Goal: Task Accomplishment & Management: Manage account settings

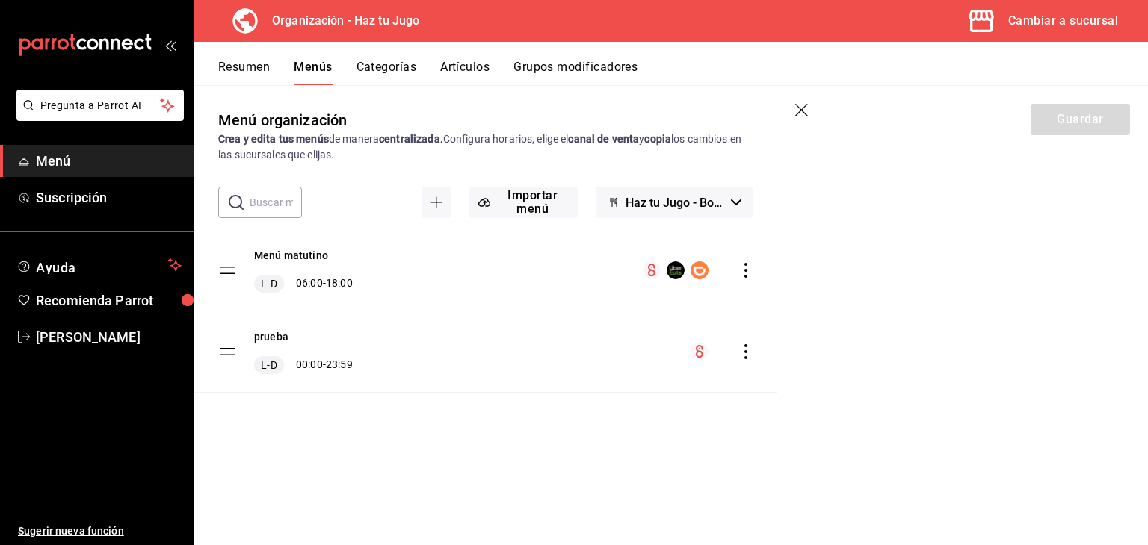
click at [1049, 13] on div "Cambiar a sucursal" at bounding box center [1063, 20] width 110 height 21
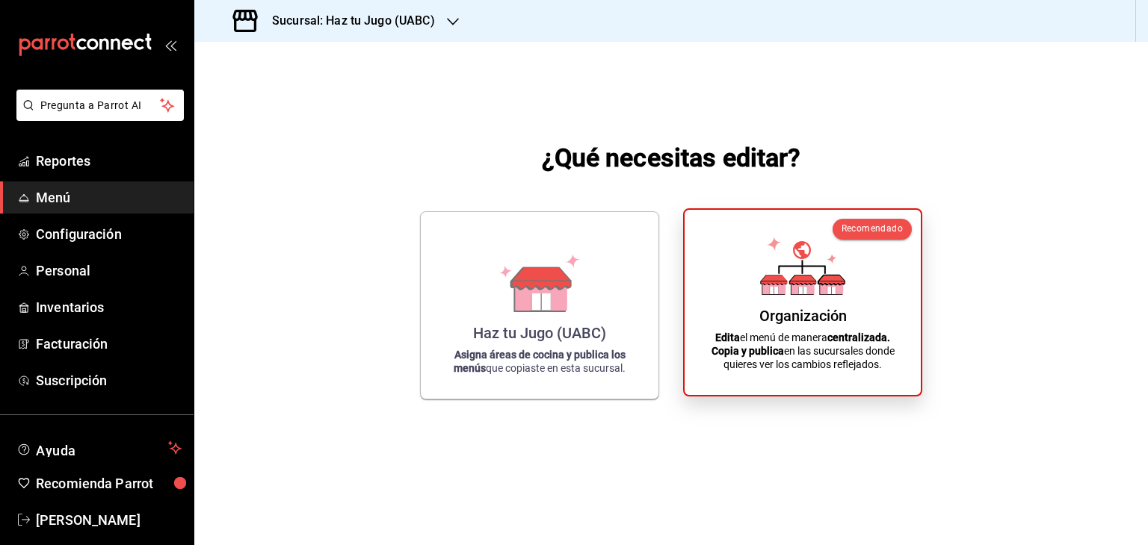
click at [814, 324] on div "Organización" at bounding box center [802, 316] width 87 height 18
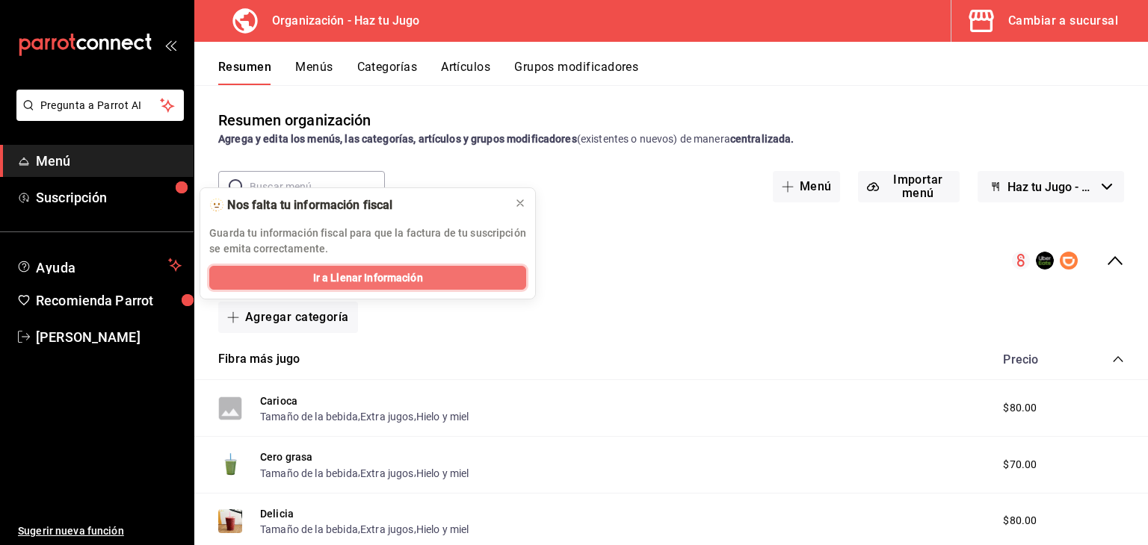
click at [471, 276] on button "Ir a Llenar Información" at bounding box center [367, 278] width 317 height 24
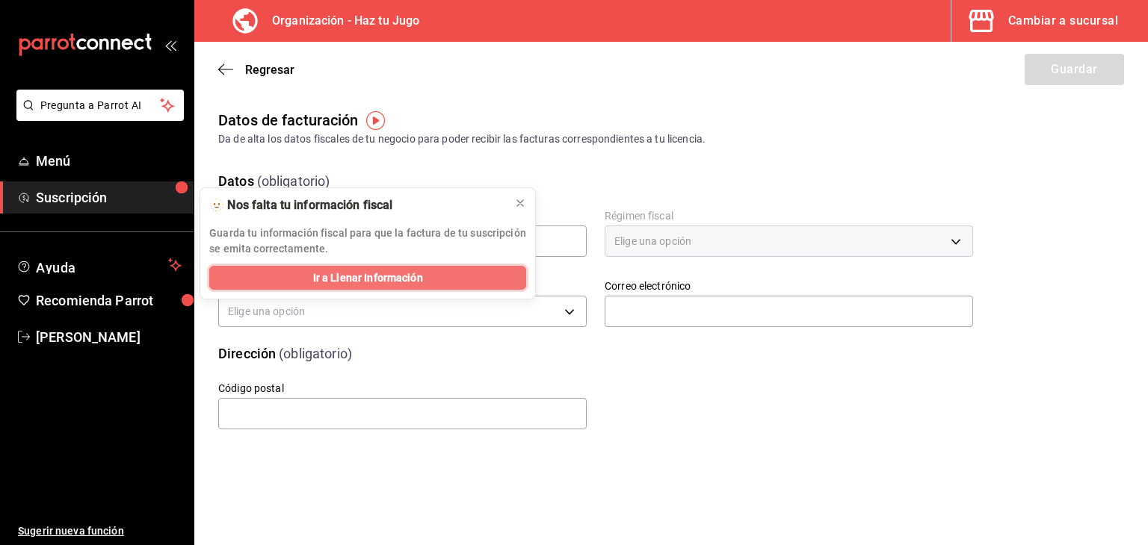
click at [422, 269] on button "Ir a Llenar Información" at bounding box center [367, 278] width 317 height 24
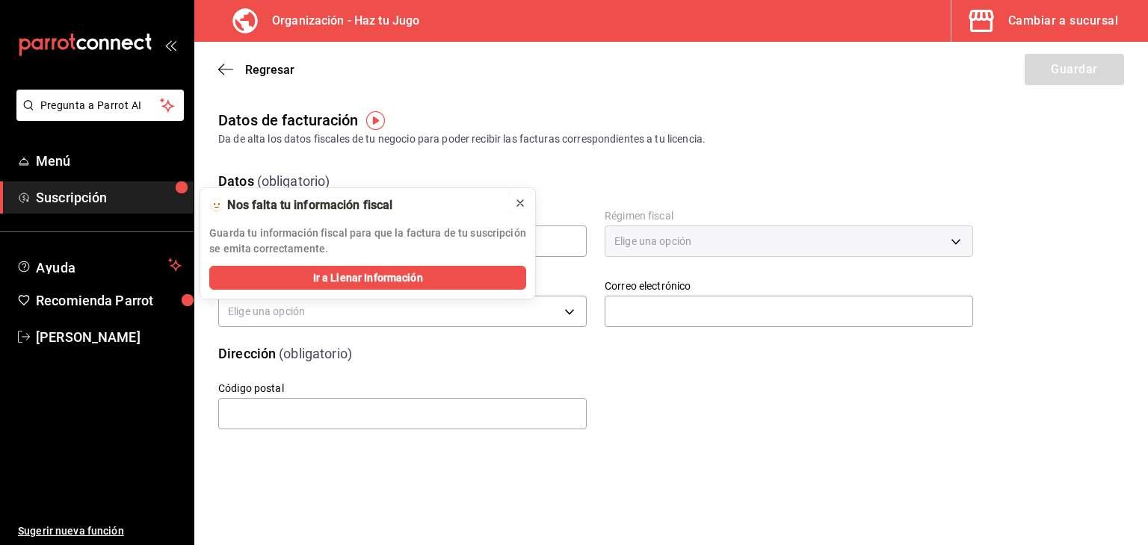
click at [524, 205] on icon at bounding box center [520, 203] width 12 height 12
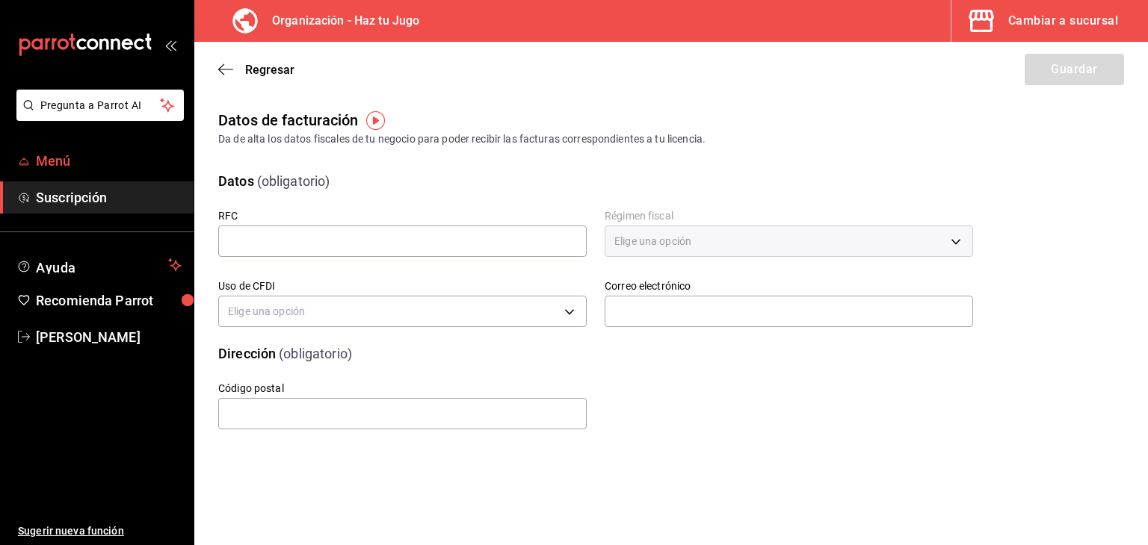
click at [54, 165] on span "Menú" at bounding box center [109, 161] width 146 height 20
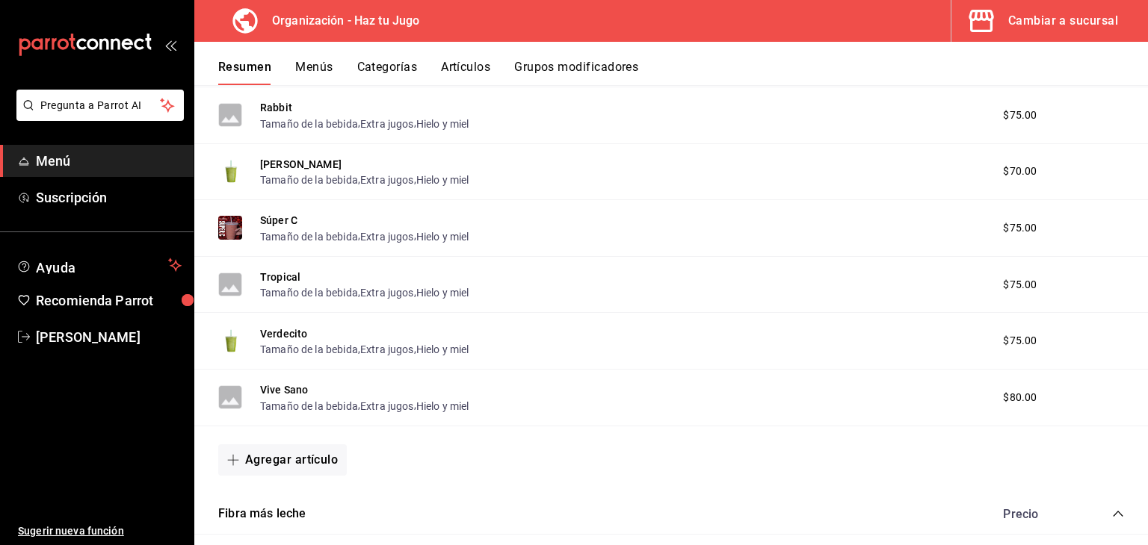
scroll to position [912, 0]
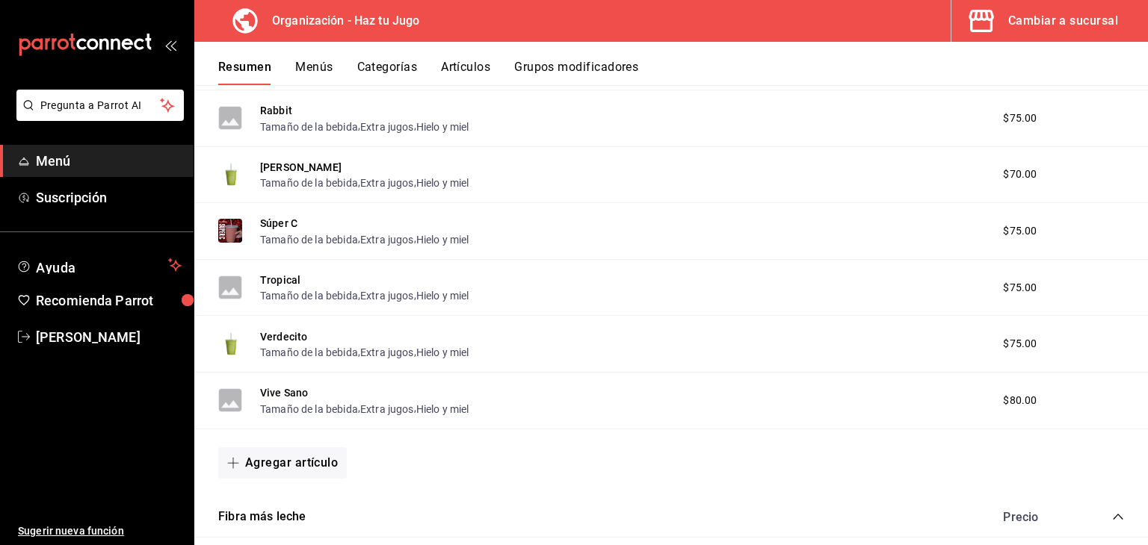
click at [1003, 350] on span "$75.00" at bounding box center [1020, 344] width 34 height 16
click at [285, 347] on button "Tamaño de la bebida" at bounding box center [309, 352] width 98 height 15
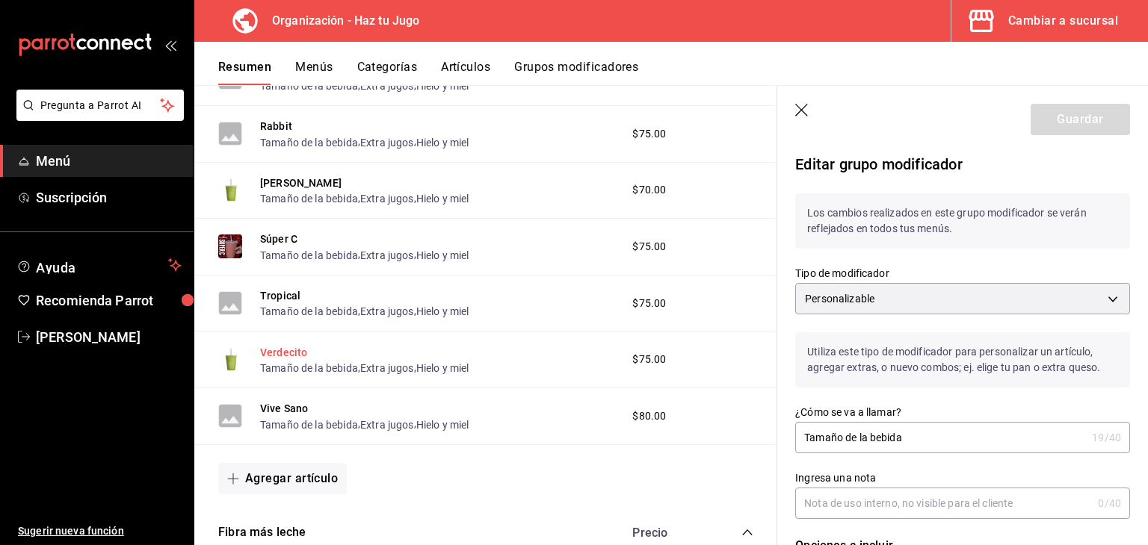
click at [285, 356] on button "Verdecito" at bounding box center [283, 352] width 47 height 15
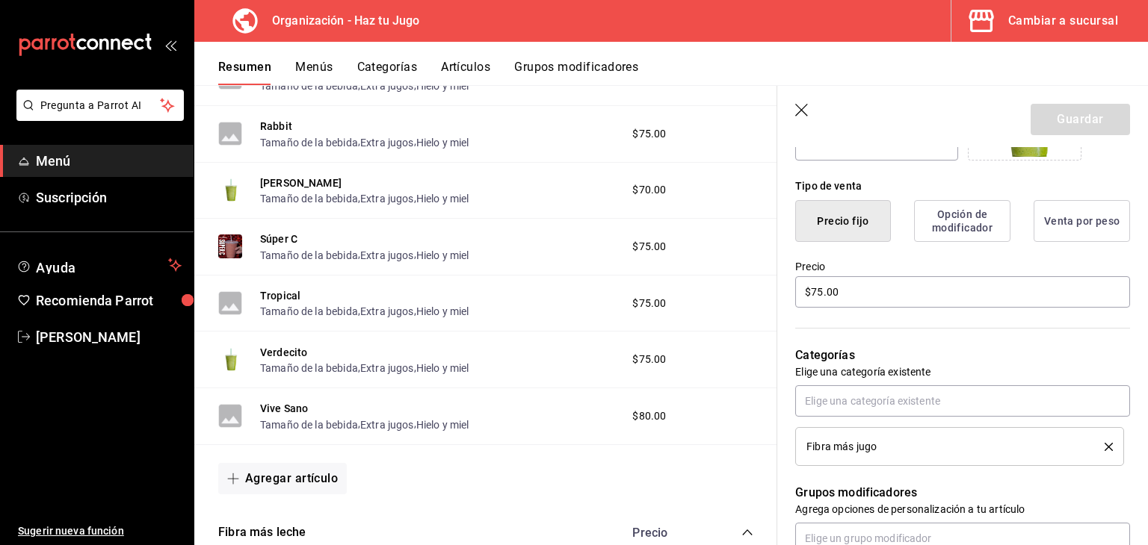
scroll to position [276, 0]
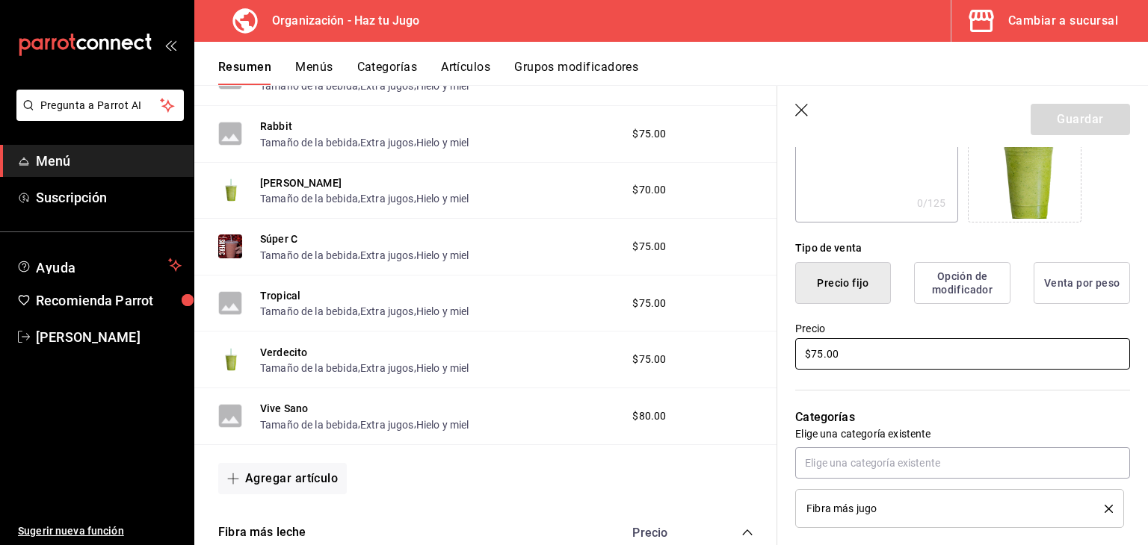
drag, startPoint x: 850, startPoint y: 343, endPoint x: 720, endPoint y: 347, distance: 129.3
click at [720, 347] on main "Resumen organización Agrega y edita los menús, las categorías, artículos y grup…" at bounding box center [670, 315] width 953 height 460
type input "$70.00"
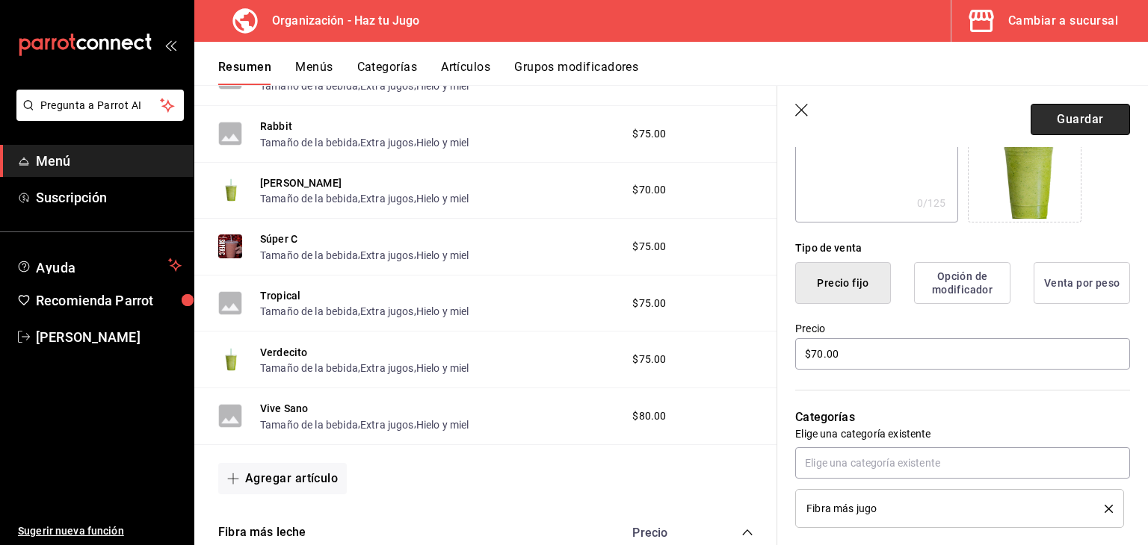
click at [1079, 130] on button "Guardar" at bounding box center [1079, 119] width 99 height 31
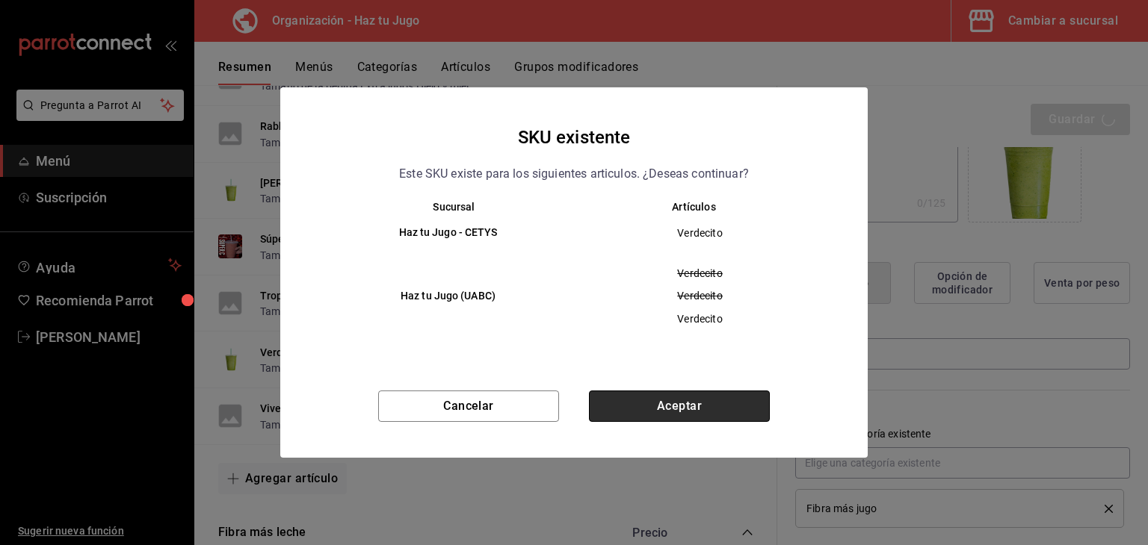
click at [704, 403] on button "Aceptar" at bounding box center [679, 406] width 181 height 31
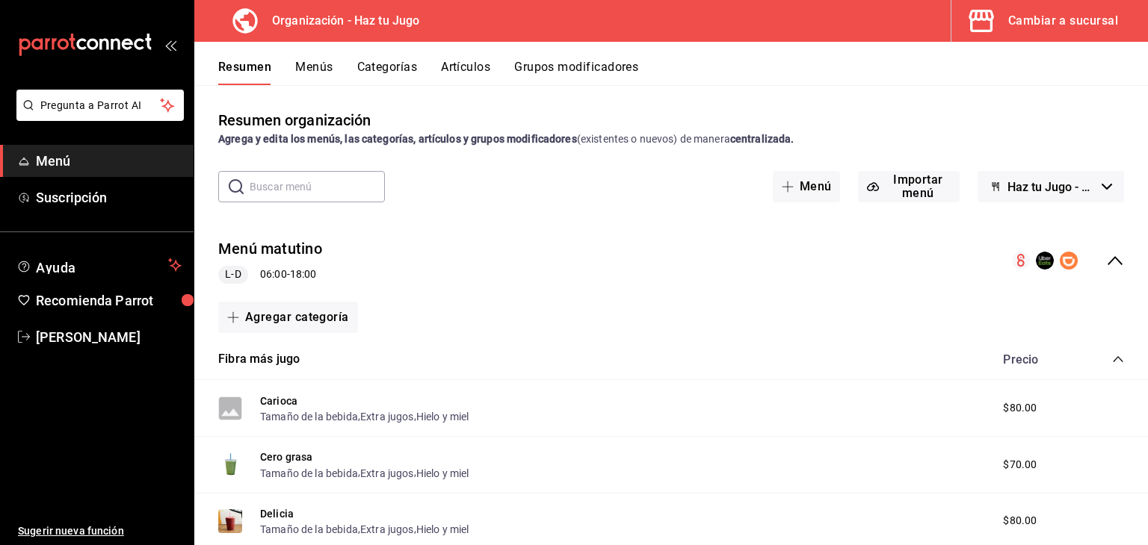
click at [584, 54] on div "Resumen Menús Categorías Artículos Grupos modificadores" at bounding box center [670, 63] width 953 height 43
click at [590, 66] on button "Grupos modificadores" at bounding box center [576, 72] width 124 height 25
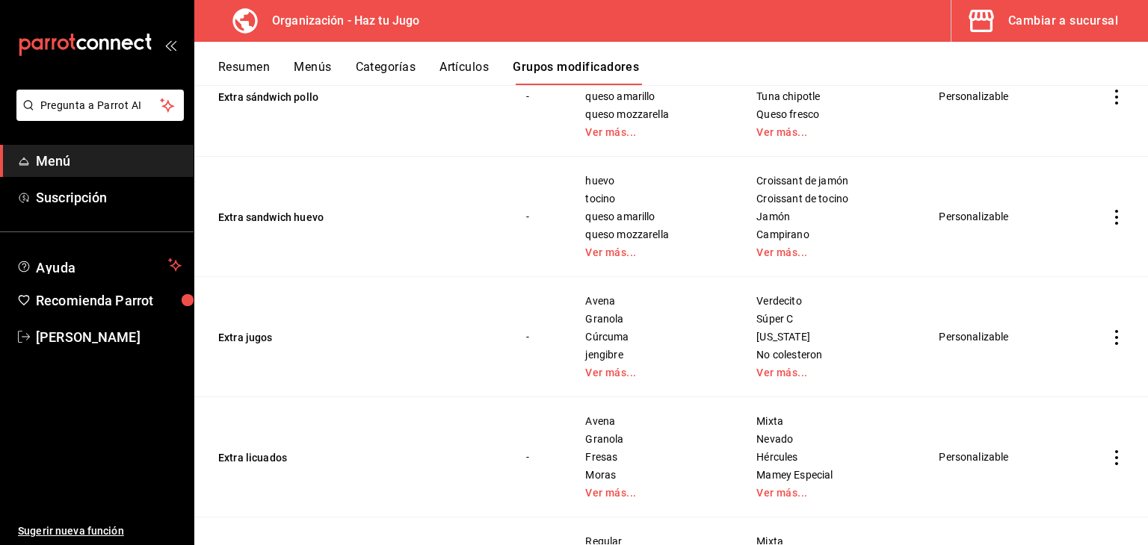
scroll to position [987, 0]
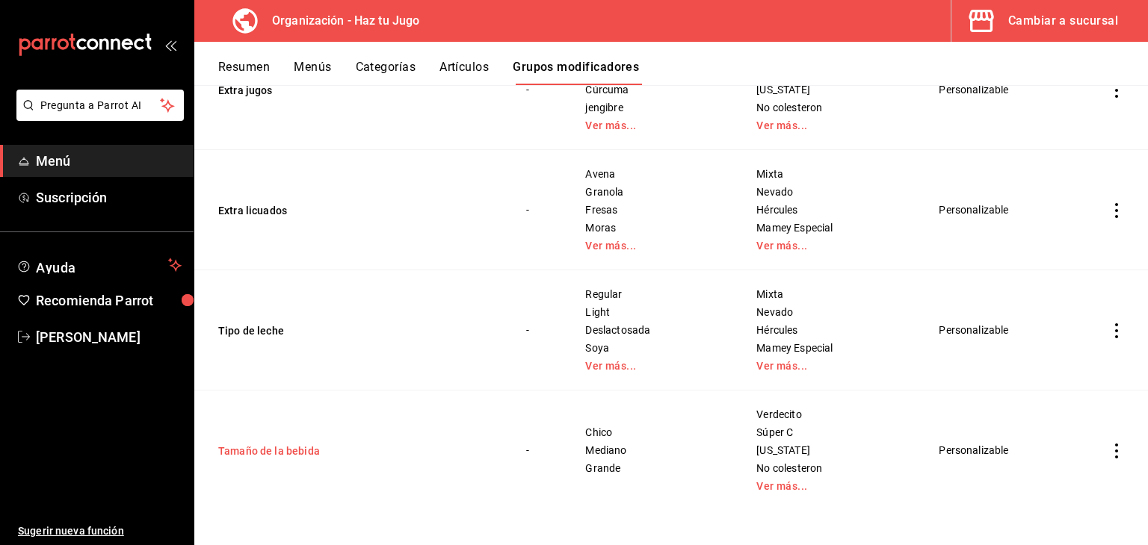
click at [257, 444] on button "Tamaño de la bebida" at bounding box center [307, 451] width 179 height 15
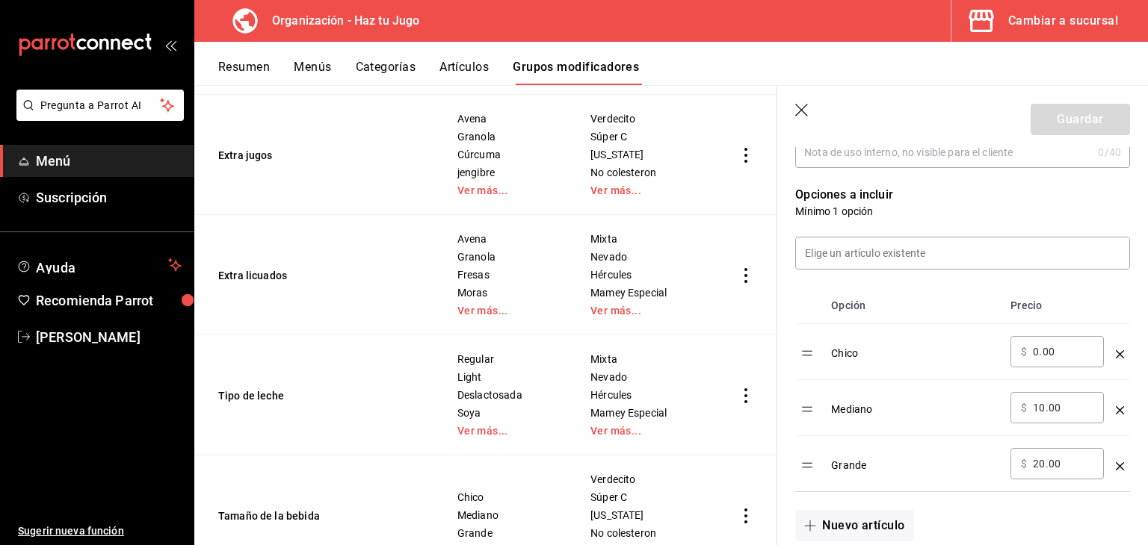
scroll to position [332, 0]
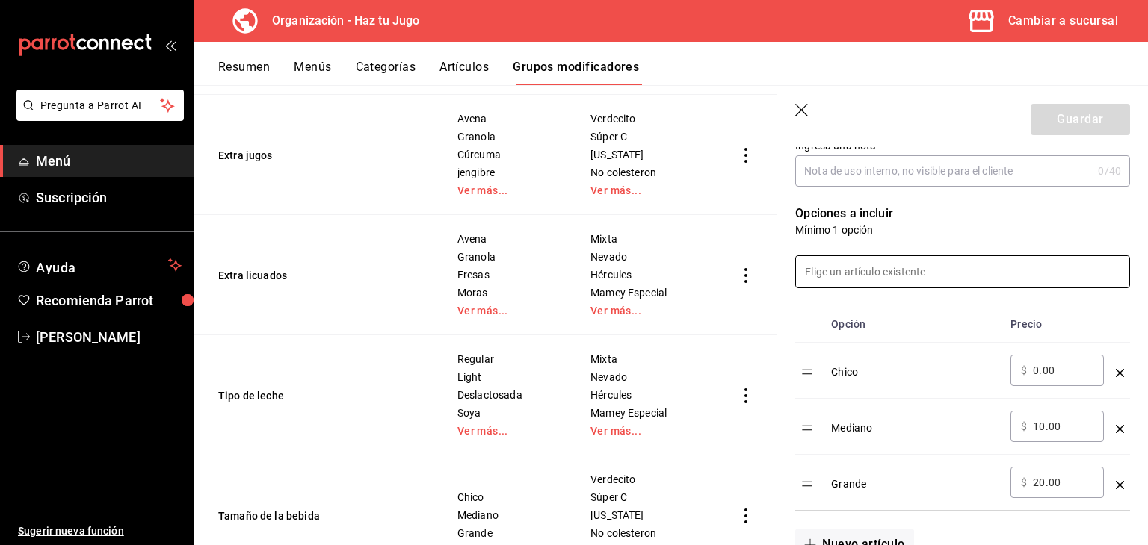
click at [906, 272] on input at bounding box center [962, 271] width 333 height 31
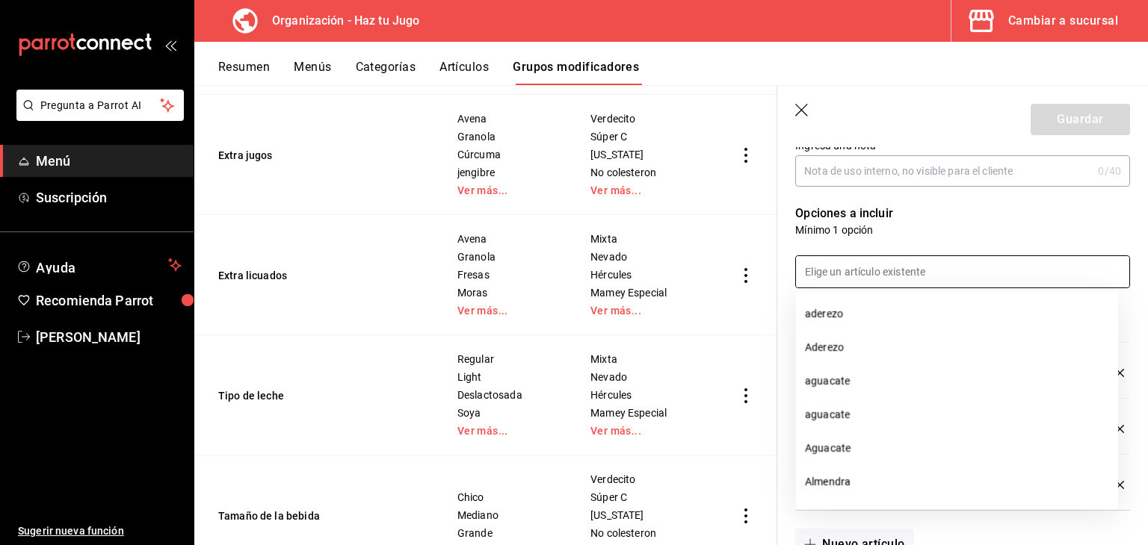
click at [906, 272] on input at bounding box center [962, 271] width 333 height 31
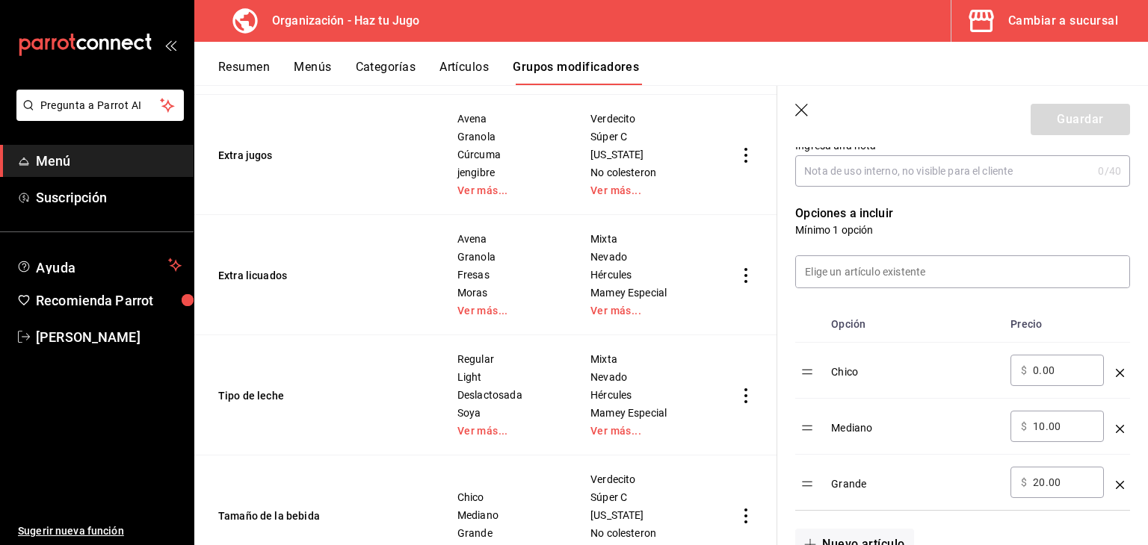
click at [832, 430] on div "Mediano" at bounding box center [914, 423] width 167 height 25
click at [840, 274] on input at bounding box center [962, 271] width 333 height 31
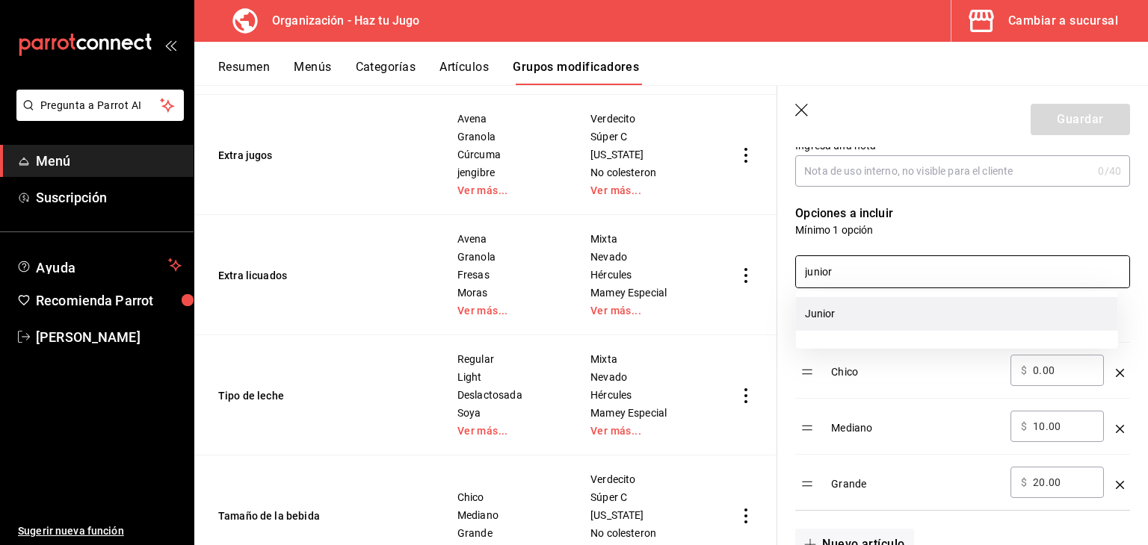
click at [868, 305] on li "Junior" at bounding box center [957, 314] width 322 height 34
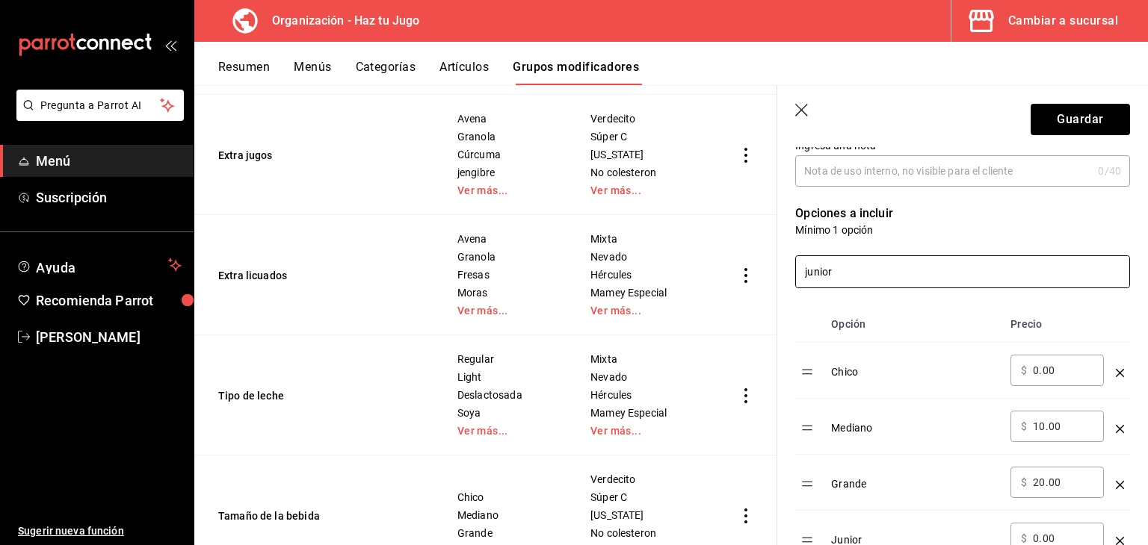
type input "junior"
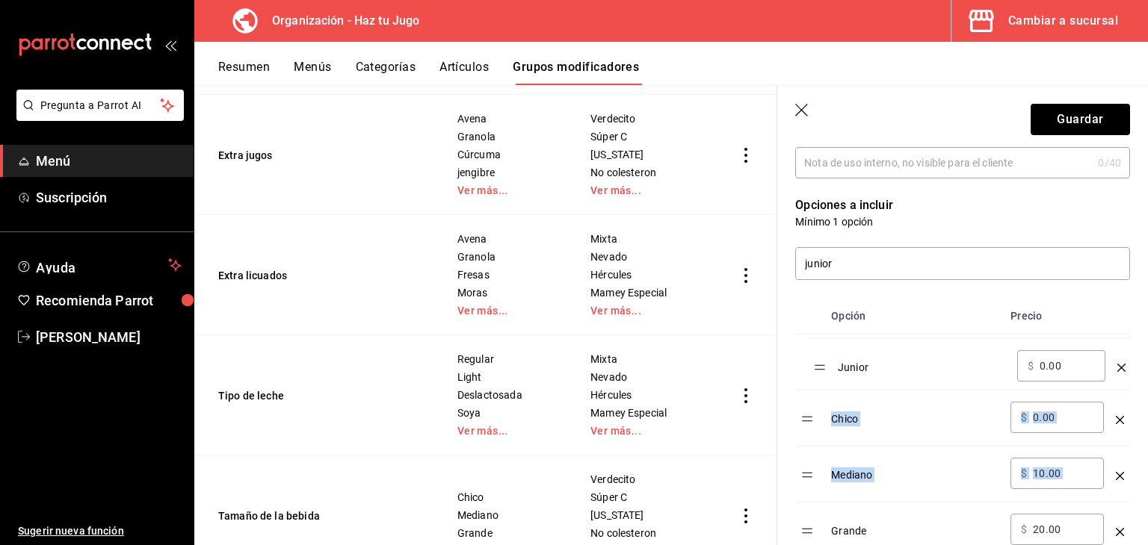
drag, startPoint x: 804, startPoint y: 538, endPoint x: 811, endPoint y: 359, distance: 178.7
click at [811, 359] on table "Opción Precio Chico ​ $ 0.00 ​ Mediano ​ $ 10.00 ​ Grande ​ $ 20.00 ​ Junior ​ …" at bounding box center [962, 428] width 335 height 260
drag, startPoint x: 1063, startPoint y: 412, endPoint x: 1019, endPoint y: 416, distance: 44.2
click at [1019, 416] on div "​ $ 0.00 ​" at bounding box center [1056, 418] width 93 height 31
type input "10.00"
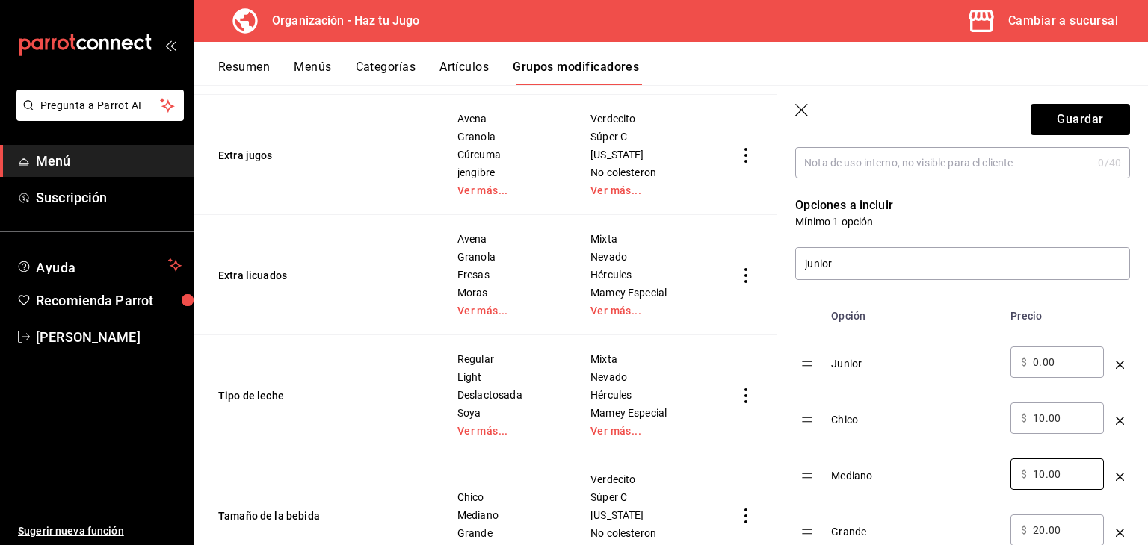
drag, startPoint x: 1065, startPoint y: 475, endPoint x: 966, endPoint y: 484, distance: 99.0
click at [966, 484] on tr "Mediano ​ $ 10.00 ​" at bounding box center [962, 475] width 335 height 56
type input "20.00"
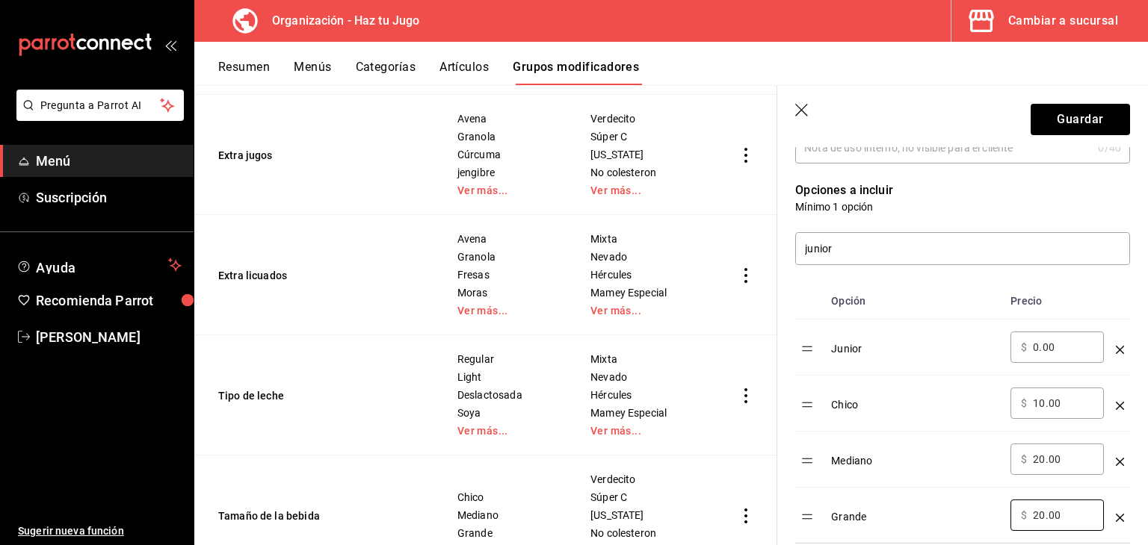
drag, startPoint x: 1070, startPoint y: 524, endPoint x: 996, endPoint y: 535, distance: 74.7
click at [996, 535] on tr "Grande ​ $ 20.00 ​" at bounding box center [962, 516] width 335 height 56
type input "30.00"
click at [1077, 122] on button "Guardar" at bounding box center [1079, 119] width 99 height 31
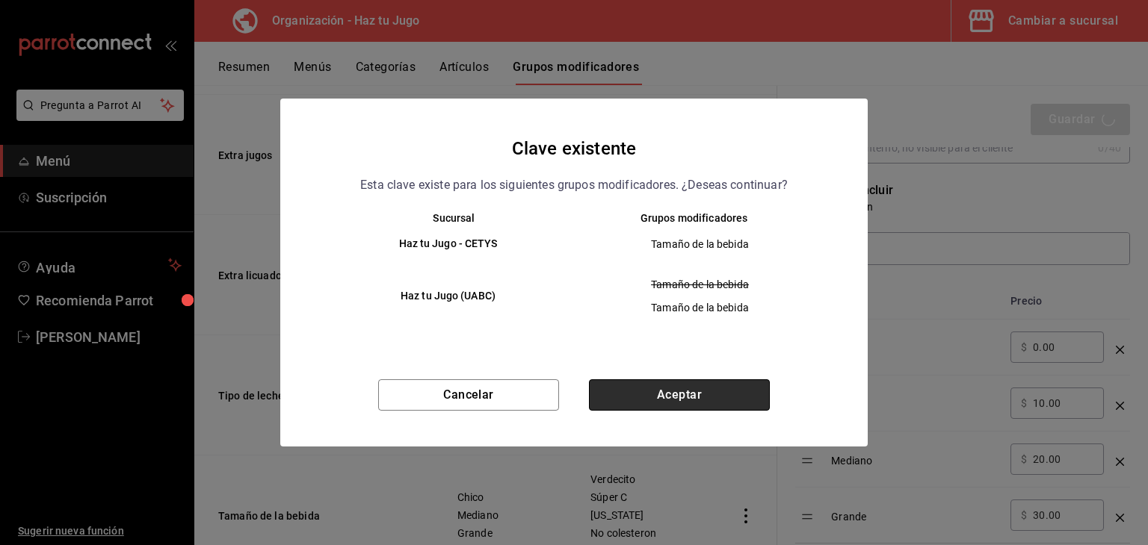
click at [654, 391] on button "Aceptar" at bounding box center [679, 395] width 181 height 31
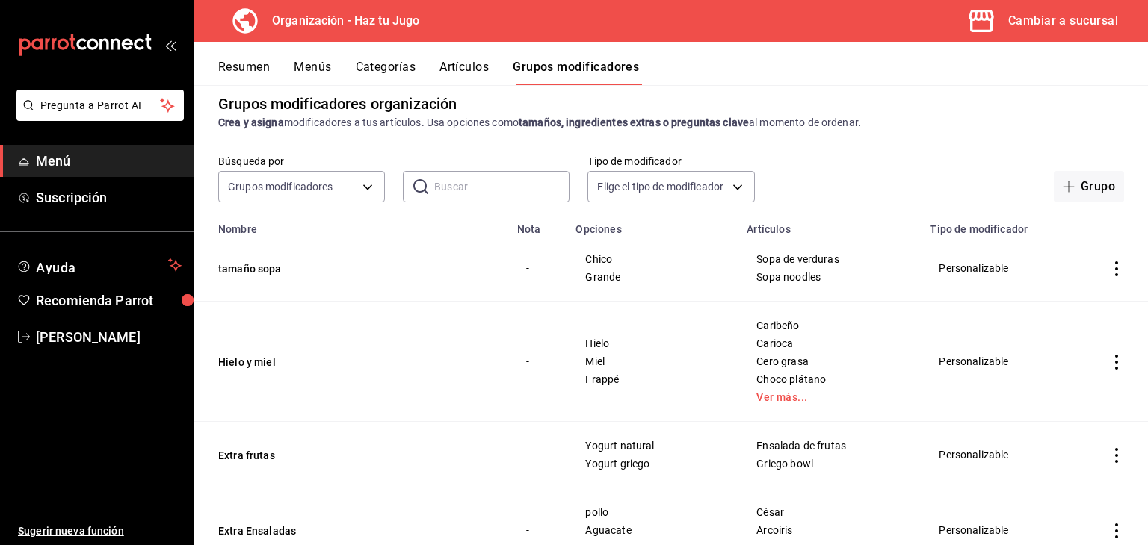
scroll to position [39, 0]
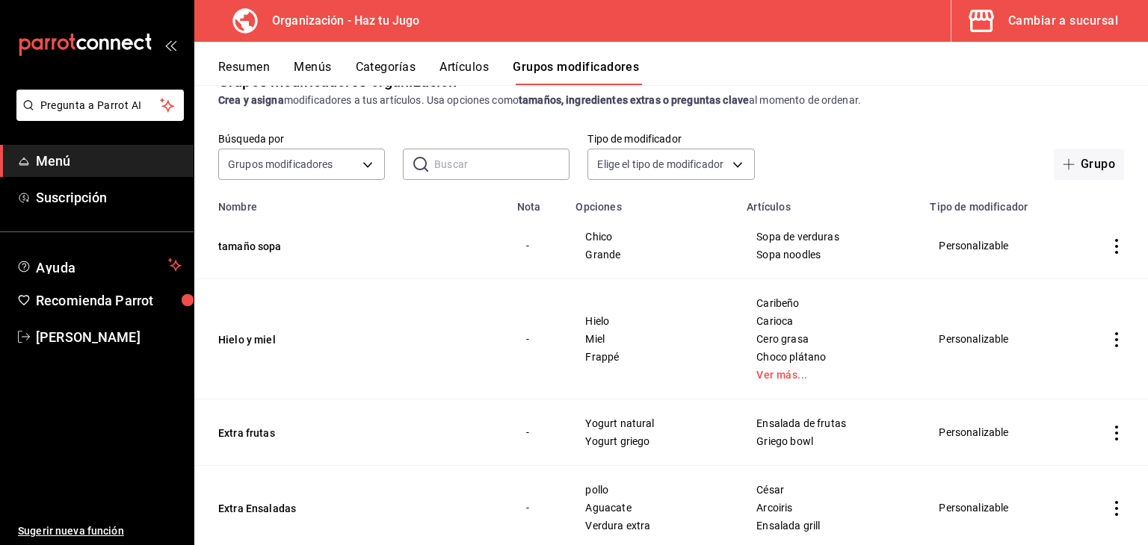
click at [463, 72] on button "Artículos" at bounding box center [463, 72] width 49 height 25
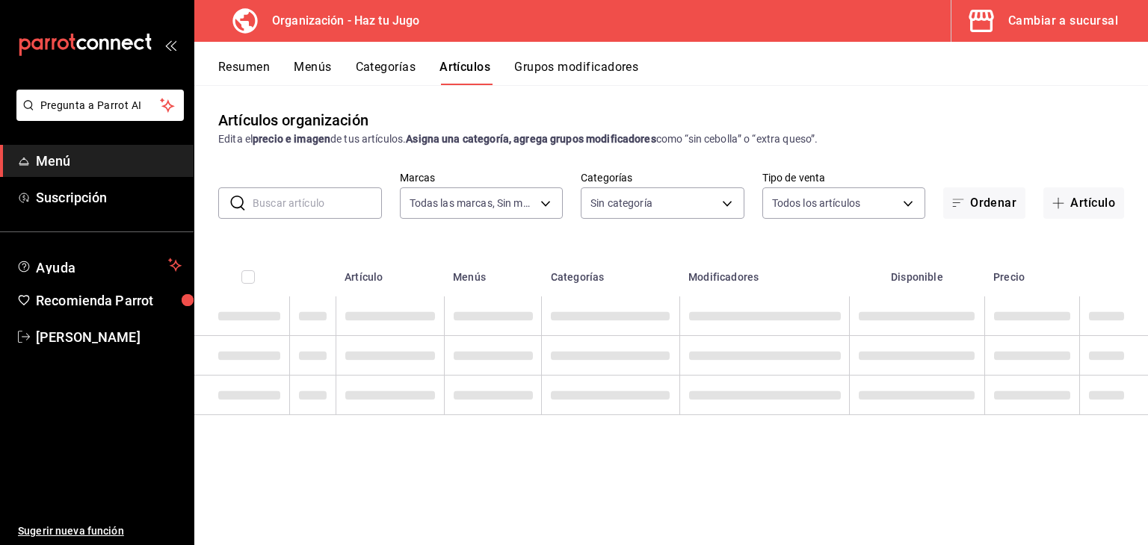
type input "6a6a6d2c-cf23-4088-9f71-267082d6ef5e"
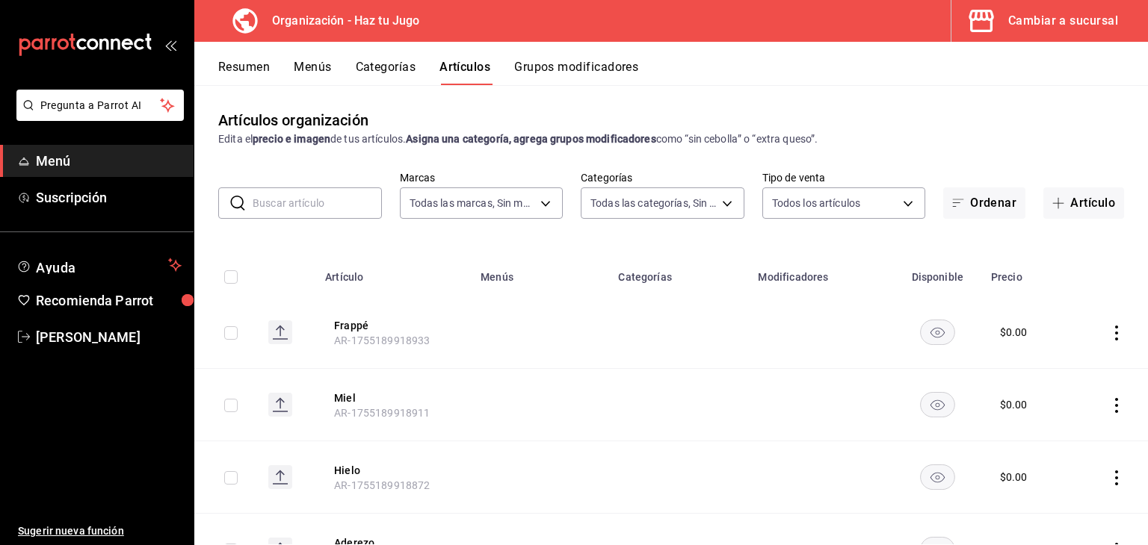
type input "001c27e4-319a-4f56-83db-293b53147510,9de9bbb4-71ba-4db7-8183-90a4bffa0c34,6fcf0…"
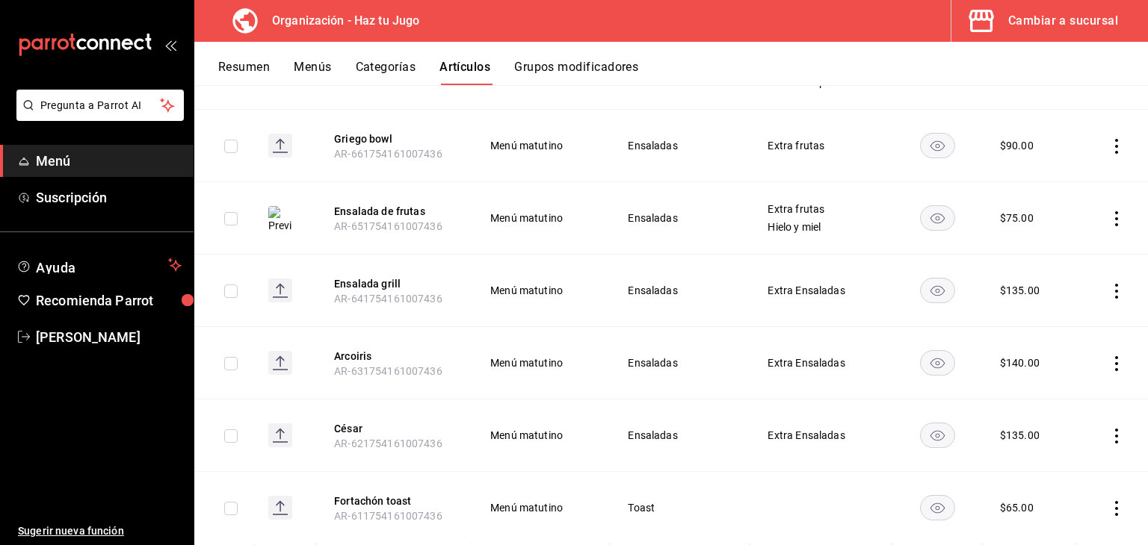
scroll to position [1206, 0]
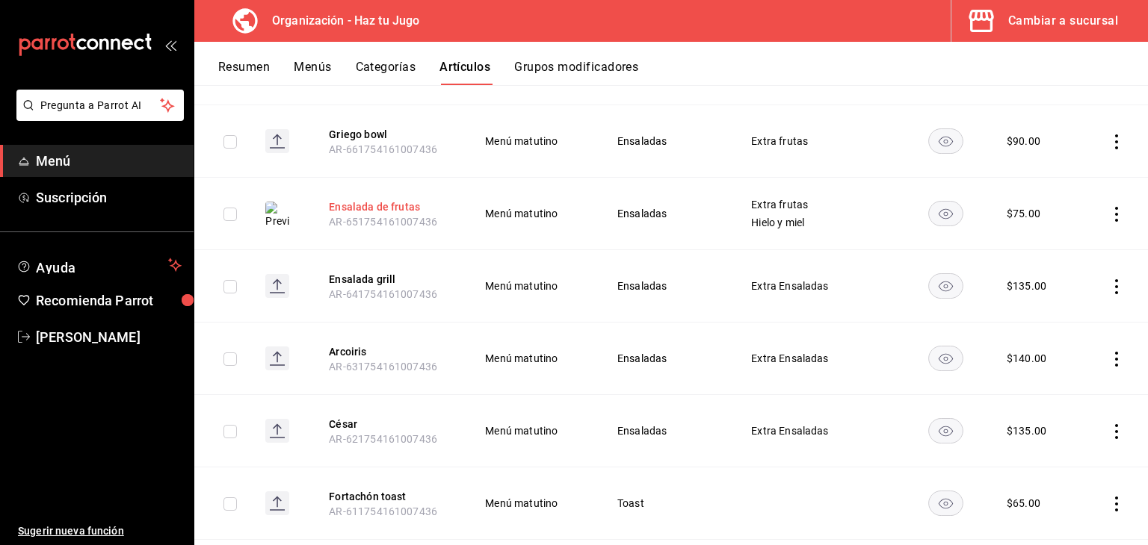
click at [374, 206] on button "Ensalada de frutas" at bounding box center [389, 206] width 120 height 15
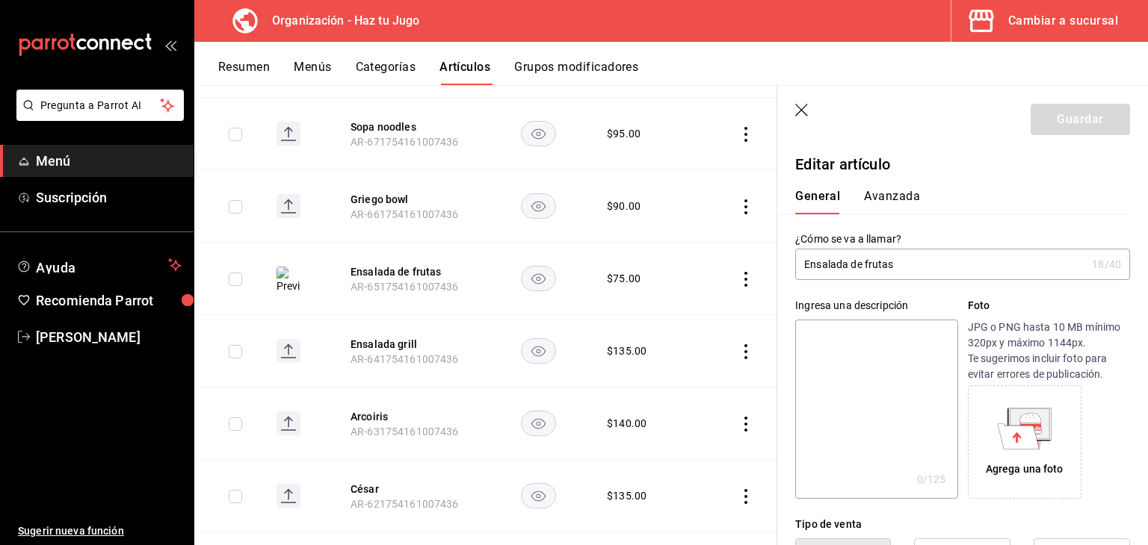
type input "$75.00"
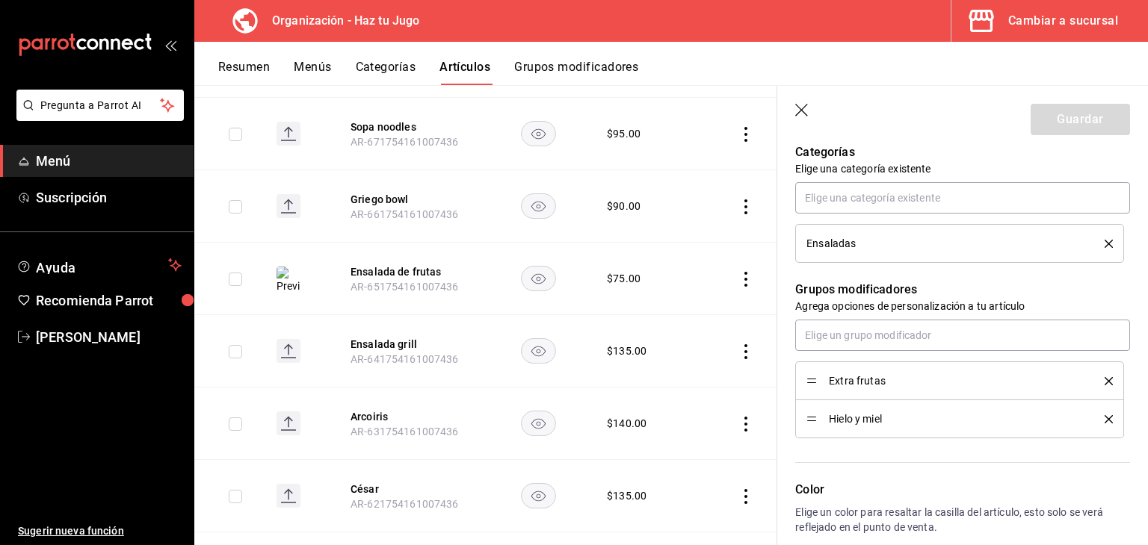
scroll to position [561, 0]
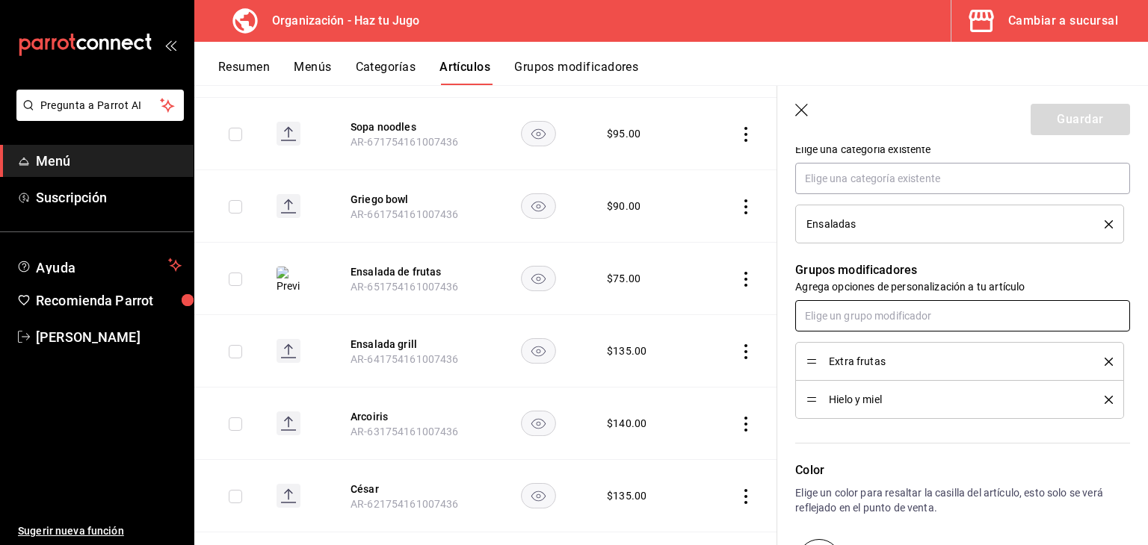
click at [882, 318] on input "text" at bounding box center [962, 315] width 335 height 31
type input "tama"
click at [840, 371] on div "tamaño sopa" at bounding box center [838, 374] width 63 height 16
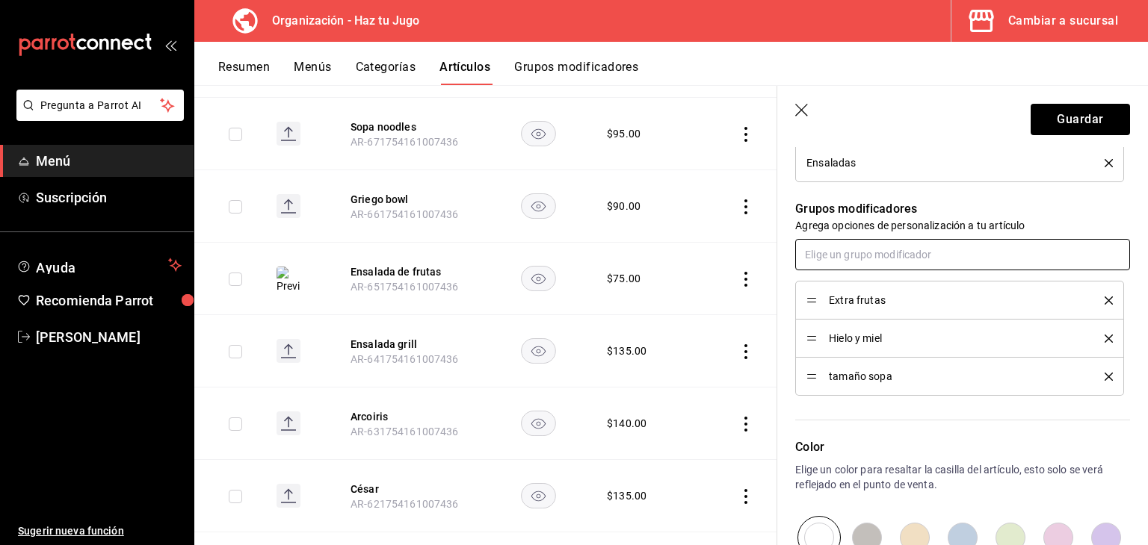
scroll to position [631, 0]
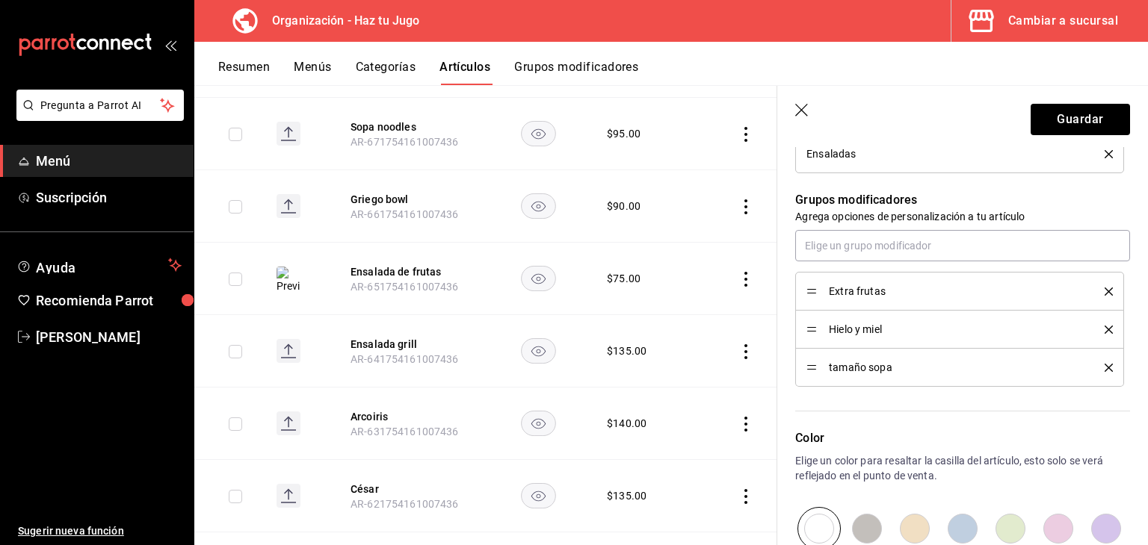
click at [868, 366] on span "tamaño sopa" at bounding box center [955, 367] width 253 height 10
click at [1104, 367] on icon "delete" at bounding box center [1108, 368] width 8 height 8
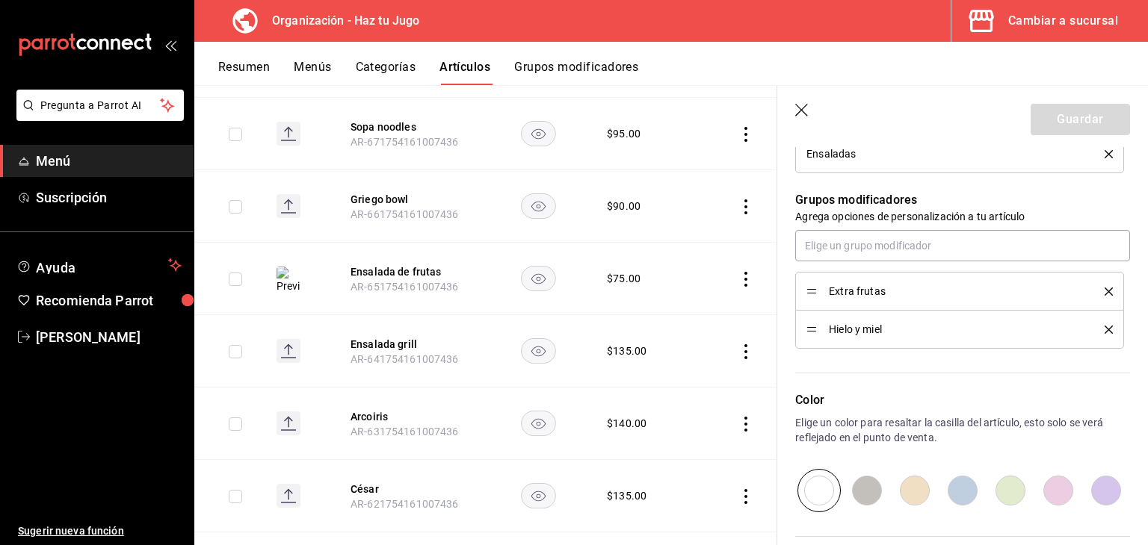
click at [802, 108] on icon "button" at bounding box center [802, 111] width 15 height 15
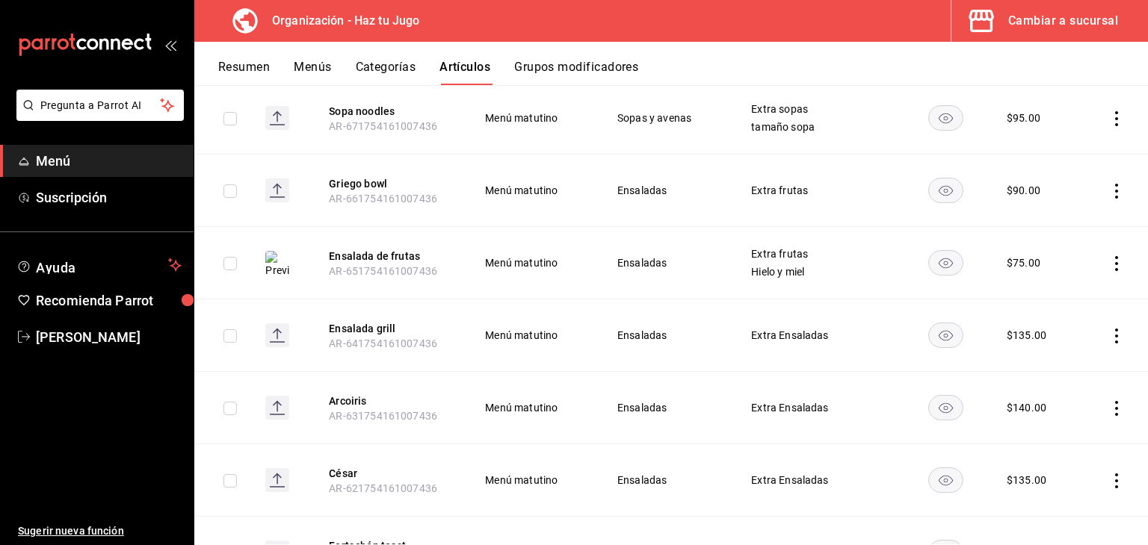
click at [581, 72] on button "Grupos modificadores" at bounding box center [576, 72] width 124 height 25
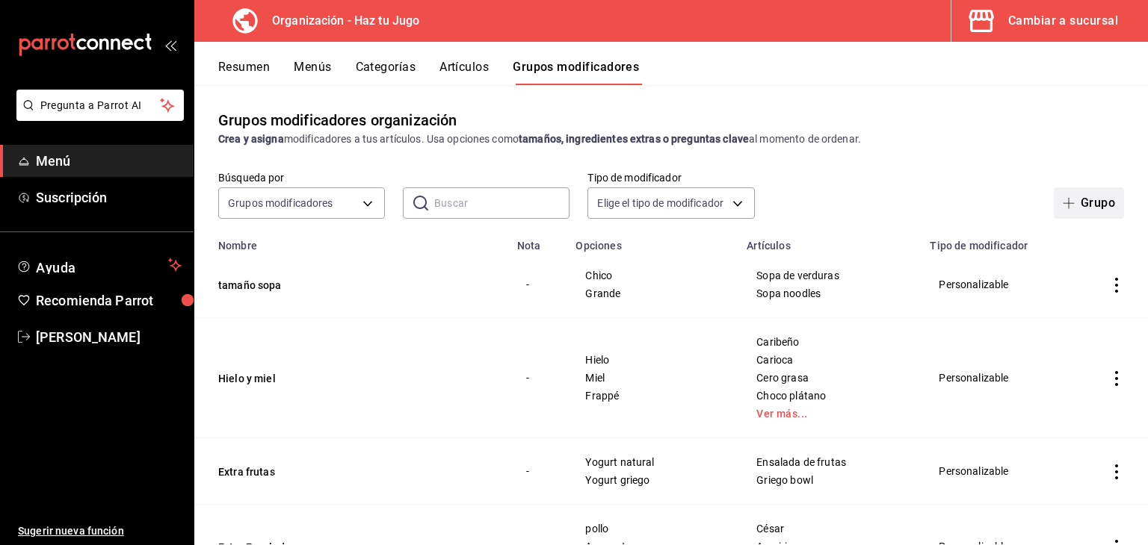
click at [1093, 206] on button "Grupo" at bounding box center [1088, 203] width 70 height 31
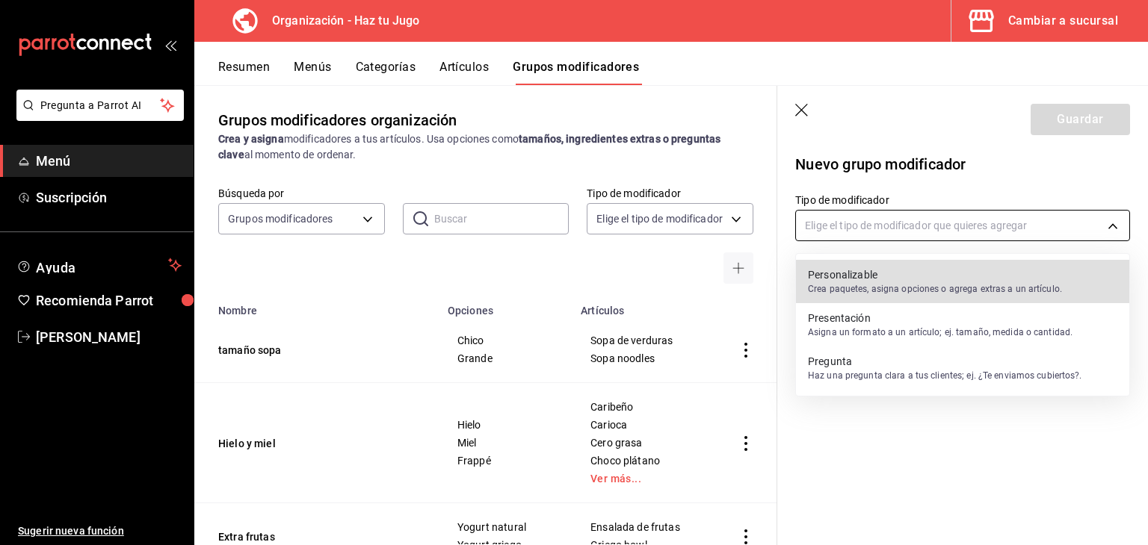
click at [991, 219] on body "Pregunta a Parrot AI Menú Suscripción Ayuda Recomienda Parrot jessica gomez Sug…" at bounding box center [574, 272] width 1148 height 545
click at [899, 284] on p "Crea paquetes, asigna opciones o agrega extras a un artículo." at bounding box center [935, 288] width 254 height 13
type input "CUSTOMIZABLE"
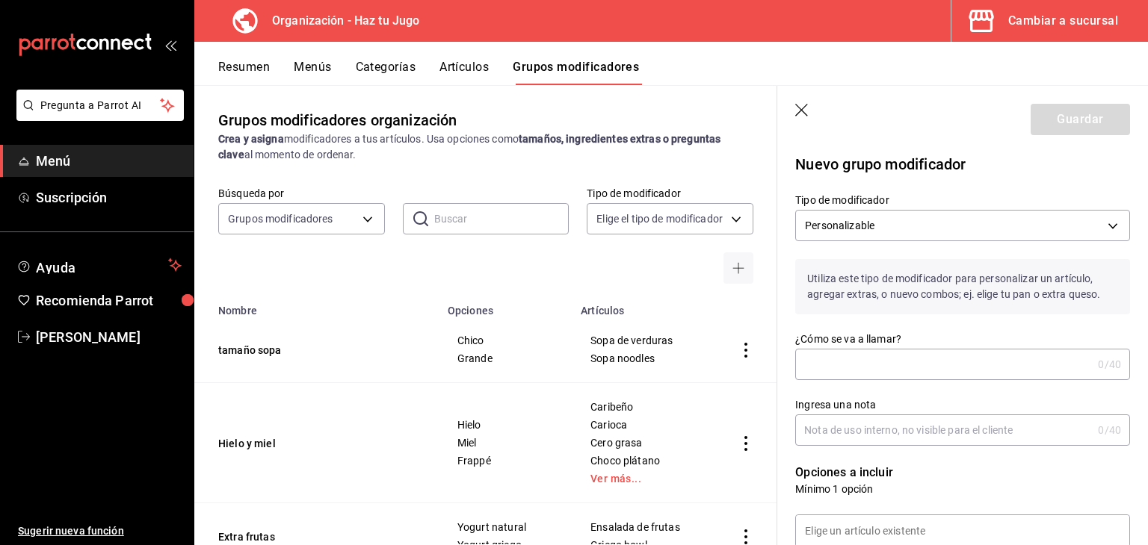
click at [843, 359] on input "¿Cómo se va a llamar?" at bounding box center [943, 365] width 297 height 30
type input "Tamaño ensalada"
click at [882, 428] on input "Ingresa una nota" at bounding box center [943, 430] width 297 height 30
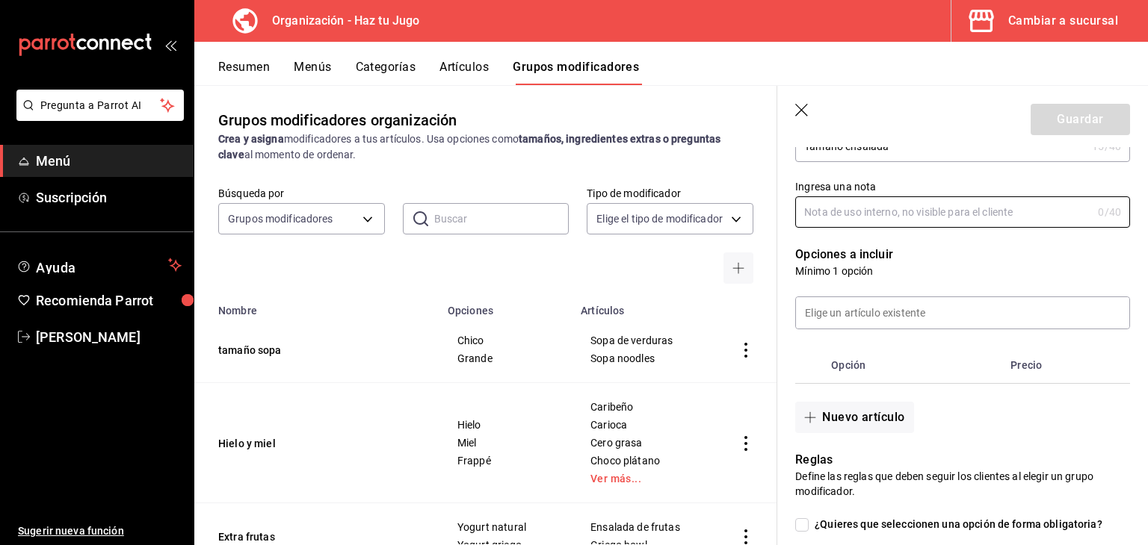
scroll to position [220, 0]
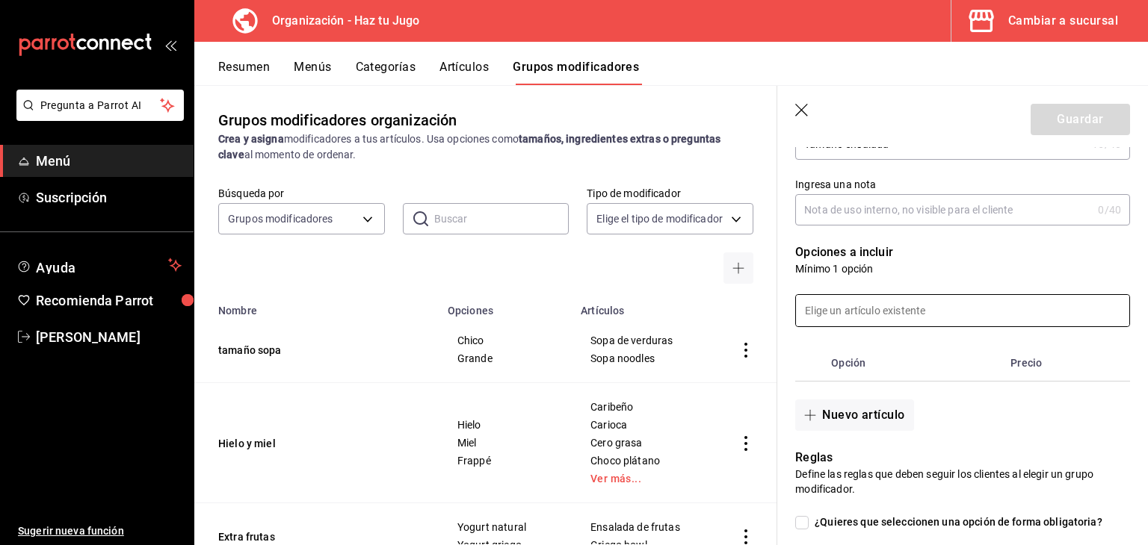
click at [873, 311] on input at bounding box center [962, 310] width 333 height 31
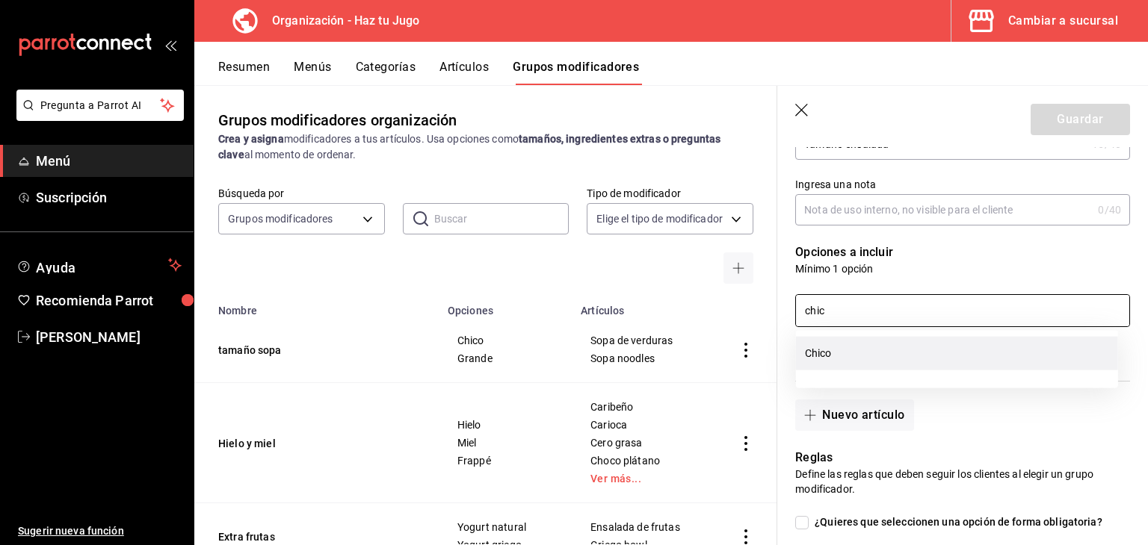
click at [891, 352] on li "Chico" at bounding box center [957, 354] width 322 height 34
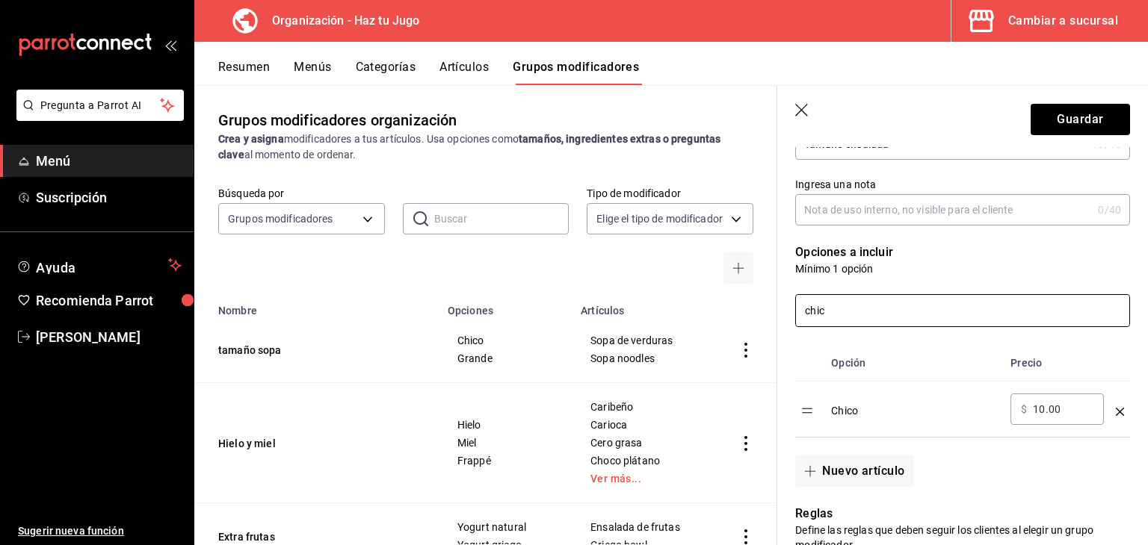
type input "chic"
drag, startPoint x: 1069, startPoint y: 409, endPoint x: 948, endPoint y: 421, distance: 121.6
click at [948, 421] on tr "Chico ​ $ 10.00 ​" at bounding box center [962, 410] width 335 height 56
type input "0.00"
drag, startPoint x: 855, startPoint y: 316, endPoint x: 728, endPoint y: 329, distance: 127.7
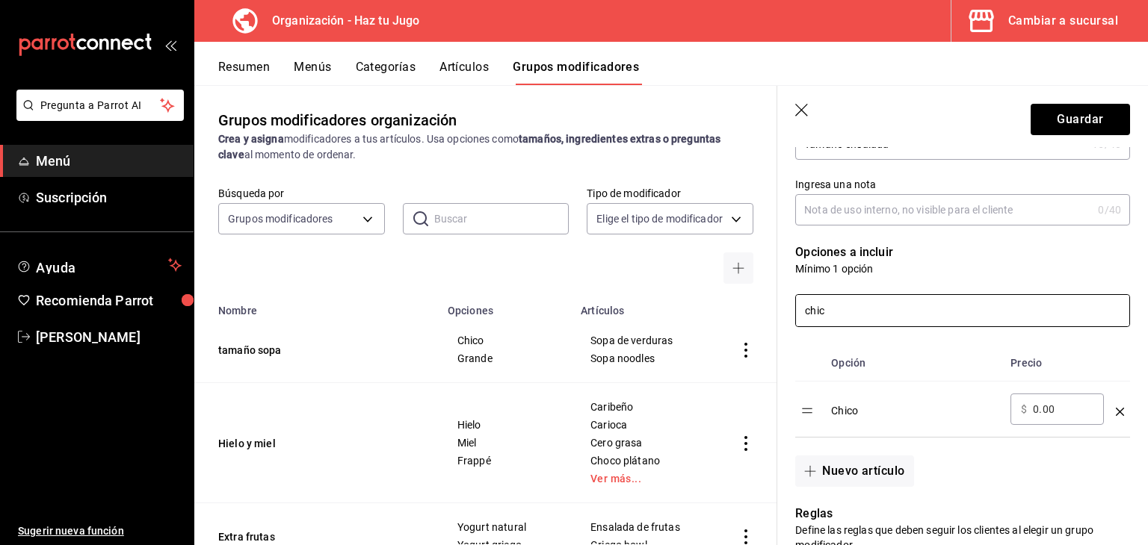
click at [728, 329] on main "Grupos modificadores organización Crea y asigna modificadores a tus artículos. …" at bounding box center [670, 315] width 953 height 460
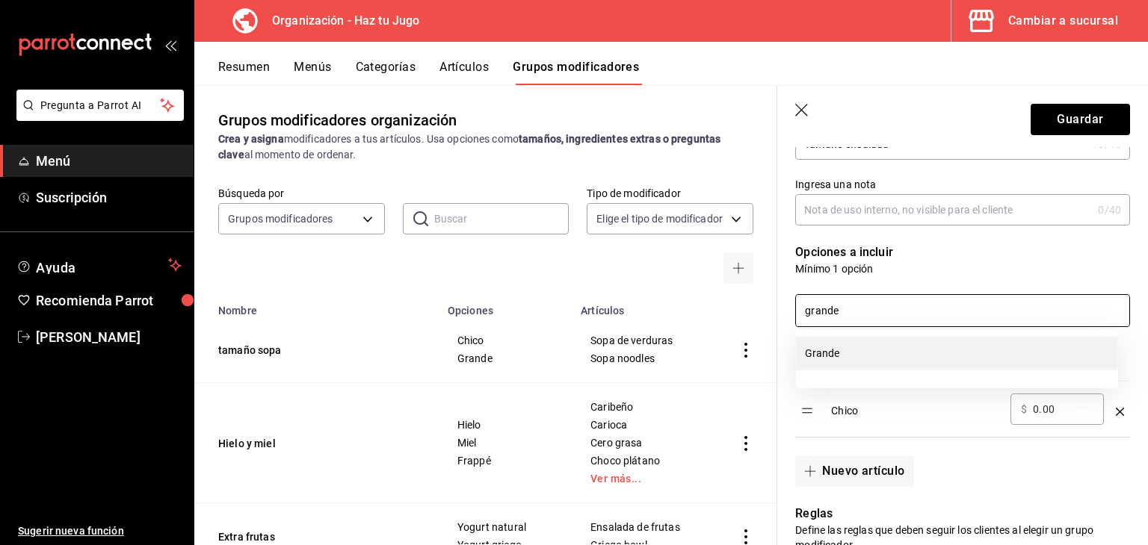
click at [822, 365] on li "Grande" at bounding box center [957, 354] width 322 height 34
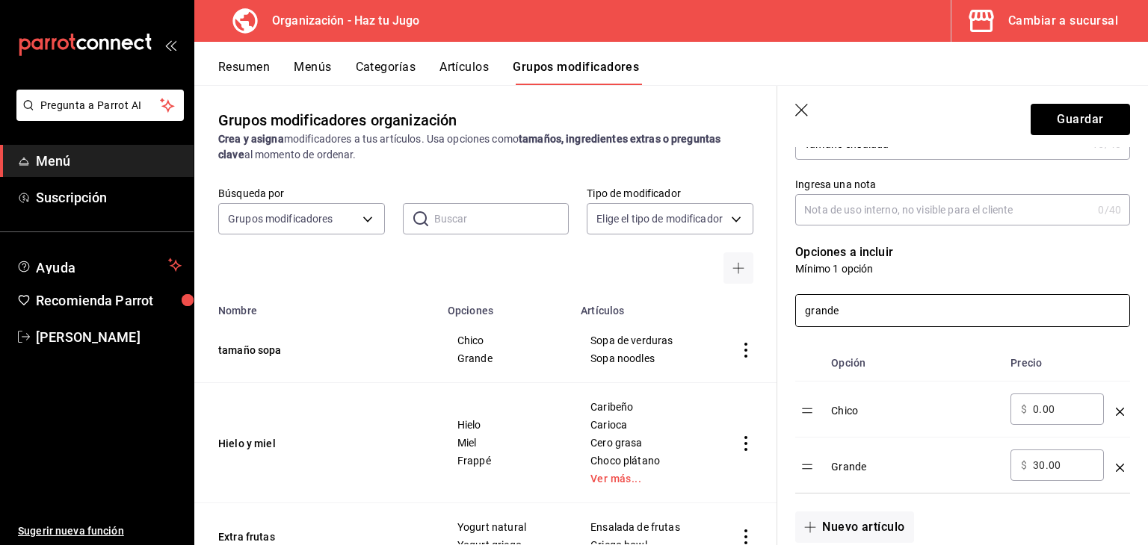
type input "grande"
drag, startPoint x: 1063, startPoint y: 462, endPoint x: 944, endPoint y: 461, distance: 118.8
click at [944, 461] on tr "Grande ​ $ 30.00 ​" at bounding box center [962, 466] width 335 height 56
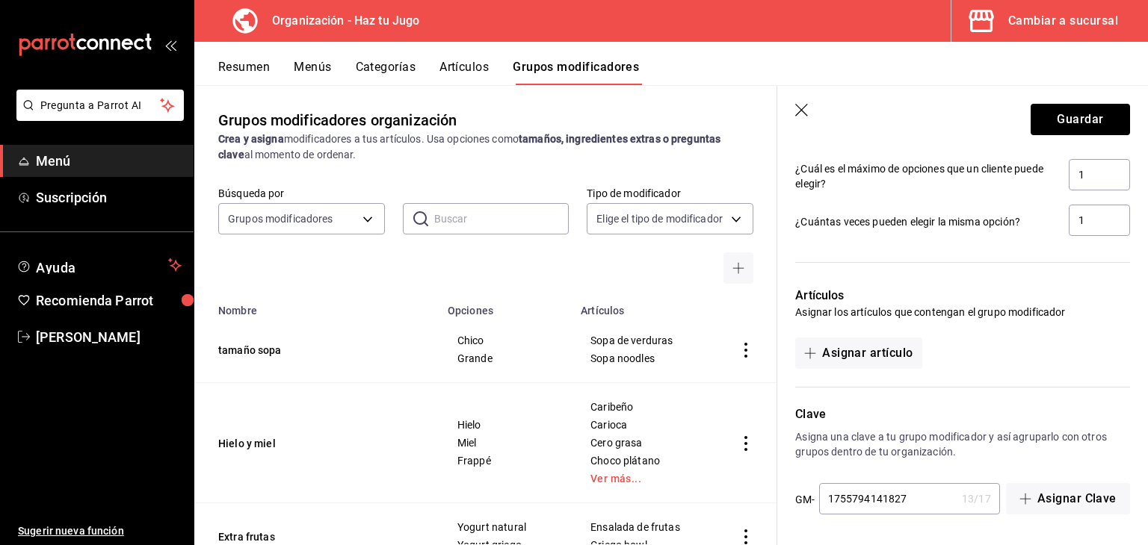
scroll to position [792, 0]
type input "25.00"
click at [1064, 125] on button "Guardar" at bounding box center [1079, 119] width 99 height 31
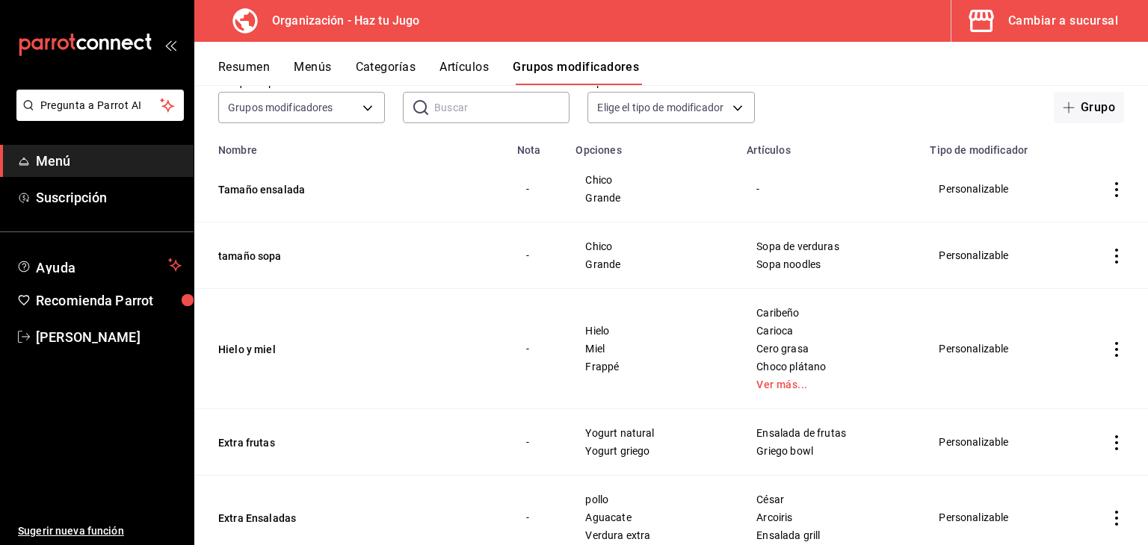
scroll to position [98, 0]
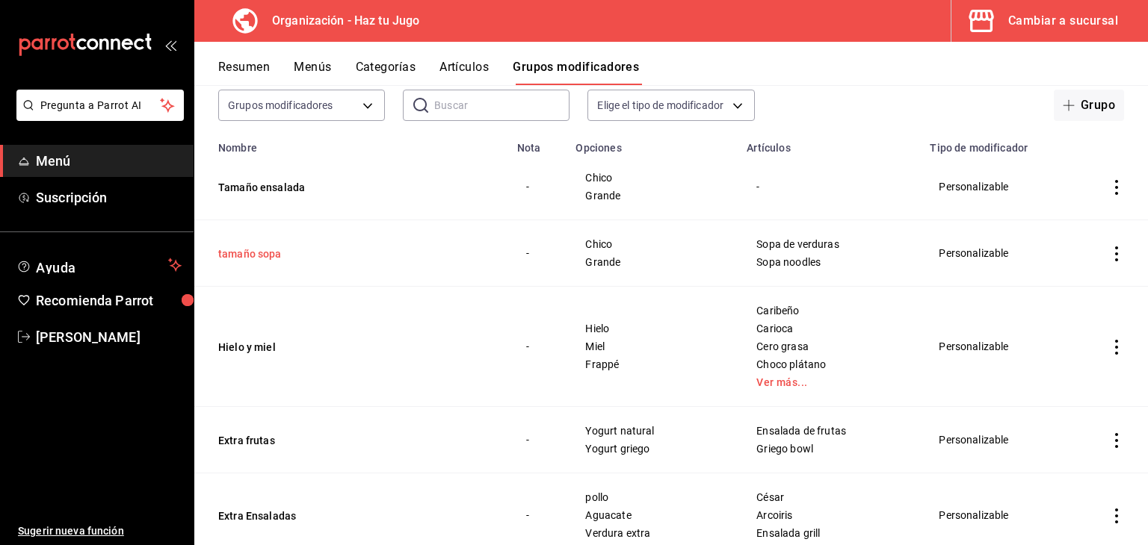
click at [277, 252] on button "tamaño sopa" at bounding box center [307, 254] width 179 height 15
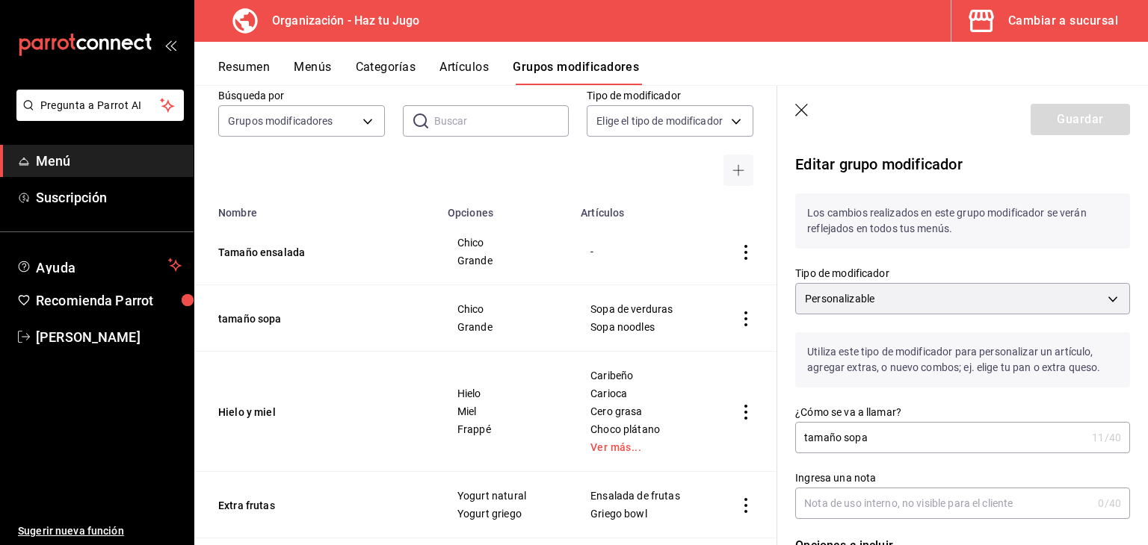
click at [807, 442] on input "tamaño sopa" at bounding box center [940, 438] width 291 height 30
type input "Tamaño sopa"
click at [1066, 117] on button "Guardar" at bounding box center [1079, 119] width 99 height 31
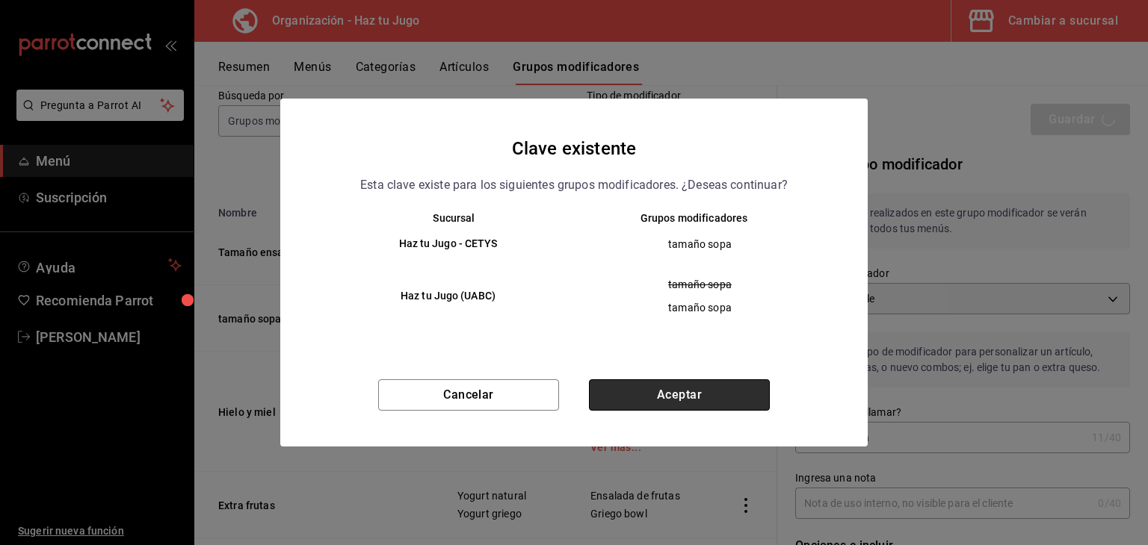
click at [675, 394] on button "Aceptar" at bounding box center [679, 395] width 181 height 31
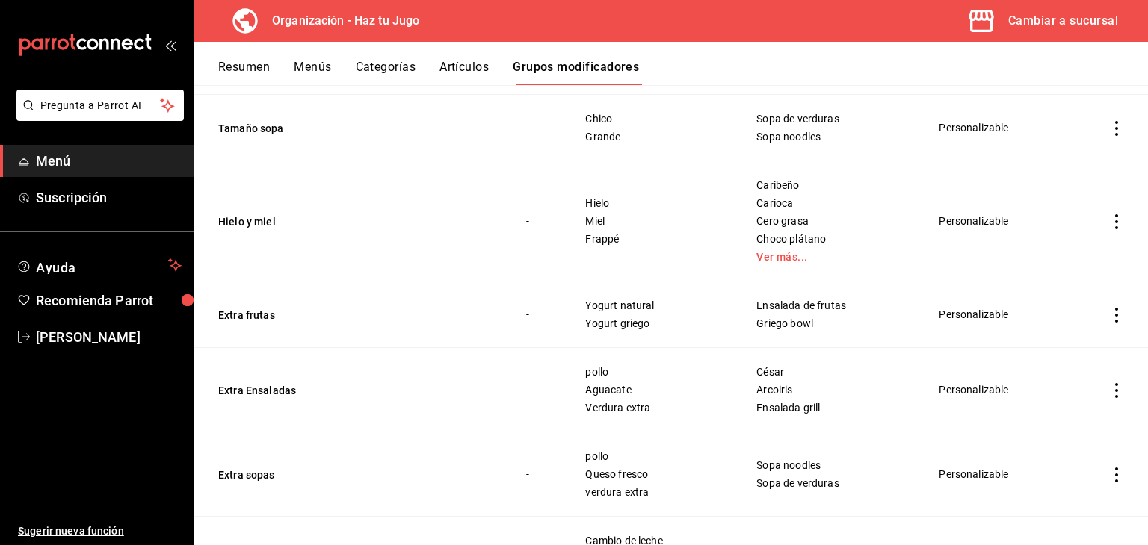
scroll to position [226, 0]
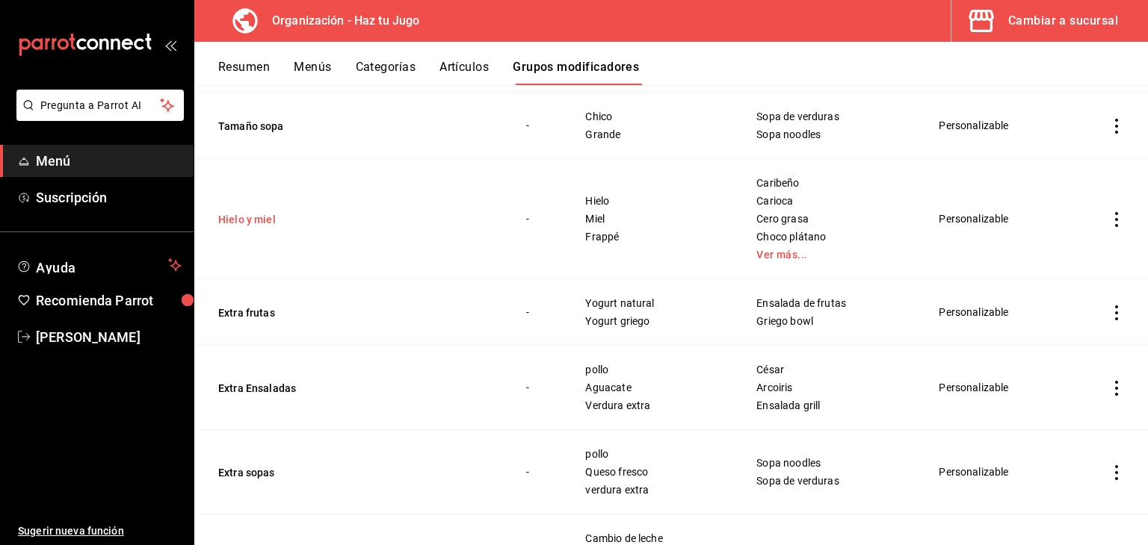
click at [248, 222] on button "Hielo y miel" at bounding box center [307, 219] width 179 height 15
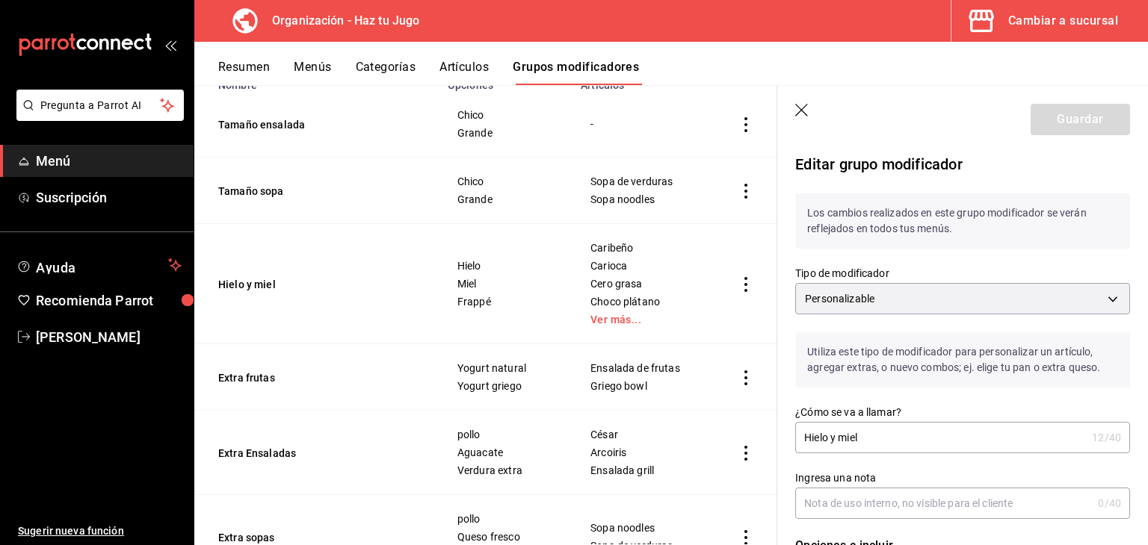
click at [802, 114] on icon "button" at bounding box center [802, 111] width 15 height 15
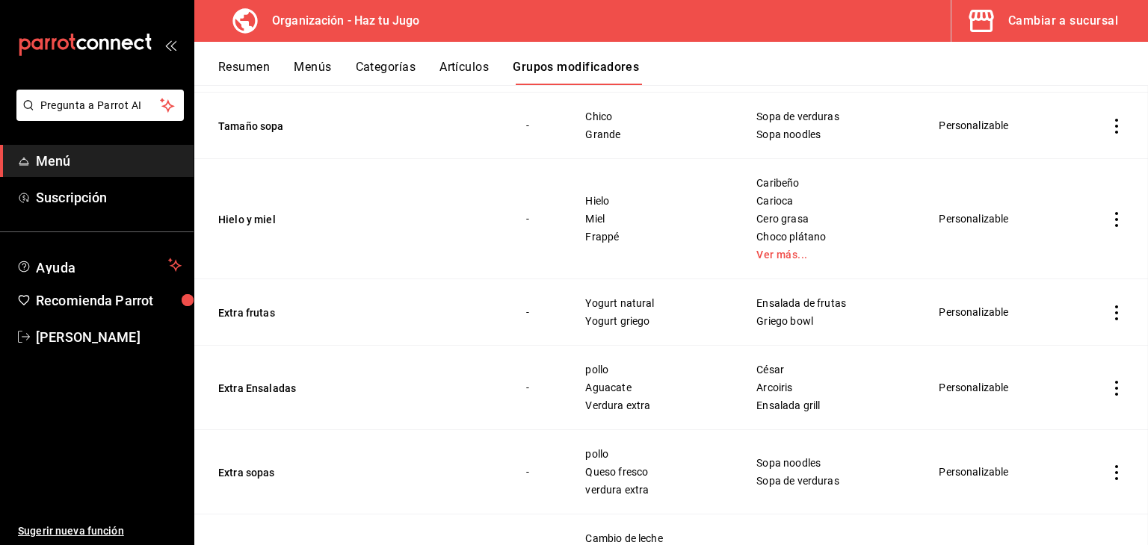
scroll to position [182, 0]
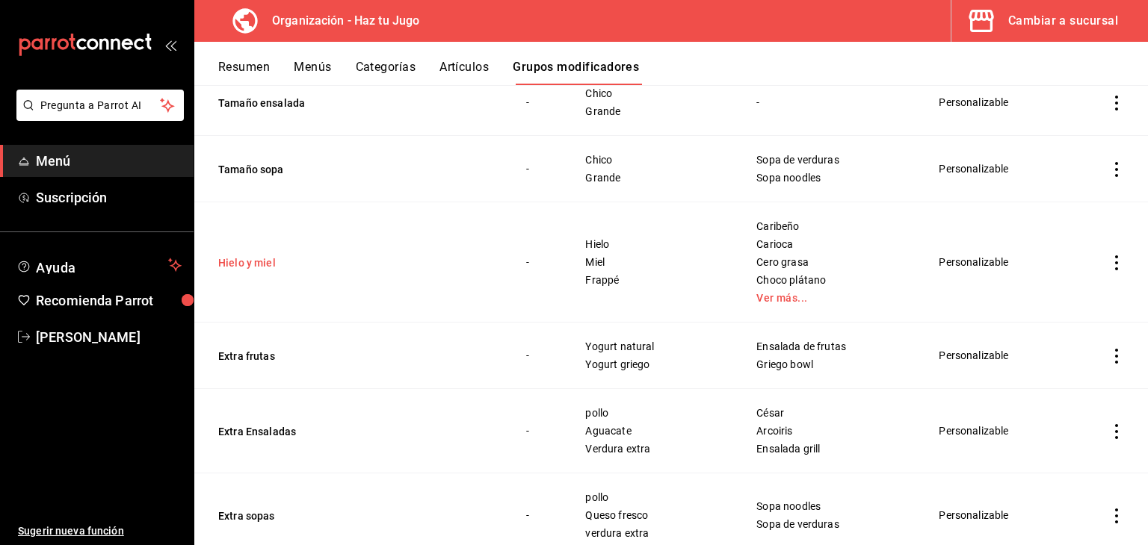
click at [247, 264] on button "Hielo y miel" at bounding box center [307, 263] width 179 height 15
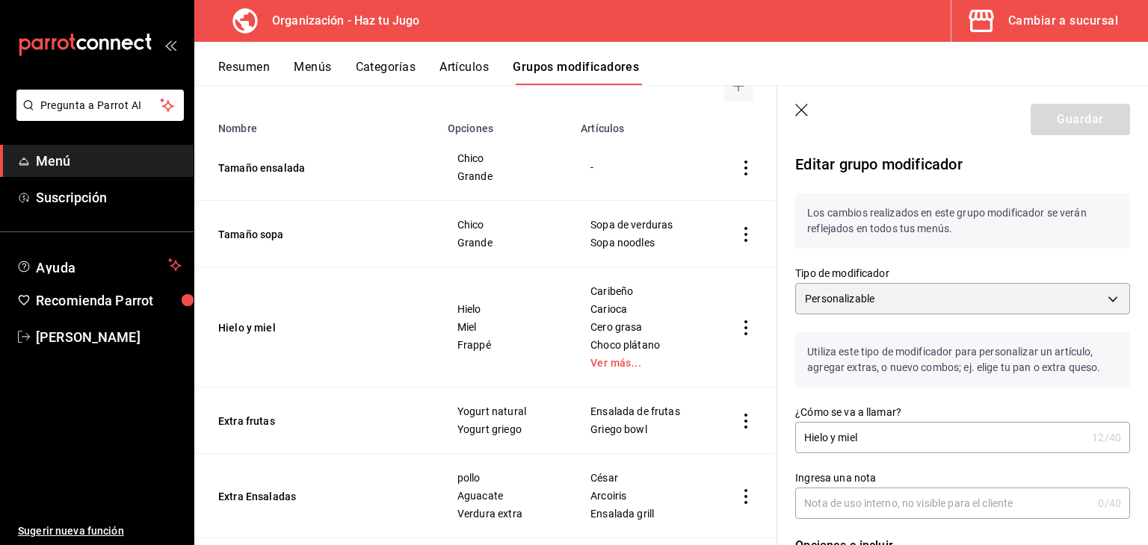
click at [802, 110] on icon "button" at bounding box center [802, 111] width 15 height 15
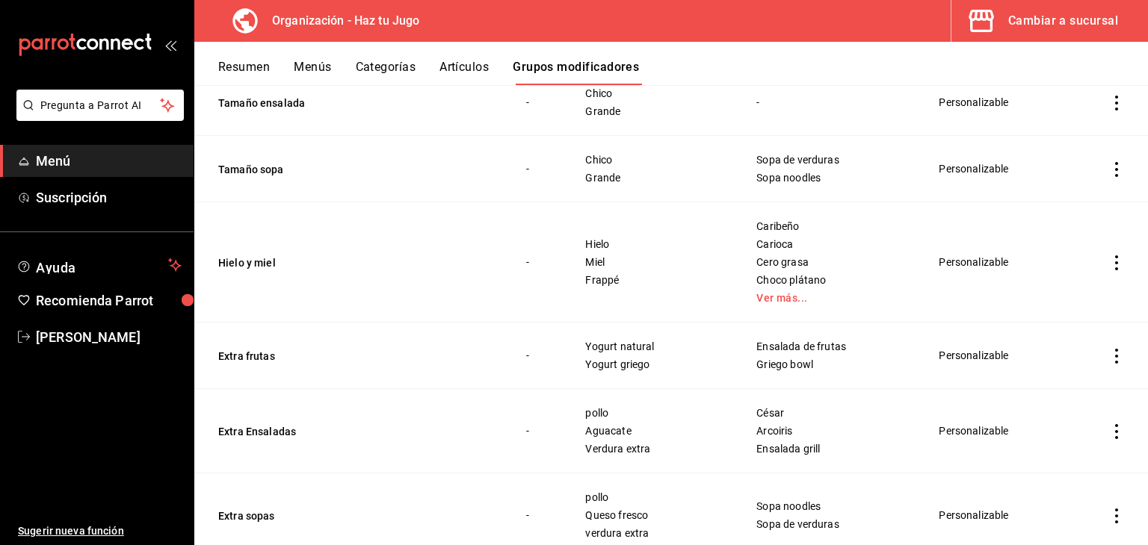
click at [469, 66] on button "Artículos" at bounding box center [463, 72] width 49 height 25
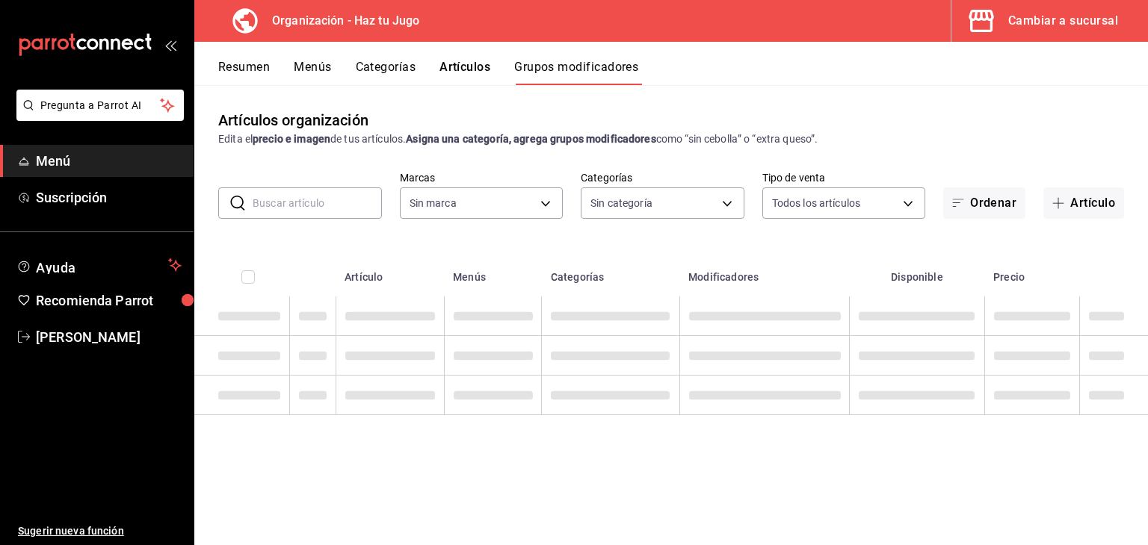
type input "6a6a6d2c-cf23-4088-9f71-267082d6ef5e"
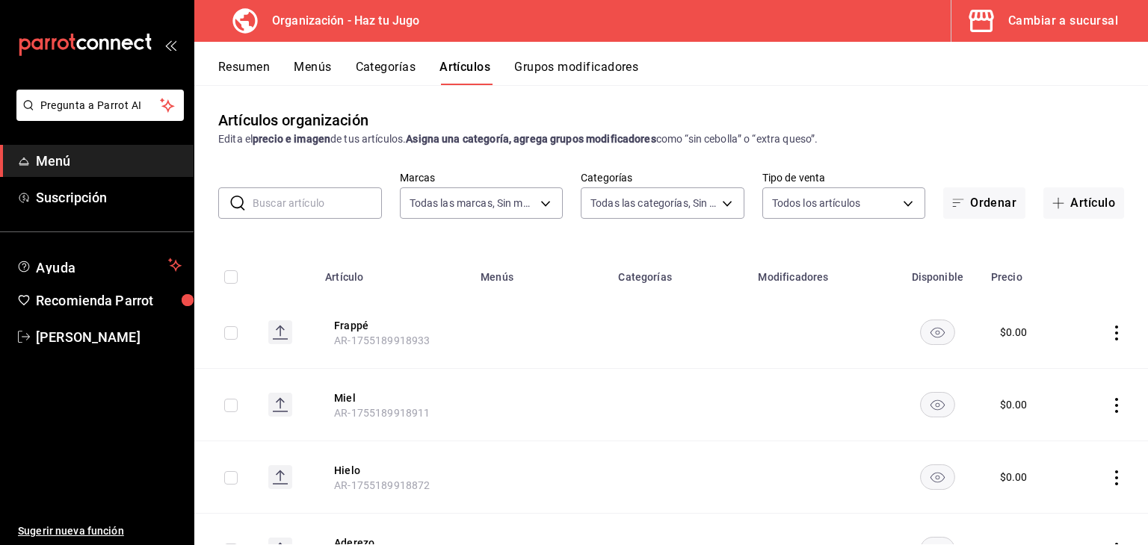
type input "001c27e4-319a-4f56-83db-293b53147510,9de9bbb4-71ba-4db7-8183-90a4bffa0c34,6fcf0…"
click at [595, 78] on button "Grupos modificadores" at bounding box center [576, 72] width 124 height 25
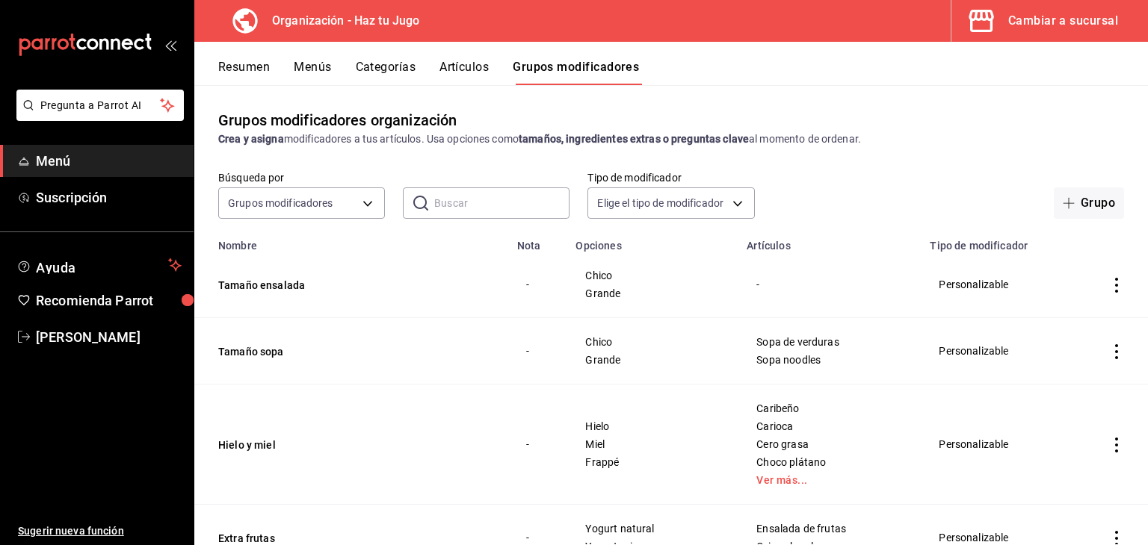
click at [401, 66] on button "Categorías" at bounding box center [386, 72] width 61 height 25
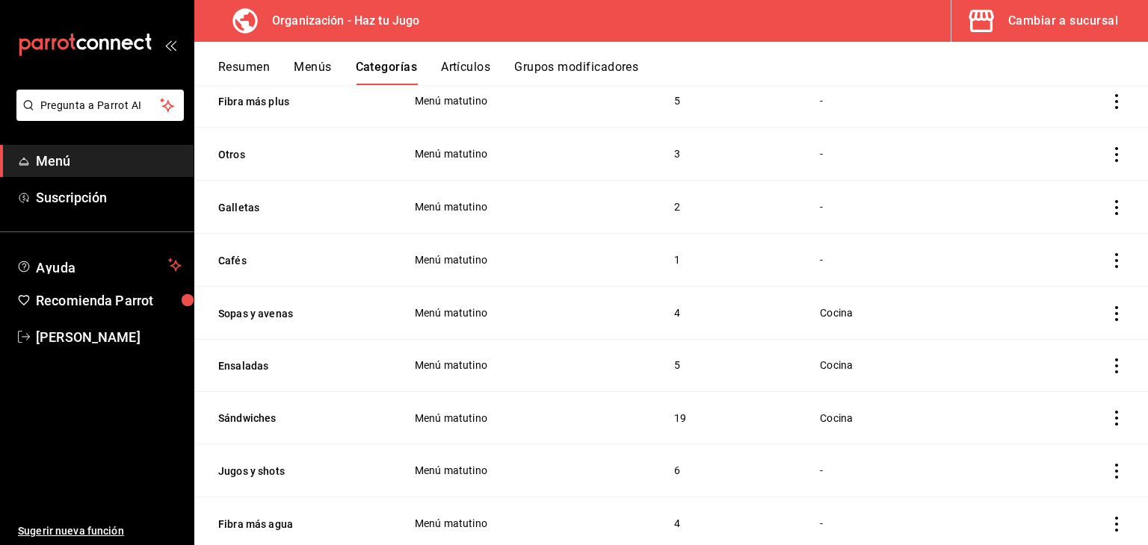
scroll to position [465, 0]
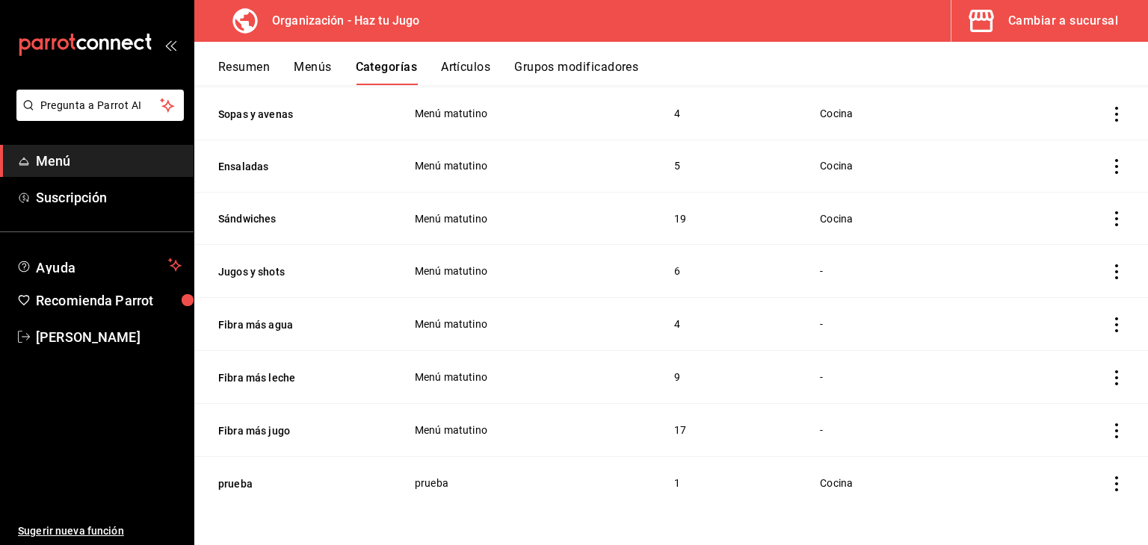
click at [470, 62] on button "Artículos" at bounding box center [465, 72] width 49 height 25
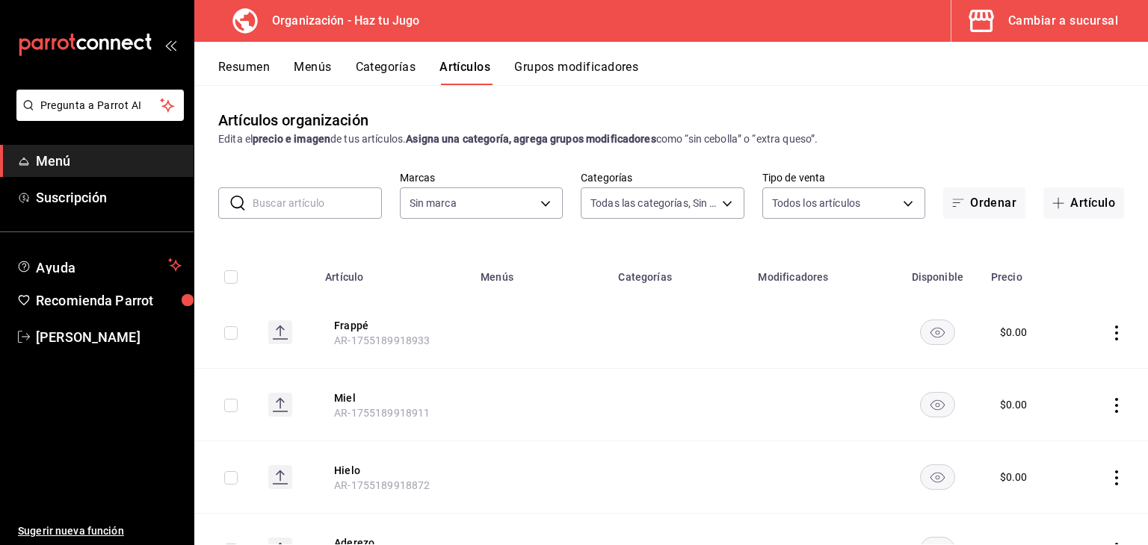
type input "001c27e4-319a-4f56-83db-293b53147510,9de9bbb4-71ba-4db7-8183-90a4bffa0c34,6fcf0…"
type input "6a6a6d2c-cf23-4088-9f71-267082d6ef5e"
click at [1069, 195] on button "Artículo" at bounding box center [1083, 203] width 81 height 31
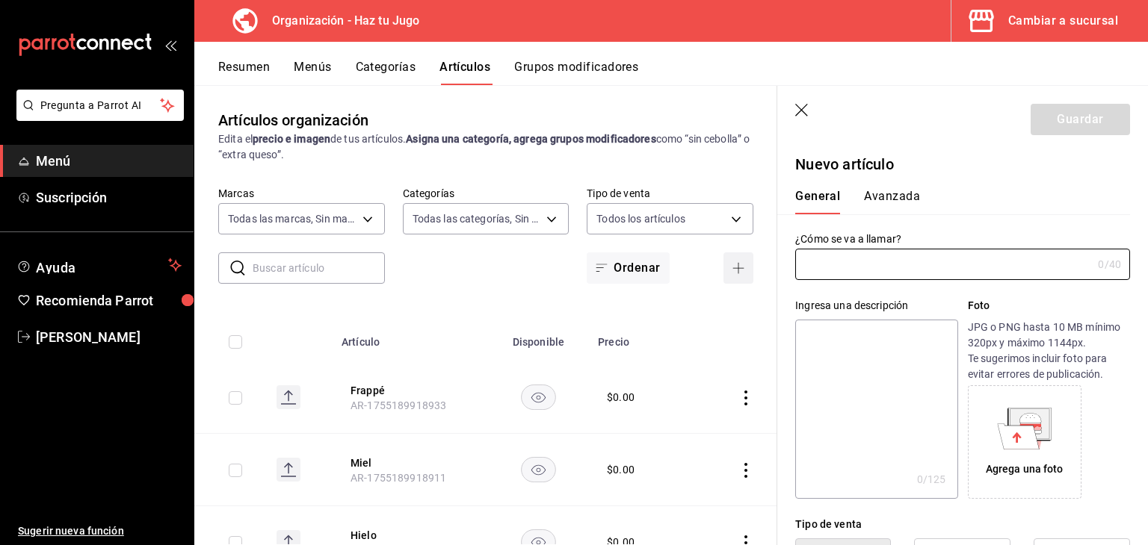
type input "AR-1755795400966"
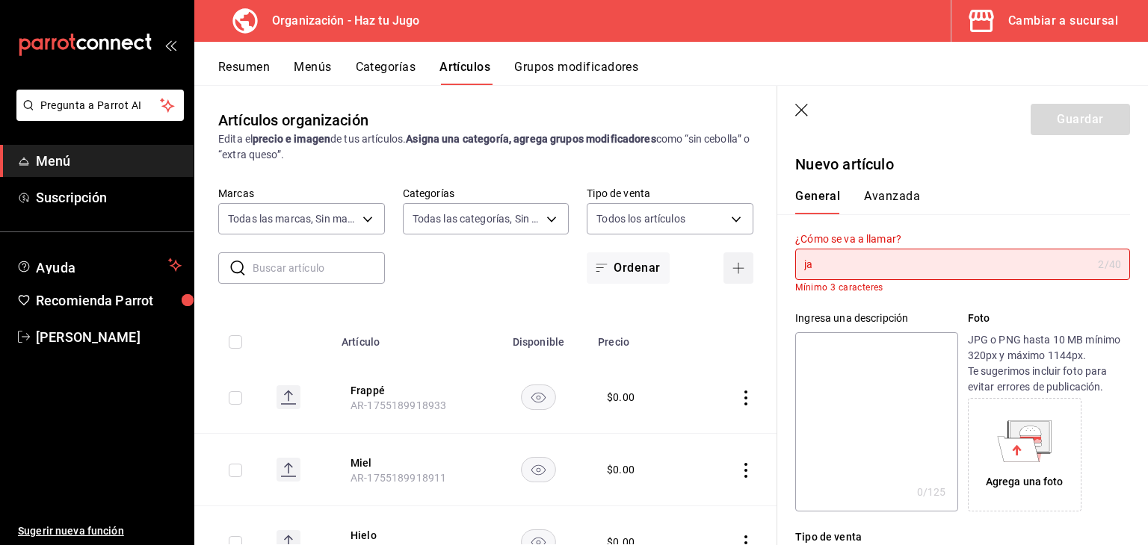
type input "j"
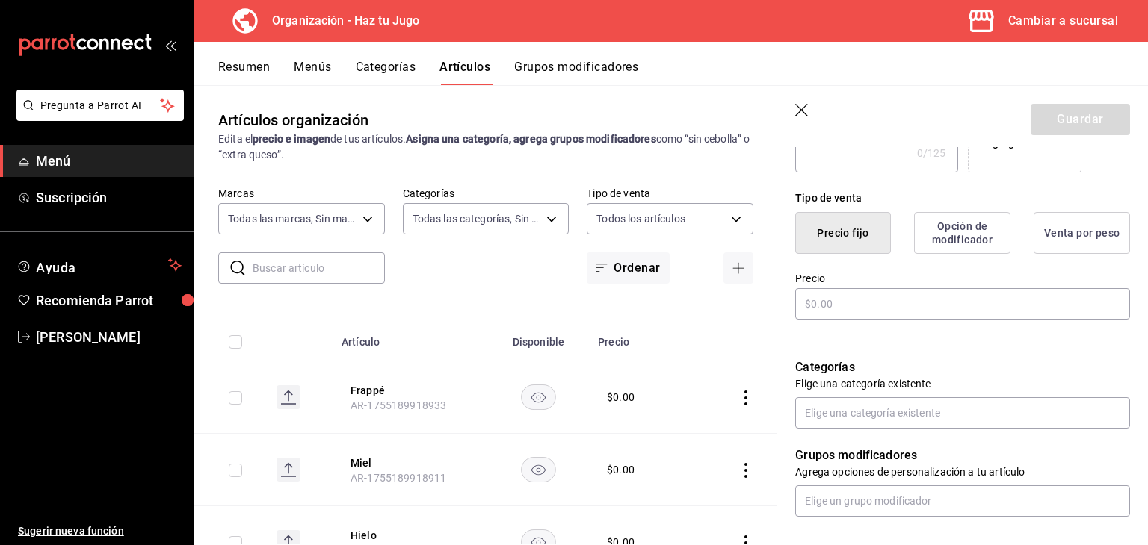
scroll to position [335, 0]
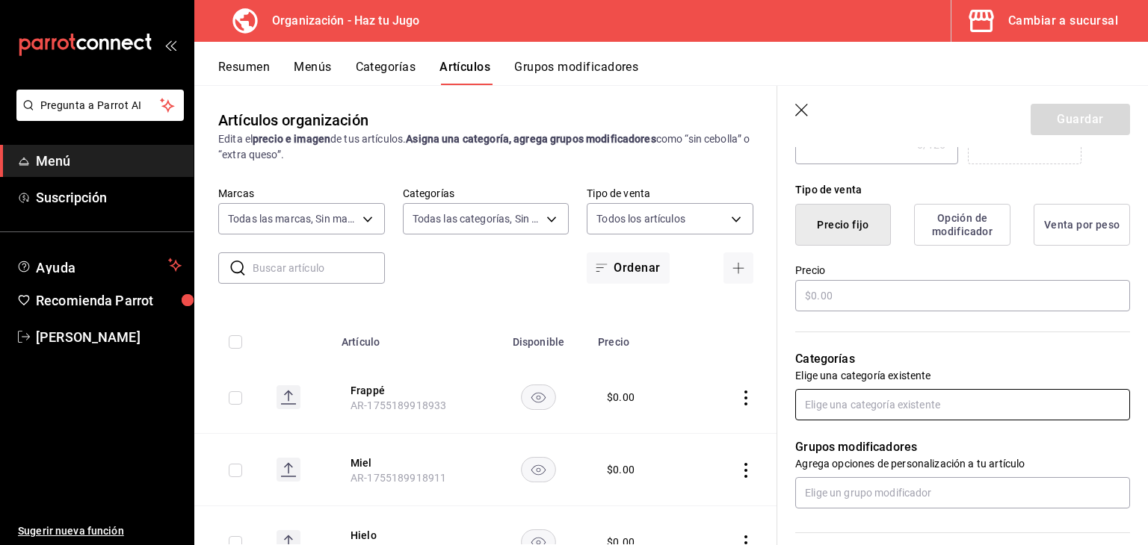
type input "Jamón"
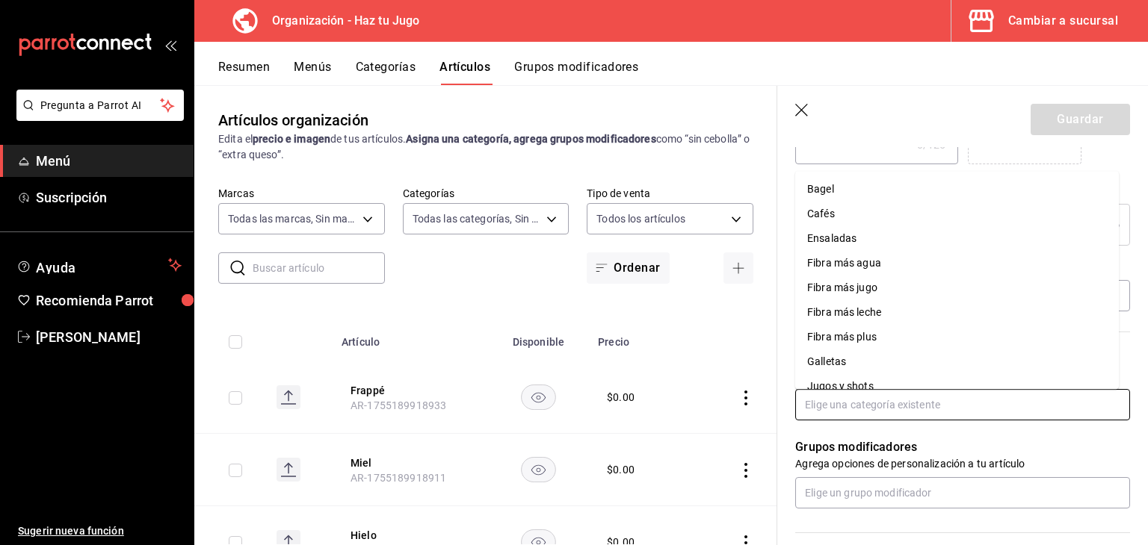
click at [956, 412] on input "text" at bounding box center [962, 404] width 335 height 31
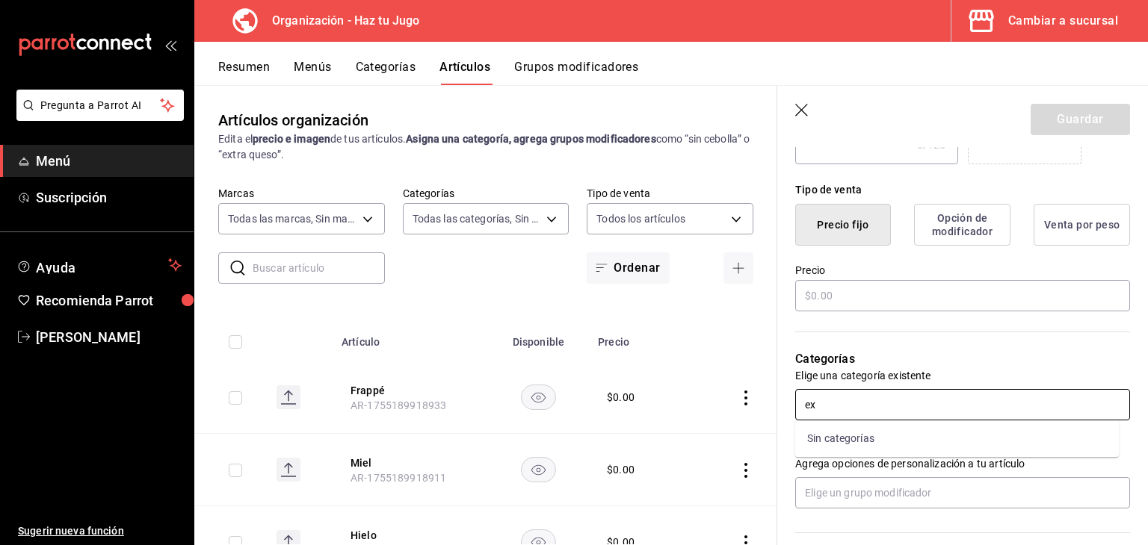
type input "e"
type input "ex"
click at [799, 105] on icon "button" at bounding box center [802, 111] width 15 height 15
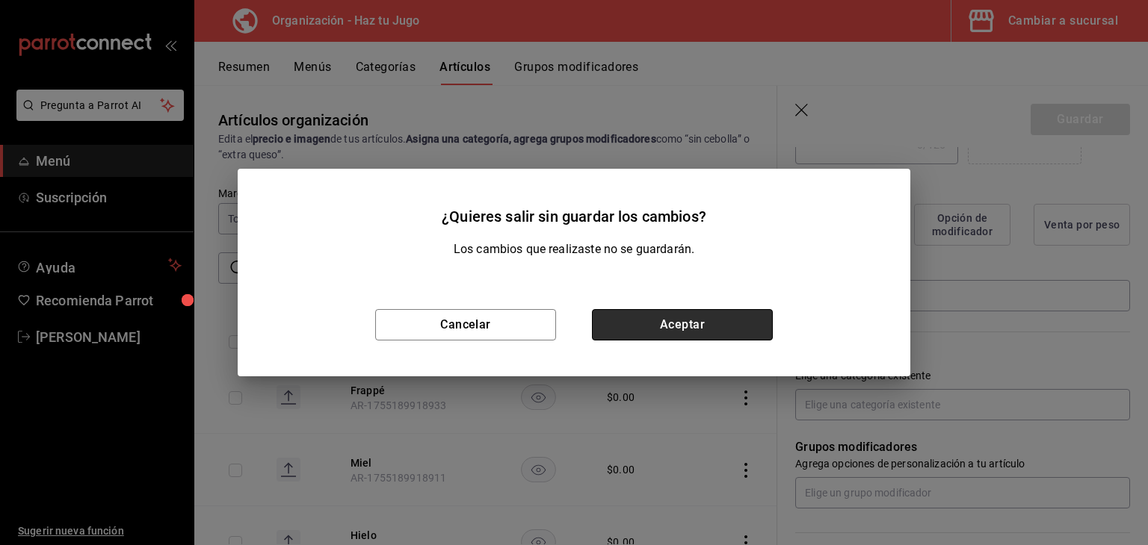
click at [669, 329] on button "Aceptar" at bounding box center [682, 324] width 181 height 31
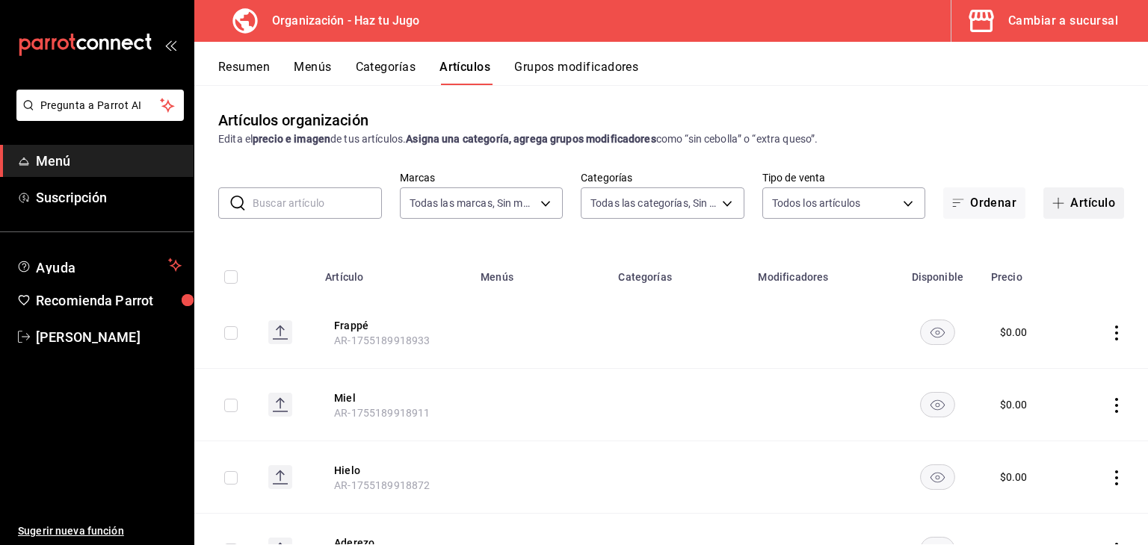
click at [1076, 196] on button "Artículo" at bounding box center [1083, 203] width 81 height 31
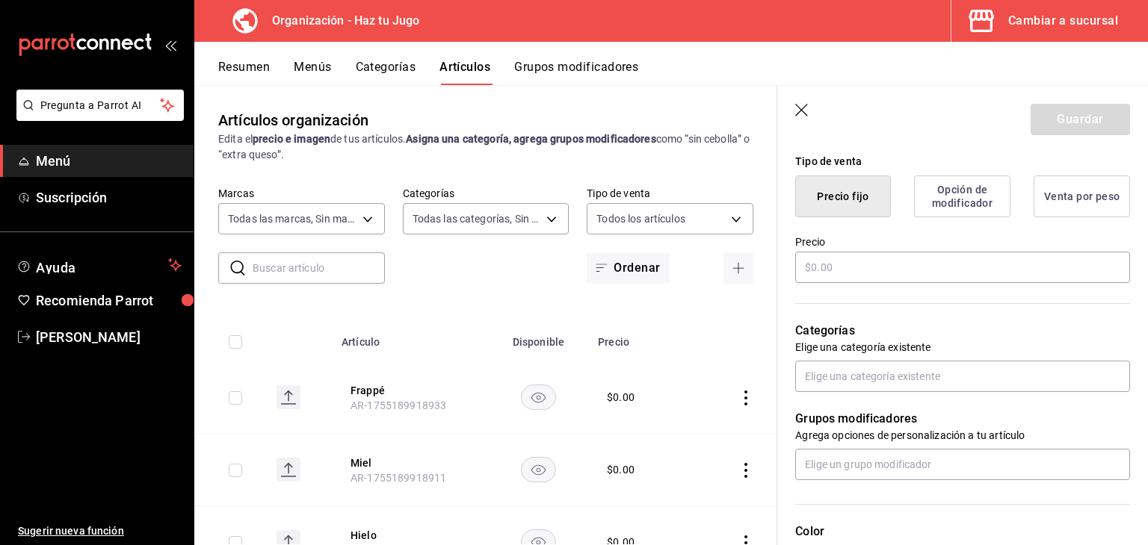
scroll to position [379, 0]
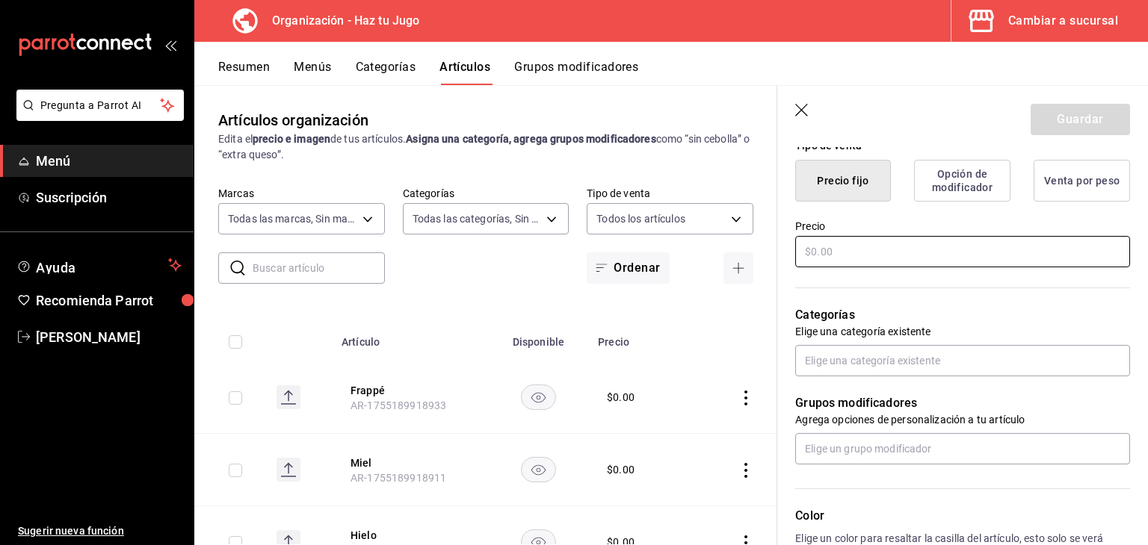
type input "Jamón"
click at [915, 246] on input "text" at bounding box center [962, 251] width 335 height 31
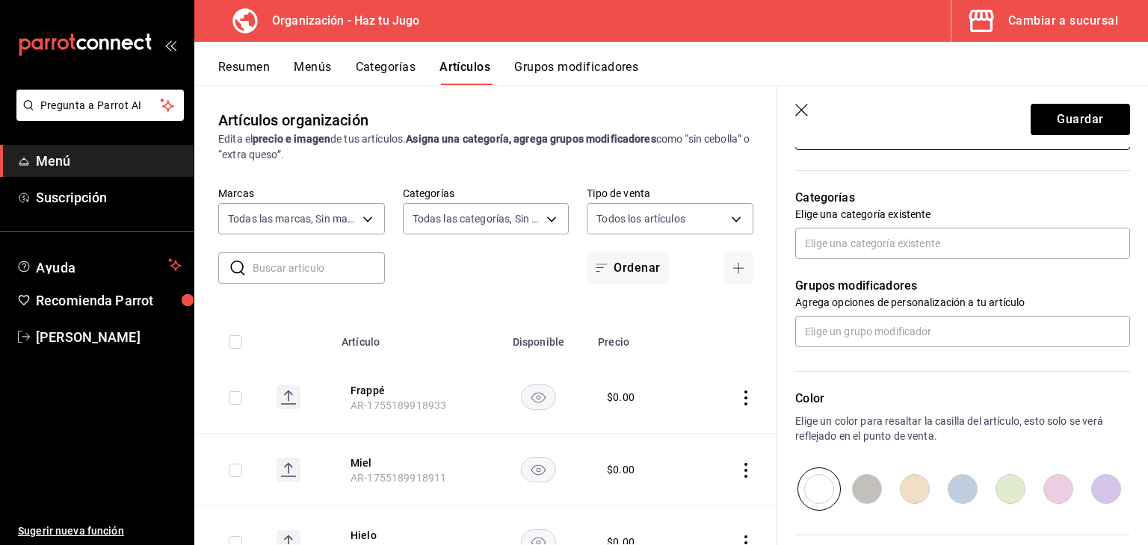
scroll to position [501, 0]
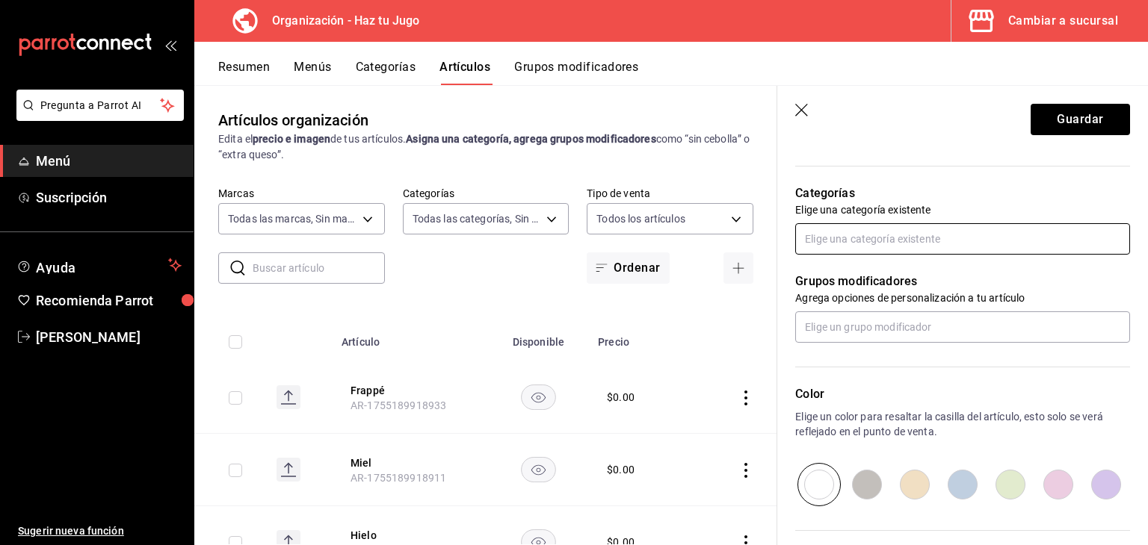
type input "$10.00"
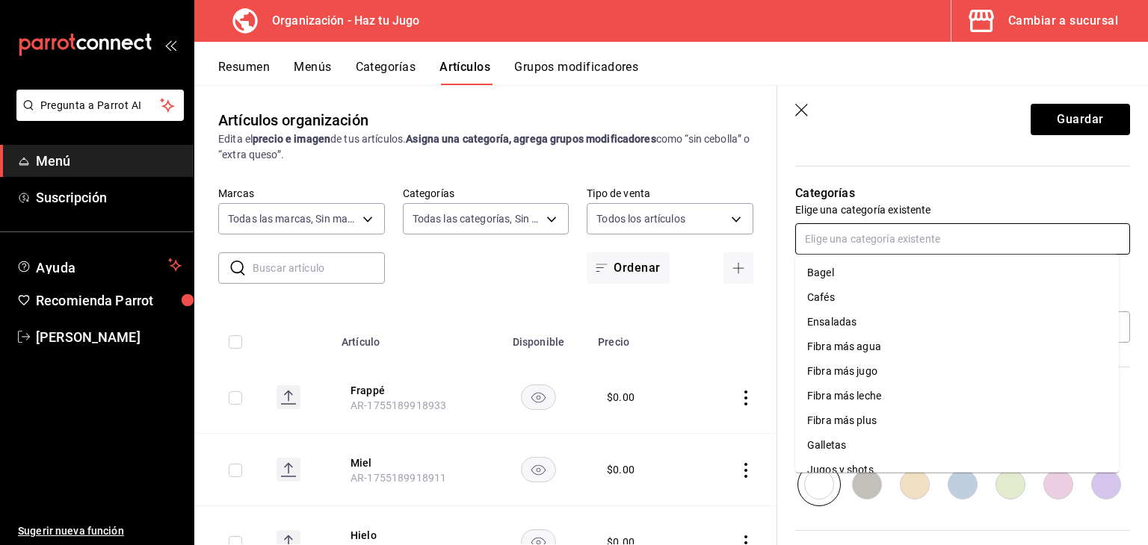
click at [936, 232] on input "text" at bounding box center [962, 238] width 335 height 31
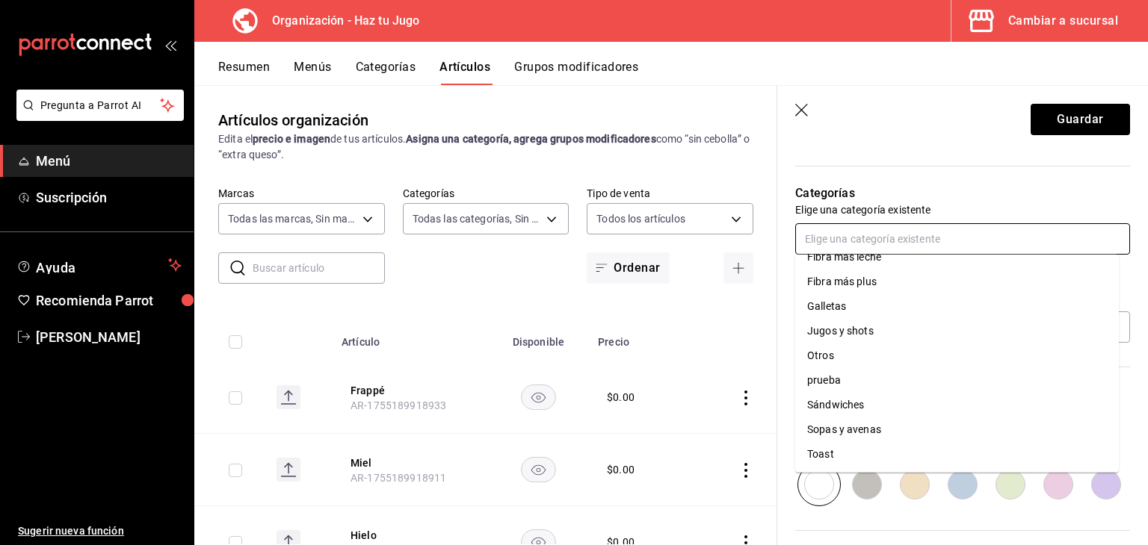
scroll to position [0, 0]
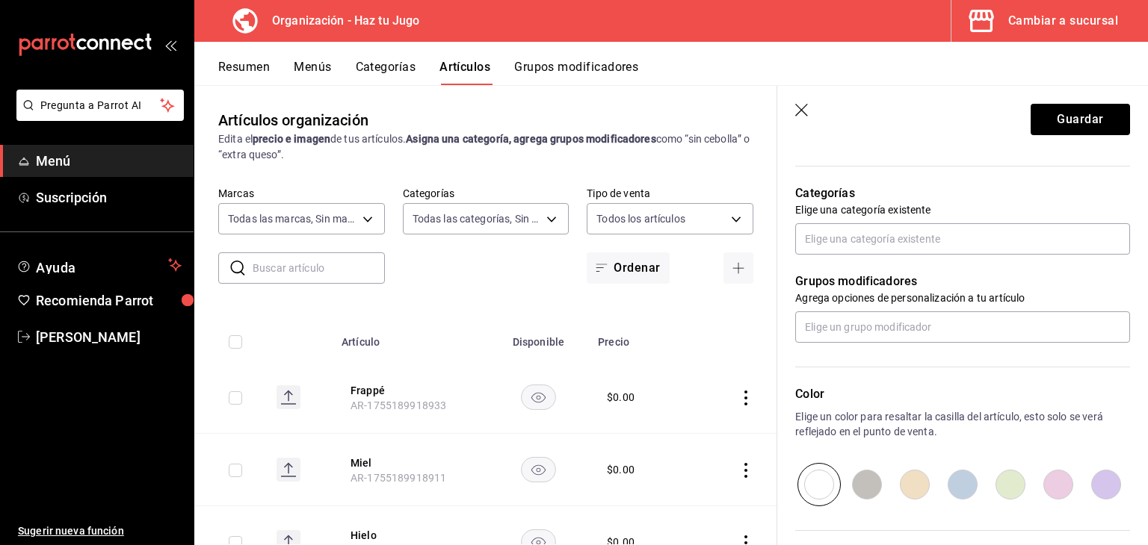
click at [1034, 182] on div "Categorías Elige una categoría existente" at bounding box center [953, 201] width 353 height 107
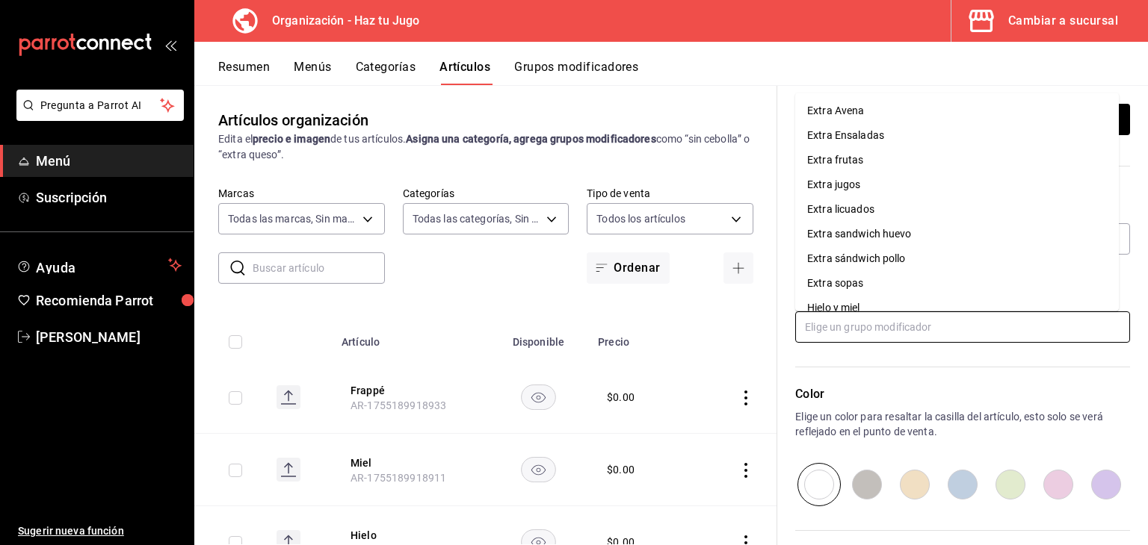
click at [1004, 324] on input "text" at bounding box center [962, 327] width 335 height 31
click at [920, 233] on li "Extra sandwich huevo" at bounding box center [957, 234] width 324 height 25
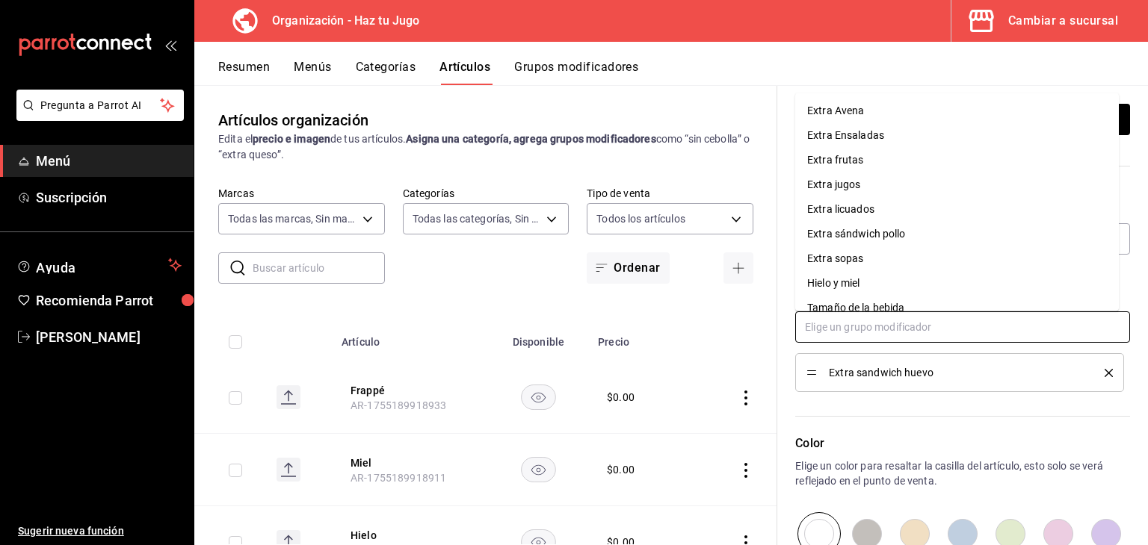
click at [896, 330] on input "text" at bounding box center [962, 327] width 335 height 31
click at [894, 232] on div "Extra sándwich pollo" at bounding box center [856, 234] width 99 height 16
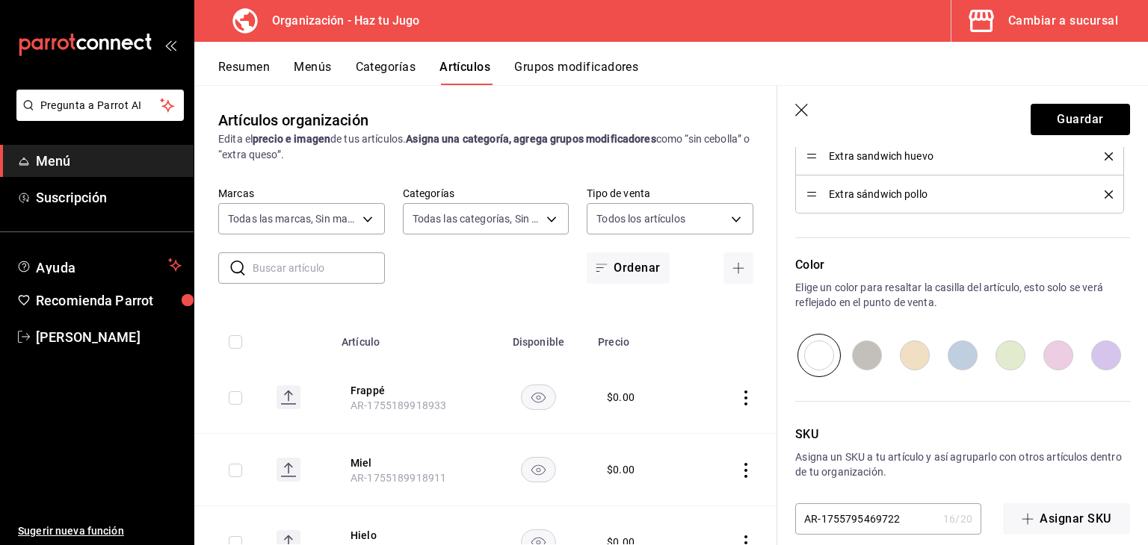
scroll to position [736, 0]
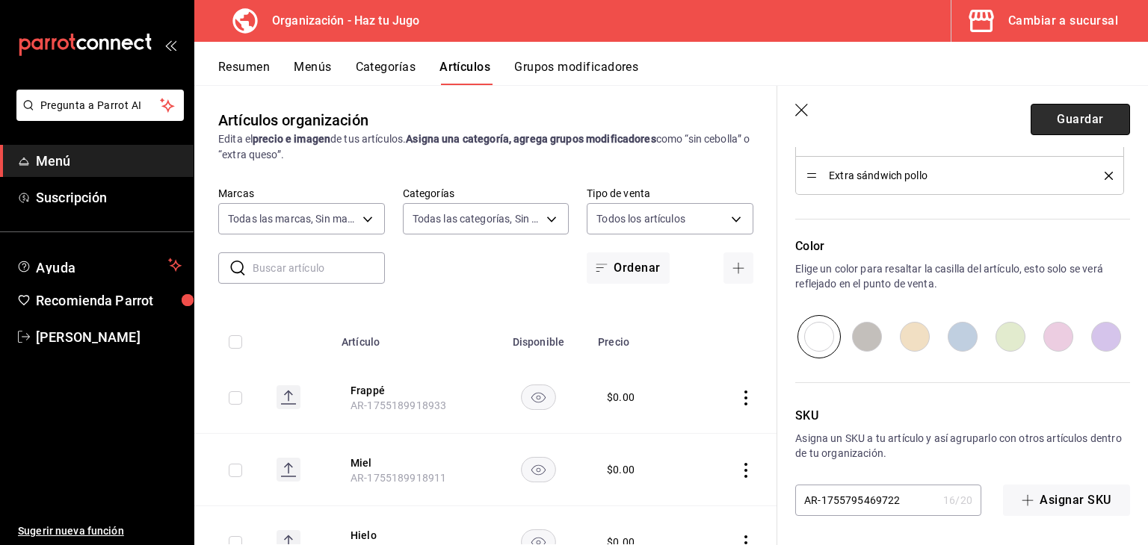
click at [1082, 119] on button "Guardar" at bounding box center [1079, 119] width 99 height 31
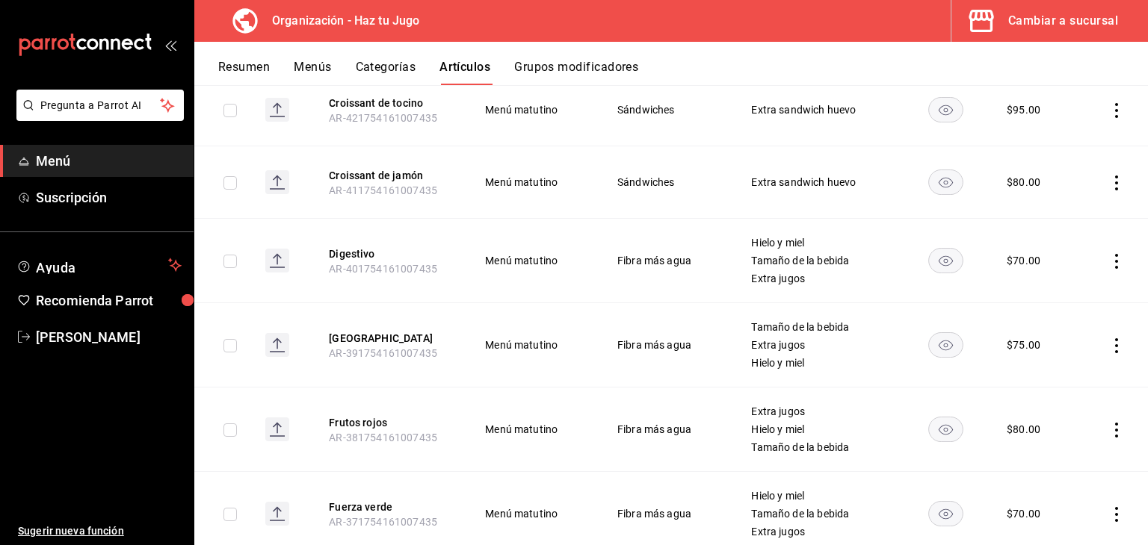
scroll to position [3036, 0]
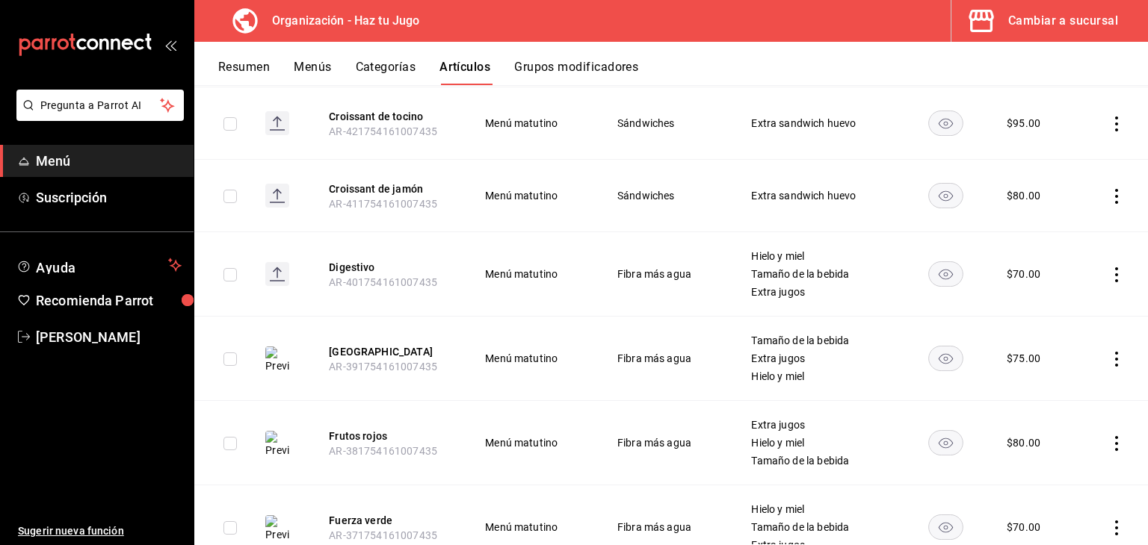
click at [1016, 271] on div "$ 70.00" at bounding box center [1023, 274] width 34 height 15
click at [354, 260] on button "Digestivo" at bounding box center [389, 267] width 120 height 15
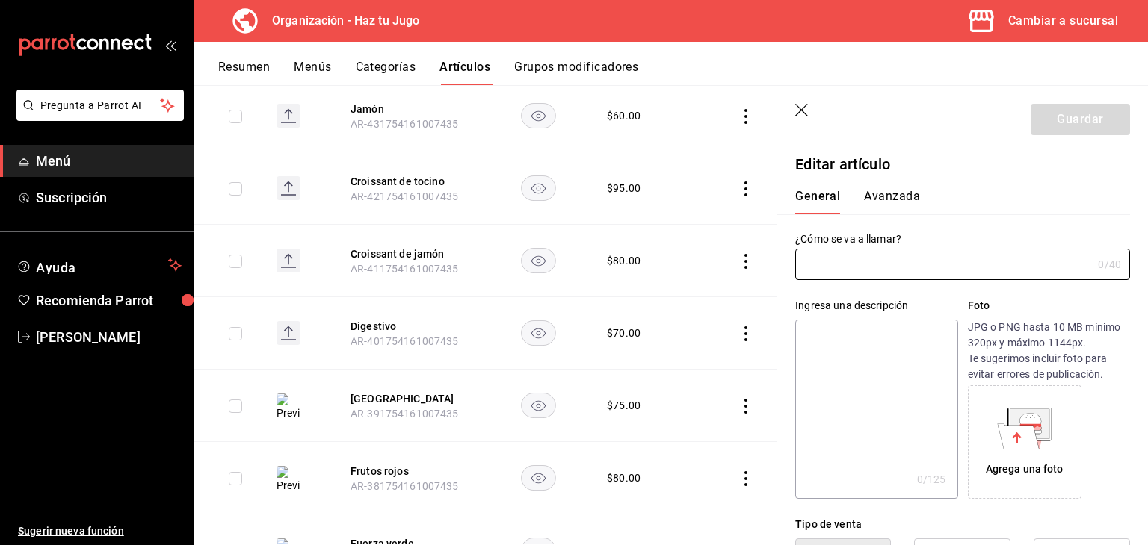
type input "Digestivo"
type input "AR-401754161007435"
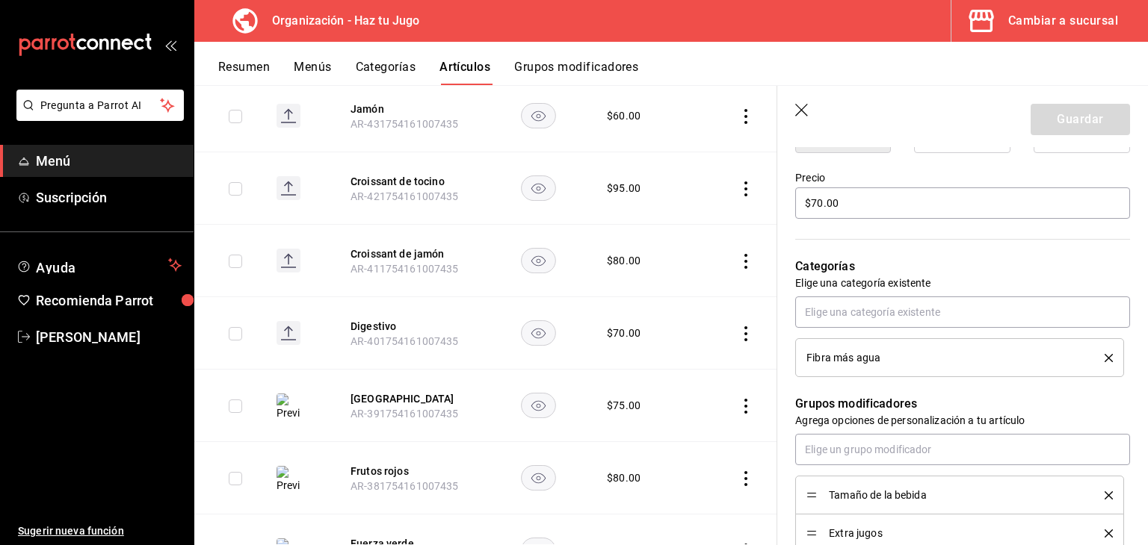
scroll to position [431, 0]
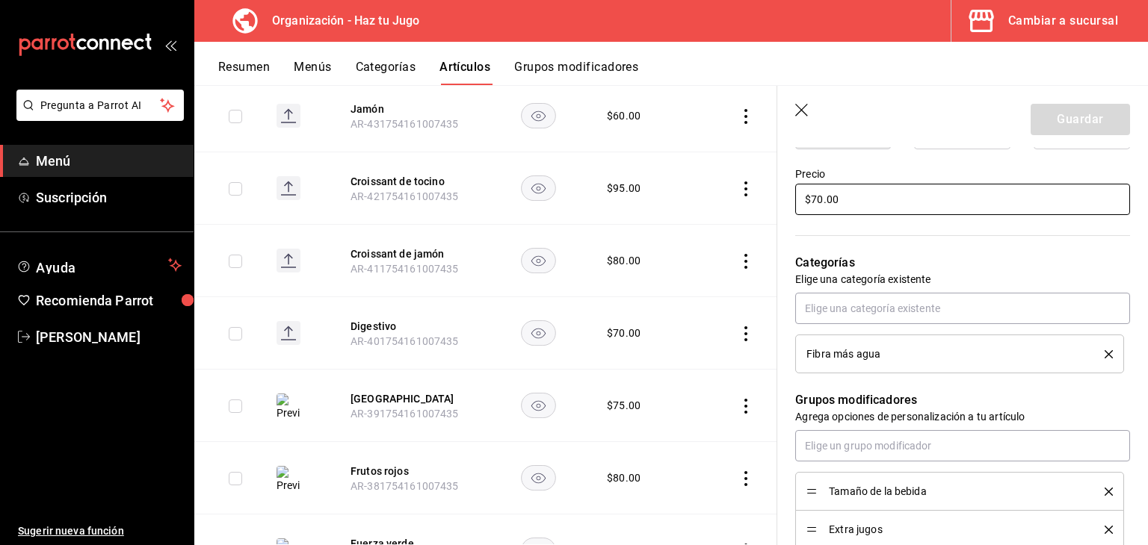
drag, startPoint x: 869, startPoint y: 190, endPoint x: 765, endPoint y: 189, distance: 103.9
click at [765, 189] on main "Artículos organización Edita el precio e imagen de tus artículos. Asigna una ca…" at bounding box center [670, 315] width 953 height 460
type input "$60.00"
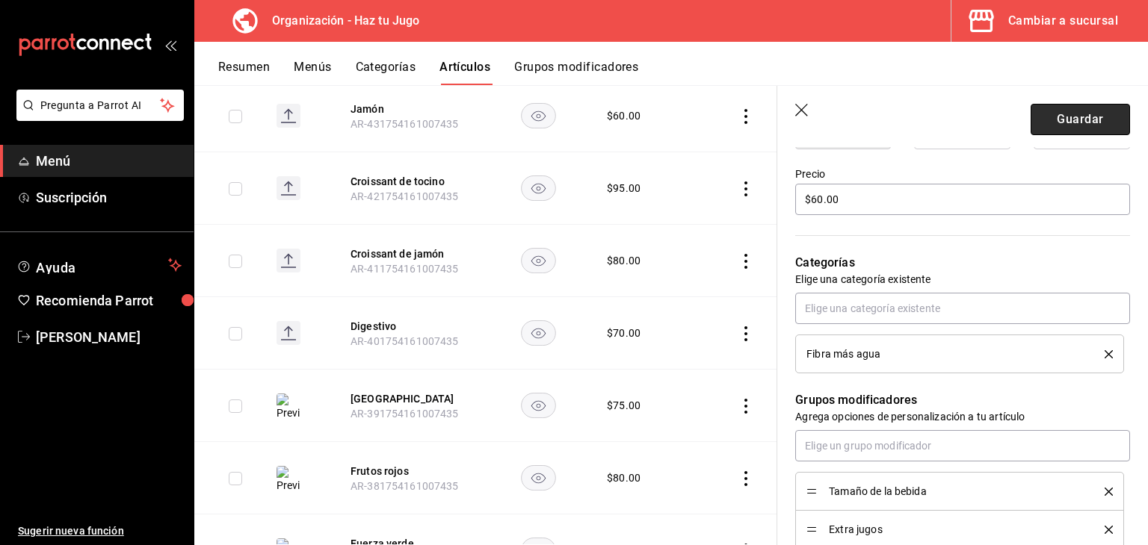
click at [1061, 126] on button "Guardar" at bounding box center [1079, 119] width 99 height 31
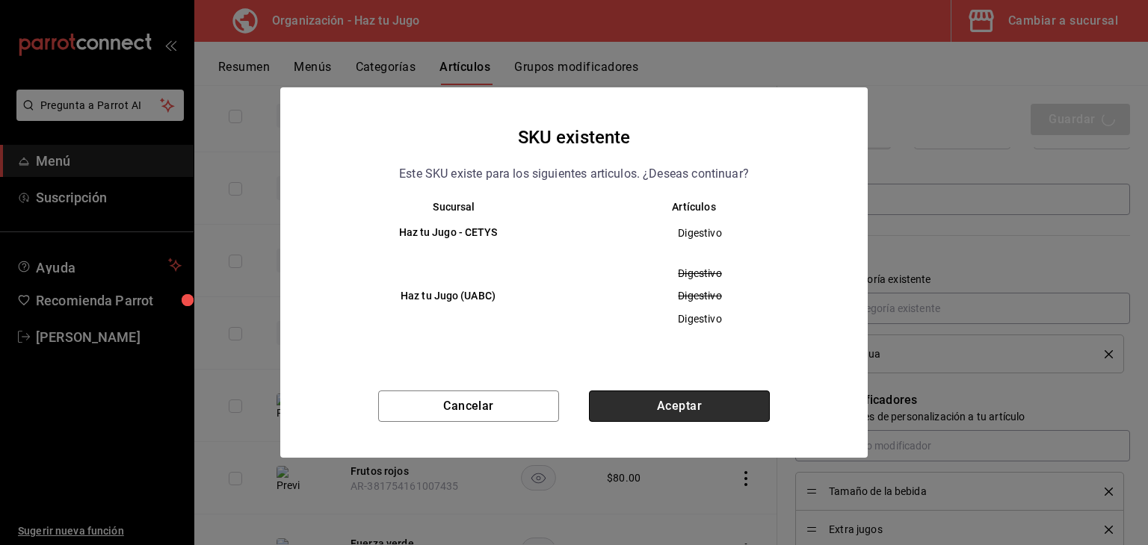
click at [692, 398] on button "Aceptar" at bounding box center [679, 406] width 181 height 31
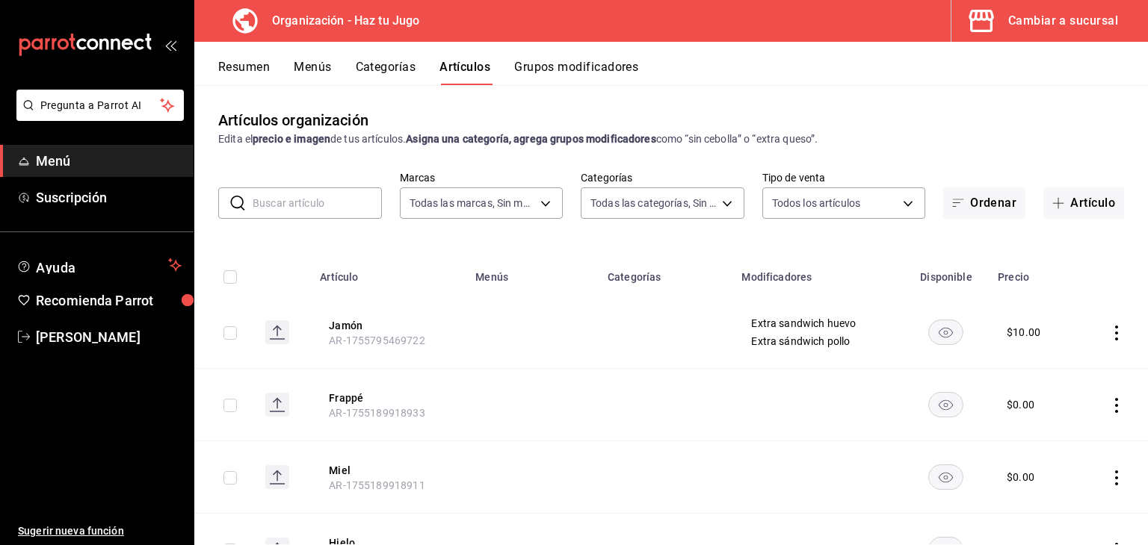
click at [383, 63] on button "Categorías" at bounding box center [386, 72] width 61 height 25
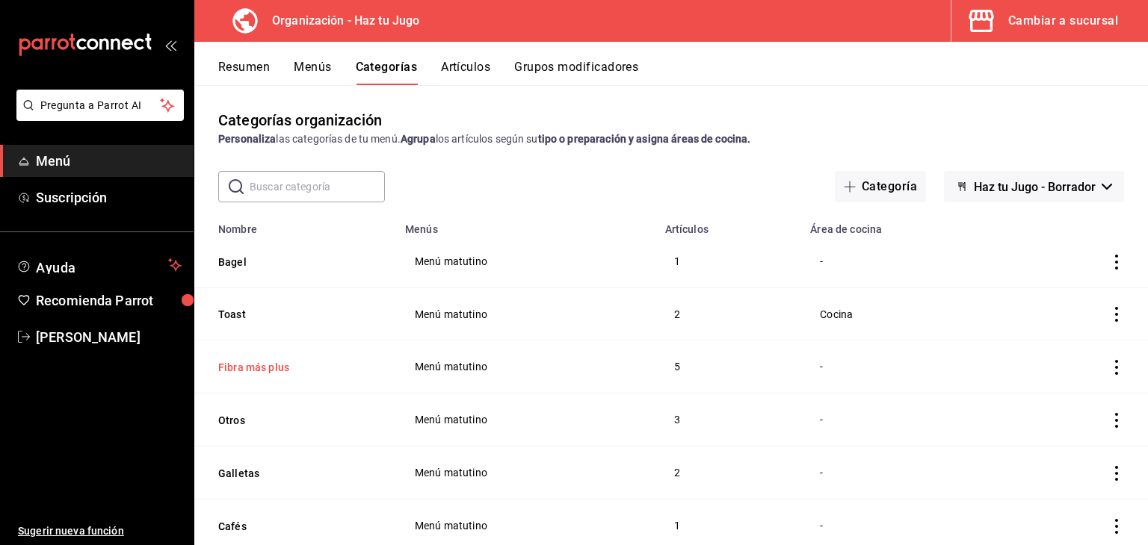
click at [281, 362] on button "Fibra más plus" at bounding box center [292, 367] width 149 height 15
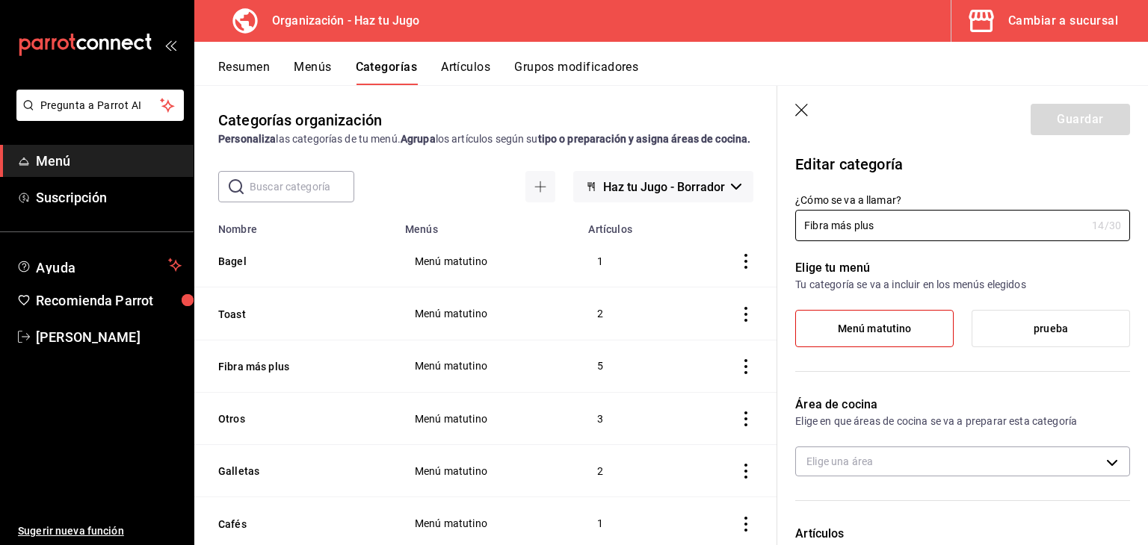
click at [413, 73] on button "Categorías" at bounding box center [387, 72] width 62 height 25
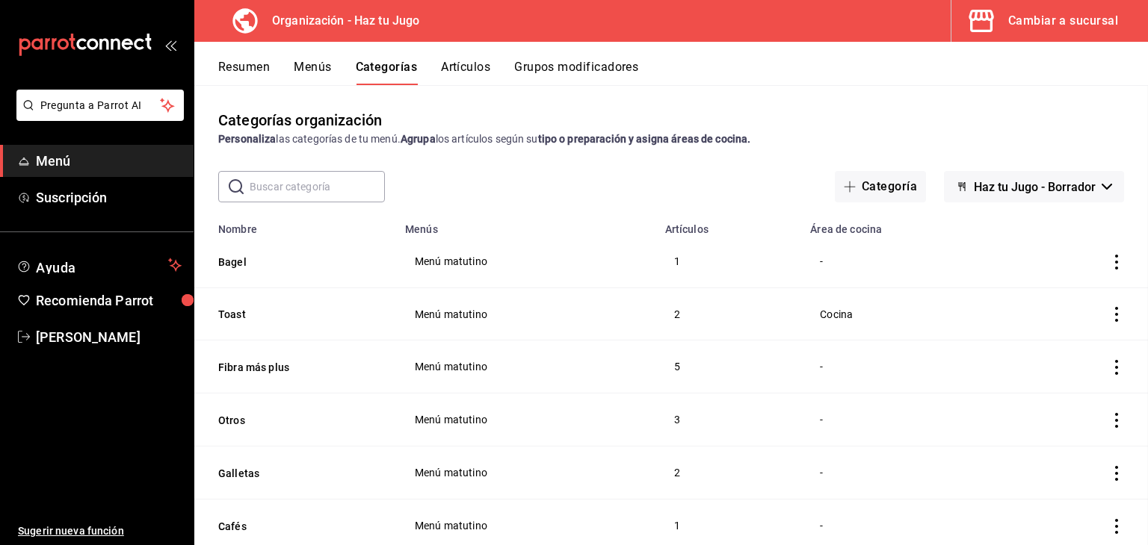
click at [489, 67] on button "Artículos" at bounding box center [465, 72] width 49 height 25
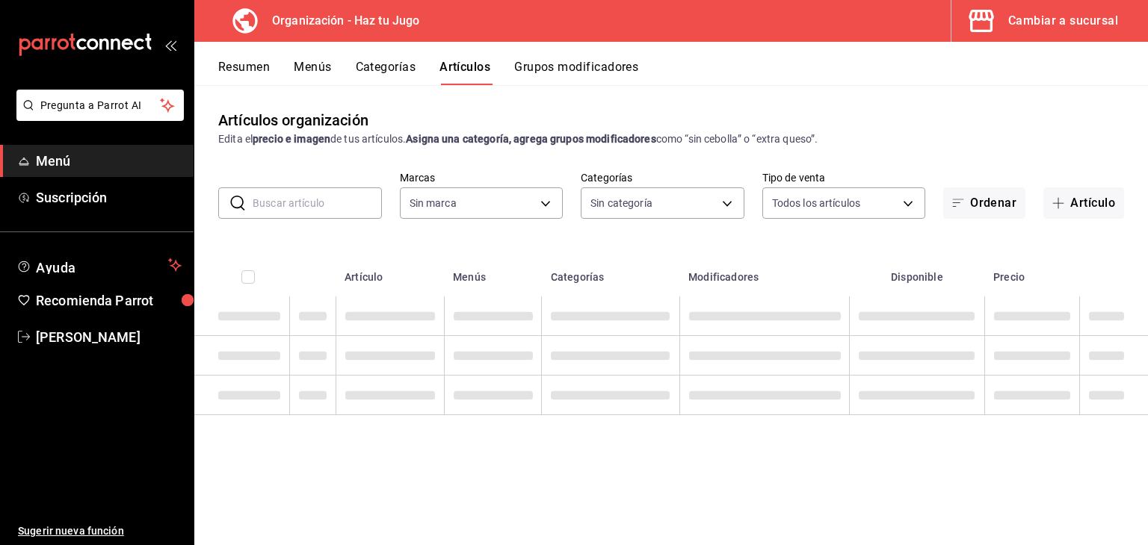
type input "6a6a6d2c-cf23-4088-9f71-267082d6ef5e"
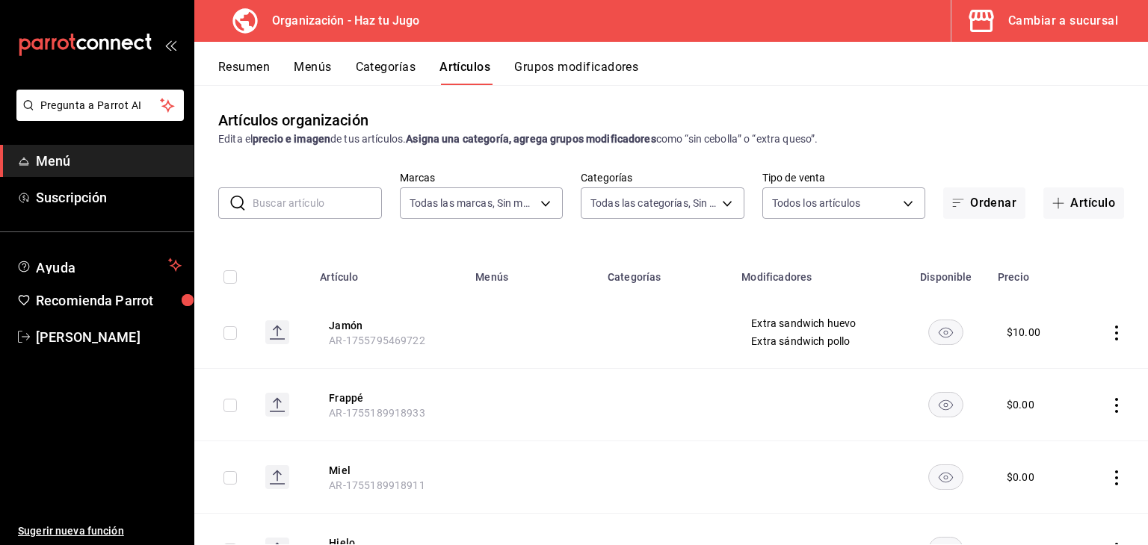
type input "001c27e4-319a-4f56-83db-293b53147510,9de9bbb4-71ba-4db7-8183-90a4bffa0c34,6fcf0…"
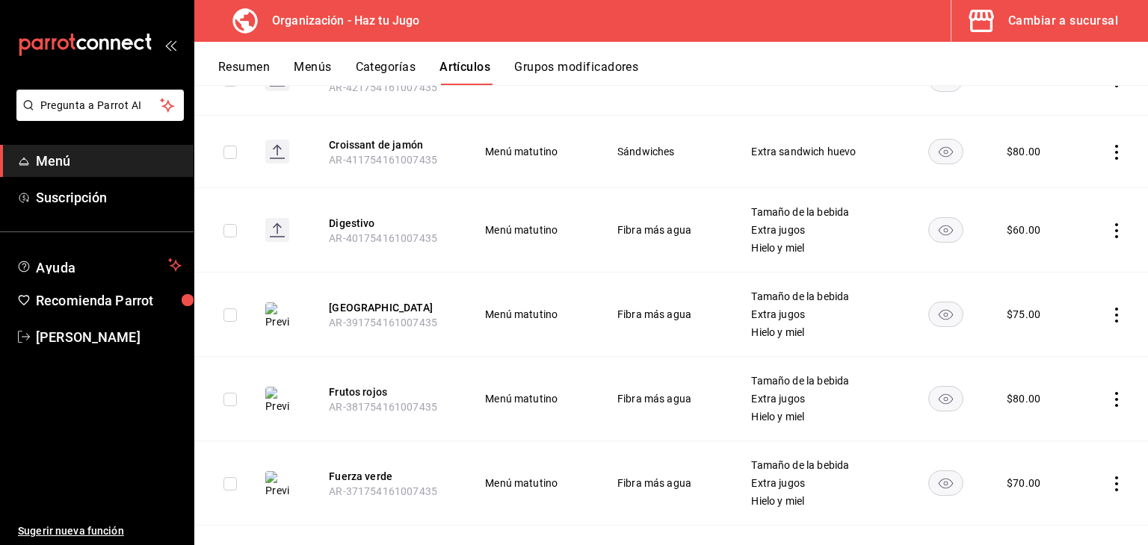
scroll to position [3098, 0]
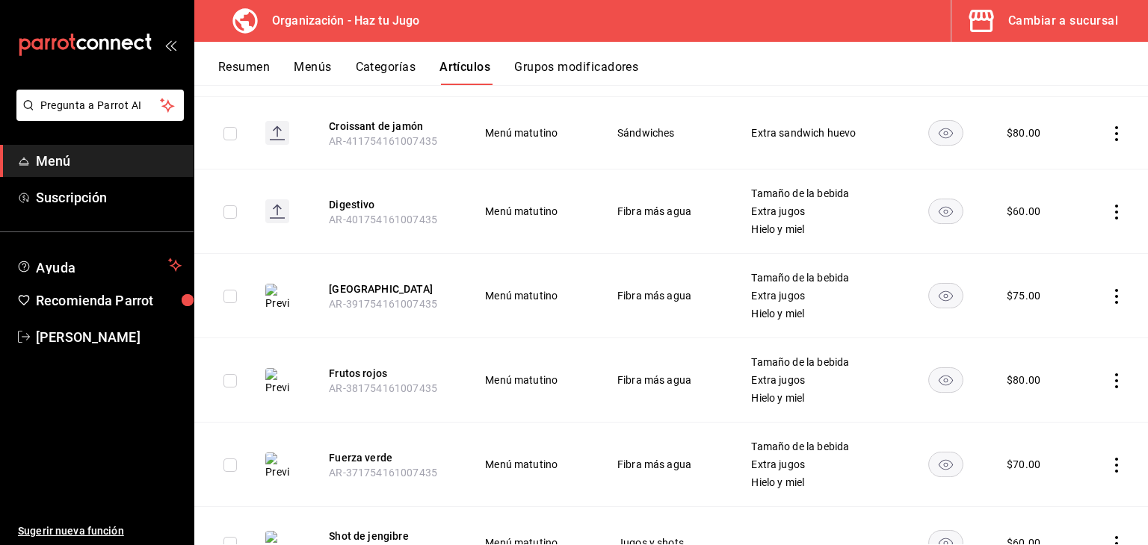
click at [229, 293] on input "checkbox" at bounding box center [229, 296] width 13 height 13
checkbox input "true"
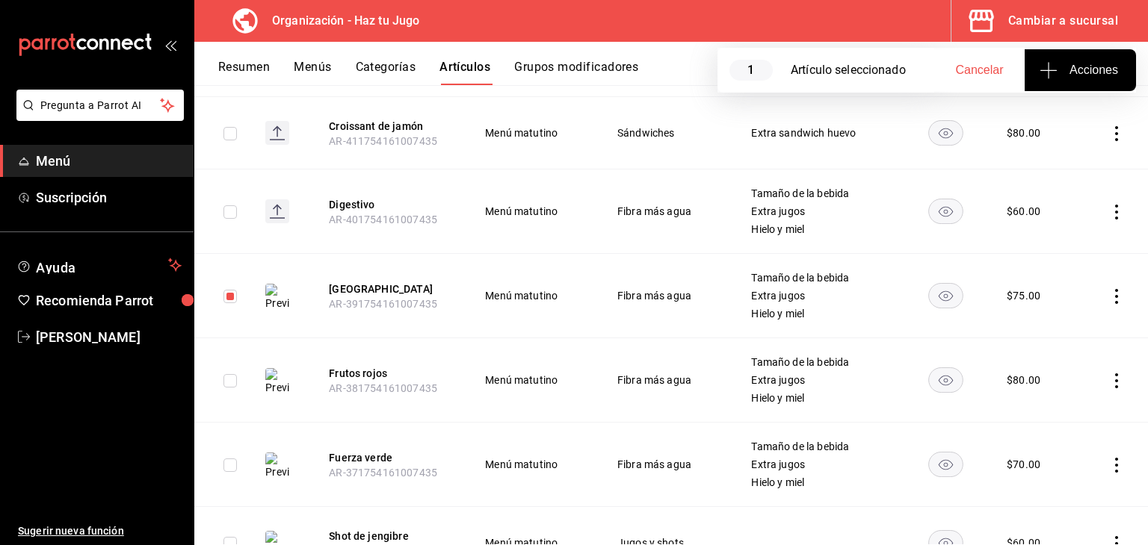
click at [231, 375] on input "checkbox" at bounding box center [229, 380] width 13 height 13
checkbox input "true"
click at [227, 459] on input "checkbox" at bounding box center [229, 465] width 13 height 13
checkbox input "true"
click at [234, 537] on input "checkbox" at bounding box center [229, 543] width 13 height 13
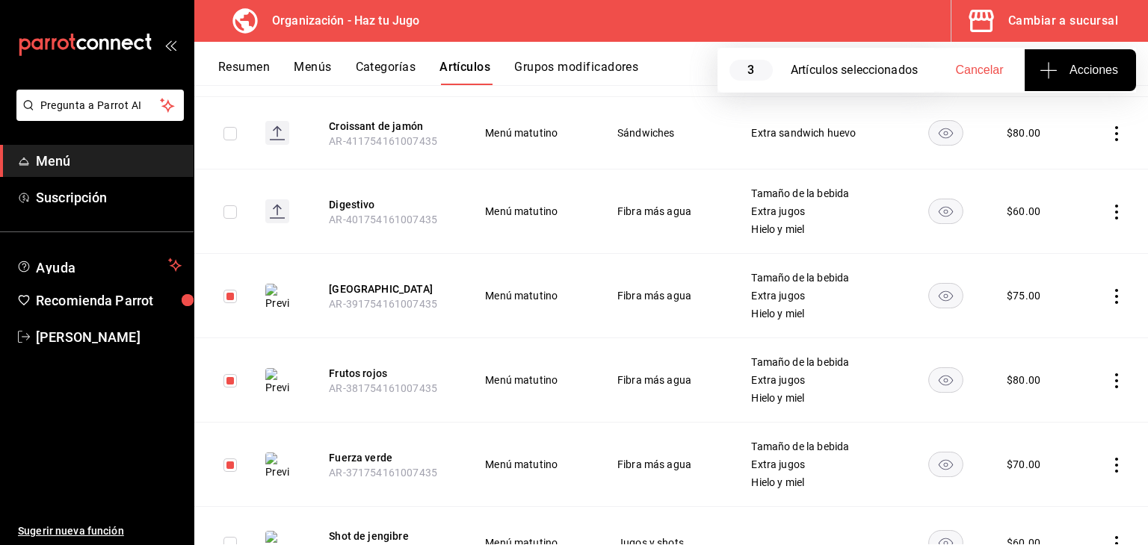
checkbox input "true"
click at [1088, 58] on button "Acciones" at bounding box center [1079, 70] width 111 height 42
click at [1076, 78] on div at bounding box center [574, 272] width 1148 height 545
click at [988, 72] on span "Cancelar" at bounding box center [980, 70] width 48 height 13
checkbox input "false"
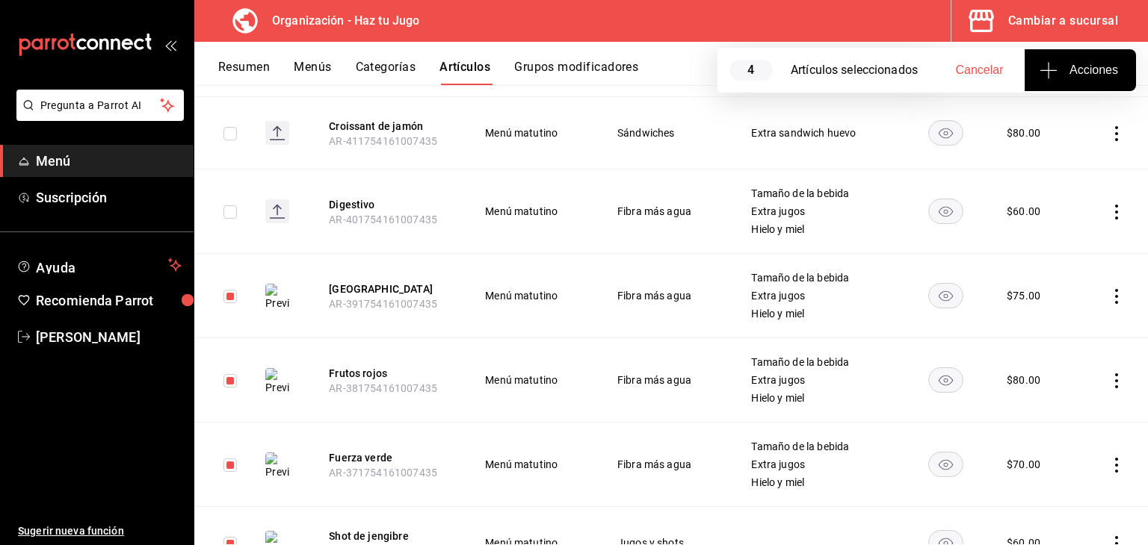
checkbox input "false"
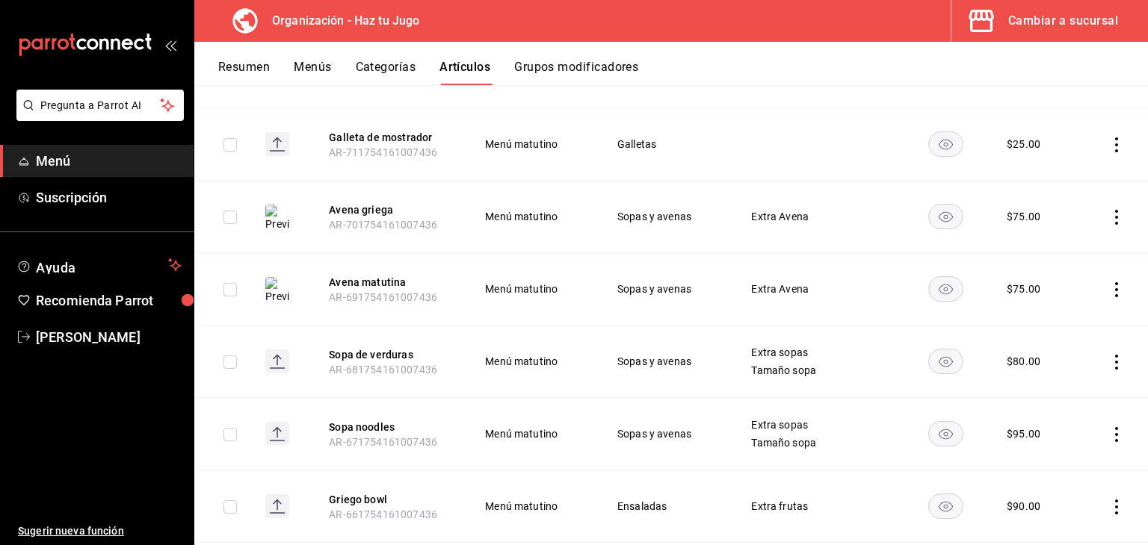
scroll to position [0, 0]
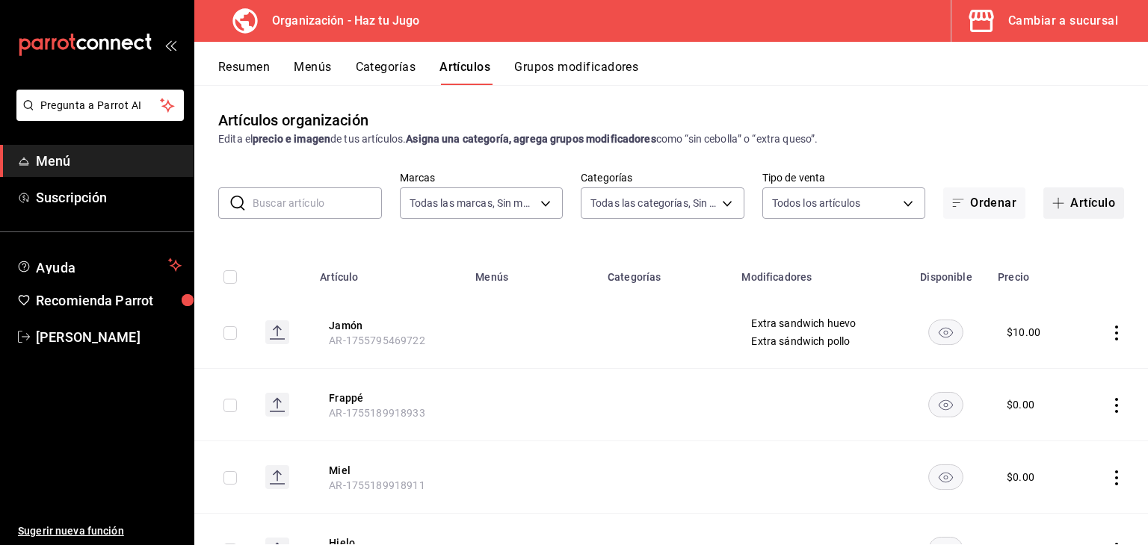
click at [1062, 210] on button "Artículo" at bounding box center [1083, 203] width 81 height 31
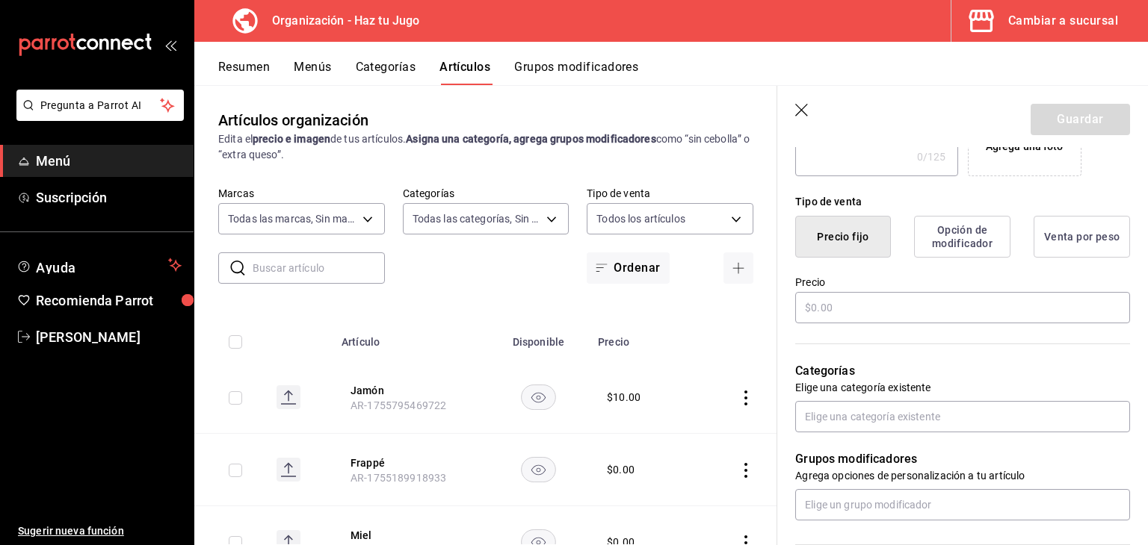
scroll to position [332, 0]
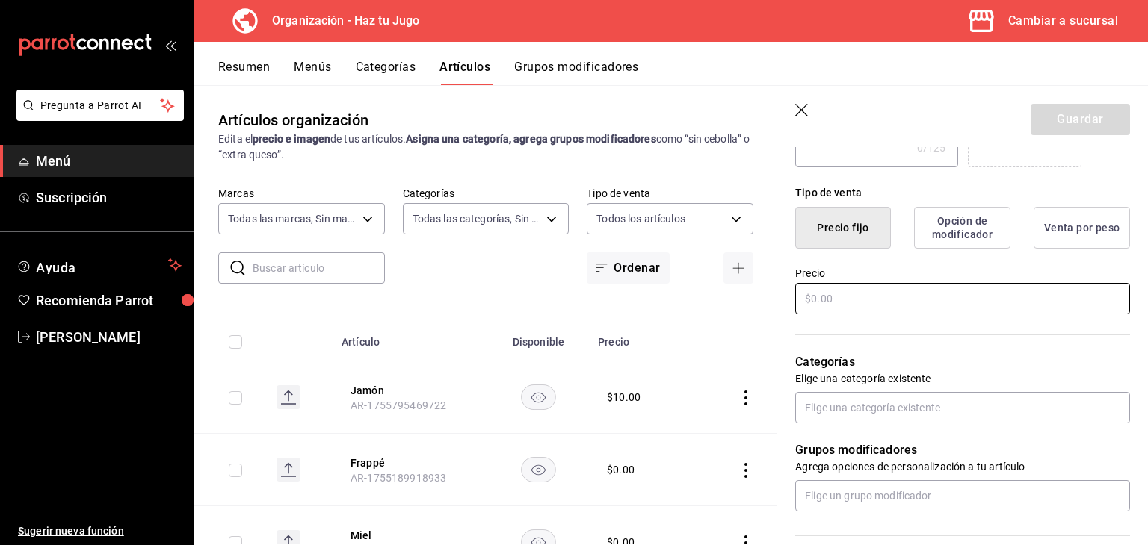
type input "Jugo personalizado"
click at [932, 302] on input "text" at bounding box center [962, 298] width 335 height 31
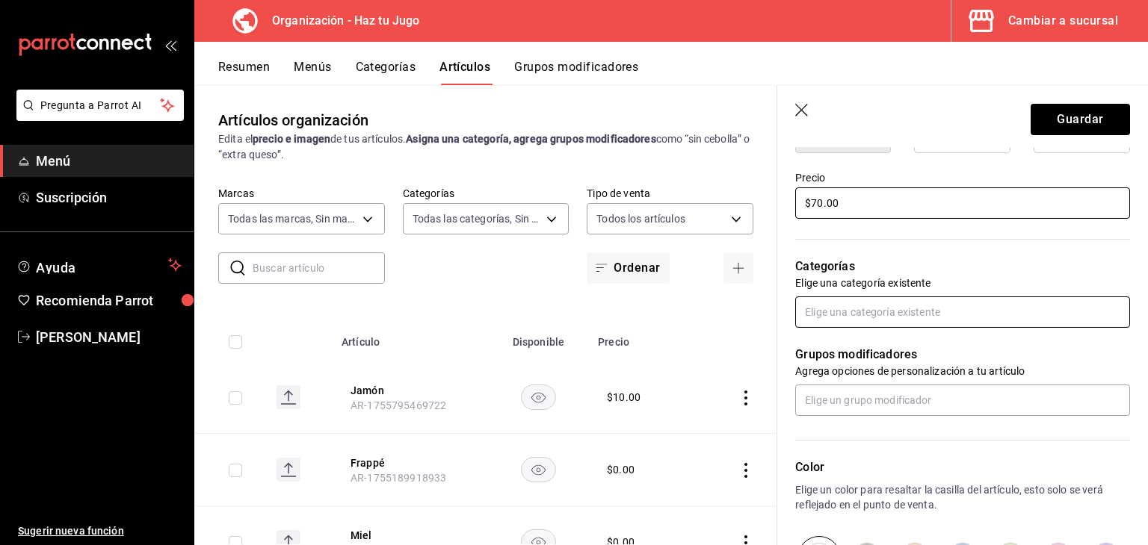
type input "$70.00"
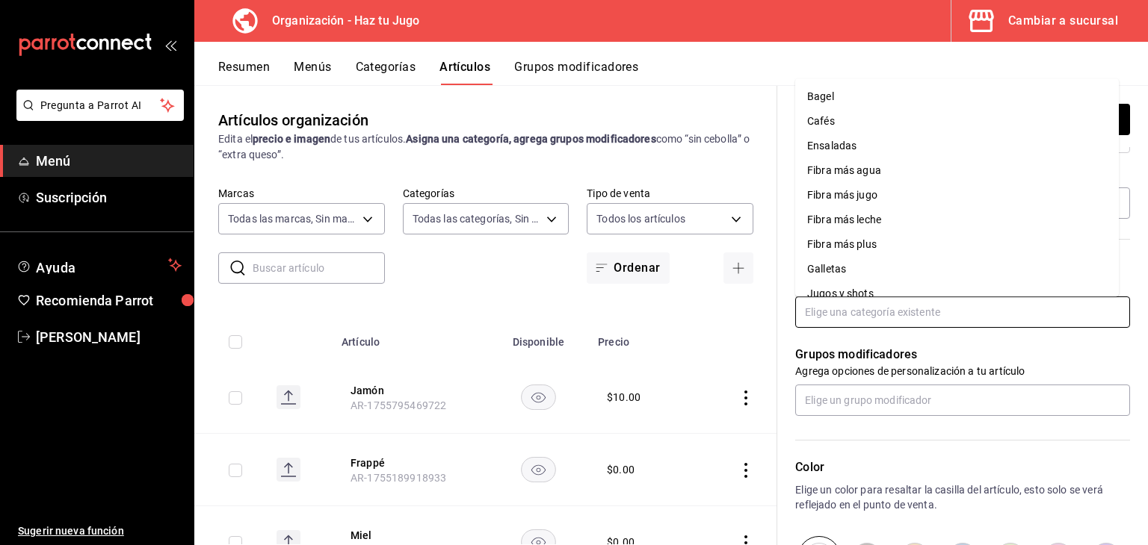
click at [921, 312] on input "text" at bounding box center [962, 312] width 335 height 31
click at [917, 283] on li "Jugos y shots" at bounding box center [957, 294] width 324 height 25
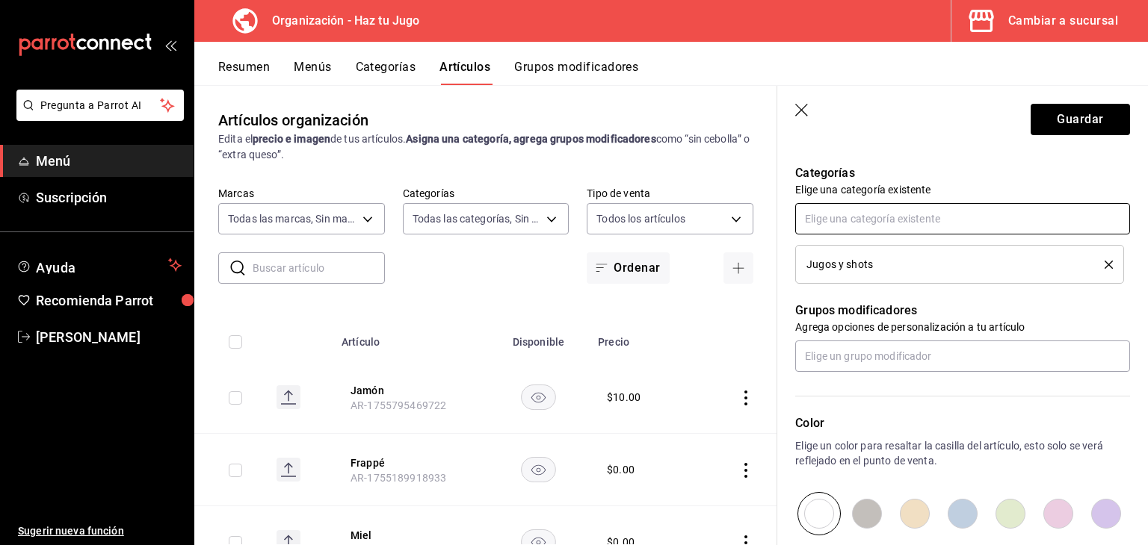
scroll to position [536, 0]
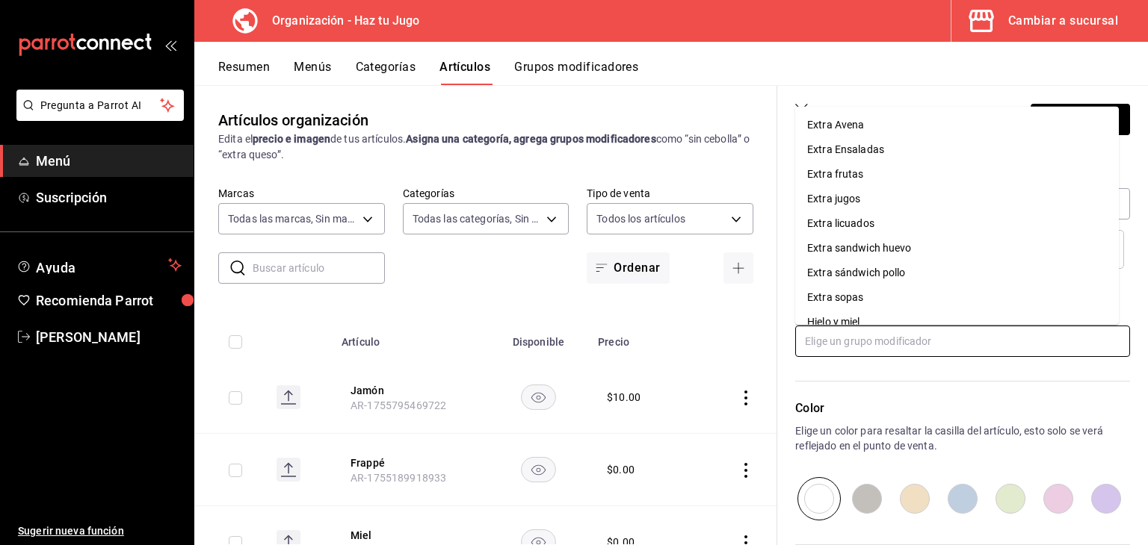
click at [985, 338] on input "text" at bounding box center [962, 341] width 335 height 31
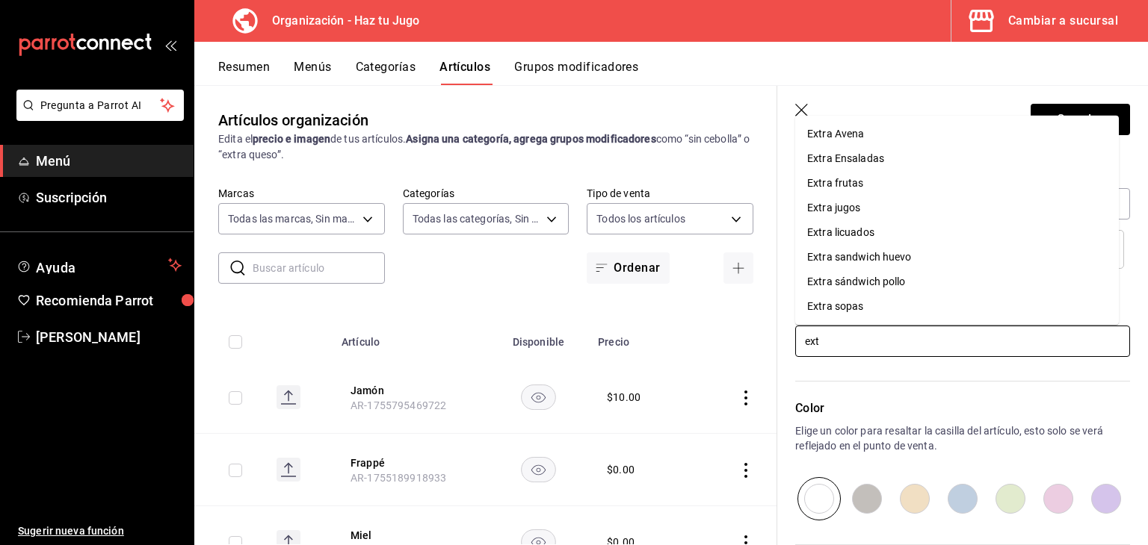
type input "extr"
click at [882, 201] on li "Extra jugos" at bounding box center [957, 208] width 324 height 25
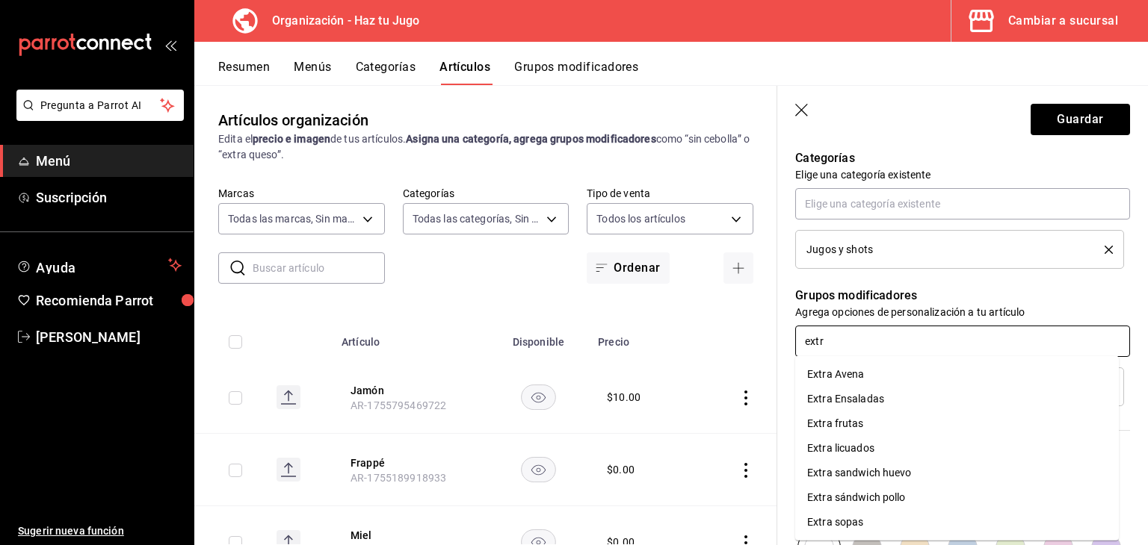
type input "extra"
click at [859, 447] on div "Extra licuados" at bounding box center [840, 449] width 67 height 16
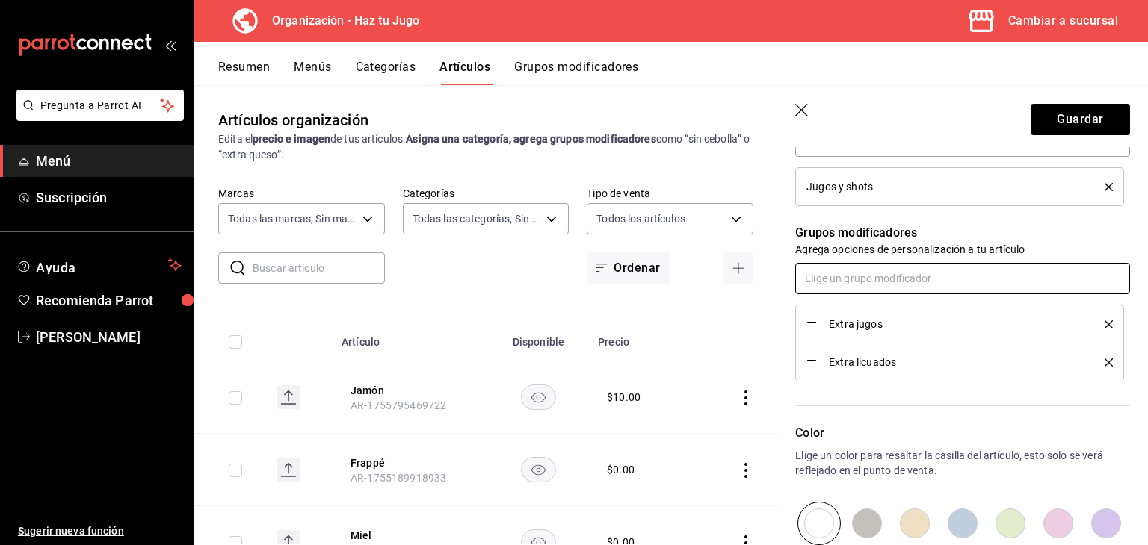
scroll to position [602, 0]
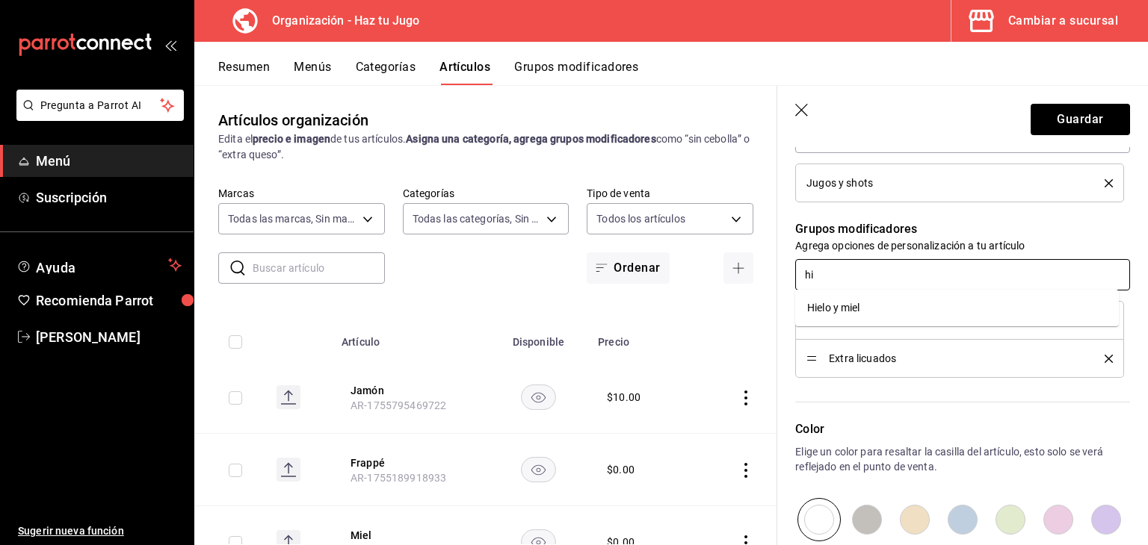
type input "hie"
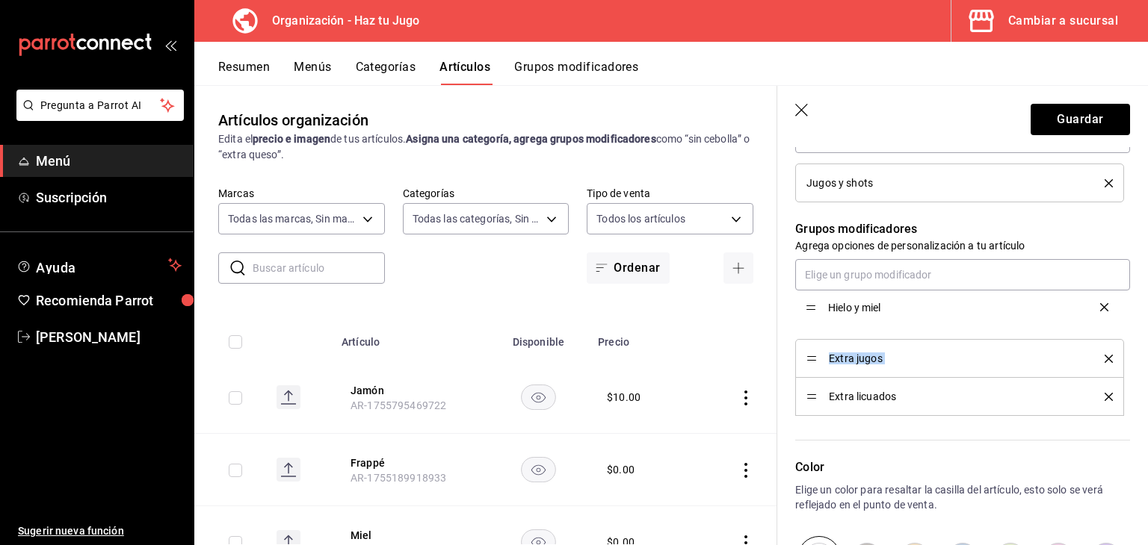
drag, startPoint x: 807, startPoint y: 392, endPoint x: 810, endPoint y: 305, distance: 87.5
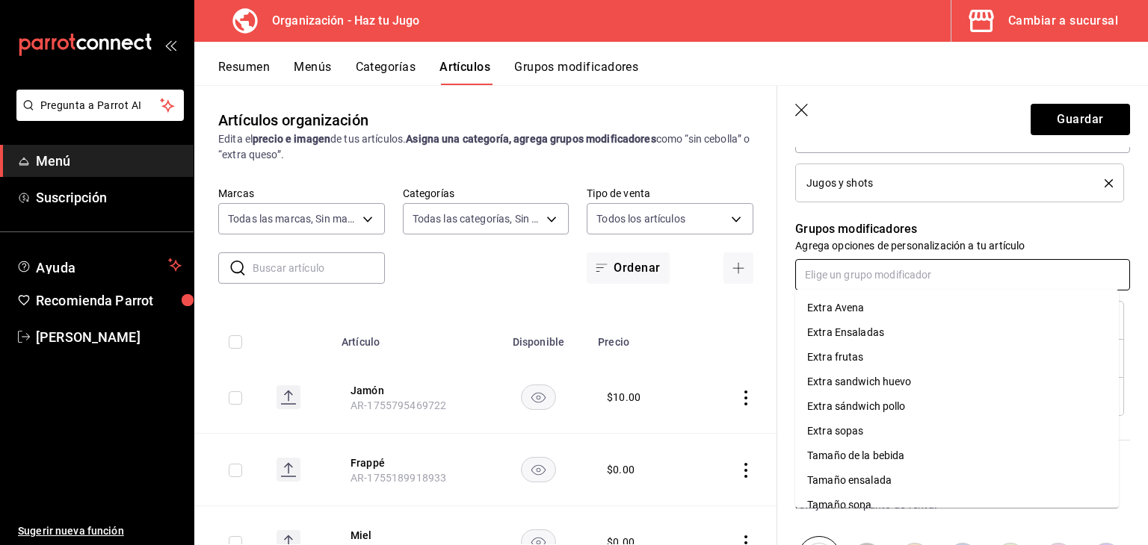
click at [870, 275] on input "text" at bounding box center [962, 274] width 335 height 31
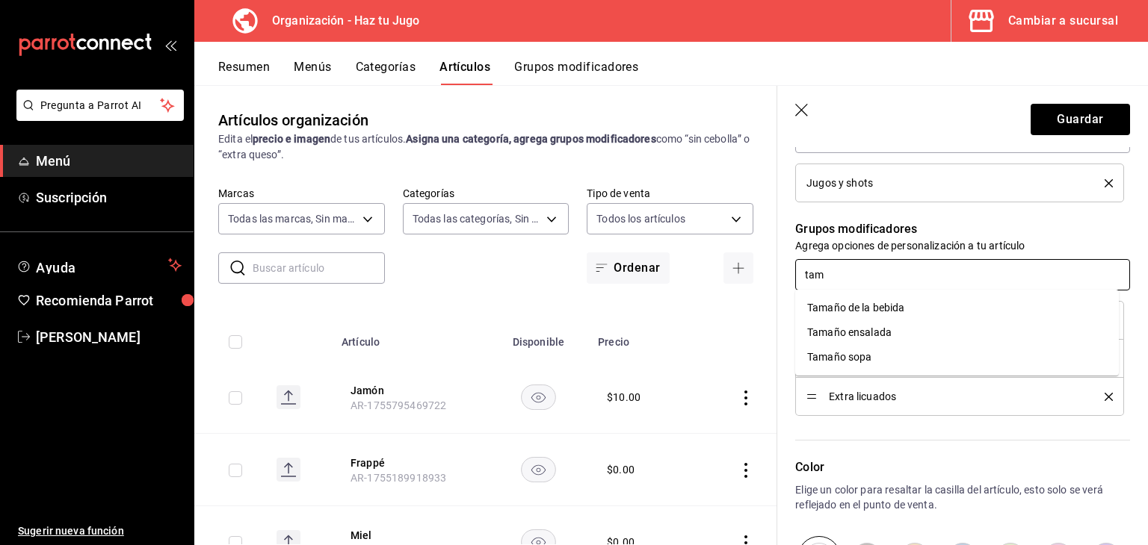
type input "tama"
click at [907, 306] on li "Tamaño de la bebida" at bounding box center [957, 308] width 324 height 25
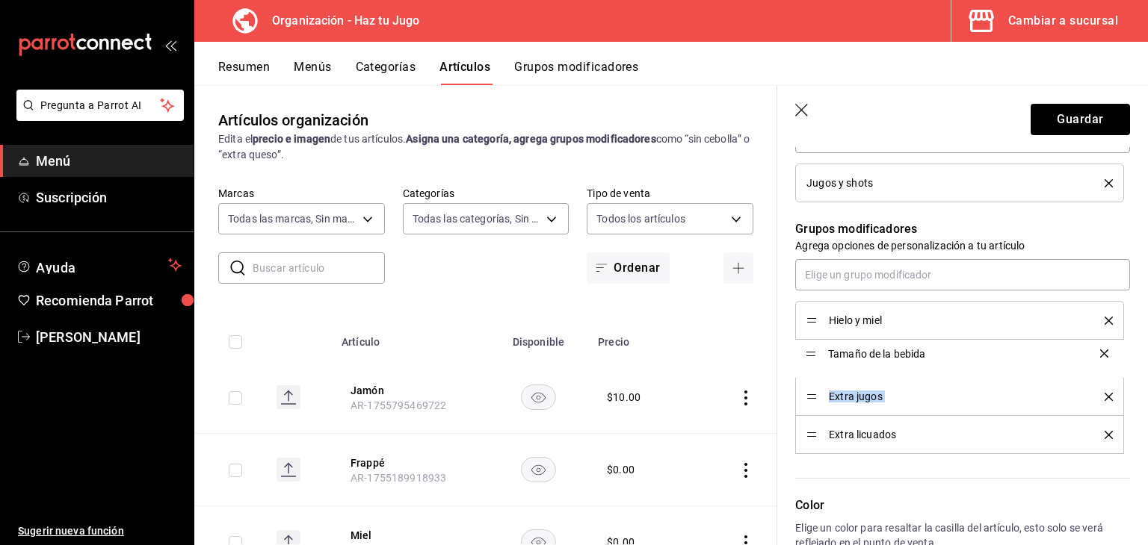
drag, startPoint x: 811, startPoint y: 438, endPoint x: 811, endPoint y: 358, distance: 79.9
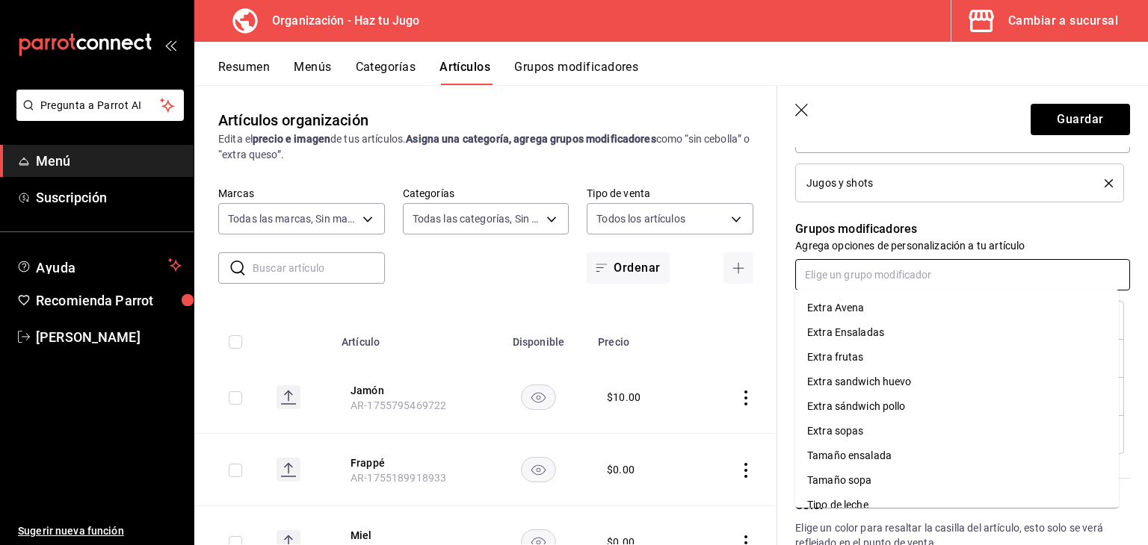
click at [867, 259] on input "text" at bounding box center [962, 274] width 335 height 31
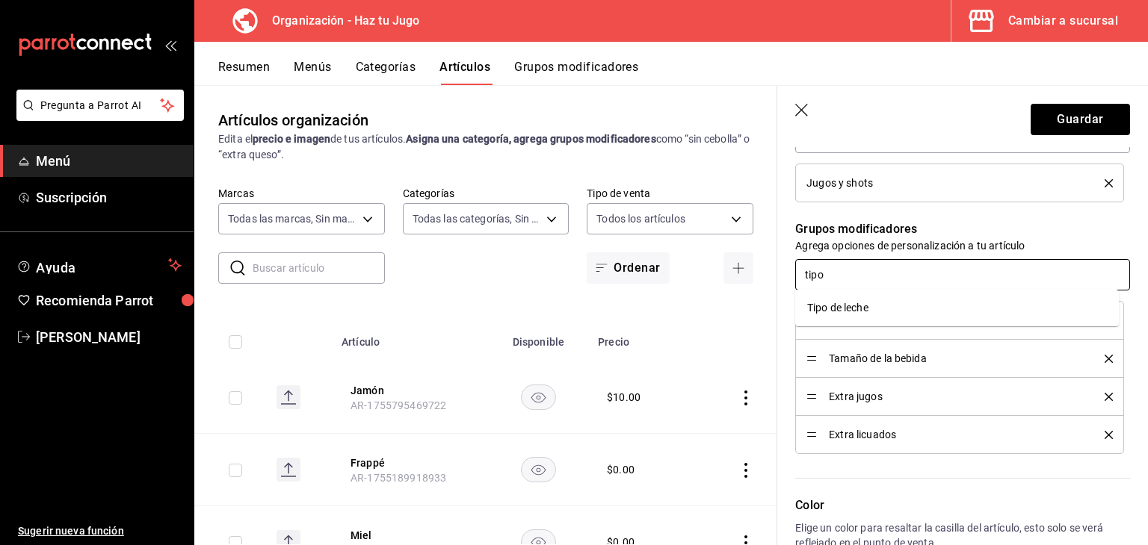
type input "tipo"
click at [895, 318] on li "Tipo de leche" at bounding box center [957, 308] width 324 height 25
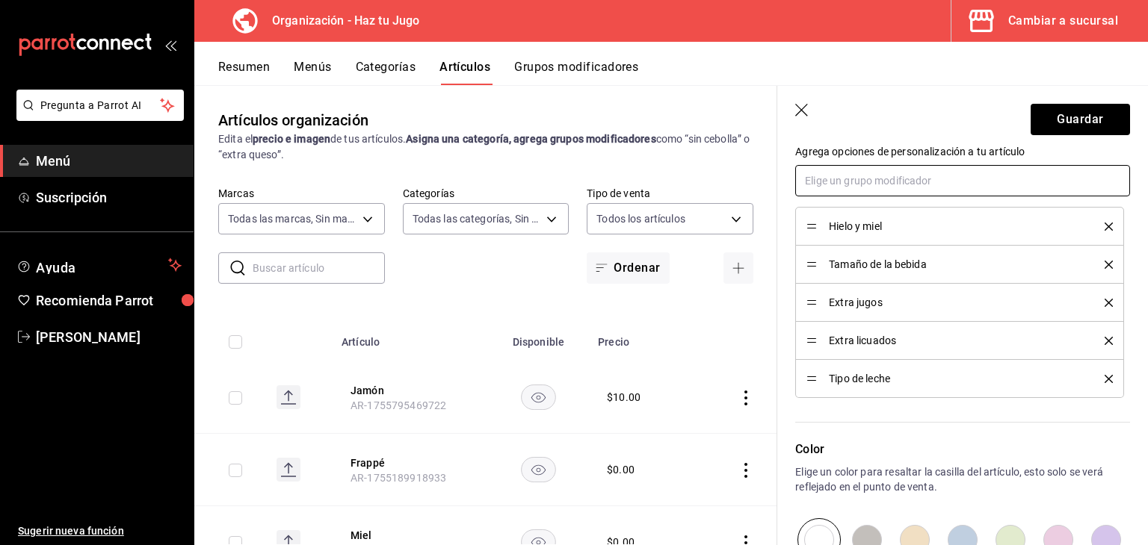
scroll to position [698, 0]
click at [873, 374] on span "Tipo de leche" at bounding box center [955, 377] width 253 height 10
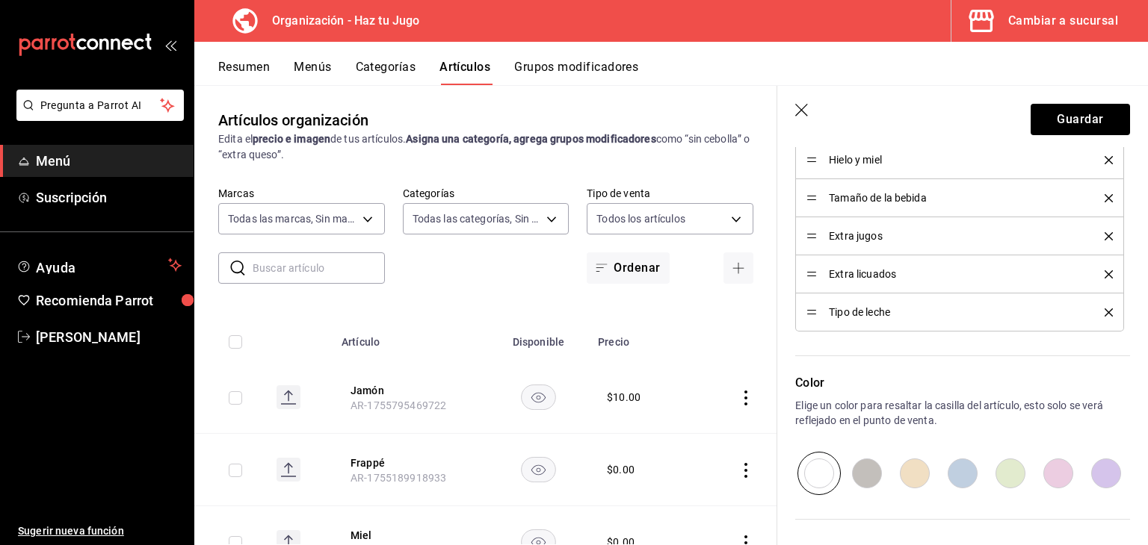
scroll to position [765, 0]
click at [1104, 310] on icon "delete" at bounding box center [1108, 310] width 8 height 8
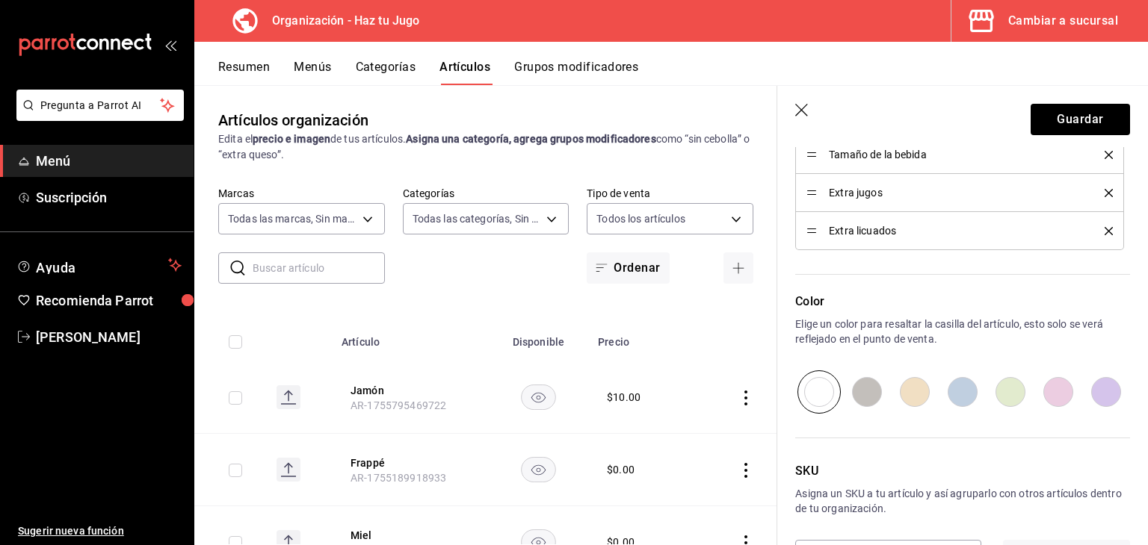
scroll to position [861, 0]
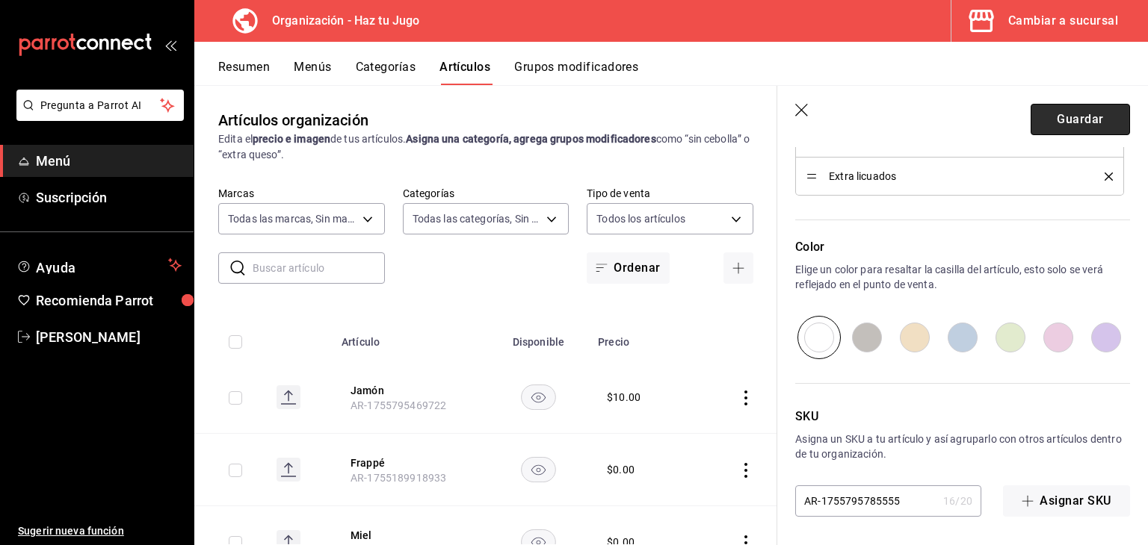
click at [1061, 119] on button "Guardar" at bounding box center [1079, 119] width 99 height 31
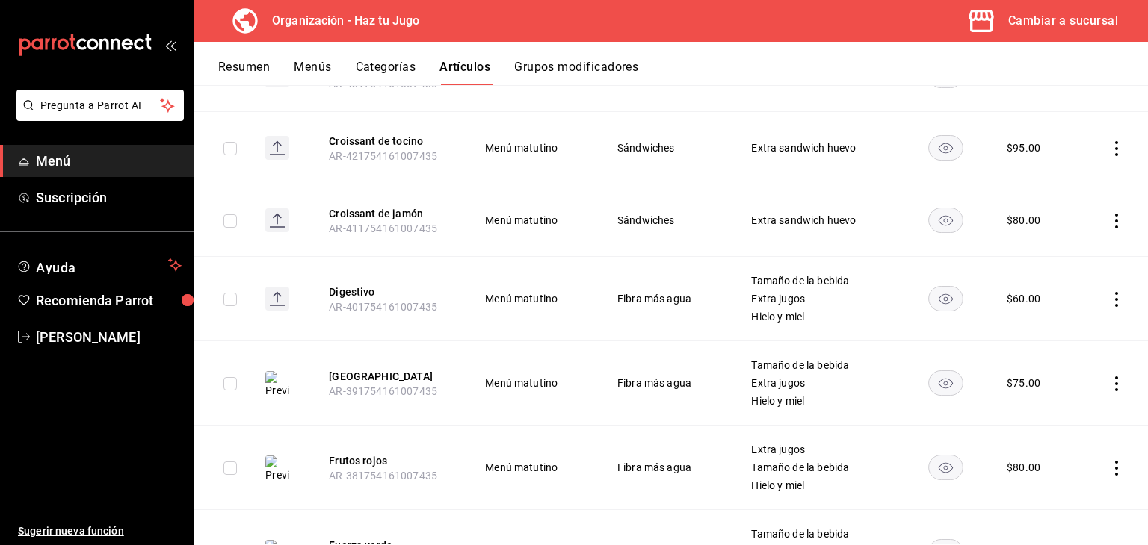
scroll to position [3107, 0]
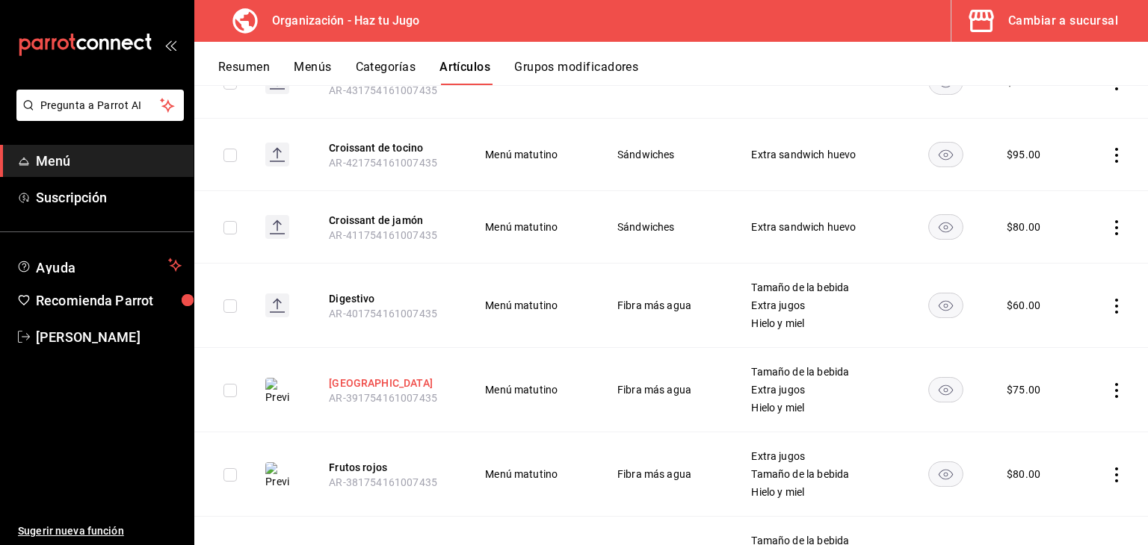
click at [344, 376] on button "[GEOGRAPHIC_DATA]" at bounding box center [389, 383] width 120 height 15
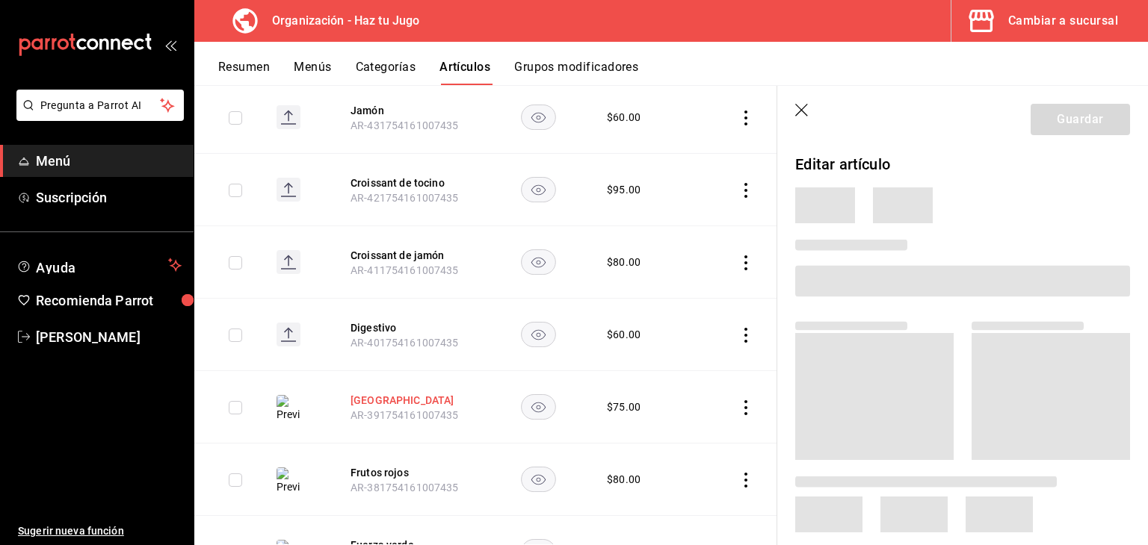
scroll to position [3077, 0]
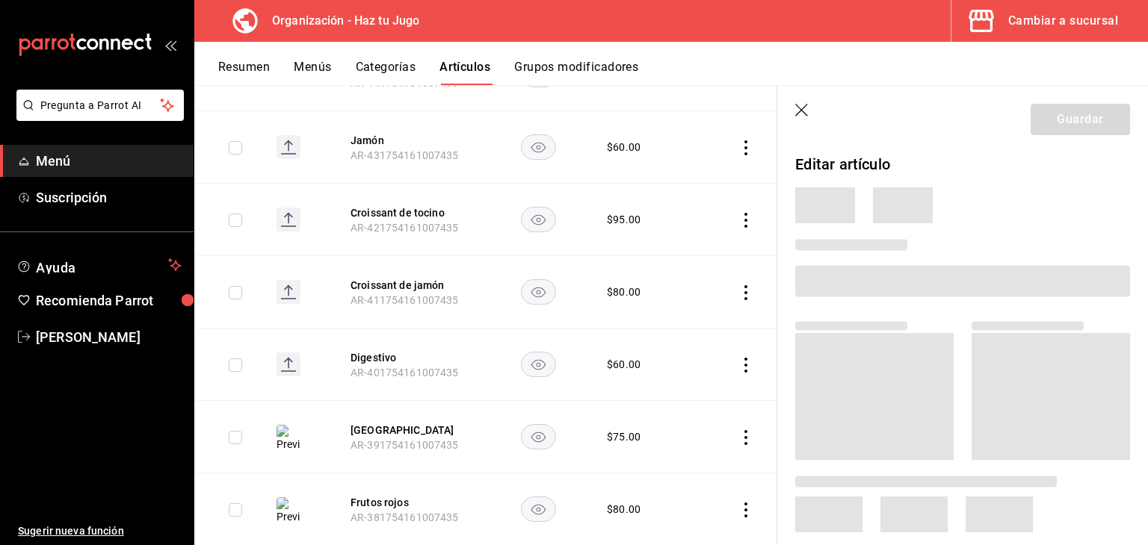
click at [1081, 213] on div at bounding box center [962, 206] width 335 height 36
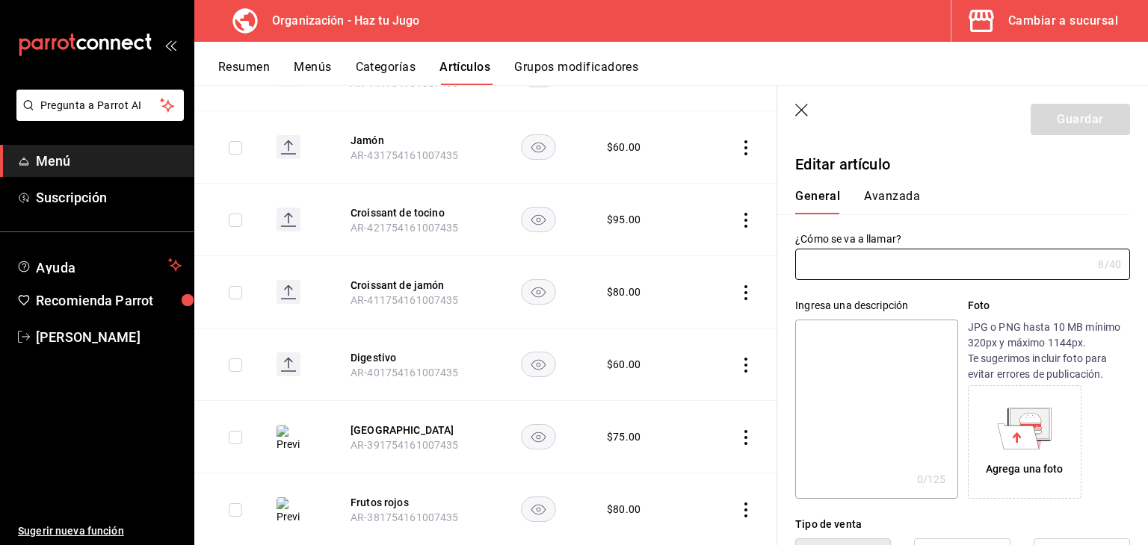
type input "[GEOGRAPHIC_DATA]"
type input "AR-391754161007435"
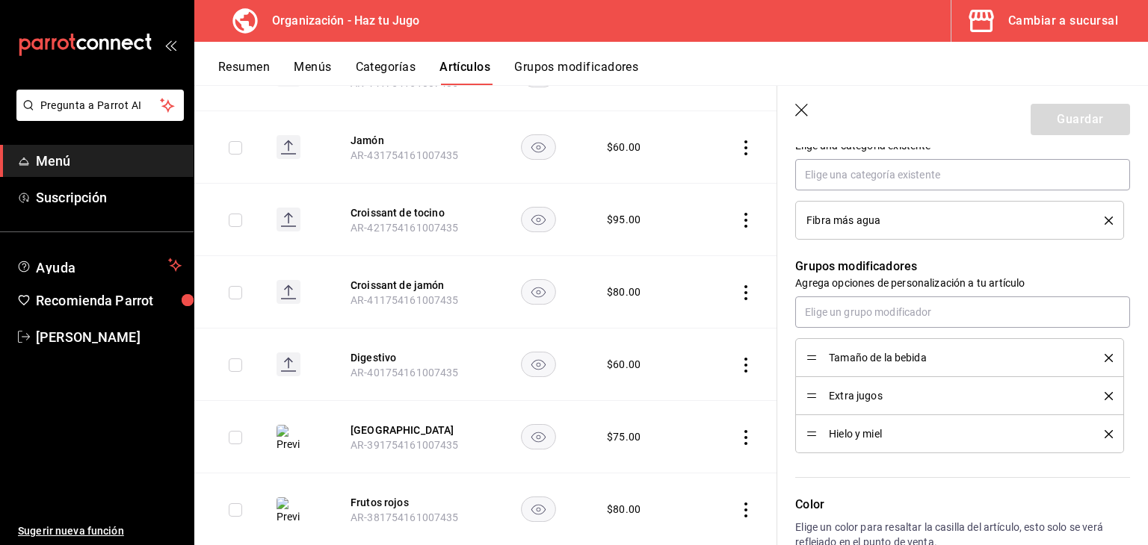
scroll to position [584, 0]
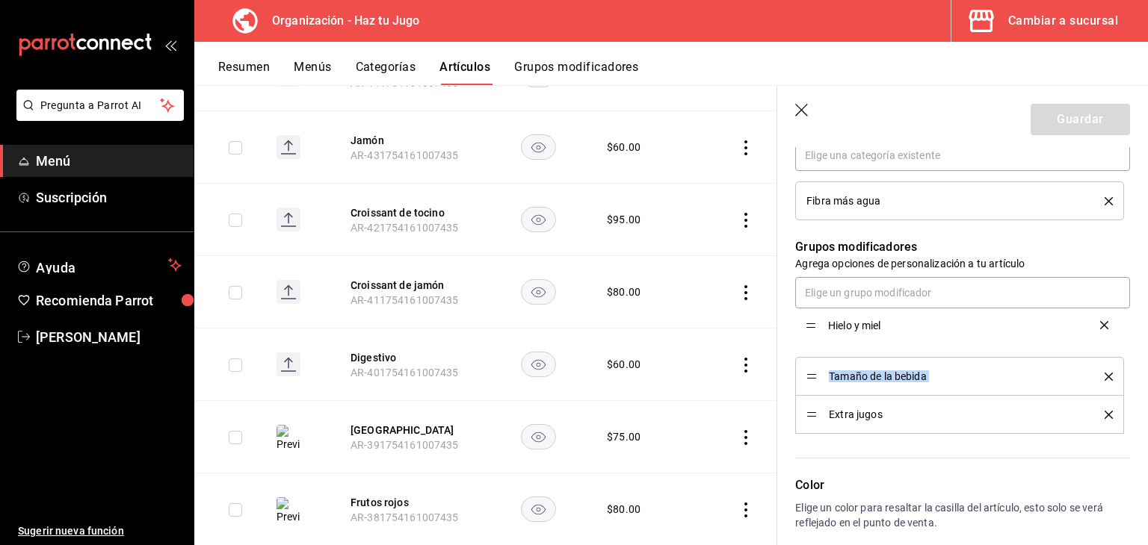
drag, startPoint x: 814, startPoint y: 415, endPoint x: 813, endPoint y: 329, distance: 85.9
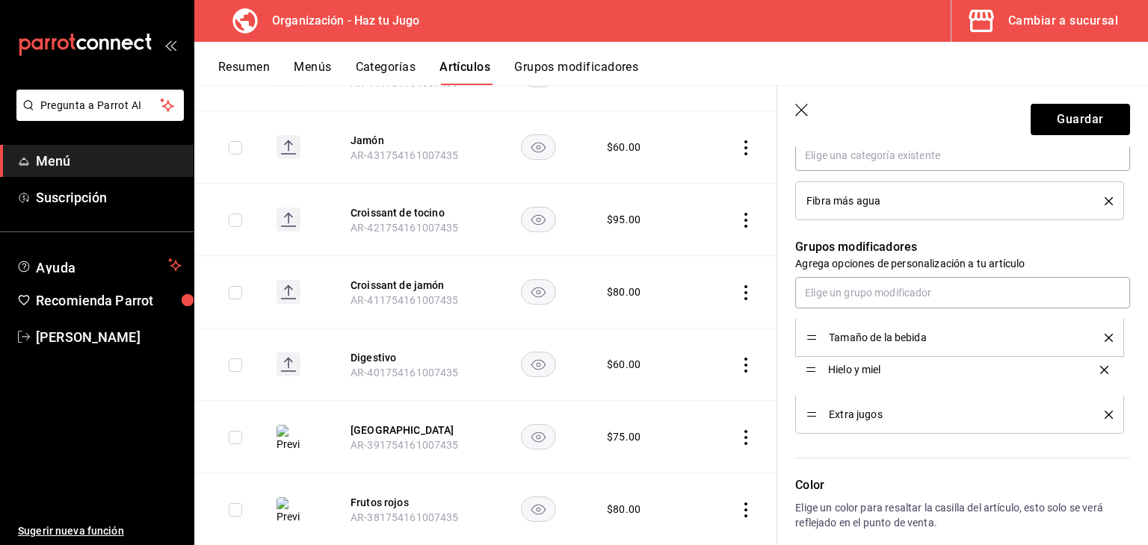
drag, startPoint x: 810, startPoint y: 336, endPoint x: 810, endPoint y: 368, distance: 32.1
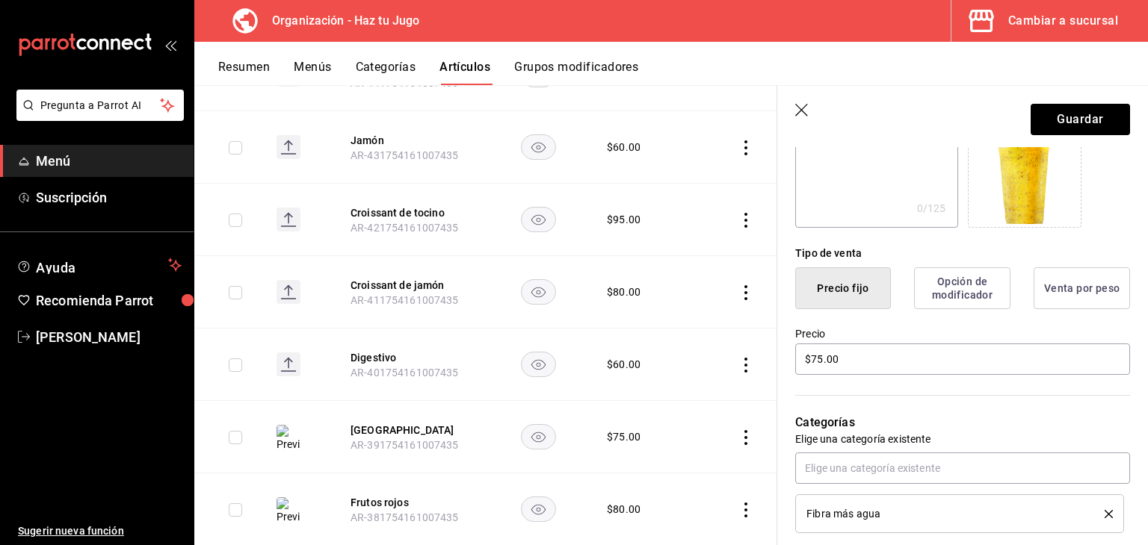
scroll to position [248, 0]
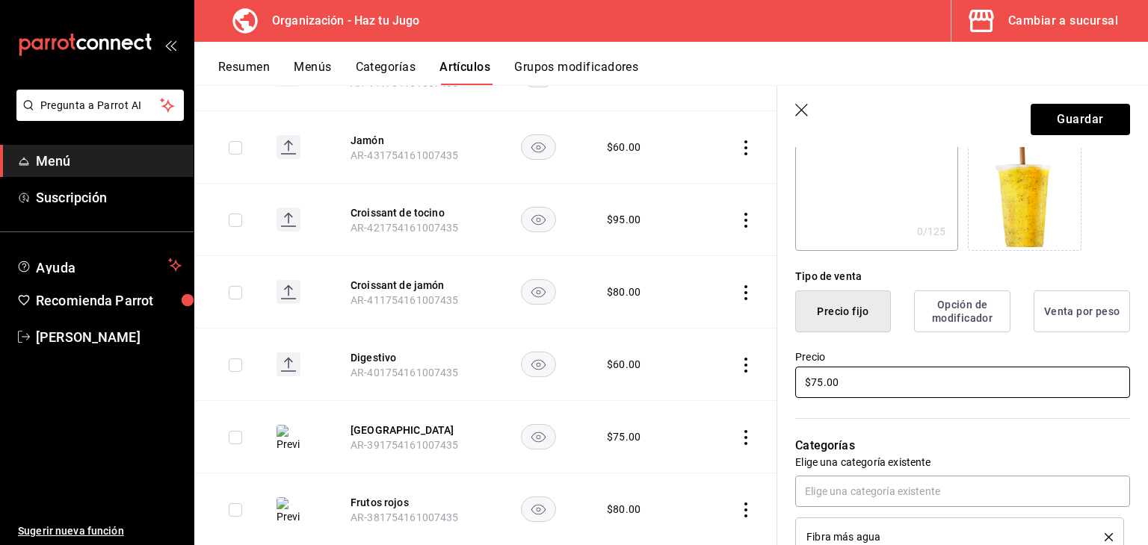
drag, startPoint x: 838, startPoint y: 386, endPoint x: 729, endPoint y: 386, distance: 109.1
click at [729, 386] on main "Artículos organización Edita el precio e imagen de tus artículos. Asigna una ca…" at bounding box center [670, 315] width 953 height 460
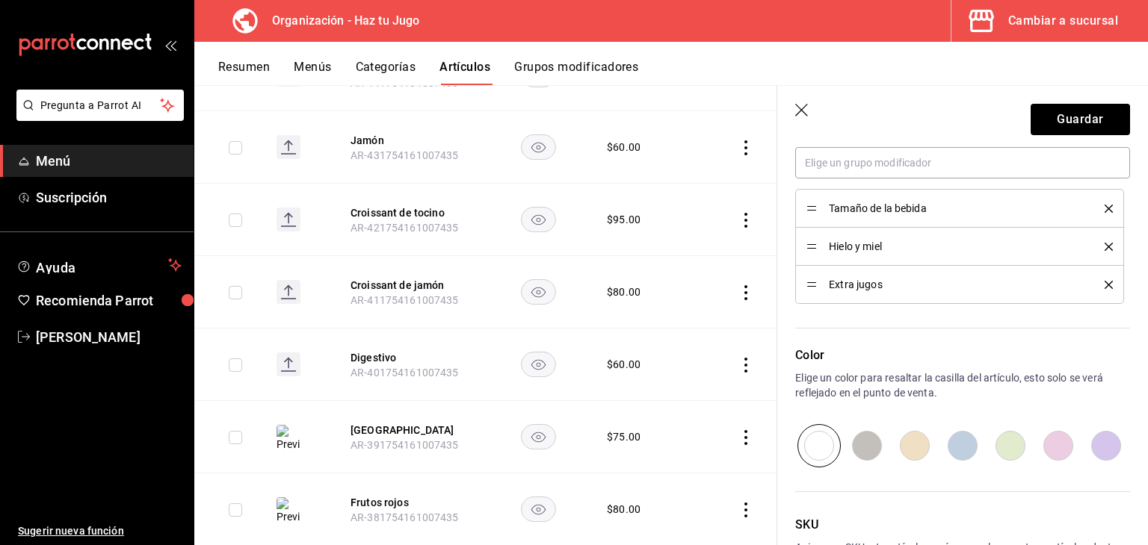
scroll to position [780, 0]
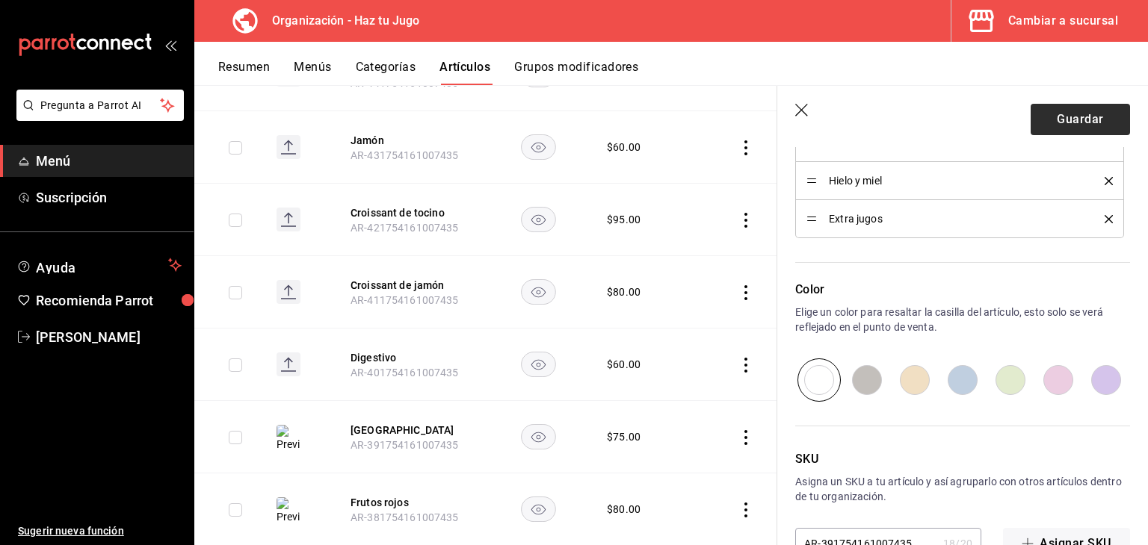
type input "$65.00"
click at [1070, 114] on button "Guardar" at bounding box center [1079, 119] width 99 height 31
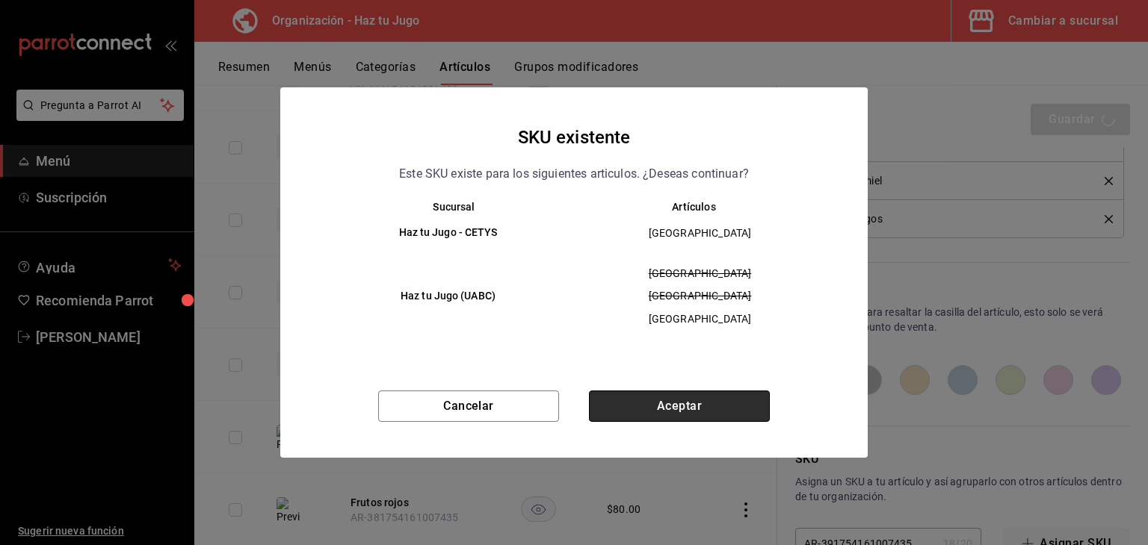
click at [640, 406] on button "Aceptar" at bounding box center [679, 406] width 181 height 31
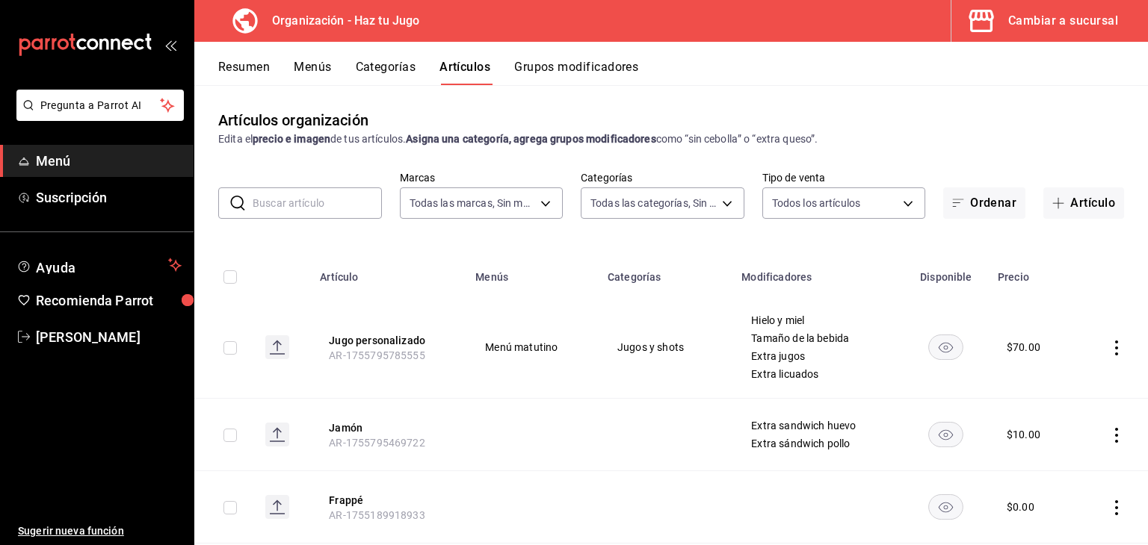
click at [314, 199] on input "text" at bounding box center [317, 203] width 129 height 30
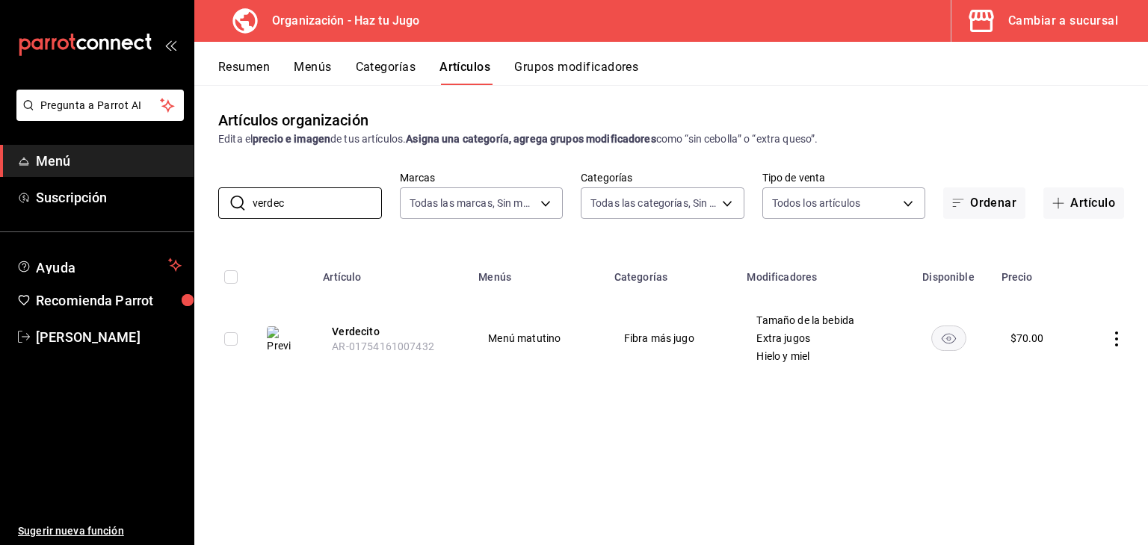
type input "verdec"
drag, startPoint x: 368, startPoint y: 346, endPoint x: 365, endPoint y: 332, distance: 14.4
click at [365, 332] on th "Verdecito AR-01754161007432" at bounding box center [391, 339] width 155 height 84
click at [365, 332] on button "Verdecito" at bounding box center [392, 331] width 120 height 15
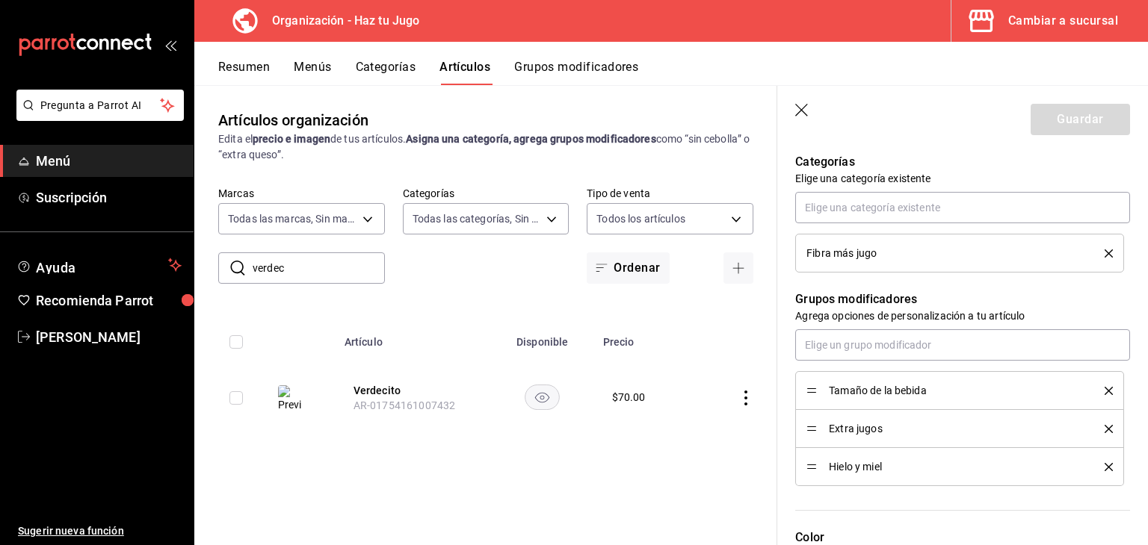
scroll to position [541, 0]
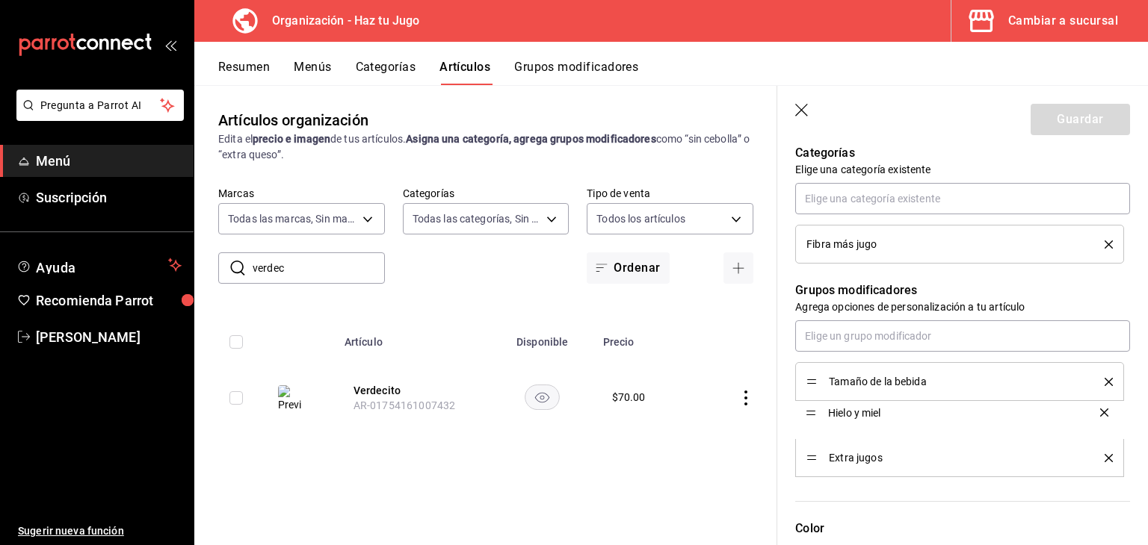
drag, startPoint x: 810, startPoint y: 454, endPoint x: 813, endPoint y: 409, distance: 44.2
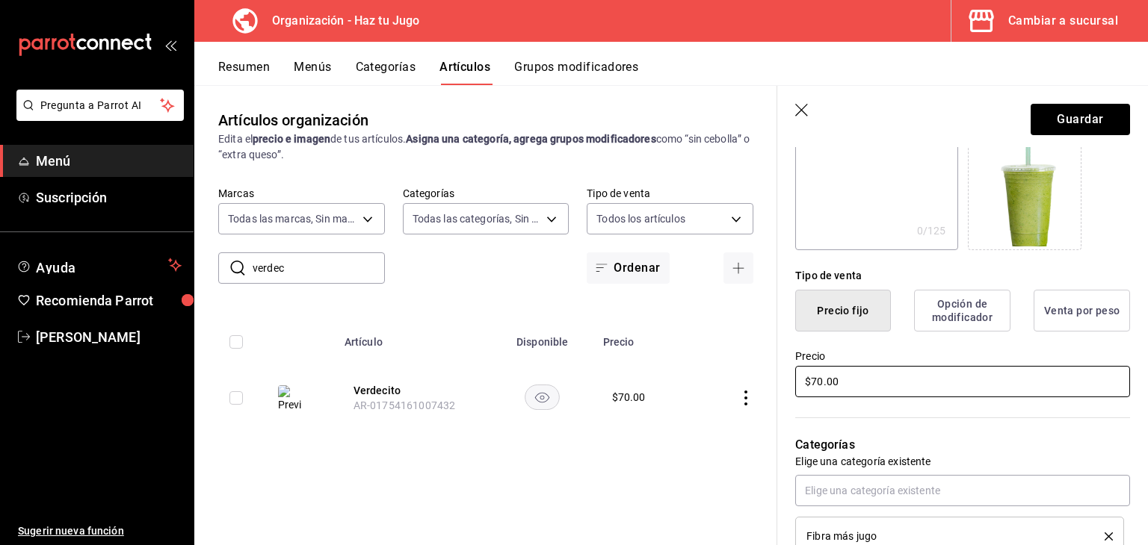
drag, startPoint x: 866, startPoint y: 383, endPoint x: 693, endPoint y: 381, distance: 172.6
click at [693, 381] on main "Artículos organización Edita el precio e imagen de tus artículos. Asigna una ca…" at bounding box center [670, 315] width 953 height 460
type input "$60.00"
click at [1080, 122] on button "Guardar" at bounding box center [1079, 119] width 99 height 31
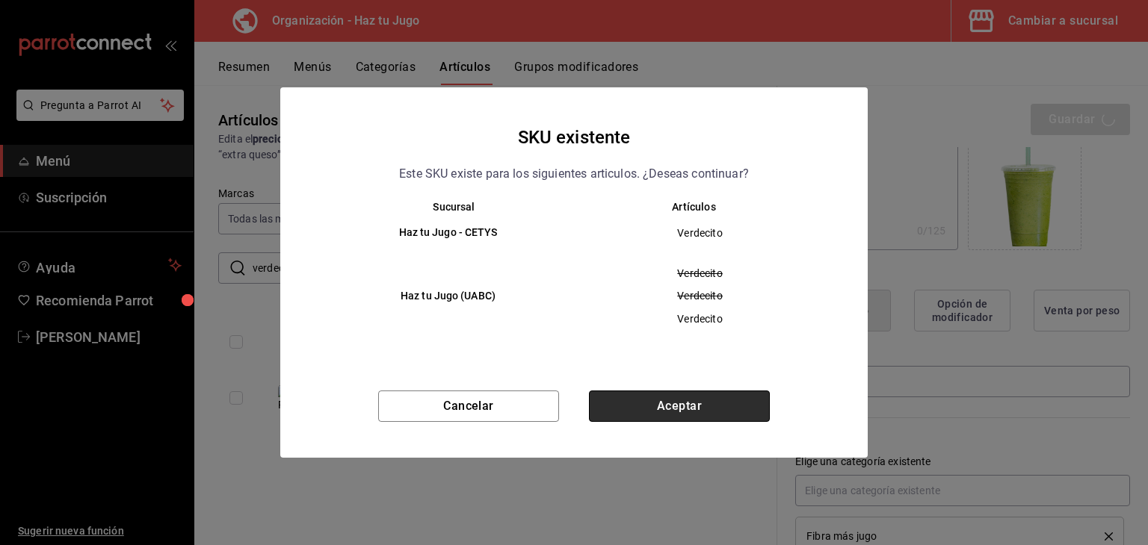
click at [675, 406] on button "Aceptar" at bounding box center [679, 406] width 181 height 31
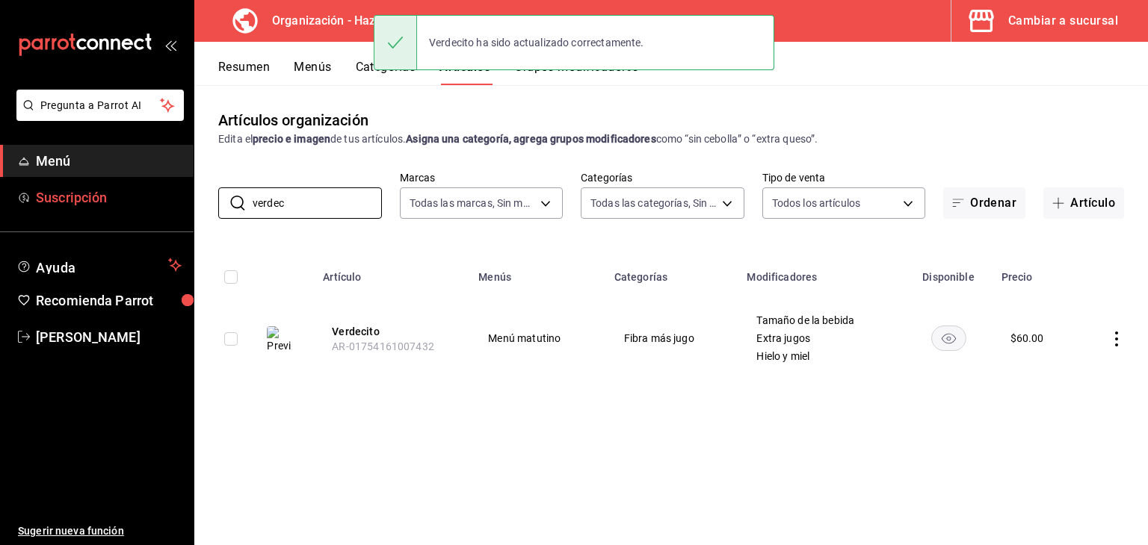
drag, startPoint x: 326, startPoint y: 201, endPoint x: 114, endPoint y: 189, distance: 212.5
click at [114, 189] on div "Pregunta a Parrot AI Menú Suscripción Ayuda Recomienda Parrot jessica gomez Sug…" at bounding box center [574, 272] width 1148 height 545
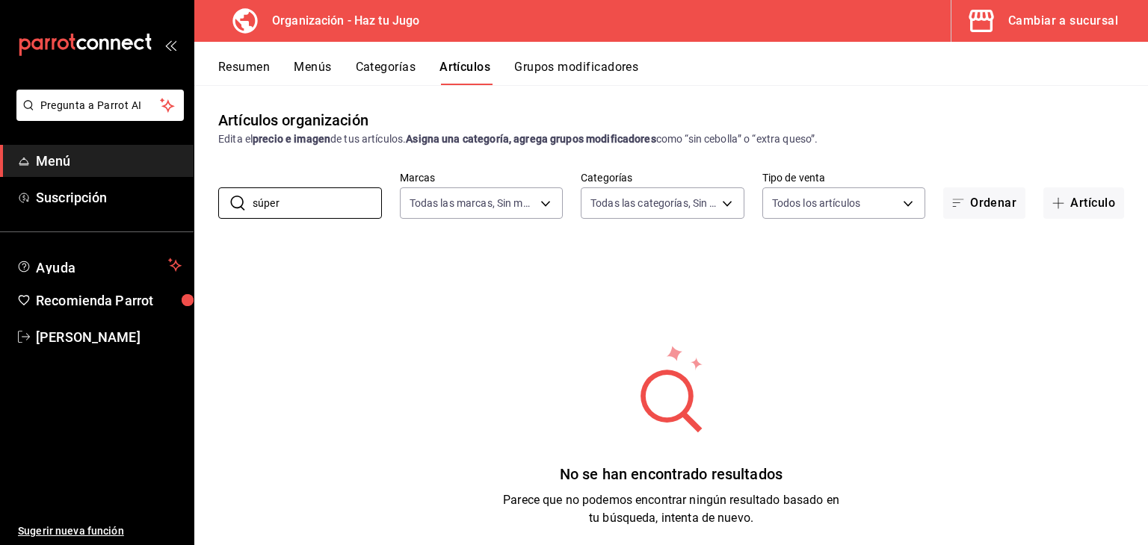
type input "súper"
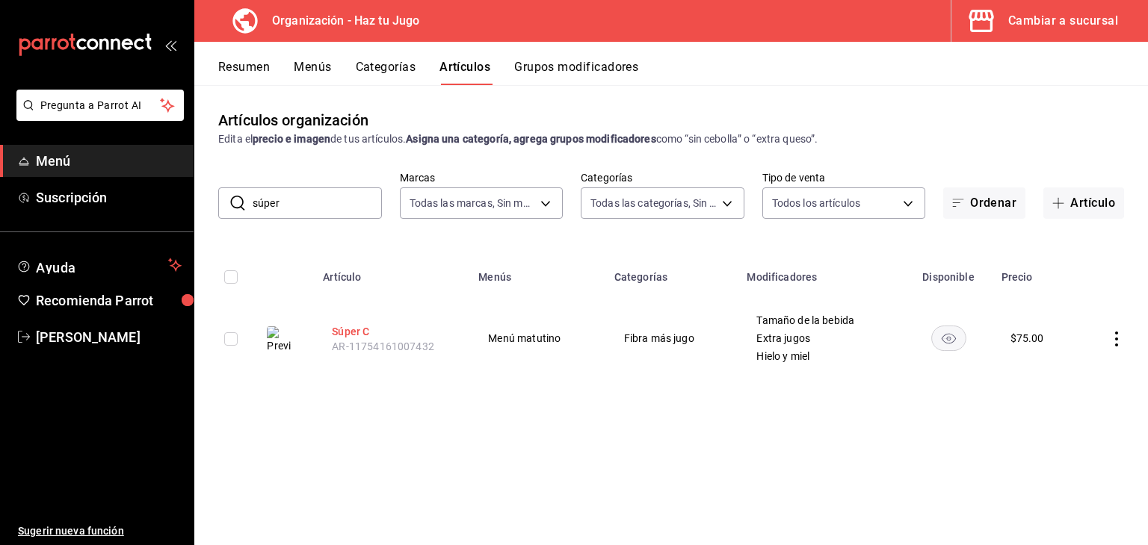
click at [375, 335] on button "Súper C" at bounding box center [392, 331] width 120 height 15
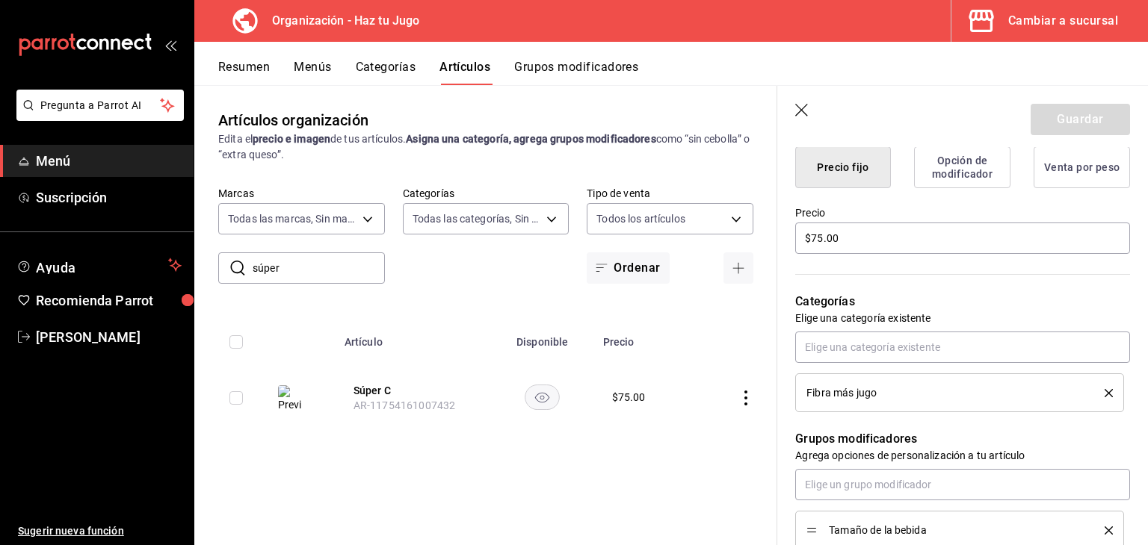
scroll to position [395, 0]
drag, startPoint x: 843, startPoint y: 242, endPoint x: 718, endPoint y: 244, distance: 124.8
click at [718, 244] on main "Artículos organización Edita el precio e imagen de tus artículos. Asigna una ca…" at bounding box center [670, 315] width 953 height 460
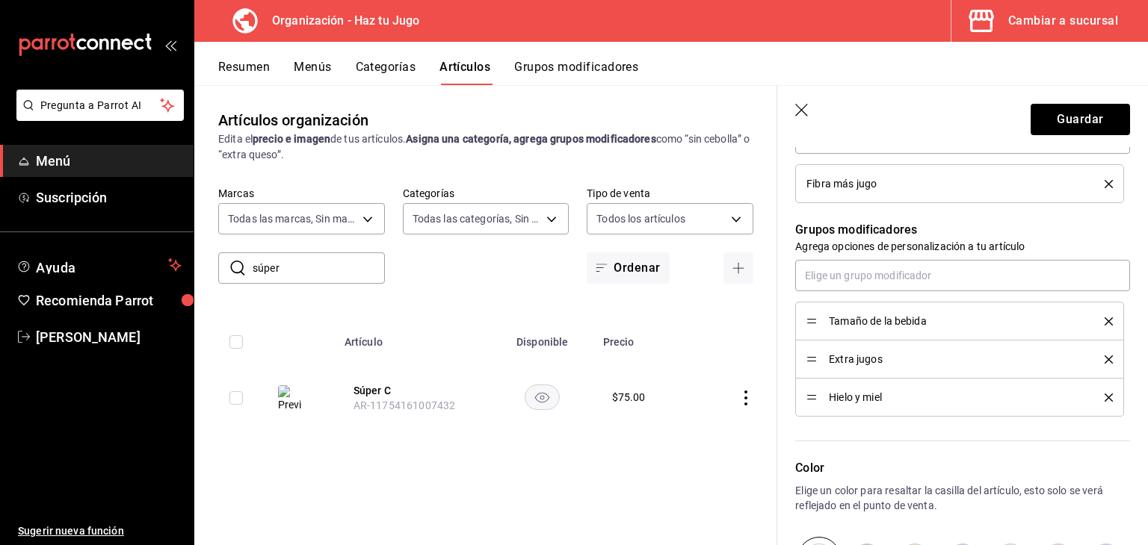
scroll to position [644, 0]
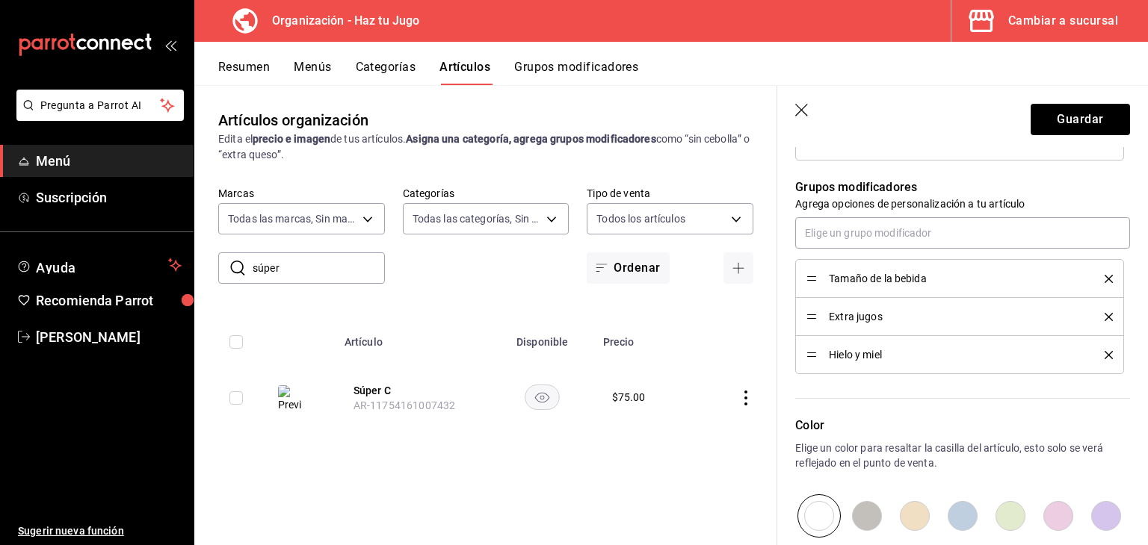
type input "$65.00"
drag, startPoint x: 815, startPoint y: 355, endPoint x: 819, endPoint y: 311, distance: 44.2
click at [1100, 114] on button "Guardar" at bounding box center [1079, 119] width 99 height 31
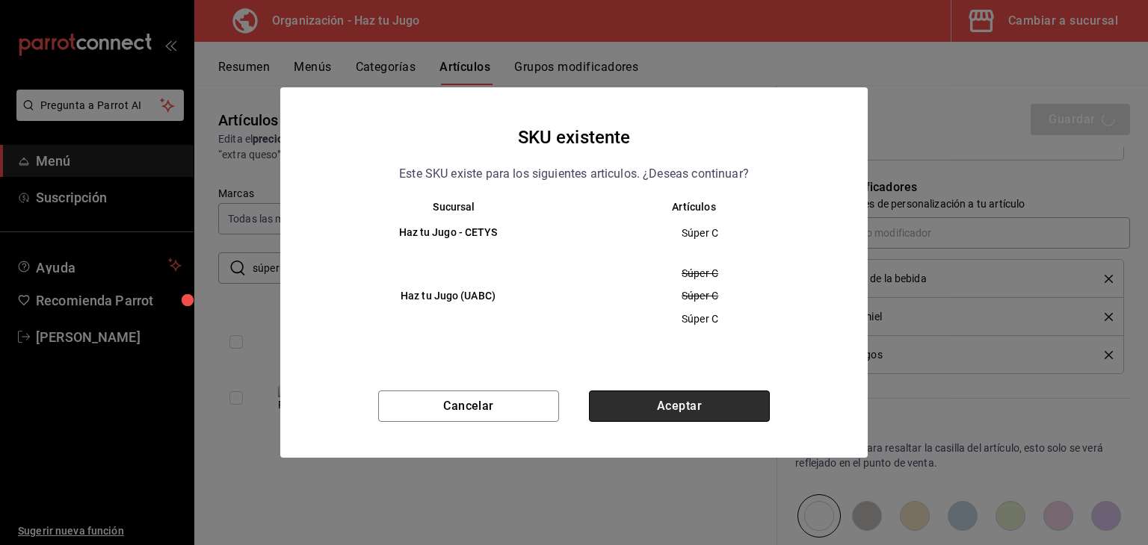
click at [696, 409] on button "Aceptar" at bounding box center [679, 406] width 181 height 31
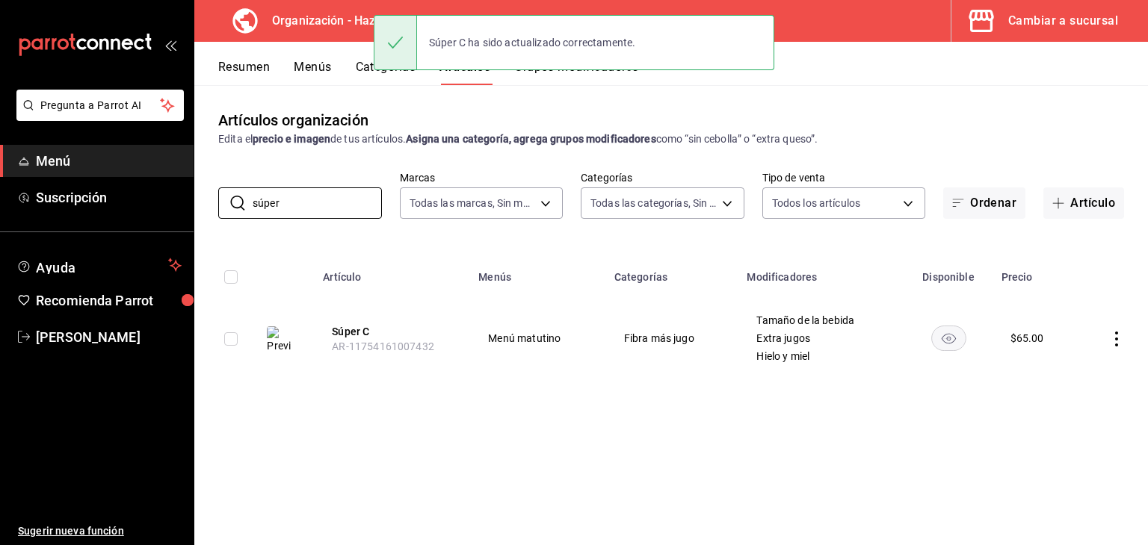
drag, startPoint x: 311, startPoint y: 192, endPoint x: 200, endPoint y: 195, distance: 110.6
click at [200, 195] on div "​ súper ​ Marcas Todas las marcas, Sin marca 6a6a6d2c-cf23-4088-9f71-267082d6ef…" at bounding box center [670, 195] width 953 height 48
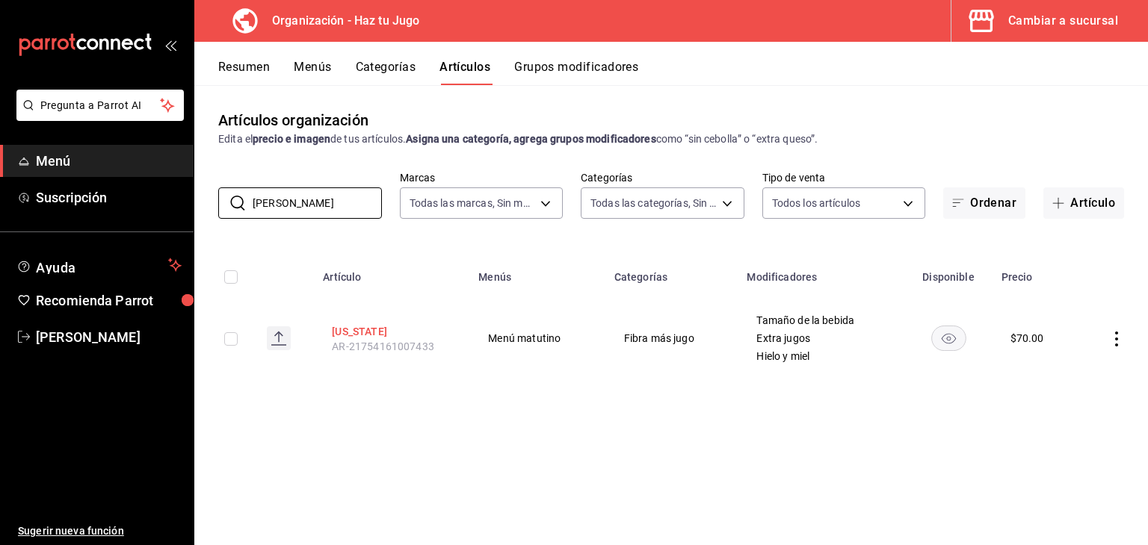
type input "hawa"
click at [359, 335] on button "Hawaii" at bounding box center [392, 331] width 120 height 15
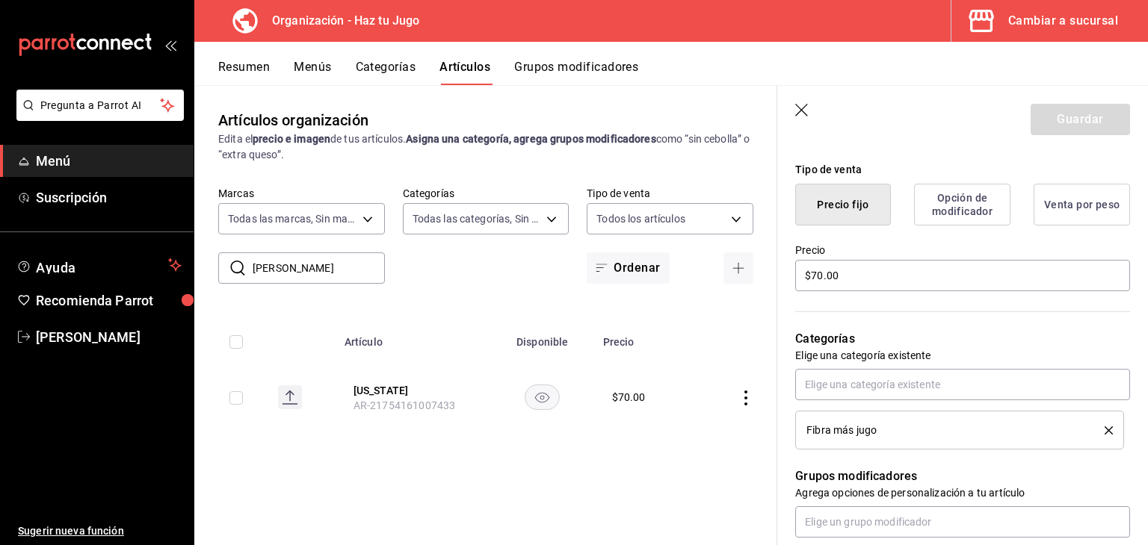
scroll to position [359, 0]
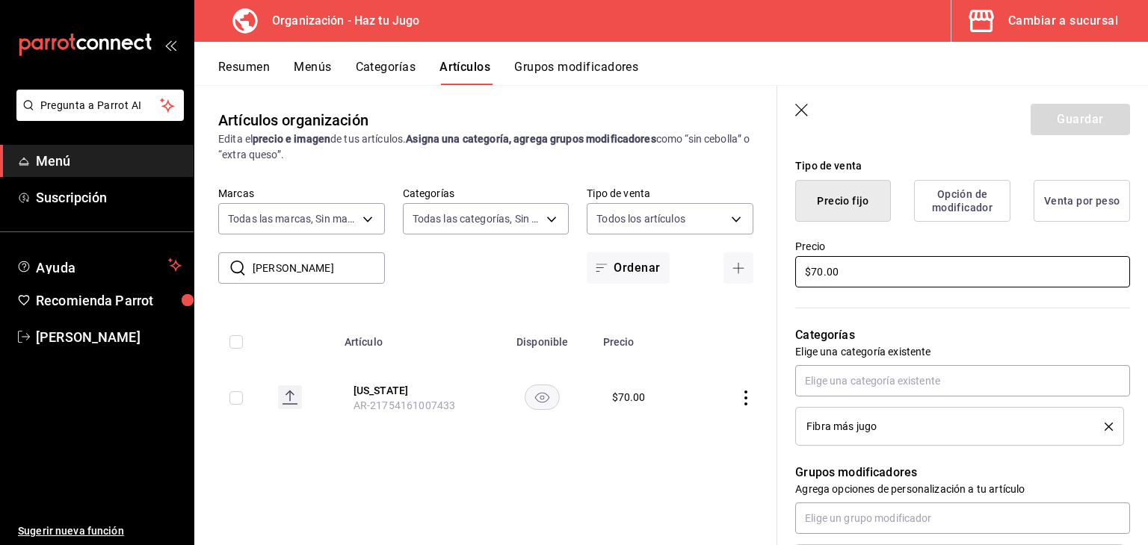
drag, startPoint x: 880, startPoint y: 272, endPoint x: 747, endPoint y: 284, distance: 133.5
click at [747, 284] on main "Artículos organización Edita el precio e imagen de tus artículos. Asigna una ca…" at bounding box center [670, 315] width 953 height 460
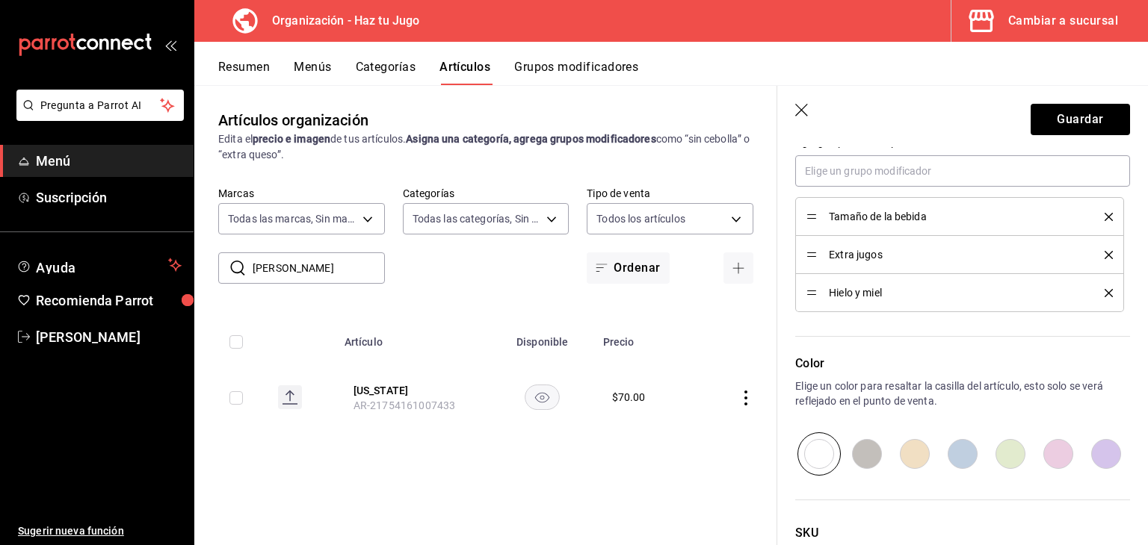
scroll to position [720, 0]
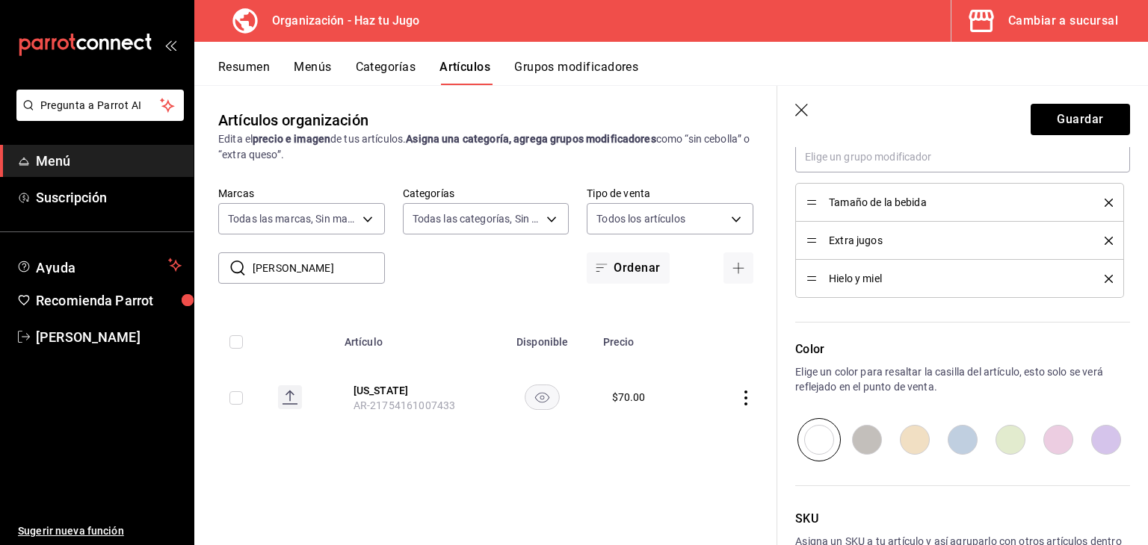
type input "$60.00"
drag, startPoint x: 807, startPoint y: 279, endPoint x: 812, endPoint y: 233, distance: 46.6
click at [1077, 121] on button "Guardar" at bounding box center [1079, 119] width 99 height 31
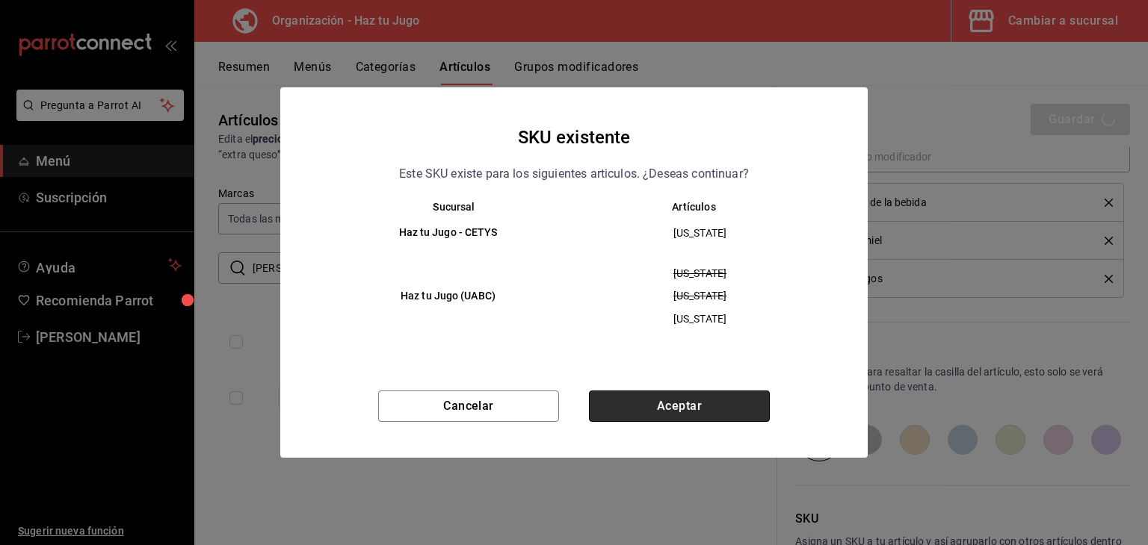
click at [688, 404] on button "Aceptar" at bounding box center [679, 406] width 181 height 31
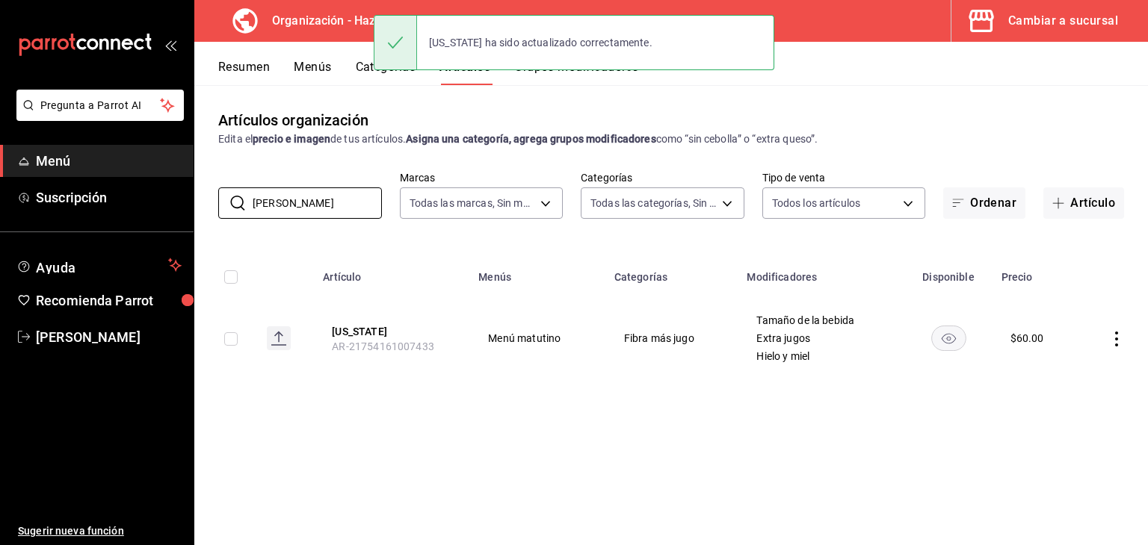
drag, startPoint x: 300, startPoint y: 201, endPoint x: 137, endPoint y: 178, distance: 164.5
click at [137, 178] on div "Pregunta a Parrot AI Menú Suscripción Ayuda Recomienda Parrot jessica gomez Sug…" at bounding box center [574, 272] width 1148 height 545
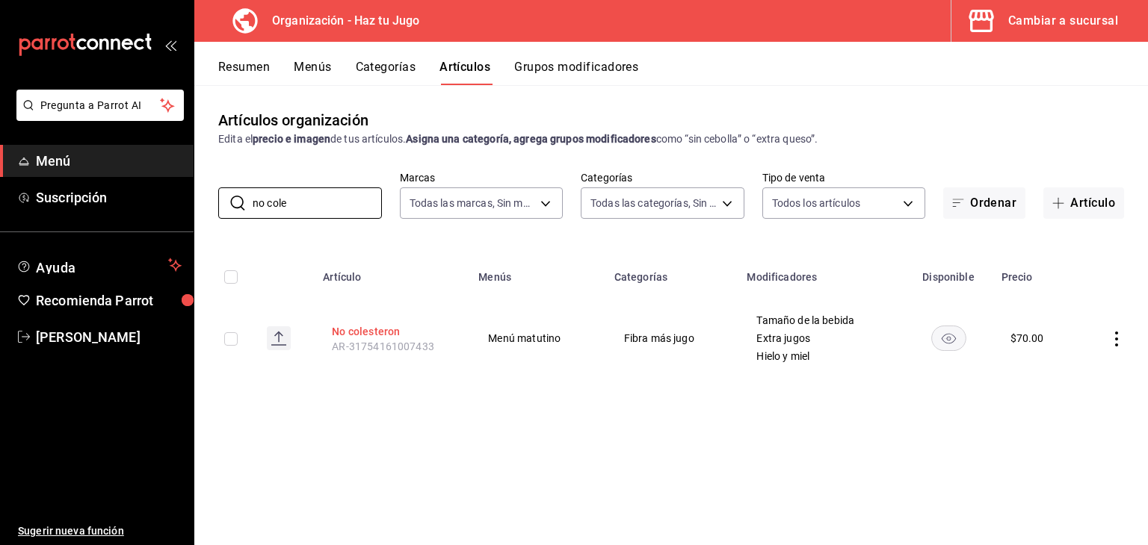
type input "no cole"
click at [400, 333] on button "No colesteron" at bounding box center [392, 331] width 120 height 15
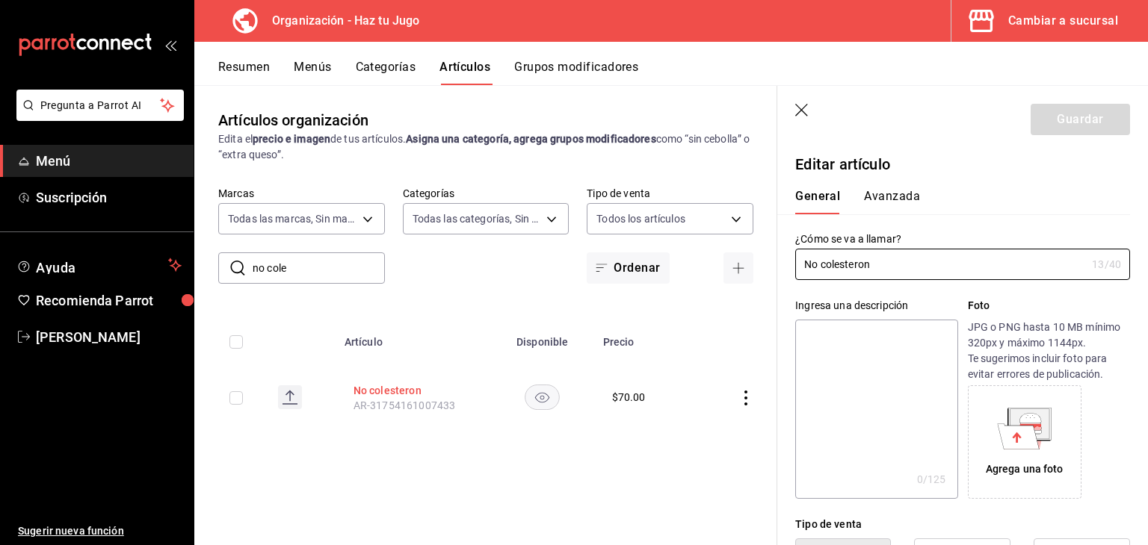
type input "$70.00"
click at [887, 259] on input "No colesteron" at bounding box center [940, 265] width 291 height 30
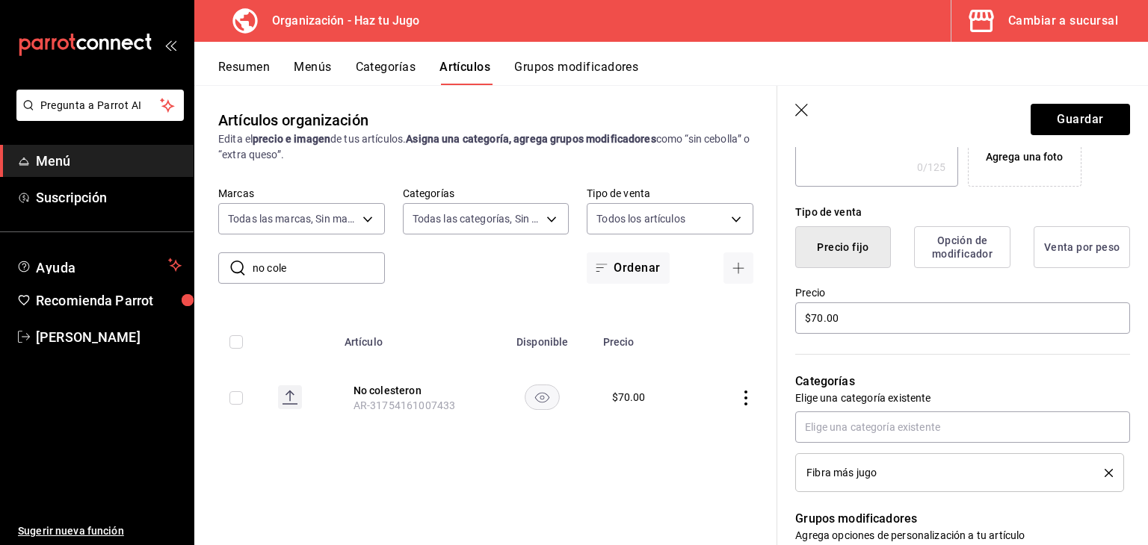
scroll to position [318, 0]
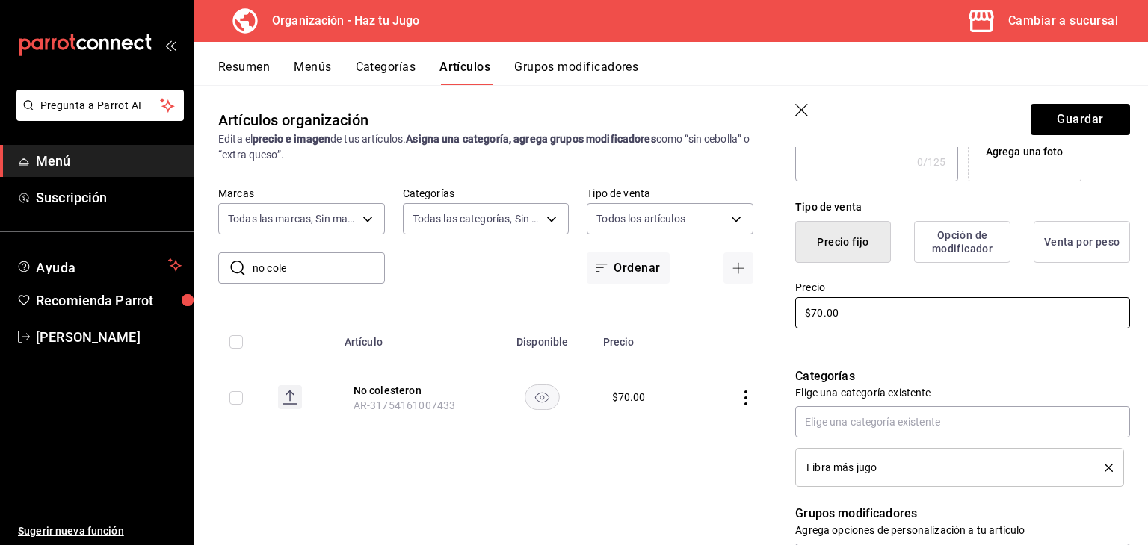
type input "No colesterol"
drag, startPoint x: 851, startPoint y: 320, endPoint x: 773, endPoint y: 324, distance: 77.8
click at [773, 324] on main "Artículos organización Edita el precio e imagen de tus artículos. Asigna una ca…" at bounding box center [670, 315] width 953 height 460
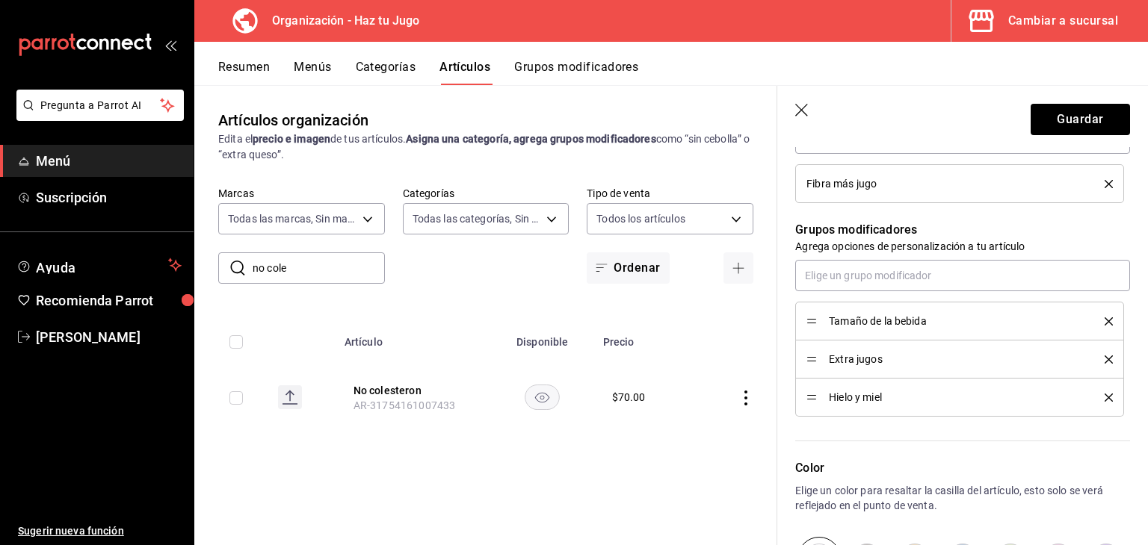
scroll to position [619, 0]
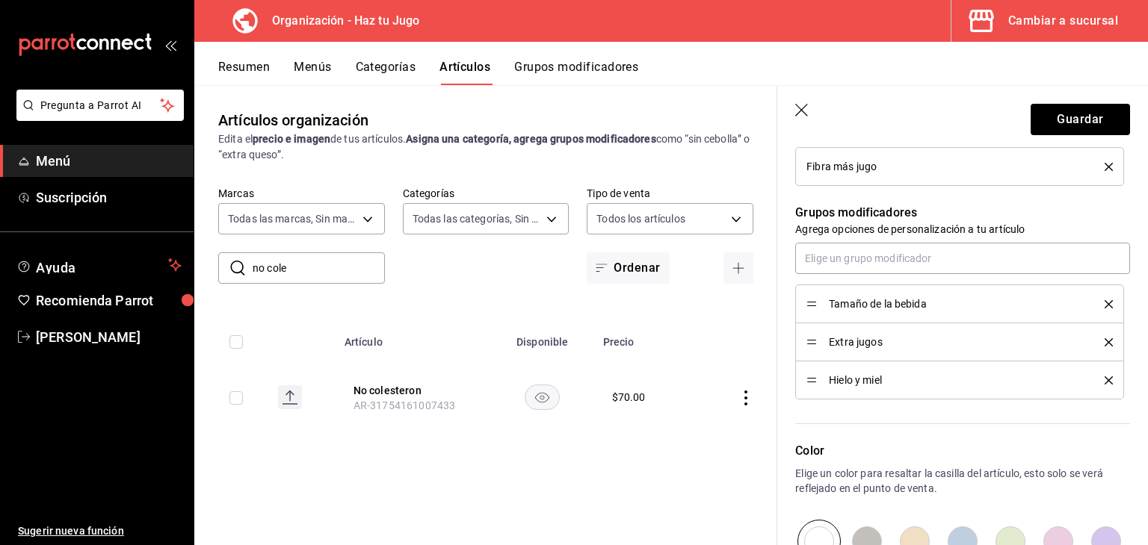
type input "$60.00"
drag, startPoint x: 811, startPoint y: 377, endPoint x: 809, endPoint y: 338, distance: 38.9
click at [1060, 114] on button "Guardar" at bounding box center [1079, 119] width 99 height 31
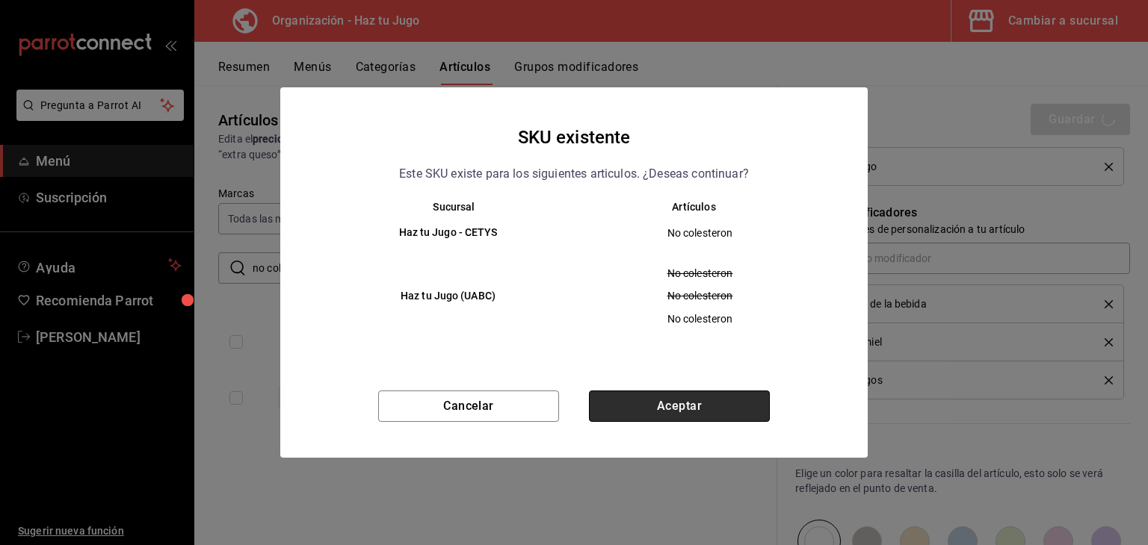
click at [675, 411] on button "Aceptar" at bounding box center [679, 406] width 181 height 31
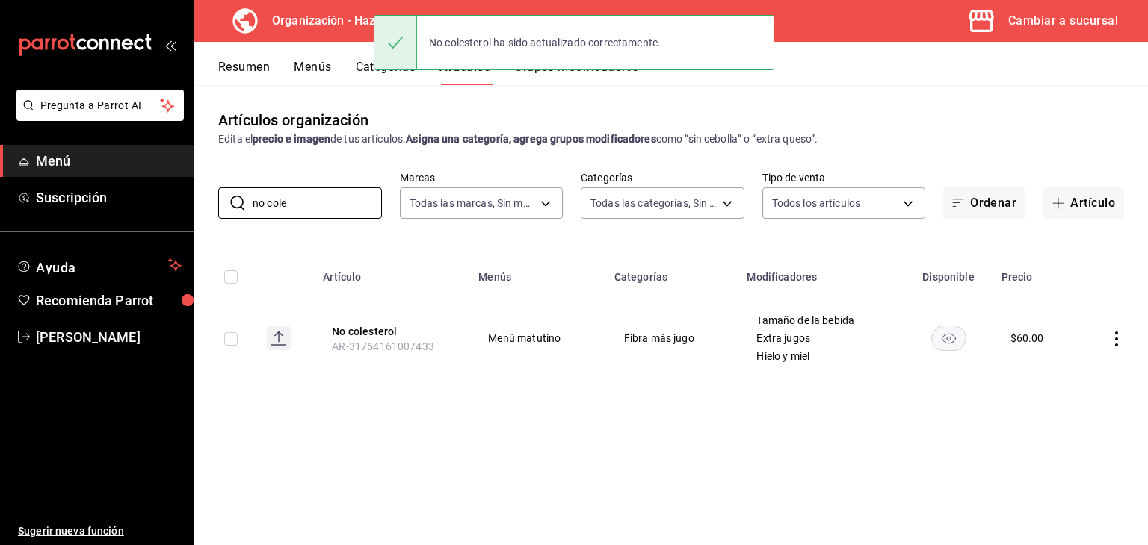
drag, startPoint x: 308, startPoint y: 217, endPoint x: 50, endPoint y: 214, distance: 257.8
click at [50, 214] on div "Pregunta a Parrot AI Menú Suscripción Ayuda Recomienda Parrot jessica gomez Sug…" at bounding box center [574, 272] width 1148 height 545
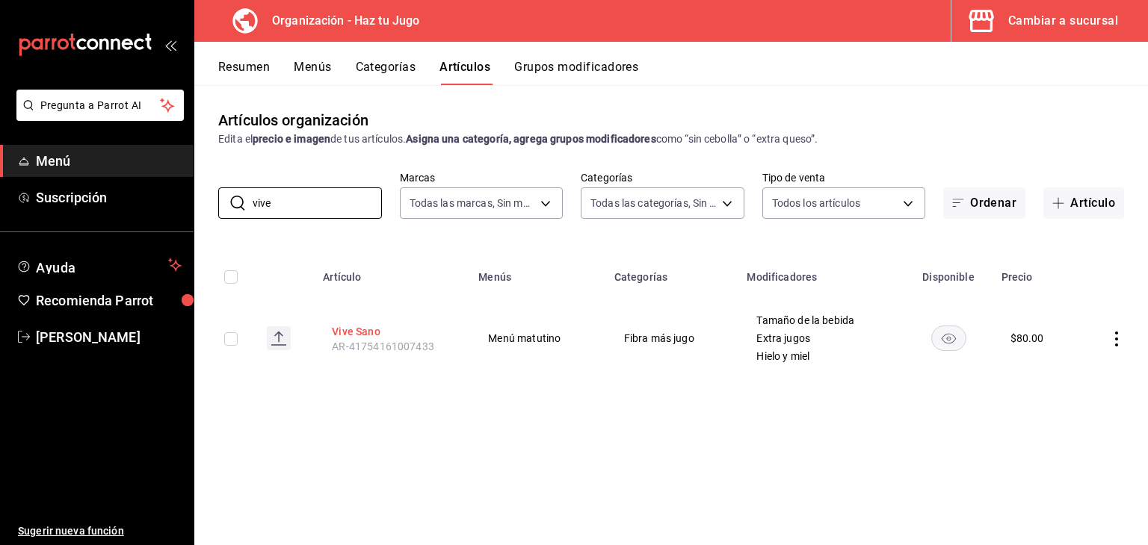
type input "vive"
click at [368, 333] on button "Vive Sano" at bounding box center [392, 331] width 120 height 15
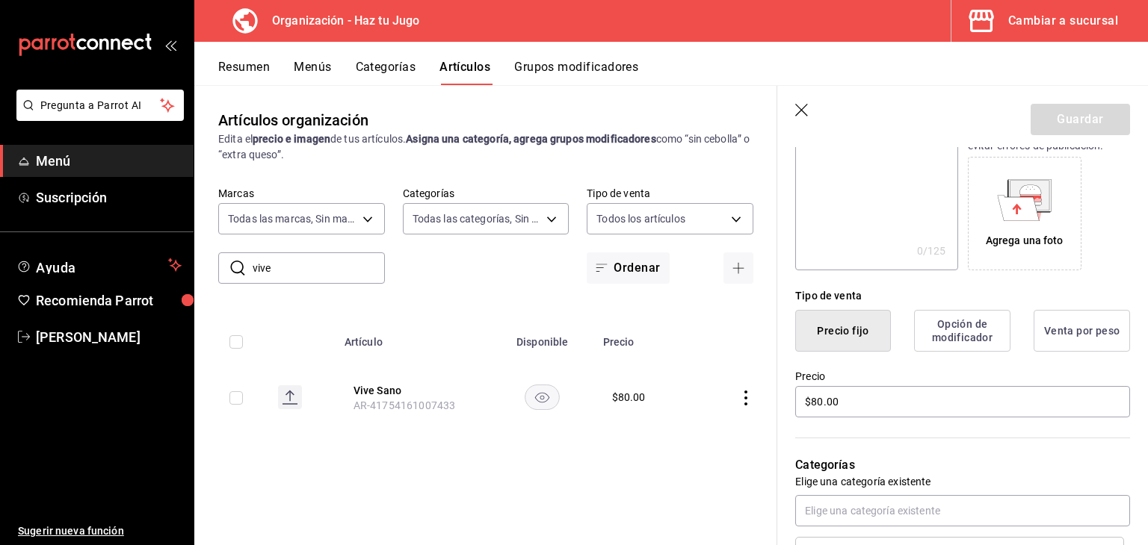
scroll to position [359, 0]
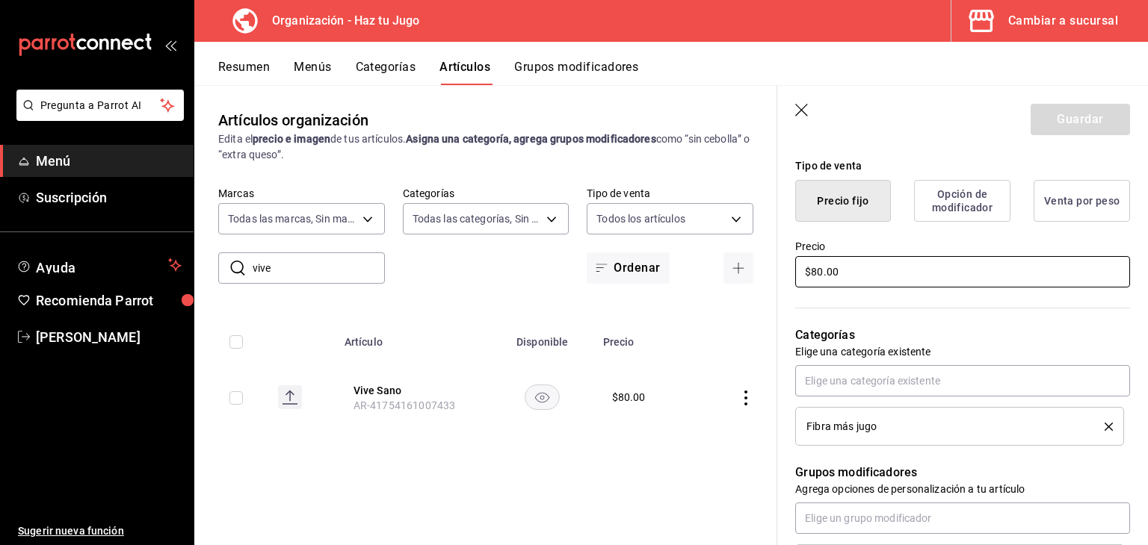
drag, startPoint x: 865, startPoint y: 274, endPoint x: 757, endPoint y: 267, distance: 108.6
click at [757, 267] on main "Artículos organización Edita el precio e imagen de tus artículos. Asigna una ca…" at bounding box center [670, 315] width 953 height 460
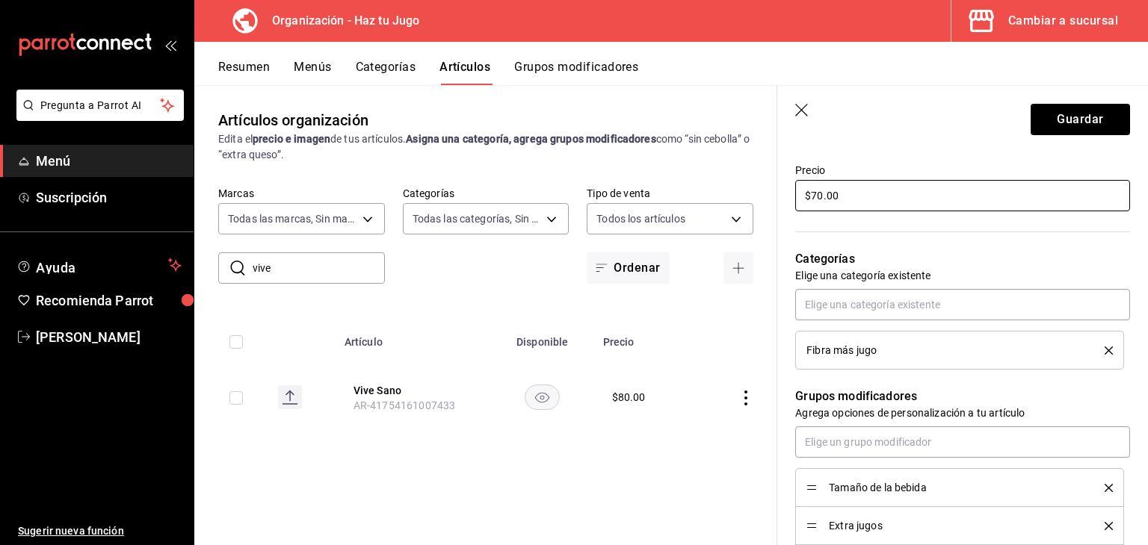
scroll to position [470, 0]
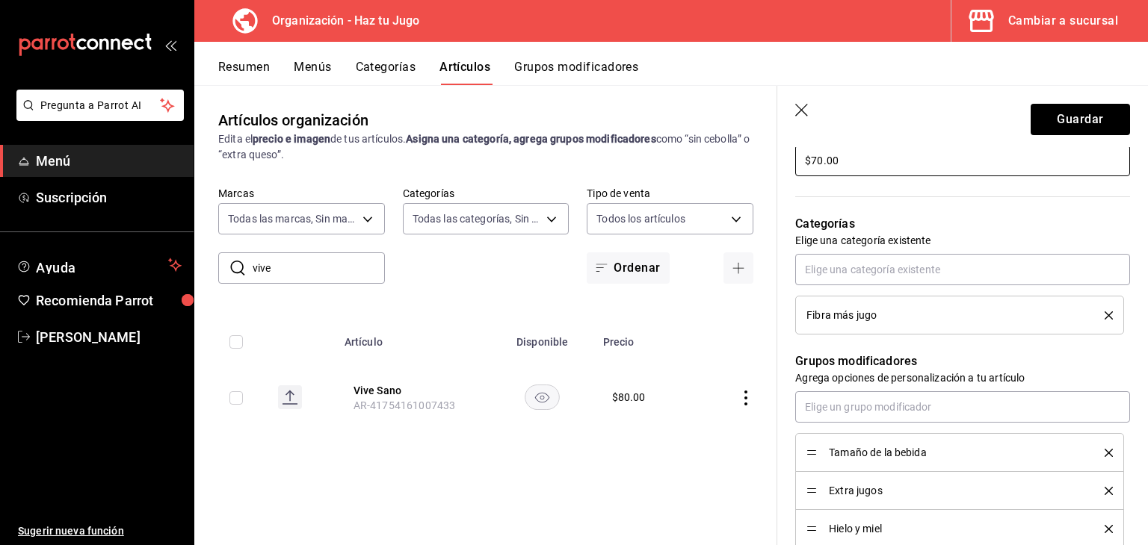
type input "$70.00"
drag, startPoint x: 815, startPoint y: 528, endPoint x: 814, endPoint y: 490, distance: 38.1
click at [1059, 120] on button "Guardar" at bounding box center [1079, 119] width 99 height 31
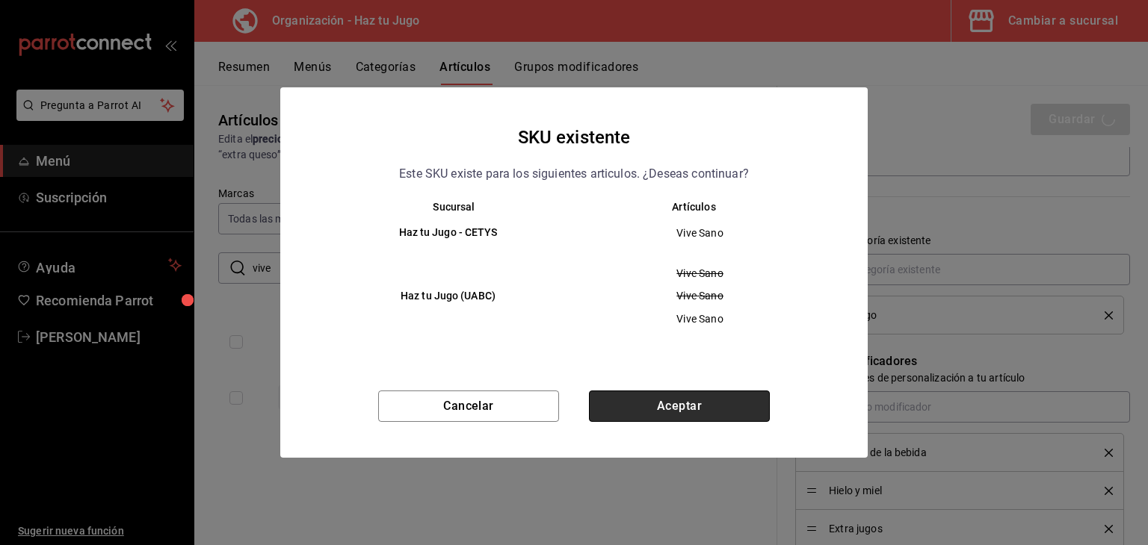
click at [702, 402] on button "Aceptar" at bounding box center [679, 406] width 181 height 31
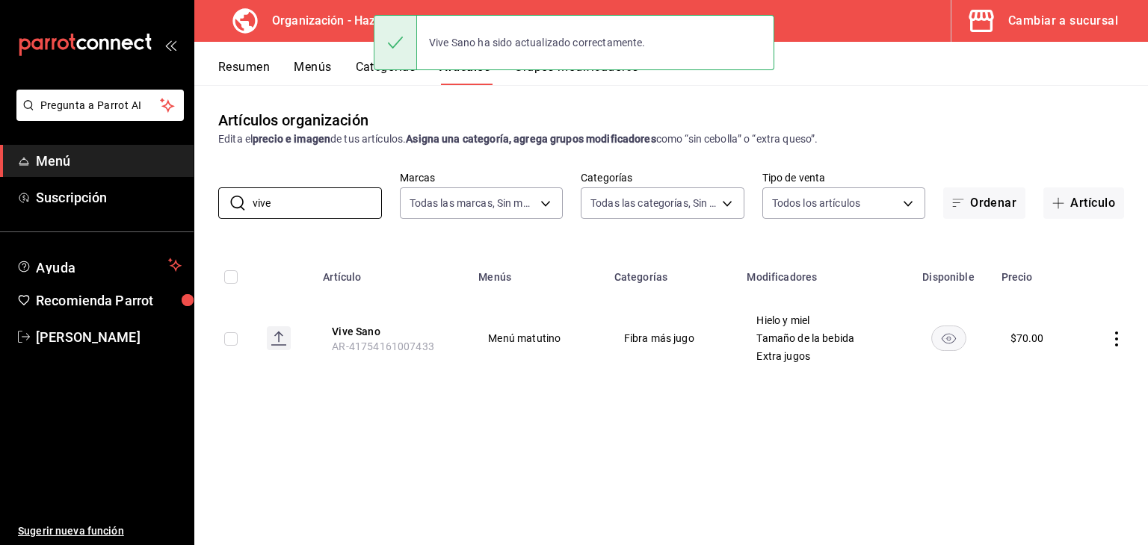
drag, startPoint x: 326, startPoint y: 198, endPoint x: 208, endPoint y: 214, distance: 118.4
click at [208, 214] on div "​ vive ​ Marcas Todas las marcas, Sin marca 6a6a6d2c-cf23-4088-9f71-267082d6ef5…" at bounding box center [670, 195] width 953 height 48
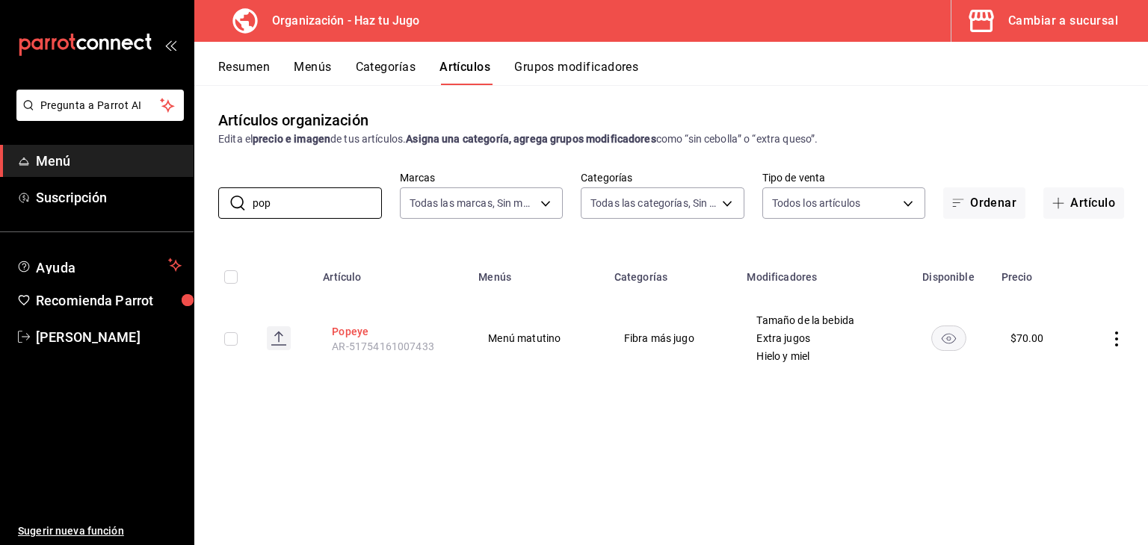
type input "pop"
click at [353, 328] on button "Popeye" at bounding box center [392, 331] width 120 height 15
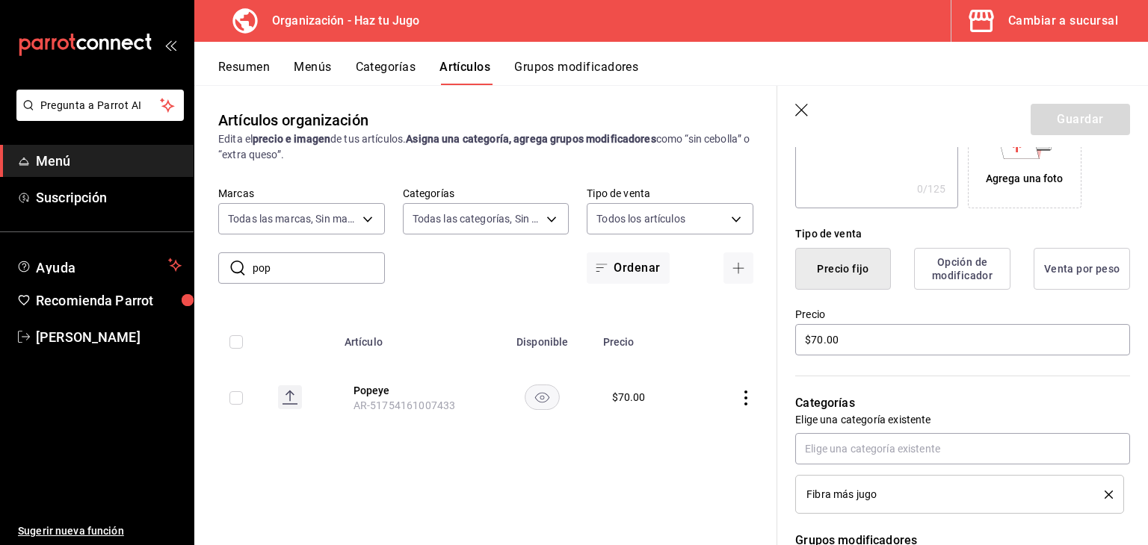
scroll to position [293, 0]
drag, startPoint x: 852, startPoint y: 338, endPoint x: 772, endPoint y: 350, distance: 80.8
click at [772, 350] on main "Artículos organización Edita el precio e imagen de tus artículos. Asigna una ca…" at bounding box center [670, 315] width 953 height 460
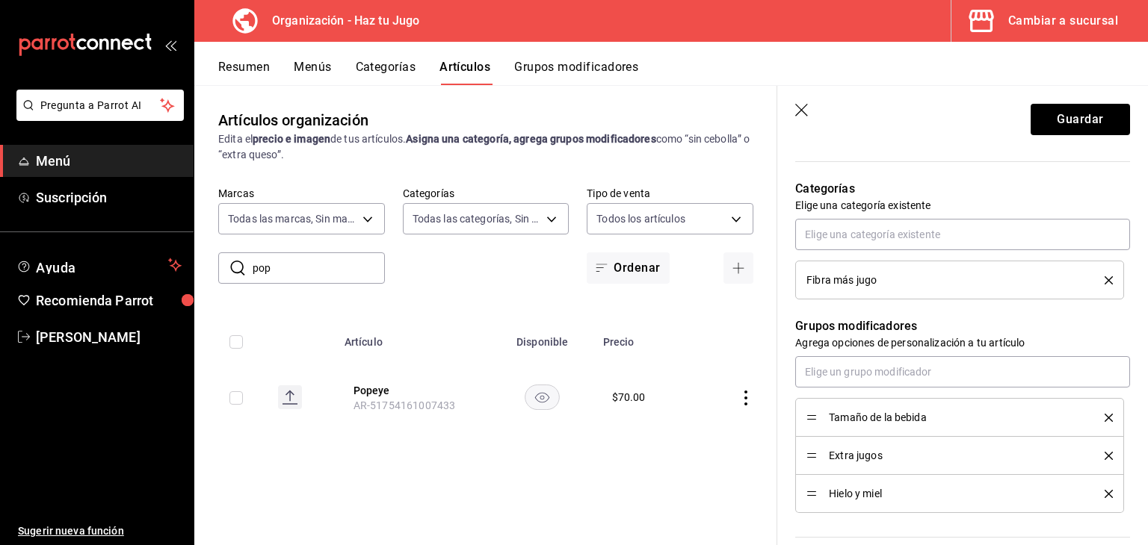
scroll to position [536, 0]
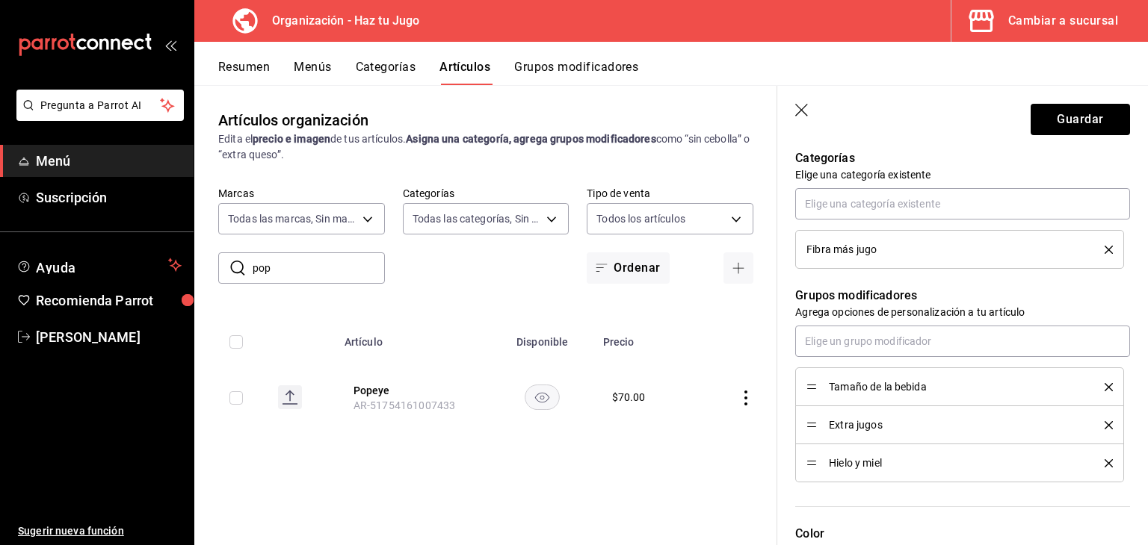
type input "$60.00"
click at [813, 464] on div "Hielo y miel" at bounding box center [959, 463] width 306 height 16
drag, startPoint x: 813, startPoint y: 464, endPoint x: 817, endPoint y: 425, distance: 39.0
click at [1079, 123] on button "Guardar" at bounding box center [1079, 119] width 99 height 31
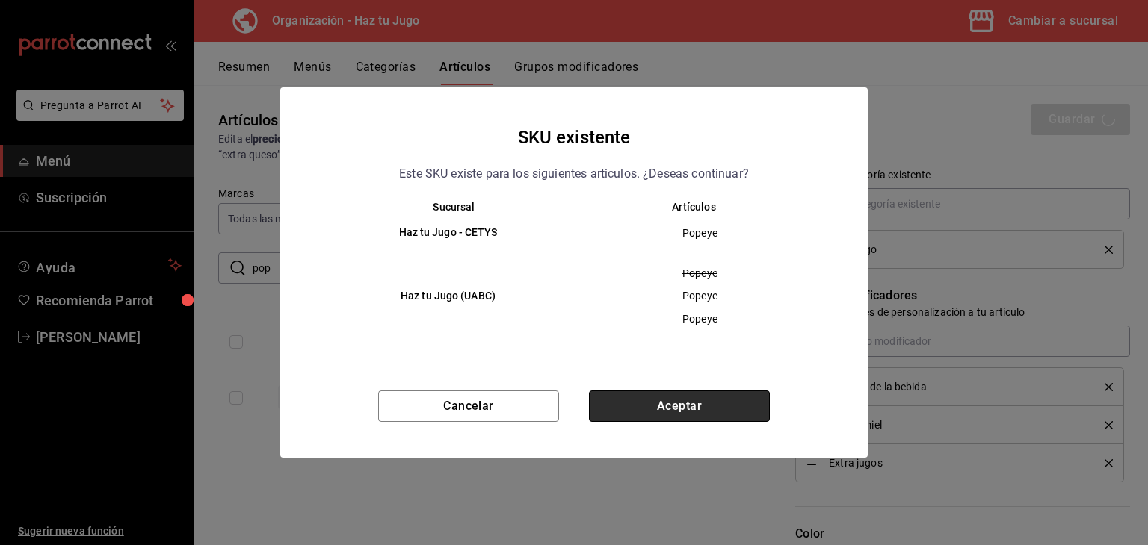
click at [681, 410] on button "Aceptar" at bounding box center [679, 406] width 181 height 31
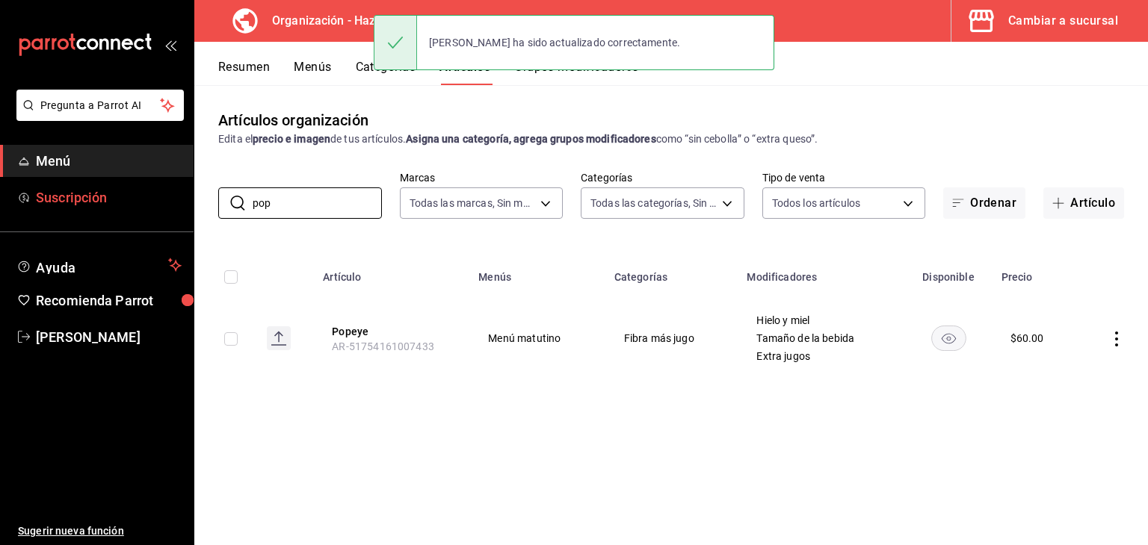
drag, startPoint x: 299, startPoint y: 200, endPoint x: 191, endPoint y: 208, distance: 107.8
click at [191, 208] on div "Pregunta a Parrot AI Menú Suscripción Ayuda Recomienda Parrot jessica gomez Sug…" at bounding box center [574, 272] width 1148 height 545
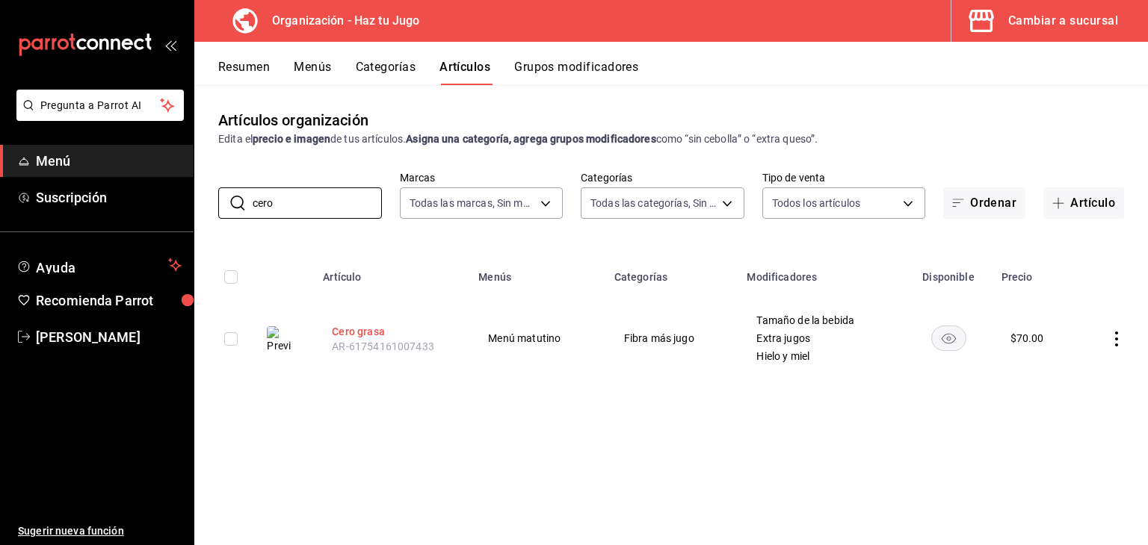
type input "cero"
click at [368, 330] on button "Cero grasa" at bounding box center [392, 331] width 120 height 15
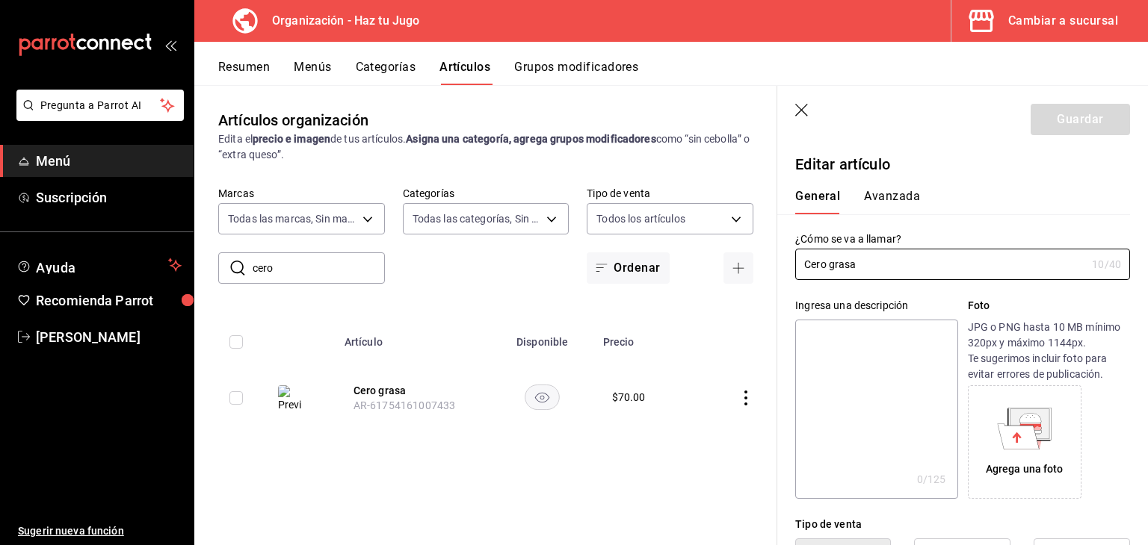
type input "$70.00"
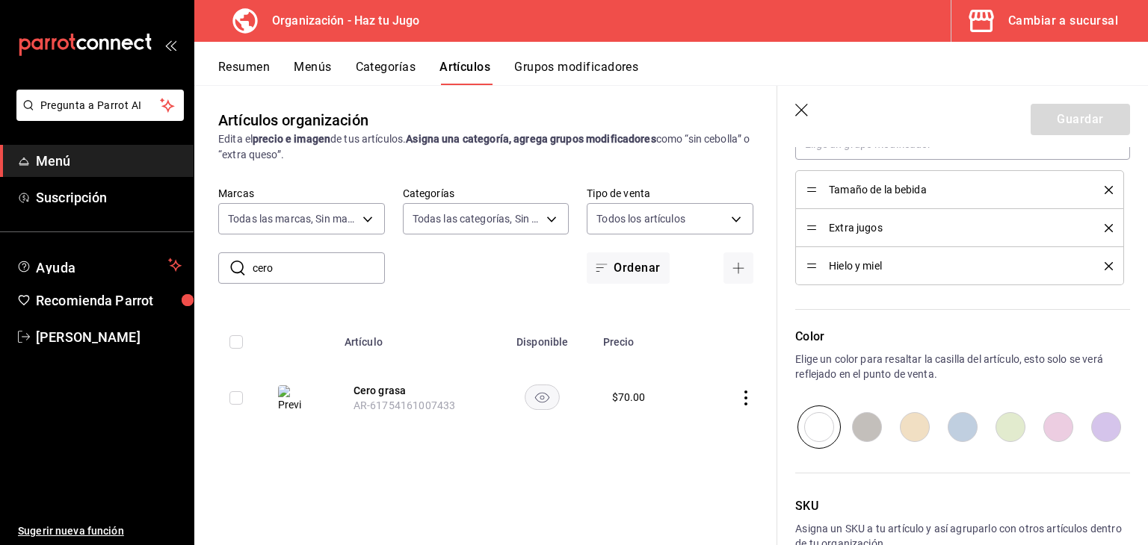
scroll to position [746, 0]
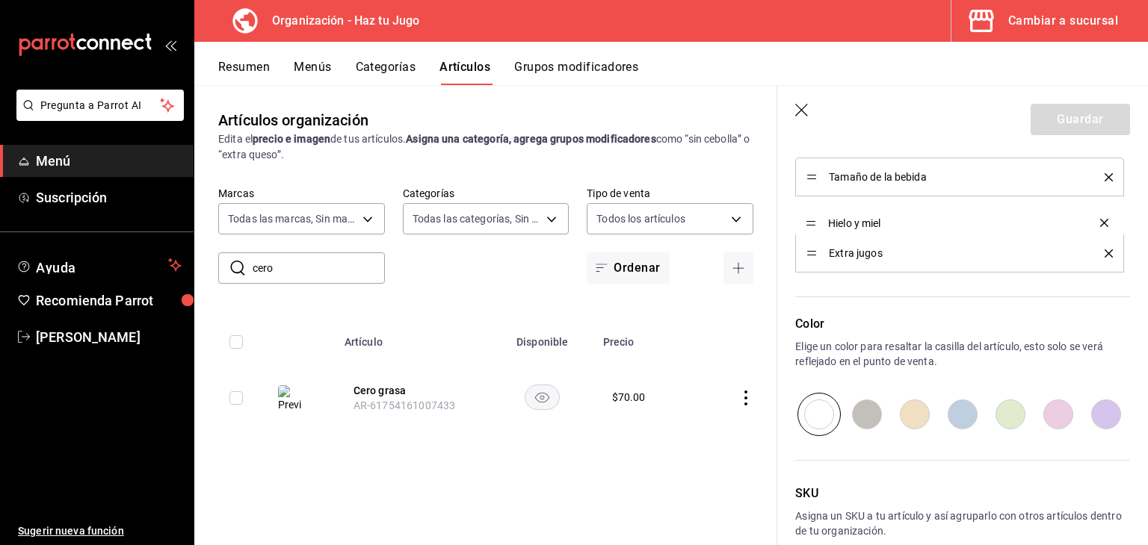
drag, startPoint x: 813, startPoint y: 255, endPoint x: 815, endPoint y: 225, distance: 30.0
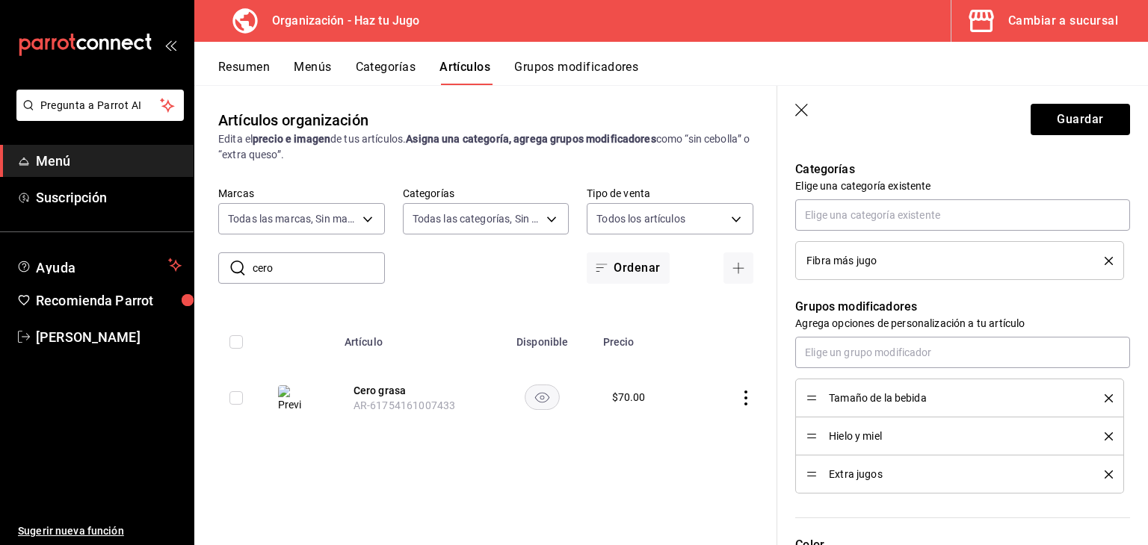
scroll to position [477, 0]
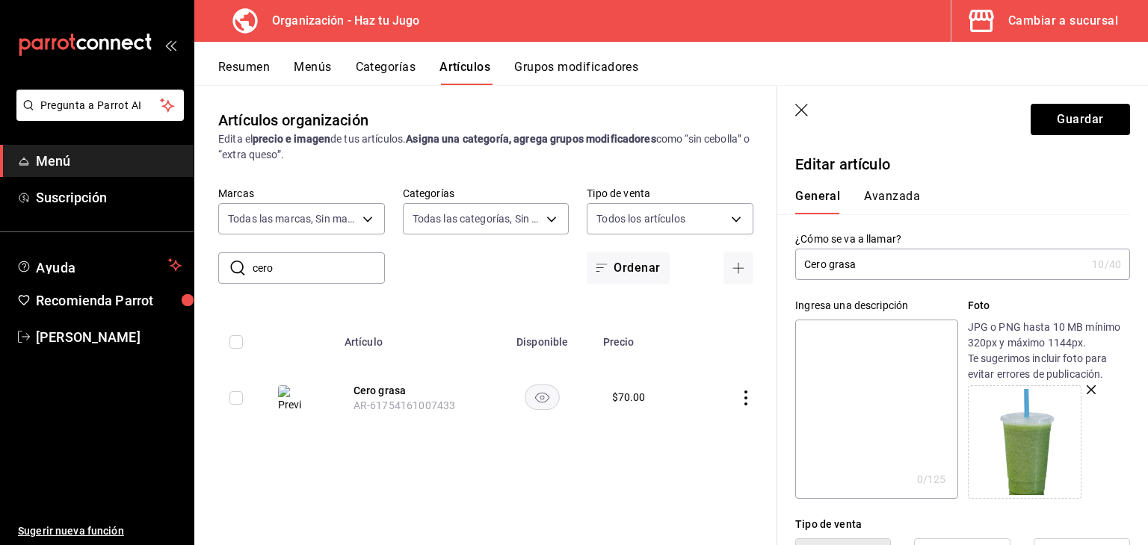
click at [752, 169] on main "Artículos organización Edita el precio e imagen de tus artículos. Asigna una ca…" at bounding box center [670, 315] width 953 height 460
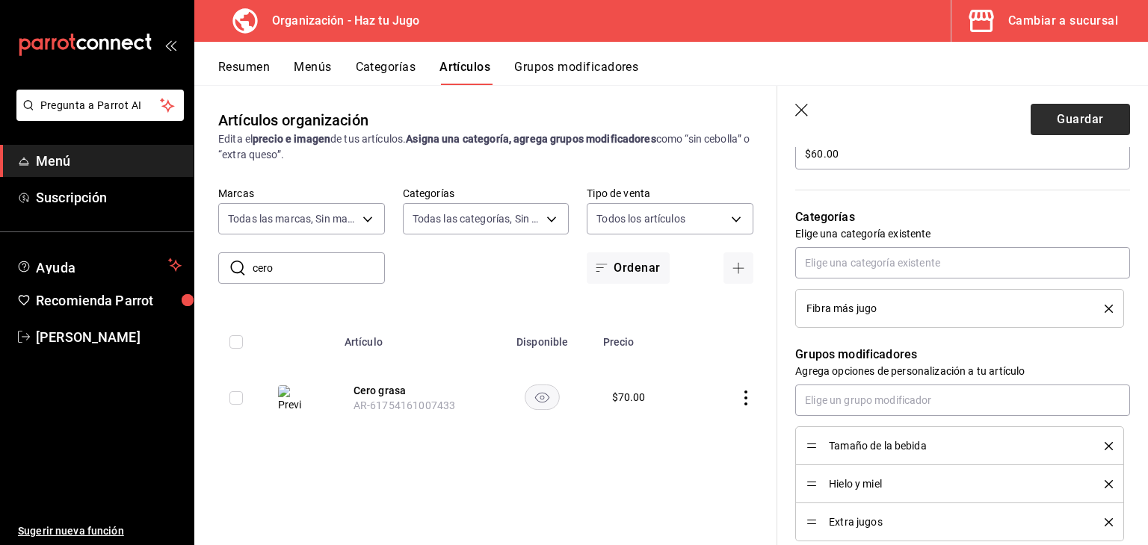
type input "$60.00"
click at [1087, 114] on button "Guardar" at bounding box center [1079, 119] width 99 height 31
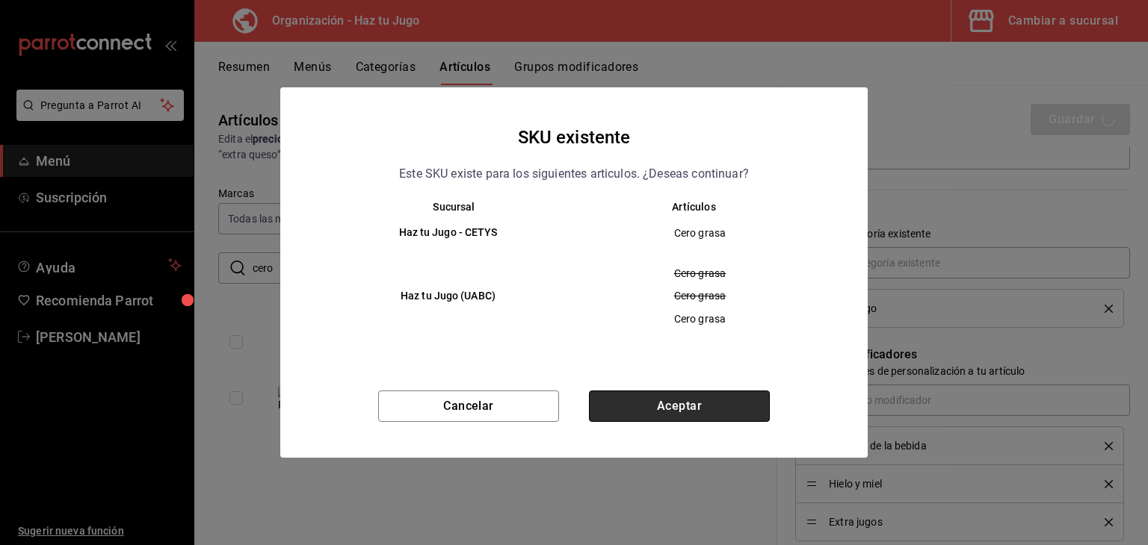
click at [711, 397] on button "Aceptar" at bounding box center [679, 406] width 181 height 31
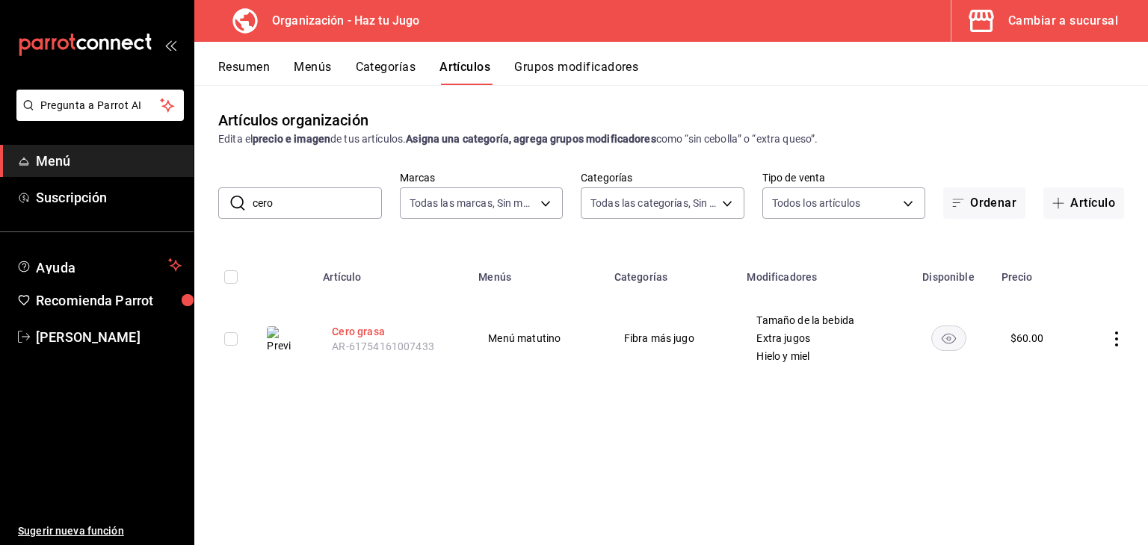
click at [365, 329] on button "Cero grasa" at bounding box center [392, 331] width 120 height 15
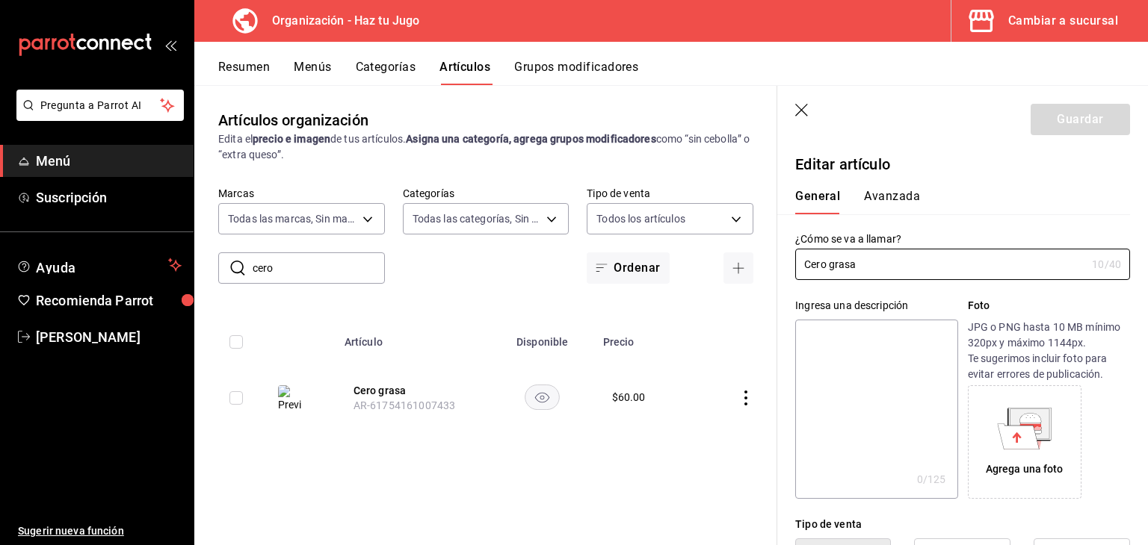
type input "$60.00"
click at [332, 218] on body "Pregunta a Parrot AI Menú Suscripción Ayuda Recomienda Parrot [PERSON_NAME] Sug…" at bounding box center [574, 272] width 1148 height 545
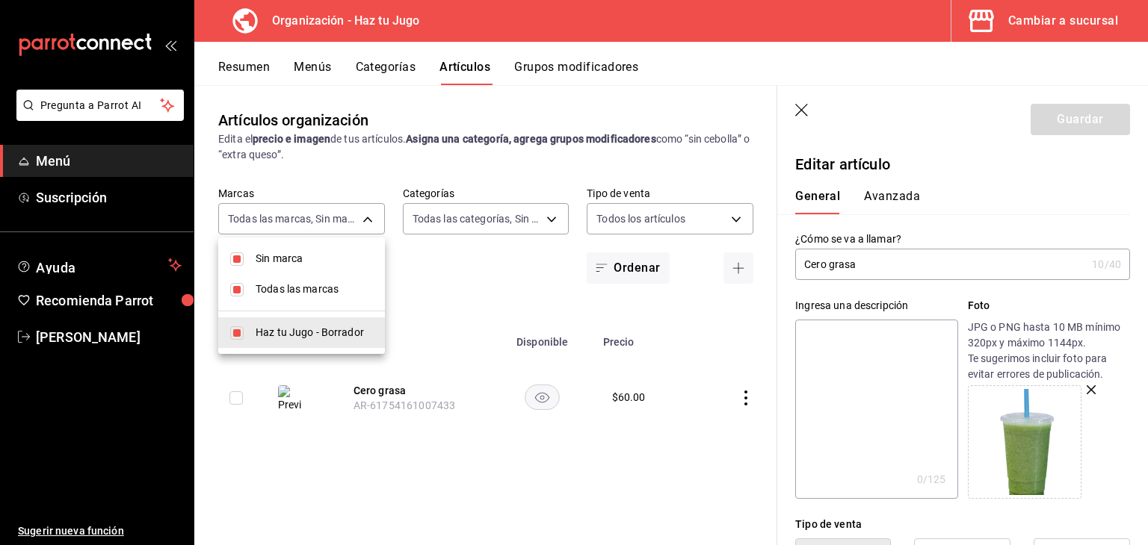
click at [335, 218] on div at bounding box center [574, 272] width 1148 height 545
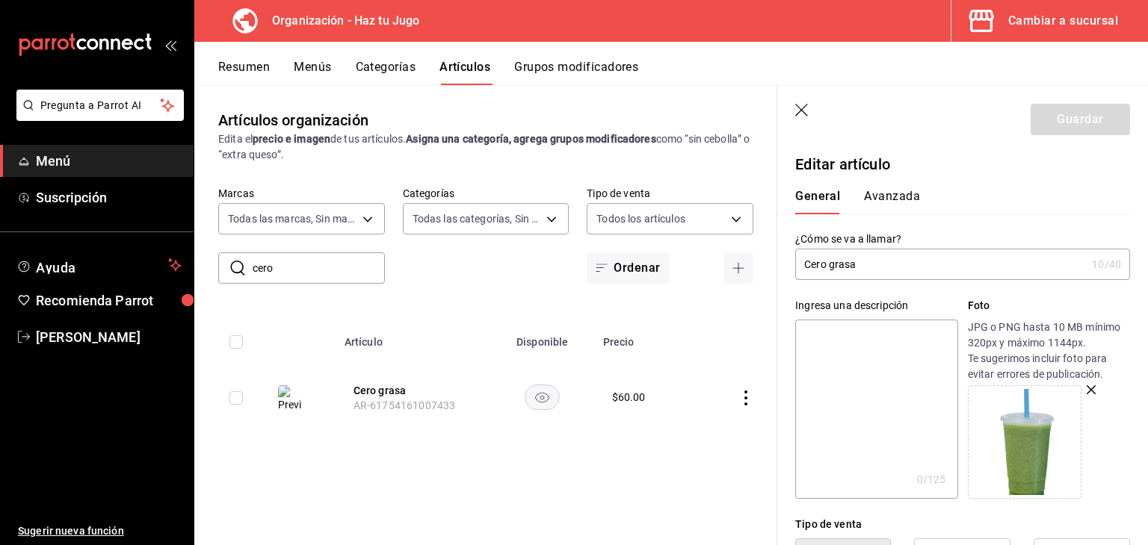
click at [802, 108] on icon "button" at bounding box center [802, 111] width 15 height 15
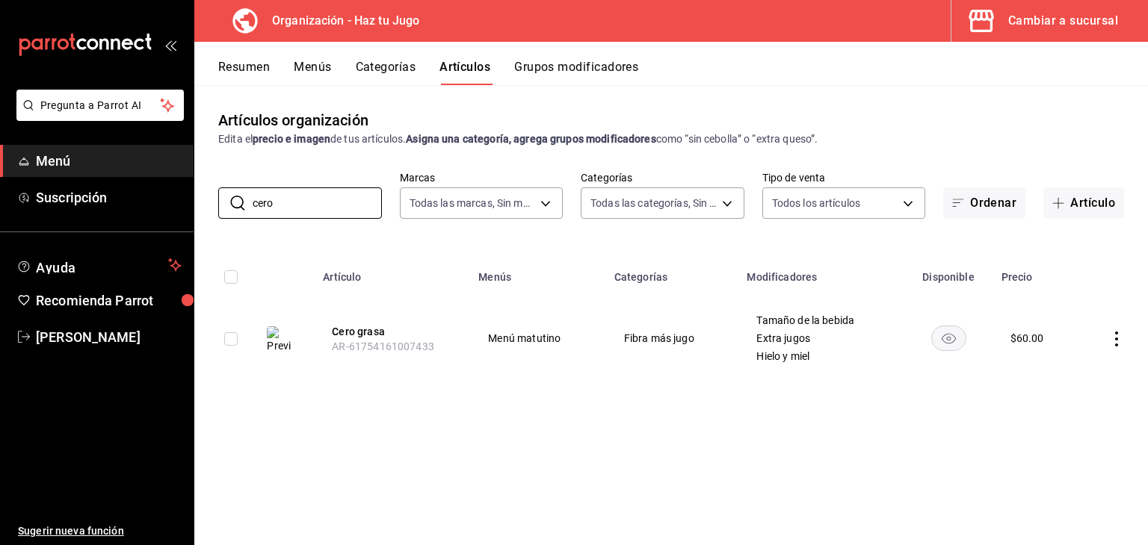
drag, startPoint x: 312, startPoint y: 206, endPoint x: 165, endPoint y: 216, distance: 146.8
click at [165, 216] on div "Pregunta a Parrot AI Menú Suscripción Ayuda Recomienda Parrot [PERSON_NAME] Sug…" at bounding box center [574, 272] width 1148 height 545
type input "rab"
click at [353, 332] on button "Rabbit" at bounding box center [392, 331] width 120 height 15
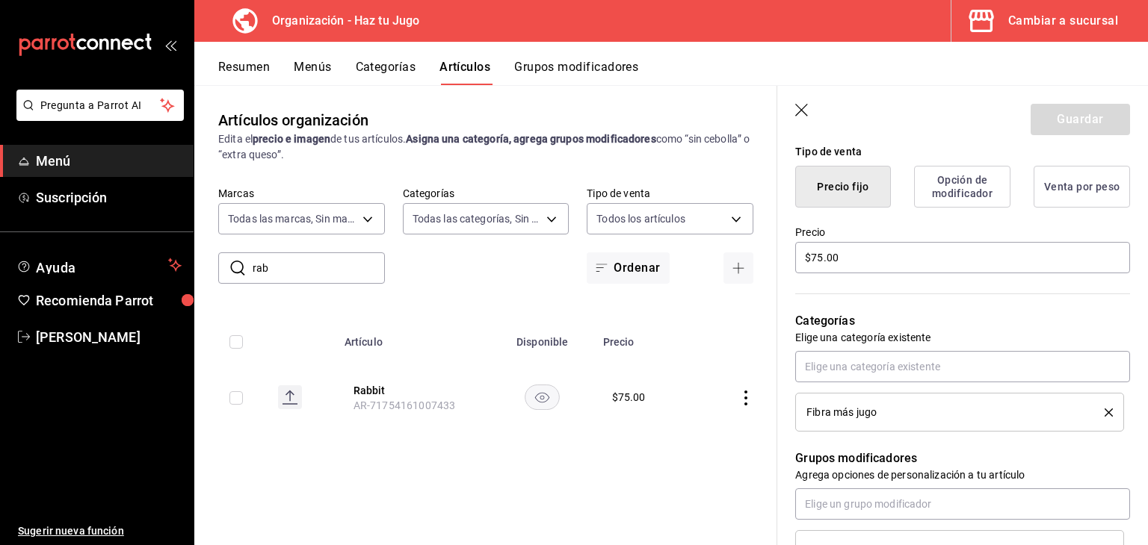
scroll to position [377, 0]
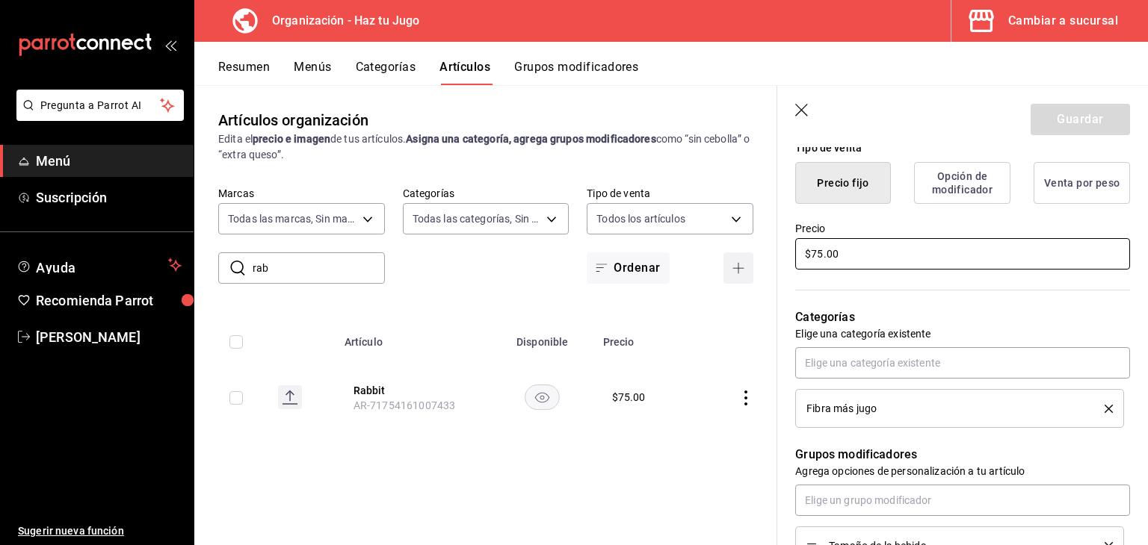
drag, startPoint x: 851, startPoint y: 249, endPoint x: 747, endPoint y: 255, distance: 104.0
click at [747, 255] on main "Artículos organización Edita el precio e imagen de tus artículos. Asigna una ca…" at bounding box center [670, 315] width 953 height 460
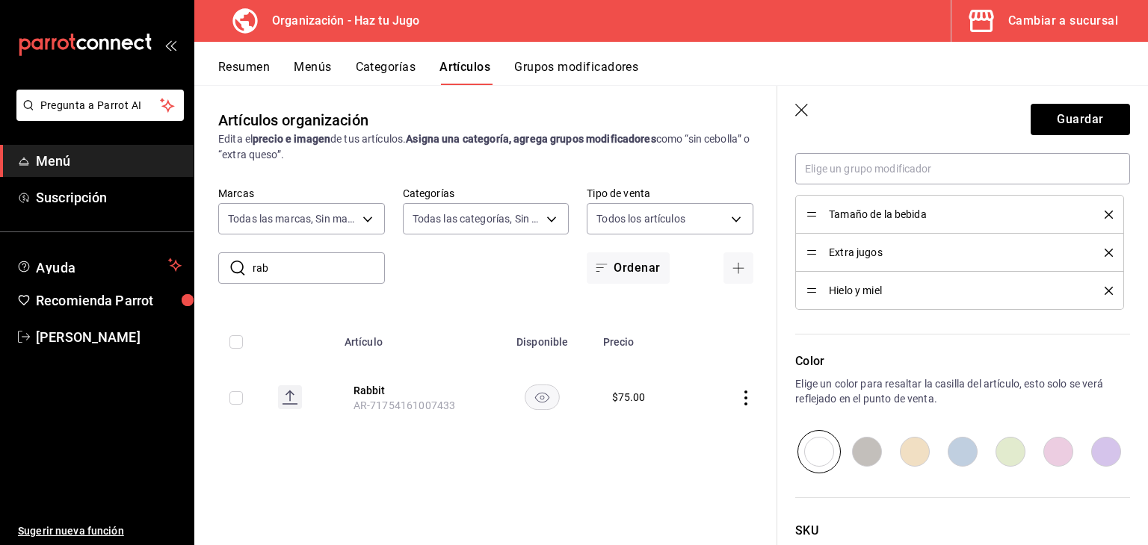
scroll to position [728, 0]
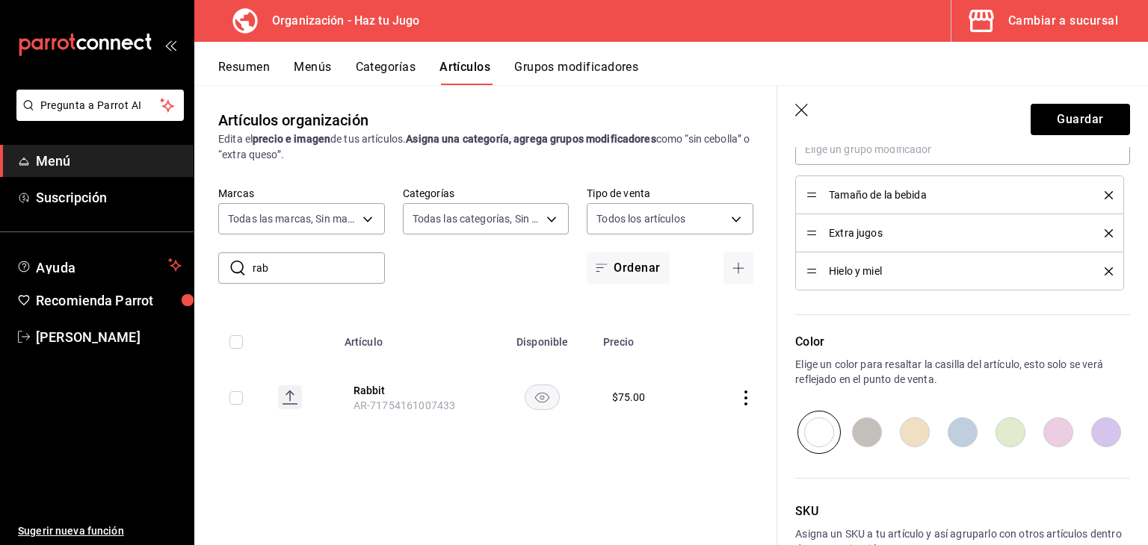
type input "$65.00"
drag, startPoint x: 815, startPoint y: 269, endPoint x: 813, endPoint y: 231, distance: 38.2
click at [1057, 122] on button "Guardar" at bounding box center [1079, 119] width 99 height 31
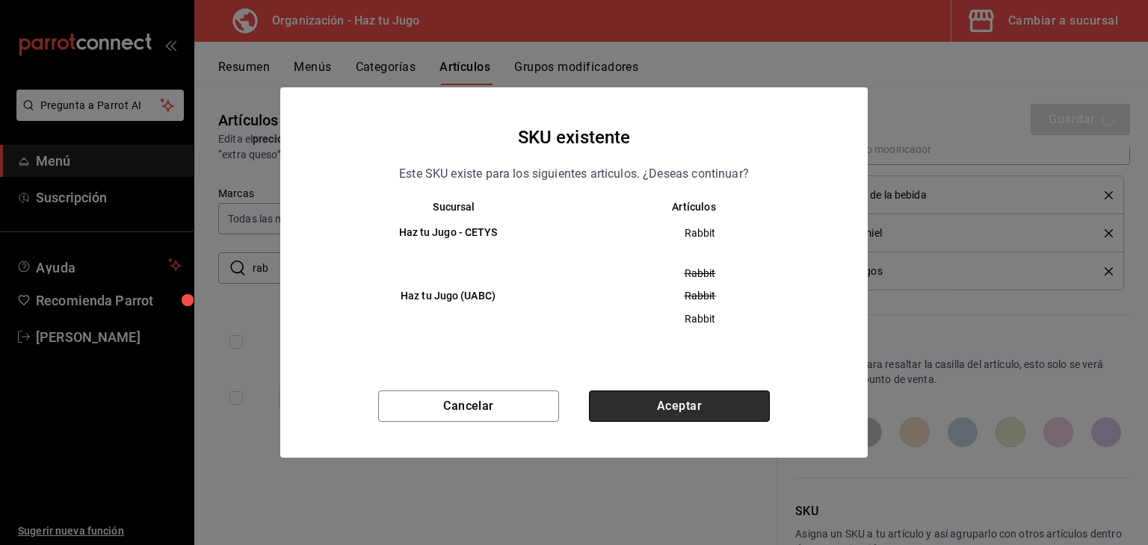
click at [711, 401] on button "Aceptar" at bounding box center [679, 406] width 181 height 31
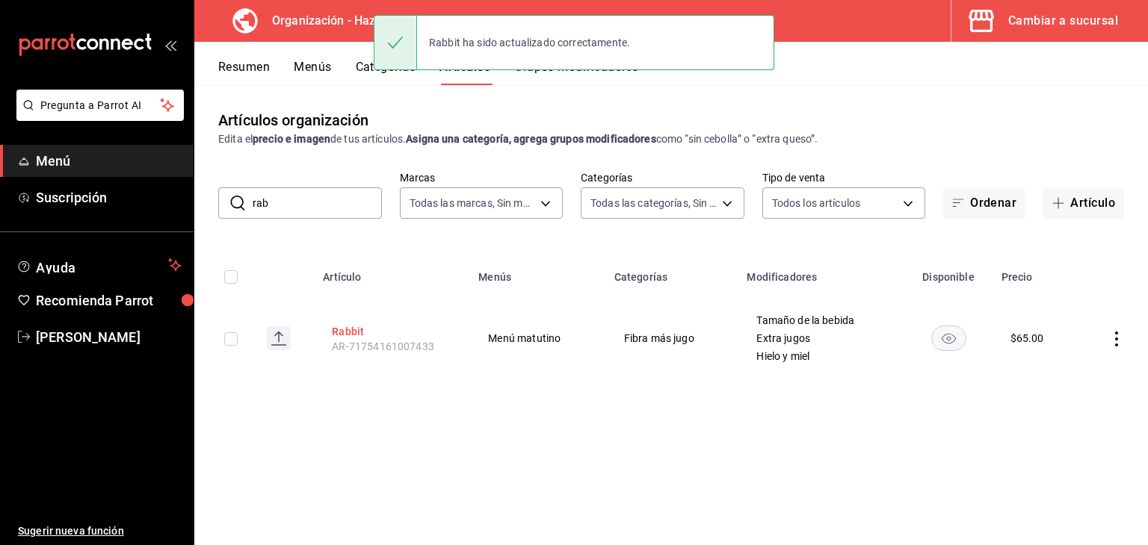
click at [355, 329] on button "Rabbit" at bounding box center [392, 331] width 120 height 15
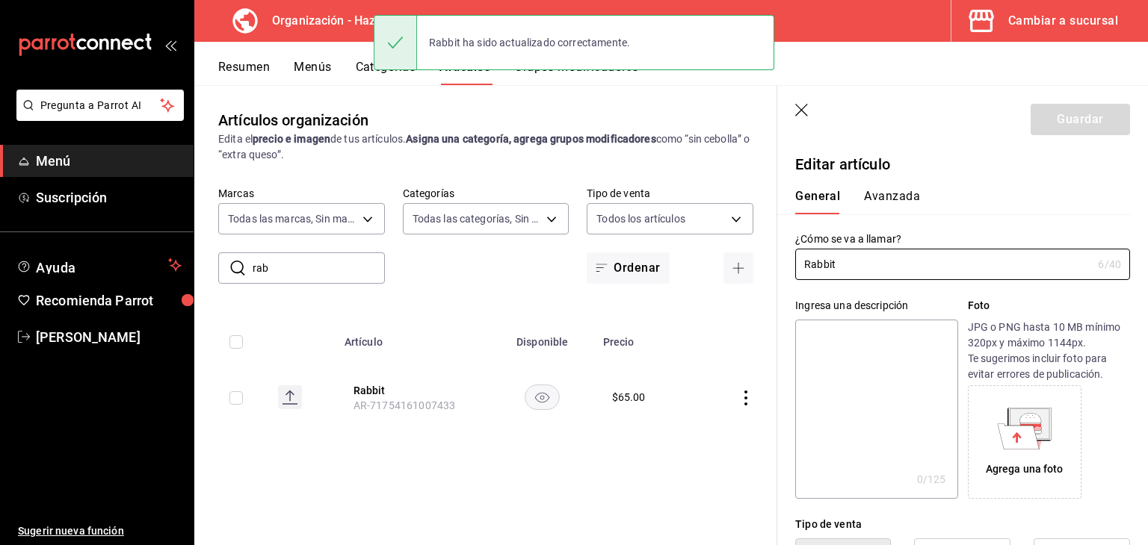
type input "$65.00"
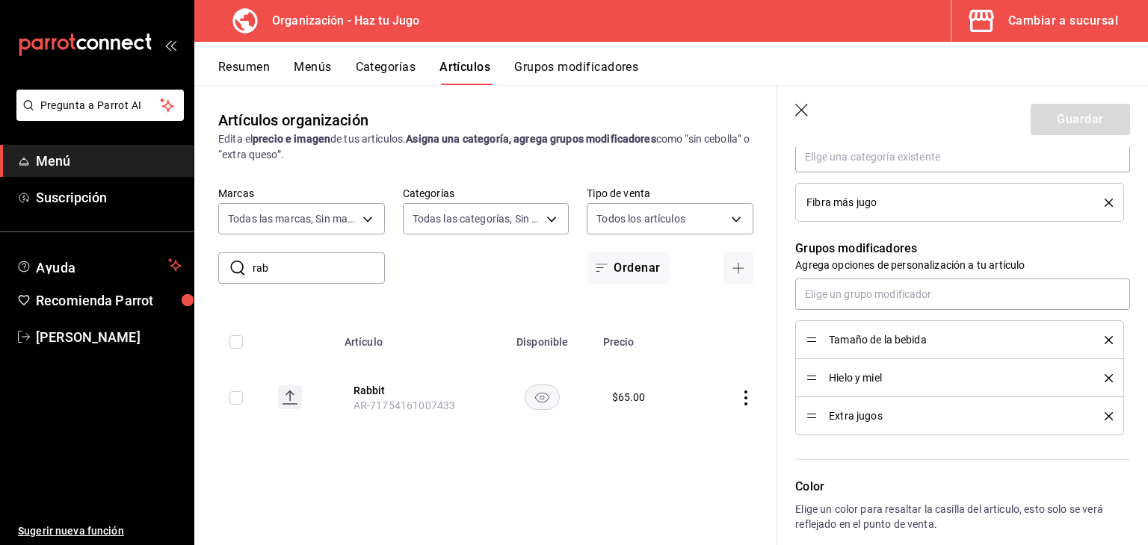
scroll to position [610, 0]
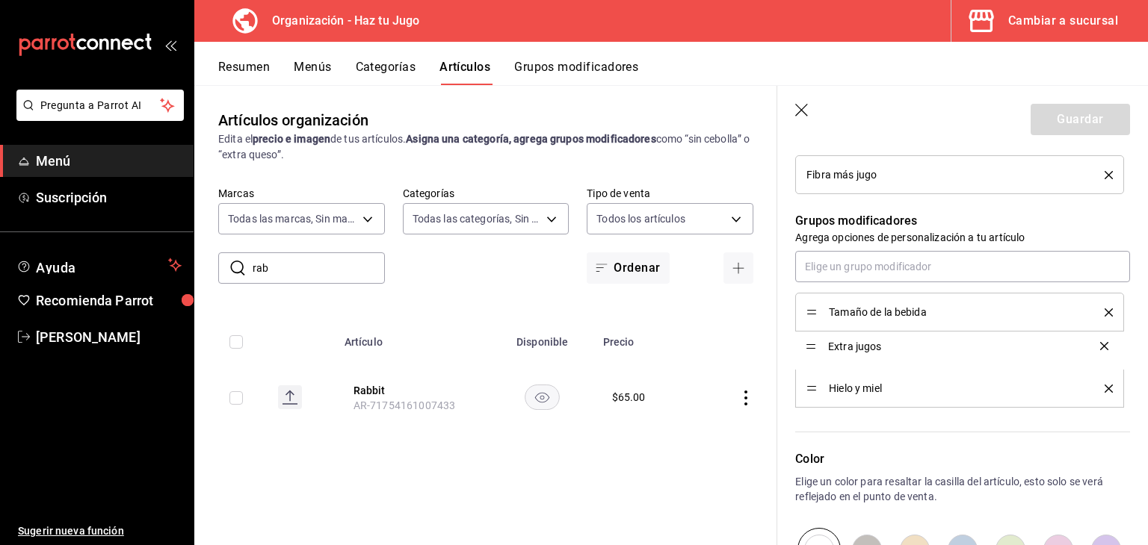
drag, startPoint x: 813, startPoint y: 387, endPoint x: 816, endPoint y: 346, distance: 41.2
click at [1070, 111] on button "Guardar" at bounding box center [1079, 119] width 99 height 31
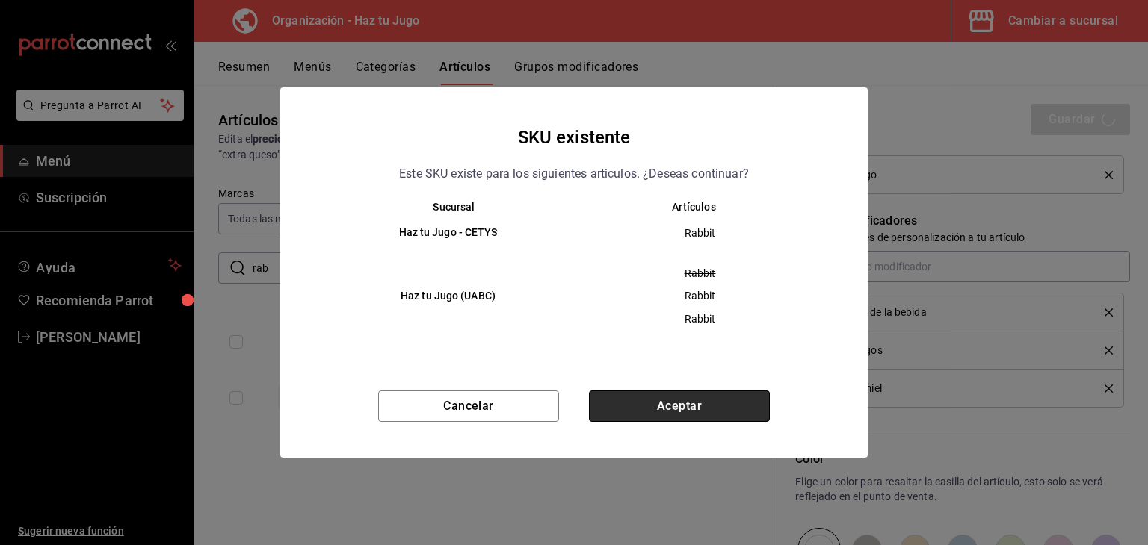
click at [705, 399] on button "Aceptar" at bounding box center [679, 406] width 181 height 31
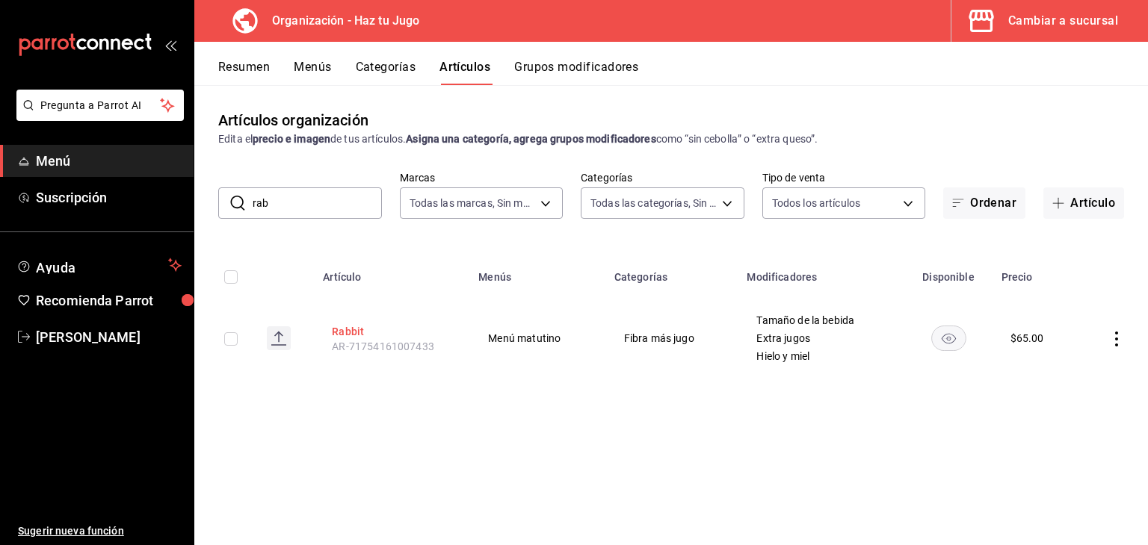
click at [365, 324] on button "Rabbit" at bounding box center [392, 331] width 120 height 15
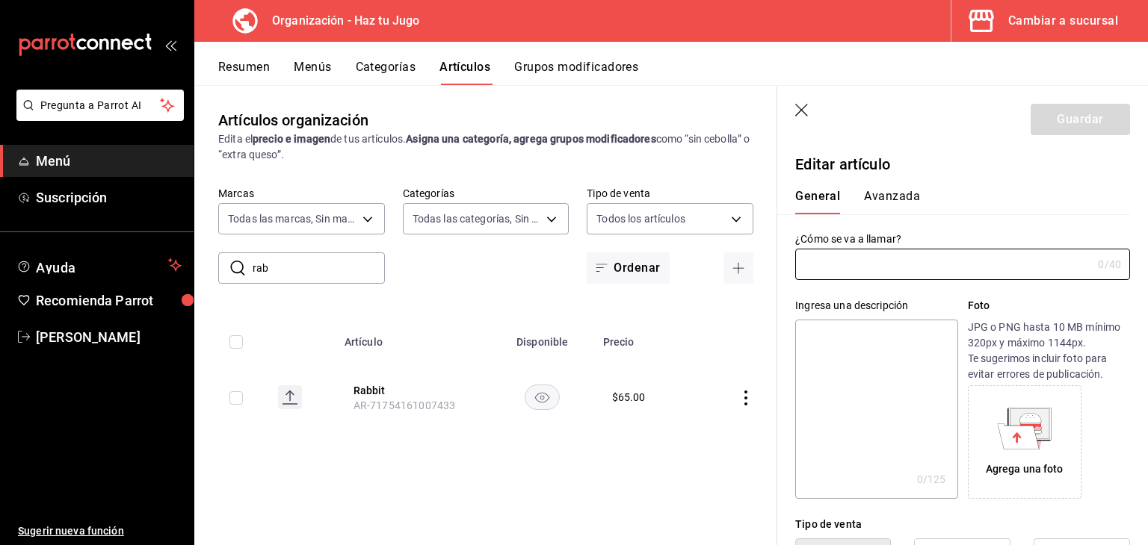
type input "Rabbit"
type input "AR-71754161007433"
type input "$65.00"
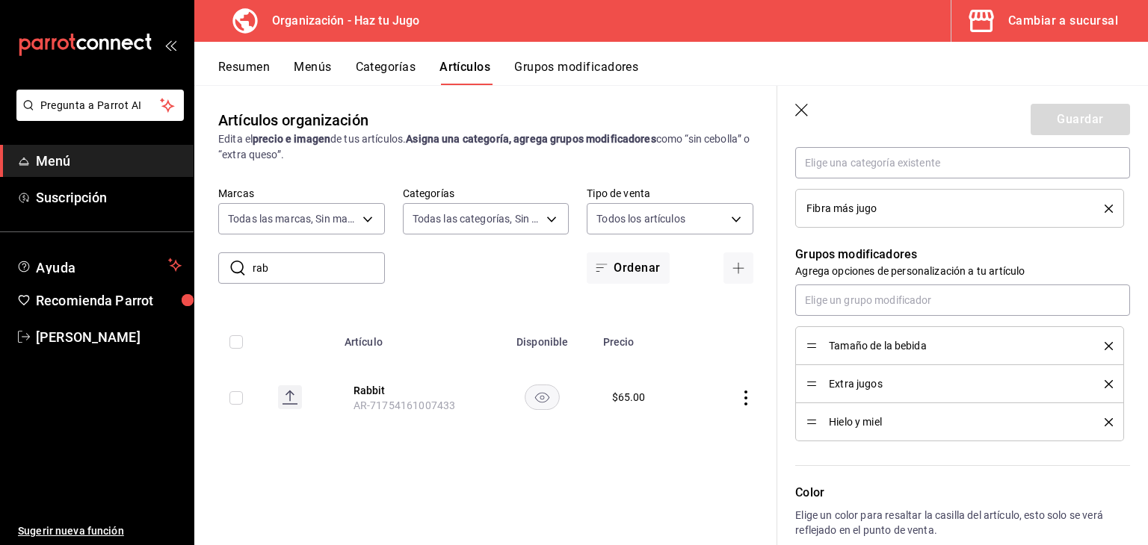
scroll to position [604, 0]
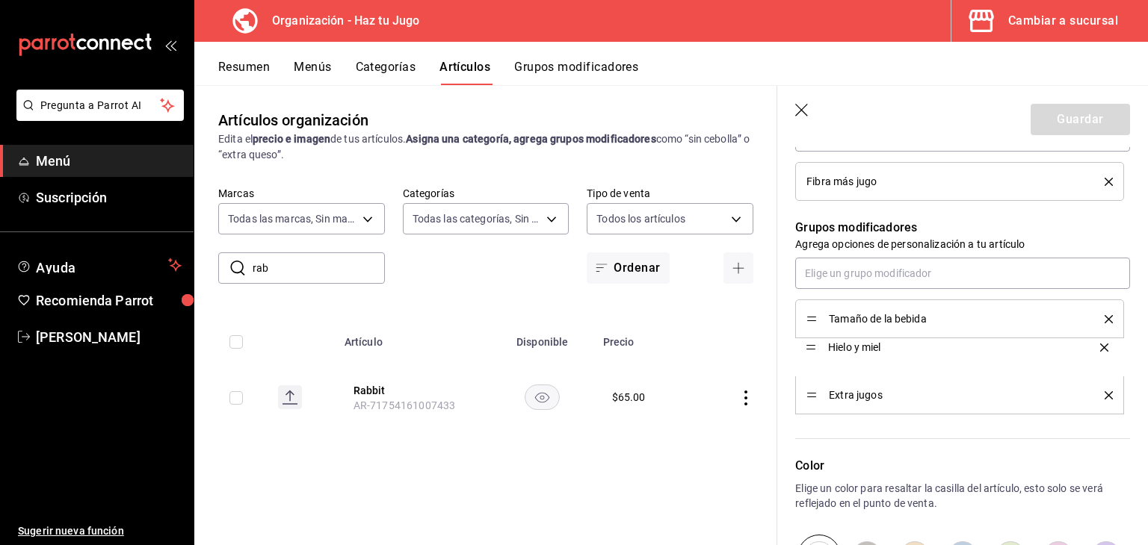
drag, startPoint x: 812, startPoint y: 394, endPoint x: 816, endPoint y: 347, distance: 48.0
click at [1080, 126] on button "Guardar" at bounding box center [1079, 119] width 99 height 31
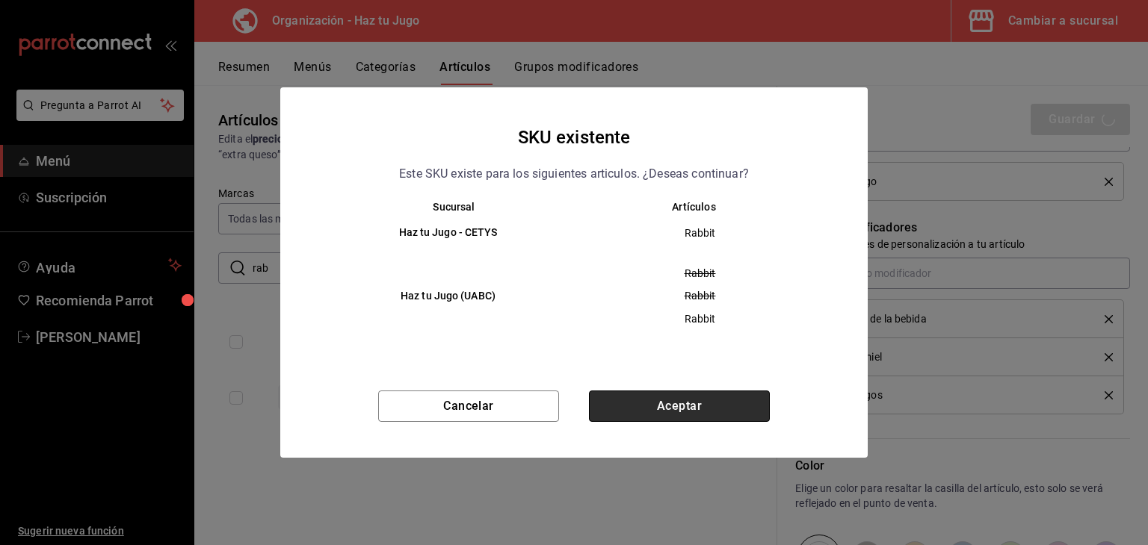
click at [700, 405] on button "Aceptar" at bounding box center [679, 406] width 181 height 31
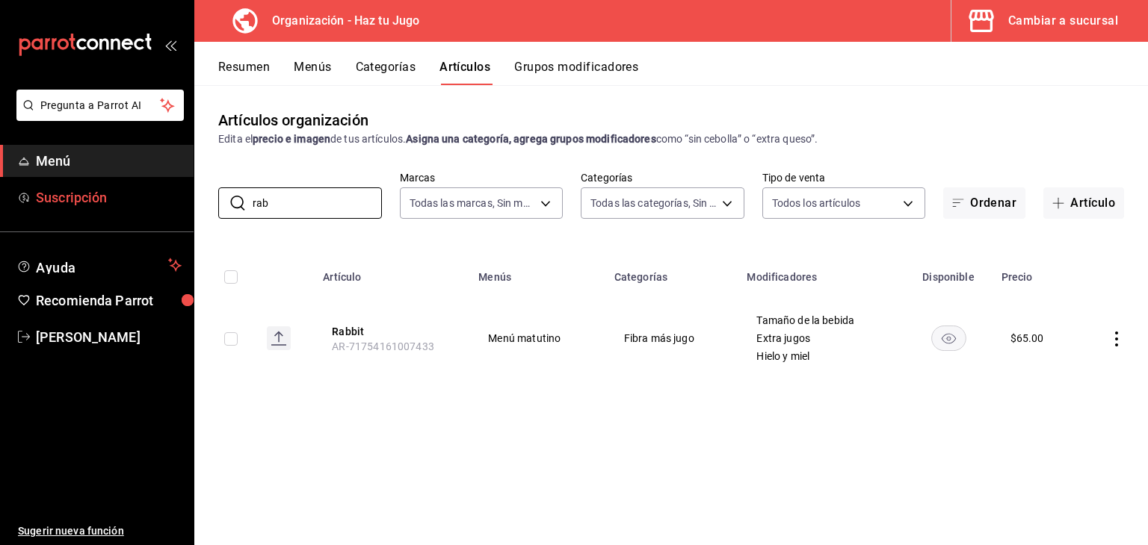
drag, startPoint x: 315, startPoint y: 210, endPoint x: 174, endPoint y: 194, distance: 141.3
click at [174, 194] on div "Pregunta a Parrot AI Menú Suscripción Ayuda Recomienda Parrot [PERSON_NAME] Sug…" at bounding box center [574, 272] width 1148 height 545
type input "energ"
click at [389, 329] on button "Energético" at bounding box center [392, 331] width 120 height 15
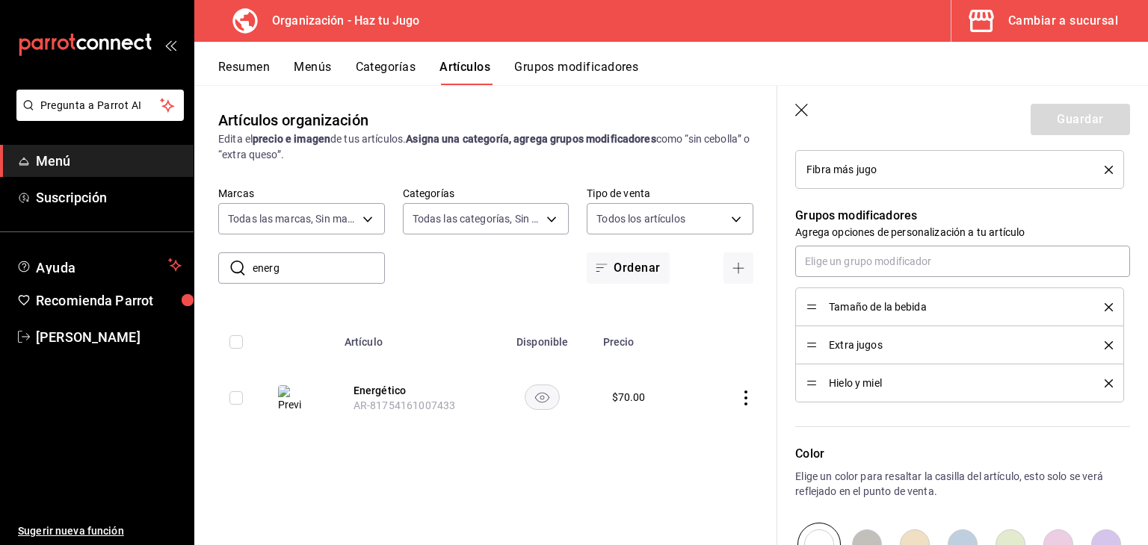
scroll to position [618, 0]
drag, startPoint x: 817, startPoint y: 381, endPoint x: 817, endPoint y: 341, distance: 39.6
click at [817, 341] on ul "Tamaño de la bebida Extra jugos Hielo y miel" at bounding box center [962, 342] width 335 height 115
drag, startPoint x: 812, startPoint y: 380, endPoint x: 814, endPoint y: 347, distance: 33.7
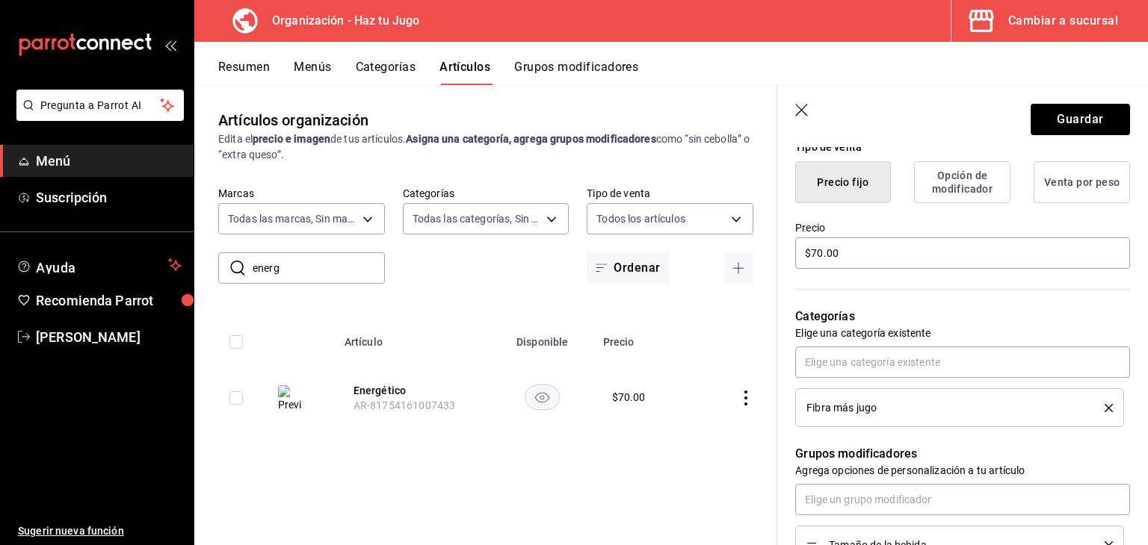
scroll to position [376, 0]
drag, startPoint x: 855, startPoint y: 258, endPoint x: 764, endPoint y: 263, distance: 90.6
click at [764, 263] on main "Artículos organización Edita el precio e imagen de tus artículos. Asigna una ca…" at bounding box center [670, 315] width 953 height 460
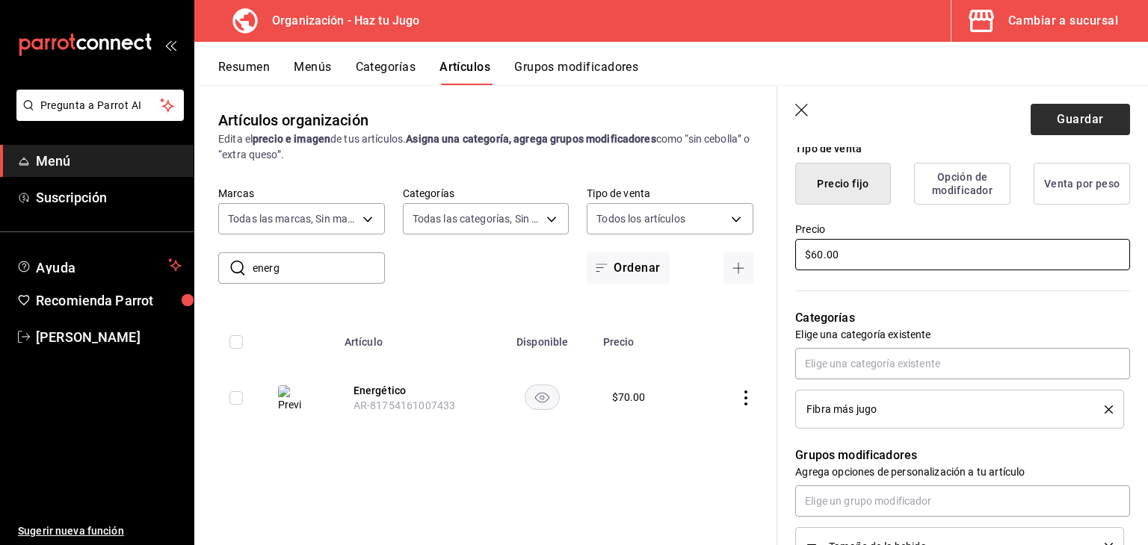
type input "$60.00"
click at [1095, 114] on button "Guardar" at bounding box center [1079, 119] width 99 height 31
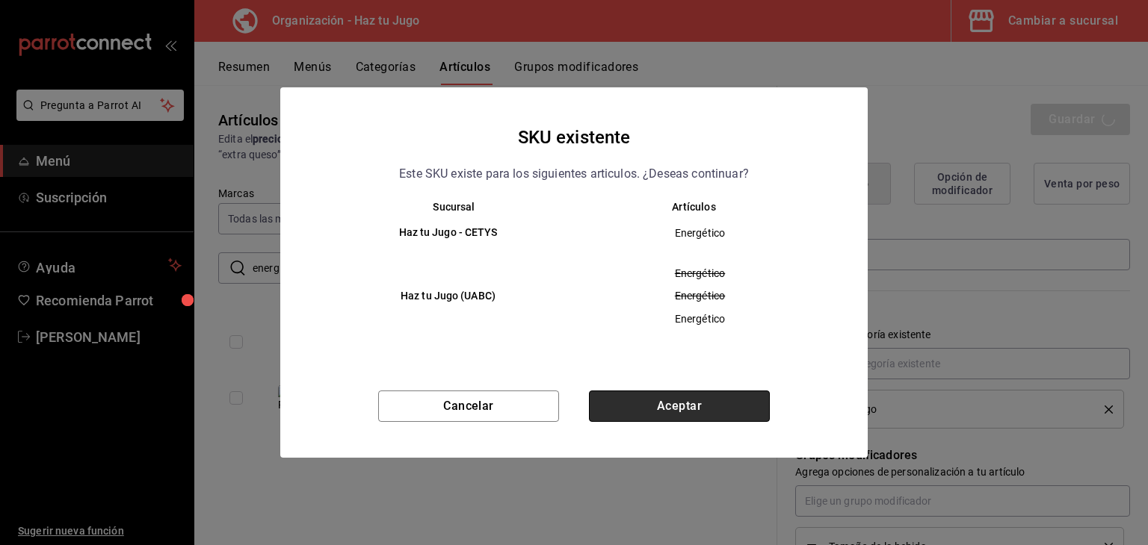
click at [643, 397] on button "Aceptar" at bounding box center [679, 406] width 181 height 31
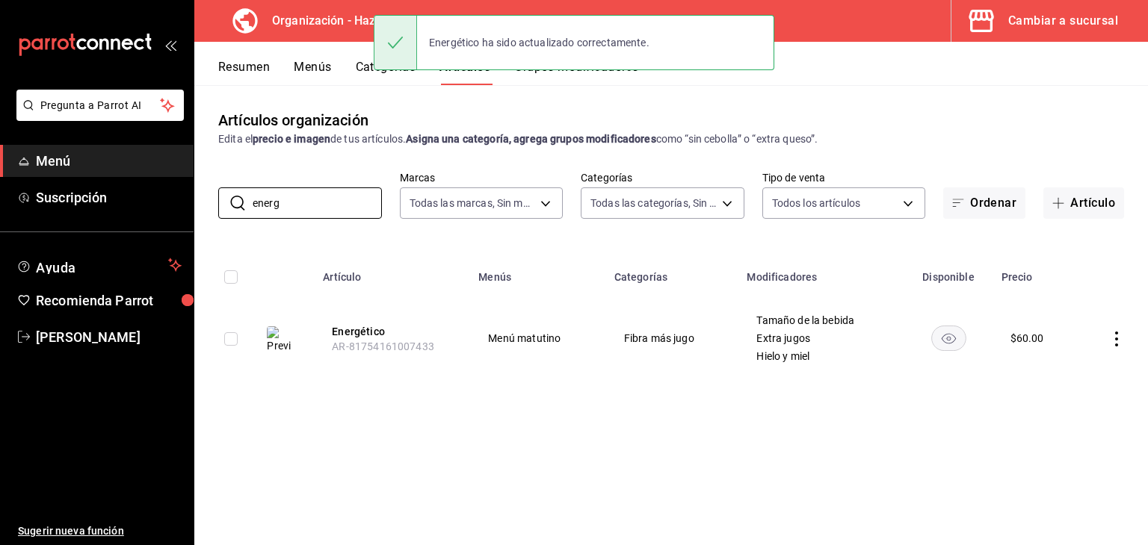
drag, startPoint x: 323, startPoint y: 206, endPoint x: 96, endPoint y: 226, distance: 228.0
click at [96, 226] on div "Pregunta a Parrot AI Menú Suscripción Ayuda Recomienda Parrot [PERSON_NAME] Sug…" at bounding box center [574, 272] width 1148 height 545
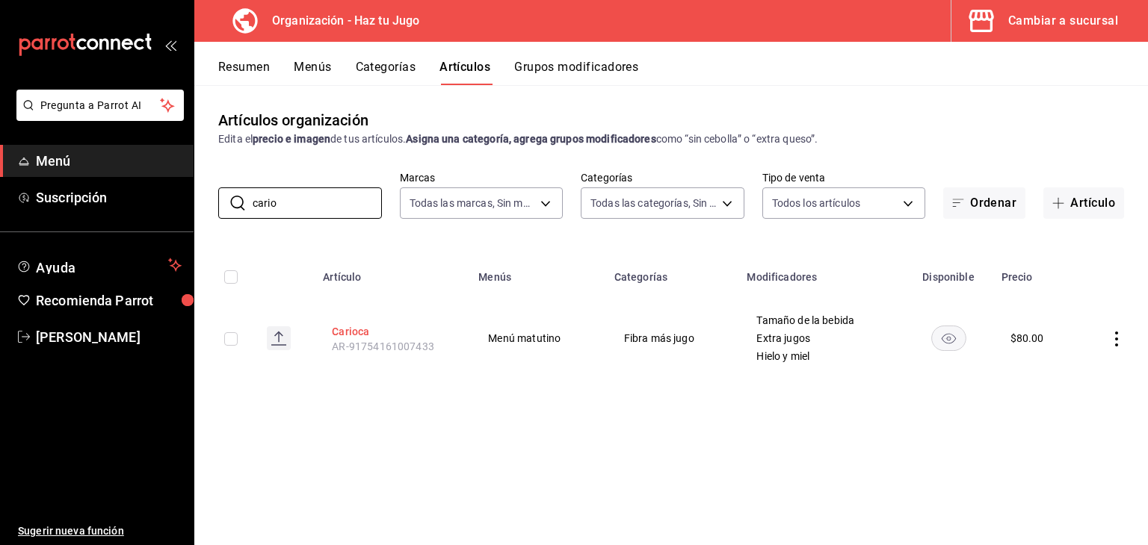
type input "cario"
click at [368, 327] on button "Carioca" at bounding box center [392, 331] width 120 height 15
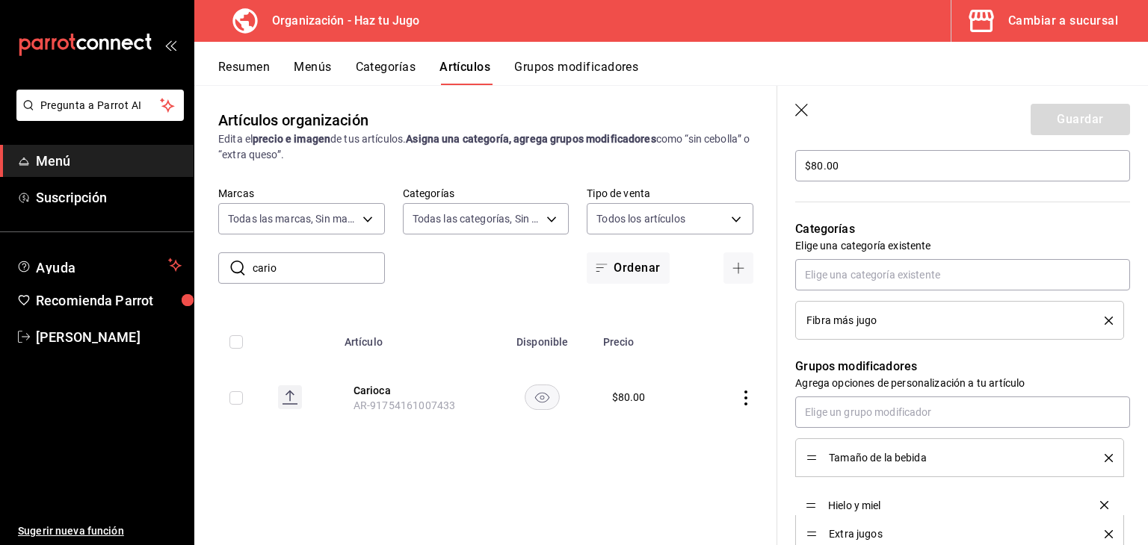
scroll to position [466, 0]
drag, startPoint x: 816, startPoint y: 533, endPoint x: 817, endPoint y: 489, distance: 44.1
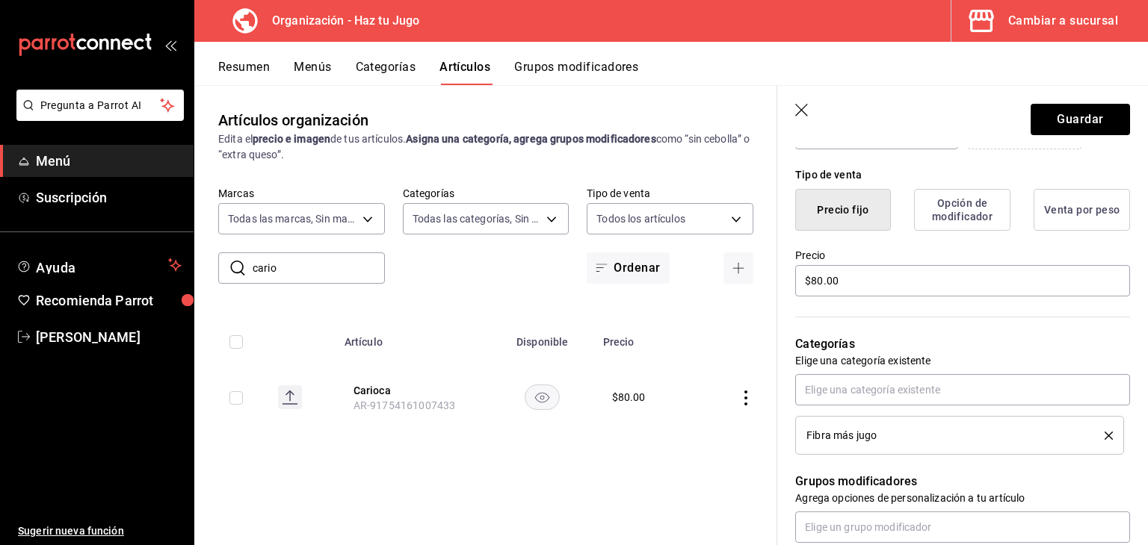
scroll to position [344, 0]
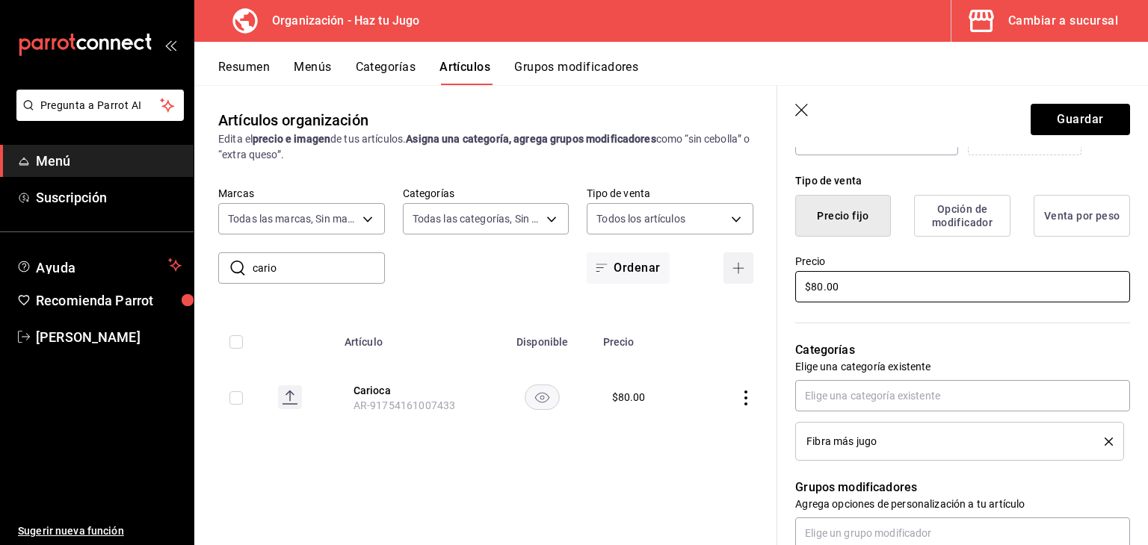
drag, startPoint x: 873, startPoint y: 279, endPoint x: 731, endPoint y: 281, distance: 141.2
click at [731, 281] on main "Artículos organización Edita el precio e imagen de tus artículos. Asigna una ca…" at bounding box center [670, 315] width 953 height 460
type input "$70.00"
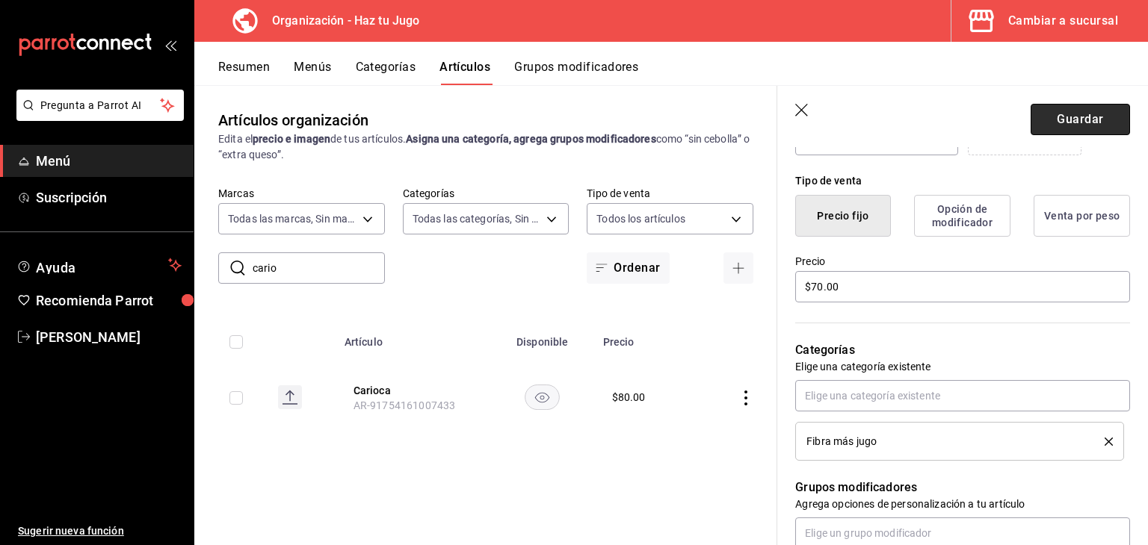
click at [1042, 115] on button "Guardar" at bounding box center [1079, 119] width 99 height 31
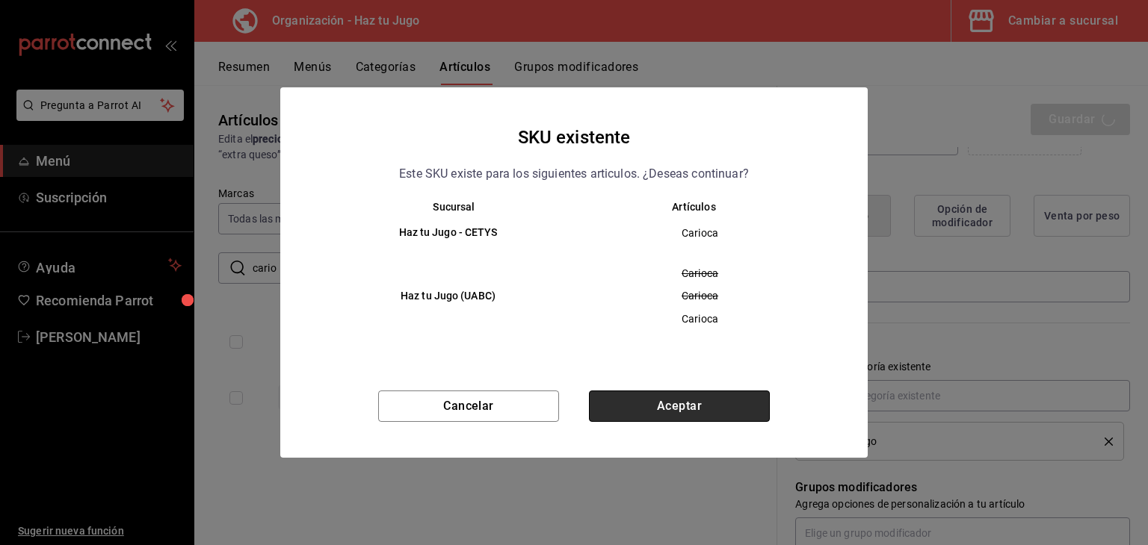
click at [658, 398] on button "Aceptar" at bounding box center [679, 406] width 181 height 31
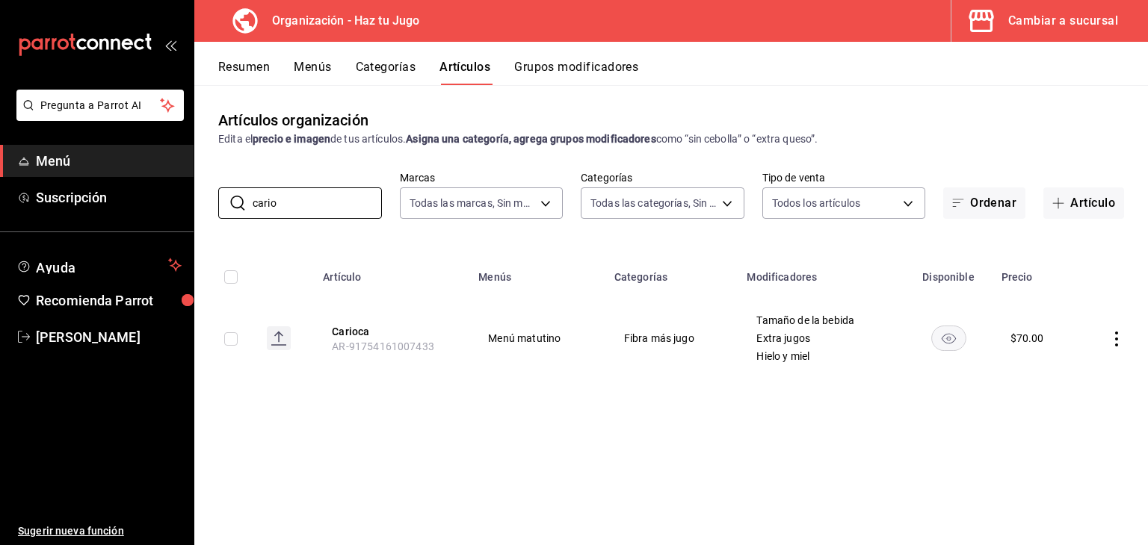
drag, startPoint x: 288, startPoint y: 204, endPoint x: 206, endPoint y: 197, distance: 81.7
click at [206, 197] on div "​ cario ​ Marcas Todas las marcas, Sin marca 6a6a6d2c-cf23-4088-9f71-267082d6ef…" at bounding box center [670, 195] width 953 height 48
type input "playa"
click at [377, 335] on button "[GEOGRAPHIC_DATA]" at bounding box center [392, 331] width 120 height 15
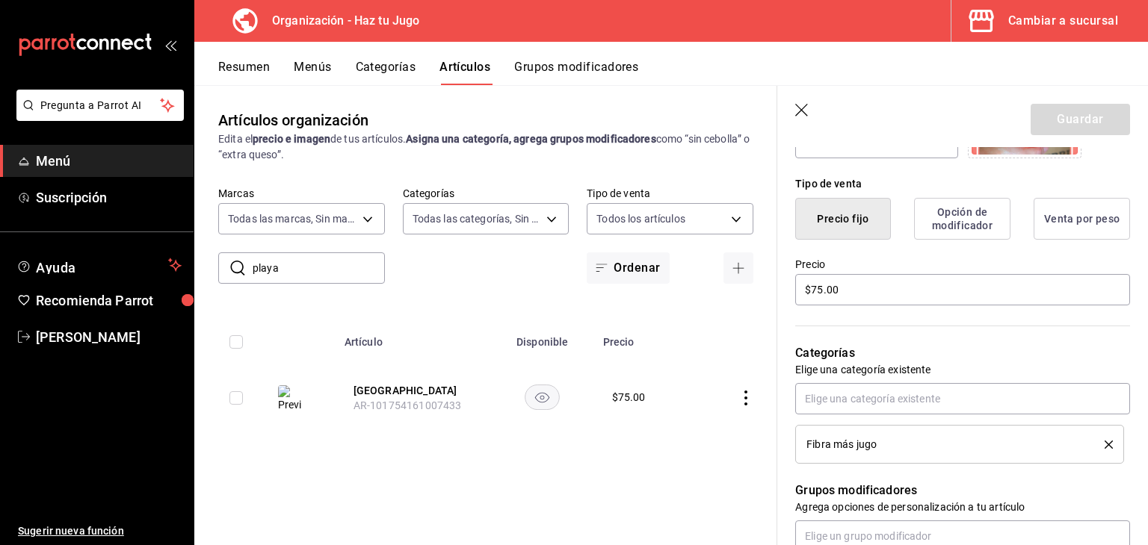
scroll to position [350, 0]
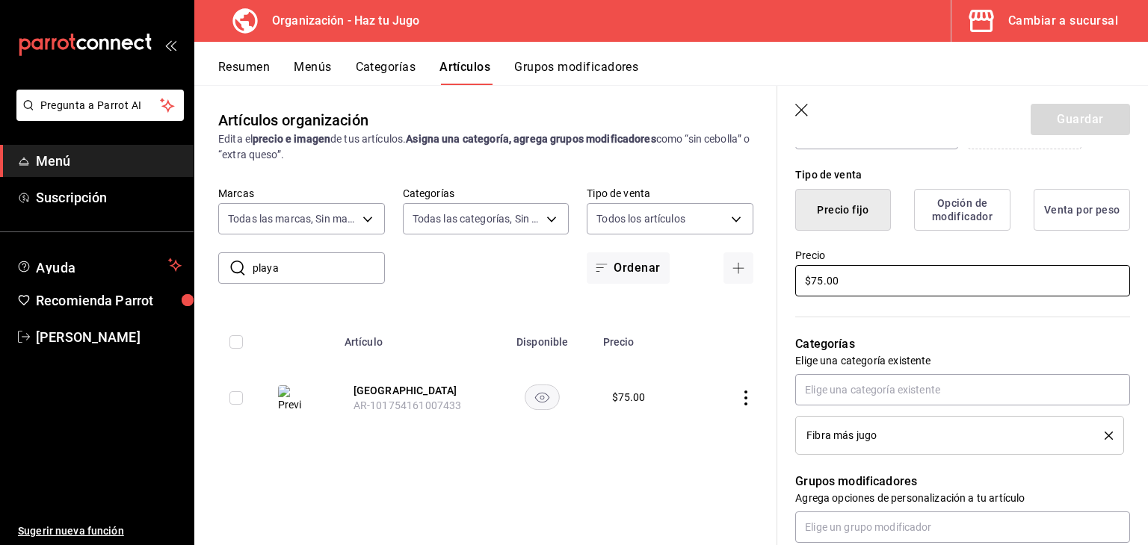
drag, startPoint x: 858, startPoint y: 272, endPoint x: 652, endPoint y: 306, distance: 208.9
click at [652, 306] on main "Artículos organización Edita el precio e imagen de tus artículos. Asigna una ca…" at bounding box center [670, 315] width 953 height 460
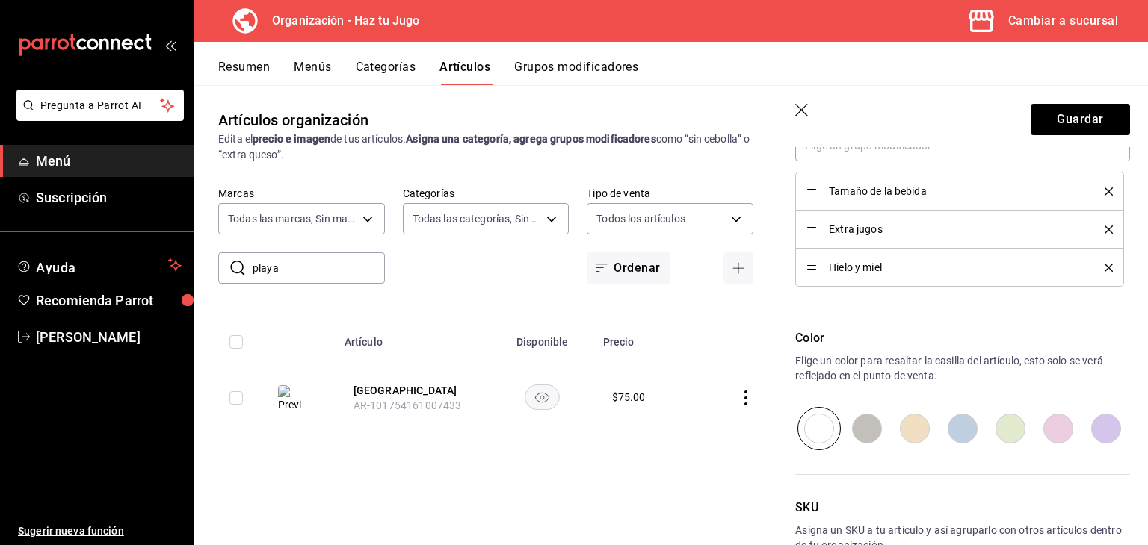
scroll to position [735, 0]
type input "$65.00"
drag, startPoint x: 811, startPoint y: 270, endPoint x: 809, endPoint y: 237, distance: 33.0
click at [809, 237] on ul "Tamaño de la bebida Extra jugos Hielo y miel" at bounding box center [962, 225] width 335 height 115
drag, startPoint x: 810, startPoint y: 262, endPoint x: 814, endPoint y: 219, distance: 43.6
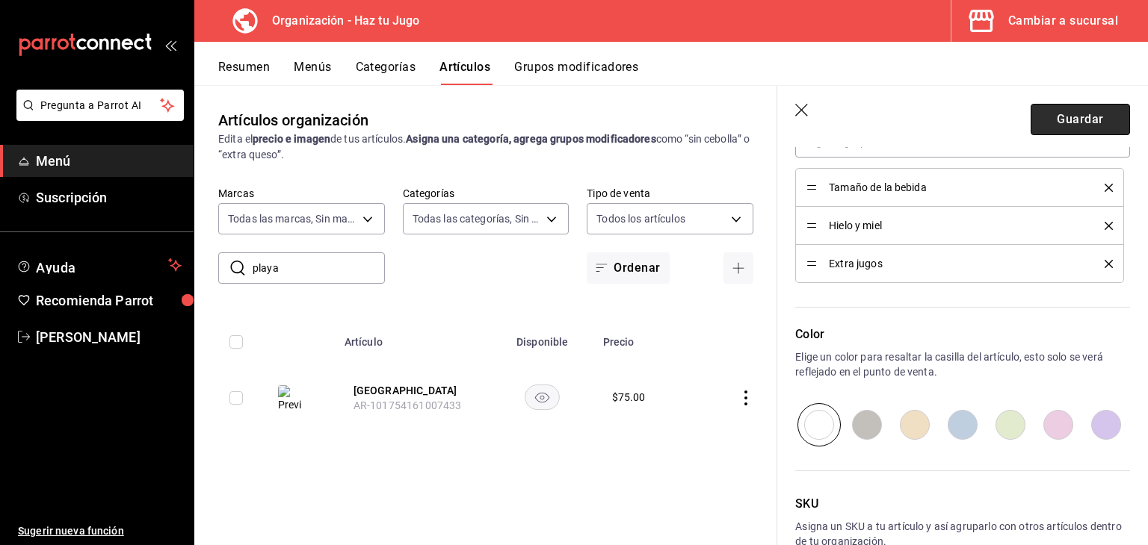
click at [1060, 123] on button "Guardar" at bounding box center [1079, 119] width 99 height 31
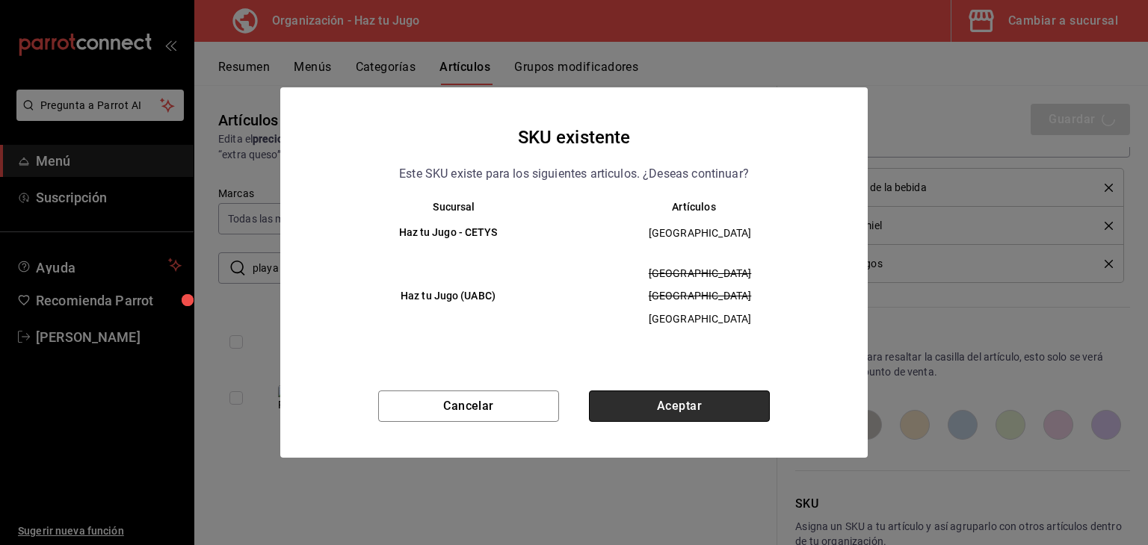
click at [707, 397] on button "Aceptar" at bounding box center [679, 406] width 181 height 31
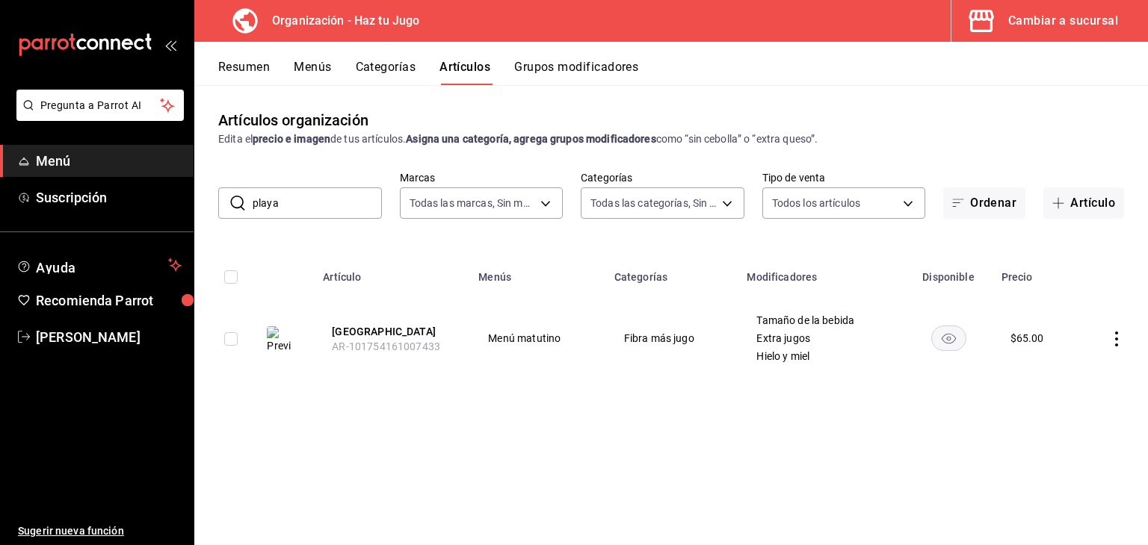
drag, startPoint x: 326, startPoint y: 195, endPoint x: 229, endPoint y: 201, distance: 97.3
click at [229, 201] on div "​ playa ​" at bounding box center [300, 203] width 164 height 31
type input "fuji"
click at [343, 331] on button "Fuji" at bounding box center [392, 331] width 120 height 15
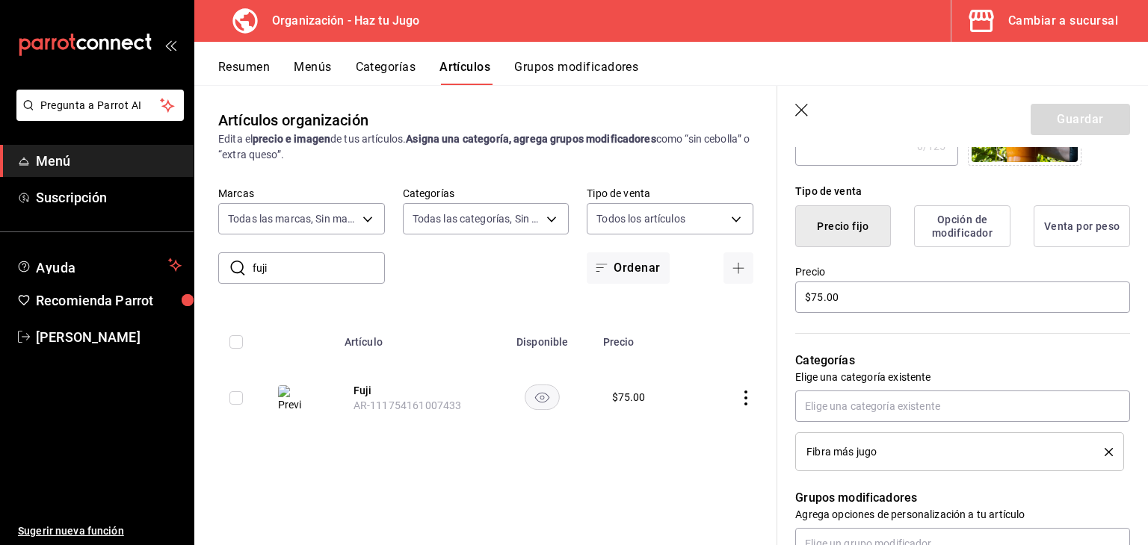
scroll to position [342, 0]
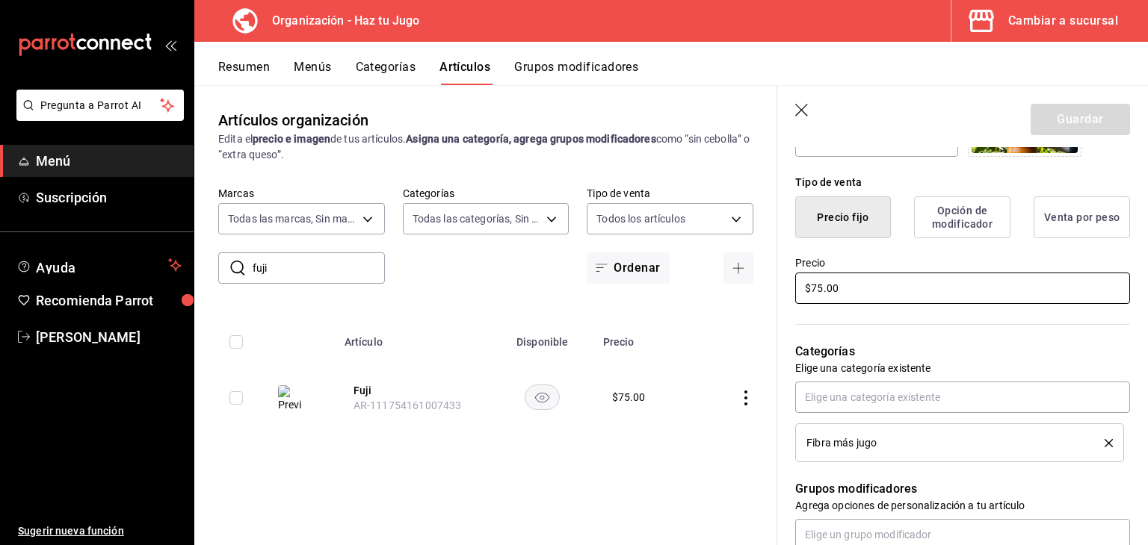
drag, startPoint x: 886, startPoint y: 295, endPoint x: 660, endPoint y: 310, distance: 226.1
click at [660, 310] on main "Artículos organización Edita el precio e imagen de tus artículos. Asigna una ca…" at bounding box center [670, 315] width 953 height 460
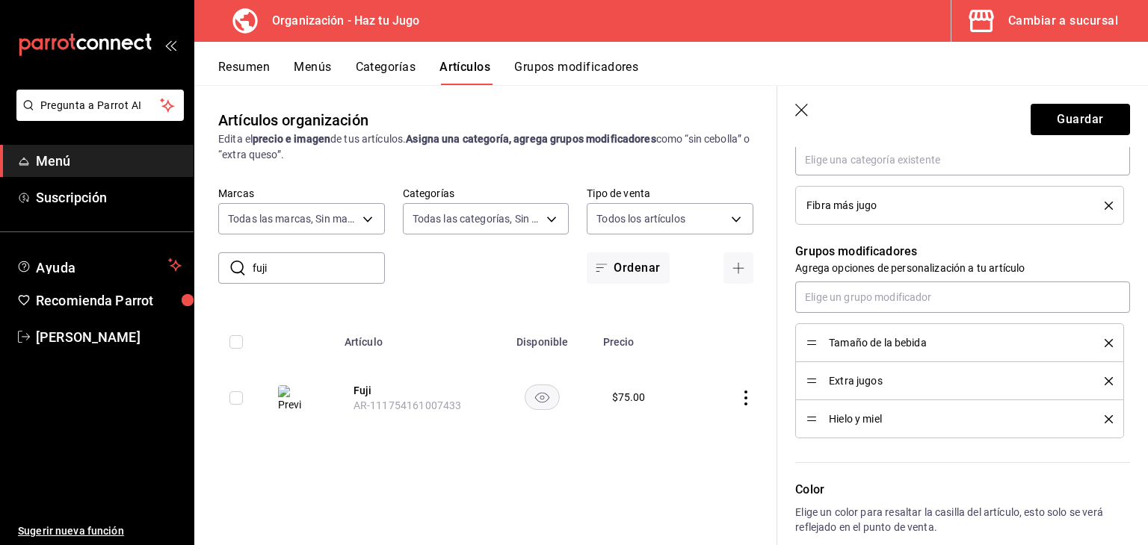
scroll to position [595, 0]
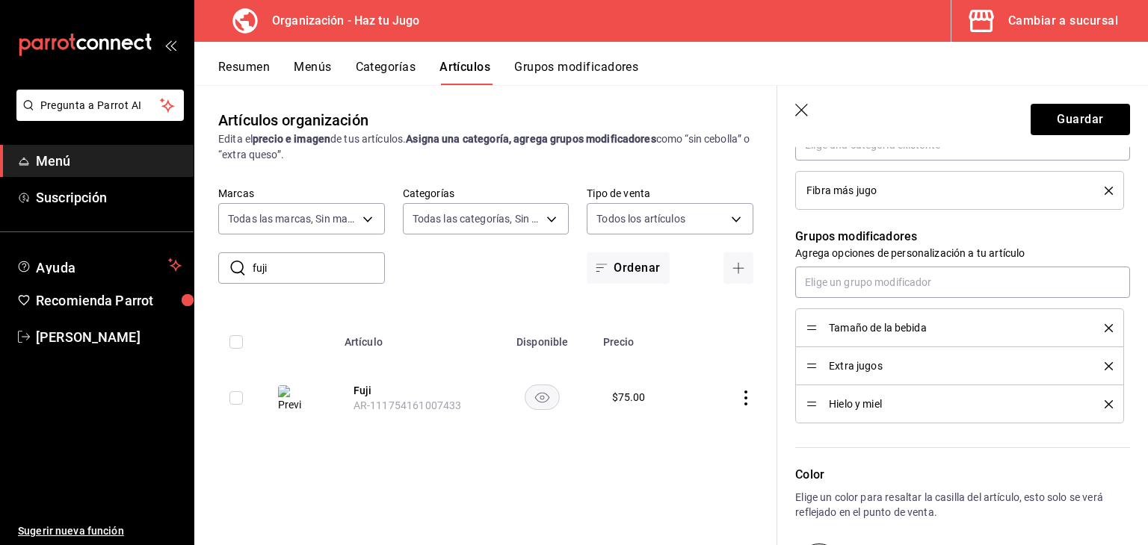
type input "$65.00"
drag, startPoint x: 816, startPoint y: 406, endPoint x: 809, endPoint y: 364, distance: 43.1
click at [809, 364] on ul "Tamaño de la bebida Extra jugos Hielo y miel" at bounding box center [962, 366] width 335 height 115
drag, startPoint x: 810, startPoint y: 404, endPoint x: 809, endPoint y: 357, distance: 47.1
click at [1052, 117] on button "Guardar" at bounding box center [1079, 119] width 99 height 31
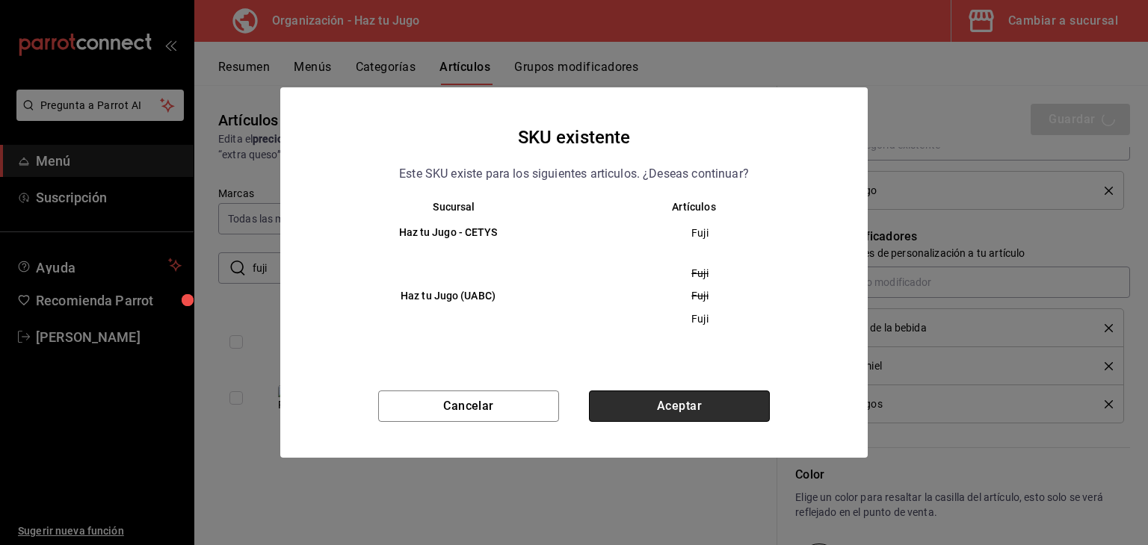
click at [711, 416] on button "Aceptar" at bounding box center [679, 406] width 181 height 31
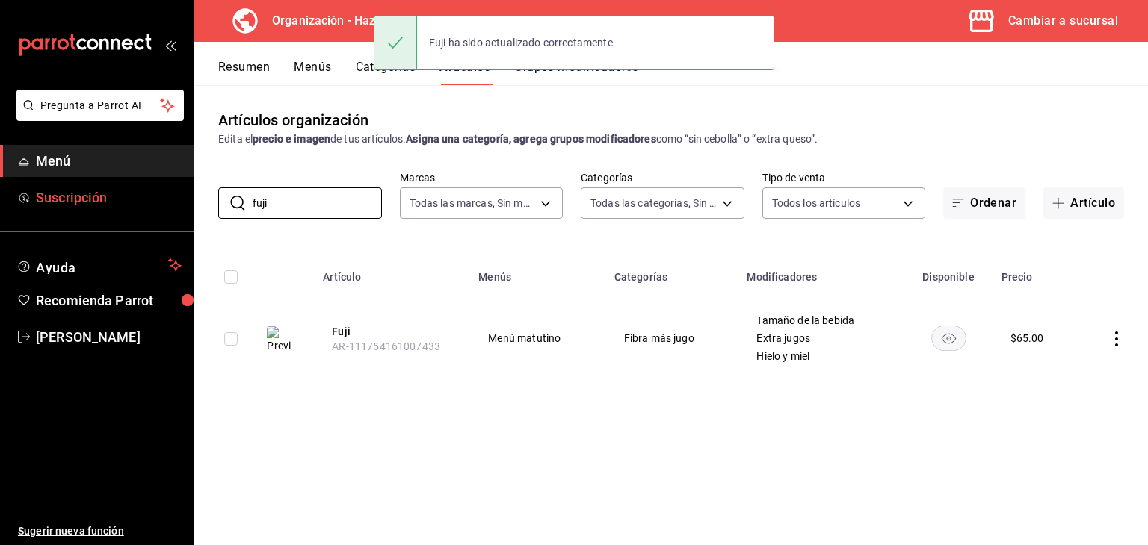
drag, startPoint x: 335, startPoint y: 199, endPoint x: 161, endPoint y: 207, distance: 173.5
click at [161, 207] on div "Pregunta a Parrot AI Menú Suscripción Ayuda Recomienda Parrot [PERSON_NAME] Sug…" at bounding box center [574, 272] width 1148 height 545
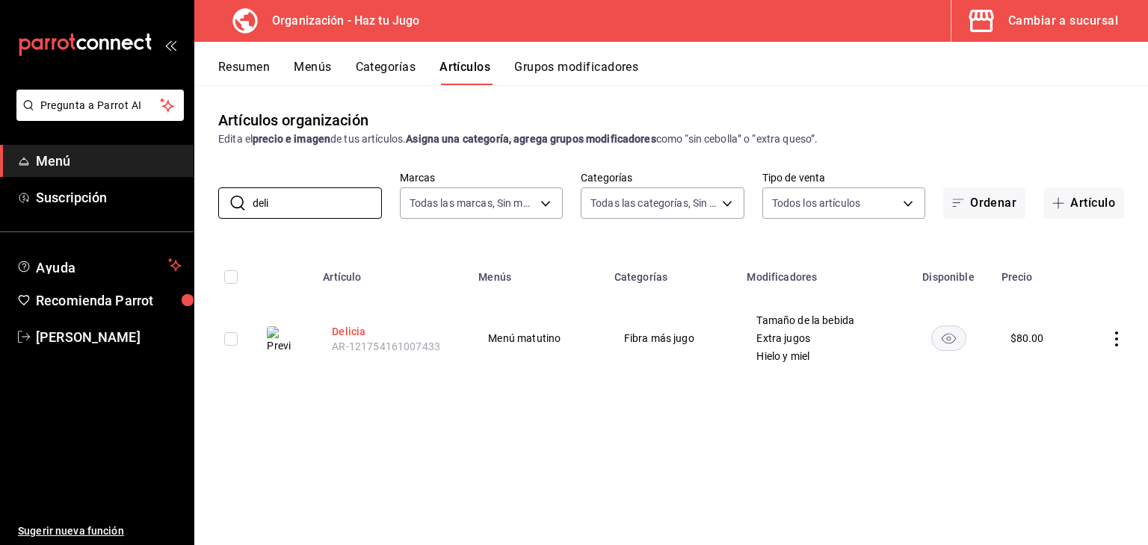
type input "deli"
click at [359, 327] on button "Delicia" at bounding box center [392, 331] width 120 height 15
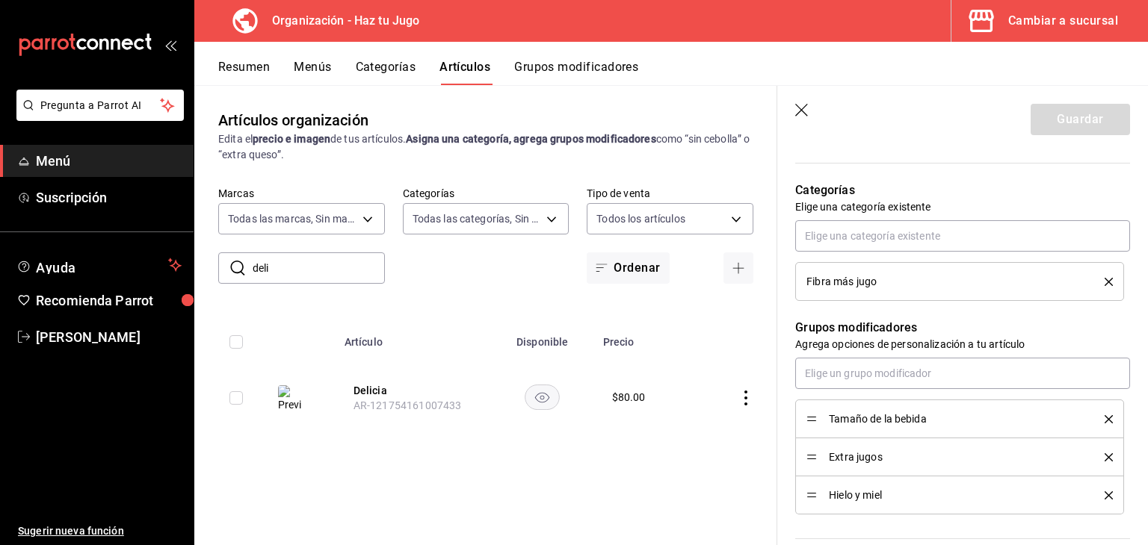
scroll to position [564, 0]
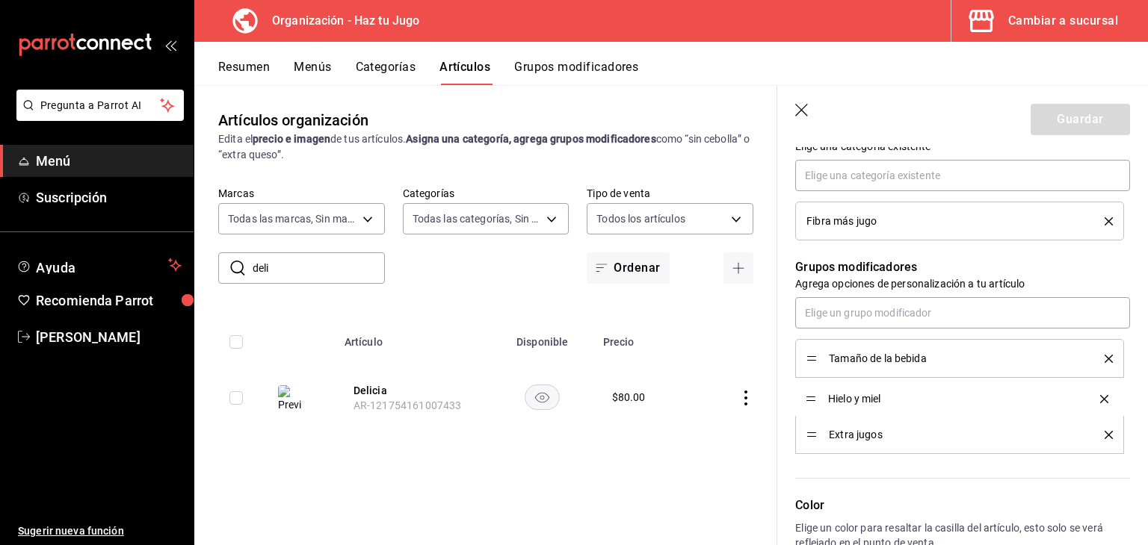
drag, startPoint x: 812, startPoint y: 434, endPoint x: 810, endPoint y: 399, distance: 35.2
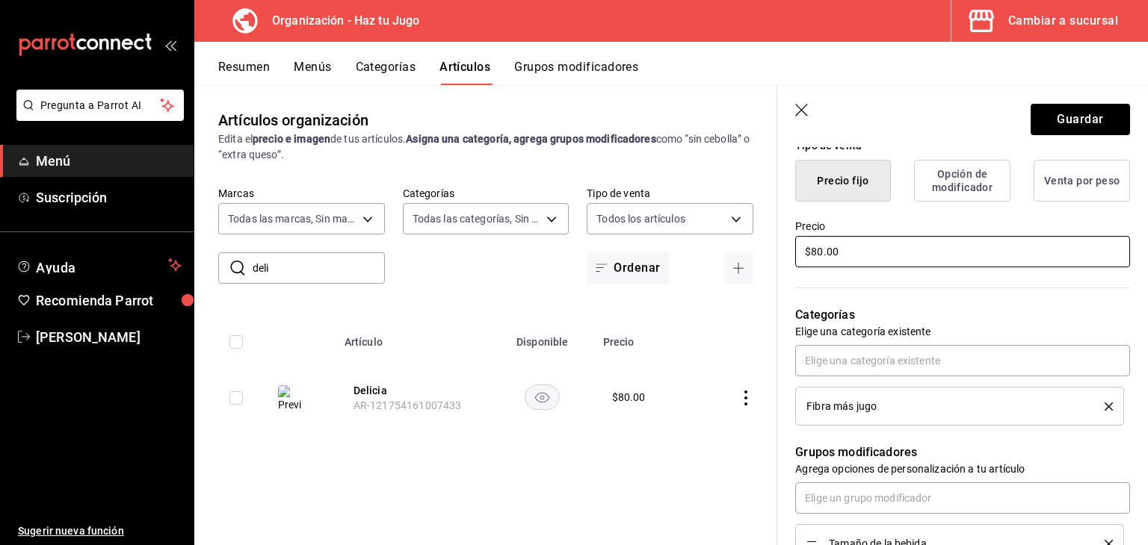
drag, startPoint x: 900, startPoint y: 260, endPoint x: 669, endPoint y: 267, distance: 230.2
click at [669, 267] on main "Artículos organización Edita el precio e imagen de tus artículos. Asigna una ca…" at bounding box center [670, 315] width 953 height 460
type input "$70.00"
click at [1090, 118] on button "Guardar" at bounding box center [1079, 119] width 99 height 31
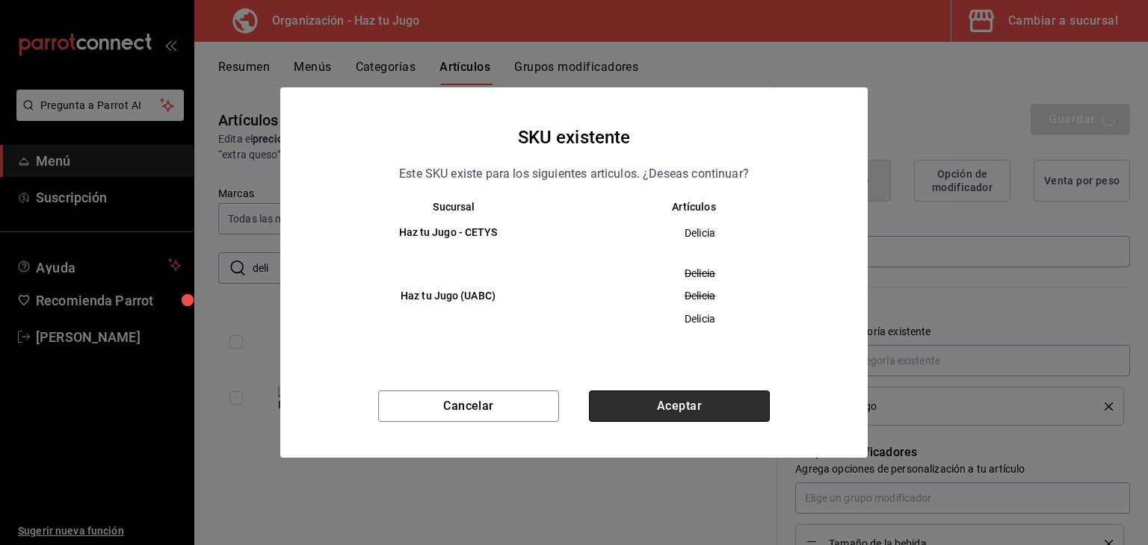
click at [675, 394] on button "Aceptar" at bounding box center [679, 406] width 181 height 31
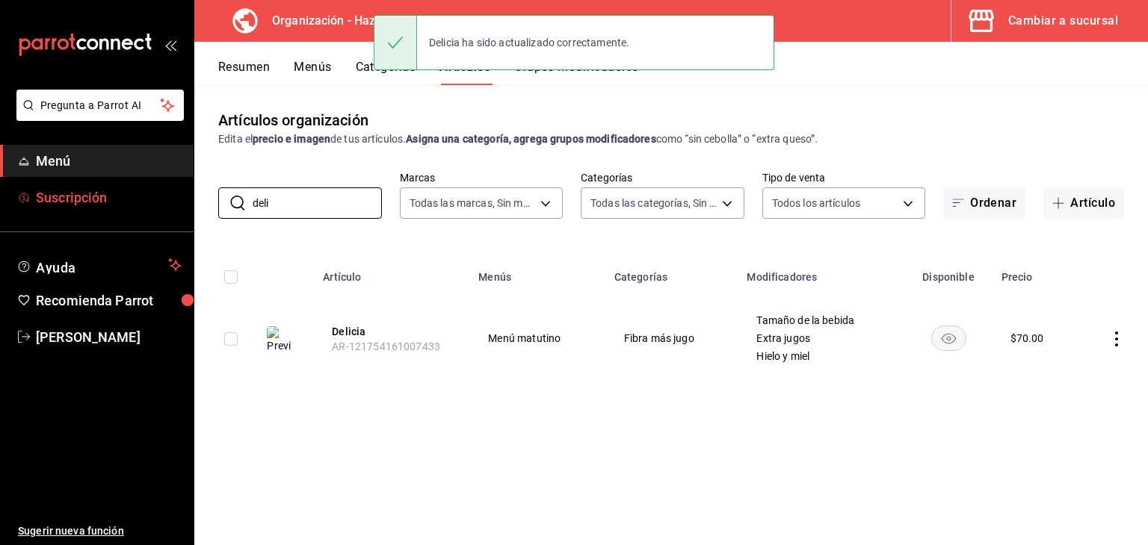
drag, startPoint x: 329, startPoint y: 204, endPoint x: 162, endPoint y: 202, distance: 166.6
click at [162, 202] on div "Pregunta a Parrot AI Menú Suscripción Ayuda Recomienda Parrot [PERSON_NAME] Sug…" at bounding box center [574, 272] width 1148 height 545
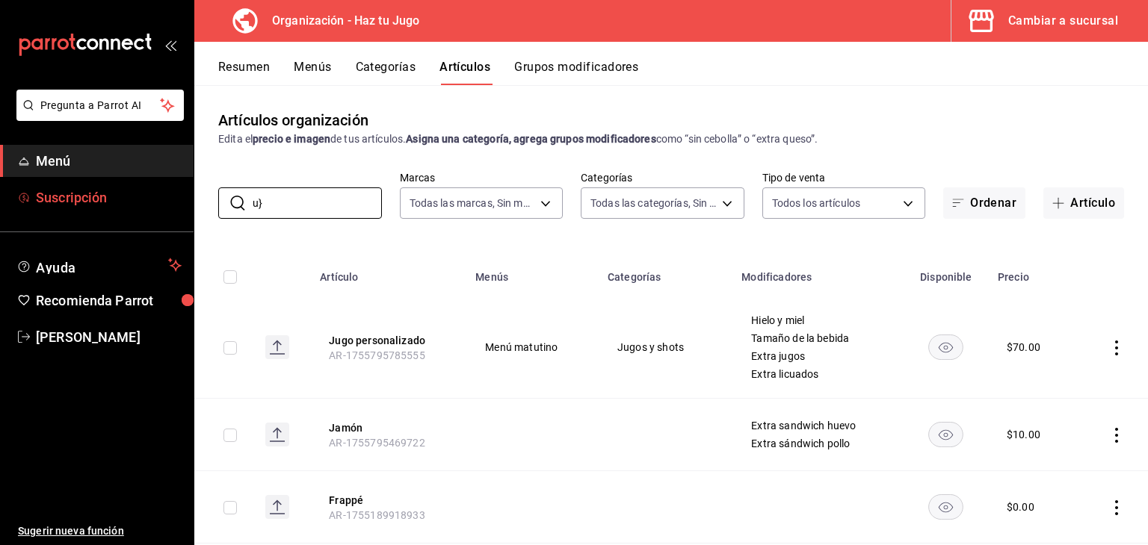
type input "u"
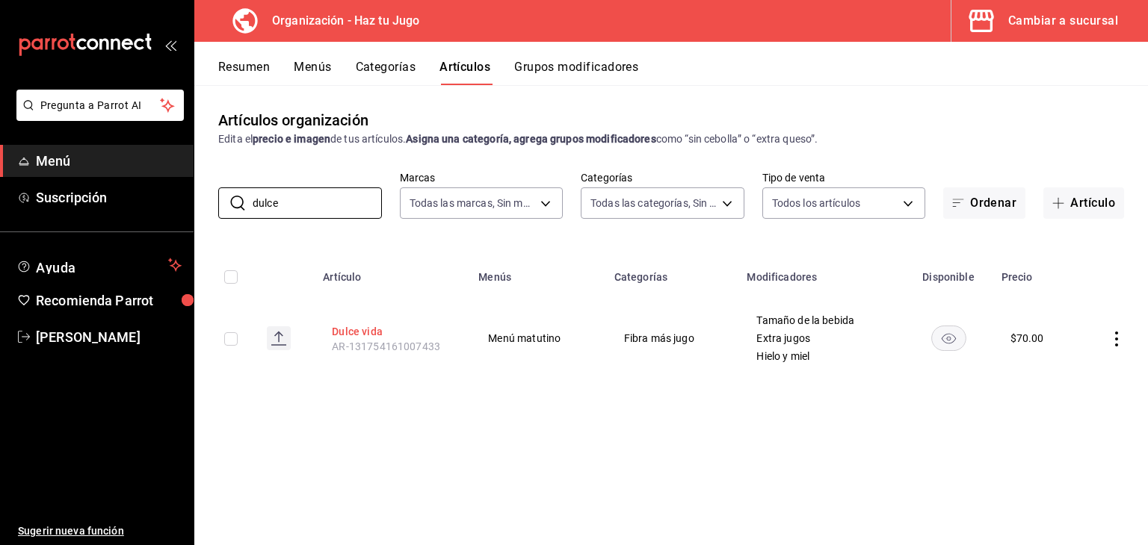
type input "dulce"
click at [371, 329] on button "Dulce vida" at bounding box center [392, 331] width 120 height 15
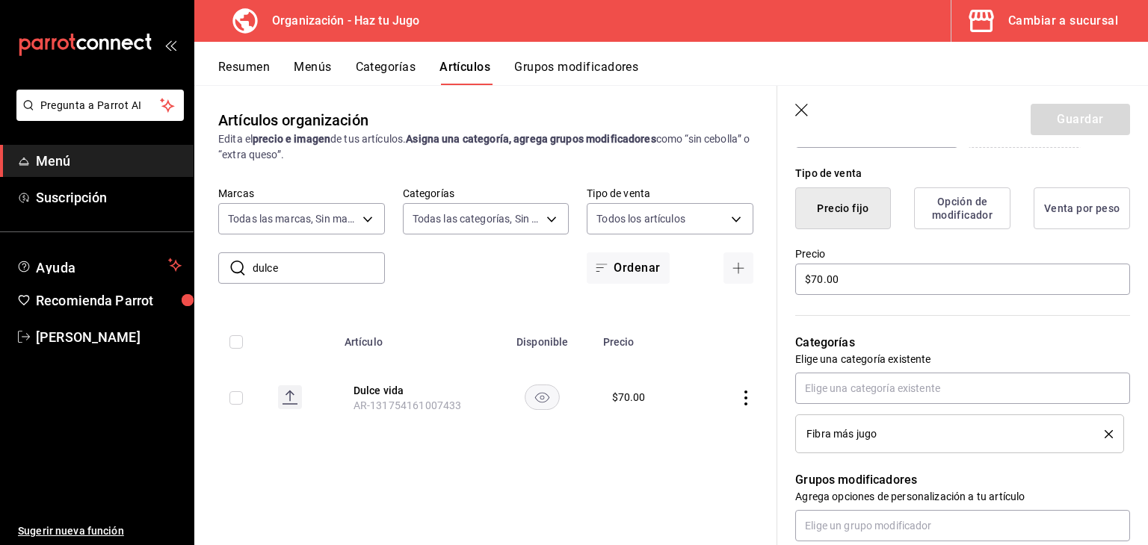
scroll to position [362, 0]
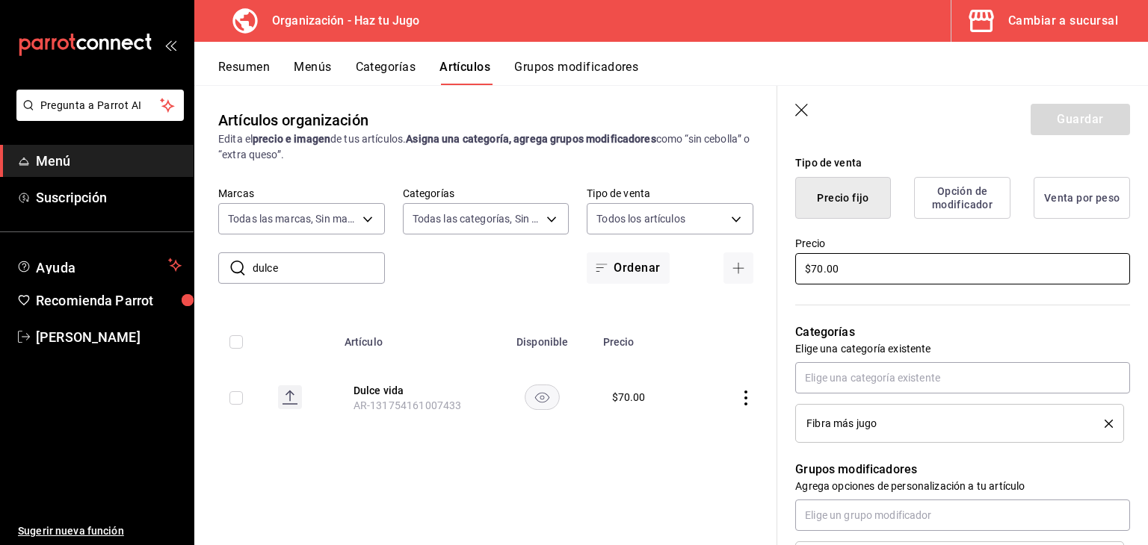
drag, startPoint x: 850, startPoint y: 270, endPoint x: 684, endPoint y: 279, distance: 166.1
click at [684, 279] on main "Artículos organización Edita el precio e imagen de tus artículos. Asigna una ca…" at bounding box center [670, 315] width 953 height 460
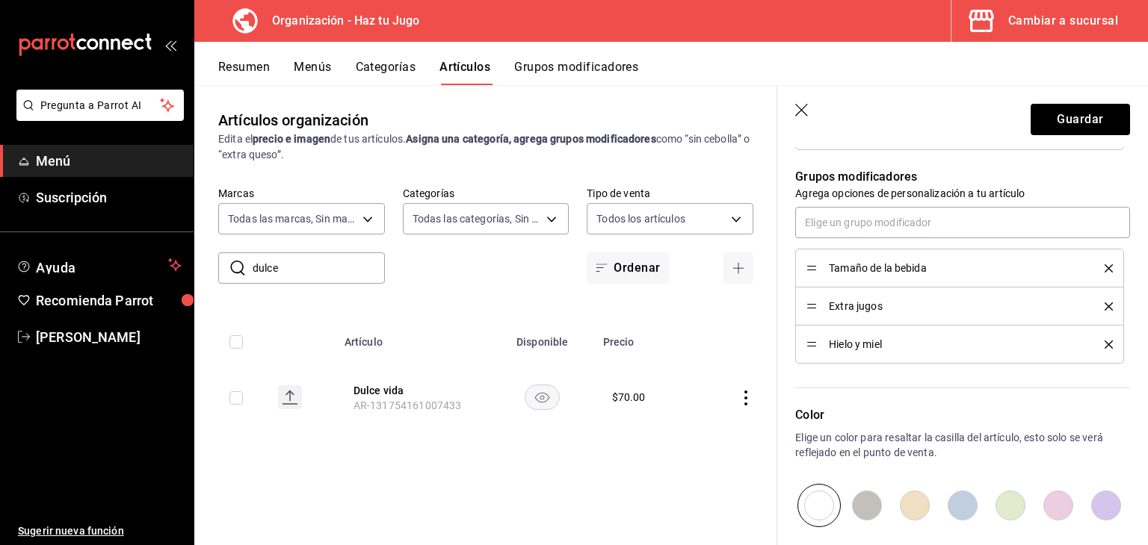
scroll to position [647, 0]
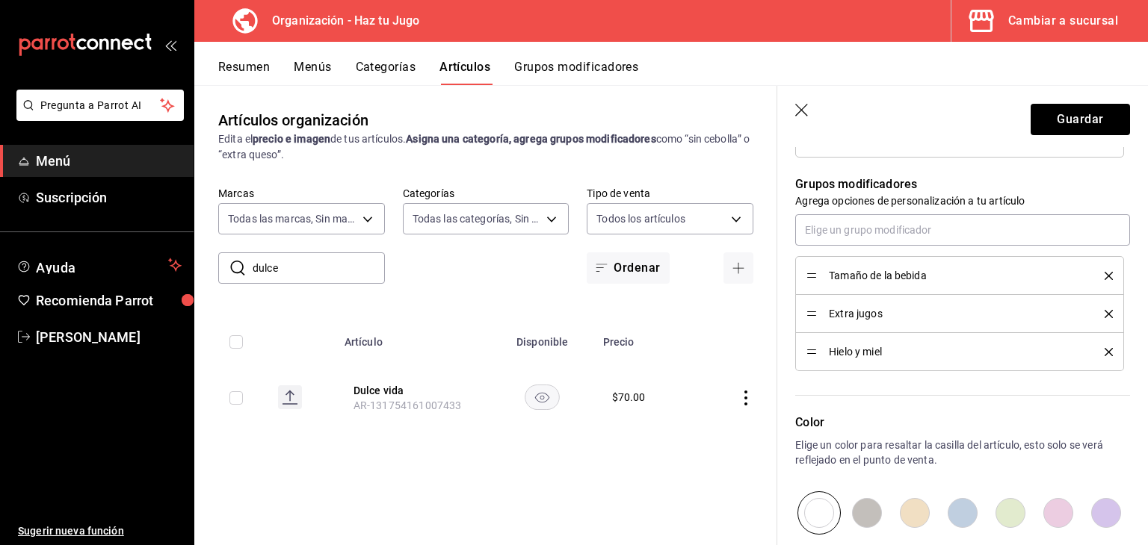
type input "$60.00"
drag, startPoint x: 814, startPoint y: 353, endPoint x: 819, endPoint y: 317, distance: 36.9
click at [1060, 117] on button "Guardar" at bounding box center [1079, 119] width 99 height 31
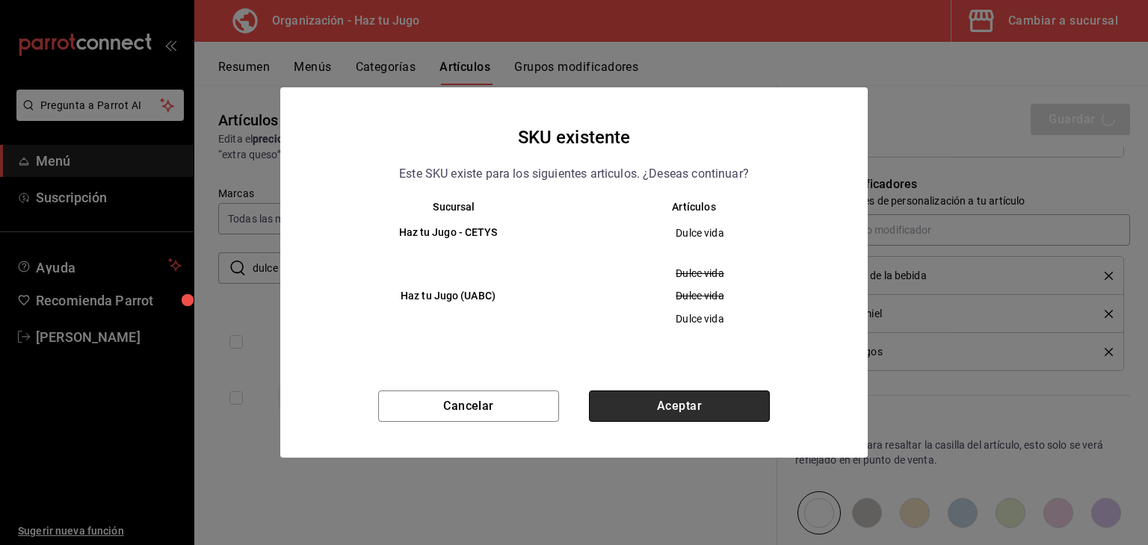
click at [655, 410] on button "Aceptar" at bounding box center [679, 406] width 181 height 31
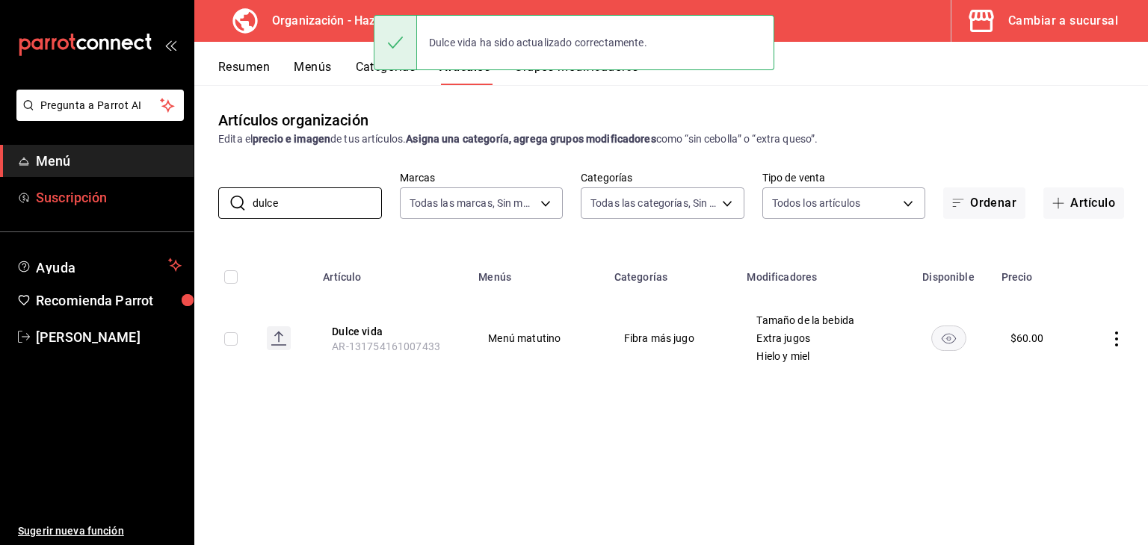
drag, startPoint x: 318, startPoint y: 200, endPoint x: 148, endPoint y: 181, distance: 170.7
click at [148, 181] on div "Pregunta a Parrot AI Menú Suscripción Ayuda Recomienda Parrot [PERSON_NAME] Sug…" at bounding box center [574, 272] width 1148 height 545
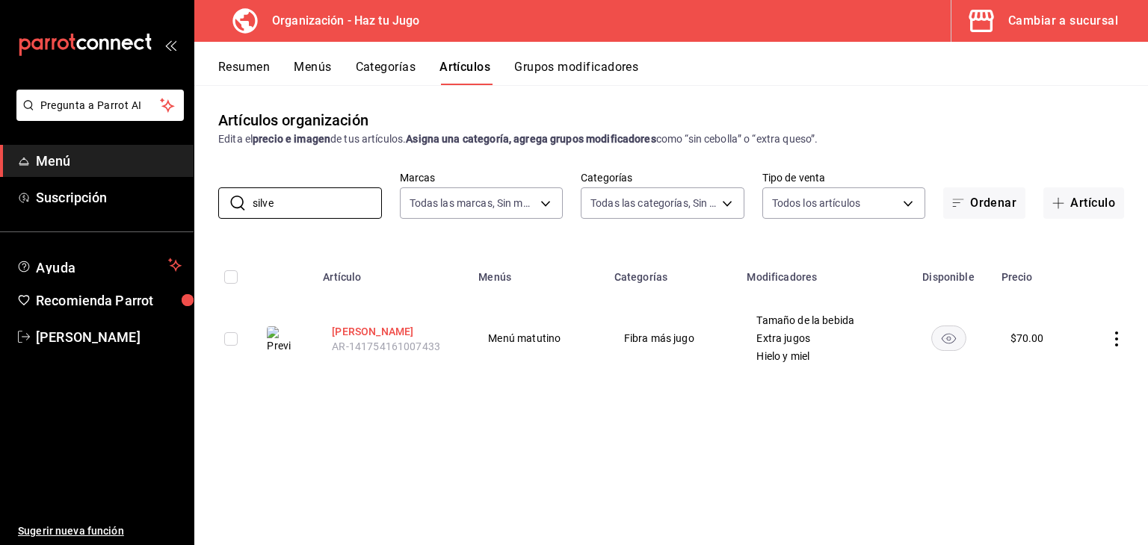
type input "silve"
click at [366, 335] on button "[PERSON_NAME]" at bounding box center [392, 331] width 120 height 15
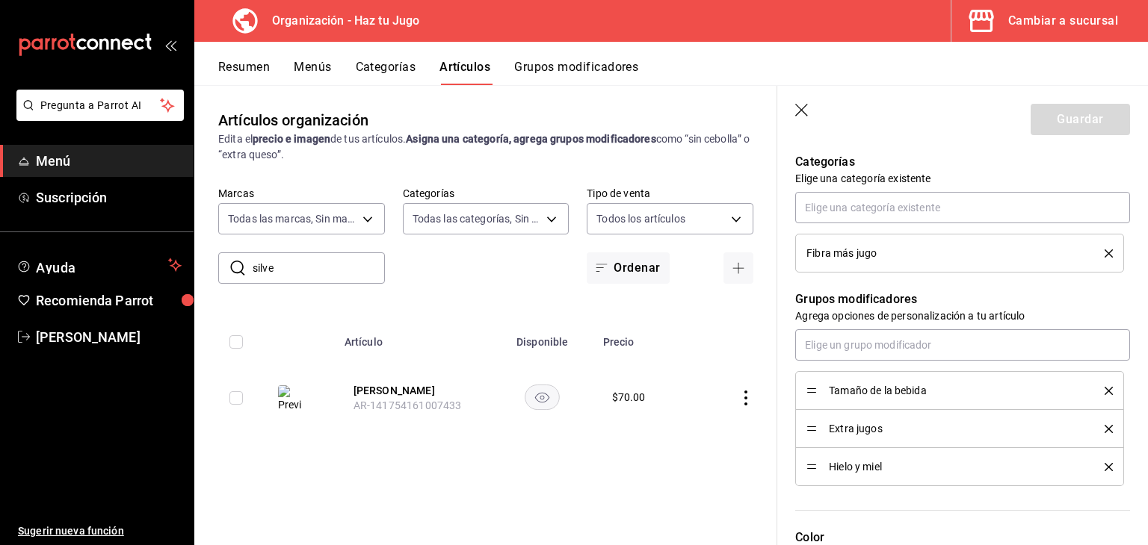
scroll to position [584, 0]
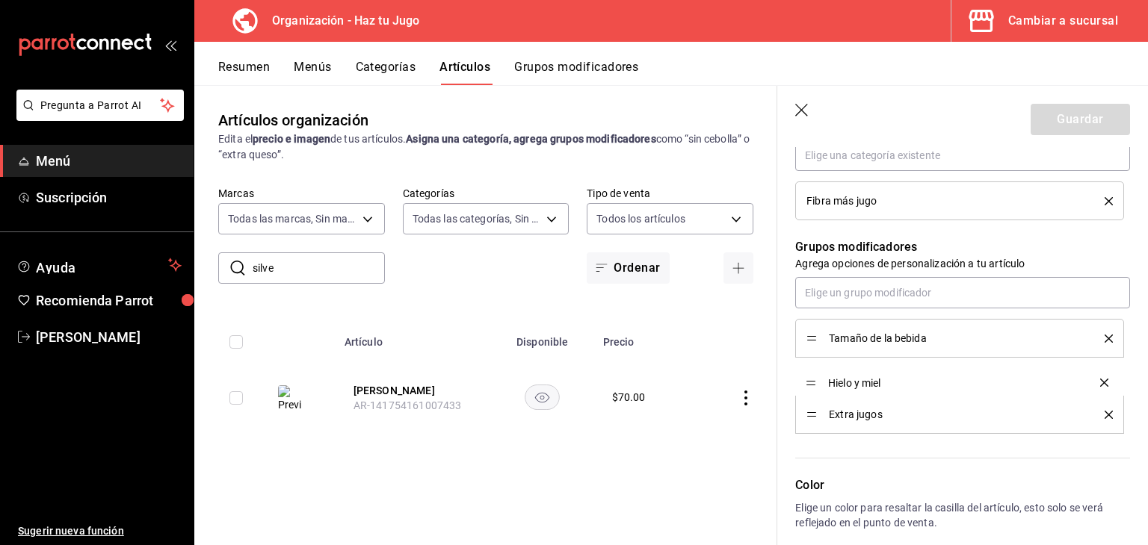
drag, startPoint x: 811, startPoint y: 411, endPoint x: 810, endPoint y: 380, distance: 30.7
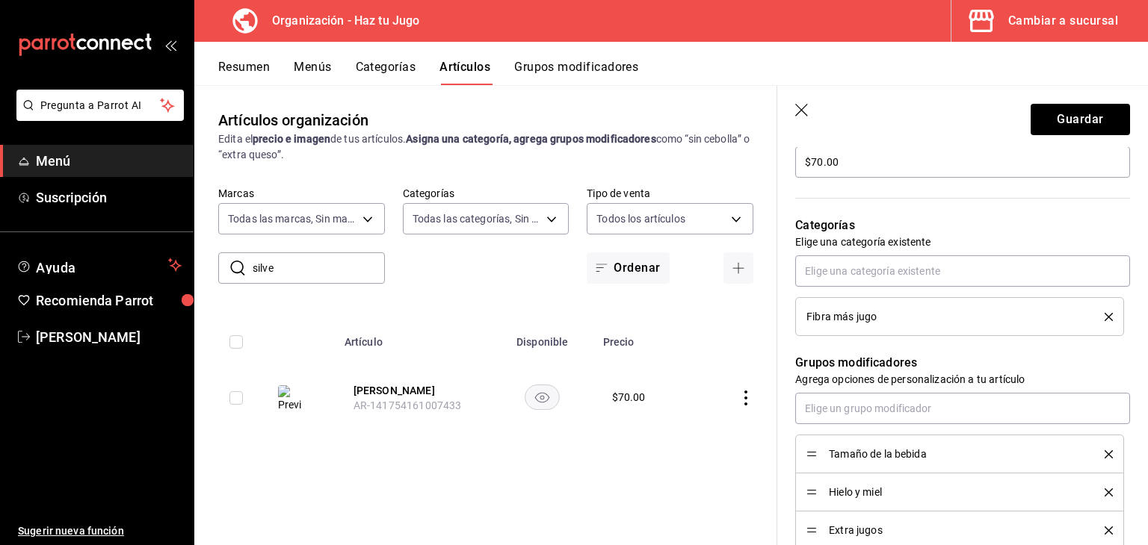
scroll to position [466, 0]
drag, startPoint x: 849, startPoint y: 170, endPoint x: 756, endPoint y: 170, distance: 92.6
click at [756, 170] on main "Artículos organización Edita el precio e imagen de tus artículos. Asigna una ca…" at bounding box center [670, 315] width 953 height 460
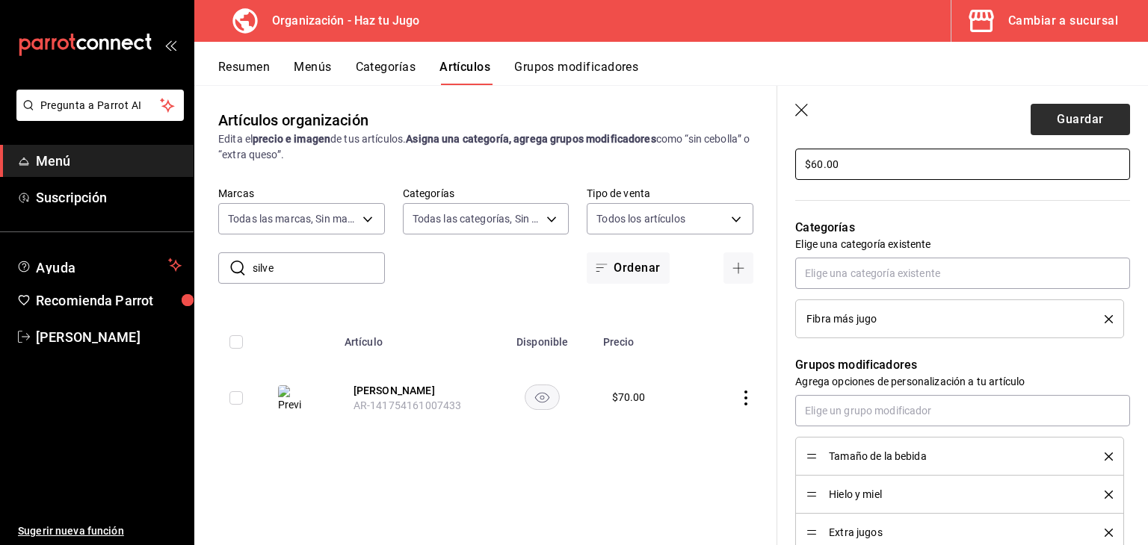
type input "$60.00"
click at [1106, 120] on button "Guardar" at bounding box center [1079, 119] width 99 height 31
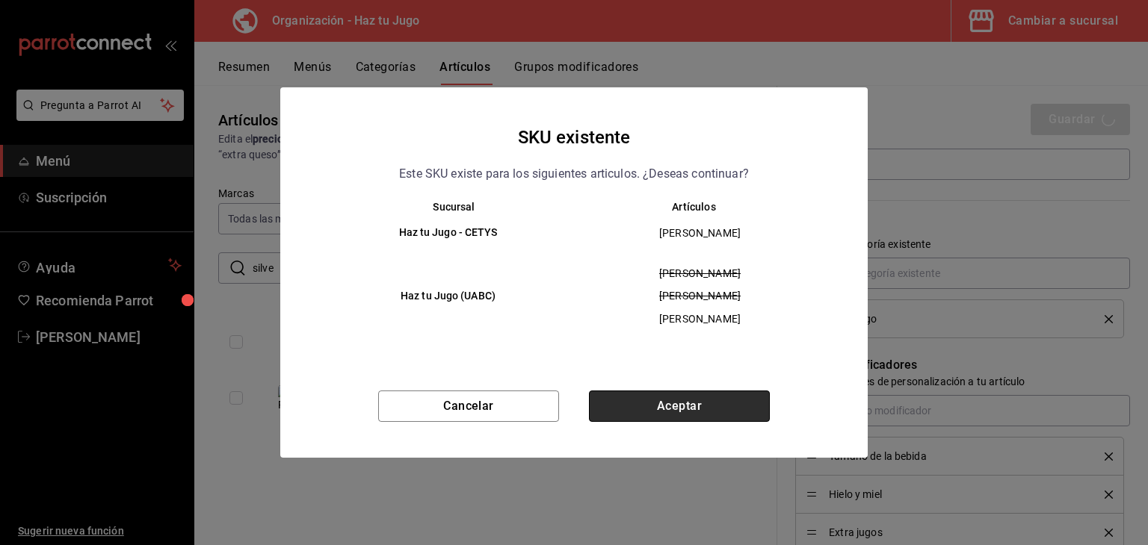
click at [686, 401] on button "Aceptar" at bounding box center [679, 406] width 181 height 31
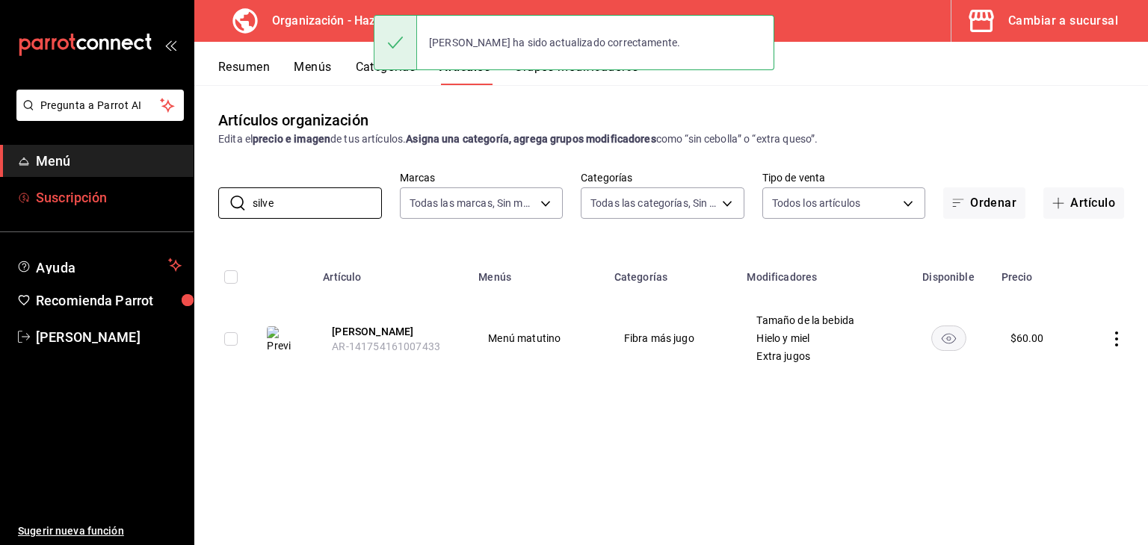
drag, startPoint x: 321, startPoint y: 204, endPoint x: 86, endPoint y: 188, distance: 235.2
click at [86, 188] on div "Pregunta a Parrot AI Menú Suscripción Ayuda Recomienda Parrot [PERSON_NAME] Sug…" at bounding box center [574, 272] width 1148 height 545
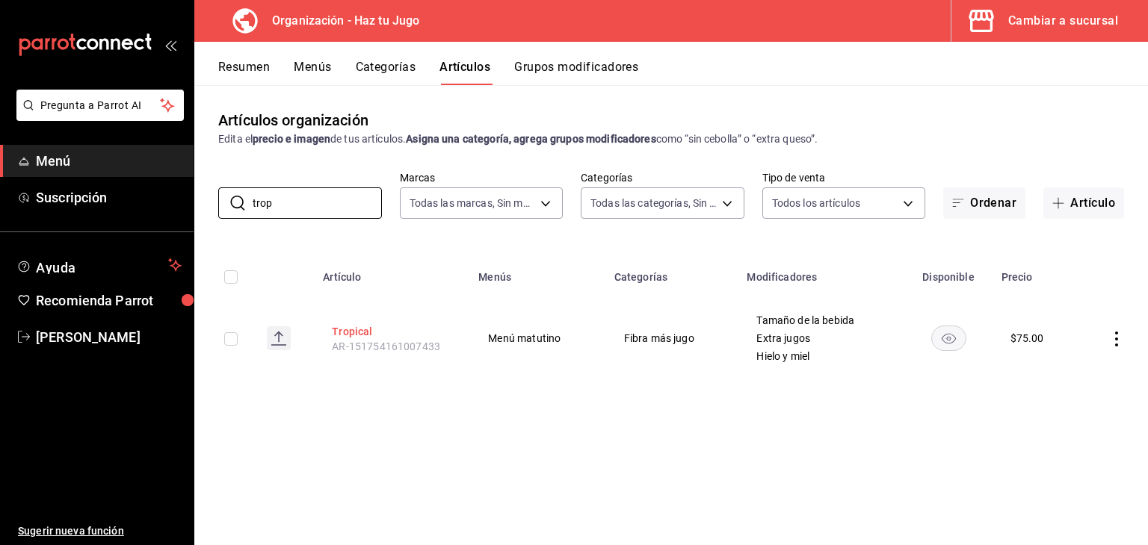
type input "trop"
click at [359, 328] on button "Tropical" at bounding box center [392, 331] width 120 height 15
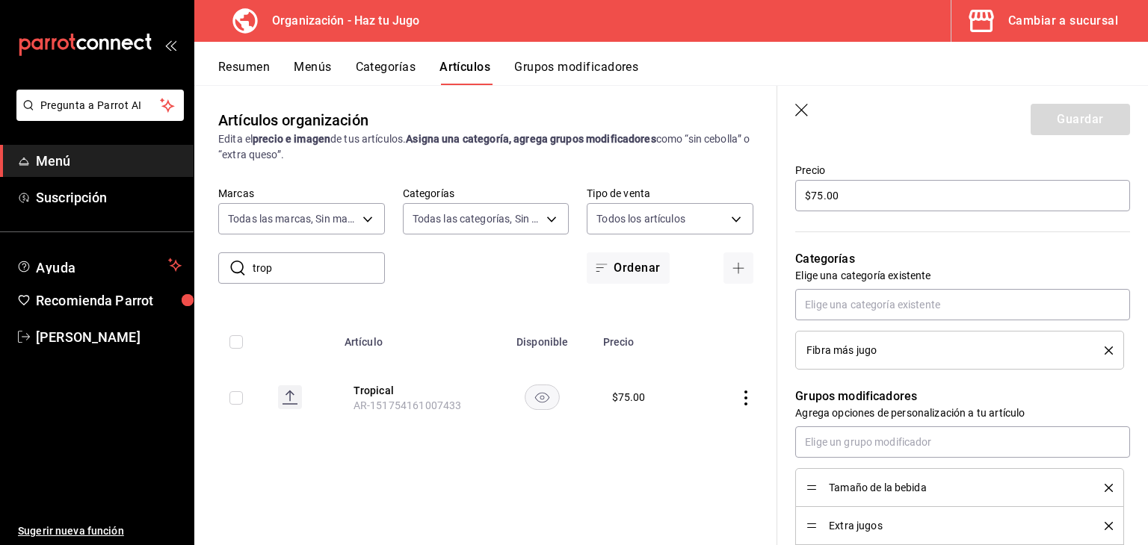
scroll to position [532, 0]
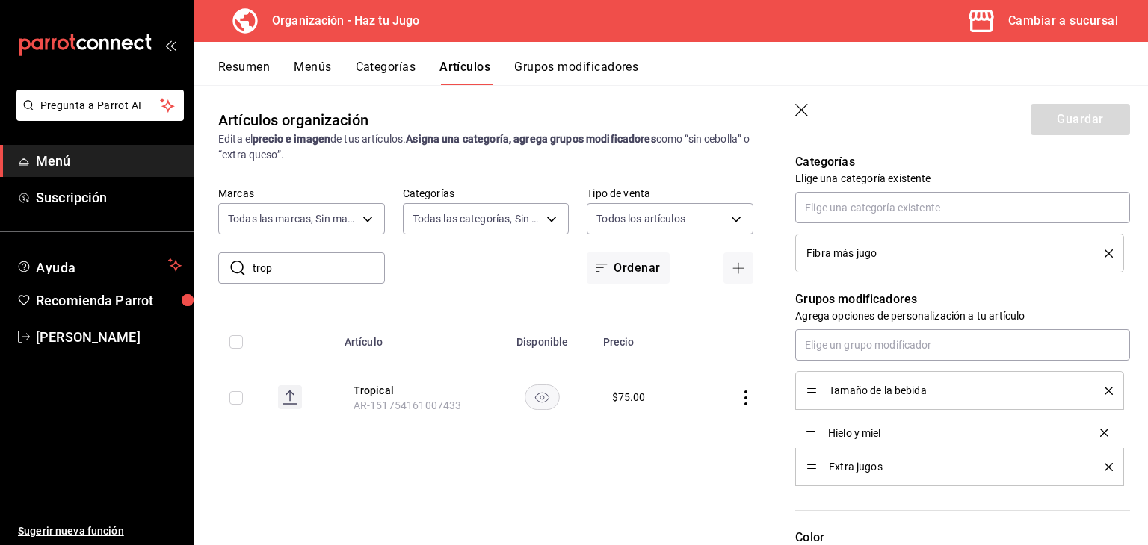
drag, startPoint x: 813, startPoint y: 462, endPoint x: 816, endPoint y: 430, distance: 33.0
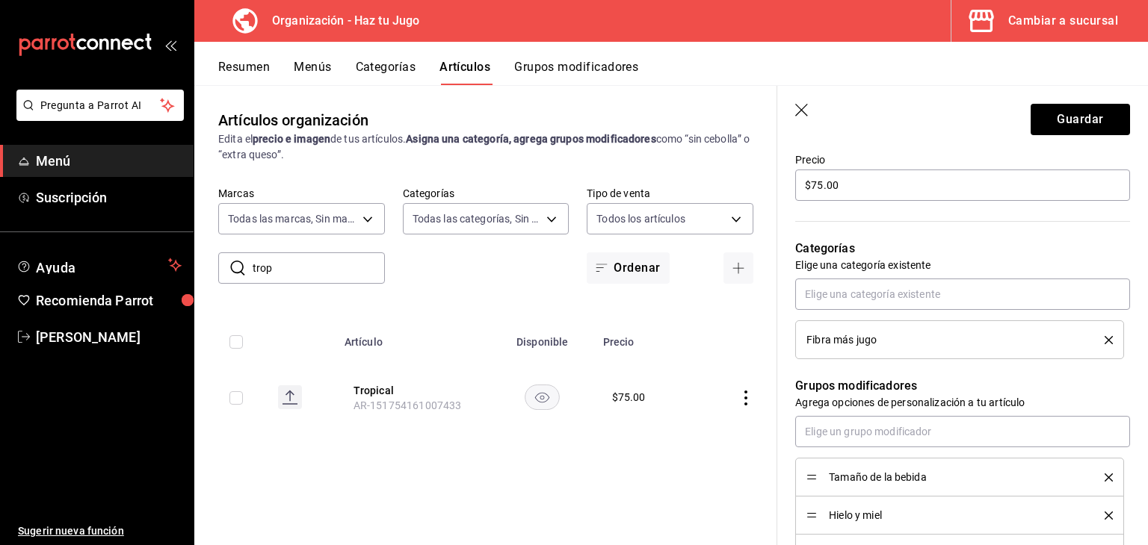
scroll to position [390, 0]
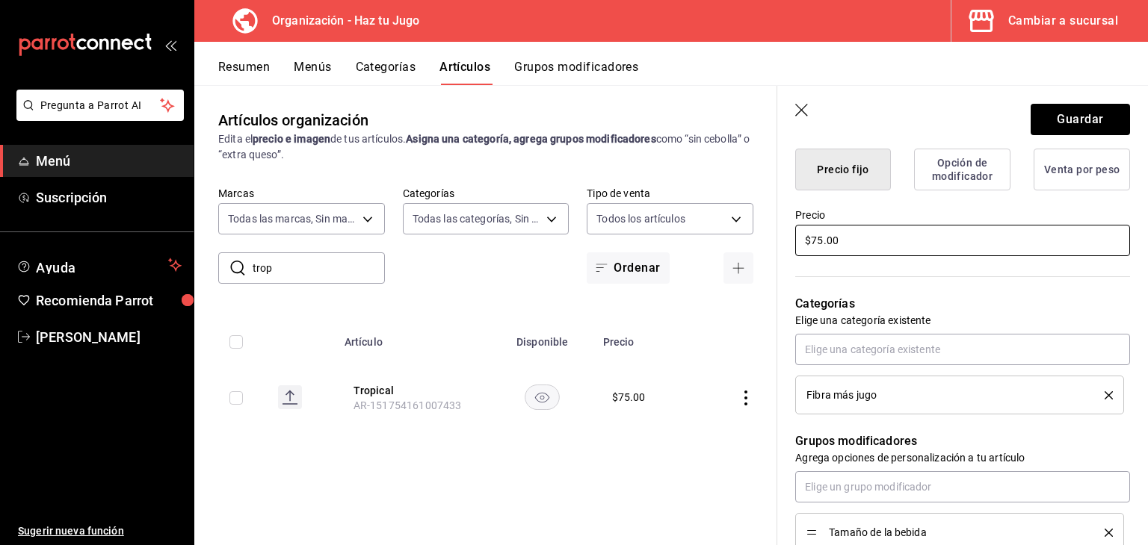
drag, startPoint x: 854, startPoint y: 247, endPoint x: 755, endPoint y: 250, distance: 99.4
click at [755, 250] on main "Artículos organización Edita el precio e imagen de tus artículos. Asigna una ca…" at bounding box center [670, 315] width 953 height 460
type input "$65.00"
click at [1086, 112] on button "Guardar" at bounding box center [1079, 119] width 99 height 31
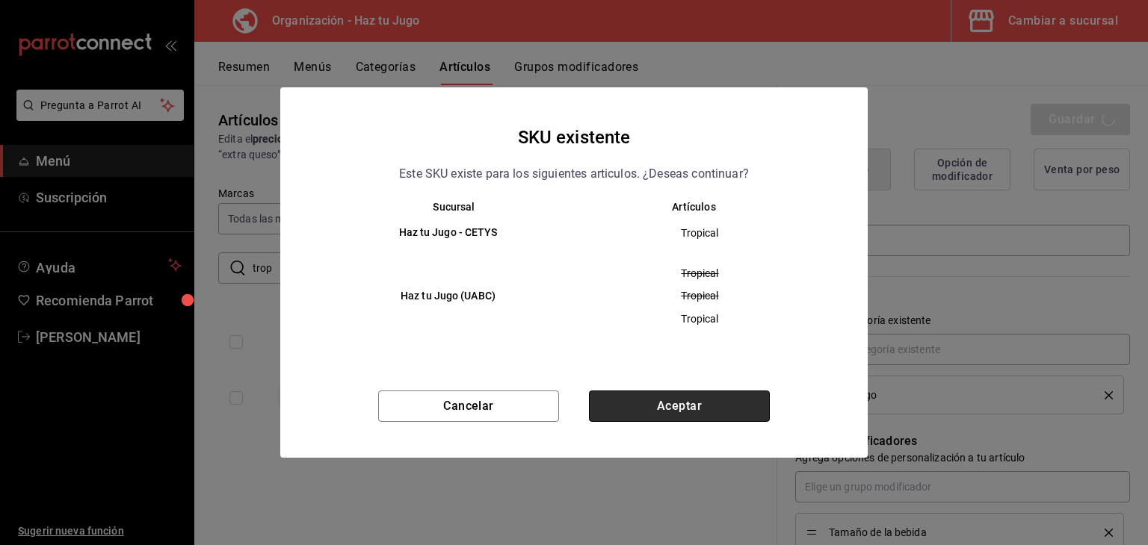
click at [674, 414] on button "Aceptar" at bounding box center [679, 406] width 181 height 31
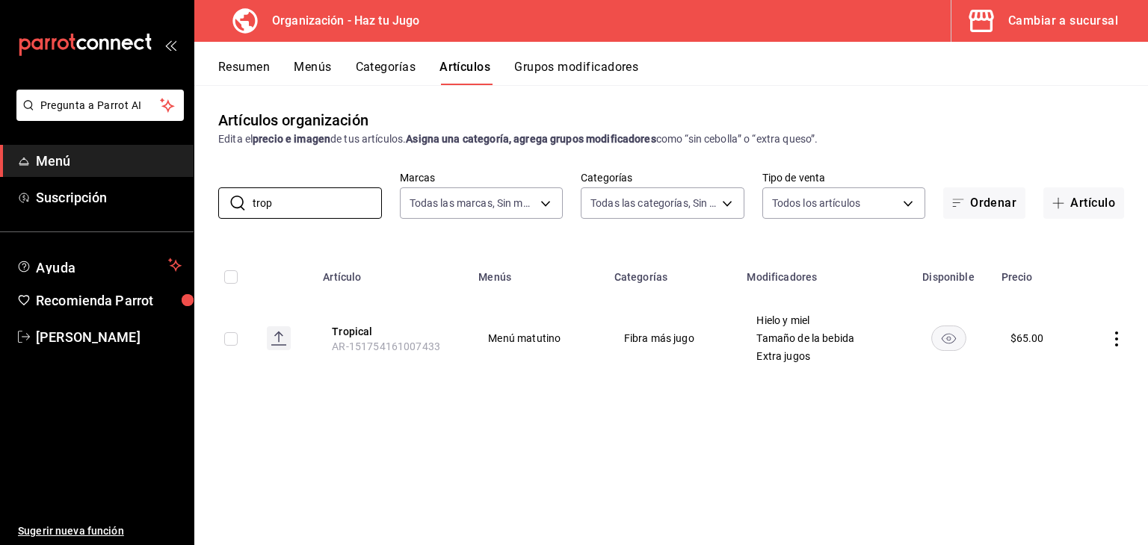
drag, startPoint x: 303, startPoint y: 214, endPoint x: 203, endPoint y: 196, distance: 101.8
click at [203, 196] on div "​ trop ​ Marcas Todas las marcas, Sin marca 6a6a6d2c-cf23-4088-9f71-267082d6ef5…" at bounding box center [670, 195] width 953 height 48
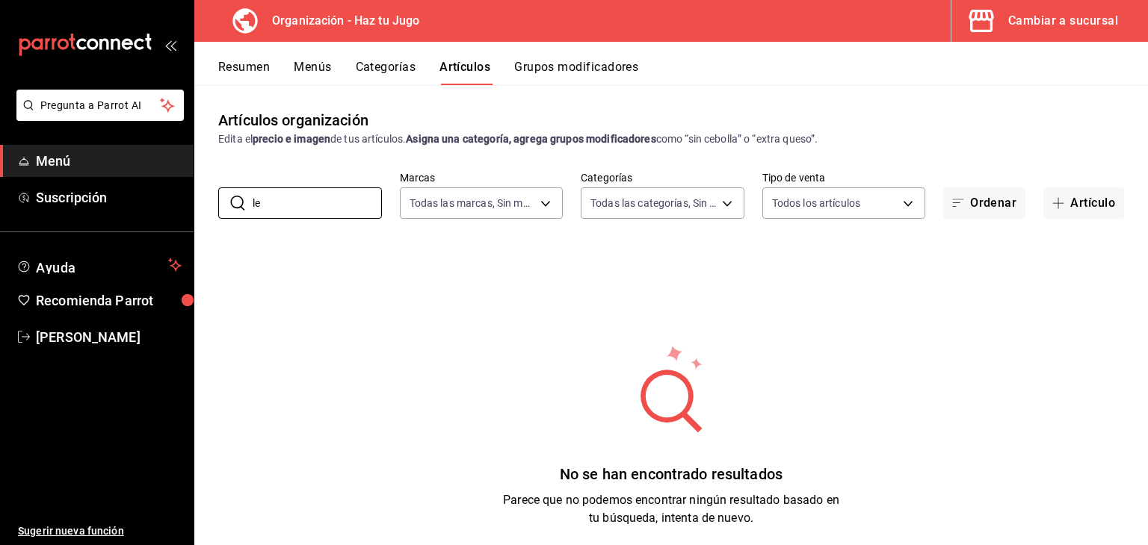
type input "l"
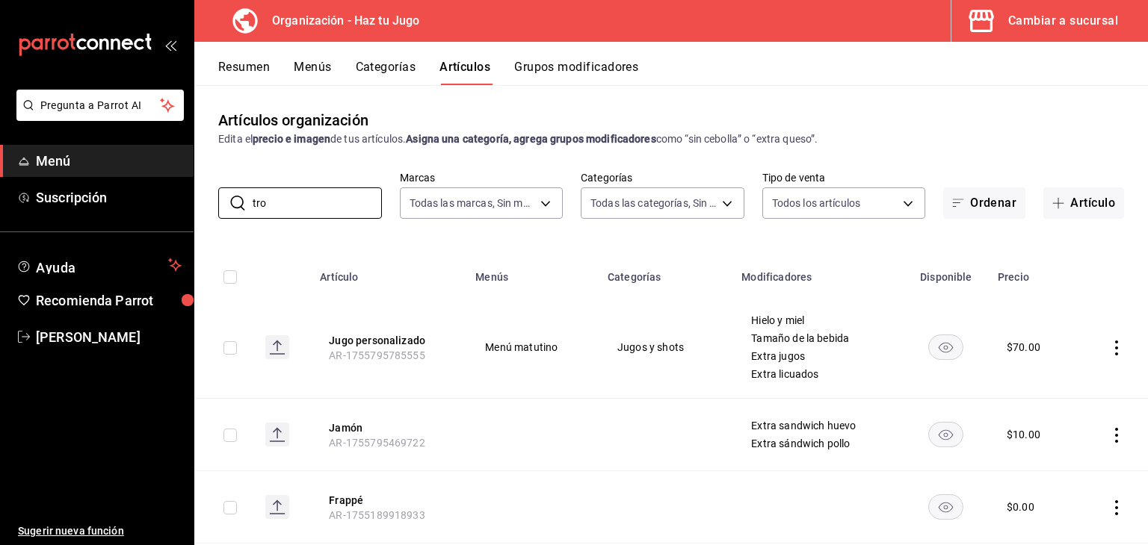
type input "trop"
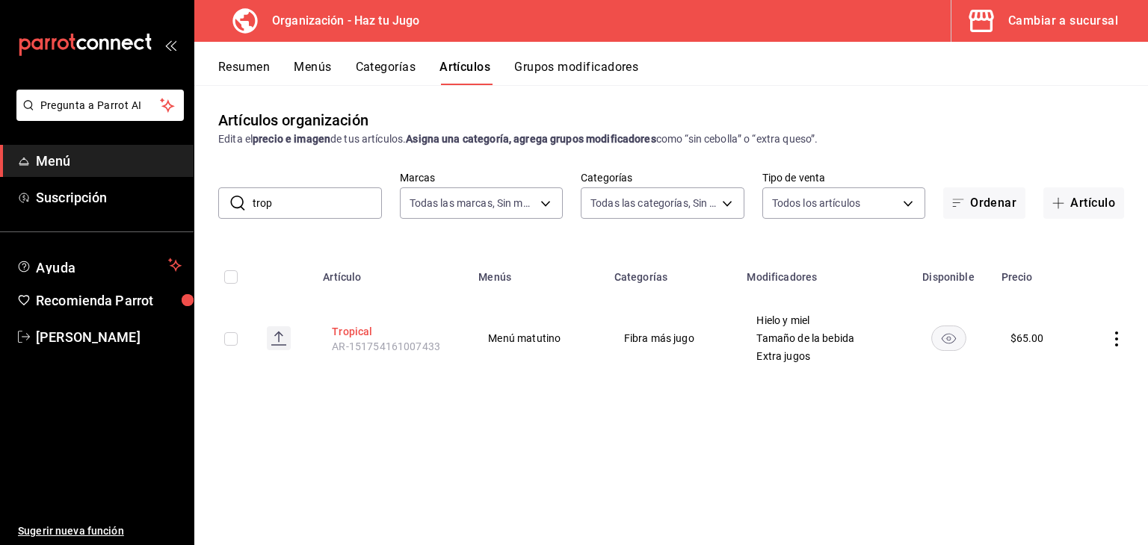
click at [356, 332] on button "Tropical" at bounding box center [392, 331] width 120 height 15
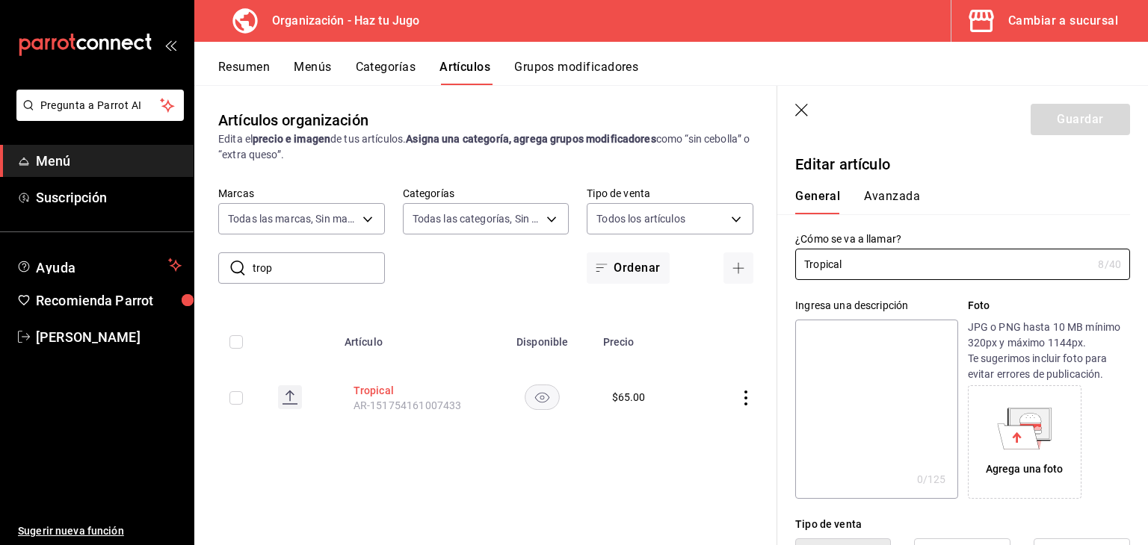
type input "$65.00"
drag, startPoint x: 302, startPoint y: 258, endPoint x: 110, endPoint y: 250, distance: 192.2
click at [110, 250] on div "Pregunta a Parrot AI Menú Suscripción Ayuda Recomienda Parrot [PERSON_NAME] Sug…" at bounding box center [574, 272] width 1148 height 545
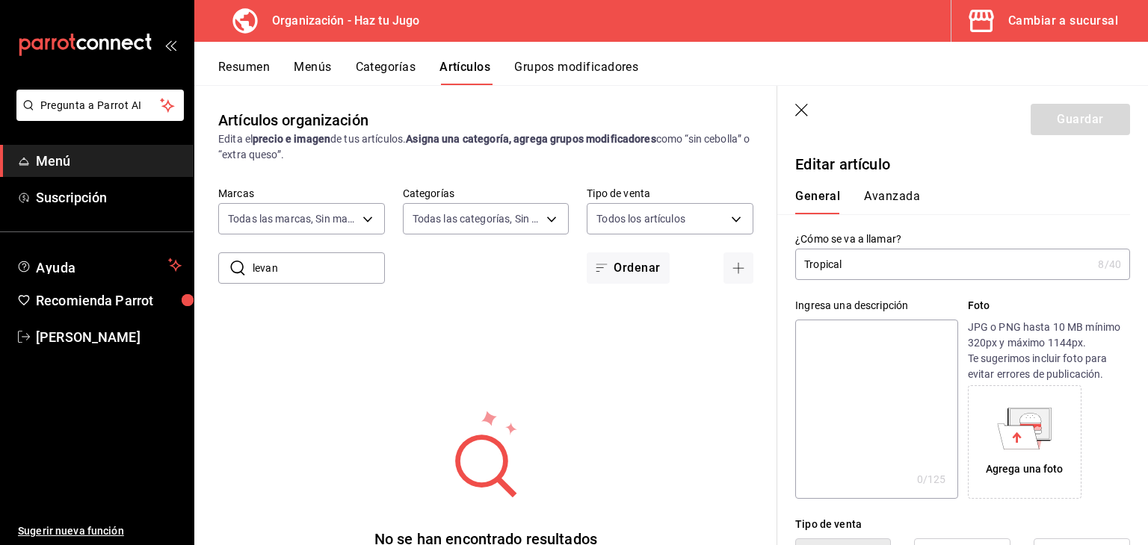
click at [794, 114] on header "Guardar" at bounding box center [962, 116] width 371 height 61
click at [801, 109] on icon "button" at bounding box center [801, 110] width 13 height 13
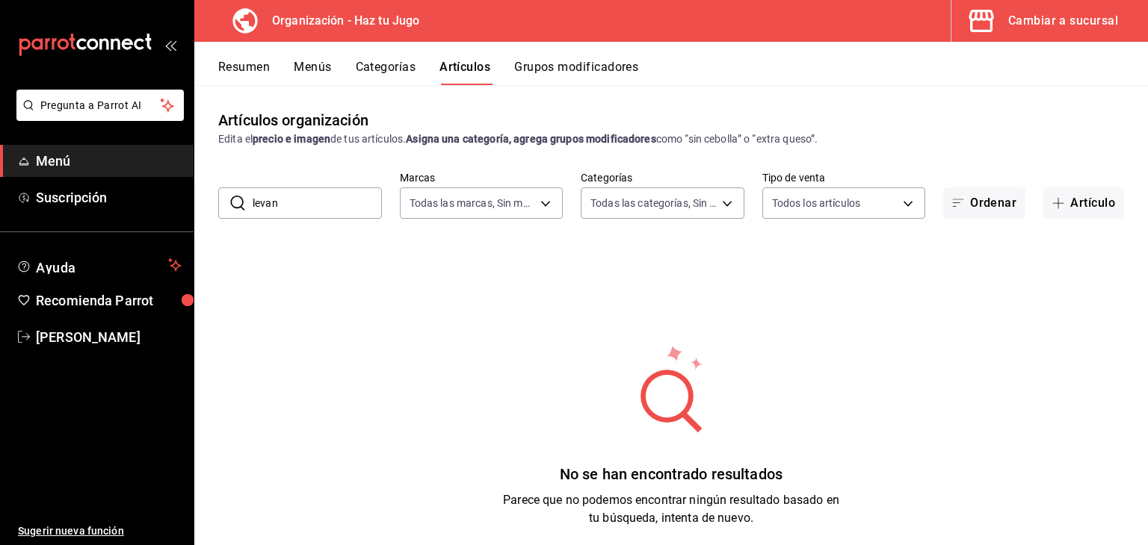
click at [329, 205] on input "levan" at bounding box center [317, 203] width 129 height 30
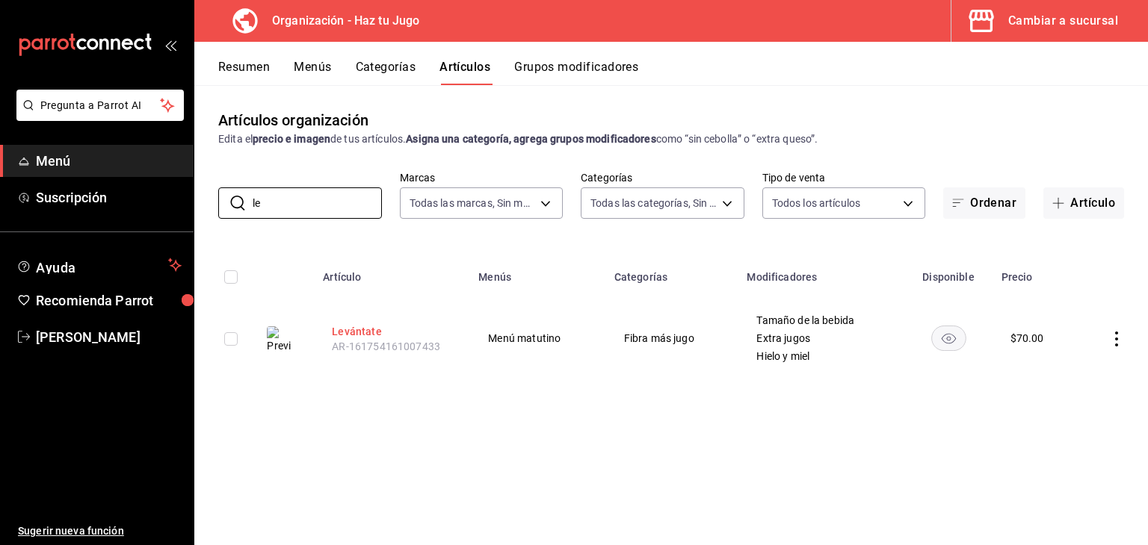
type input "le"
click at [366, 329] on button "Levántate" at bounding box center [392, 331] width 120 height 15
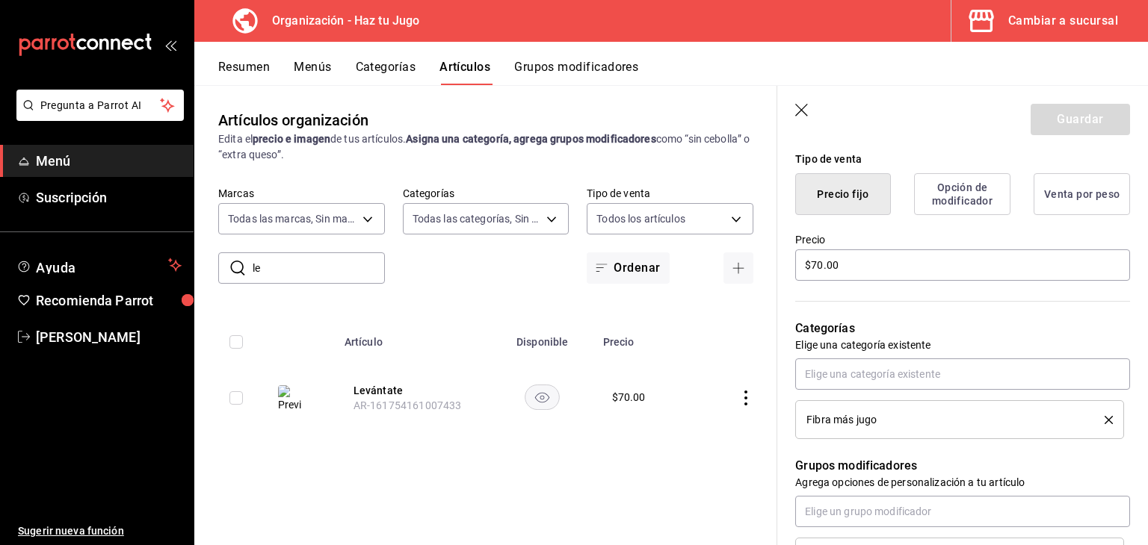
scroll to position [415, 0]
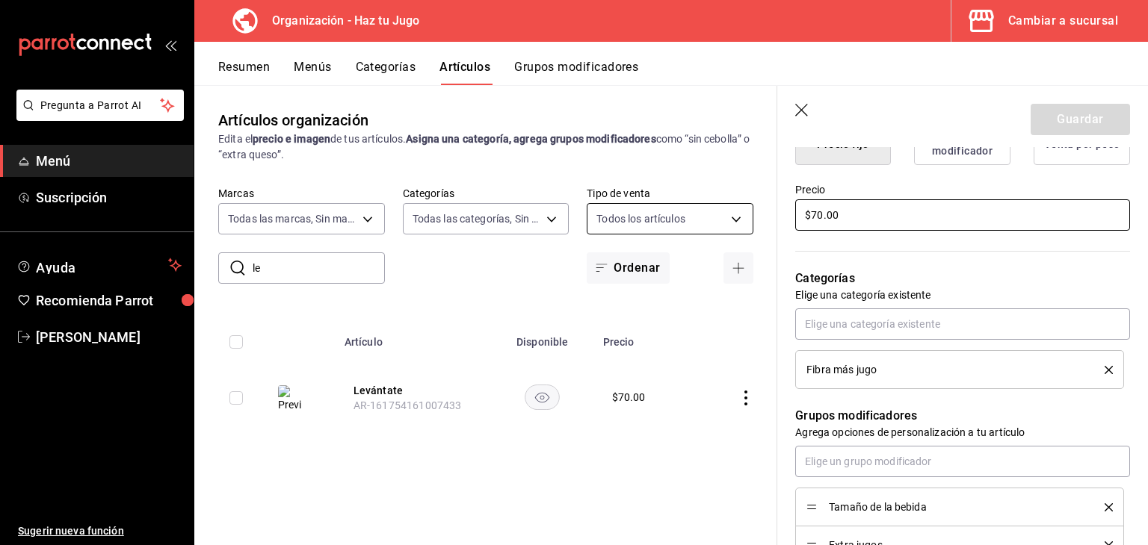
drag, startPoint x: 855, startPoint y: 208, endPoint x: 737, endPoint y: 209, distance: 117.3
click at [737, 209] on main "Artículos organización Edita el precio e imagen de tus artículos. Asigna una ca…" at bounding box center [670, 315] width 953 height 460
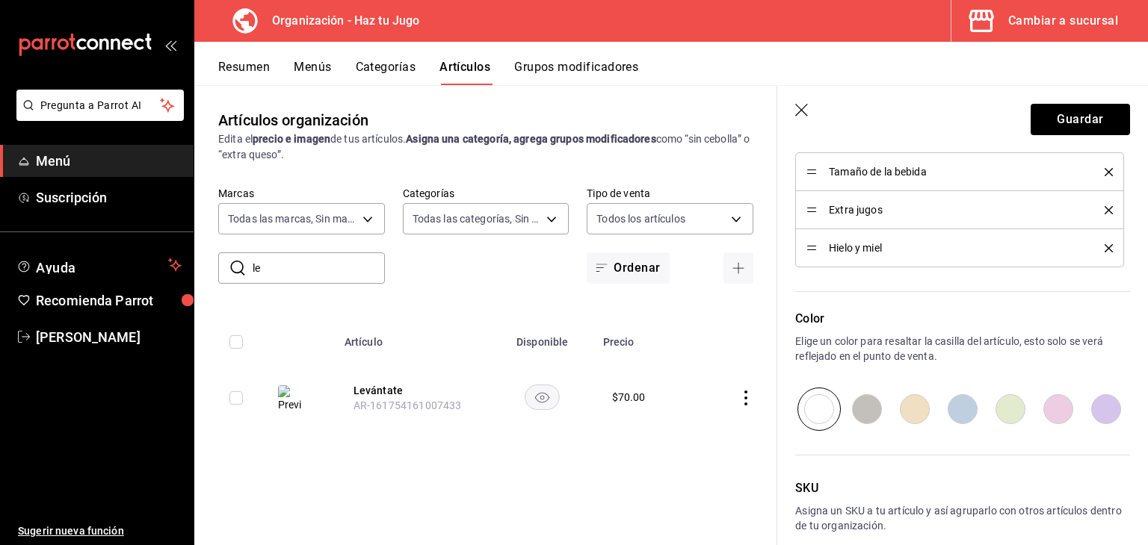
scroll to position [733, 0]
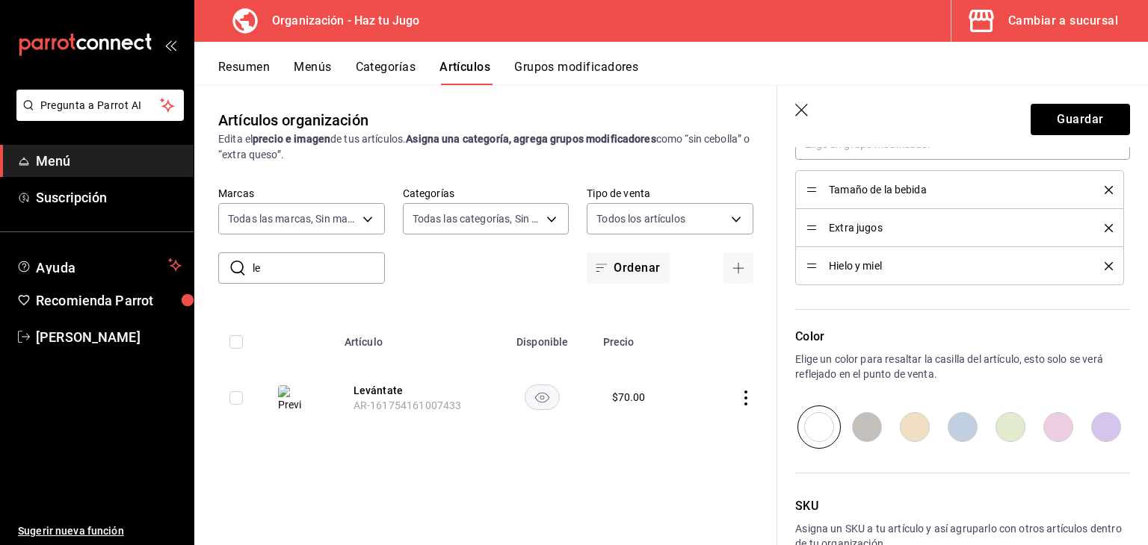
type input "$60.00"
drag, startPoint x: 814, startPoint y: 263, endPoint x: 810, endPoint y: 229, distance: 33.9
click at [1074, 114] on button "Guardar" at bounding box center [1079, 119] width 99 height 31
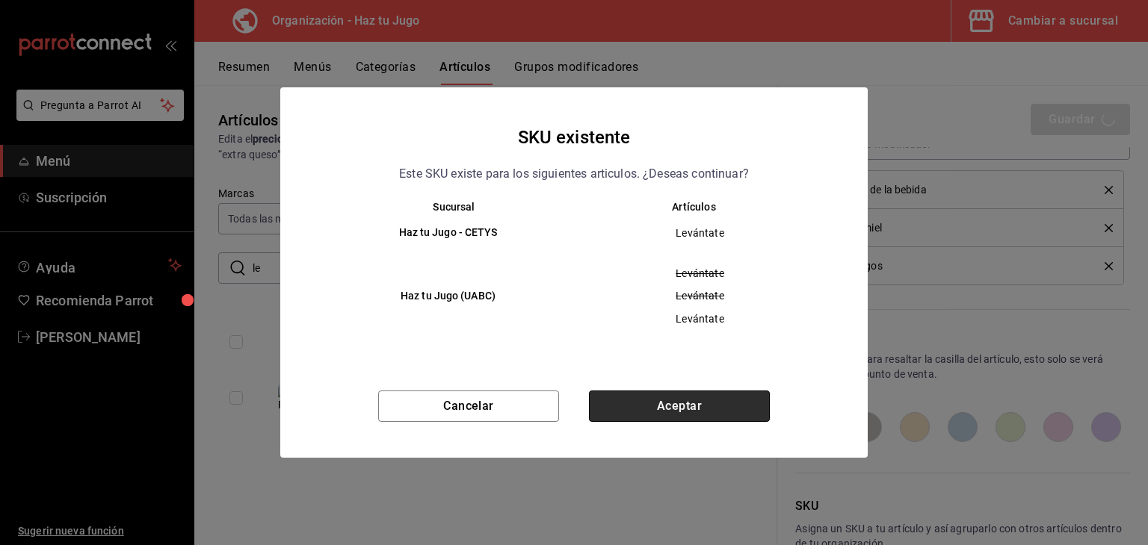
click at [663, 406] on button "Aceptar" at bounding box center [679, 406] width 181 height 31
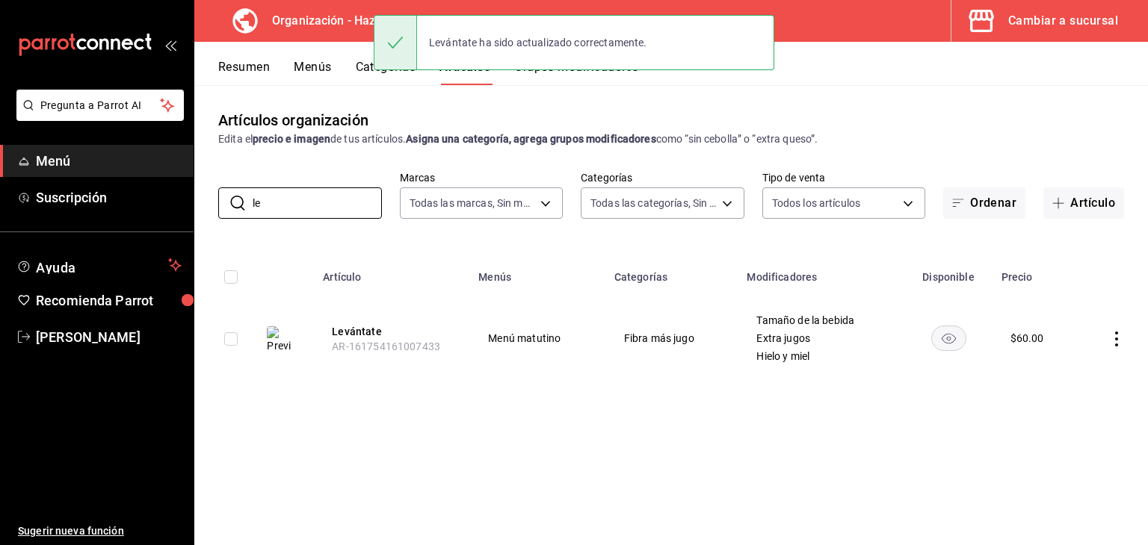
drag, startPoint x: 330, startPoint y: 207, endPoint x: 207, endPoint y: 208, distance: 123.3
click at [207, 208] on div "​ le ​ Marcas Todas las marcas, Sin marca 6a6a6d2c-cf23-4088-9f71-267082d6ef5e …" at bounding box center [670, 195] width 953 height 48
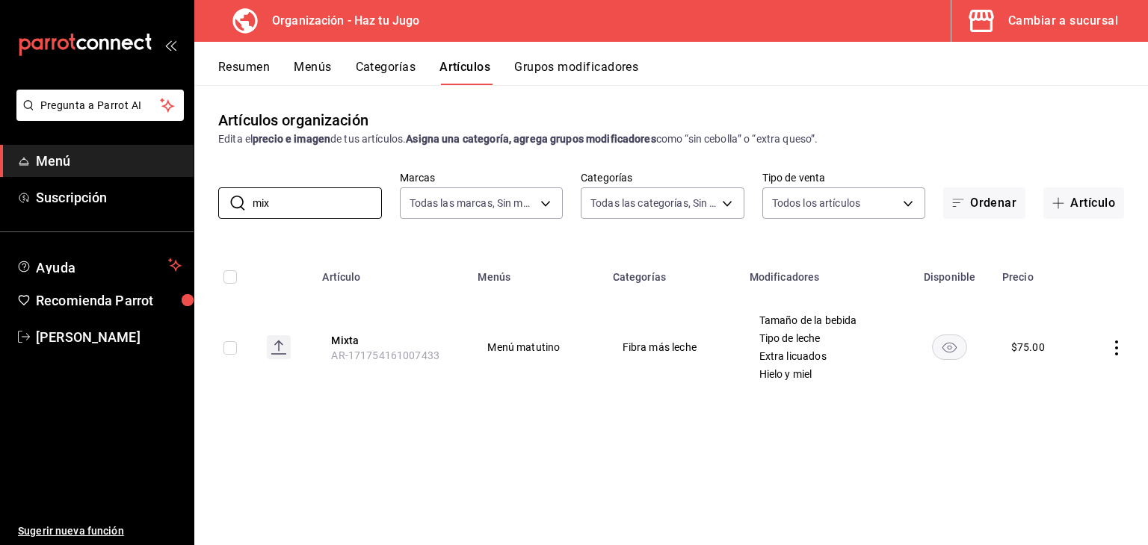
type input "mix"
click at [207, 208] on div "​ mix ​ Marcas Todas las marcas, Sin marca 6a6a6d2c-cf23-4088-9f71-267082d6ef5e…" at bounding box center [670, 195] width 953 height 48
drag, startPoint x: 351, startPoint y: 343, endPoint x: 347, endPoint y: 355, distance: 12.8
click at [347, 355] on th "Mixta AR-171754161007433" at bounding box center [390, 348] width 155 height 102
click at [350, 347] on button "Mixta" at bounding box center [391, 340] width 120 height 15
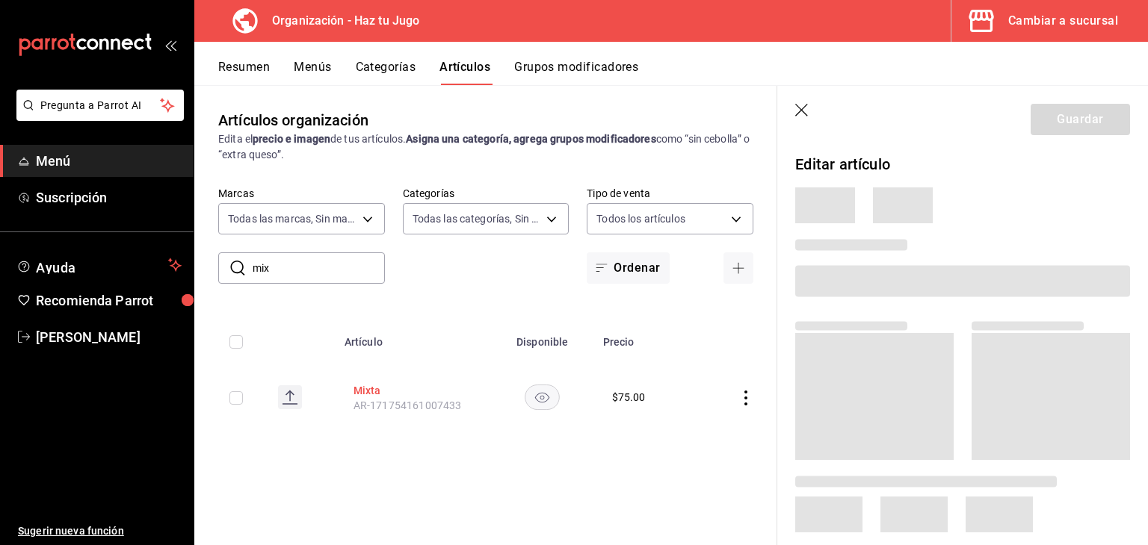
click at [350, 338] on th "Artículo" at bounding box center [412, 338] width 155 height 48
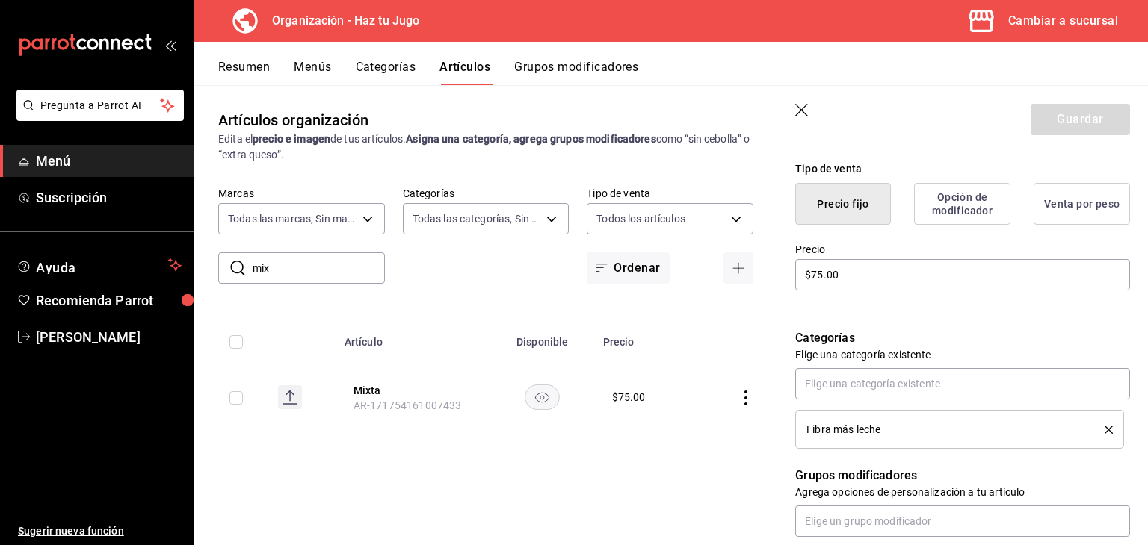
scroll to position [358, 0]
drag, startPoint x: 869, startPoint y: 269, endPoint x: 687, endPoint y: 289, distance: 182.7
click at [687, 289] on main "Artículos organización Edita el precio e imagen de tus artículos. Asigna una ca…" at bounding box center [670, 315] width 953 height 460
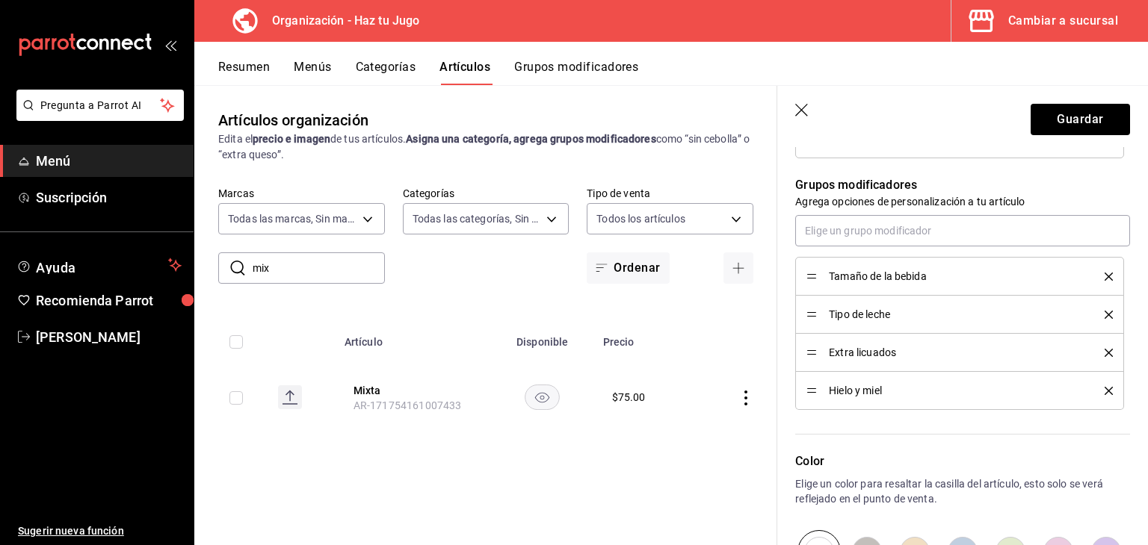
scroll to position [663, 0]
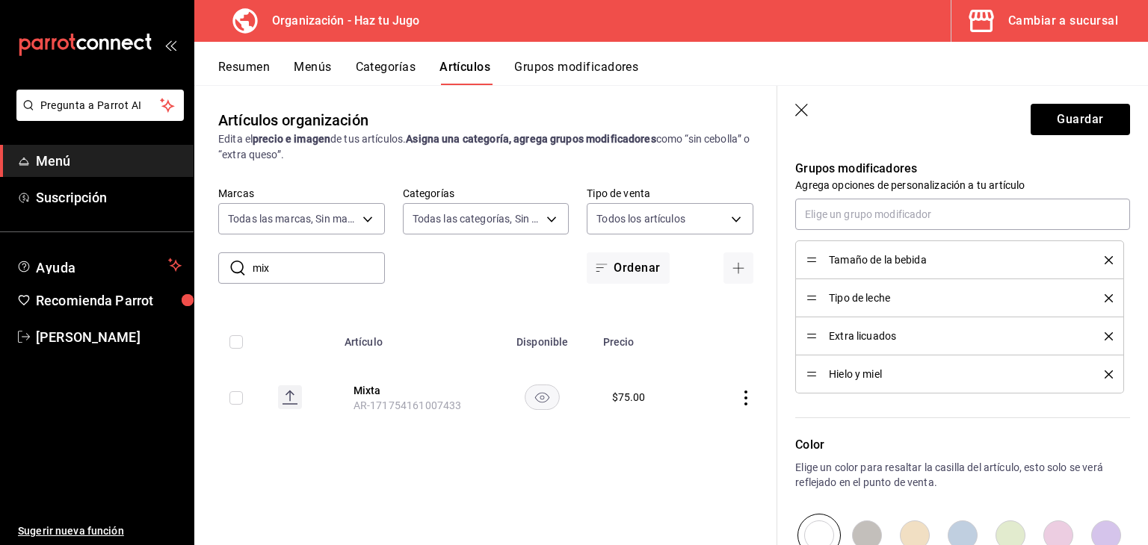
type input "$65.00"
drag, startPoint x: 814, startPoint y: 376, endPoint x: 814, endPoint y: 334, distance: 41.8
click at [1080, 123] on button "Guardar" at bounding box center [1079, 119] width 99 height 31
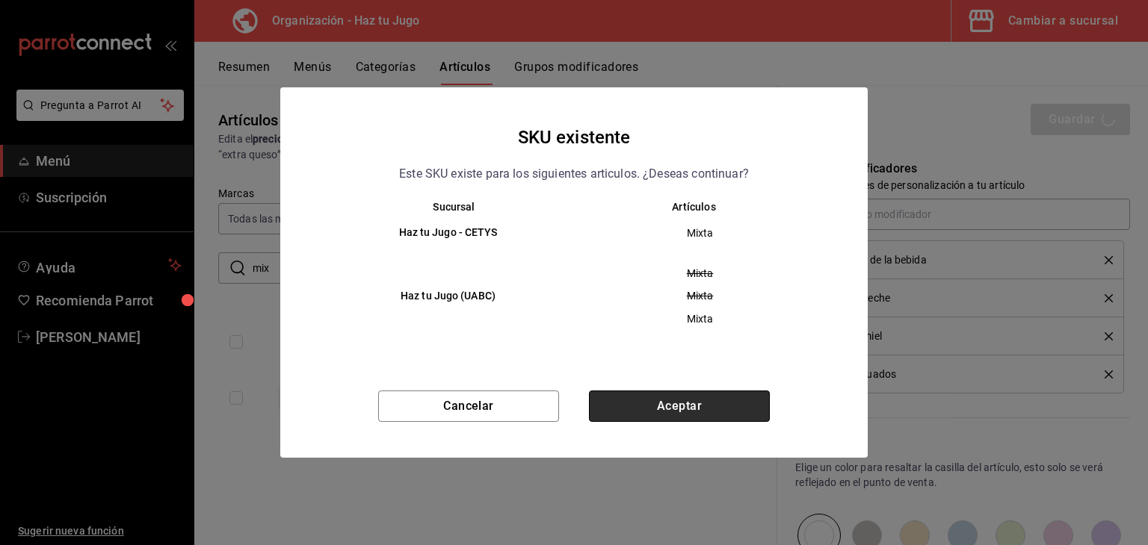
click at [706, 392] on button "Aceptar" at bounding box center [679, 406] width 181 height 31
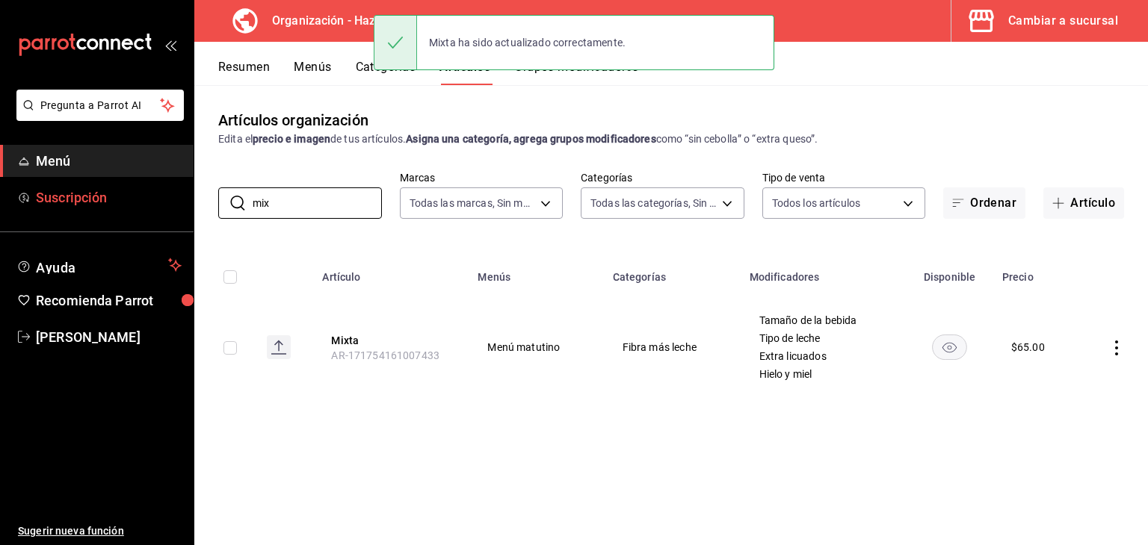
drag, startPoint x: 284, startPoint y: 199, endPoint x: 149, endPoint y: 194, distance: 135.3
click at [149, 194] on div "Pregunta a Parrot AI Menú Suscripción Ayuda Recomienda Parrot [PERSON_NAME] Sug…" at bounding box center [574, 272] width 1148 height 545
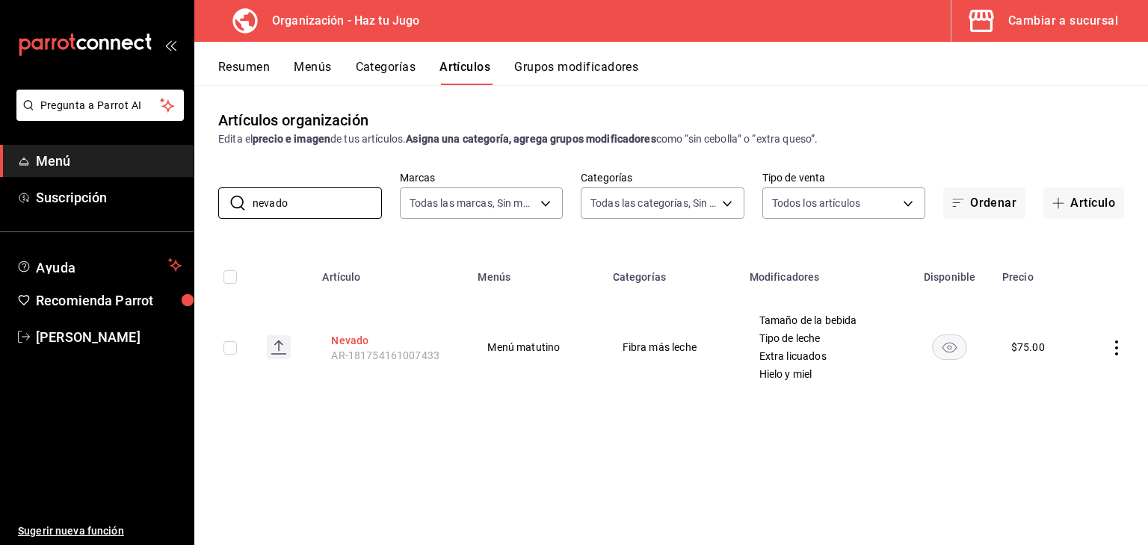
type input "nevado"
click at [365, 342] on button "Nevado" at bounding box center [391, 340] width 120 height 15
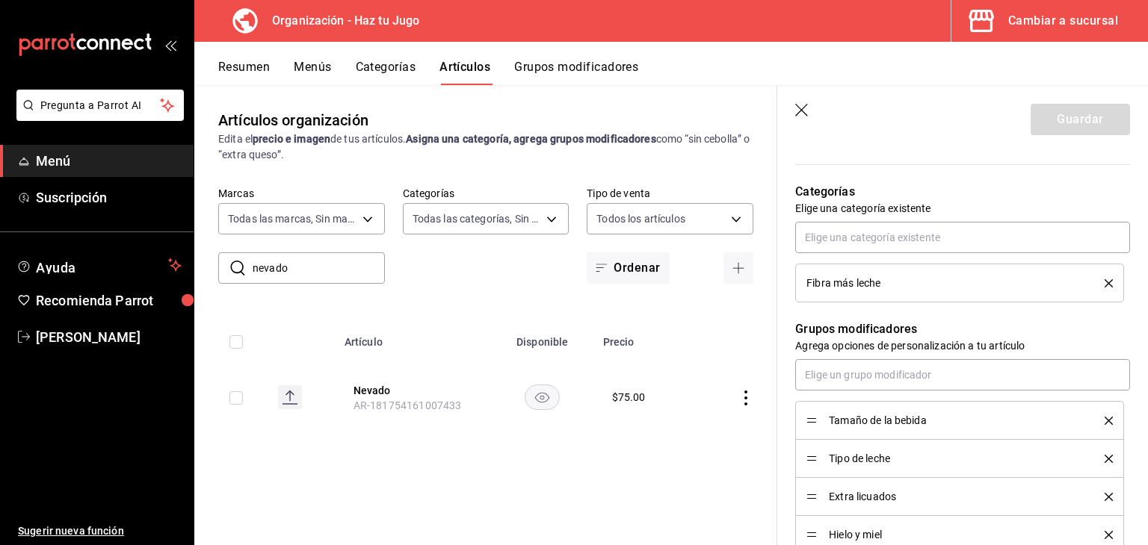
scroll to position [506, 0]
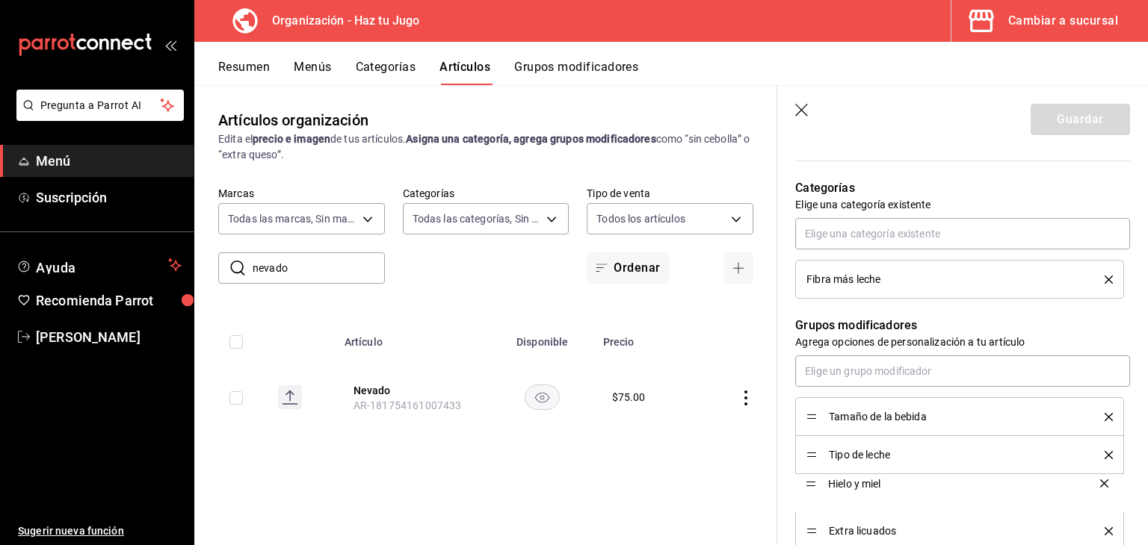
drag, startPoint x: 807, startPoint y: 527, endPoint x: 814, endPoint y: 480, distance: 46.9
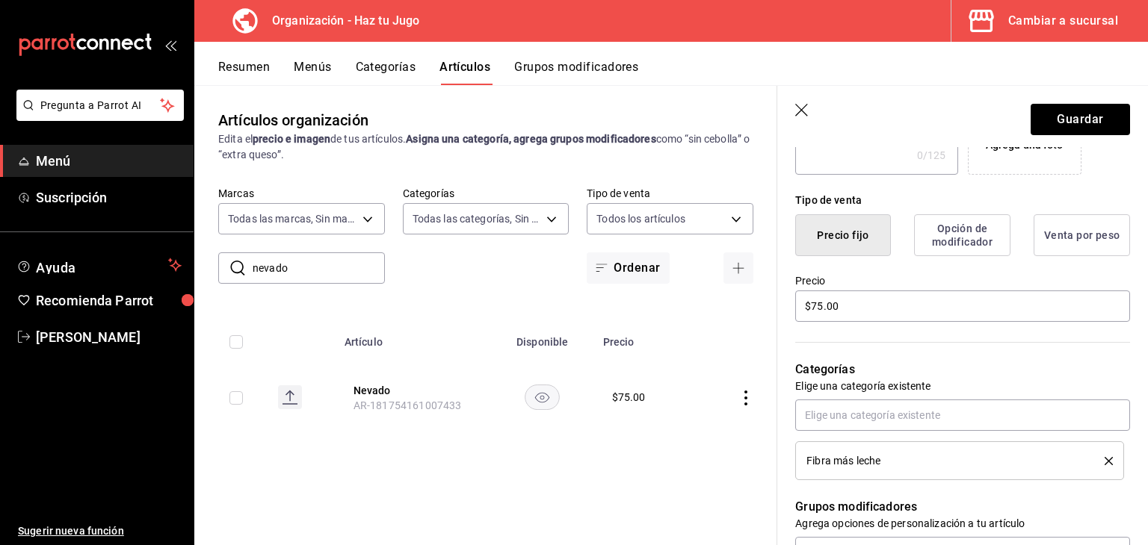
scroll to position [306, 0]
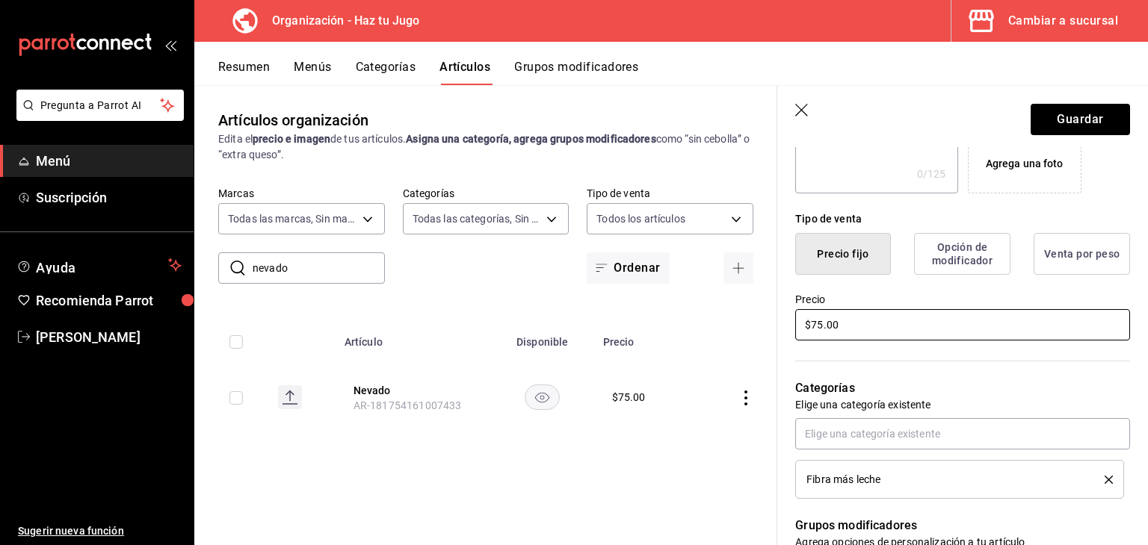
drag, startPoint x: 866, startPoint y: 324, endPoint x: 727, endPoint y: 338, distance: 139.7
click at [727, 338] on main "Artículos organización Edita el precio e imagen de tus artículos. Asigna una ca…" at bounding box center [670, 315] width 953 height 460
type input "$65.00"
click at [1073, 114] on button "Guardar" at bounding box center [1079, 119] width 99 height 31
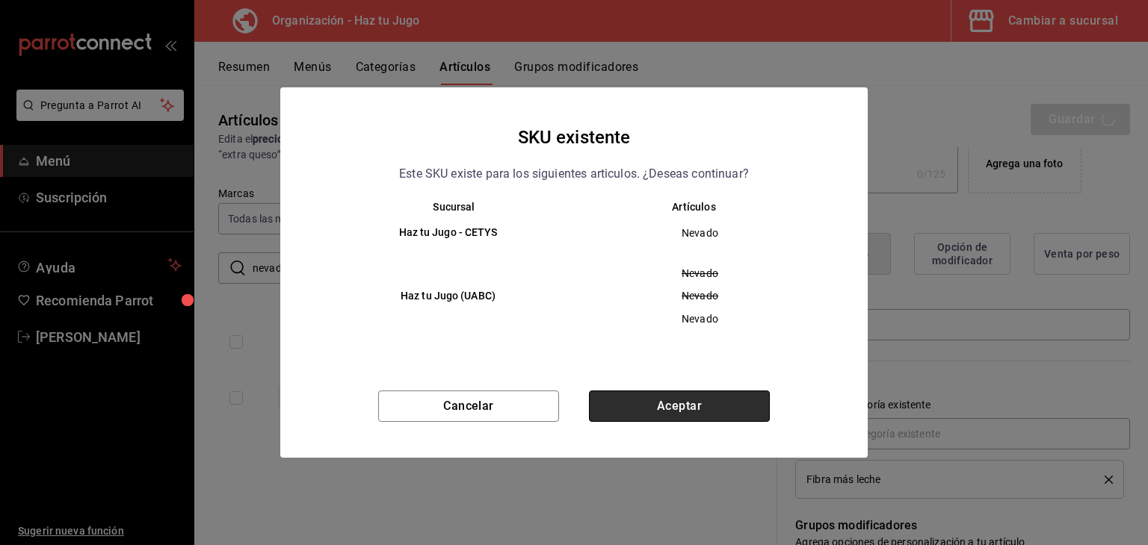
click at [704, 419] on button "Aceptar" at bounding box center [679, 406] width 181 height 31
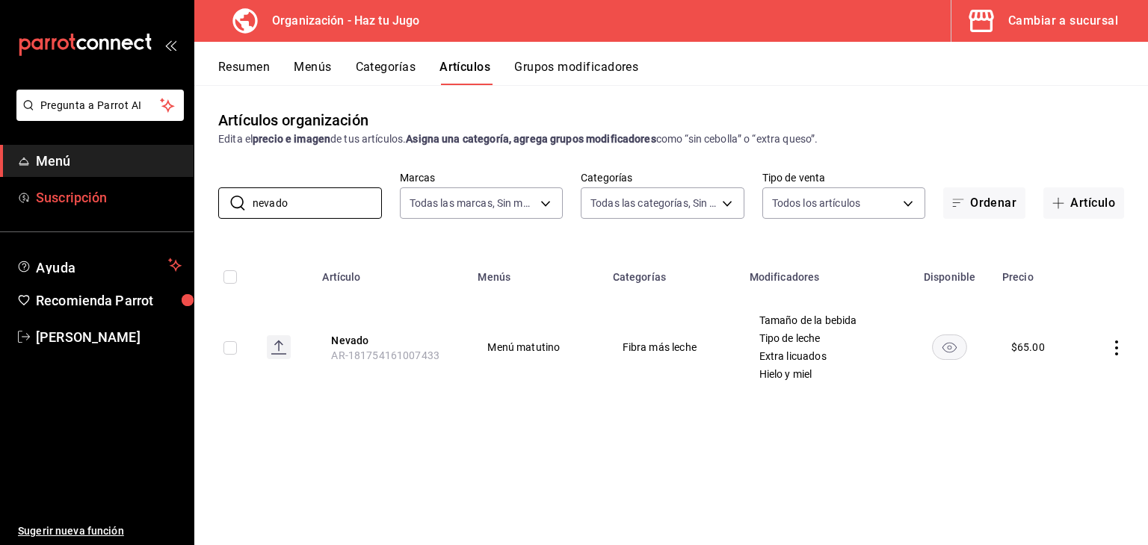
drag, startPoint x: 279, startPoint y: 209, endPoint x: 176, endPoint y: 196, distance: 104.0
click at [176, 196] on div "Pregunta a Parrot AI Menú Suscripción Ayuda Recomienda Parrot [PERSON_NAME] Sug…" at bounding box center [574, 272] width 1148 height 545
drag, startPoint x: 344, startPoint y: 207, endPoint x: 209, endPoint y: 209, distance: 134.5
click at [209, 209] on div "​ nevado ​ Marcas Todas las marcas, Sin marca 6a6a6d2c-cf23-4088-9f71-267082d6e…" at bounding box center [670, 195] width 953 height 48
type input "hér"
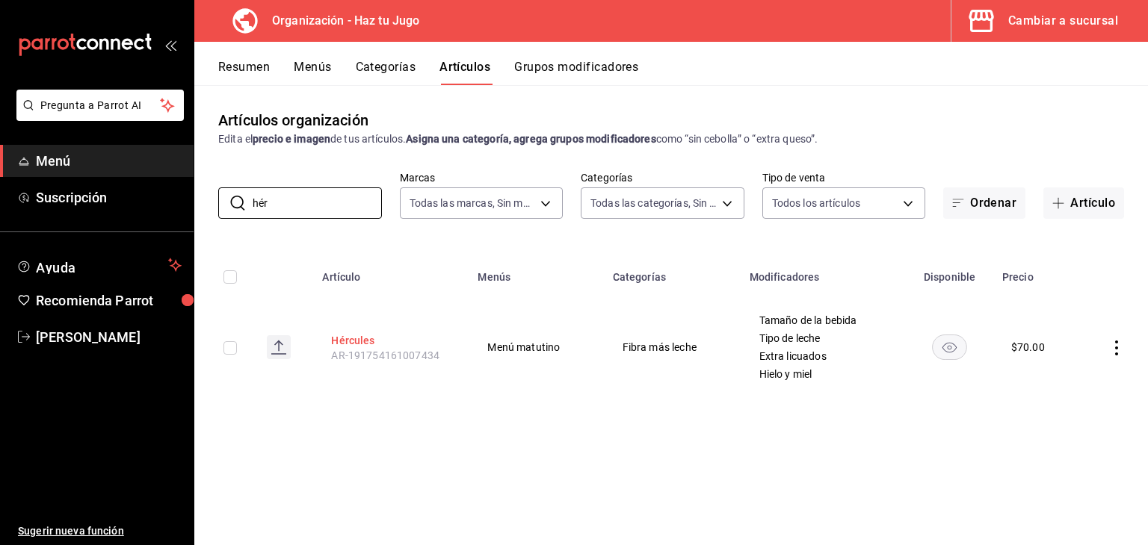
click at [355, 339] on button "Hércules" at bounding box center [391, 340] width 120 height 15
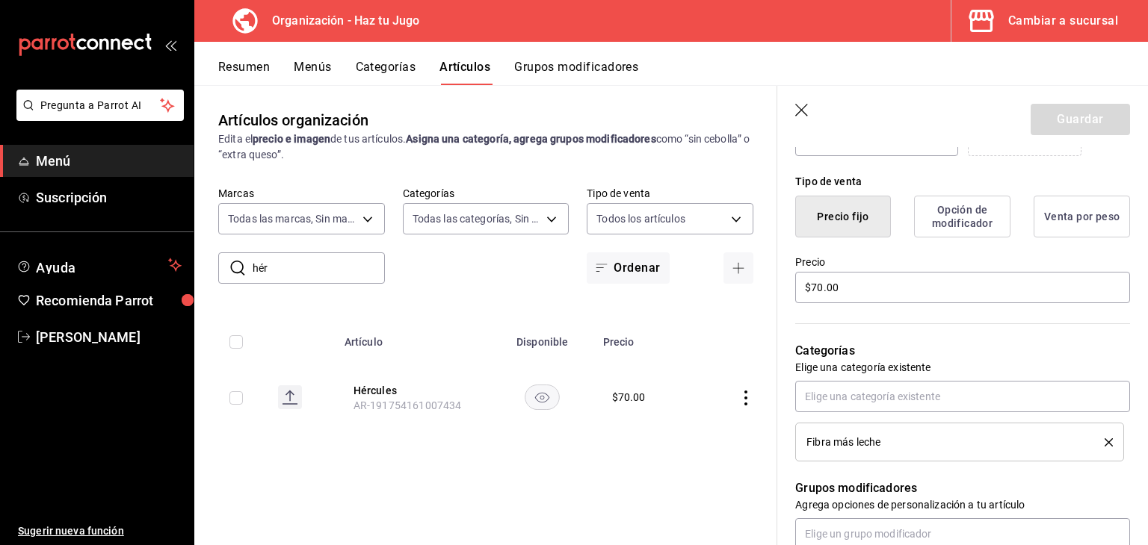
scroll to position [350, 0]
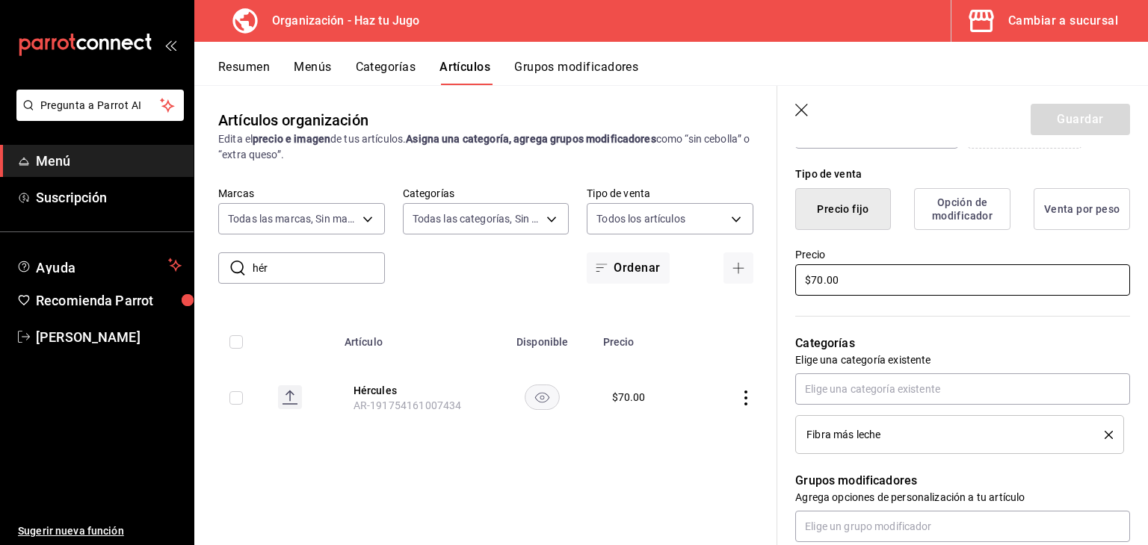
drag, startPoint x: 878, startPoint y: 277, endPoint x: 718, endPoint y: 313, distance: 163.9
click at [718, 313] on main "Artículos organización Edita el precio e imagen de tus artículos. Asigna una ca…" at bounding box center [670, 315] width 953 height 460
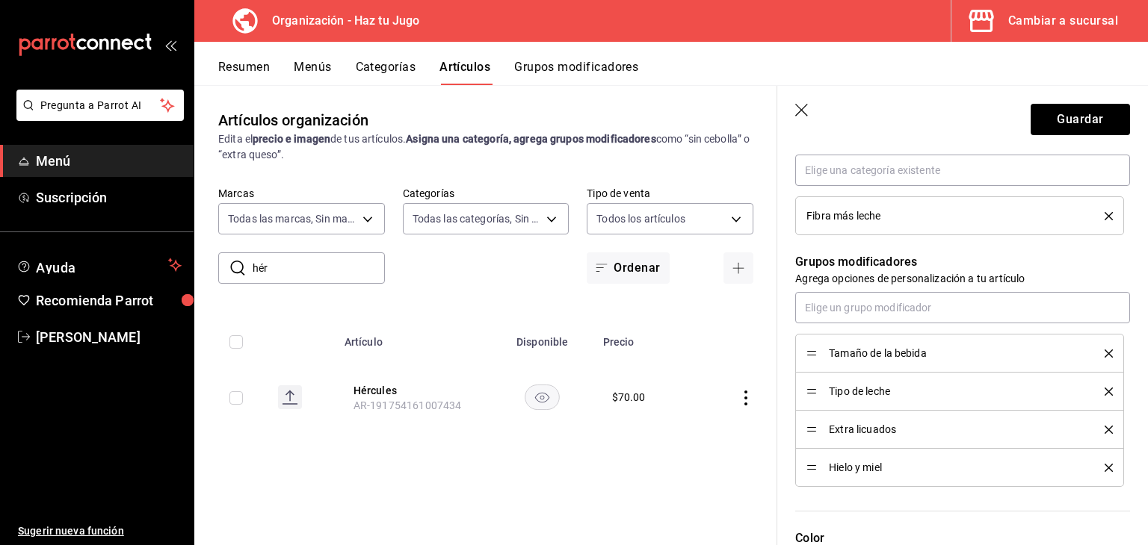
scroll to position [571, 0]
type input "$60.00"
drag, startPoint x: 814, startPoint y: 465, endPoint x: 813, endPoint y: 428, distance: 37.4
click at [1070, 114] on button "Guardar" at bounding box center [1079, 119] width 99 height 31
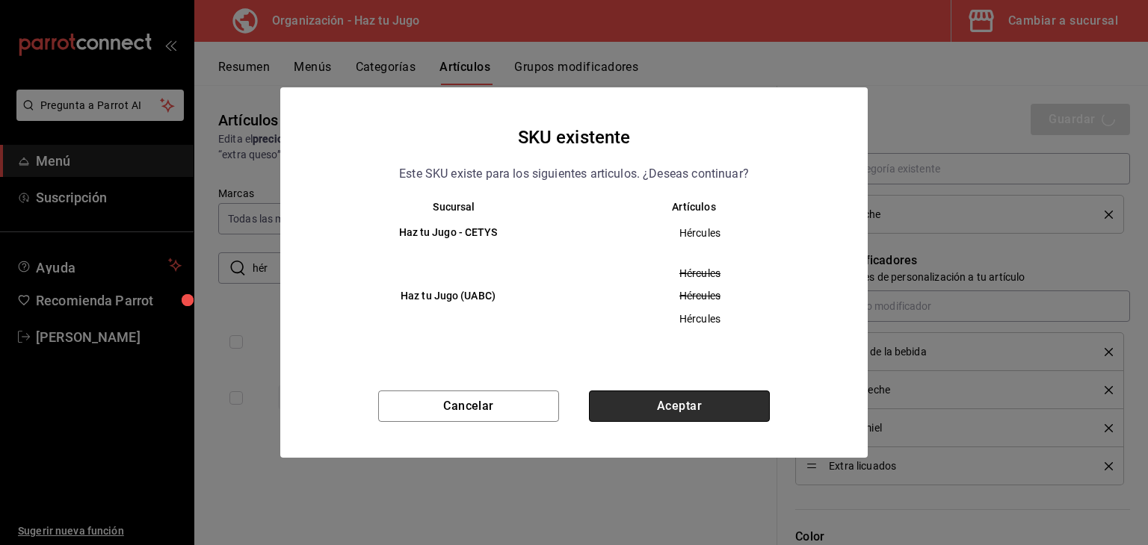
click at [684, 411] on button "Aceptar" at bounding box center [679, 406] width 181 height 31
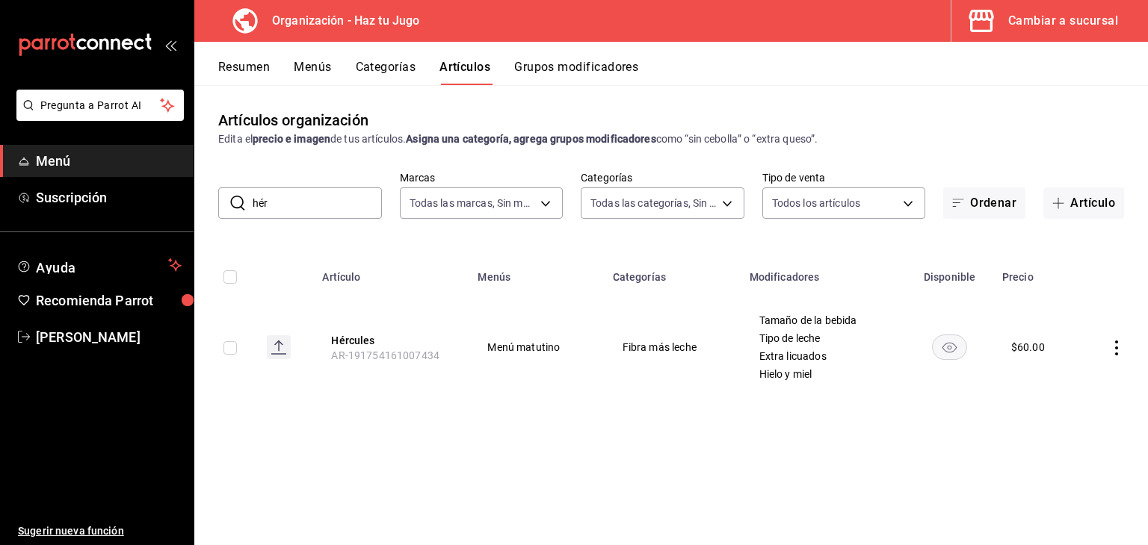
drag, startPoint x: 285, startPoint y: 198, endPoint x: 237, endPoint y: 201, distance: 47.9
click at [237, 201] on div "​ hér ​" at bounding box center [300, 203] width 164 height 31
click at [344, 336] on button "Hércules" at bounding box center [391, 340] width 120 height 15
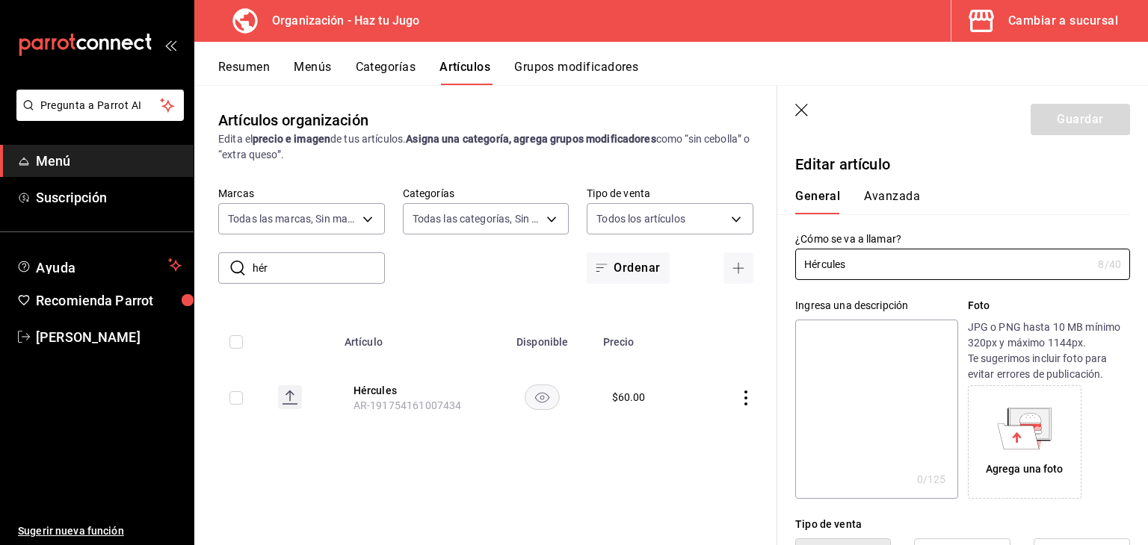
type input "$60.00"
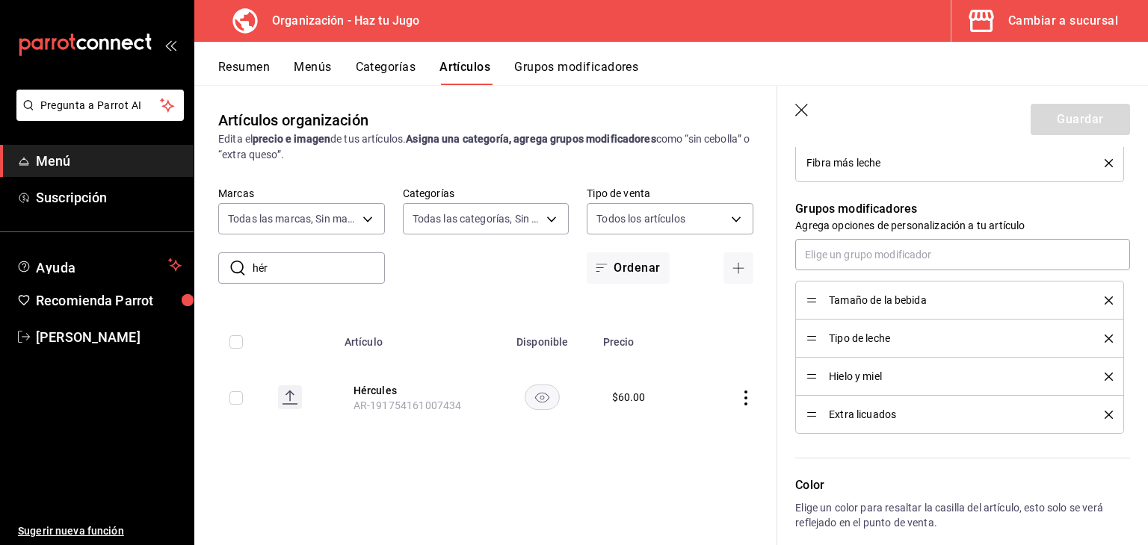
scroll to position [716, 0]
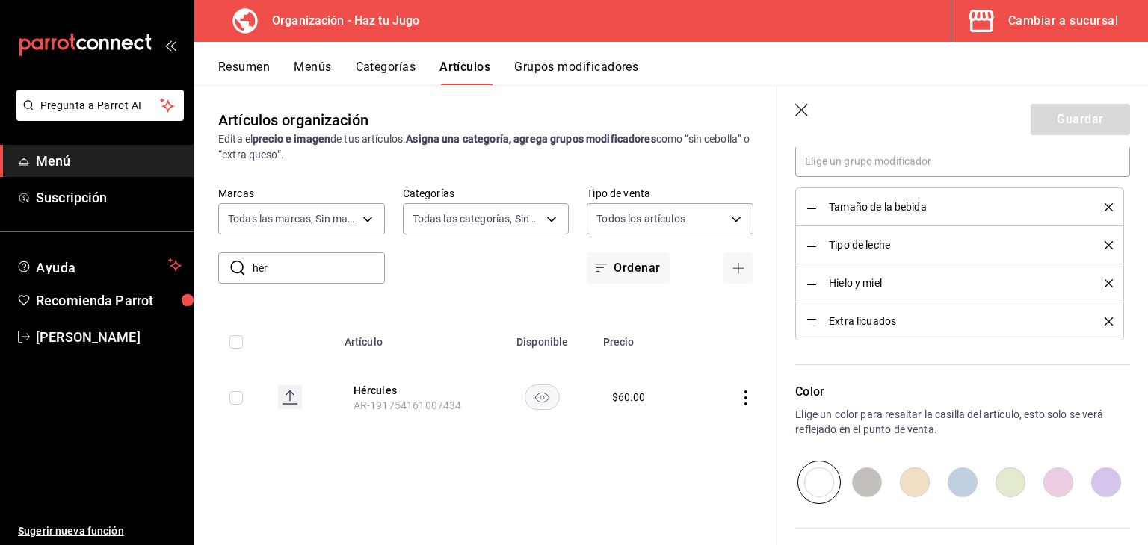
click at [801, 105] on icon "button" at bounding box center [802, 111] width 15 height 15
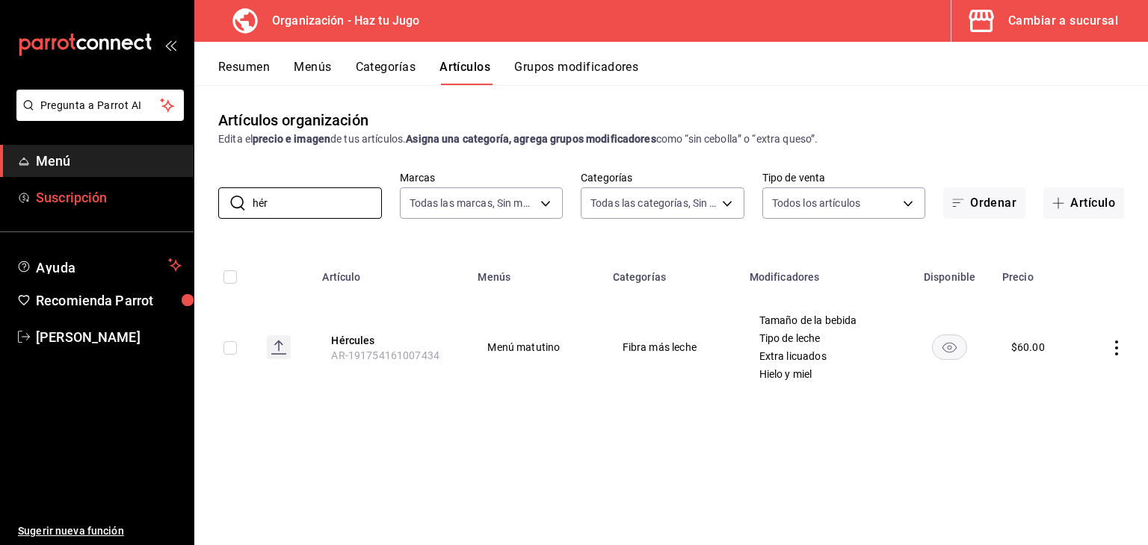
drag, startPoint x: 302, startPoint y: 207, endPoint x: 182, endPoint y: 206, distance: 119.5
click at [182, 206] on div "Pregunta a Parrot AI Menú Suscripción Ayuda Recomienda Parrot [PERSON_NAME] Sug…" at bounding box center [574, 272] width 1148 height 545
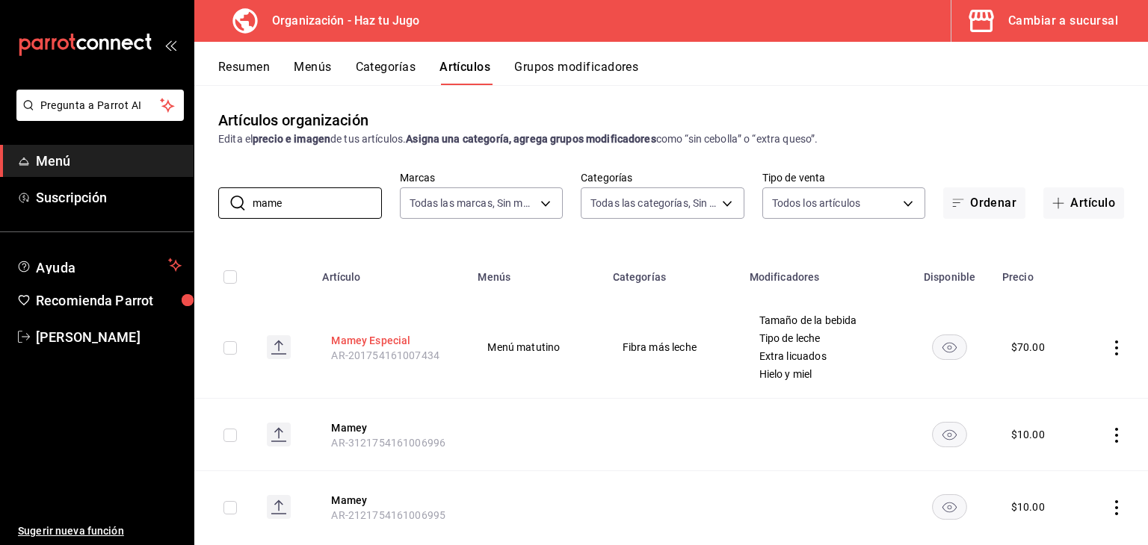
type input "mame"
click at [383, 335] on button "Mamey Especial" at bounding box center [391, 340] width 120 height 15
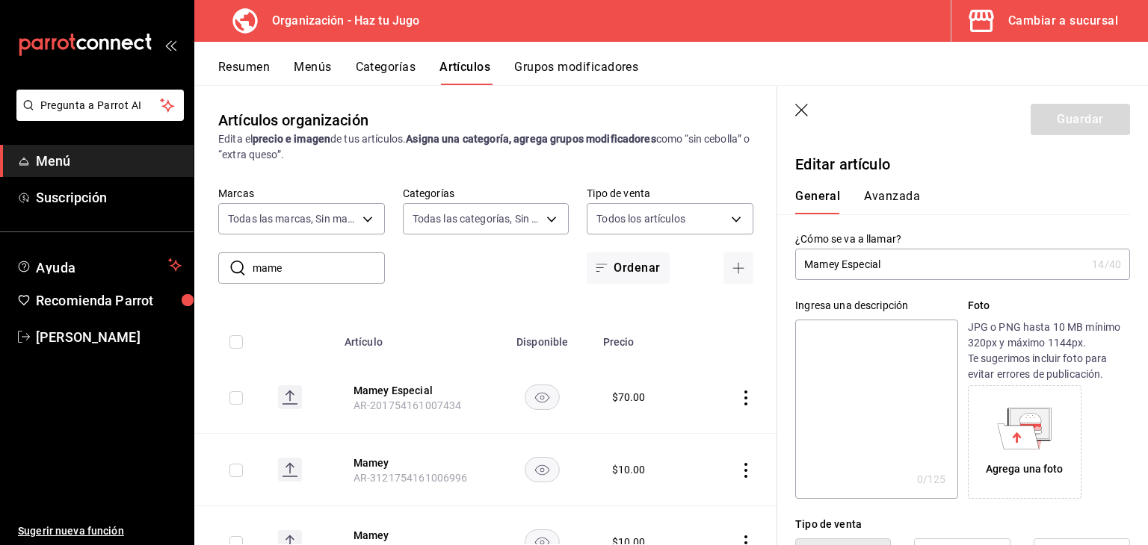
drag, startPoint x: 1133, startPoint y: 231, endPoint x: 1147, endPoint y: 273, distance: 43.9
click at [1147, 273] on section "Guardar Editar artículo General Avanzada ¿Cómo se va a llamar? Mamey Especial 1…" at bounding box center [962, 315] width 371 height 459
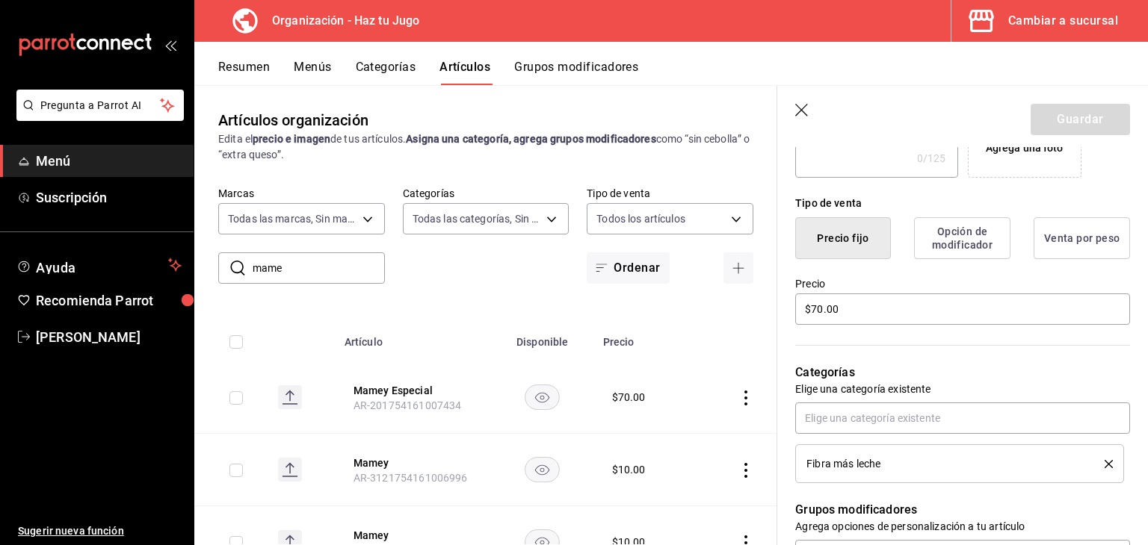
scroll to position [365, 0]
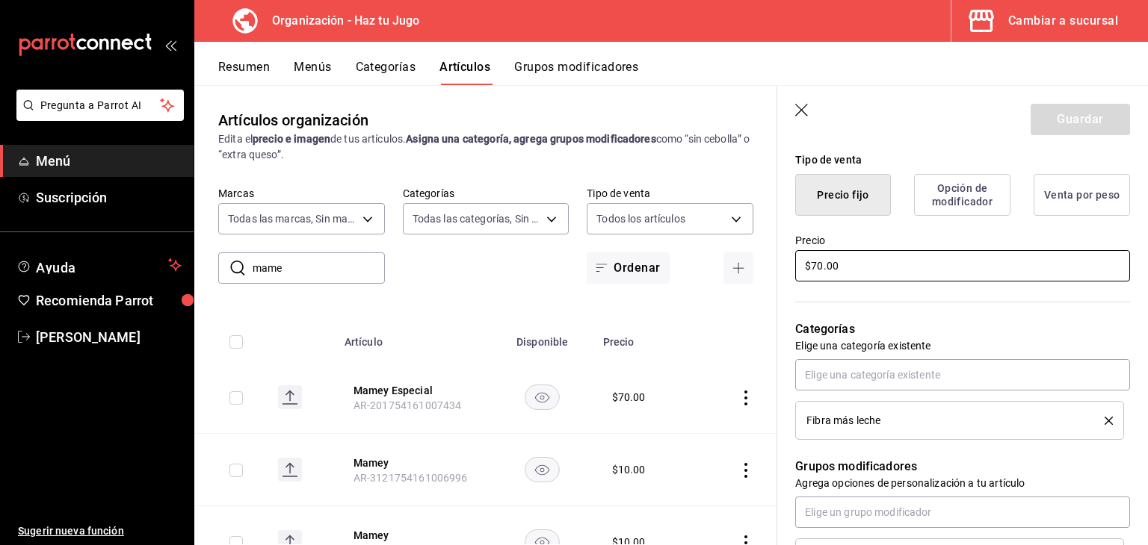
drag, startPoint x: 901, startPoint y: 272, endPoint x: 722, endPoint y: 288, distance: 180.1
click at [722, 288] on main "Artículos organización Edita el precio e imagen de tus artículos. Asigna una ca…" at bounding box center [670, 315] width 953 height 460
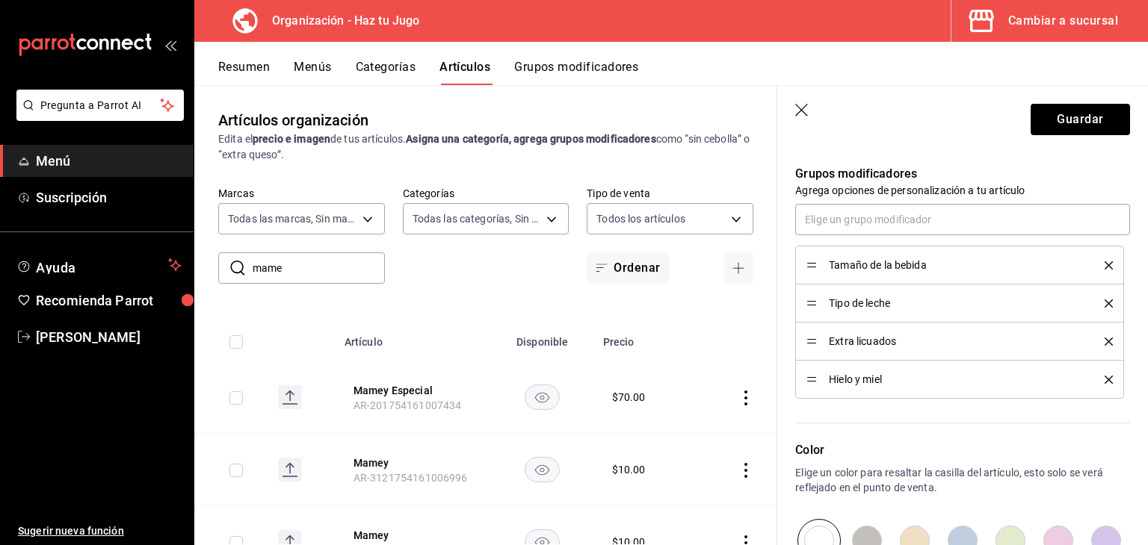
scroll to position [659, 0]
type input "$60.00"
drag, startPoint x: 811, startPoint y: 377, endPoint x: 814, endPoint y: 329, distance: 47.9
click at [1074, 117] on button "Guardar" at bounding box center [1079, 119] width 99 height 31
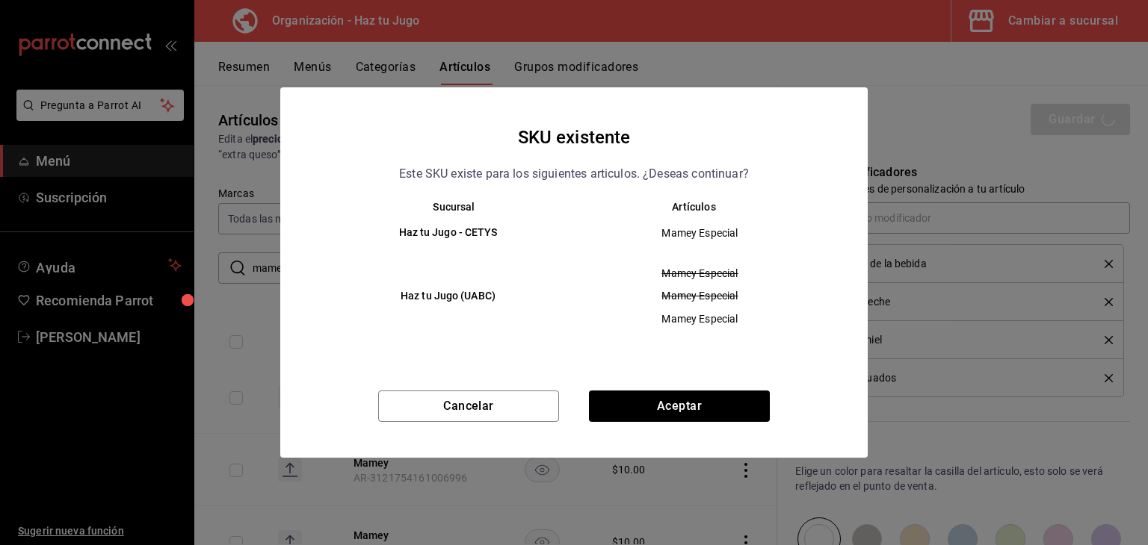
click at [708, 426] on div "Cancelar Aceptar" at bounding box center [573, 424] width 587 height 67
click at [704, 407] on button "Aceptar" at bounding box center [679, 406] width 181 height 31
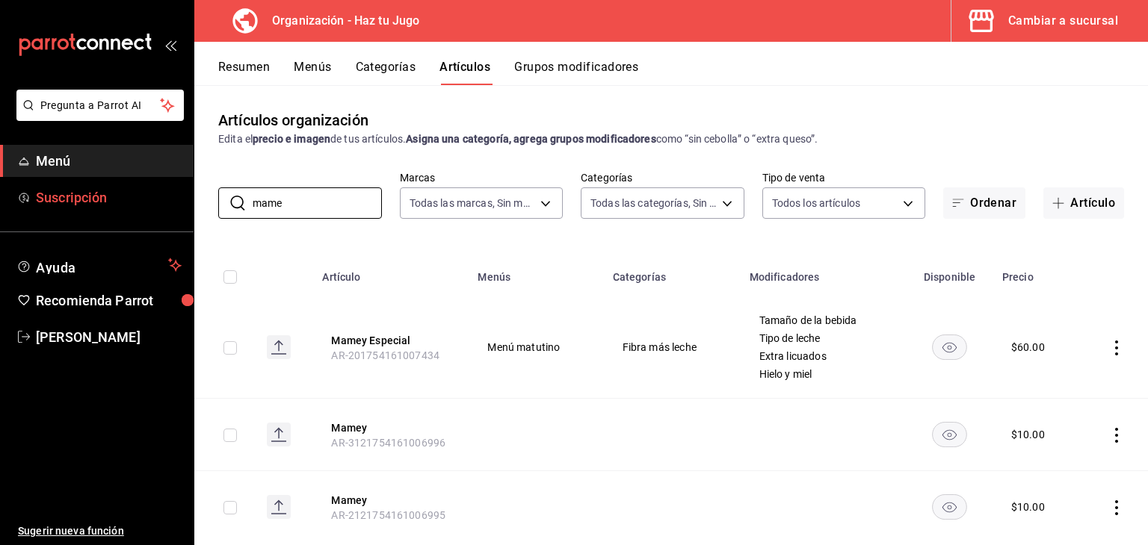
drag, startPoint x: 339, startPoint y: 205, endPoint x: 158, endPoint y: 213, distance: 181.0
click at [158, 213] on div "Pregunta a Parrot AI Menú Suscripción Ayuda Recomienda Parrot [PERSON_NAME] Sug…" at bounding box center [574, 272] width 1148 height 545
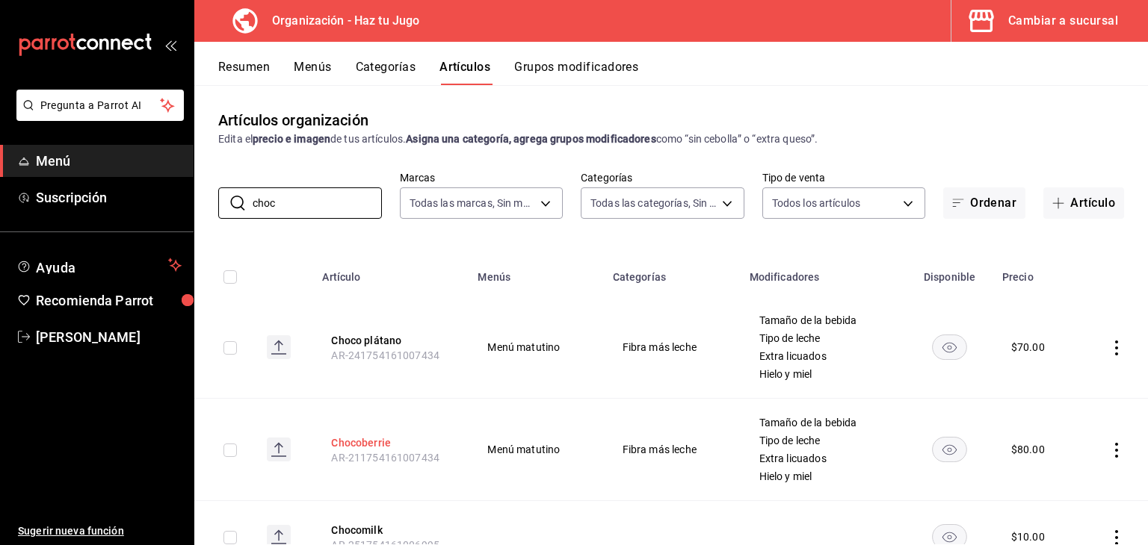
type input "choc"
click at [362, 442] on button "Chocoberrie" at bounding box center [391, 443] width 120 height 15
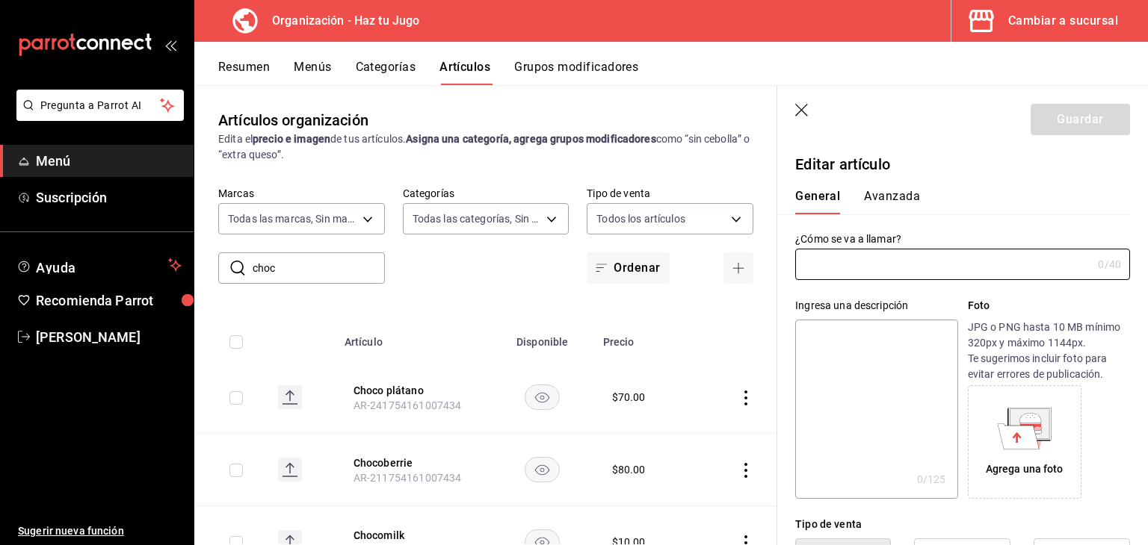
type input "Chocoberrie"
type input "AR-211754161007434"
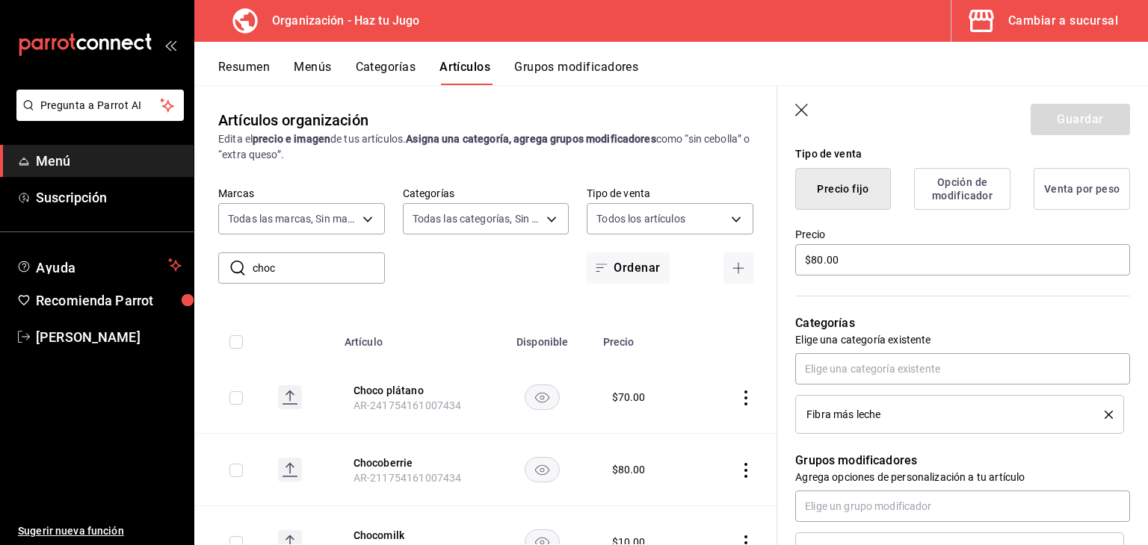
scroll to position [372, 0]
drag, startPoint x: 894, startPoint y: 246, endPoint x: 705, endPoint y: 270, distance: 190.5
click at [705, 270] on main "Artículos organización Edita el precio e imagen de tus artículos. Asigna una ca…" at bounding box center [670, 315] width 953 height 460
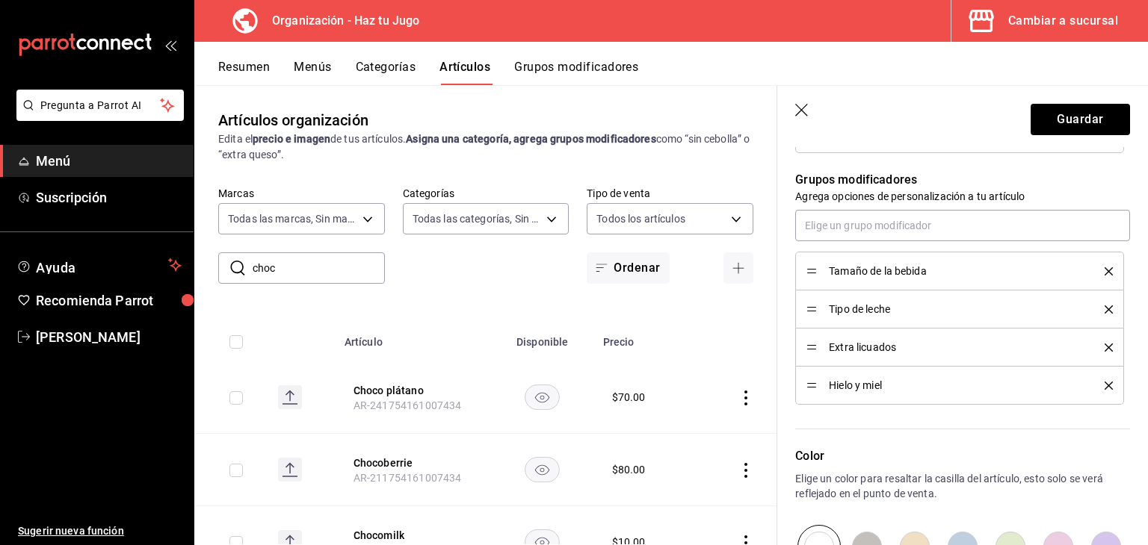
scroll to position [714, 0]
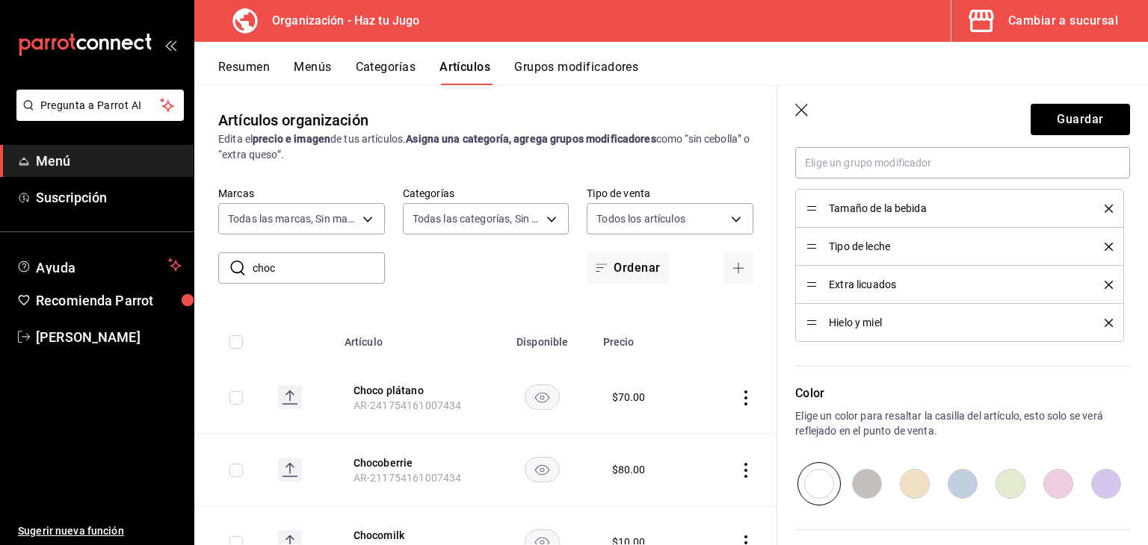
type input "$70.00"
drag, startPoint x: 817, startPoint y: 327, endPoint x: 808, endPoint y: 294, distance: 33.4
click at [808, 294] on ul "Tamaño de la bebida Tipo de leche Extra licuados Hielo y miel" at bounding box center [962, 265] width 335 height 153
drag, startPoint x: 816, startPoint y: 321, endPoint x: 817, endPoint y: 285, distance: 35.9
click at [1073, 108] on button "Guardar" at bounding box center [1079, 119] width 99 height 31
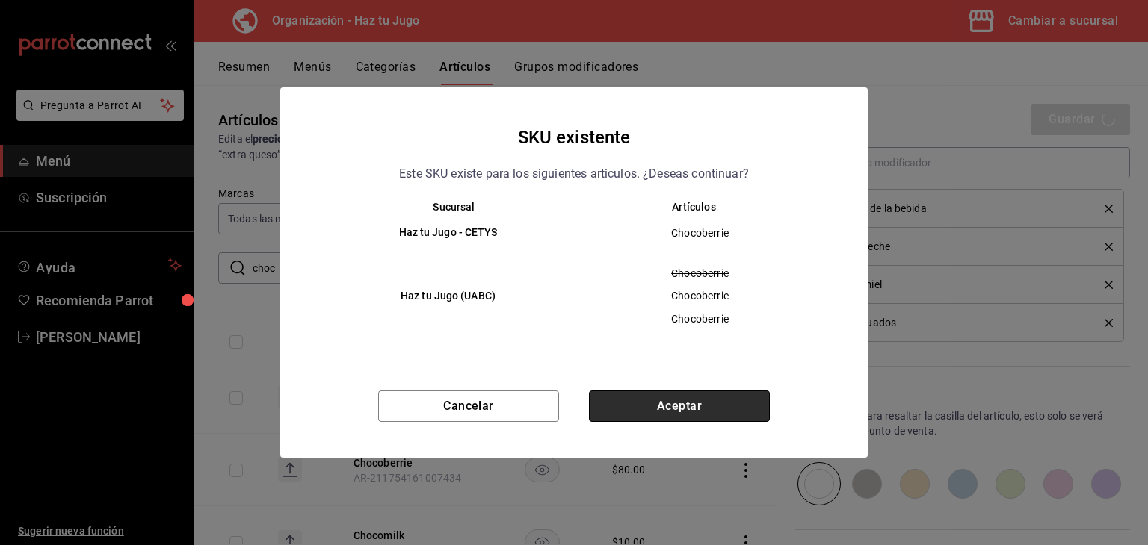
click at [692, 405] on button "Aceptar" at bounding box center [679, 406] width 181 height 31
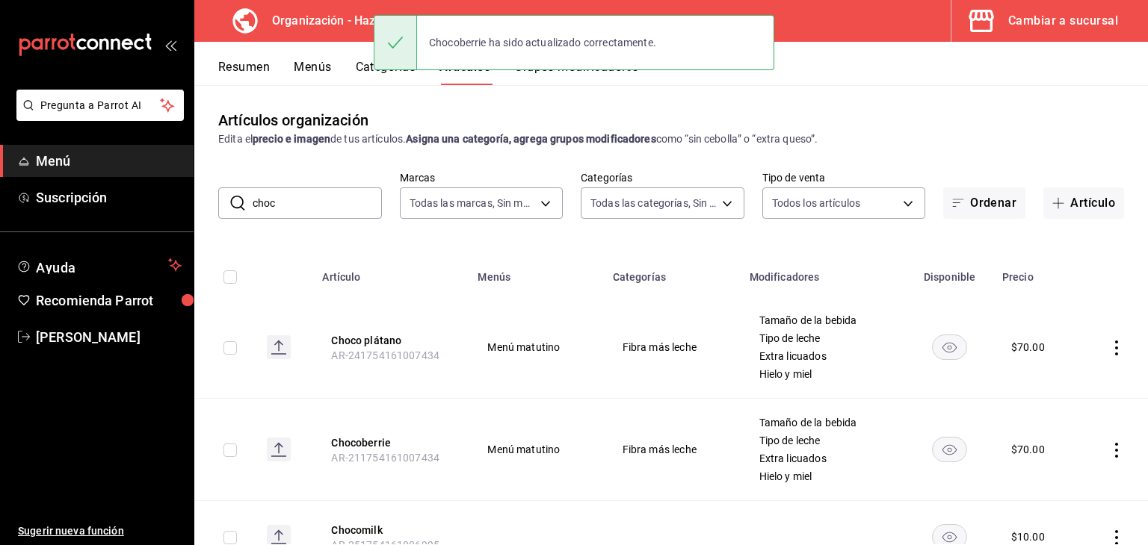
drag, startPoint x: 338, startPoint y: 194, endPoint x: 220, endPoint y: 190, distance: 118.1
click at [220, 190] on div "​ choc ​" at bounding box center [300, 203] width 164 height 31
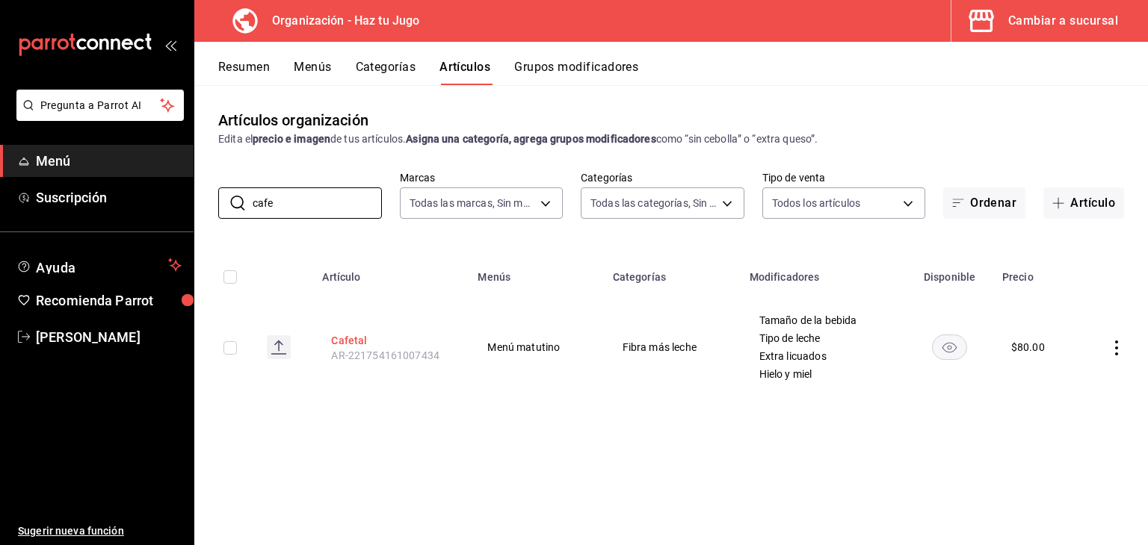
type input "cafe"
click at [355, 339] on button "Cafetal" at bounding box center [391, 340] width 120 height 15
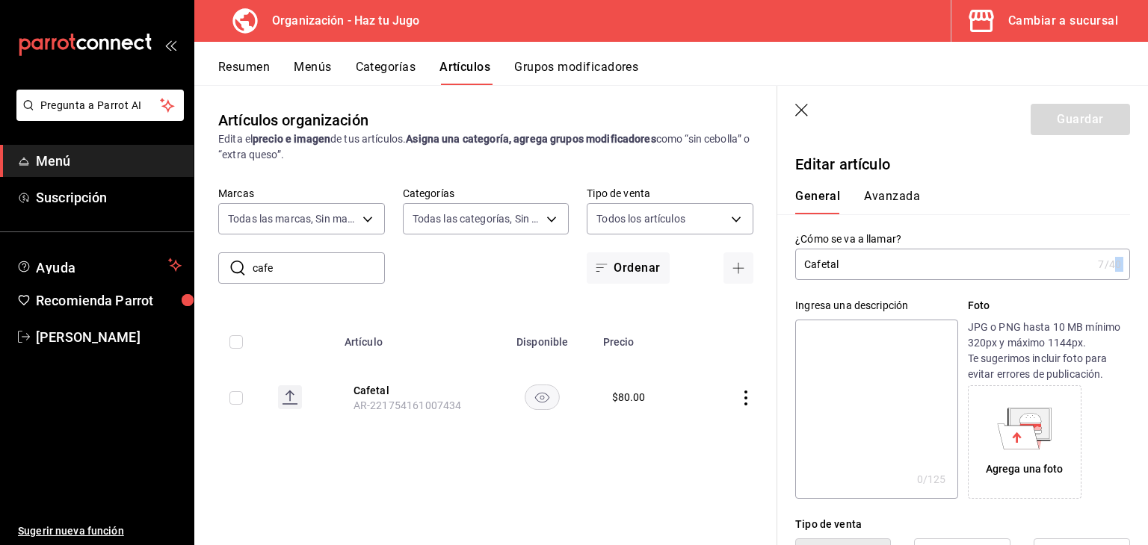
drag, startPoint x: 1104, startPoint y: 248, endPoint x: 1124, endPoint y: 281, distance: 38.2
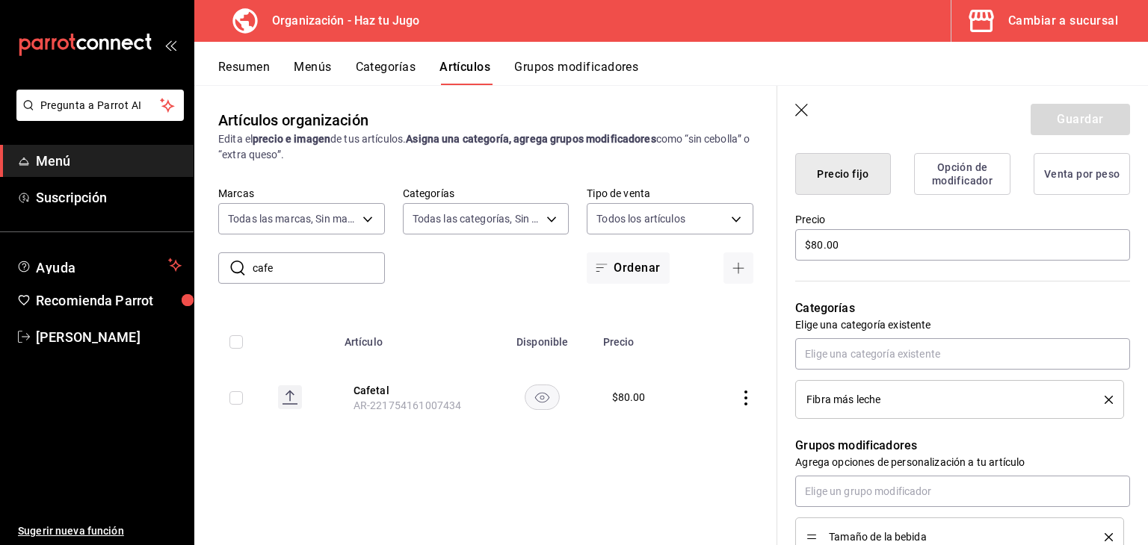
scroll to position [394, 0]
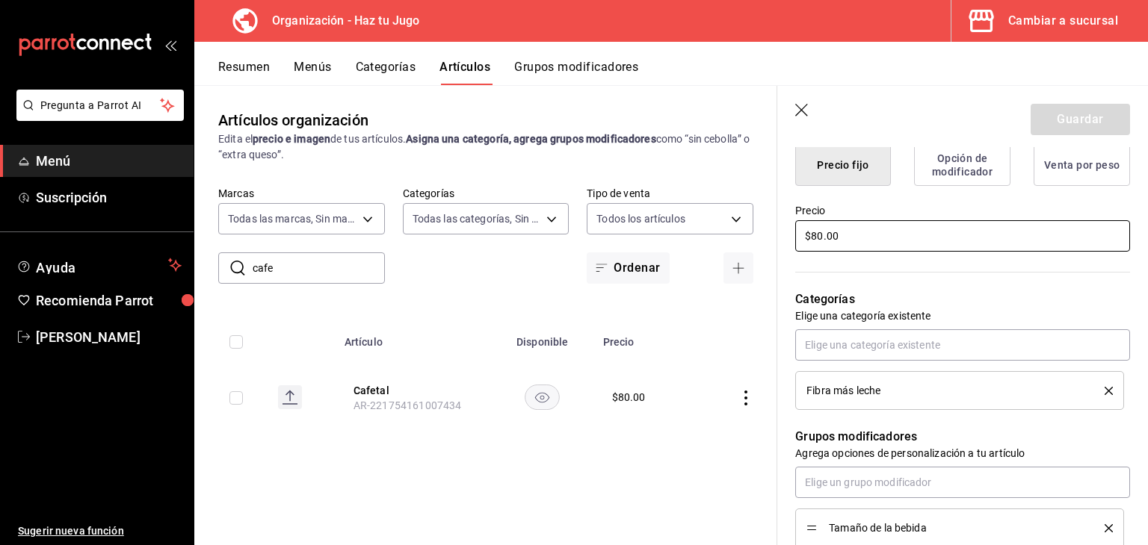
drag, startPoint x: 824, startPoint y: 237, endPoint x: 798, endPoint y: 239, distance: 26.2
click at [798, 239] on input "$80.00" at bounding box center [962, 235] width 335 height 31
drag, startPoint x: 887, startPoint y: 241, endPoint x: 743, endPoint y: 238, distance: 143.5
click at [743, 238] on main "Artículos organización Edita el precio e imagen de tus artículos. Asigna una ca…" at bounding box center [670, 315] width 953 height 460
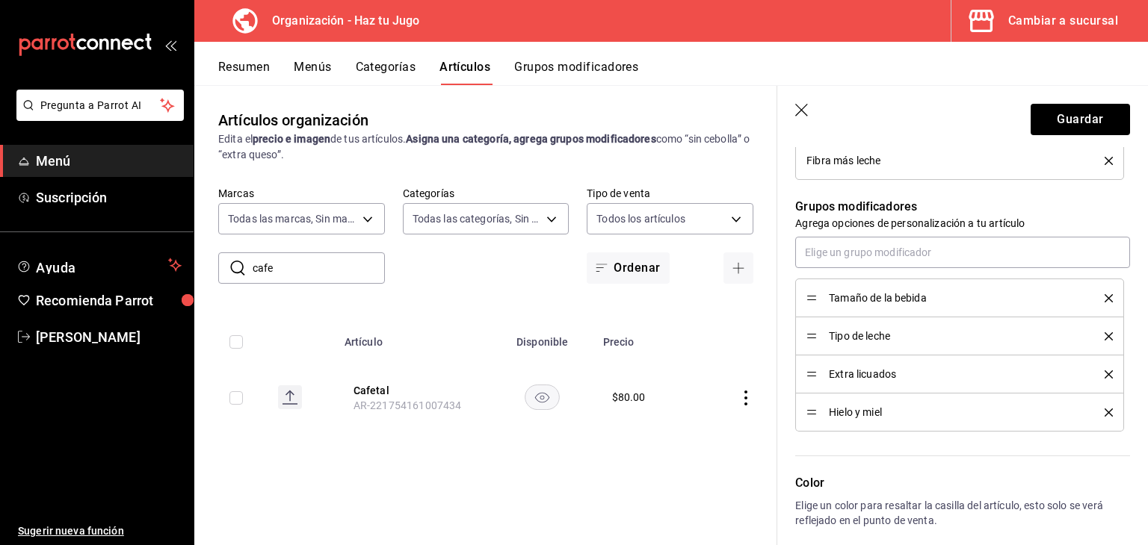
scroll to position [630, 0]
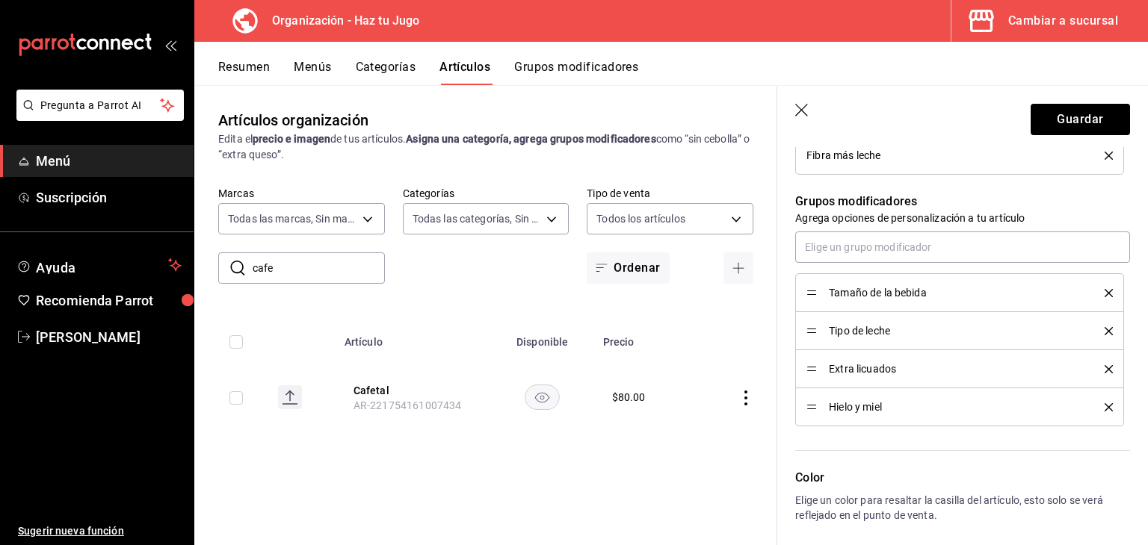
type input "$70.00"
drag, startPoint x: 811, startPoint y: 404, endPoint x: 810, endPoint y: 371, distance: 33.6
click at [1063, 111] on button "Guardar" at bounding box center [1079, 119] width 99 height 31
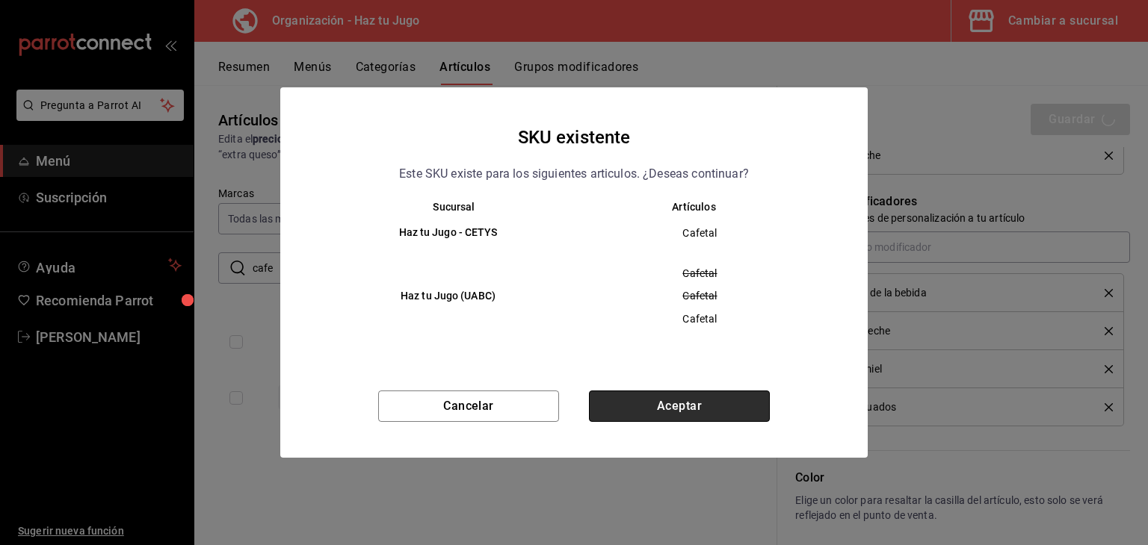
click at [681, 398] on button "Aceptar" at bounding box center [679, 406] width 181 height 31
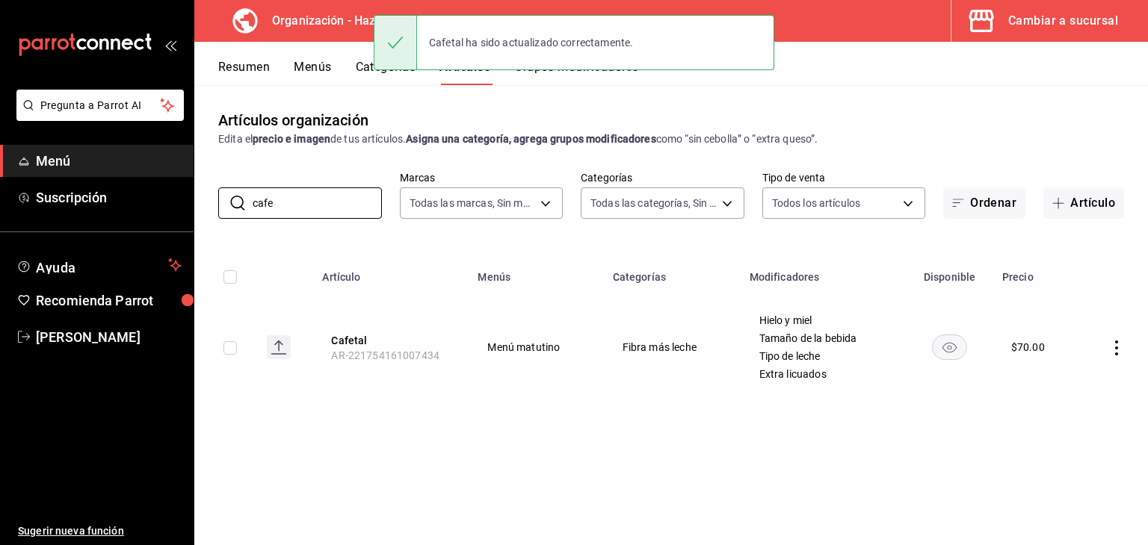
drag, startPoint x: 318, startPoint y: 195, endPoint x: 108, endPoint y: 224, distance: 212.0
click at [108, 224] on div "Pregunta a Parrot AI Menú Suscripción Ayuda Recomienda Parrot [PERSON_NAME] Sug…" at bounding box center [574, 272] width 1148 height 545
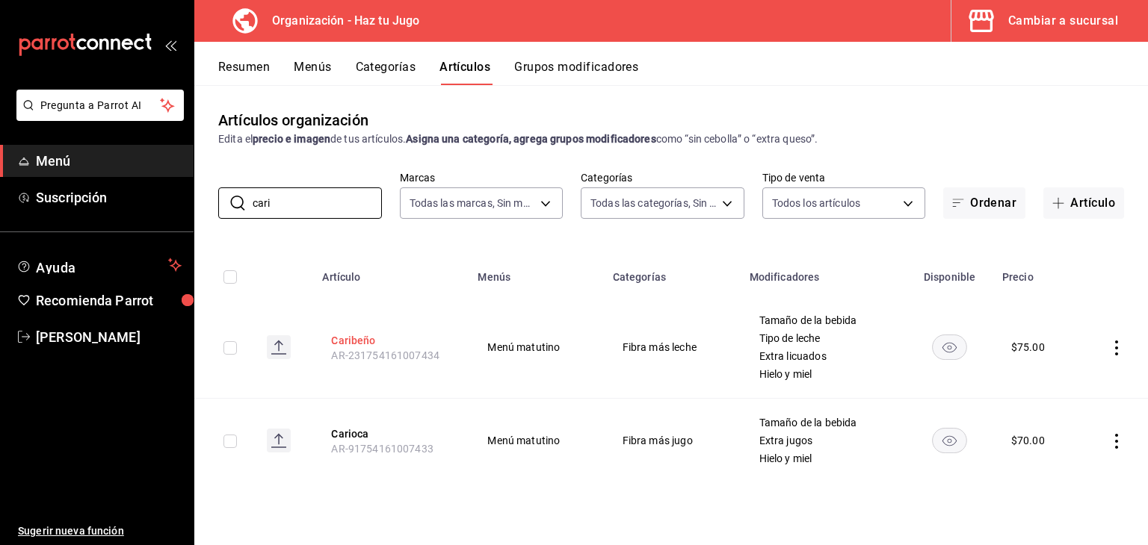
type input "cari"
click at [365, 334] on button "Caribeño" at bounding box center [391, 340] width 120 height 15
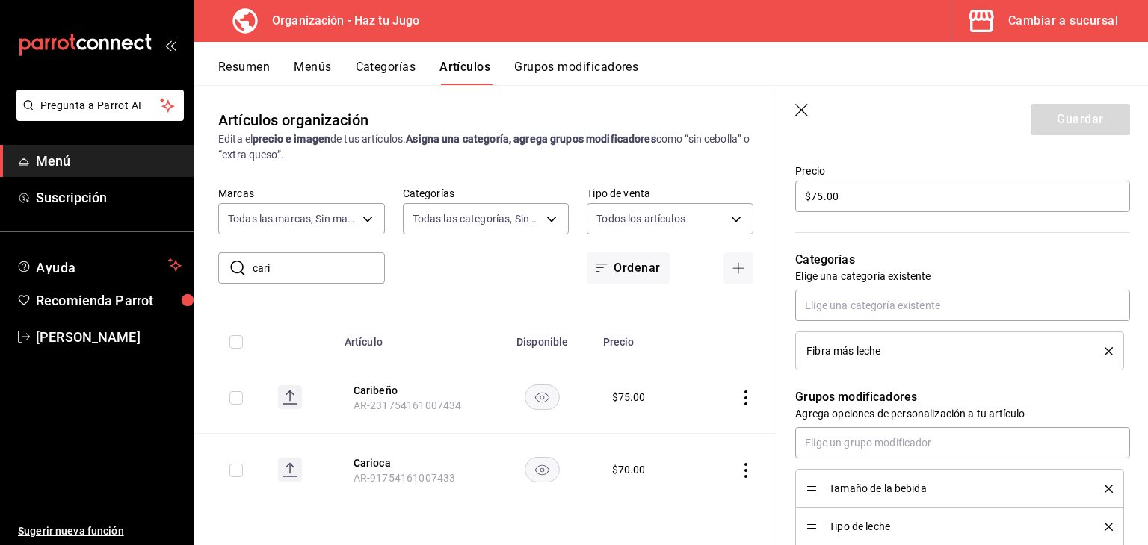
scroll to position [420, 0]
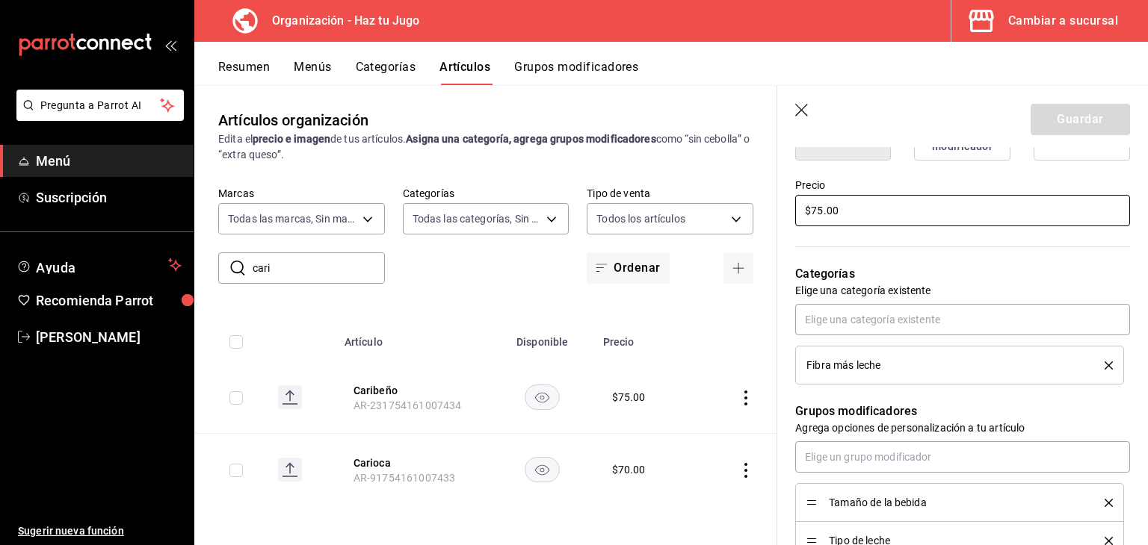
drag, startPoint x: 844, startPoint y: 219, endPoint x: 755, endPoint y: 221, distance: 88.9
click at [755, 221] on main "Artículos organización Edita el precio e imagen de tus artículos. Asigna una ca…" at bounding box center [670, 315] width 953 height 460
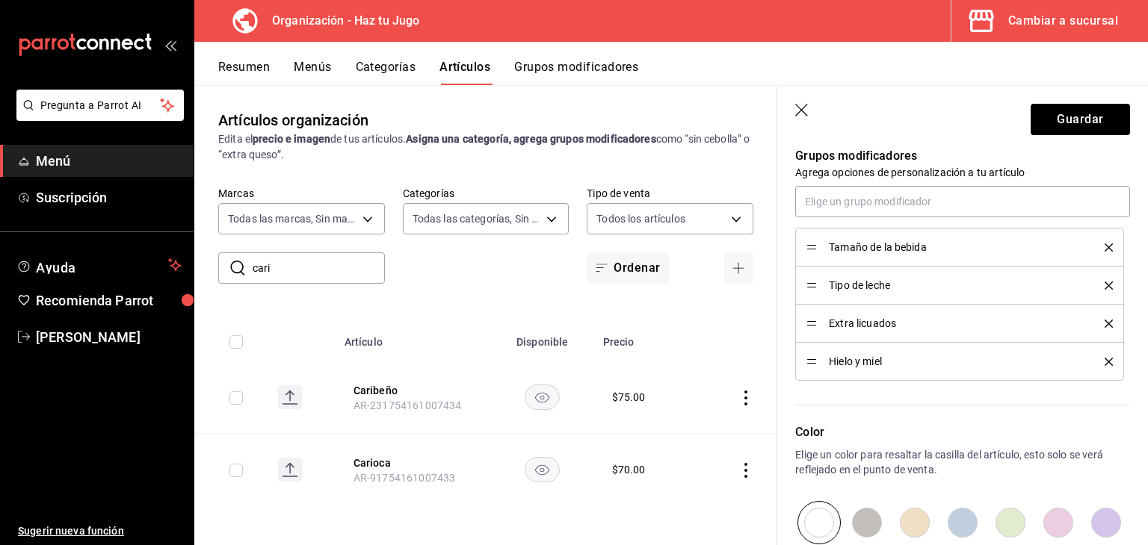
scroll to position [723, 0]
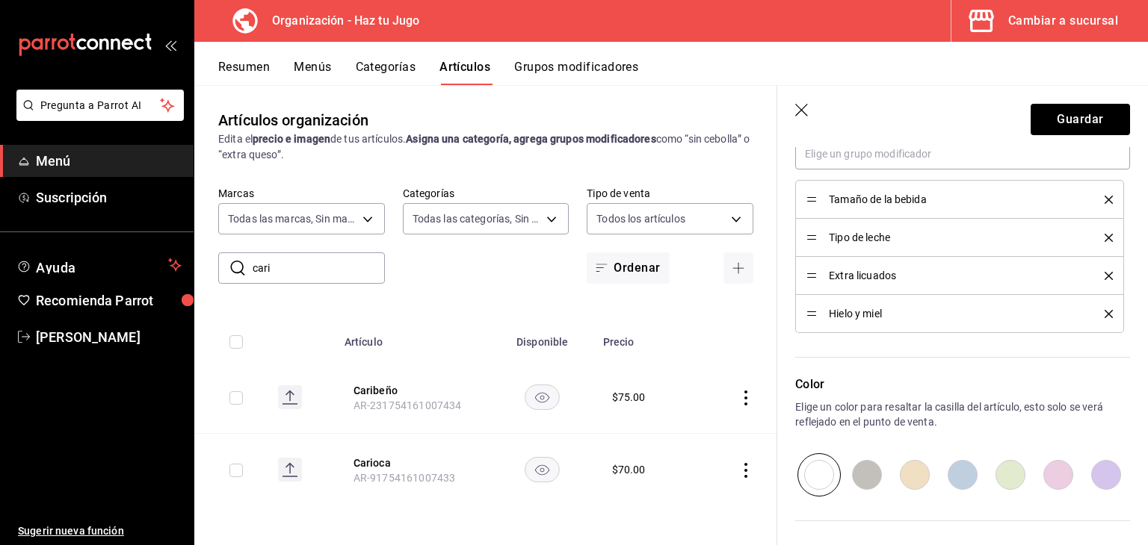
type input "$65.00"
drag, startPoint x: 812, startPoint y: 312, endPoint x: 814, endPoint y: 268, distance: 43.4
click at [1074, 111] on button "Guardar" at bounding box center [1079, 119] width 99 height 31
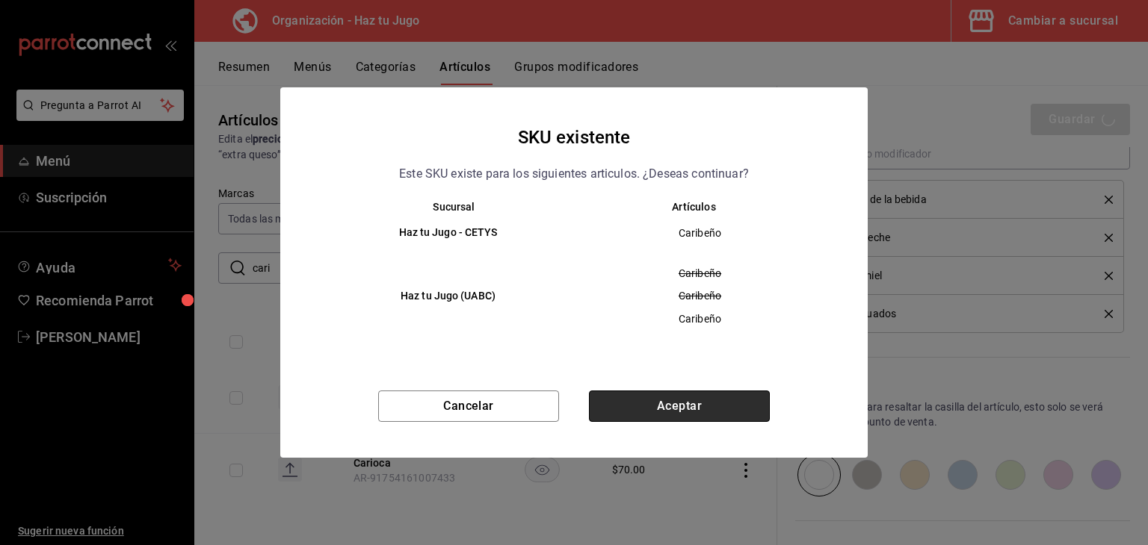
click at [696, 416] on button "Aceptar" at bounding box center [679, 406] width 181 height 31
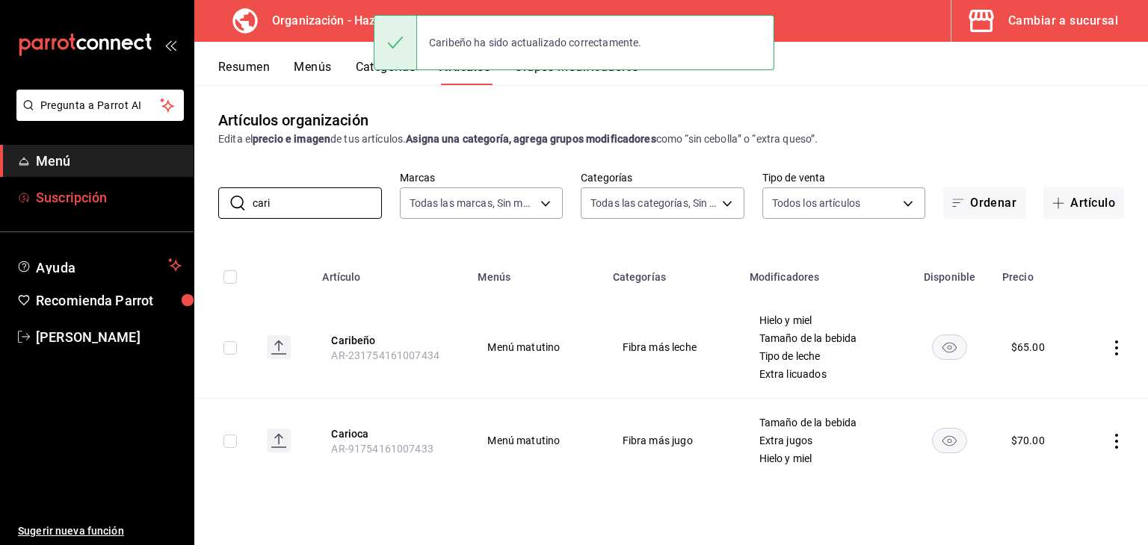
drag, startPoint x: 288, startPoint y: 198, endPoint x: 128, endPoint y: 197, distance: 160.6
click at [128, 197] on div "Pregunta a Parrot AI Menú Suscripción Ayuda Recomienda Parrot [PERSON_NAME] Sug…" at bounding box center [574, 272] width 1148 height 545
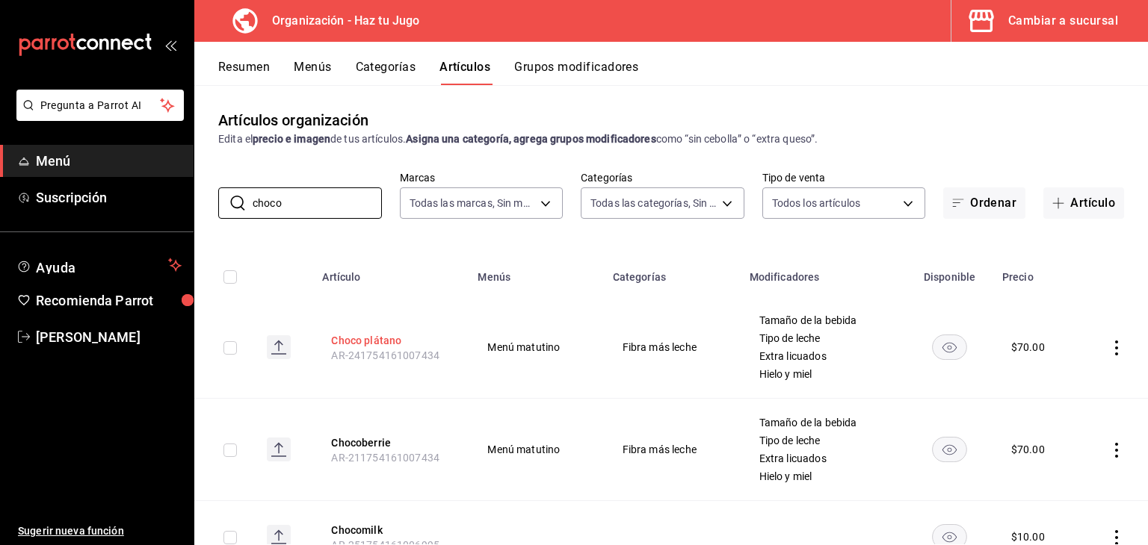
type input "choco"
click at [367, 341] on button "Choco plátano" at bounding box center [391, 340] width 120 height 15
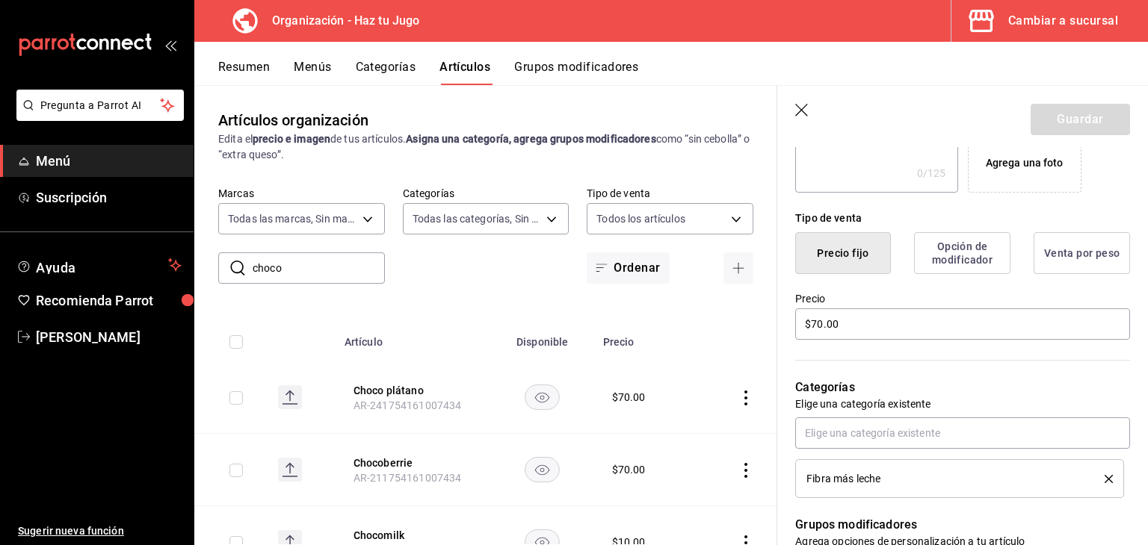
scroll to position [344, 0]
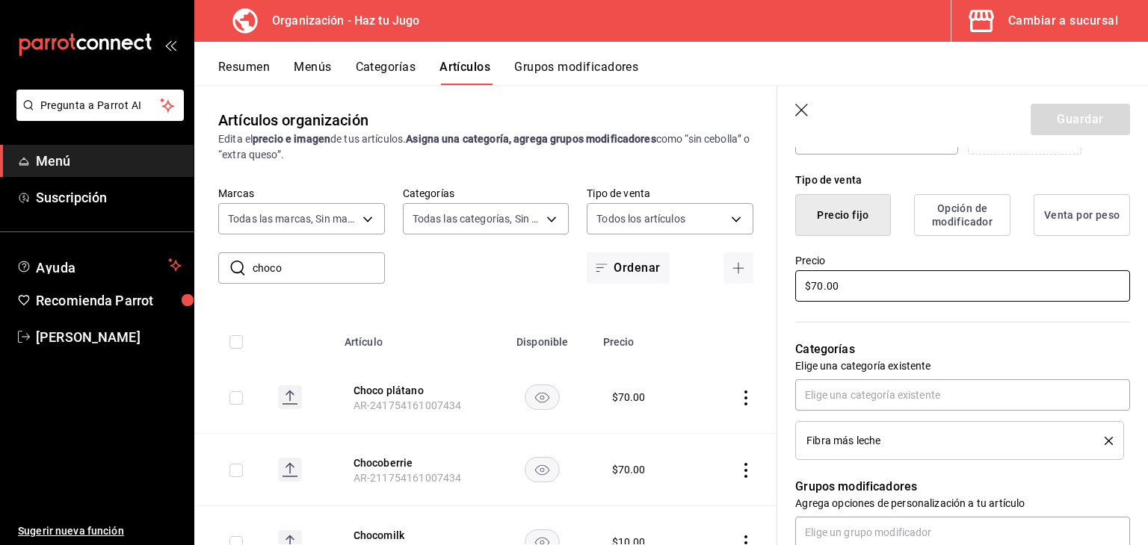
drag, startPoint x: 857, startPoint y: 287, endPoint x: 732, endPoint y: 296, distance: 125.1
click at [732, 296] on main "Artículos organización Edita el precio e imagen de tus artículos. Asigna una ca…" at bounding box center [670, 315] width 953 height 460
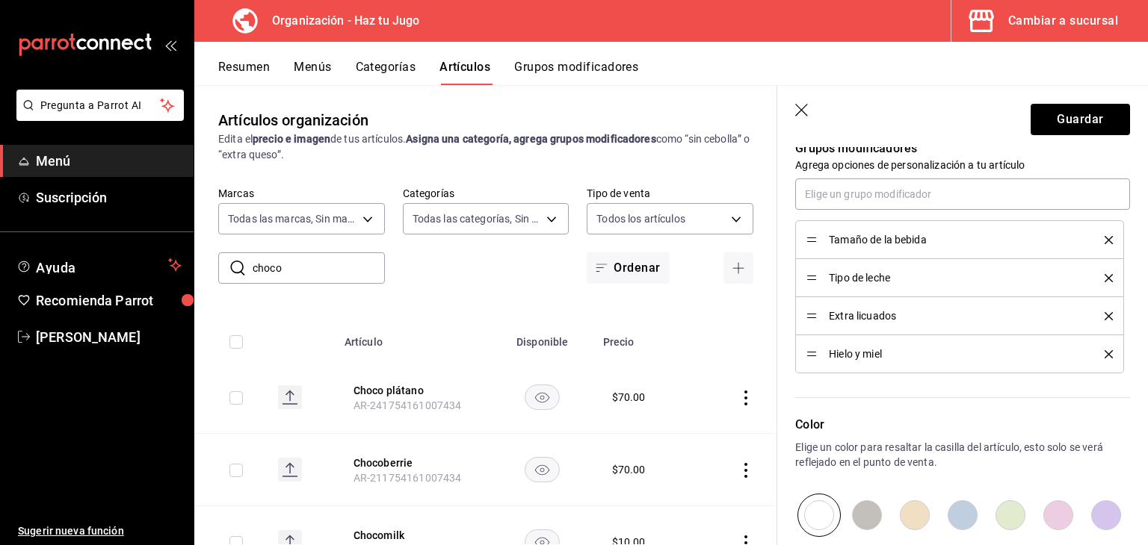
scroll to position [687, 0]
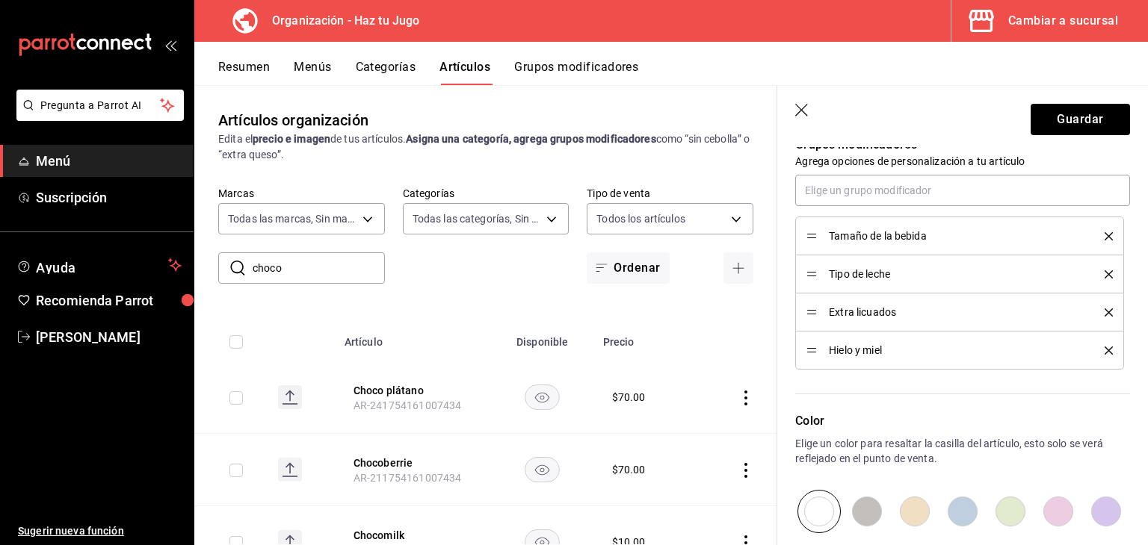
type input "$60.00"
drag, startPoint x: 809, startPoint y: 347, endPoint x: 814, endPoint y: 309, distance: 38.4
click at [1071, 117] on button "Guardar" at bounding box center [1079, 119] width 99 height 31
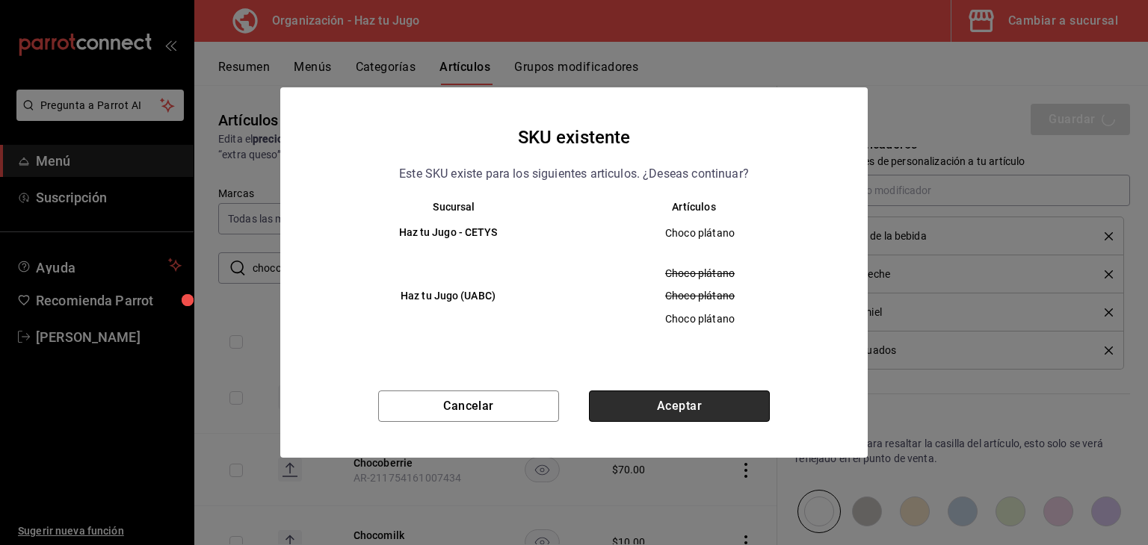
click at [708, 398] on button "Aceptar" at bounding box center [679, 406] width 181 height 31
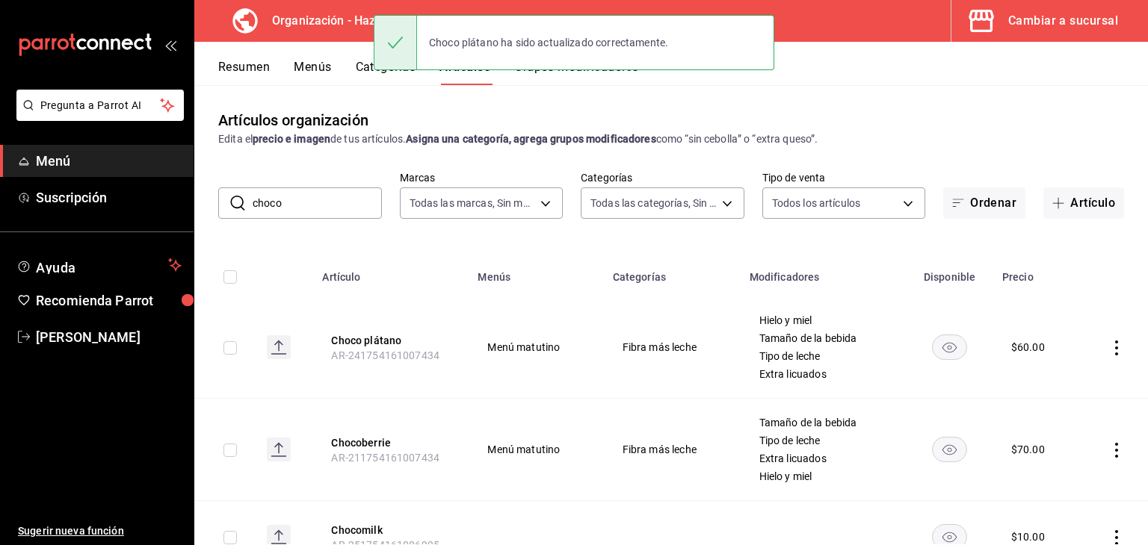
scroll to position [7, 0]
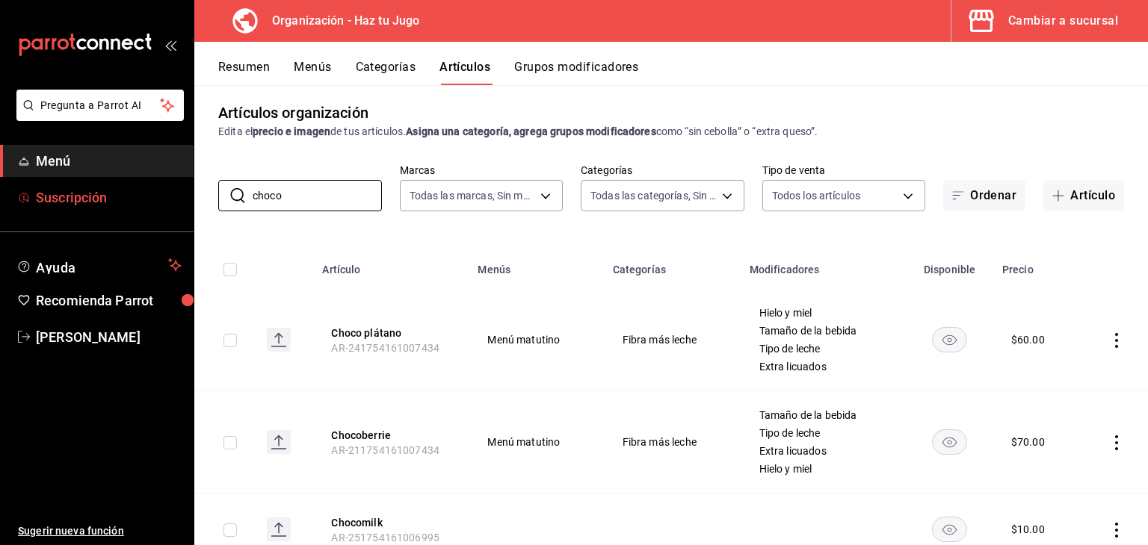
drag, startPoint x: 308, startPoint y: 192, endPoint x: 121, endPoint y: 190, distance: 186.8
click at [121, 190] on div "Pregunta a Parrot AI Menú Suscripción Ayuda Recomienda Parrot [PERSON_NAME] Sug…" at bounding box center [574, 272] width 1148 height 545
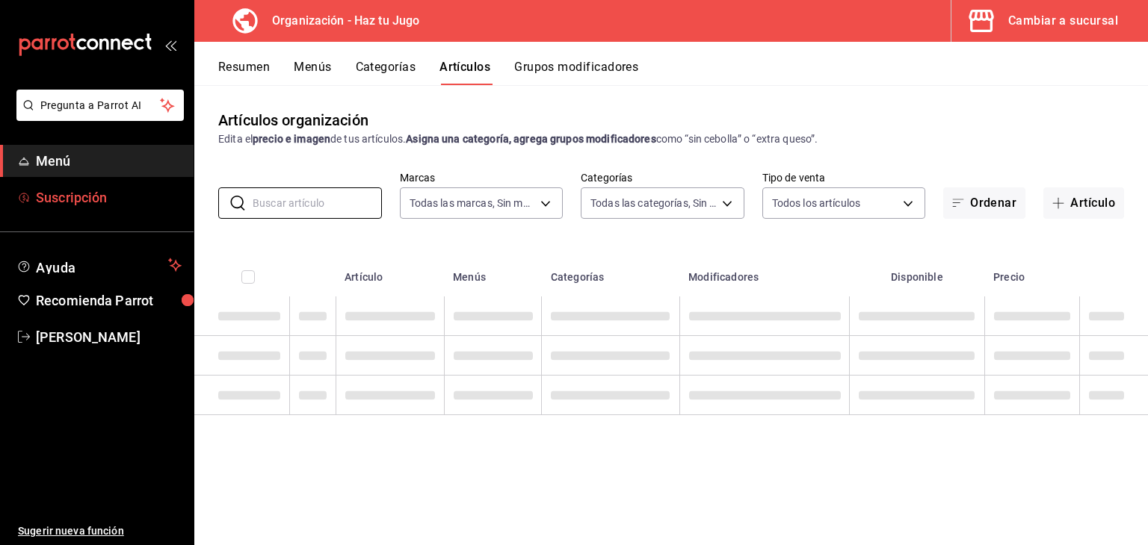
scroll to position [0, 0]
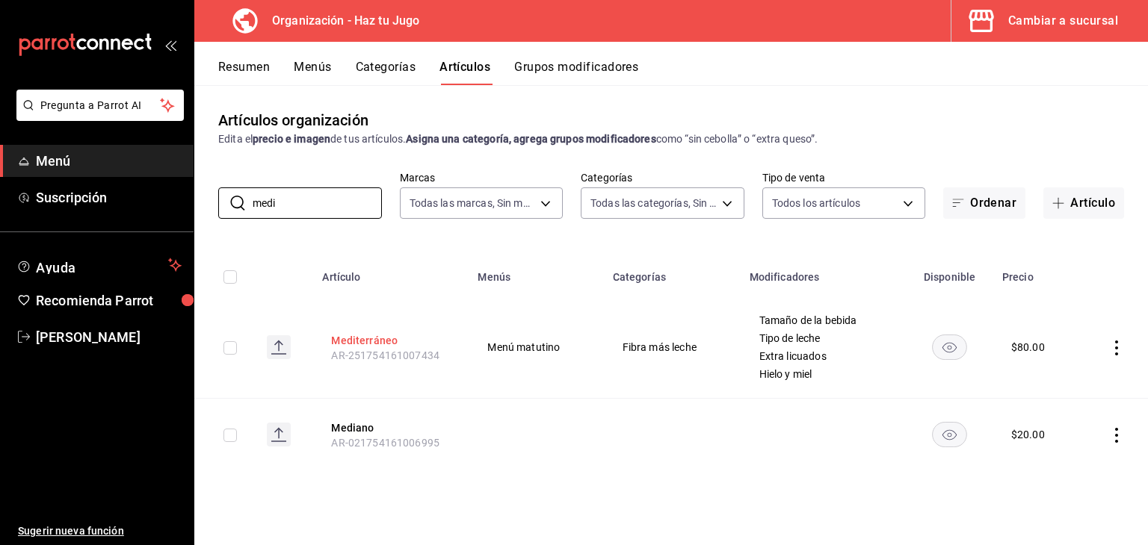
type input "medi"
click at [368, 338] on button "Mediterráneo" at bounding box center [391, 340] width 120 height 15
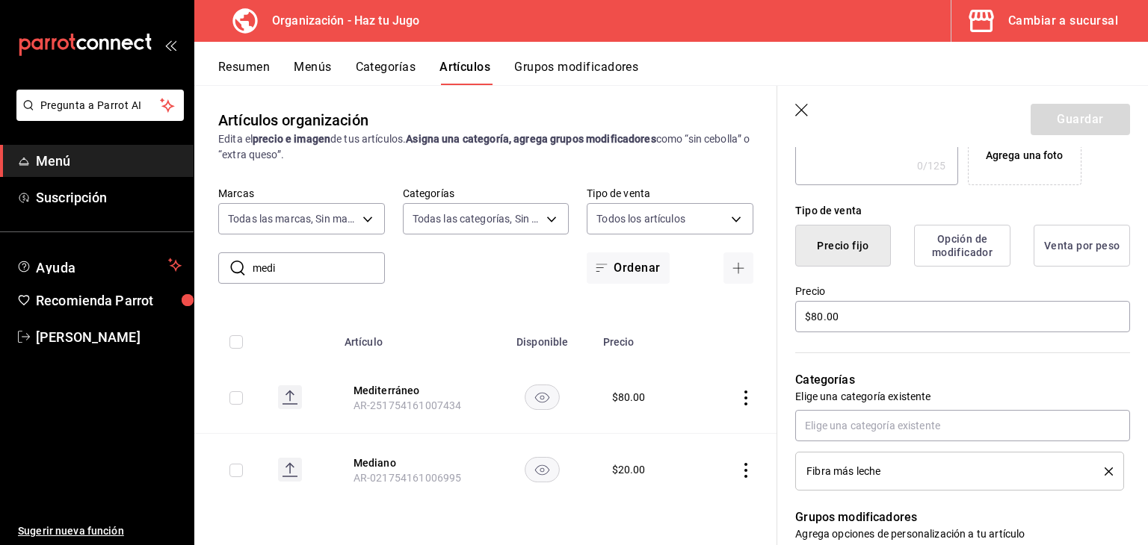
scroll to position [316, 0]
drag, startPoint x: 909, startPoint y: 309, endPoint x: 730, endPoint y: 341, distance: 181.4
click at [730, 341] on main "Artículos organización Edita el precio e imagen de tus artículos. Asigna una ca…" at bounding box center [670, 315] width 953 height 460
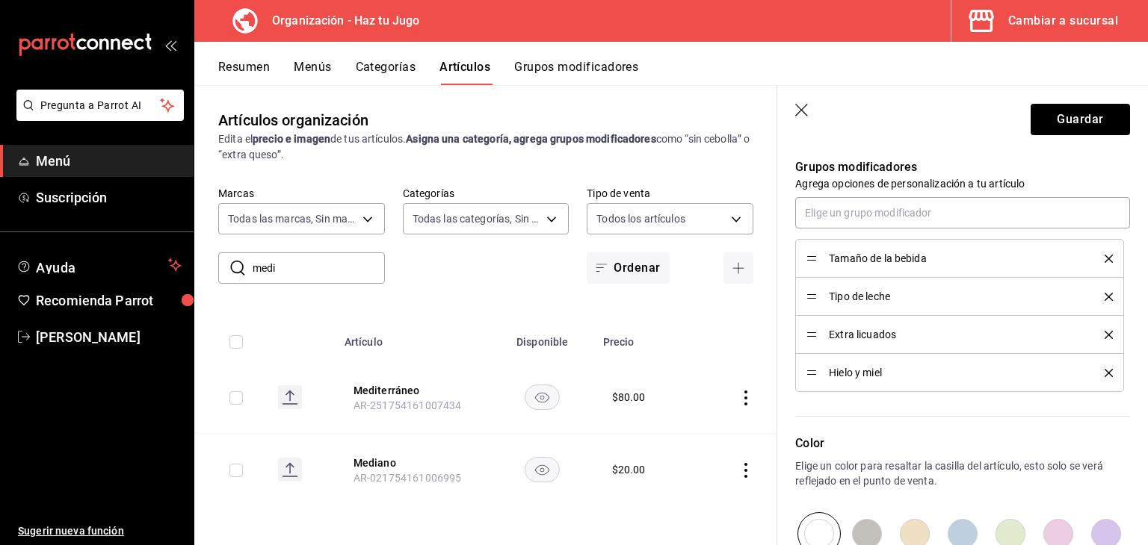
scroll to position [666, 0]
type input "$70.00"
drag, startPoint x: 812, startPoint y: 371, endPoint x: 811, endPoint y: 329, distance: 41.9
click at [1079, 116] on button "Guardar" at bounding box center [1079, 119] width 99 height 31
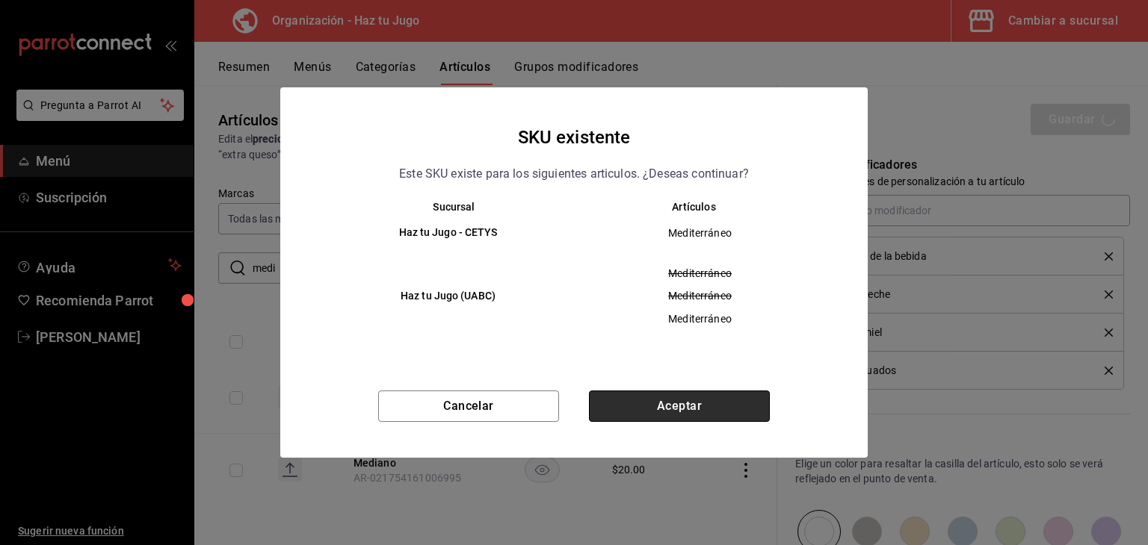
click at [693, 421] on button "Aceptar" at bounding box center [679, 406] width 181 height 31
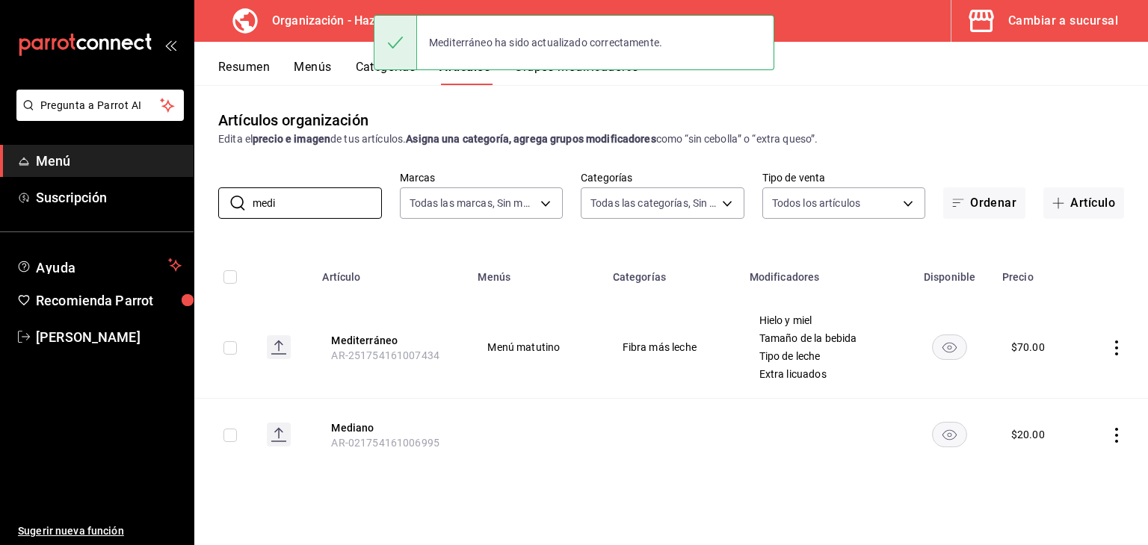
drag, startPoint x: 316, startPoint y: 204, endPoint x: 136, endPoint y: 229, distance: 181.8
click at [136, 229] on div "Pregunta a Parrot AI Menú Suscripción Ayuda Recomienda Parrot [PERSON_NAME] Sug…" at bounding box center [574, 272] width 1148 height 545
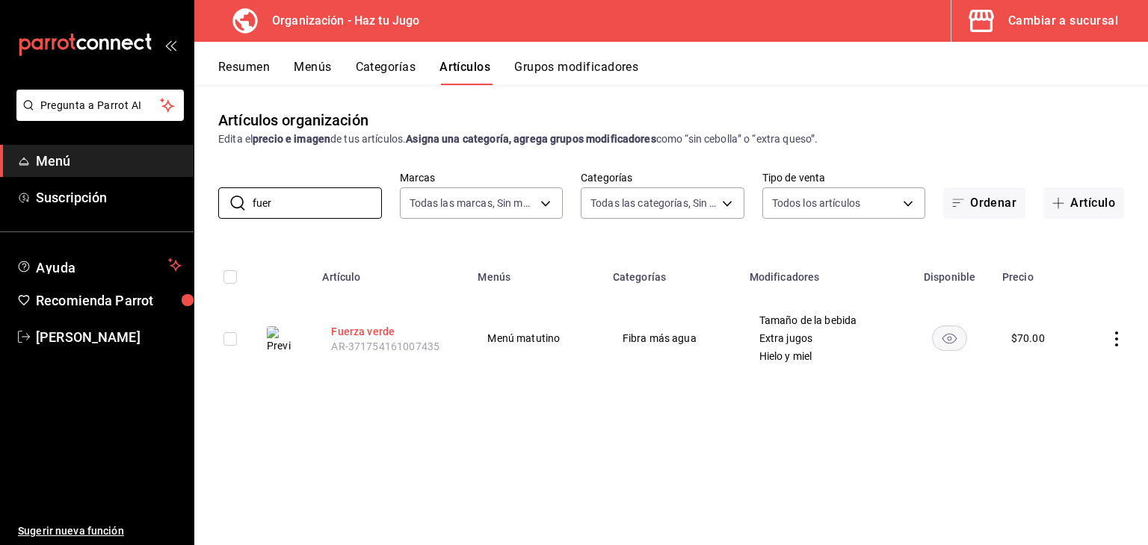
type input "fuer"
click at [371, 338] on button "Fuerza verde" at bounding box center [391, 331] width 120 height 15
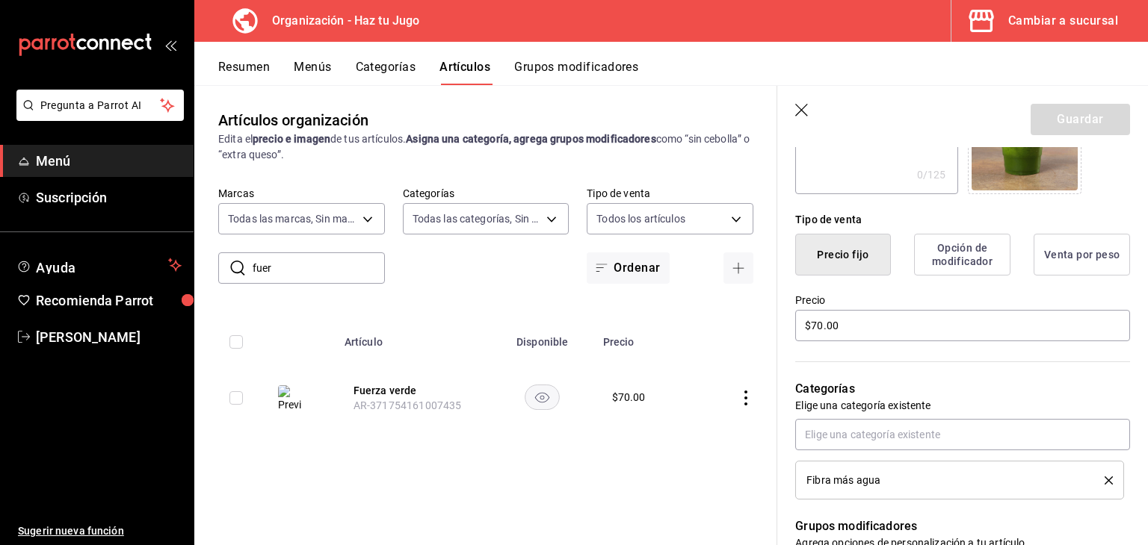
scroll to position [316, 0]
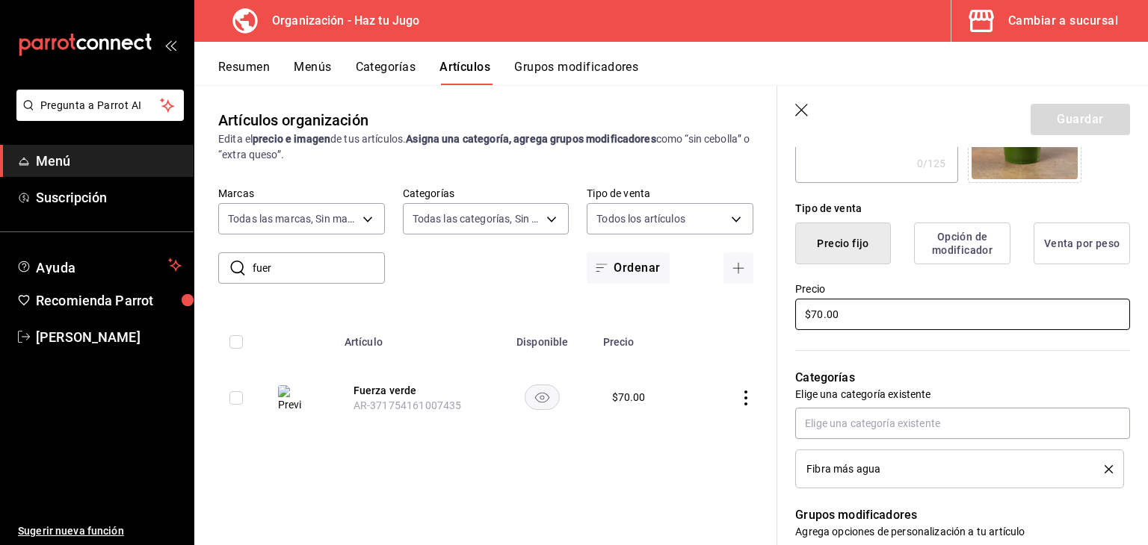
drag, startPoint x: 856, startPoint y: 310, endPoint x: 640, endPoint y: 301, distance: 216.1
click at [640, 301] on main "Artículos organización Edita el precio e imagen de tus artículos. Asigna una ca…" at bounding box center [670, 315] width 953 height 460
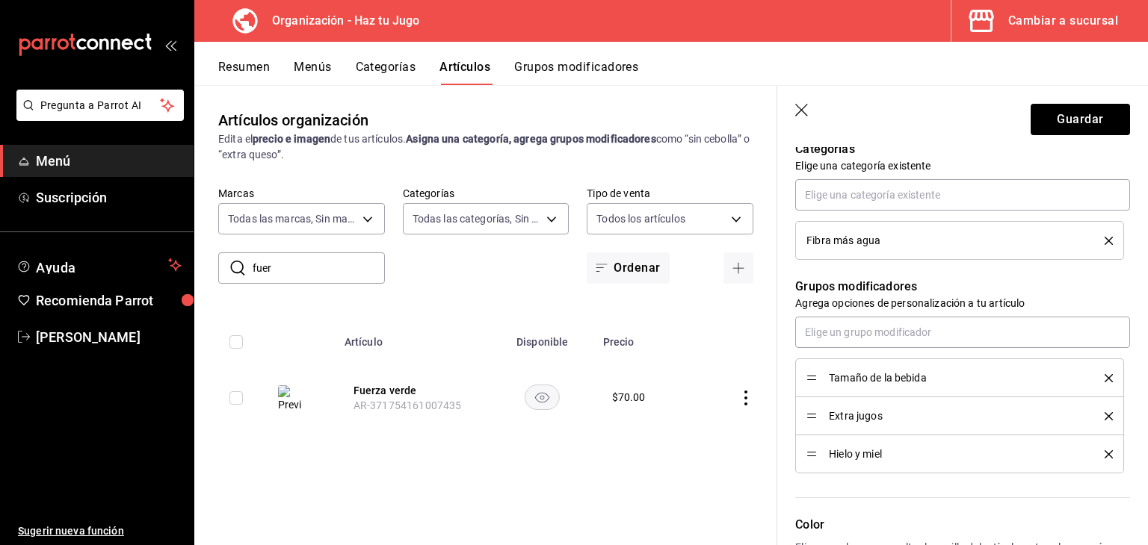
scroll to position [551, 0]
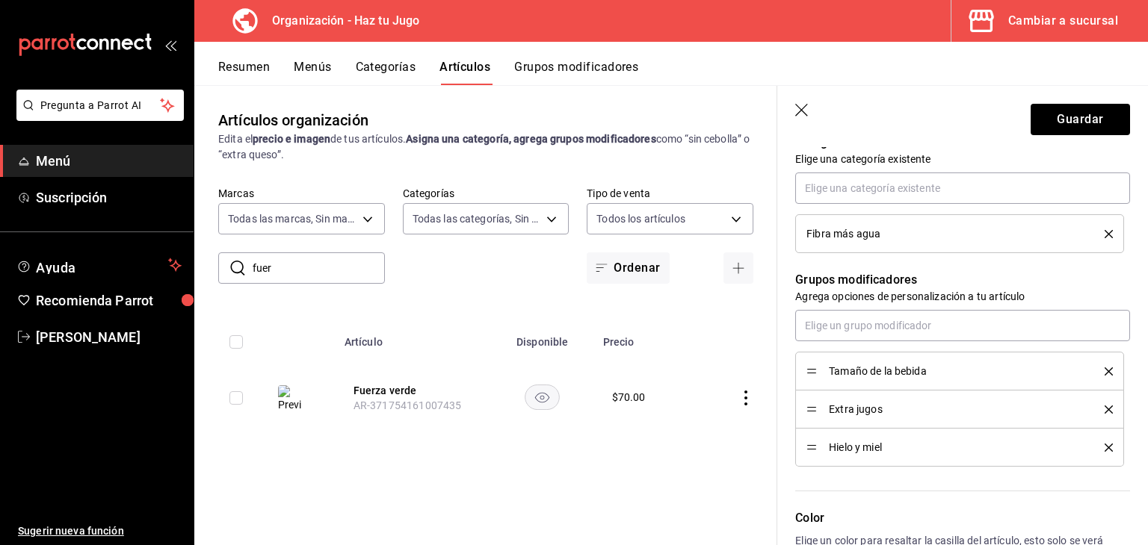
type input "$60.00"
drag, startPoint x: 809, startPoint y: 449, endPoint x: 809, endPoint y: 407, distance: 41.8
click at [1064, 117] on button "Guardar" at bounding box center [1079, 119] width 99 height 31
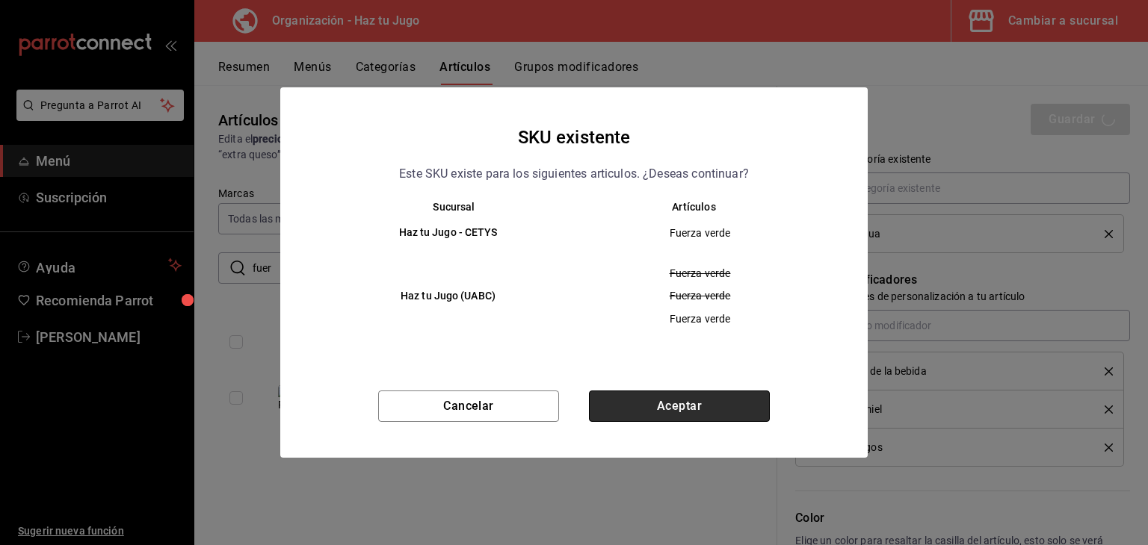
click at [666, 401] on button "Aceptar" at bounding box center [679, 406] width 181 height 31
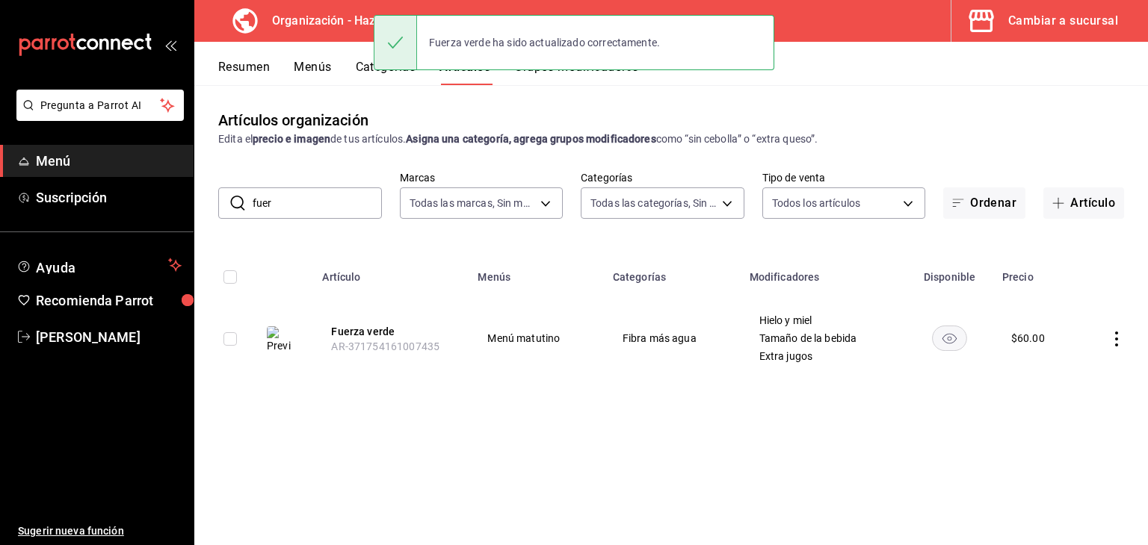
click at [306, 270] on th at bounding box center [284, 273] width 58 height 48
drag, startPoint x: 304, startPoint y: 213, endPoint x: 191, endPoint y: 217, distance: 112.9
click at [191, 217] on div "Pregunta a Parrot AI Menú Suscripción Ayuda Recomienda Parrot [PERSON_NAME] Sug…" at bounding box center [574, 272] width 1148 height 545
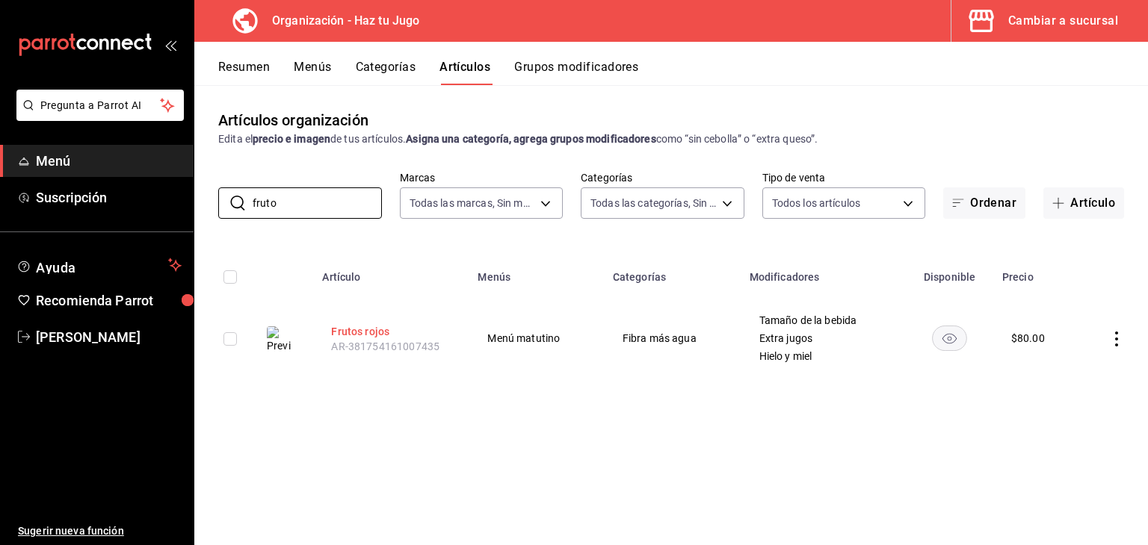
type input "fruto"
click at [365, 329] on button "Frutos rojos" at bounding box center [391, 331] width 120 height 15
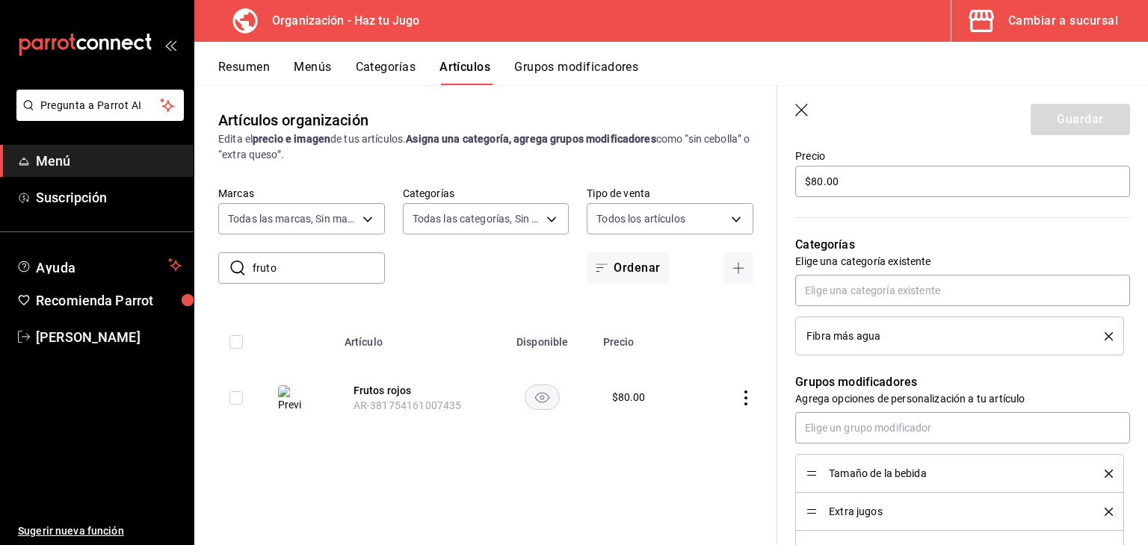
scroll to position [495, 0]
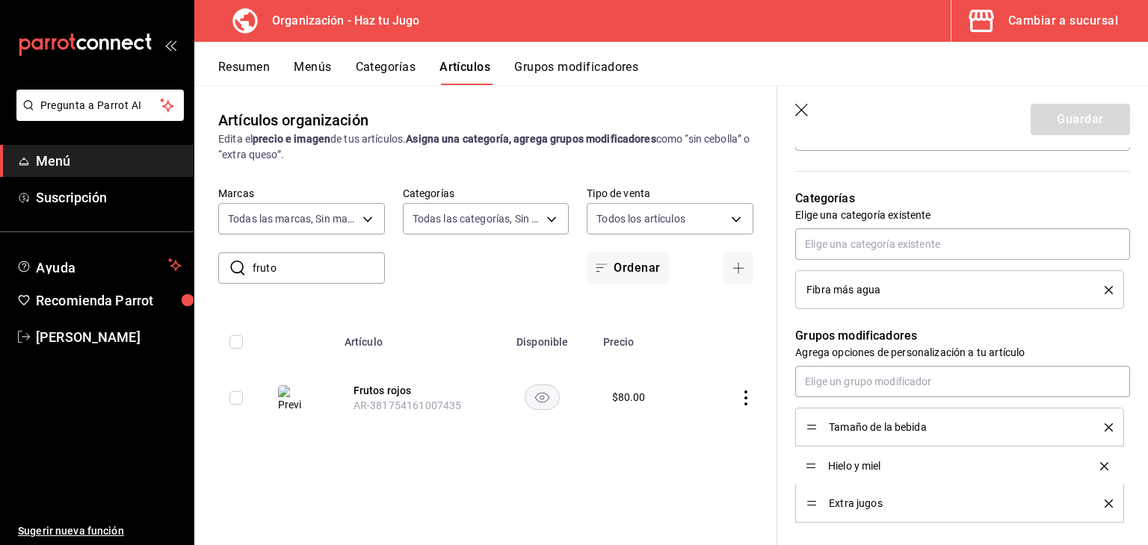
drag, startPoint x: 808, startPoint y: 501, endPoint x: 812, endPoint y: 465, distance: 36.9
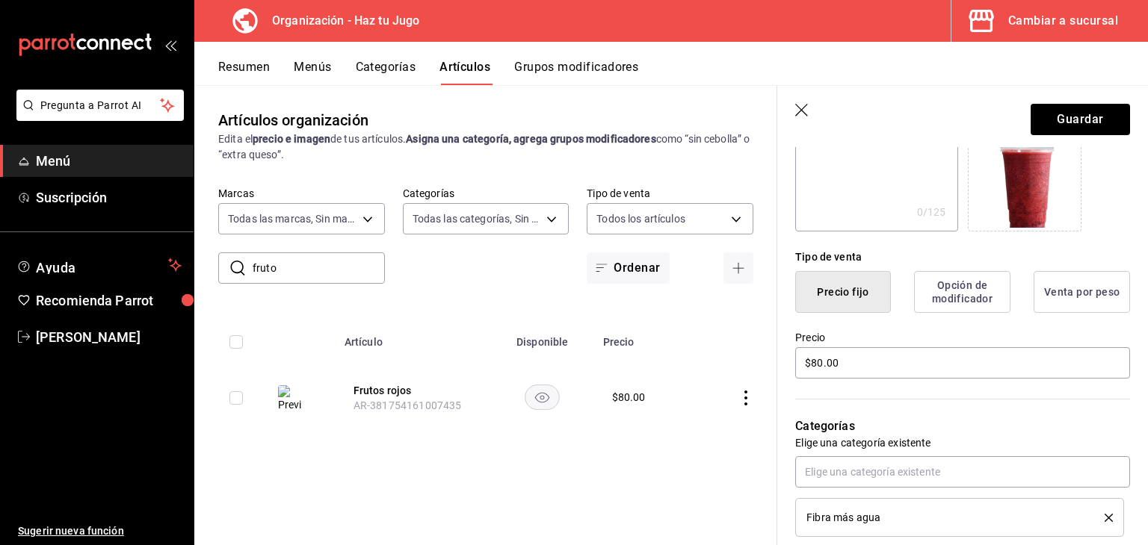
scroll to position [259, 0]
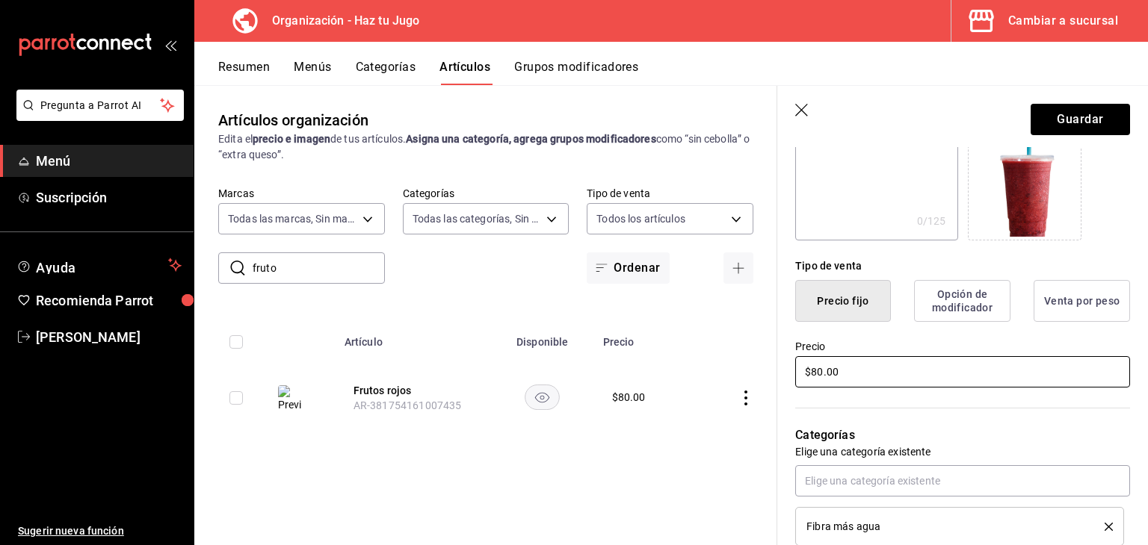
drag, startPoint x: 877, startPoint y: 366, endPoint x: 786, endPoint y: 365, distance: 91.2
click at [786, 365] on div "Precio $80.00" at bounding box center [953, 356] width 353 height 68
type input "$70.00"
click at [1062, 118] on button "Guardar" at bounding box center [1079, 119] width 99 height 31
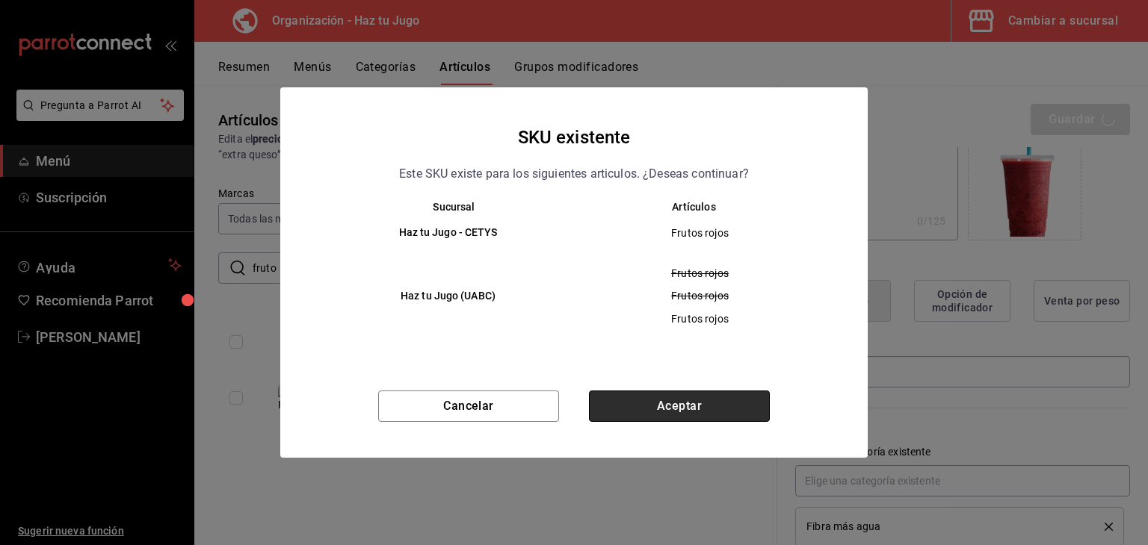
click at [678, 409] on button "Aceptar" at bounding box center [679, 406] width 181 height 31
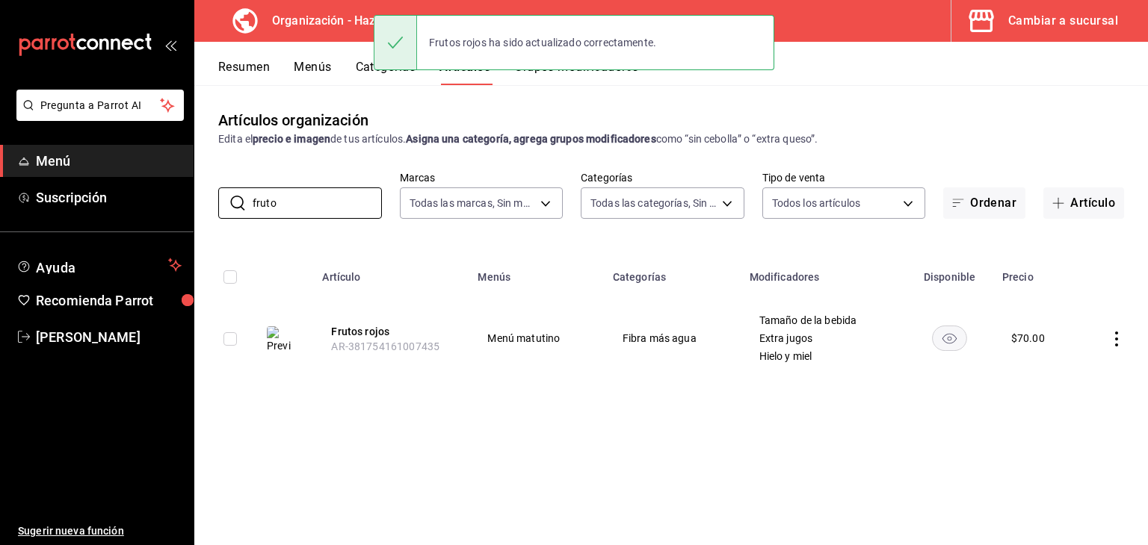
drag, startPoint x: 320, startPoint y: 214, endPoint x: 215, endPoint y: 207, distance: 104.9
click at [215, 207] on div "​ fruto ​ Marcas Todas las marcas, Sin marca 6a6a6d2c-cf23-4088-9f71-267082d6ef…" at bounding box center [670, 195] width 953 height 48
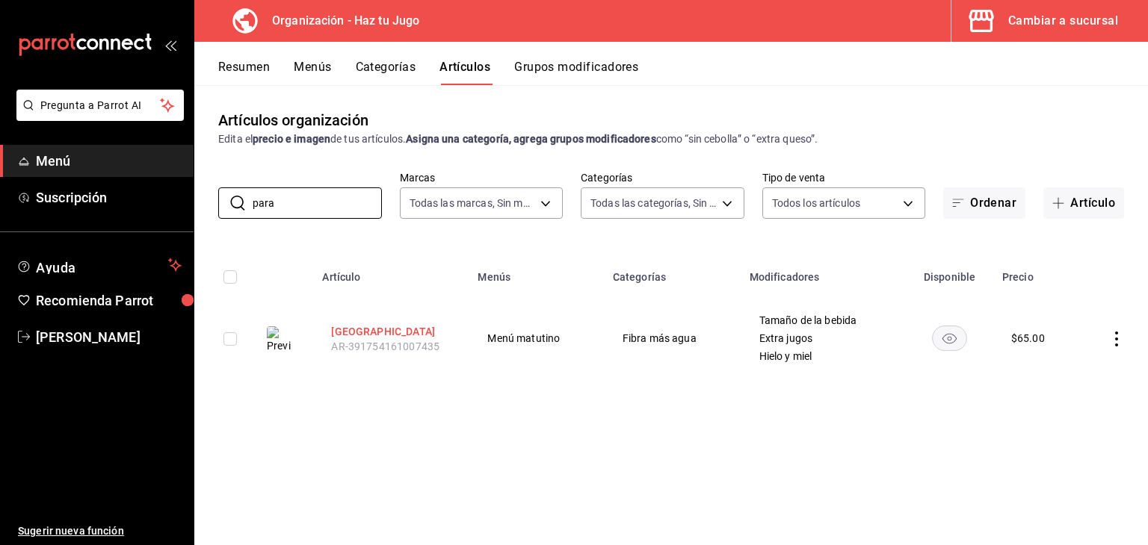
type input "para"
click at [344, 329] on button "[GEOGRAPHIC_DATA]" at bounding box center [391, 331] width 120 height 15
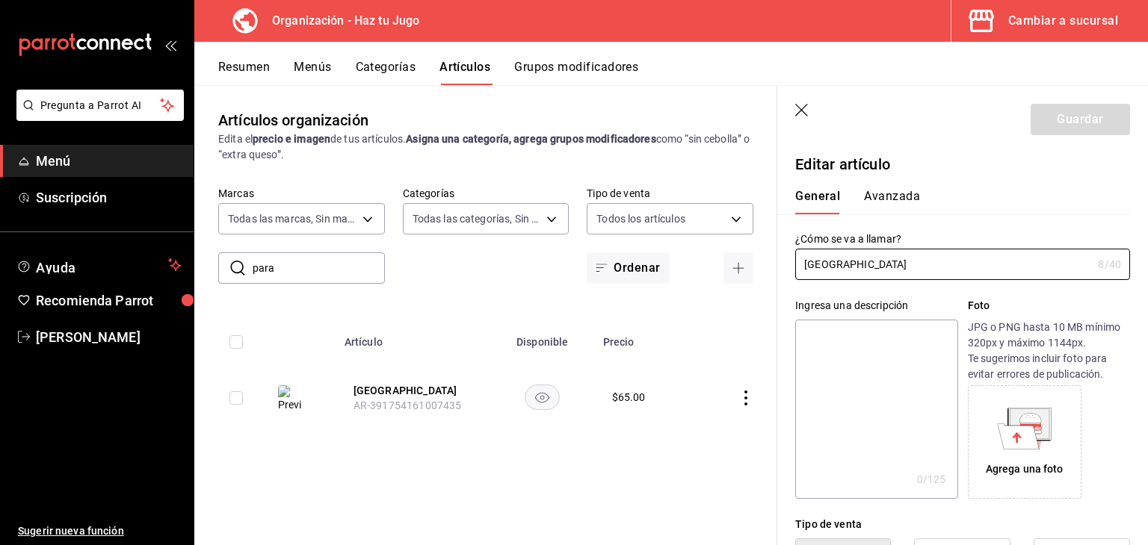
type input "$65.00"
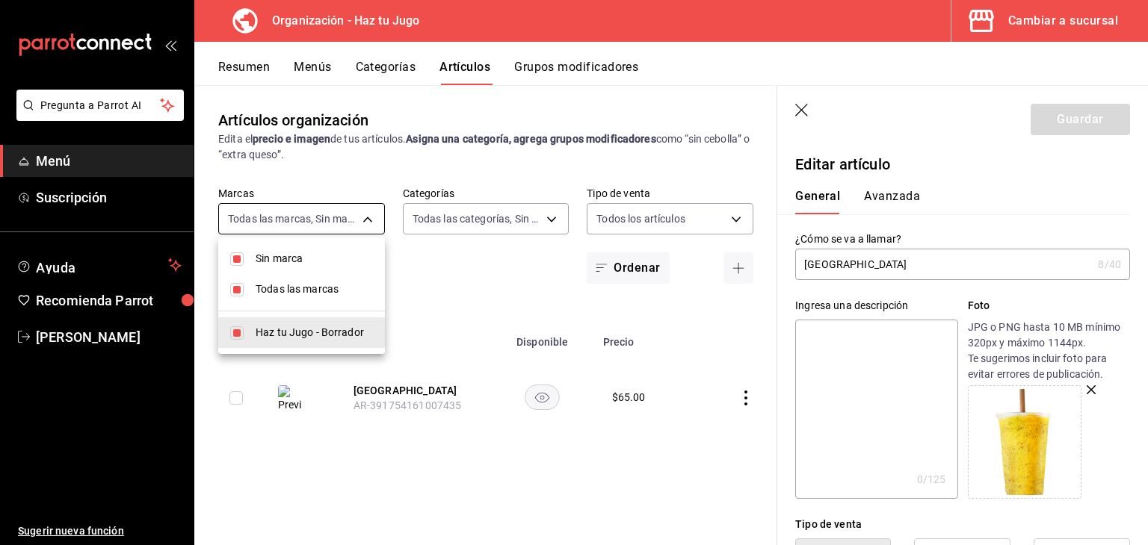
click at [322, 218] on body "Pregunta a Parrot AI Menú Suscripción Ayuda Recomienda Parrot [PERSON_NAME] Sug…" at bounding box center [574, 272] width 1148 height 545
click at [798, 112] on div at bounding box center [574, 272] width 1148 height 545
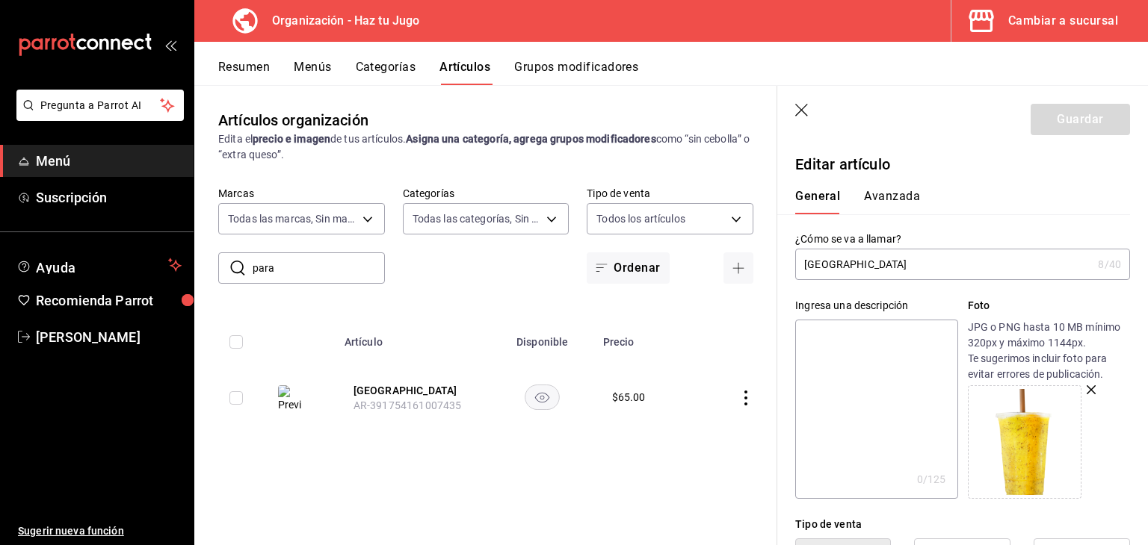
click at [802, 107] on icon "button" at bounding box center [802, 111] width 15 height 15
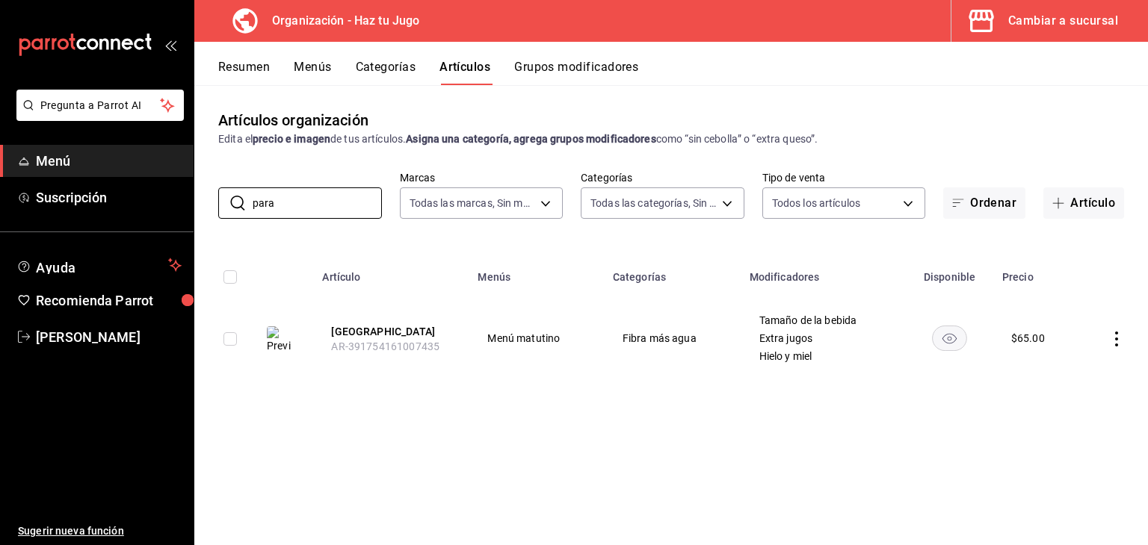
drag, startPoint x: 347, startPoint y: 201, endPoint x: 207, endPoint y: 199, distance: 139.7
click at [207, 199] on div "​ para ​ Marcas Todas las marcas, Sin marca 6a6a6d2c-cf23-4088-9f71-267082d6ef5…" at bounding box center [670, 195] width 953 height 48
type input "dige"
click at [365, 329] on button "Digestivo" at bounding box center [391, 331] width 120 height 15
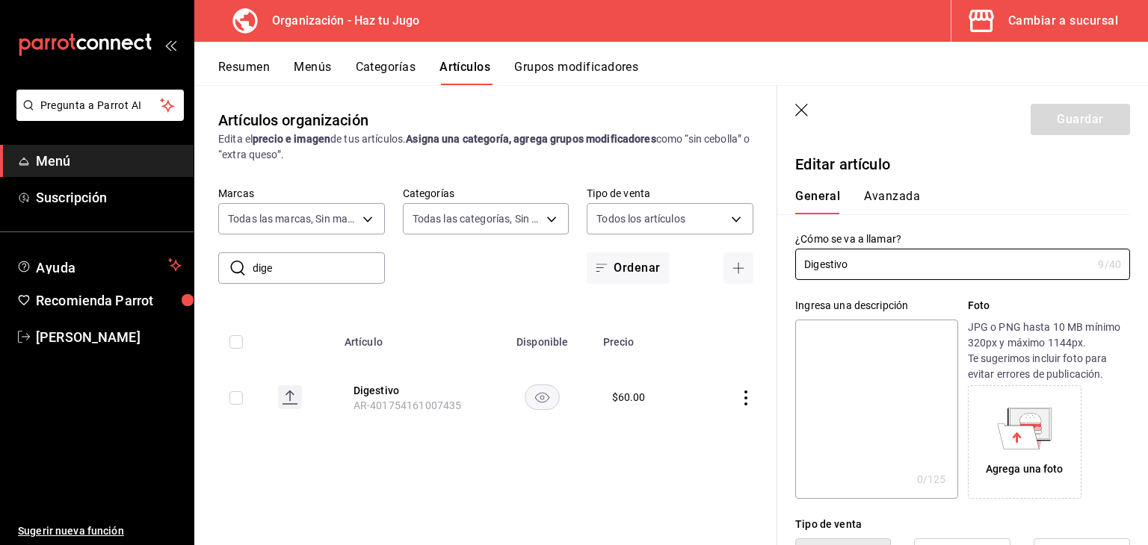
type input "$60.00"
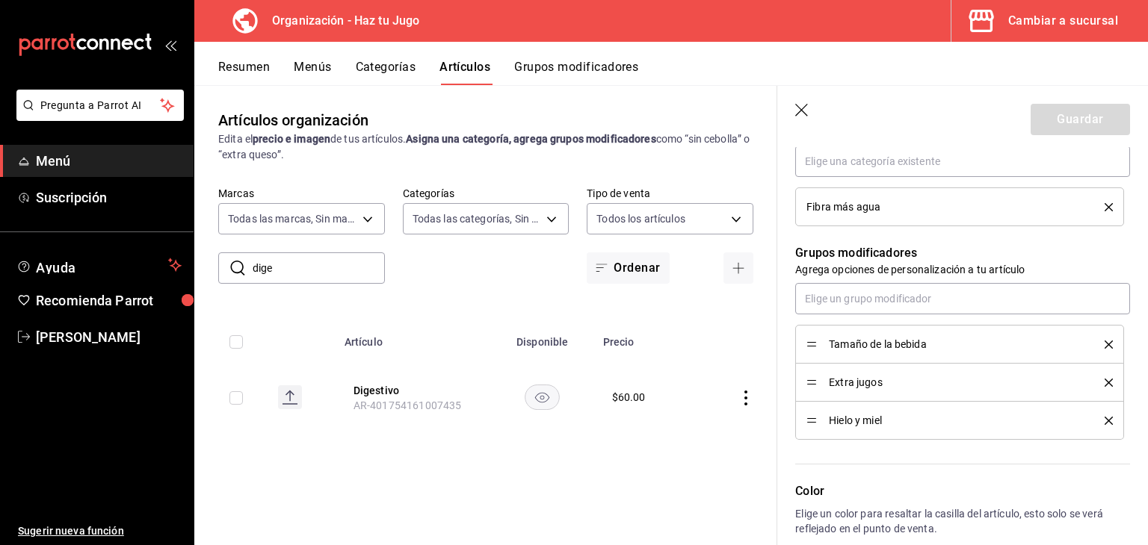
scroll to position [582, 0]
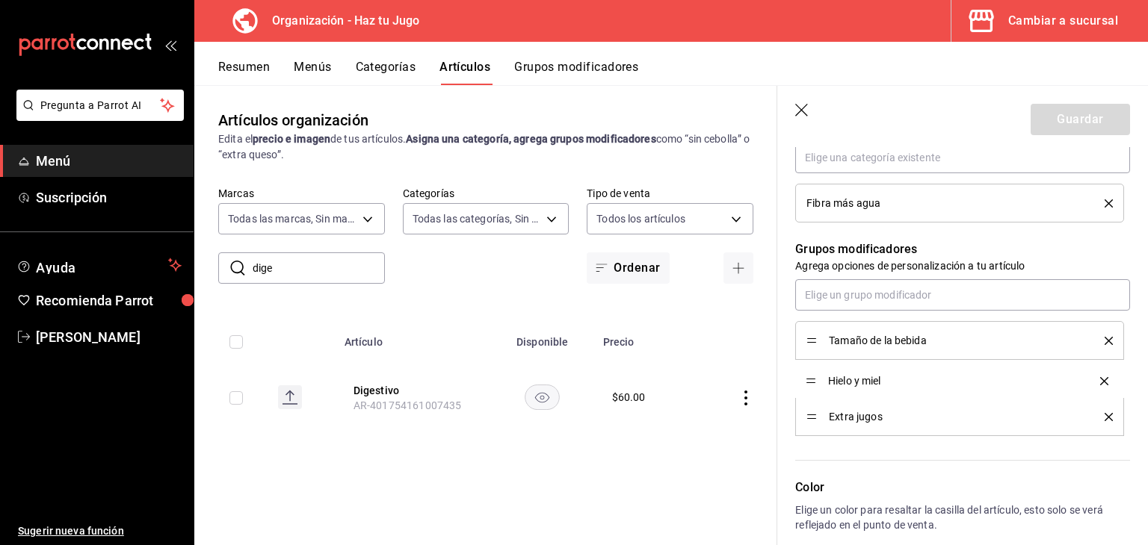
drag, startPoint x: 813, startPoint y: 418, endPoint x: 815, endPoint y: 383, distance: 35.2
click at [1108, 117] on button "Guardar" at bounding box center [1079, 119] width 99 height 31
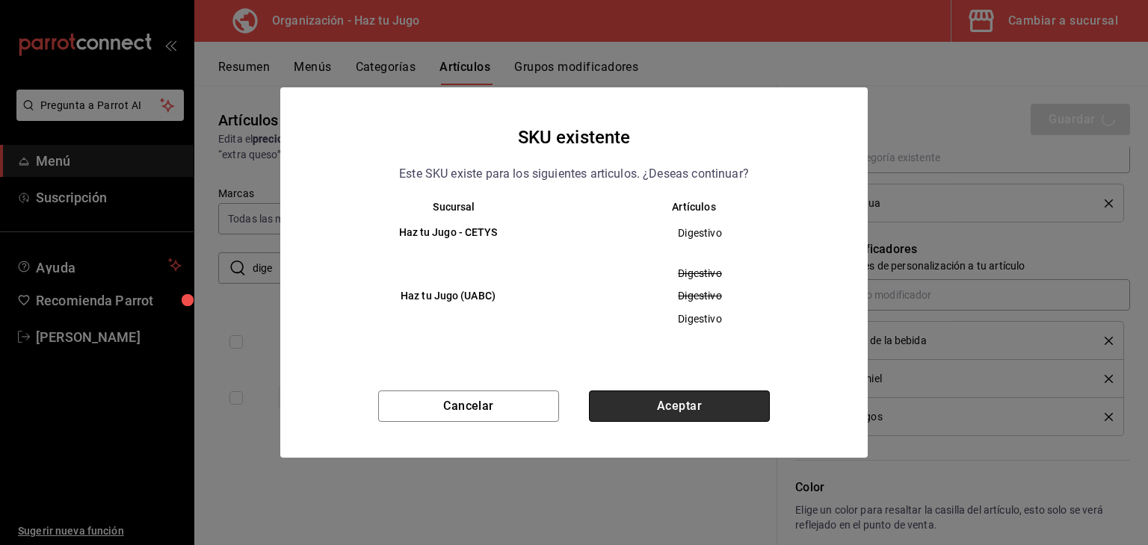
click at [662, 406] on button "Aceptar" at bounding box center [679, 406] width 181 height 31
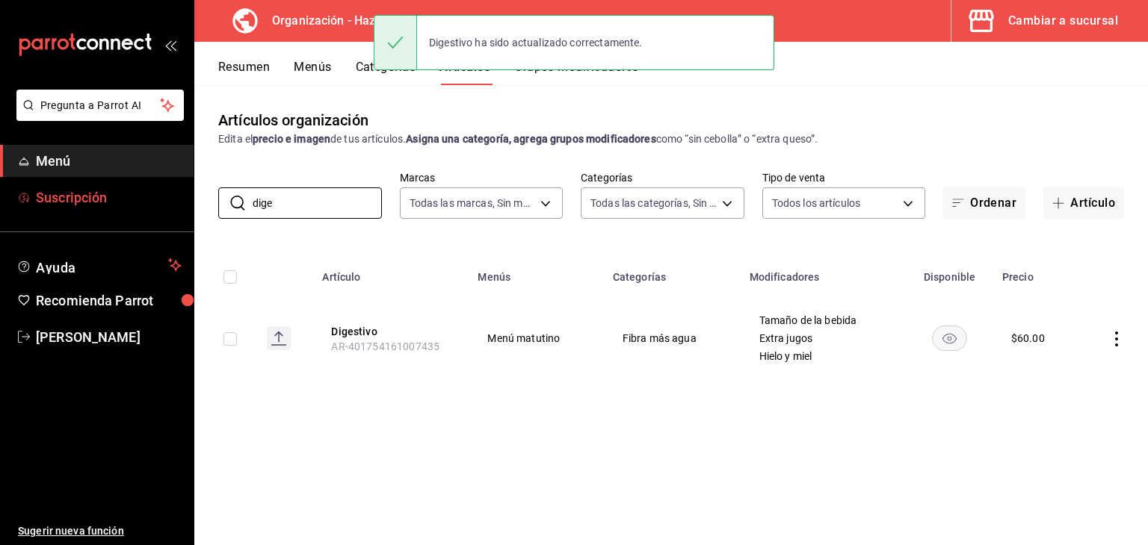
drag, startPoint x: 320, startPoint y: 200, endPoint x: 129, endPoint y: 211, distance: 190.8
click at [129, 211] on div "Pregunta a Parrot AI Menú Suscripción Ayuda Recomienda Parrot [PERSON_NAME] Sug…" at bounding box center [574, 272] width 1148 height 545
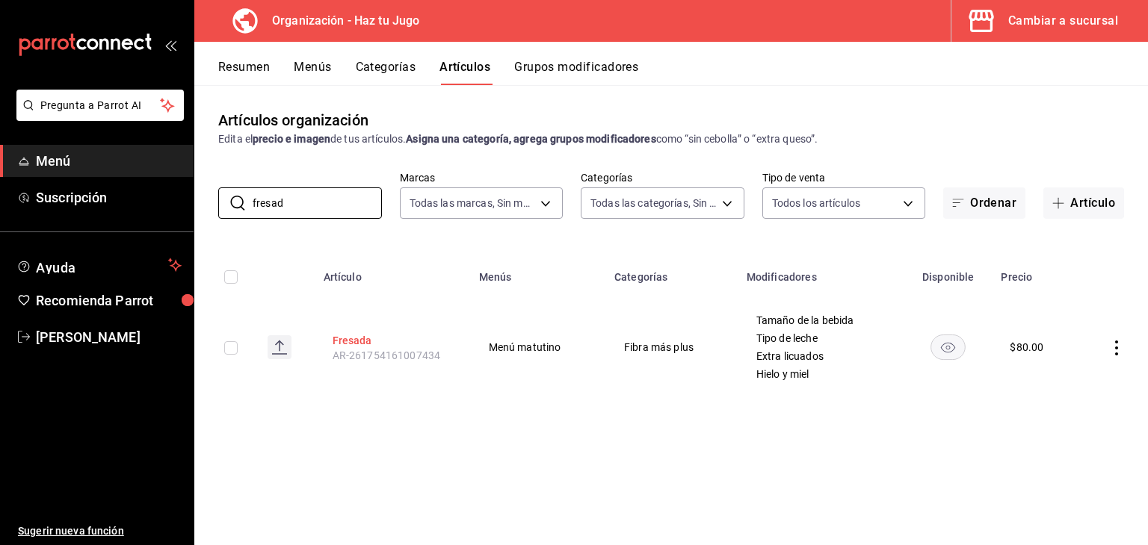
type input "fresad"
click at [351, 344] on button "Fresada" at bounding box center [392, 340] width 120 height 15
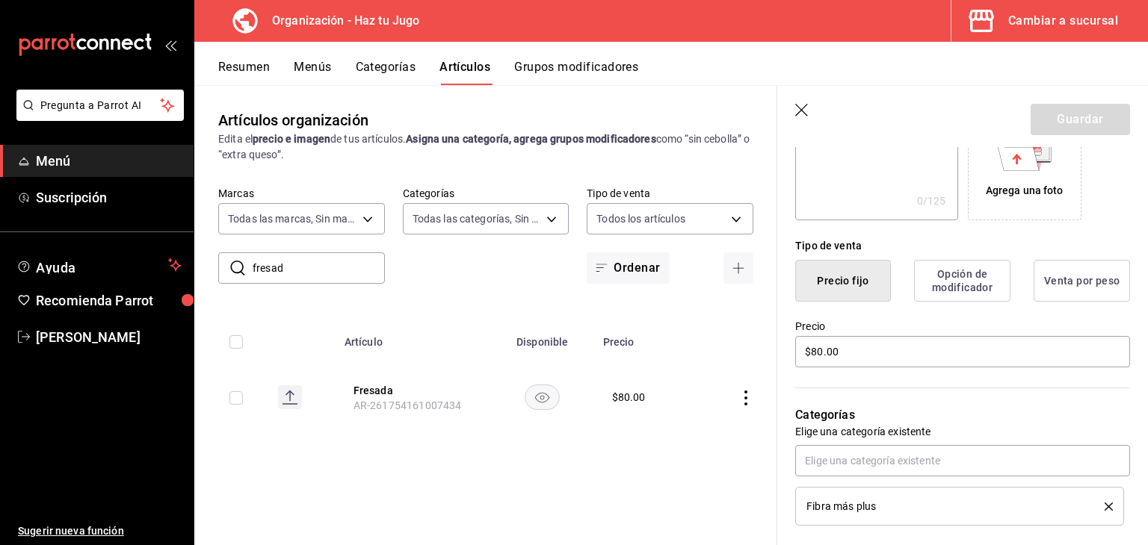
scroll to position [306, 0]
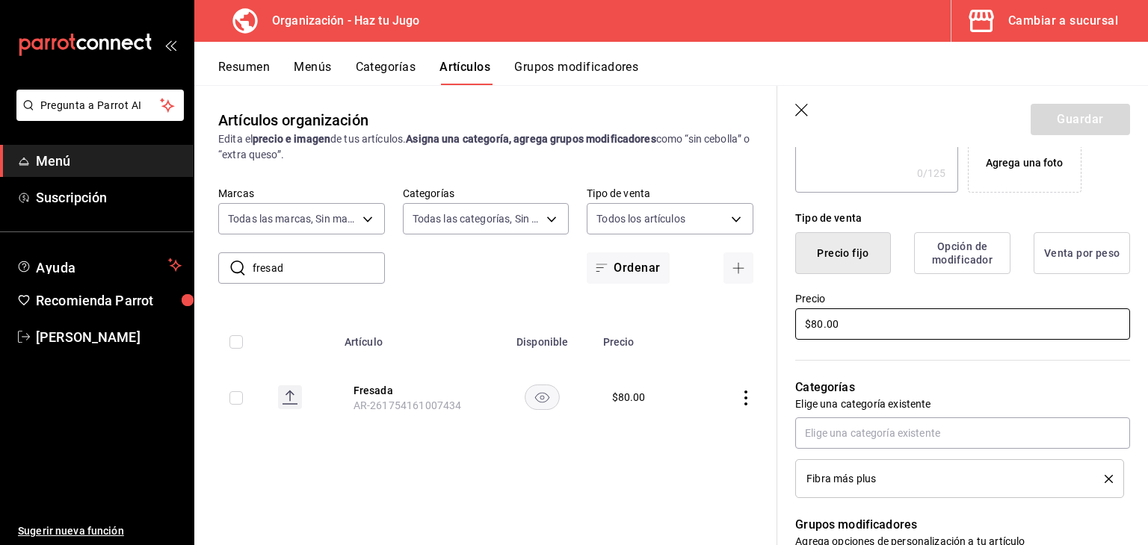
drag, startPoint x: 846, startPoint y: 314, endPoint x: 714, endPoint y: 317, distance: 131.5
click at [714, 317] on main "Artículos organización Edita el precio e imagen de tus artículos. Asigna una ca…" at bounding box center [670, 315] width 953 height 460
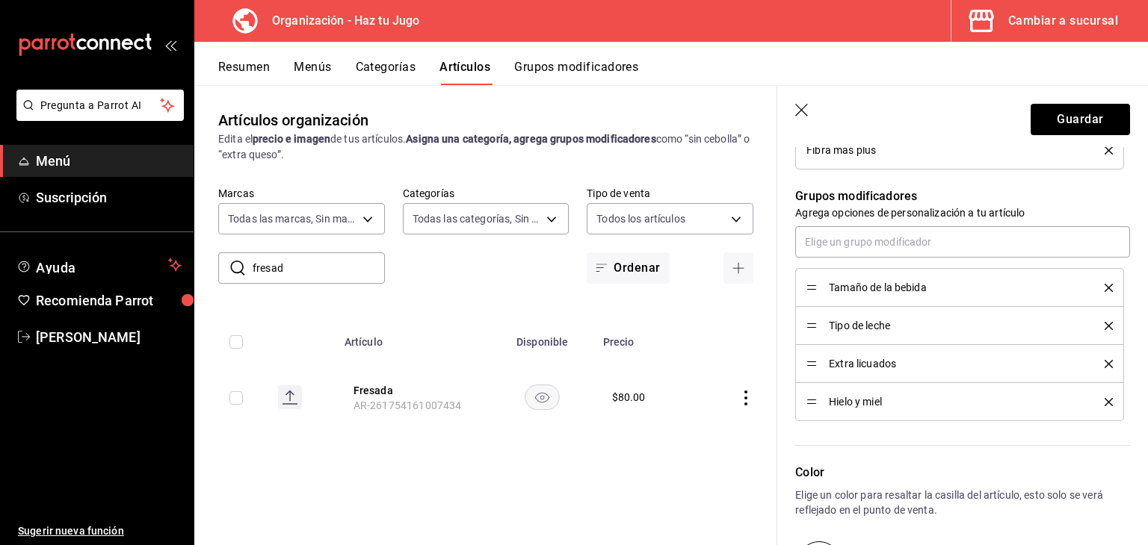
scroll to position [637, 0]
type input "$70.00"
drag, startPoint x: 812, startPoint y: 395, endPoint x: 818, endPoint y: 350, distance: 45.2
click at [1066, 112] on button "Guardar" at bounding box center [1079, 119] width 99 height 31
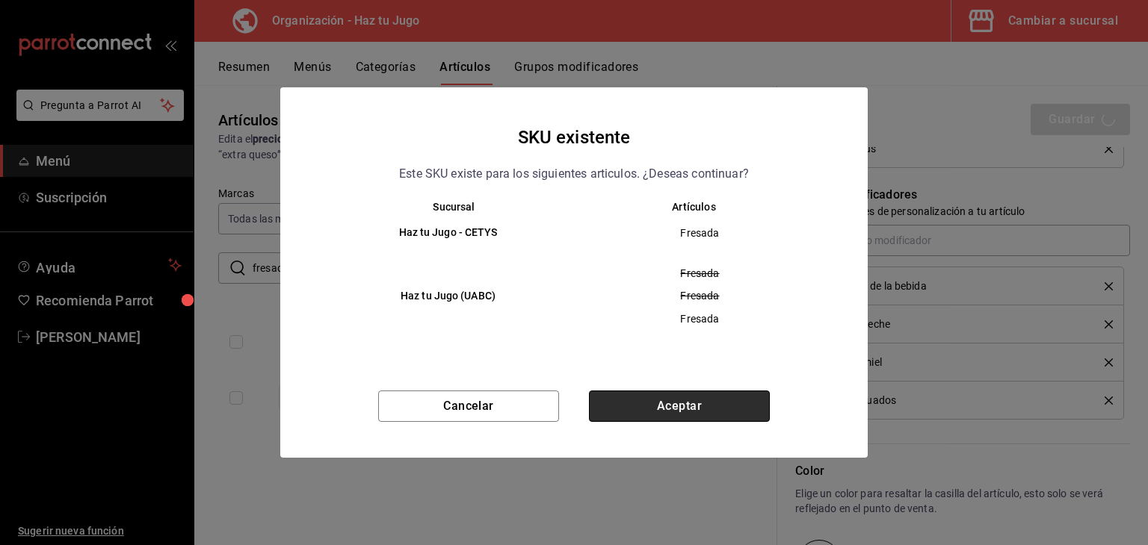
click at [714, 411] on button "Aceptar" at bounding box center [679, 406] width 181 height 31
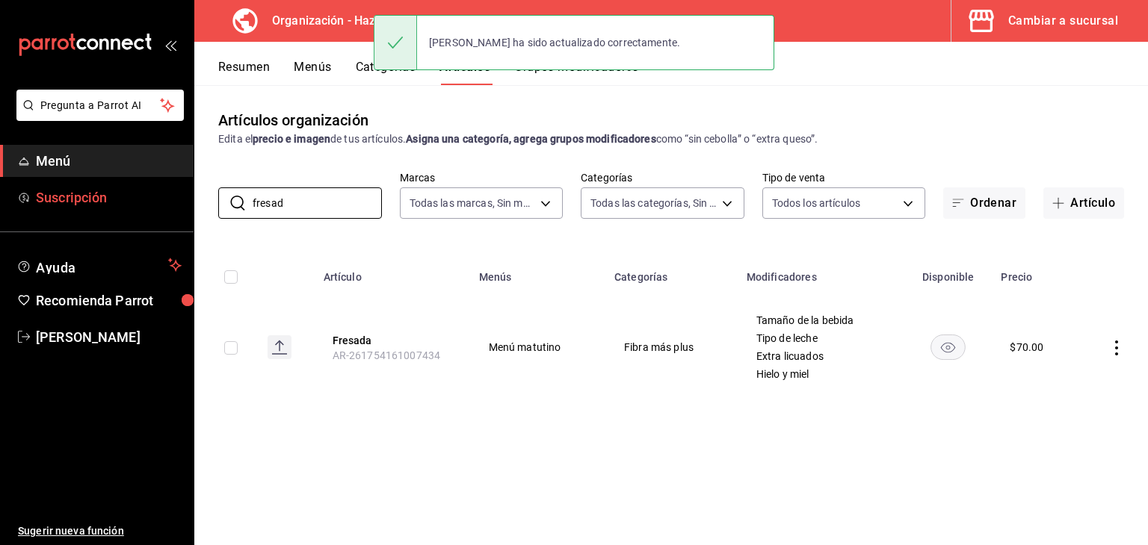
drag, startPoint x: 324, startPoint y: 193, endPoint x: 174, endPoint y: 207, distance: 150.1
click at [174, 207] on div "Pregunta a Parrot AI Menú Suscripción Ayuda Recomienda Parrot [PERSON_NAME] Sug…" at bounding box center [574, 272] width 1148 height 545
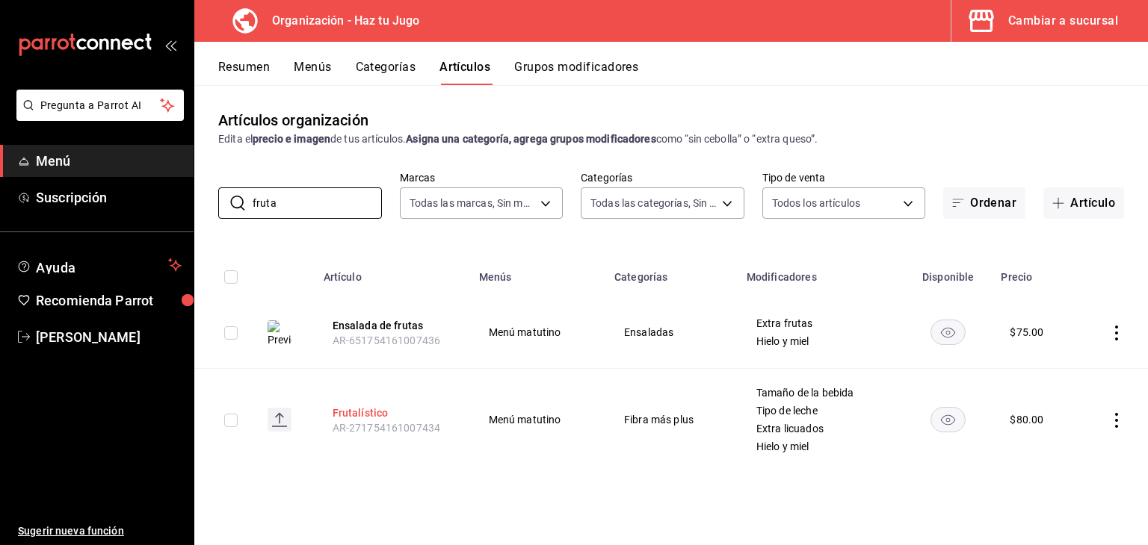
type input "fruta"
drag, startPoint x: 371, startPoint y: 413, endPoint x: 497, endPoint y: 360, distance: 136.3
click at [371, 413] on button "Frutalístico" at bounding box center [392, 413] width 120 height 15
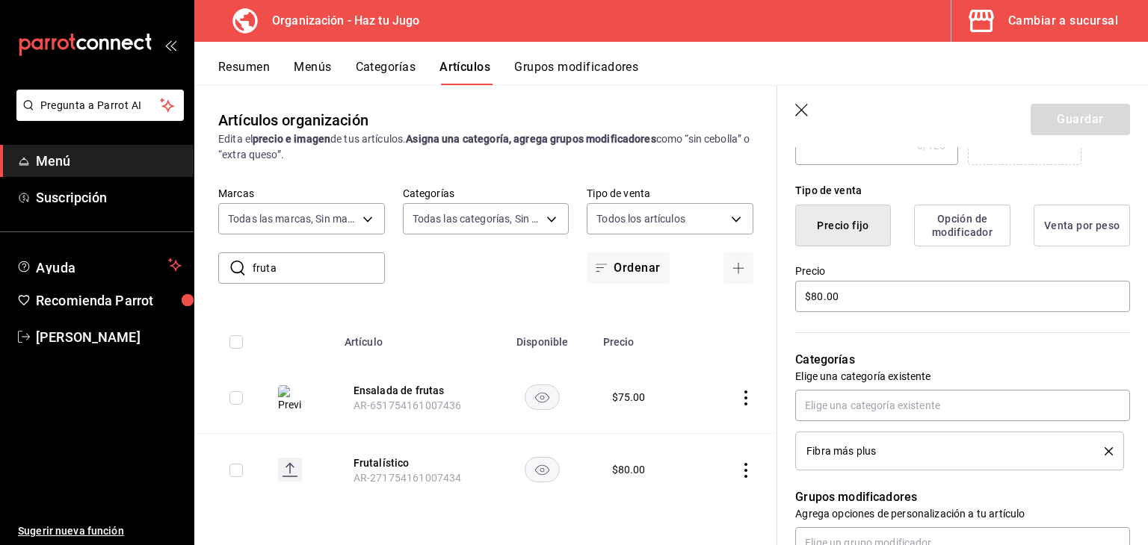
scroll to position [344, 0]
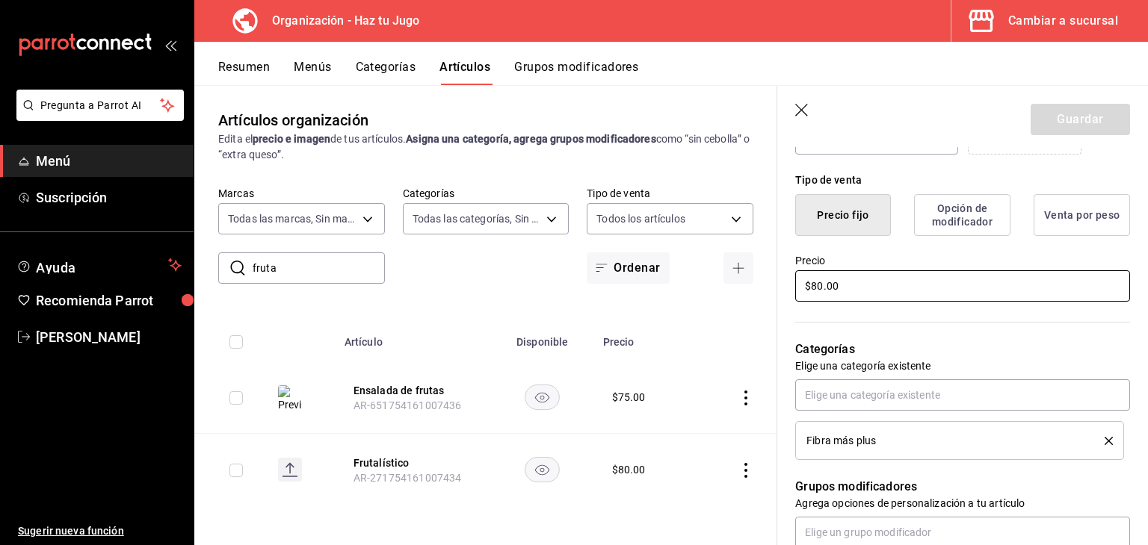
drag, startPoint x: 878, startPoint y: 290, endPoint x: 686, endPoint y: 302, distance: 192.4
click at [686, 302] on main "Artículos organización Edita el precio e imagen de tus artículos. Asigna una ca…" at bounding box center [670, 315] width 953 height 460
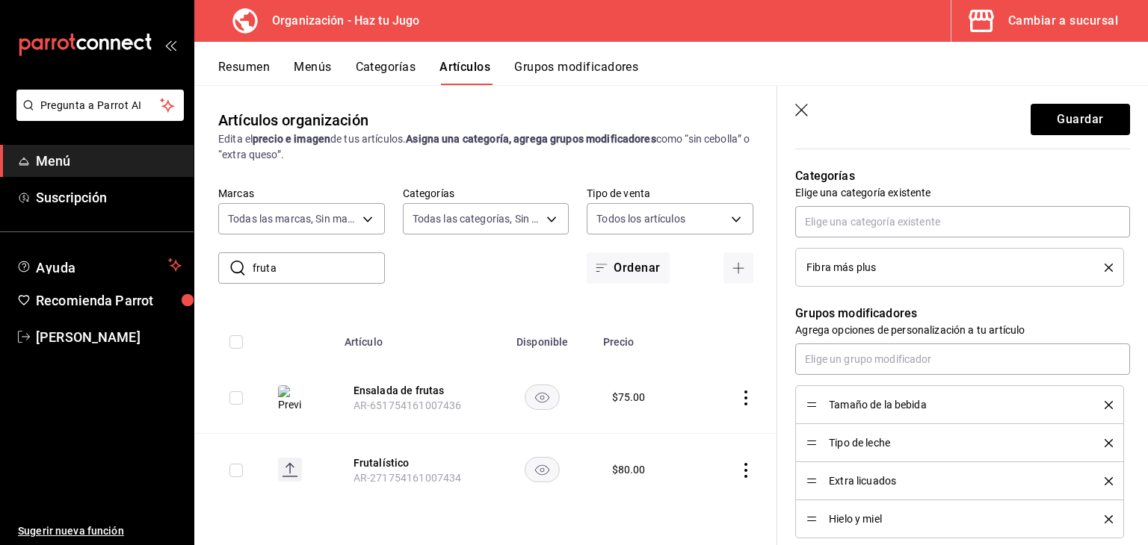
scroll to position [536, 0]
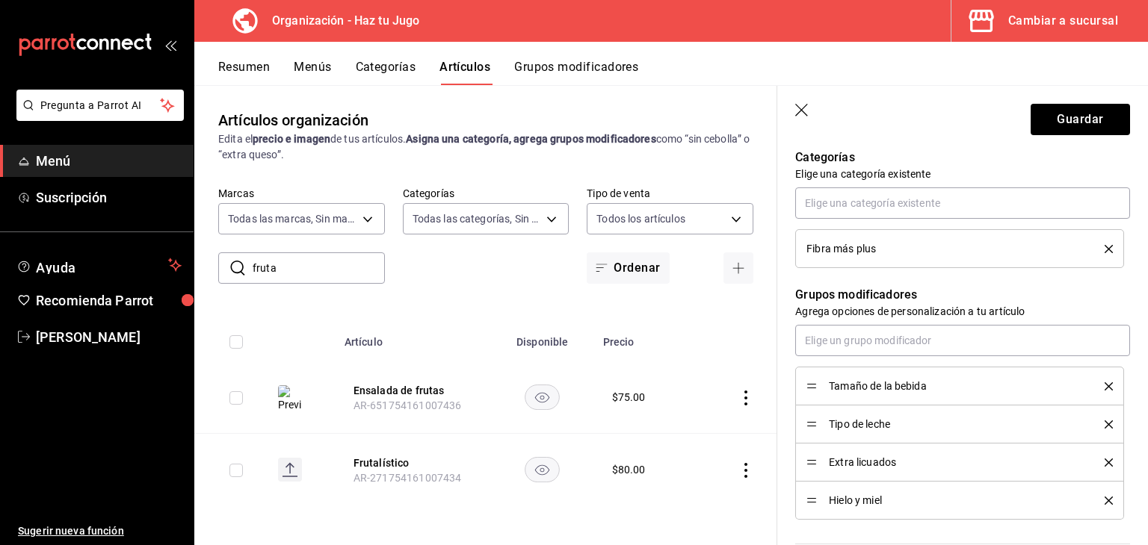
type input "$70.00"
drag, startPoint x: 807, startPoint y: 500, endPoint x: 818, endPoint y: 445, distance: 55.7
click at [1085, 108] on button "Guardar" at bounding box center [1079, 119] width 99 height 31
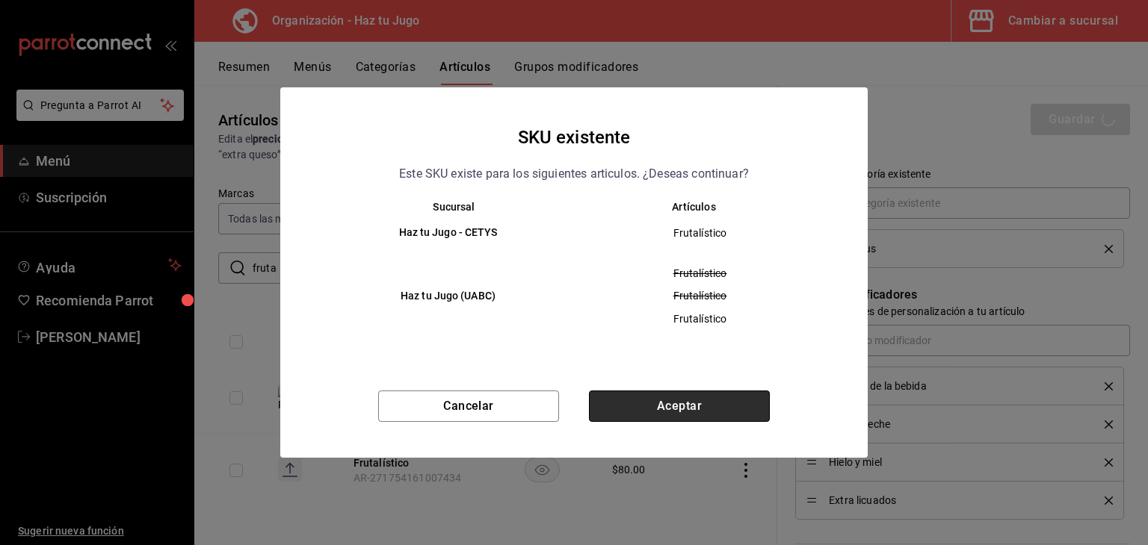
click at [669, 402] on button "Aceptar" at bounding box center [679, 406] width 181 height 31
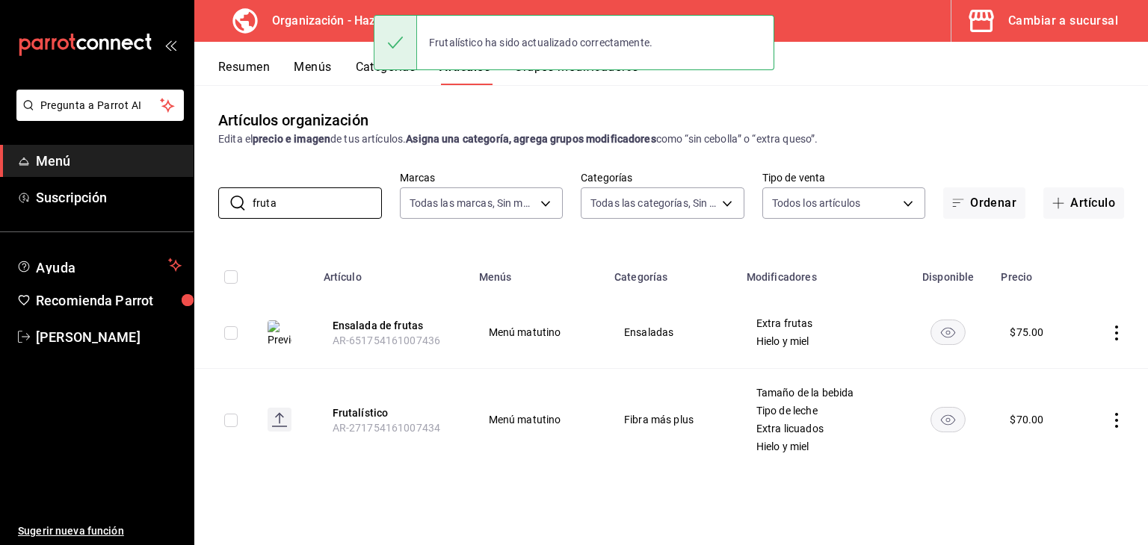
drag, startPoint x: 304, startPoint y: 199, endPoint x: 203, endPoint y: 216, distance: 102.2
click at [203, 216] on div "​ fruta ​ Marcas Todas las marcas, Sin marca 6a6a6d2c-cf23-4088-9f71-267082d6ef…" at bounding box center [670, 195] width 953 height 48
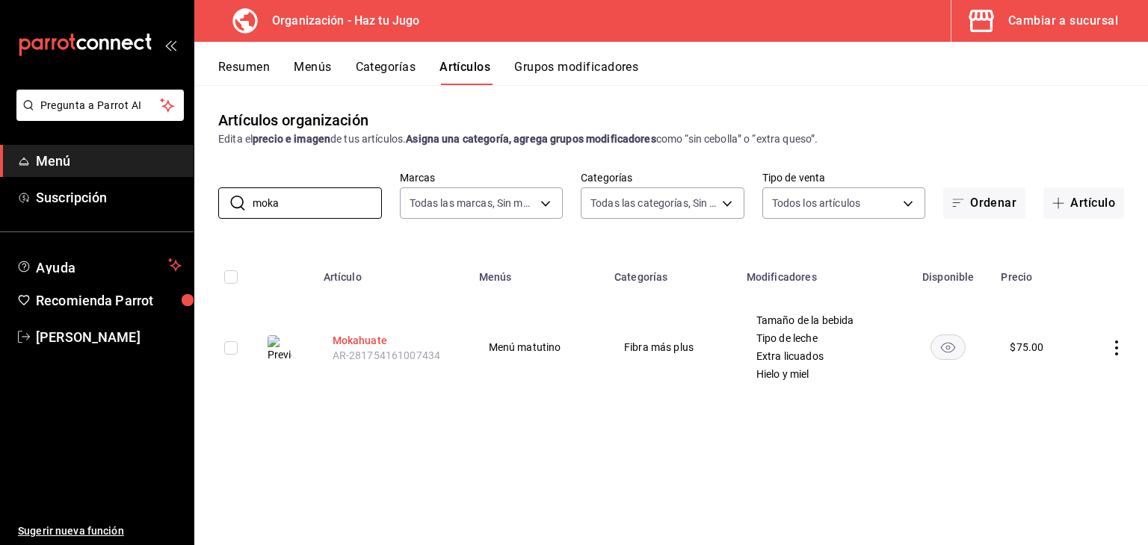
type input "moka"
click at [368, 342] on button "Mokahuate" at bounding box center [392, 340] width 120 height 15
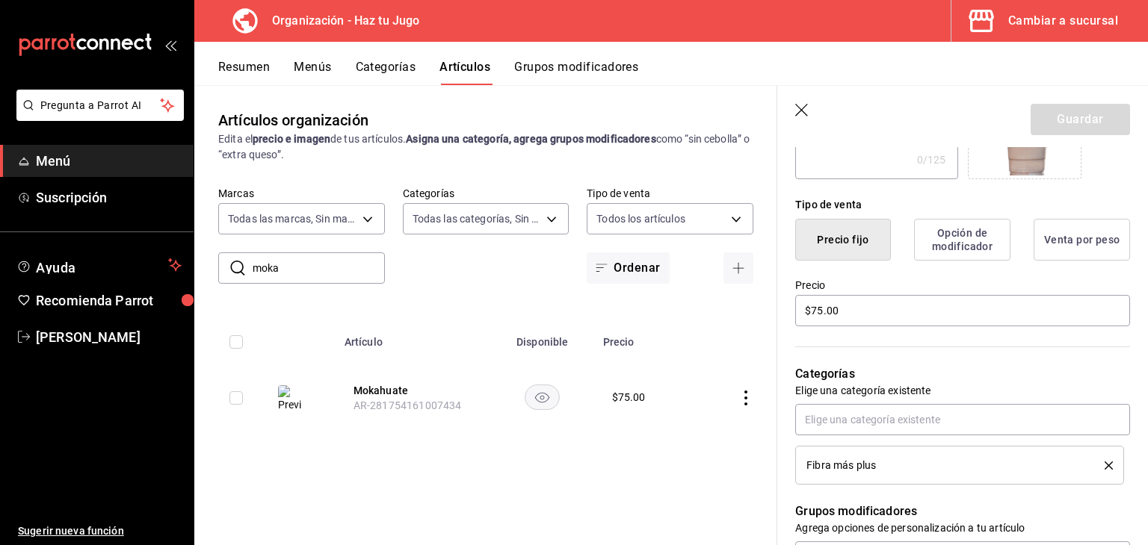
scroll to position [343, 0]
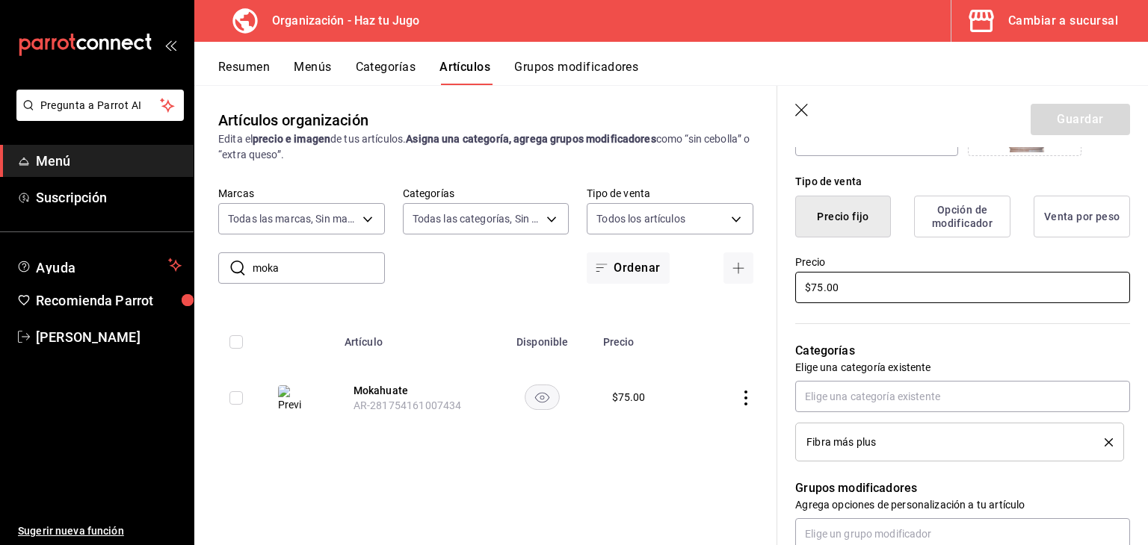
drag, startPoint x: 897, startPoint y: 295, endPoint x: 710, endPoint y: 296, distance: 186.8
click at [710, 296] on main "Artículos organización Edita el precio e imagen de tus artículos. Asigna una ca…" at bounding box center [670, 315] width 953 height 460
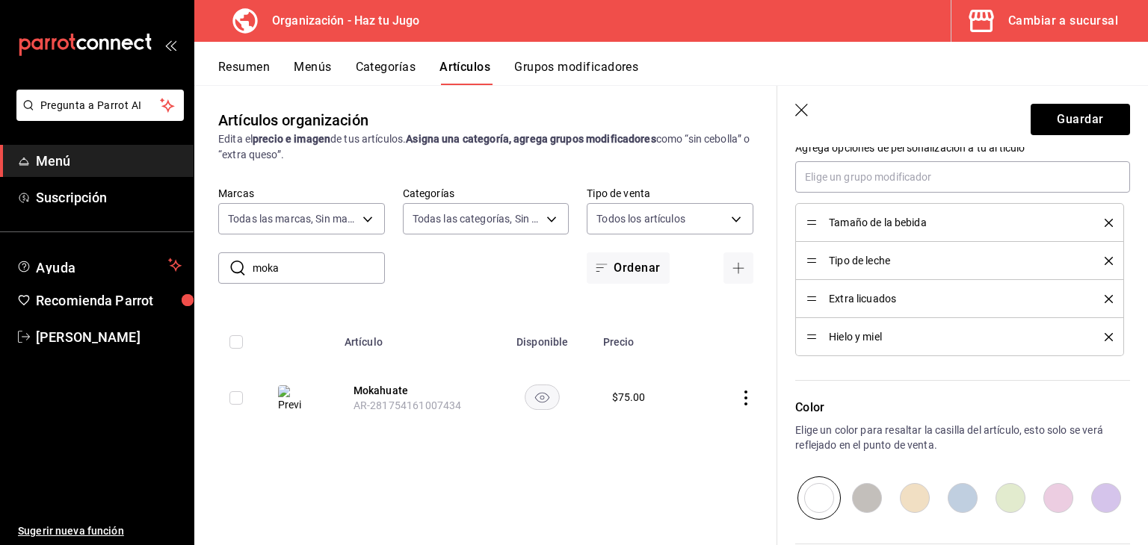
scroll to position [695, 0]
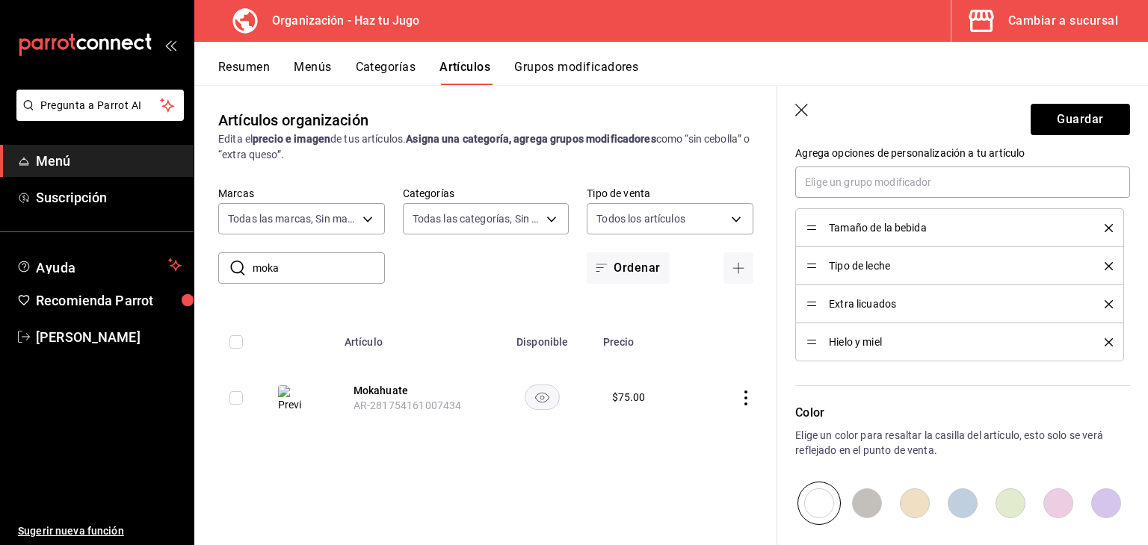
type input "$65.00"
drag, startPoint x: 810, startPoint y: 343, endPoint x: 816, endPoint y: 297, distance: 46.7
click at [1067, 120] on button "Guardar" at bounding box center [1079, 119] width 99 height 31
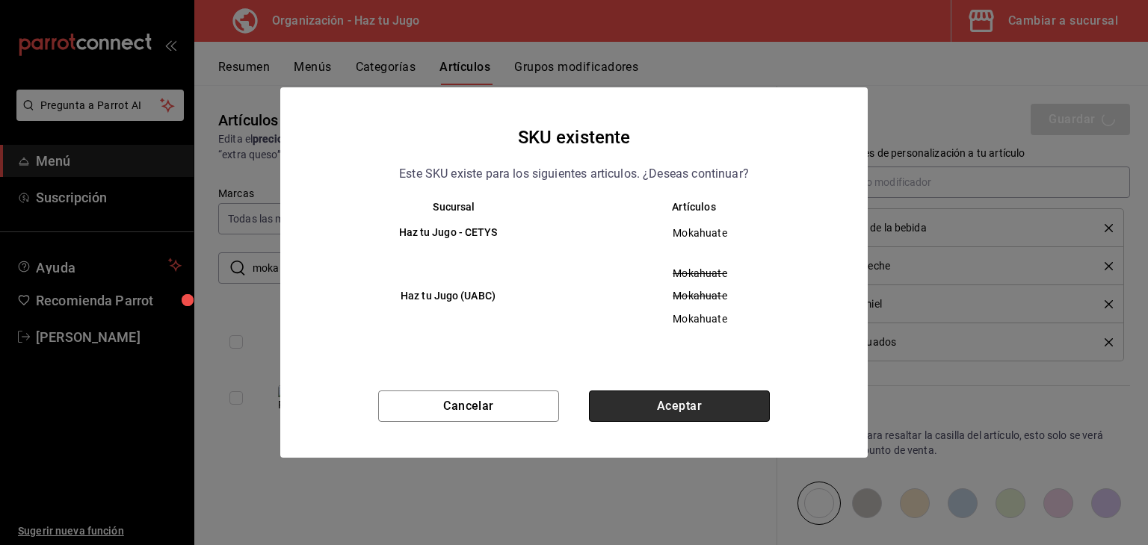
click at [690, 405] on button "Aceptar" at bounding box center [679, 406] width 181 height 31
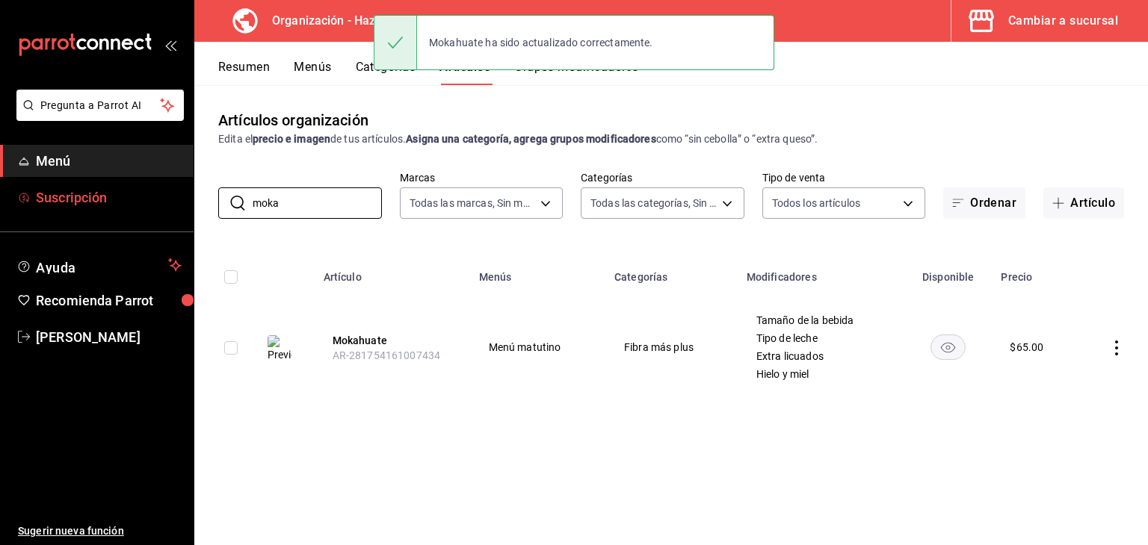
drag, startPoint x: 318, startPoint y: 199, endPoint x: 158, endPoint y: 188, distance: 160.2
click at [158, 188] on div "Pregunta a Parrot AI Menú Suscripción Ayuda Recomienda Parrot [PERSON_NAME] Sug…" at bounding box center [574, 272] width 1148 height 545
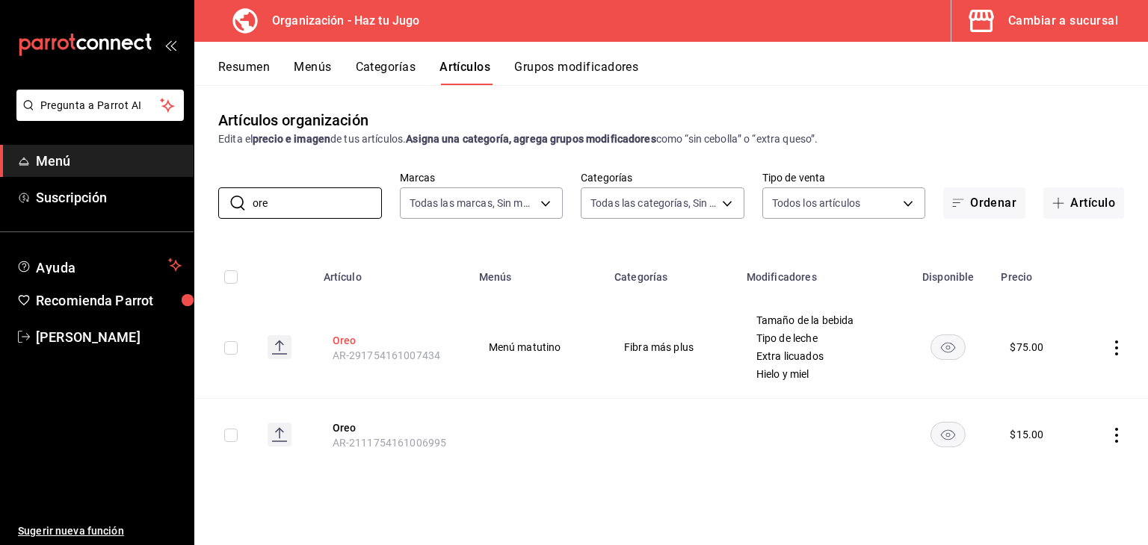
type input "ore"
click at [339, 342] on button "Oreo" at bounding box center [392, 340] width 120 height 15
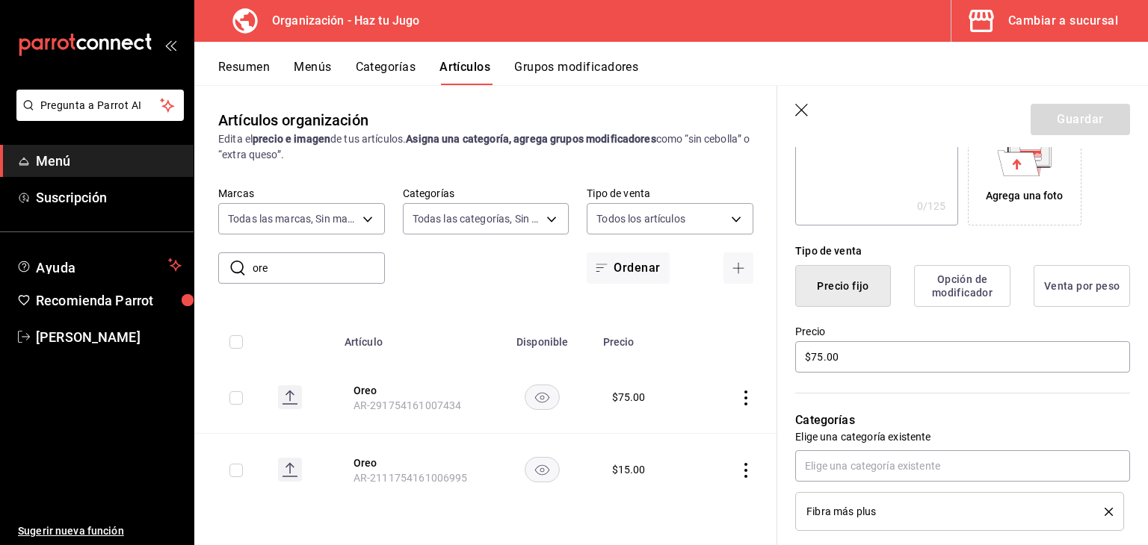
scroll to position [290, 0]
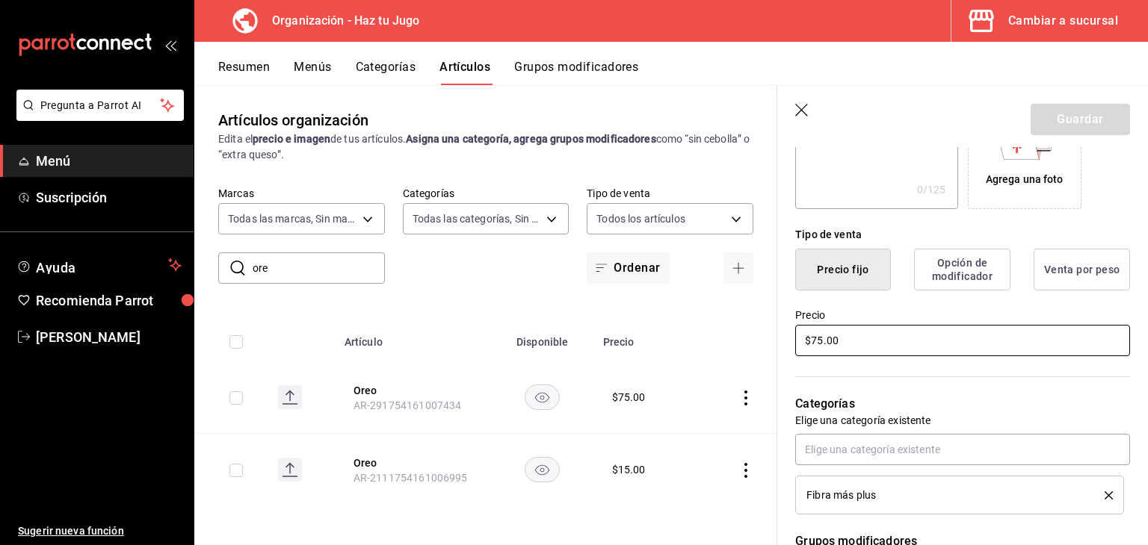
drag, startPoint x: 874, startPoint y: 338, endPoint x: 750, endPoint y: 356, distance: 125.3
click at [750, 356] on main "Artículos organización Edita el precio e imagen de tus artículos. Asigna una ca…" at bounding box center [670, 315] width 953 height 460
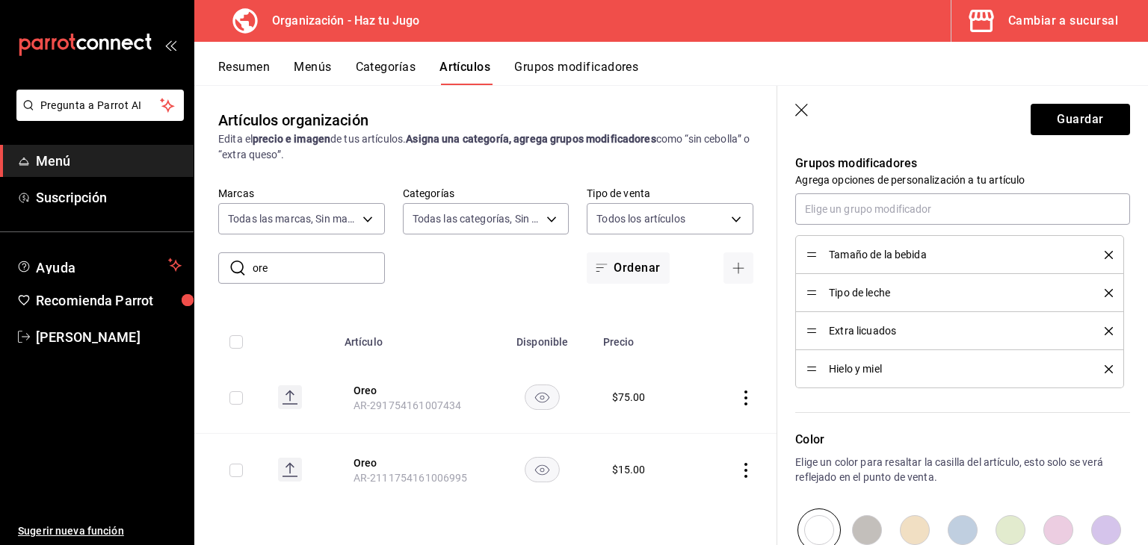
scroll to position [669, 0]
type input "$65.00"
drag, startPoint x: 823, startPoint y: 366, endPoint x: 815, endPoint y: 323, distance: 44.0
click at [815, 323] on ul "Tamaño de la bebida Tipo de leche Extra licuados Hielo y miel" at bounding box center [962, 310] width 335 height 153
drag, startPoint x: 814, startPoint y: 370, endPoint x: 822, endPoint y: 312, distance: 58.8
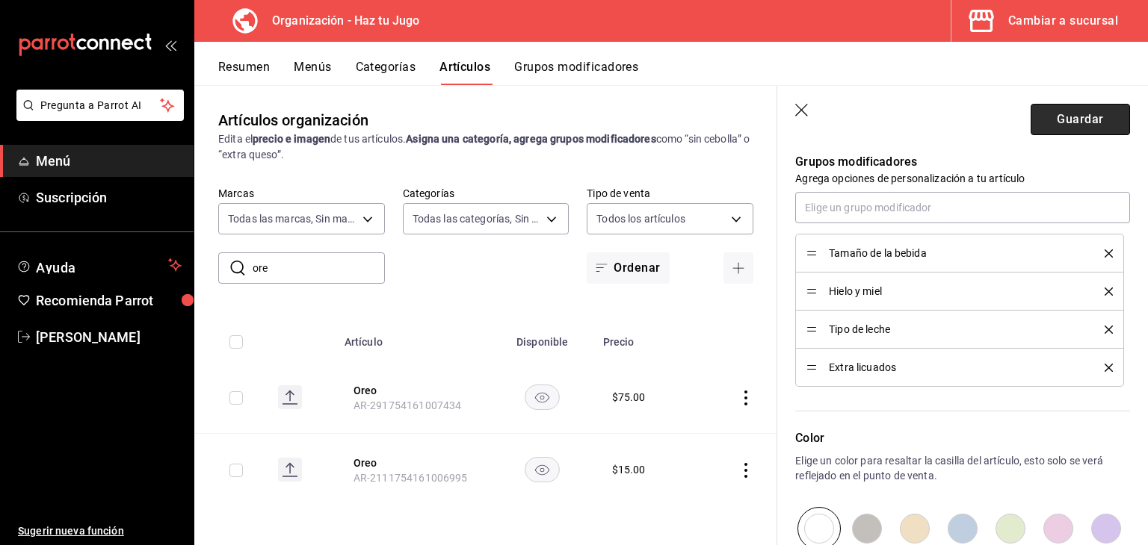
click at [1065, 118] on button "Guardar" at bounding box center [1079, 119] width 99 height 31
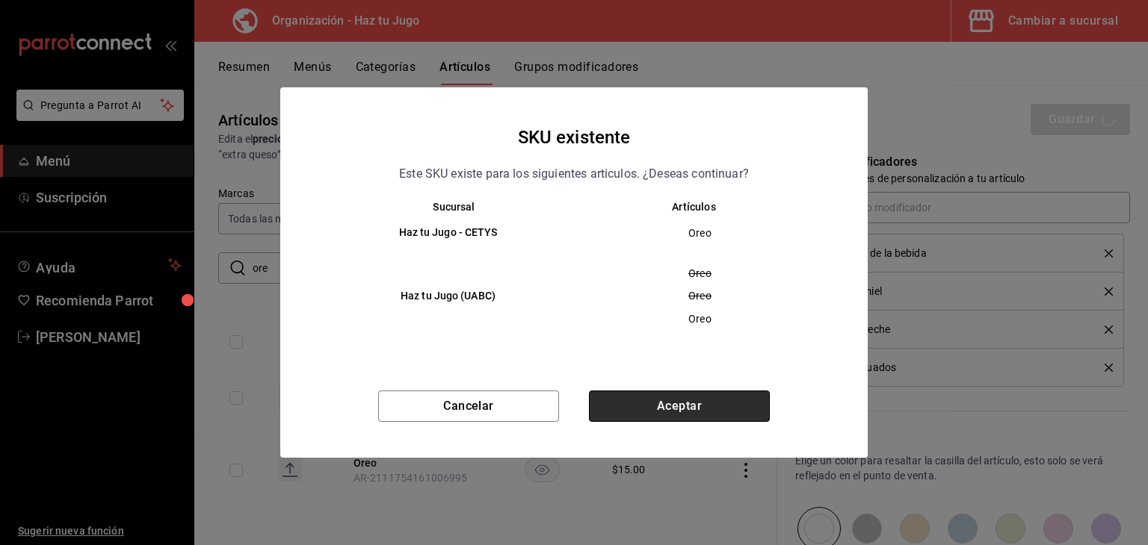
click at [687, 408] on button "Aceptar" at bounding box center [679, 406] width 181 height 31
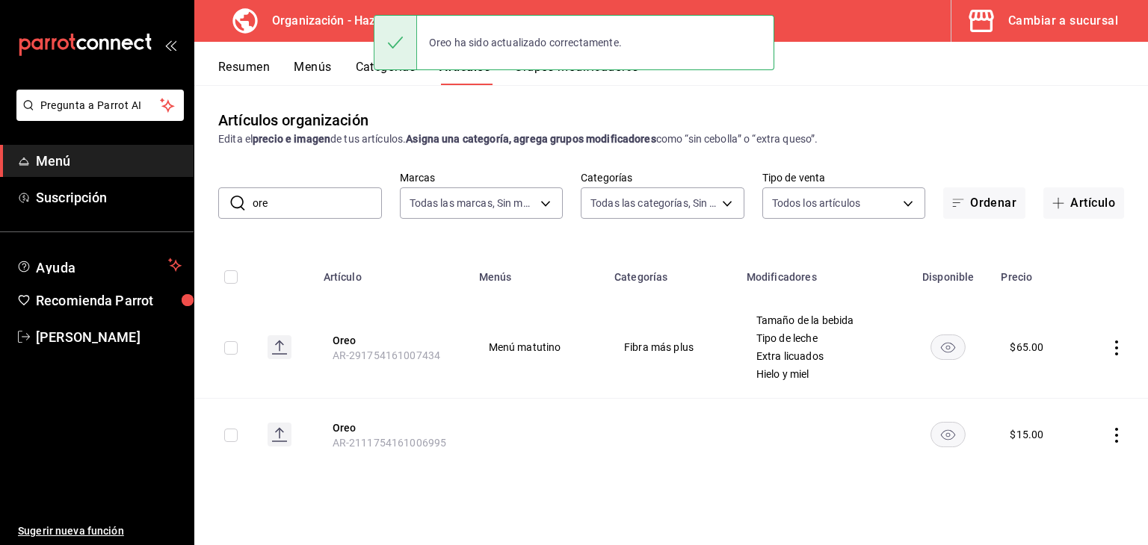
drag, startPoint x: 328, startPoint y: 201, endPoint x: 221, endPoint y: 201, distance: 106.8
click at [221, 201] on div "​ ore ​" at bounding box center [300, 203] width 164 height 31
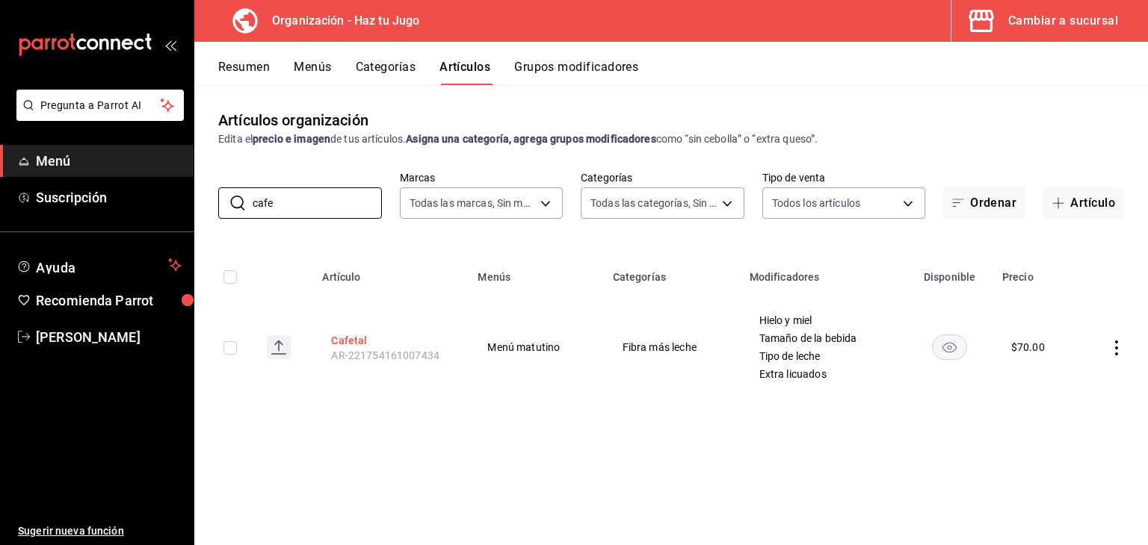
type input "cafe"
click at [347, 341] on button "Cafetal" at bounding box center [391, 340] width 120 height 15
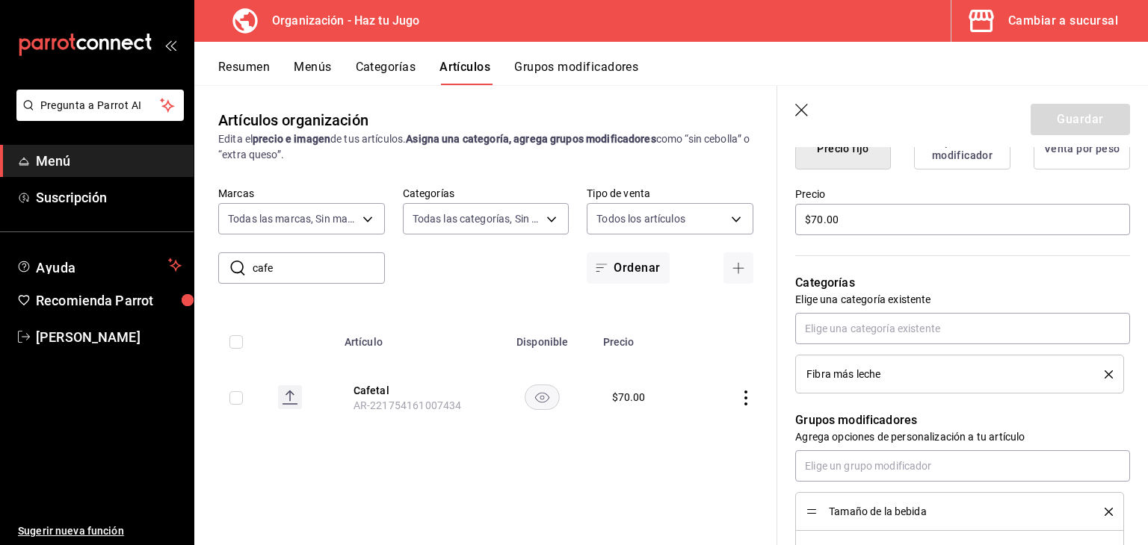
scroll to position [420, 0]
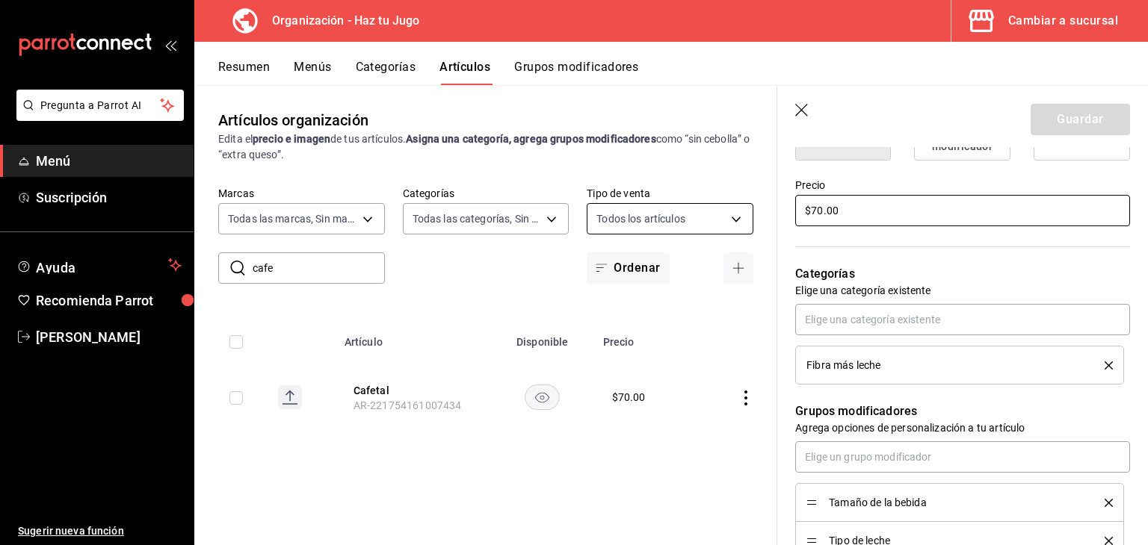
drag, startPoint x: 867, startPoint y: 214, endPoint x: 682, endPoint y: 223, distance: 184.7
click at [682, 223] on main "Artículos organización Edita el precio e imagen de tus artículos. Asigna una ca…" at bounding box center [670, 315] width 953 height 460
type input "$6.00"
type input "$70.00"
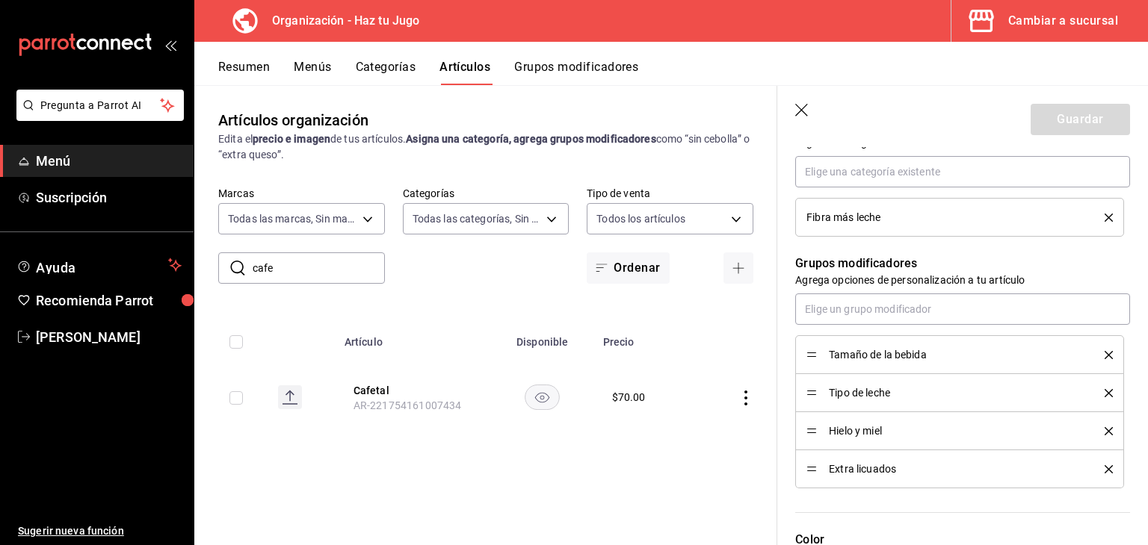
scroll to position [593, 0]
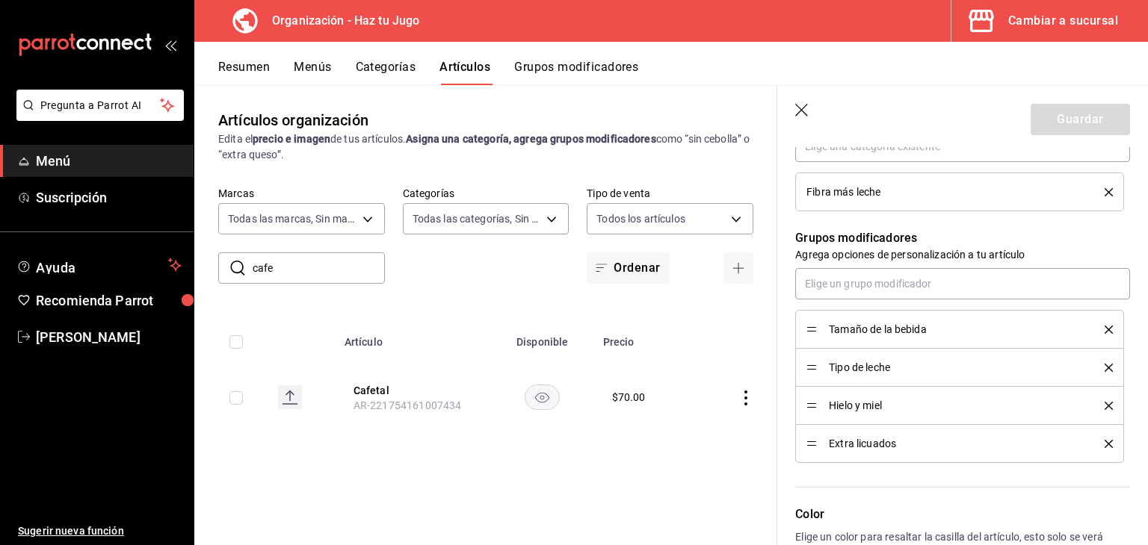
click at [936, 132] on header "Guardar" at bounding box center [962, 116] width 371 height 61
click at [804, 111] on icon "button" at bounding box center [802, 111] width 15 height 15
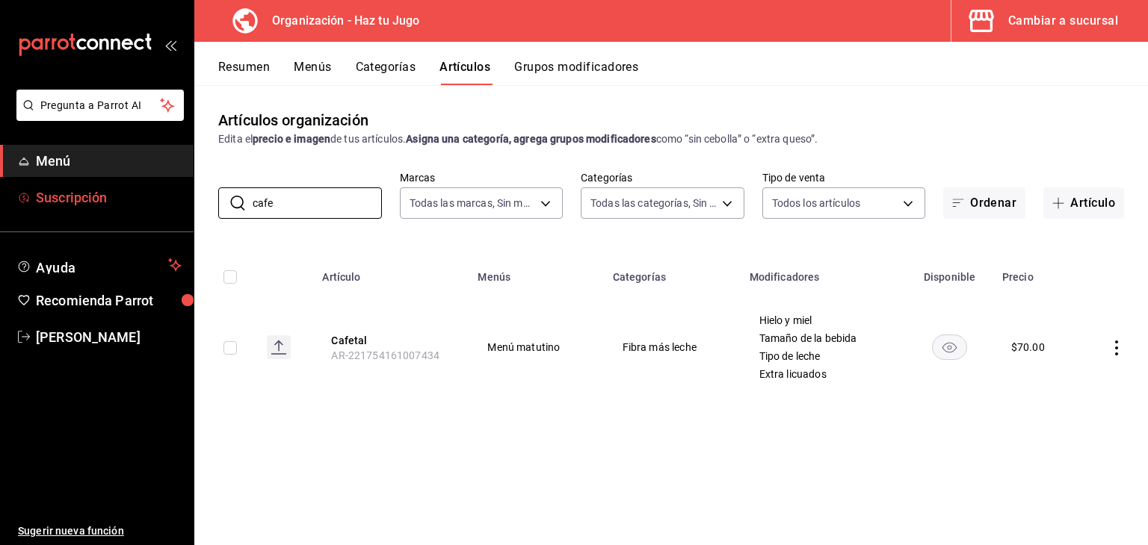
drag, startPoint x: 287, startPoint y: 208, endPoint x: 183, endPoint y: 204, distance: 103.9
click at [183, 204] on div "Pregunta a Parrot AI Menú Suscripción Ayuda Recomienda Parrot [PERSON_NAME] Sug…" at bounding box center [574, 272] width 1148 height 545
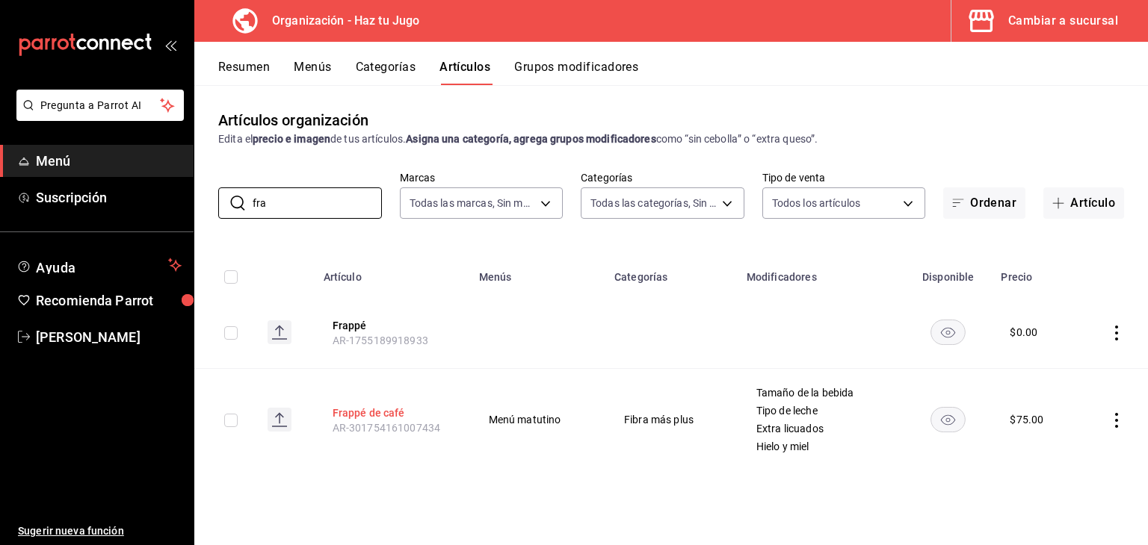
type input "fra"
click at [362, 416] on button "Frappé de café" at bounding box center [392, 413] width 120 height 15
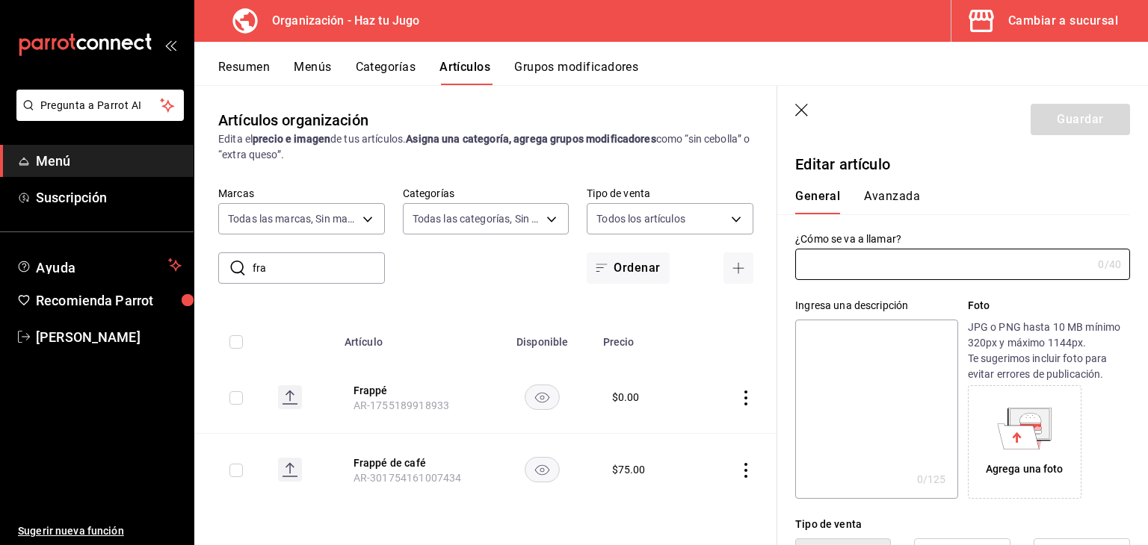
type input "Frappé de café"
type input "AR-301754161007434"
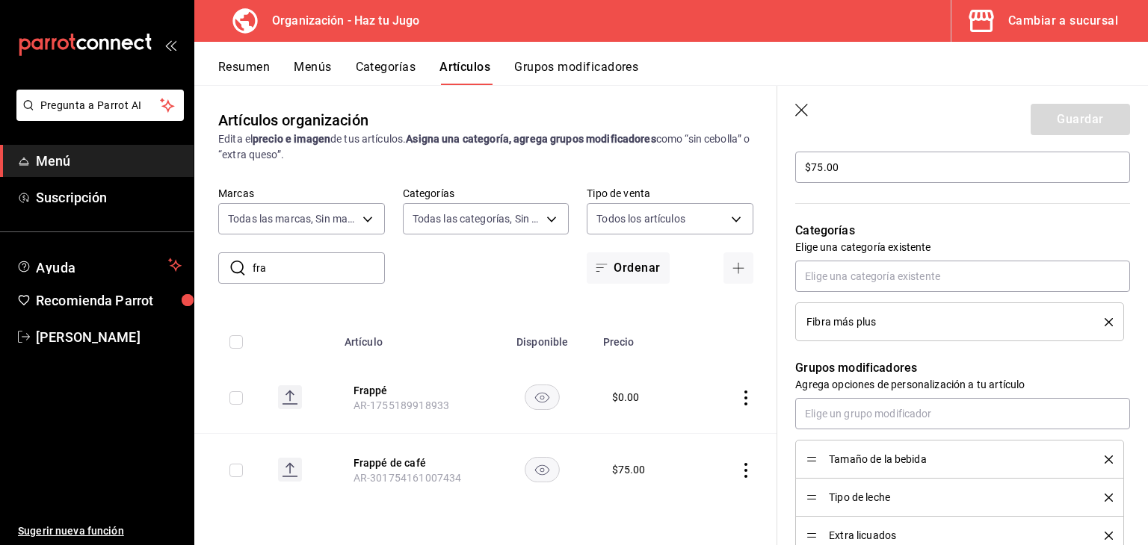
scroll to position [634, 0]
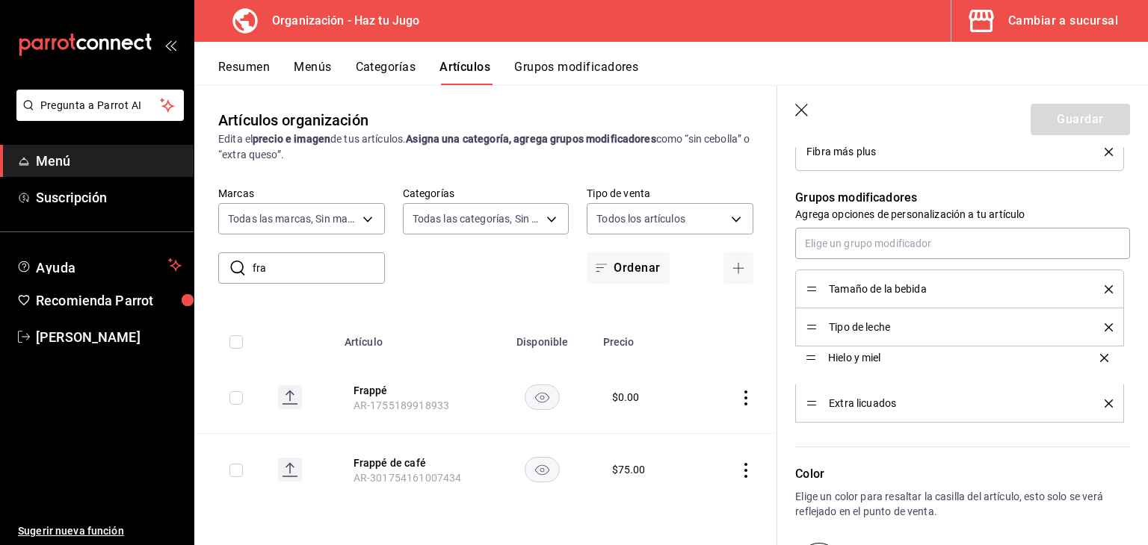
drag, startPoint x: 810, startPoint y: 405, endPoint x: 813, endPoint y: 360, distance: 44.9
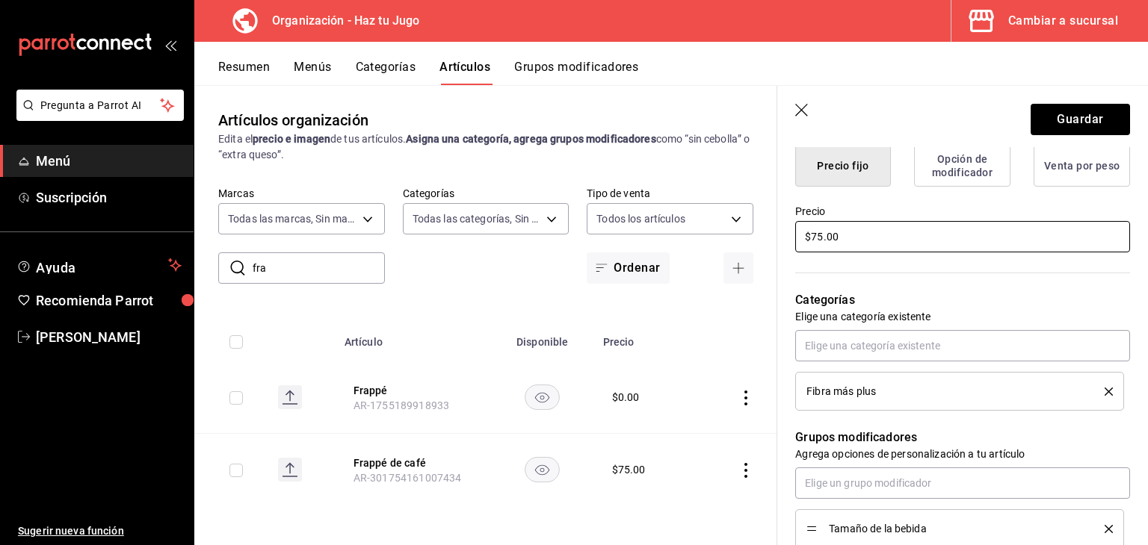
drag, startPoint x: 852, startPoint y: 234, endPoint x: 761, endPoint y: 248, distance: 91.5
click at [761, 248] on main "Artículos organización Edita el precio e imagen de tus artículos. Asigna una ca…" at bounding box center [670, 315] width 953 height 460
type input "$65.00"
click at [1087, 113] on button "Guardar" at bounding box center [1079, 119] width 99 height 31
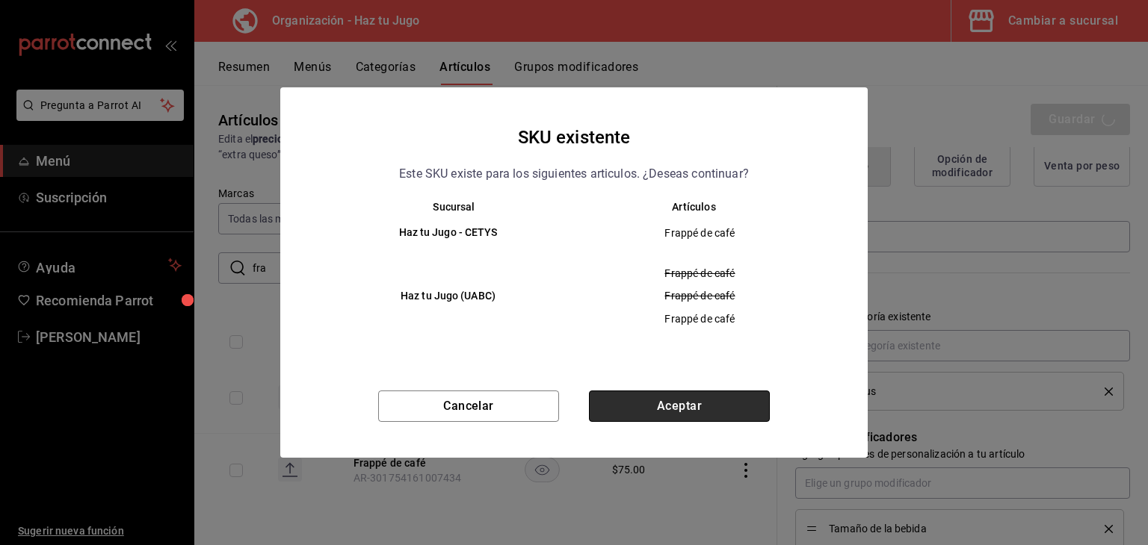
click at [714, 406] on button "Aceptar" at bounding box center [679, 406] width 181 height 31
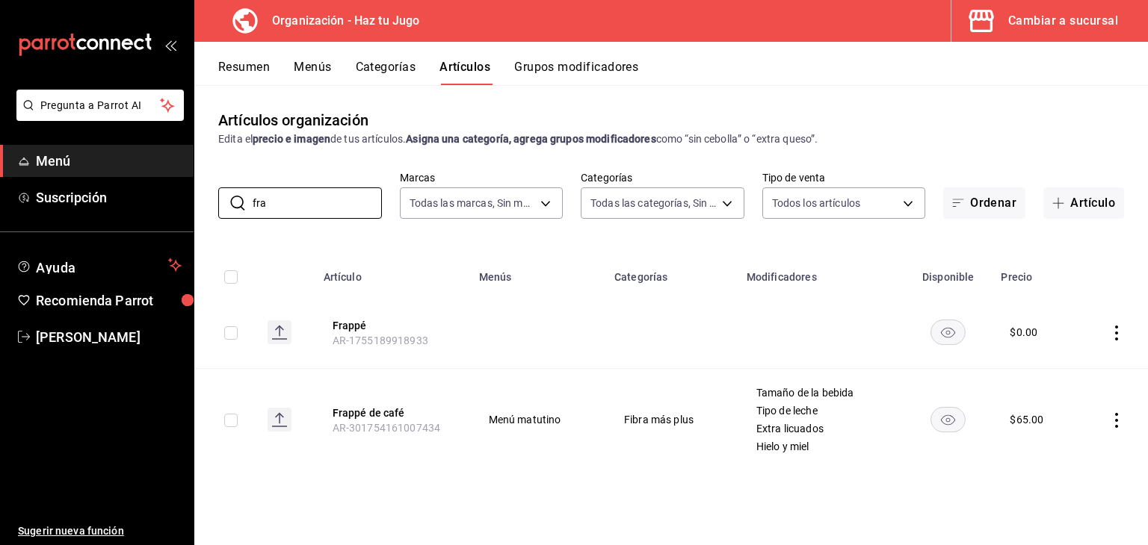
drag, startPoint x: 311, startPoint y: 209, endPoint x: 79, endPoint y: 174, distance: 234.3
click at [79, 174] on div "Pregunta a Parrot AI Menú Suscripción Ayuda Recomienda Parrot [PERSON_NAME] Sug…" at bounding box center [574, 272] width 1148 height 545
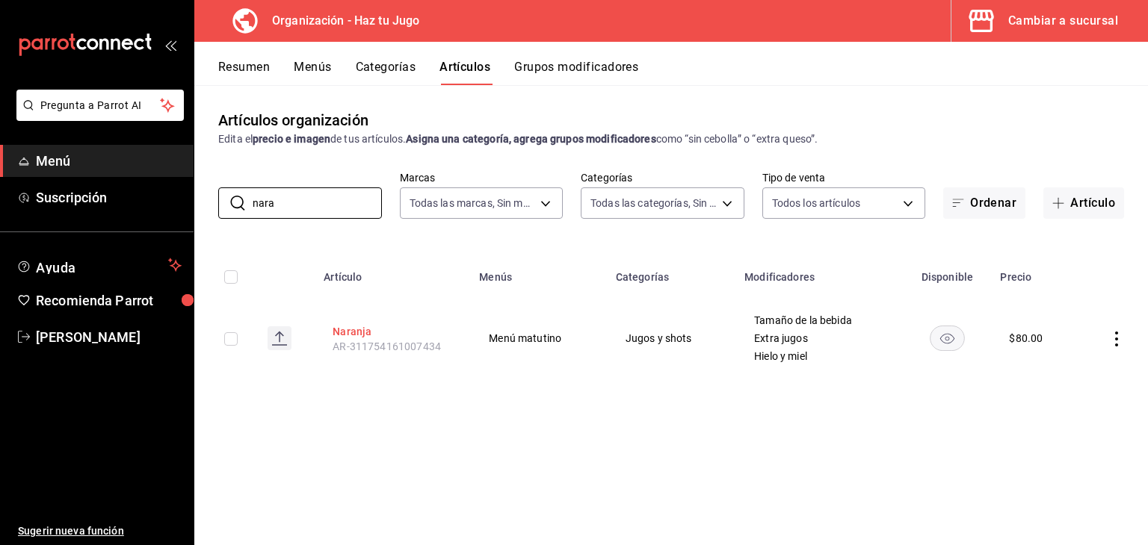
type input "nara"
click at [373, 331] on button "Naranja" at bounding box center [392, 331] width 120 height 15
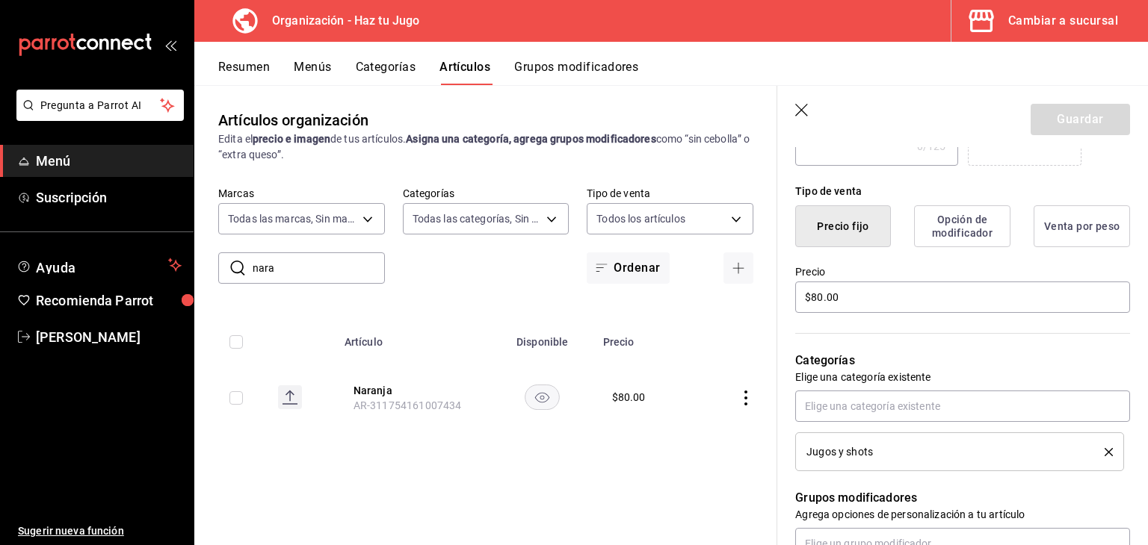
scroll to position [342, 0]
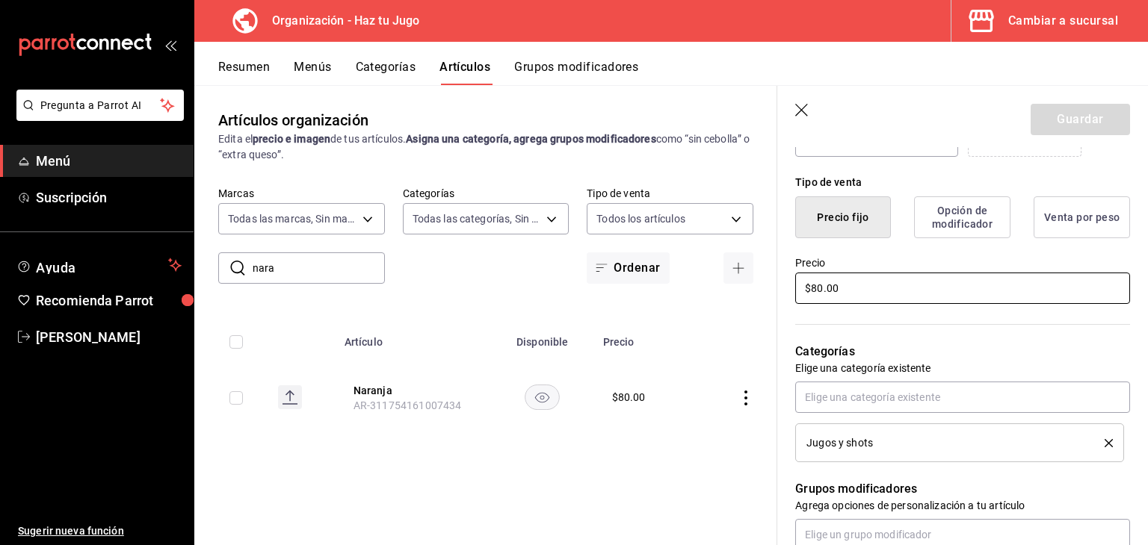
drag, startPoint x: 891, startPoint y: 285, endPoint x: 703, endPoint y: 282, distance: 187.5
click at [703, 282] on main "Artículos organización Edita el precio e imagen de tus artículos. Asigna una ca…" at bounding box center [670, 315] width 953 height 460
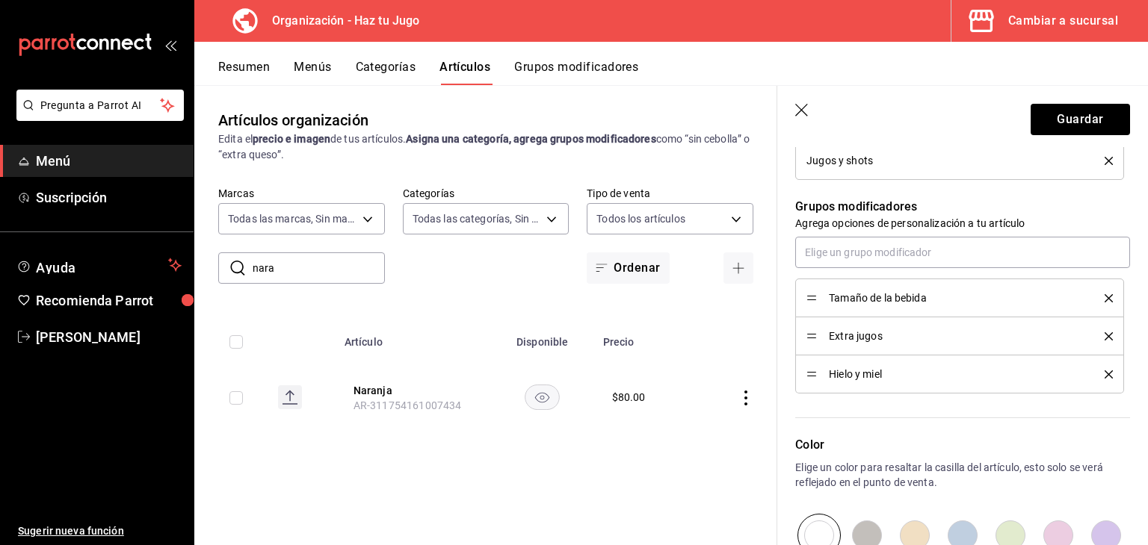
scroll to position [626, 0]
type input "$70.00"
drag, startPoint x: 813, startPoint y: 372, endPoint x: 815, endPoint y: 337, distance: 35.2
click at [1080, 122] on button "Guardar" at bounding box center [1079, 119] width 99 height 31
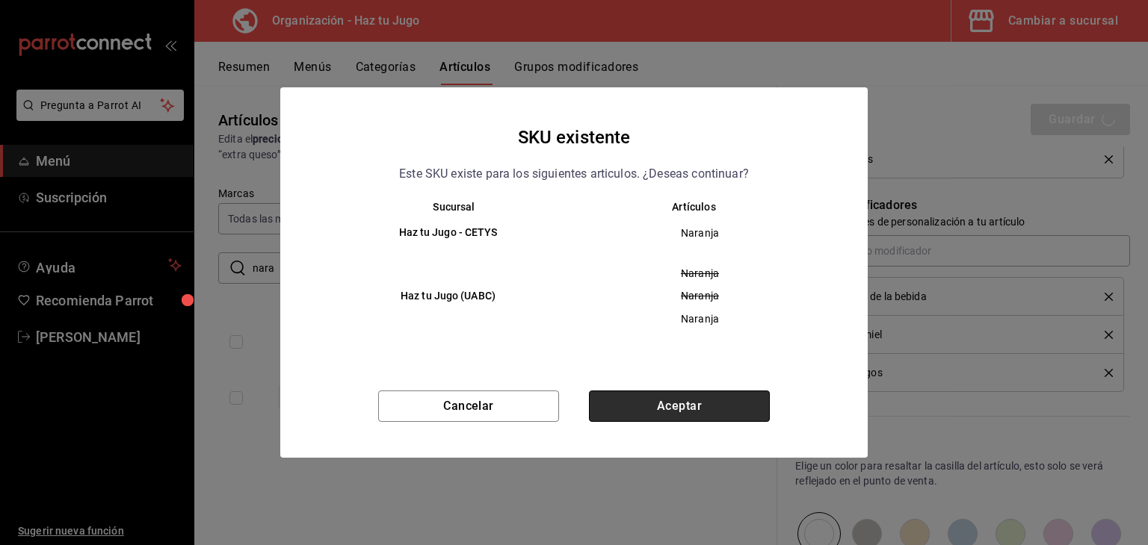
click at [653, 410] on button "Aceptar" at bounding box center [679, 406] width 181 height 31
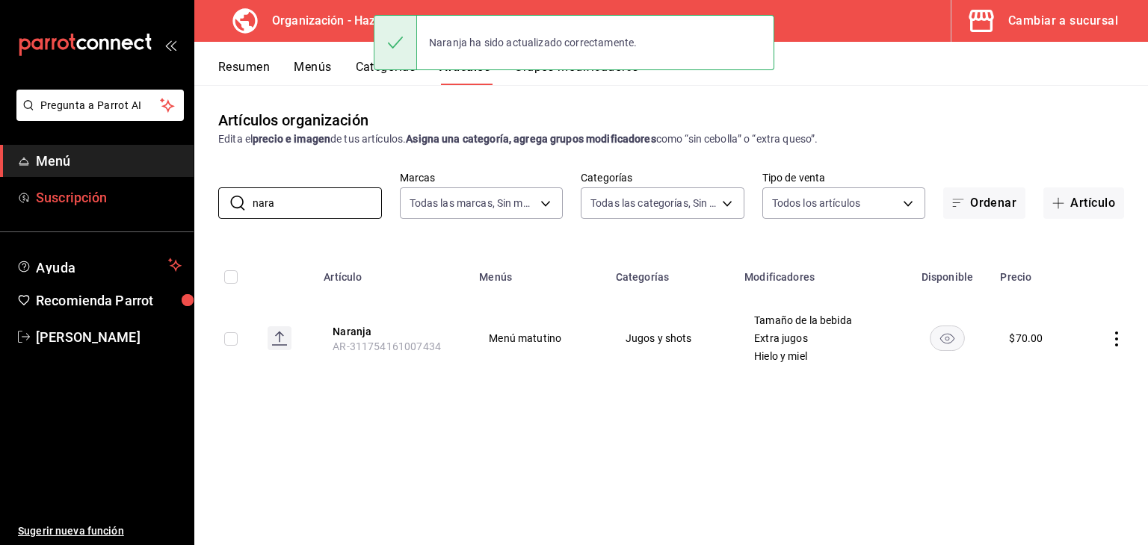
drag, startPoint x: 296, startPoint y: 205, endPoint x: 58, endPoint y: 204, distance: 238.3
click at [58, 204] on div "Pregunta a Parrot AI Menú Suscripción Ayuda Recomienda Parrot [PERSON_NAME] Sug…" at bounding box center [574, 272] width 1148 height 545
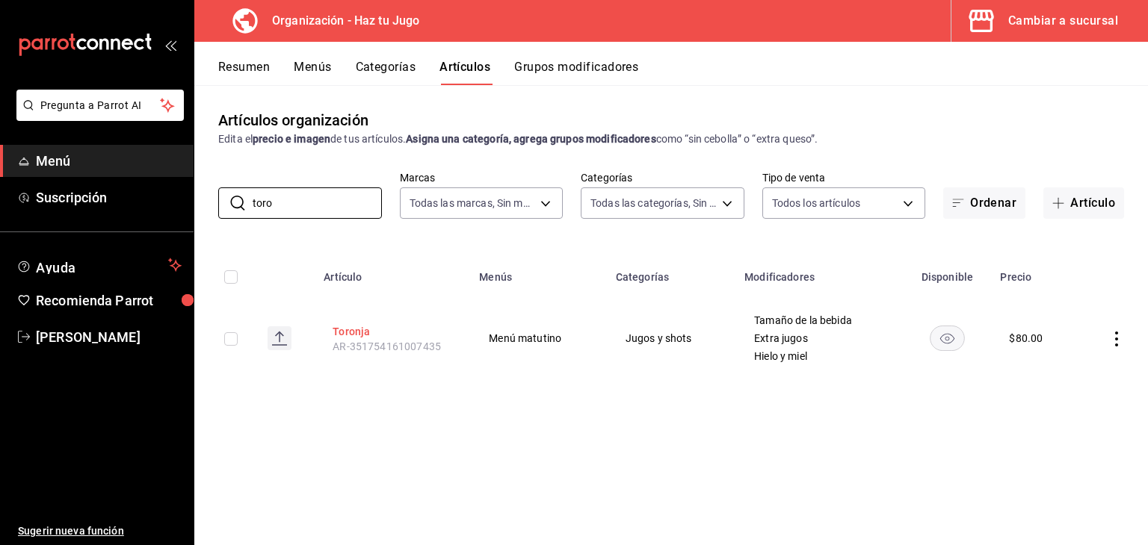
type input "toro"
click at [359, 333] on button "Toronja" at bounding box center [392, 331] width 120 height 15
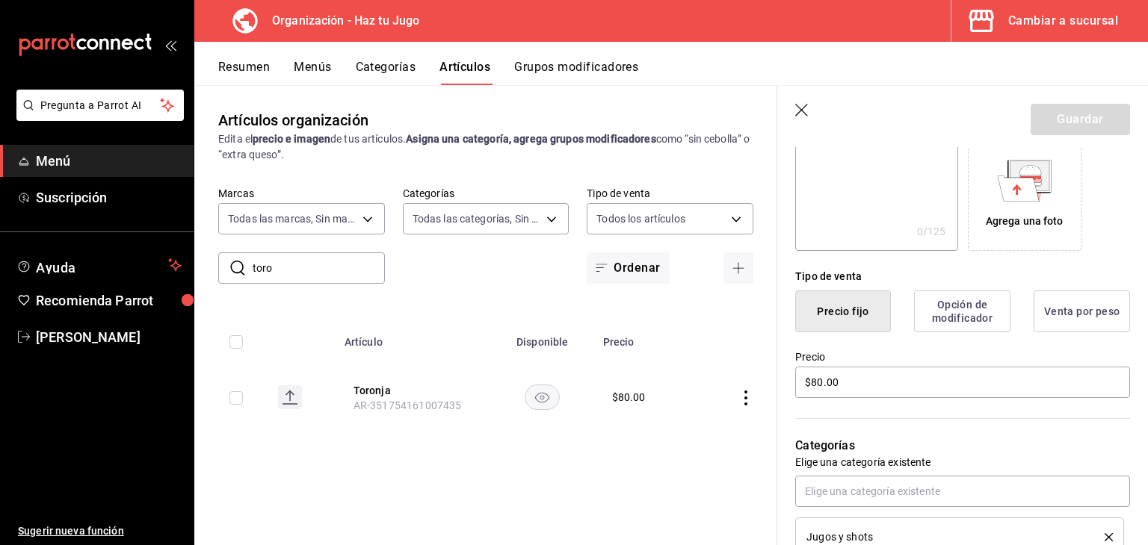
scroll to position [252, 0]
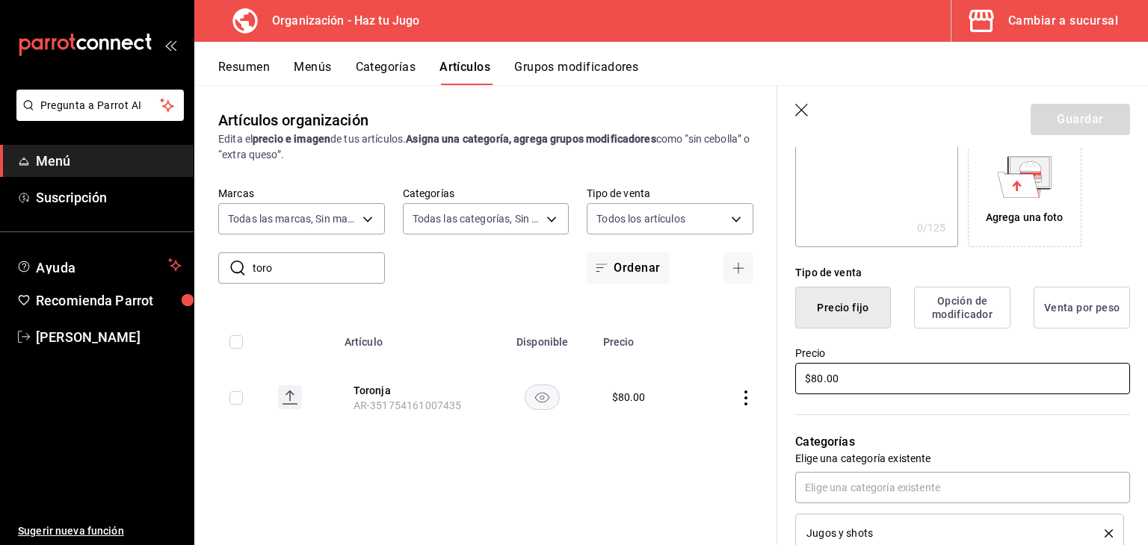
drag, startPoint x: 891, startPoint y: 371, endPoint x: 722, endPoint y: 392, distance: 170.1
click at [722, 392] on main "Artículos organización Edita el precio e imagen de tus artículos. Asigna una ca…" at bounding box center [670, 315] width 953 height 460
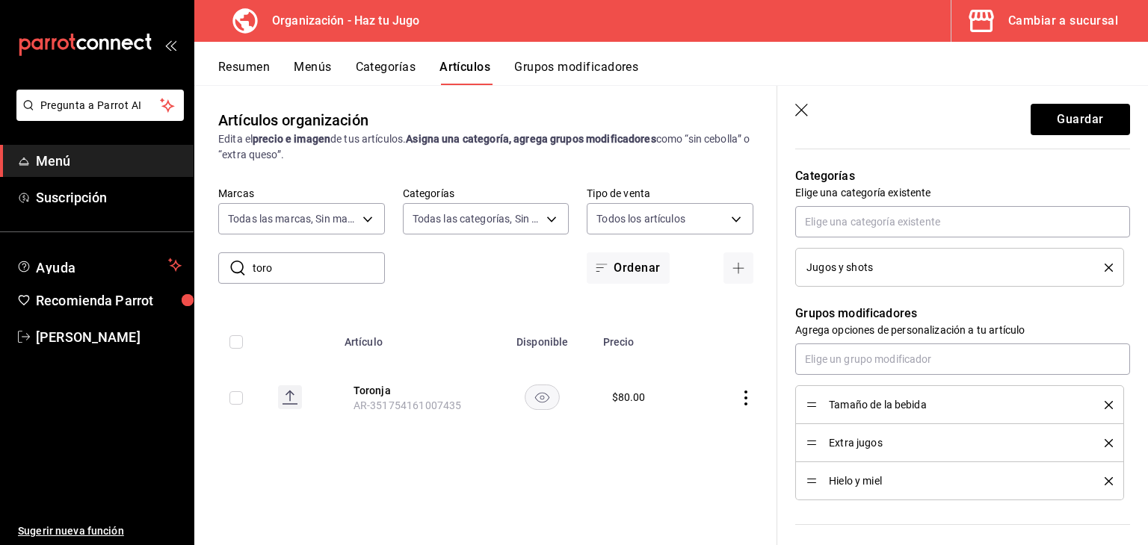
scroll to position [522, 0]
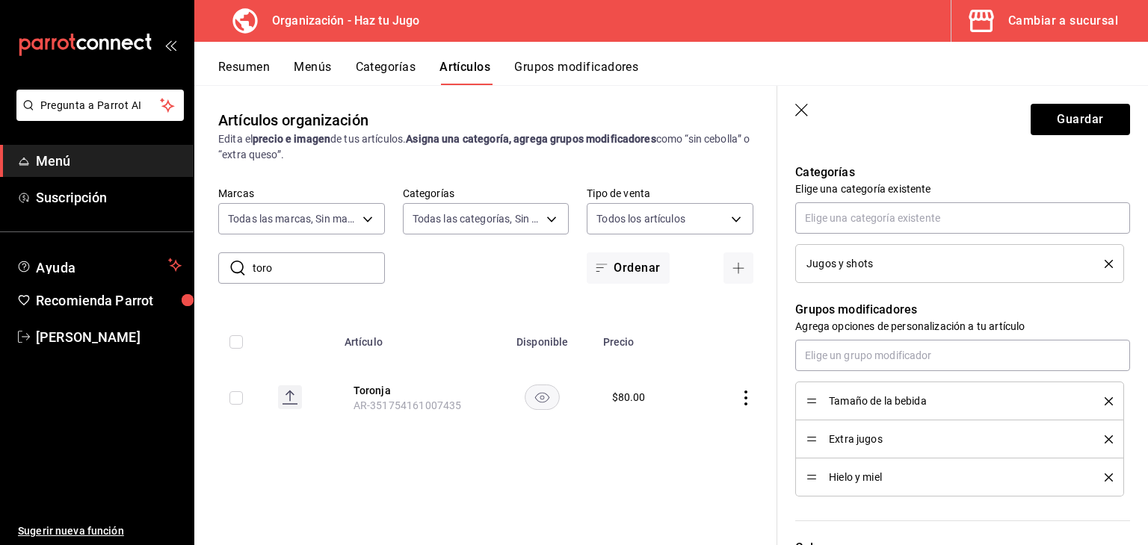
type input "$70.00"
click at [814, 480] on div "Hielo y miel" at bounding box center [959, 477] width 306 height 16
drag, startPoint x: 814, startPoint y: 480, endPoint x: 813, endPoint y: 440, distance: 39.6
click at [1060, 117] on button "Guardar" at bounding box center [1079, 119] width 99 height 31
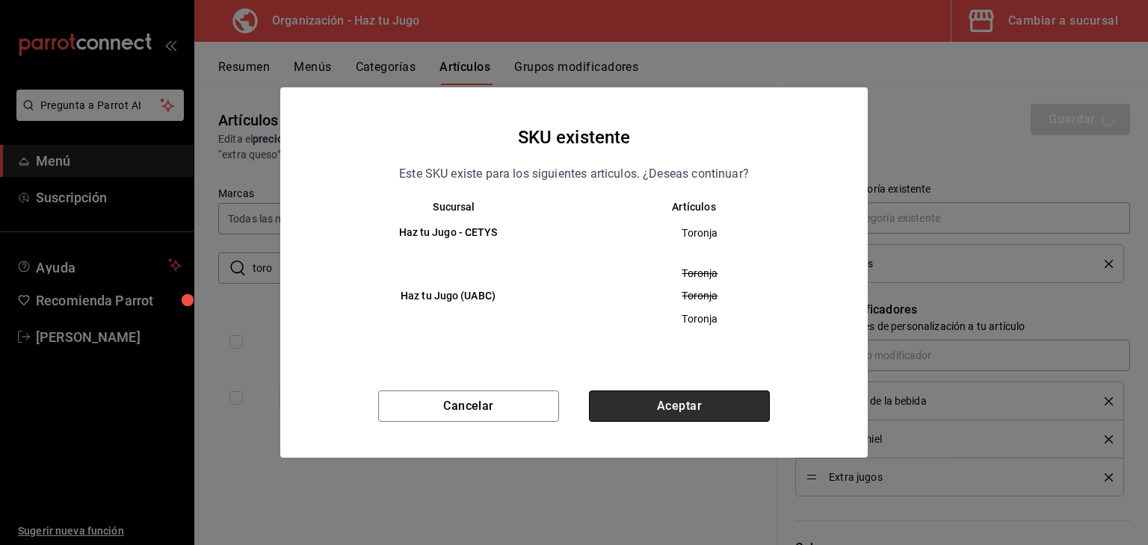
click at [670, 404] on button "Aceptar" at bounding box center [679, 406] width 181 height 31
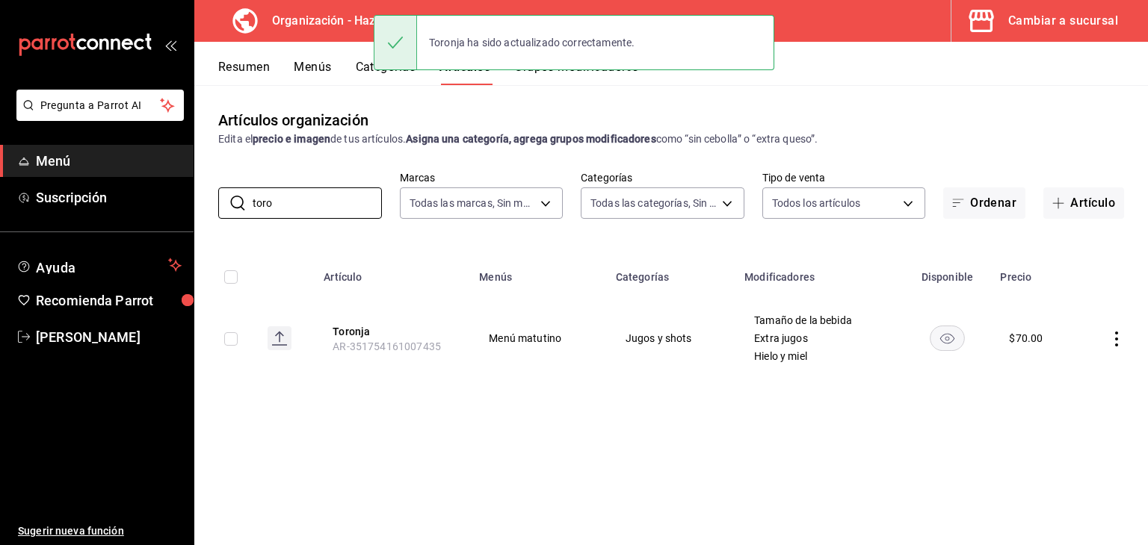
drag, startPoint x: 309, startPoint y: 199, endPoint x: 92, endPoint y: 227, distance: 218.4
click at [92, 227] on div "Pregunta a Parrot AI Menú Suscripción Ayuda Recomienda Parrot [PERSON_NAME] Sug…" at bounding box center [574, 272] width 1148 height 545
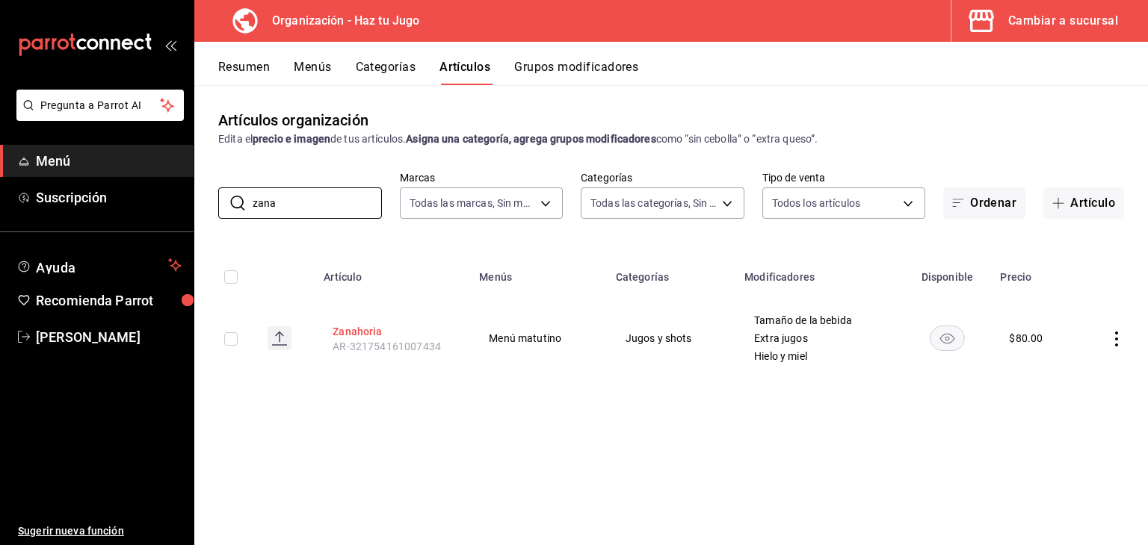
type input "zana"
click at [379, 338] on button "Zanahoria" at bounding box center [392, 331] width 120 height 15
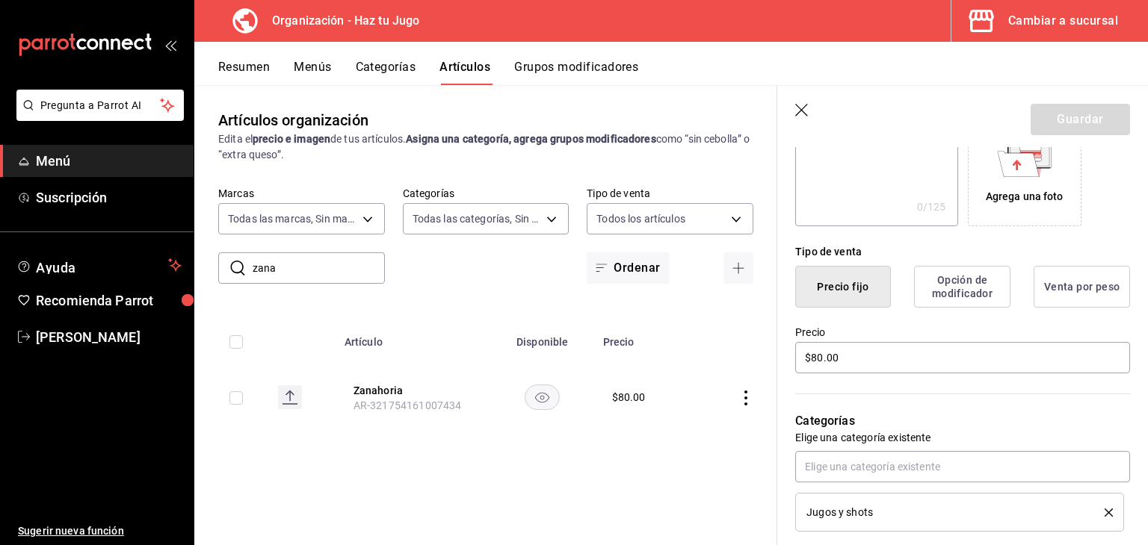
scroll to position [346, 0]
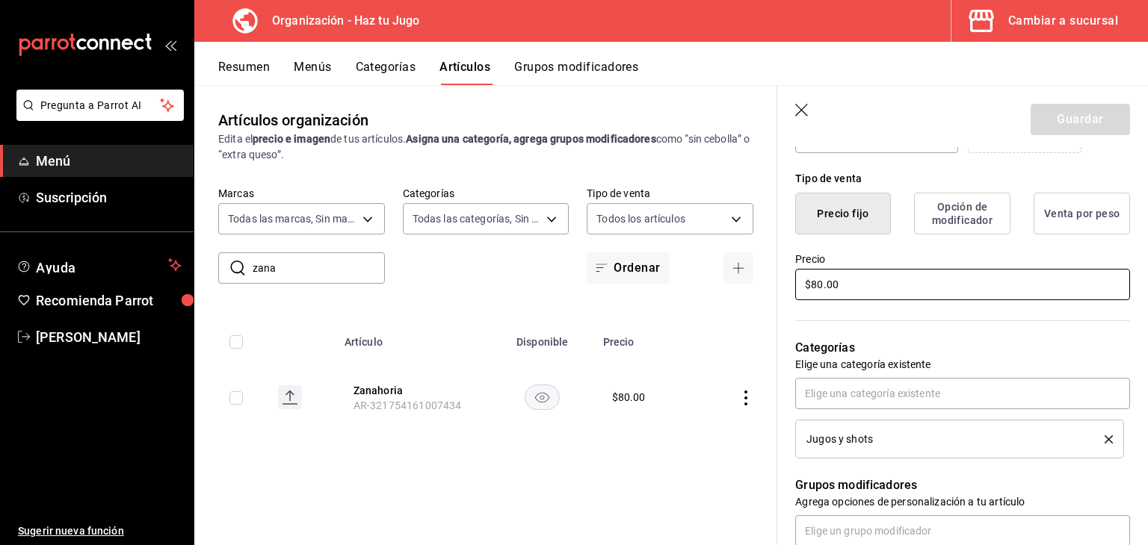
drag, startPoint x: 843, startPoint y: 282, endPoint x: 711, endPoint y: 301, distance: 132.9
click at [711, 301] on main "Artículos organización Edita el precio e imagen de tus artículos. Asigna una ca…" at bounding box center [670, 315] width 953 height 460
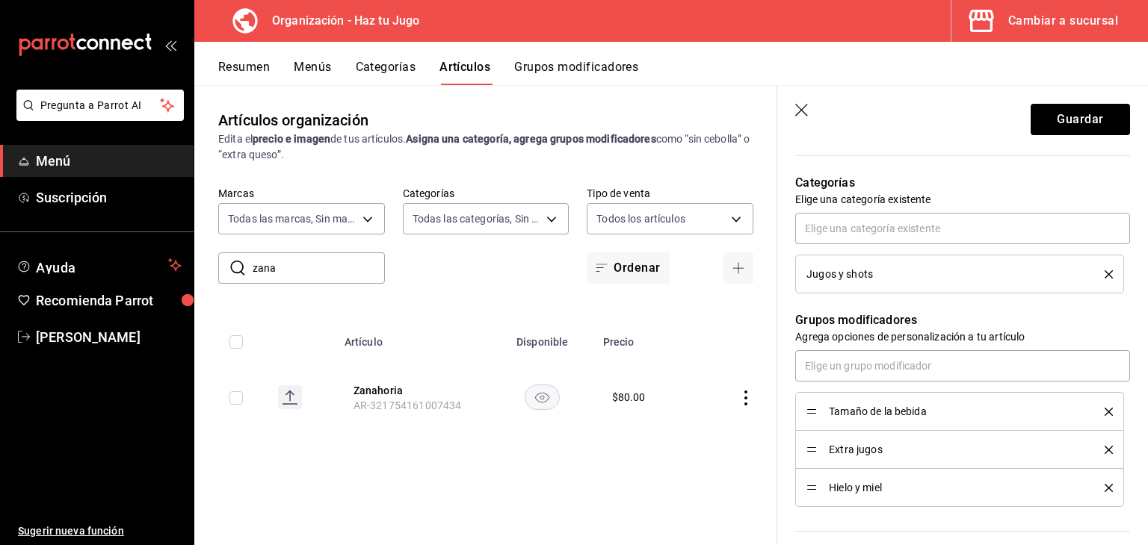
scroll to position [538, 0]
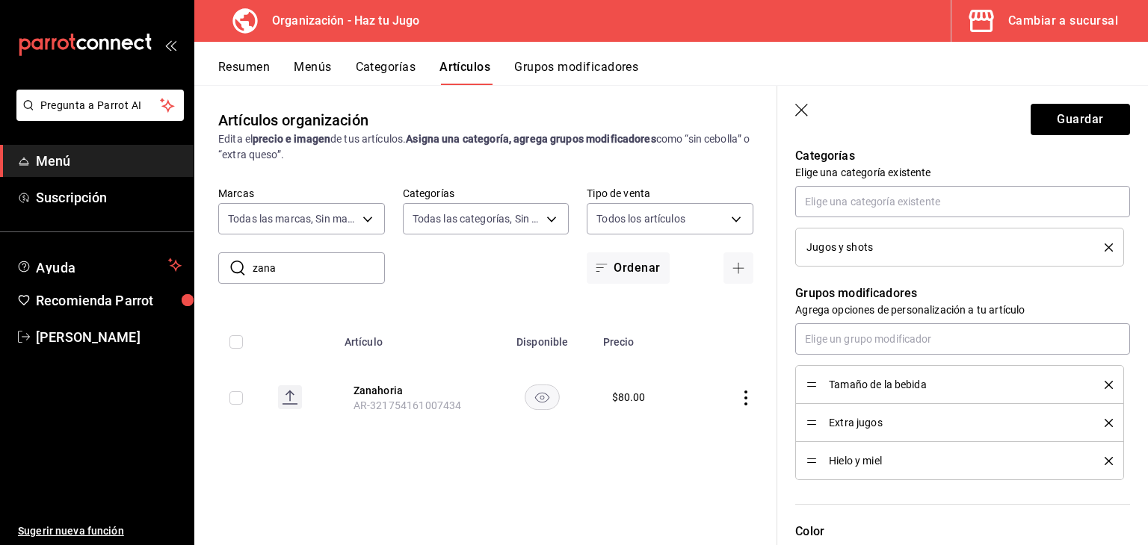
type input "$70.00"
drag, startPoint x: 815, startPoint y: 458, endPoint x: 813, endPoint y: 425, distance: 33.0
click at [1055, 114] on button "Guardar" at bounding box center [1079, 119] width 99 height 31
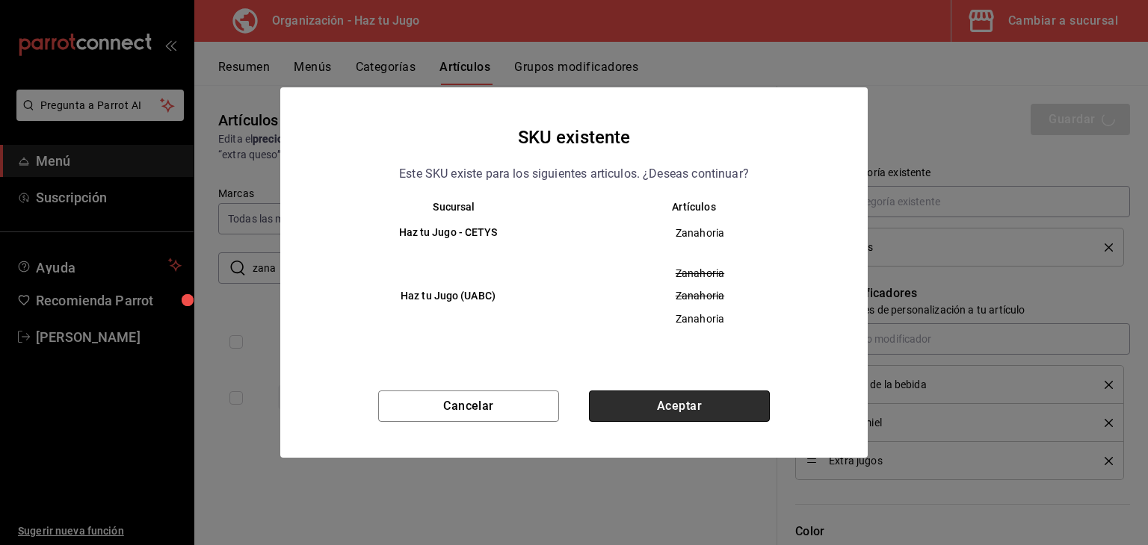
click at [680, 407] on button "Aceptar" at bounding box center [679, 406] width 181 height 31
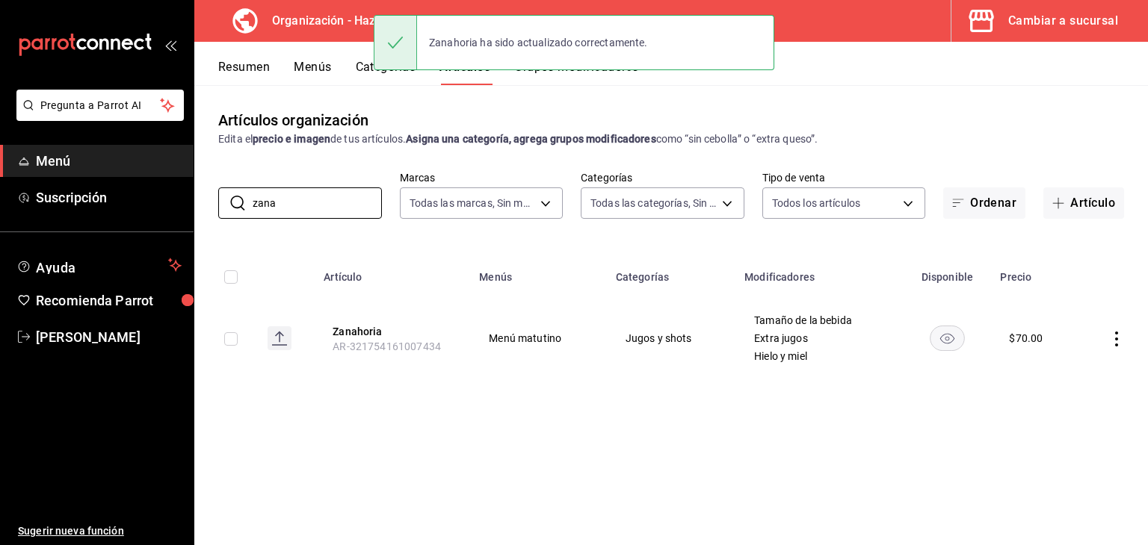
drag, startPoint x: 327, startPoint y: 202, endPoint x: 146, endPoint y: 241, distance: 185.7
click at [146, 241] on div "Pregunta a Parrot AI Menú Suscripción Ayuda Recomienda Parrot [PERSON_NAME] Sug…" at bounding box center [574, 272] width 1148 height 545
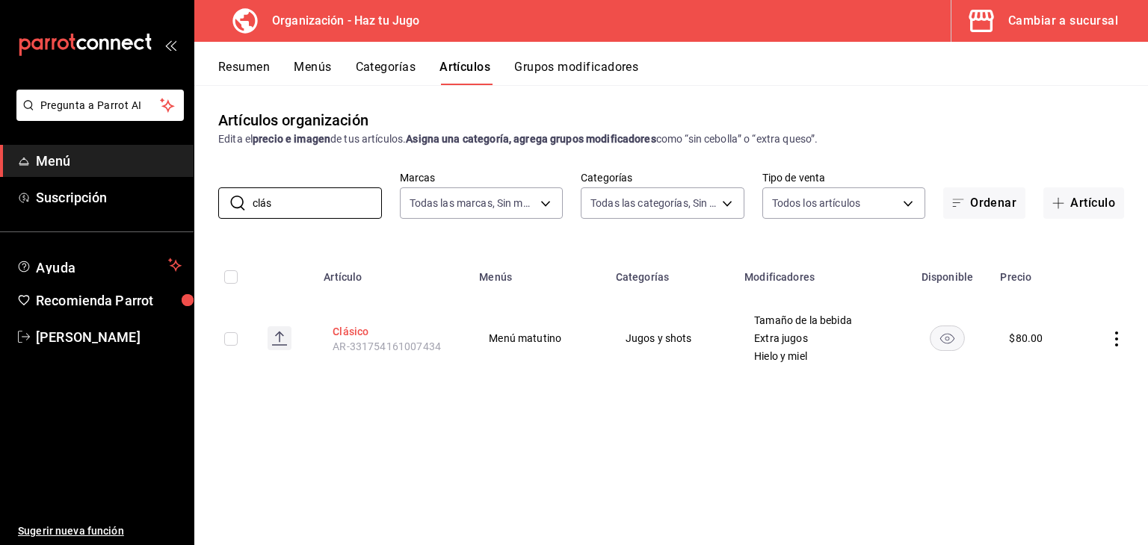
type input "clás"
click at [359, 334] on button "Clásico" at bounding box center [392, 331] width 120 height 15
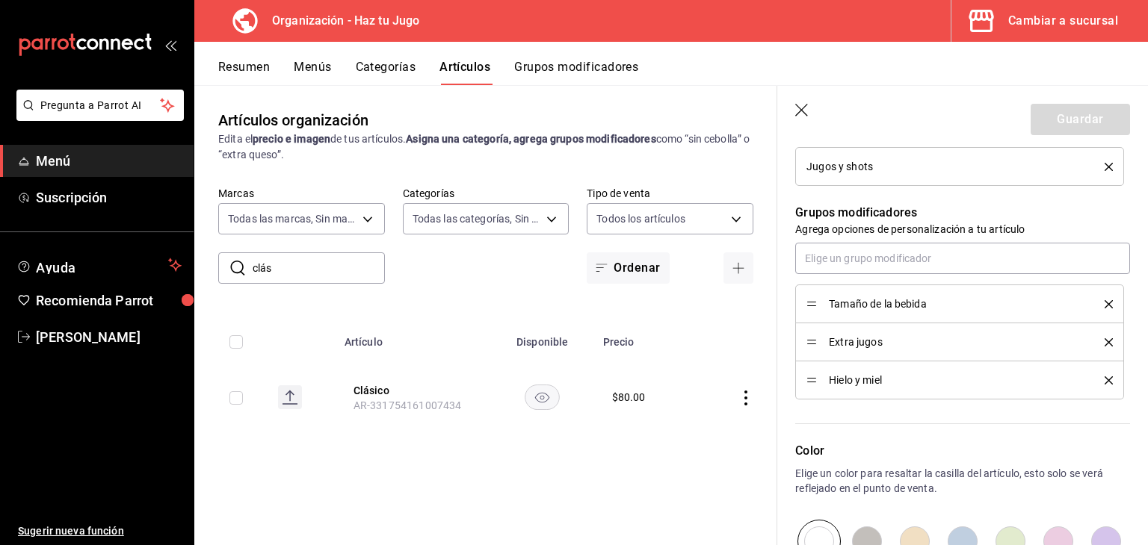
scroll to position [630, 0]
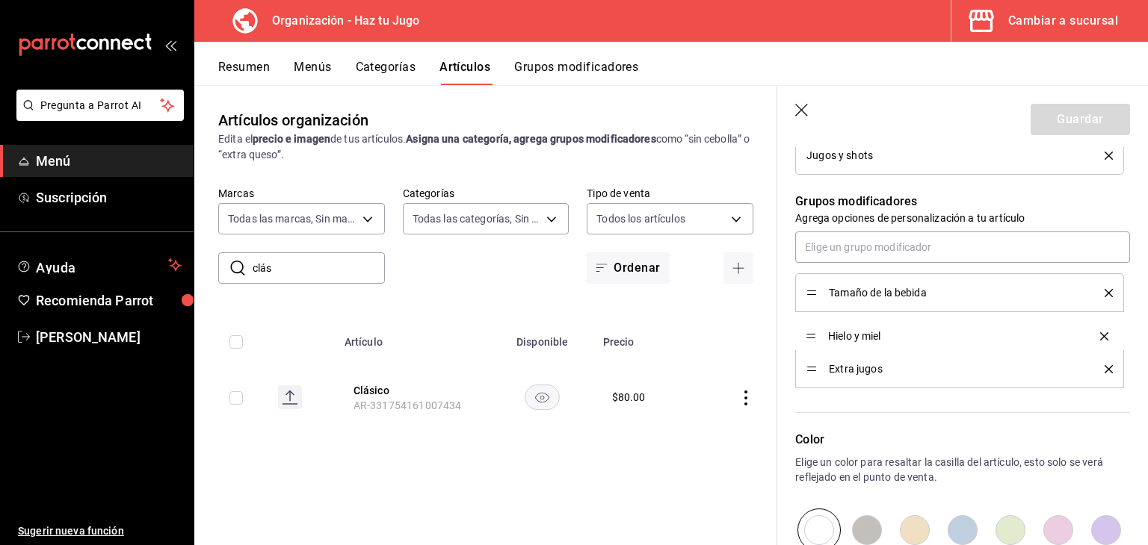
drag, startPoint x: 811, startPoint y: 368, endPoint x: 807, endPoint y: 335, distance: 32.3
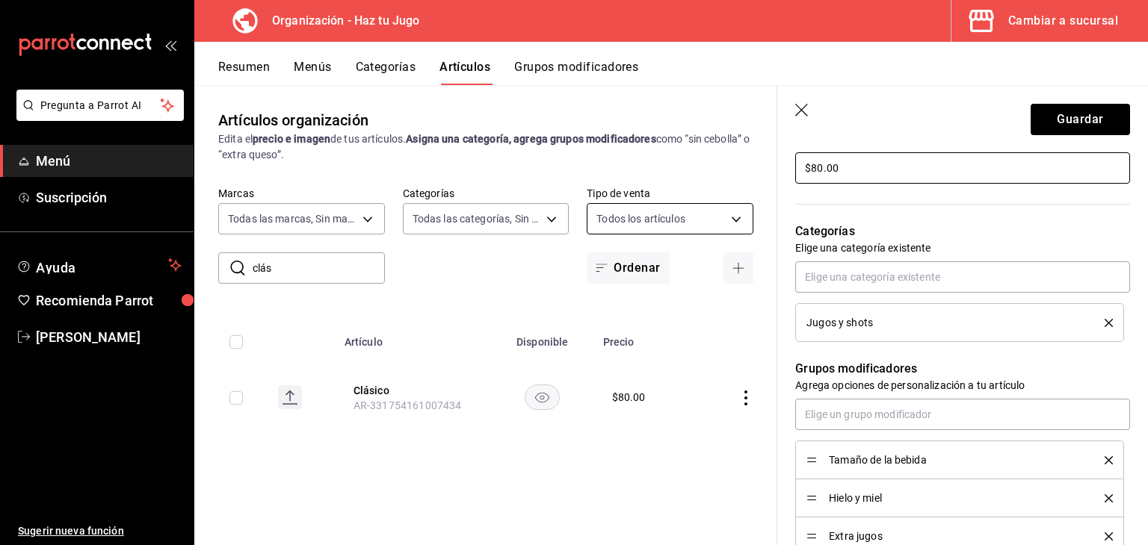
drag, startPoint x: 852, startPoint y: 167, endPoint x: 690, endPoint y: 205, distance: 166.5
click at [690, 205] on main "Artículos organización Edita el precio e imagen de tus artículos. Asigna una ca…" at bounding box center [670, 315] width 953 height 460
type input "$70.00"
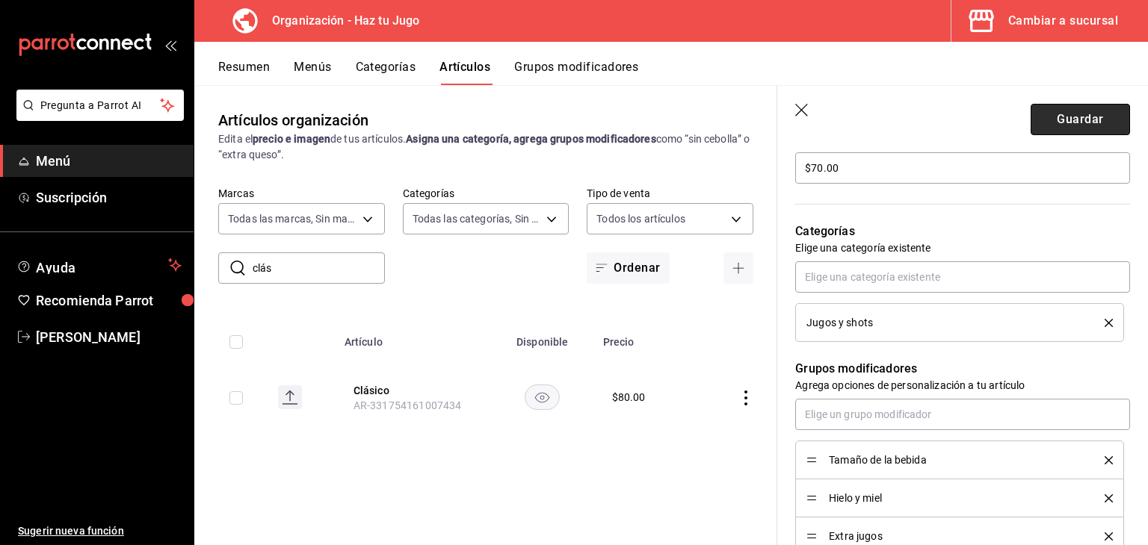
click at [1110, 117] on button "Guardar" at bounding box center [1079, 119] width 99 height 31
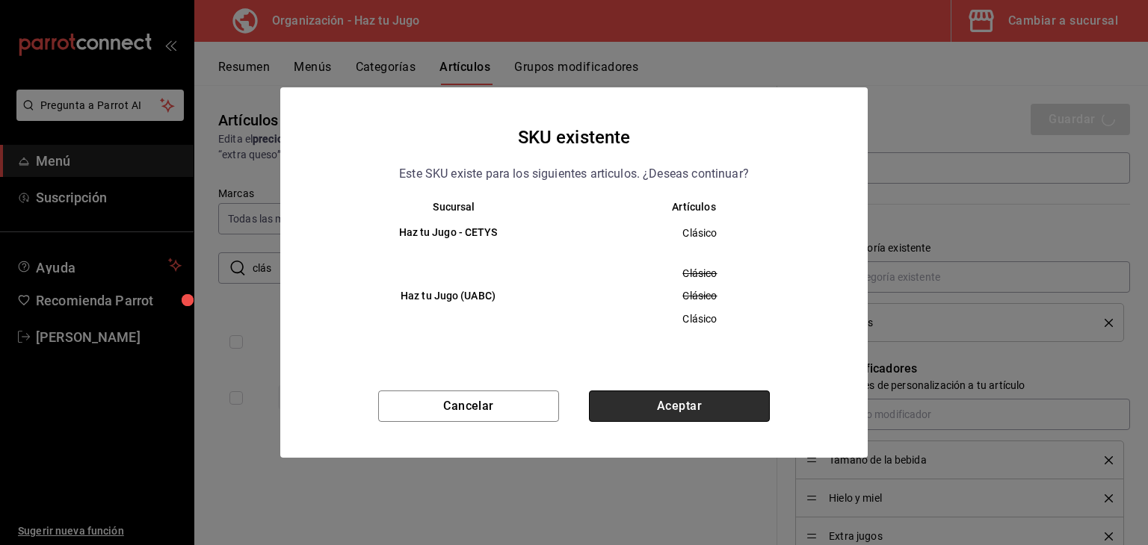
click at [667, 412] on button "Aceptar" at bounding box center [679, 406] width 181 height 31
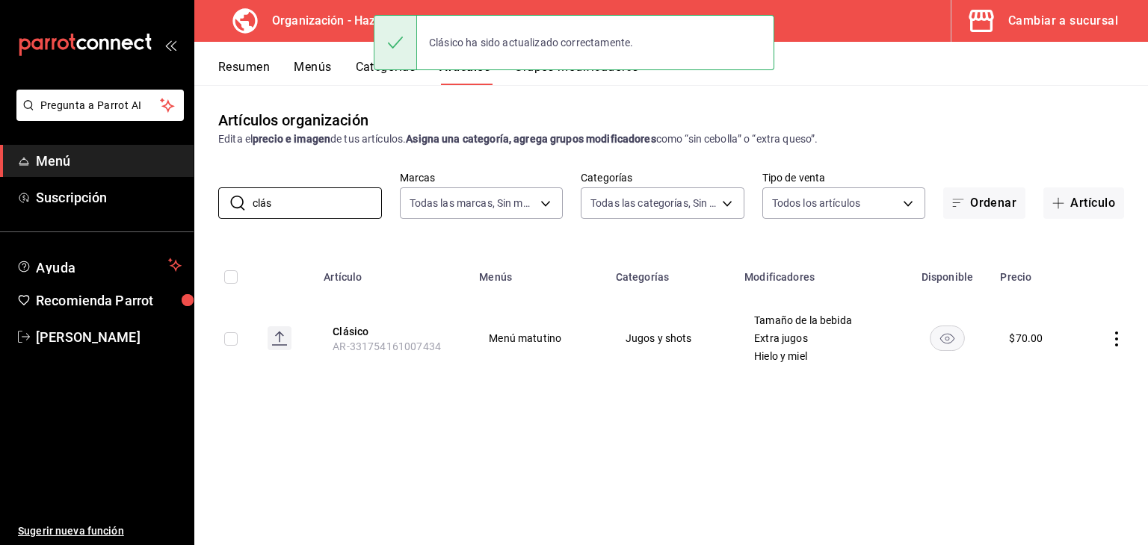
drag, startPoint x: 296, startPoint y: 198, endPoint x: 56, endPoint y: 217, distance: 240.6
click at [56, 217] on div "Pregunta a Parrot AI Menú Suscripción Ayuda Recomienda Parrot [PERSON_NAME] Sug…" at bounding box center [574, 272] width 1148 height 545
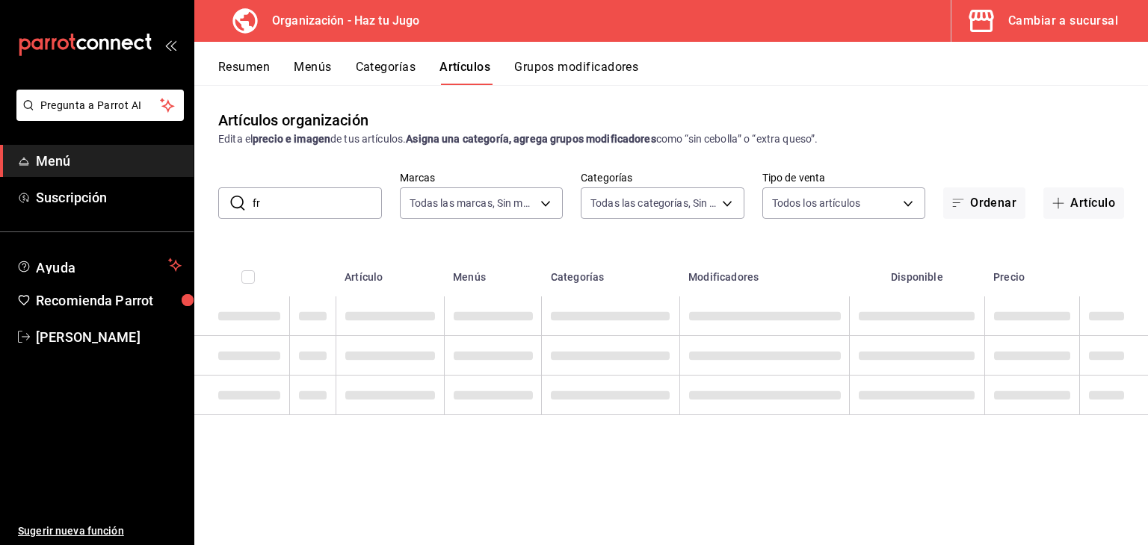
type input "f"
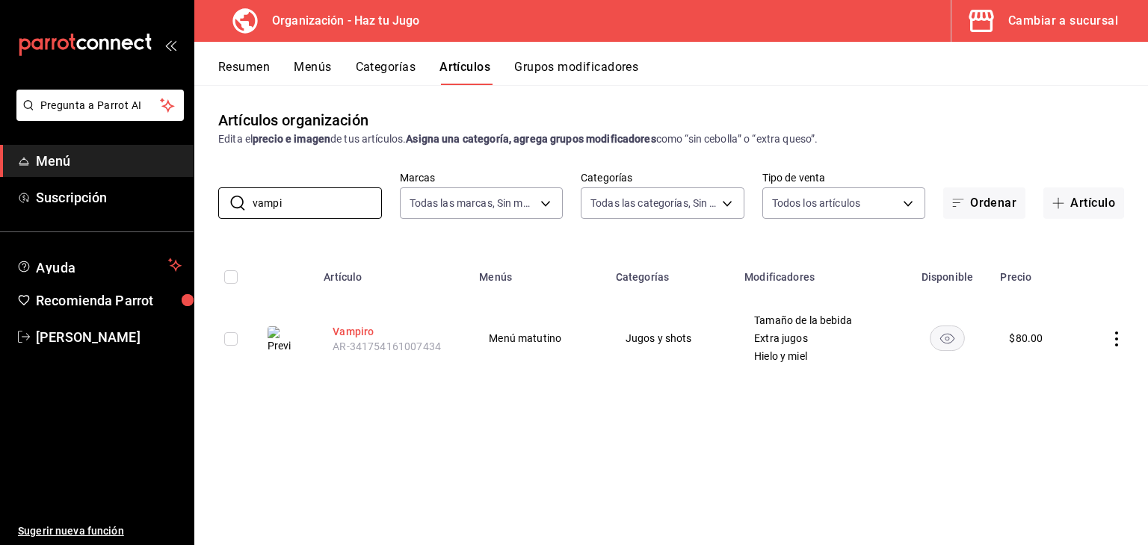
type input "vampi"
click at [365, 335] on button "Vampiro" at bounding box center [392, 331] width 120 height 15
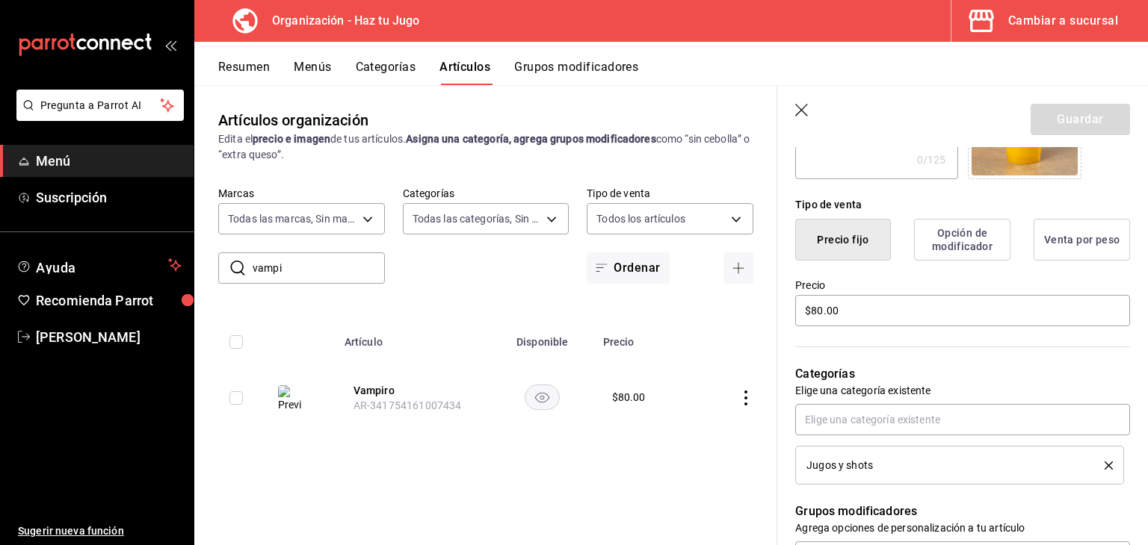
scroll to position [342, 0]
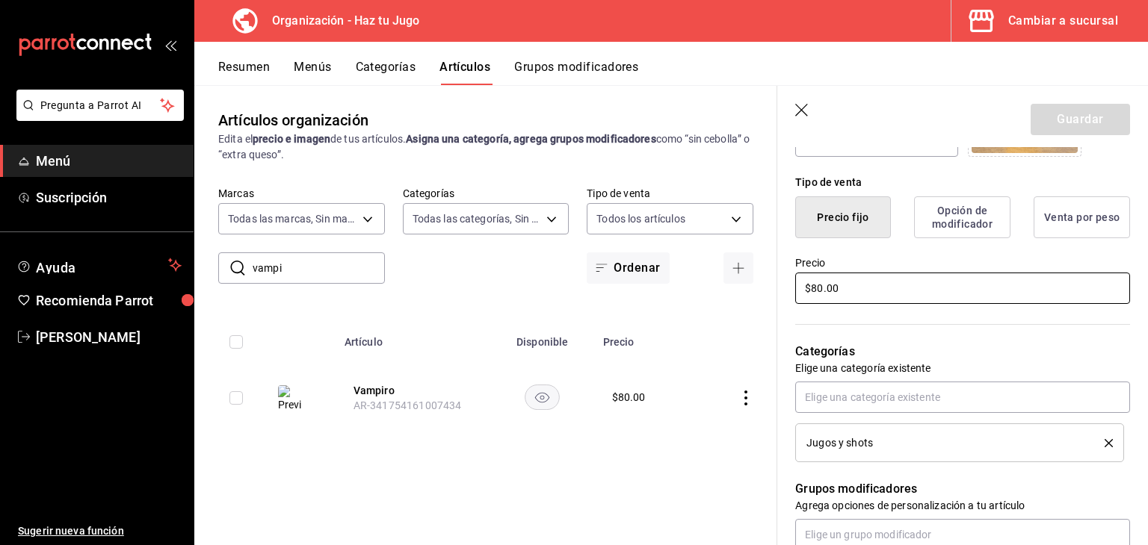
drag, startPoint x: 874, startPoint y: 294, endPoint x: 710, endPoint y: 295, distance: 164.4
click at [710, 295] on main "Artículos organización Edita el precio e imagen de tus artículos. Asigna una ca…" at bounding box center [670, 315] width 953 height 460
type input "$70.00"
click at [1087, 121] on button "Guardar" at bounding box center [1079, 119] width 99 height 31
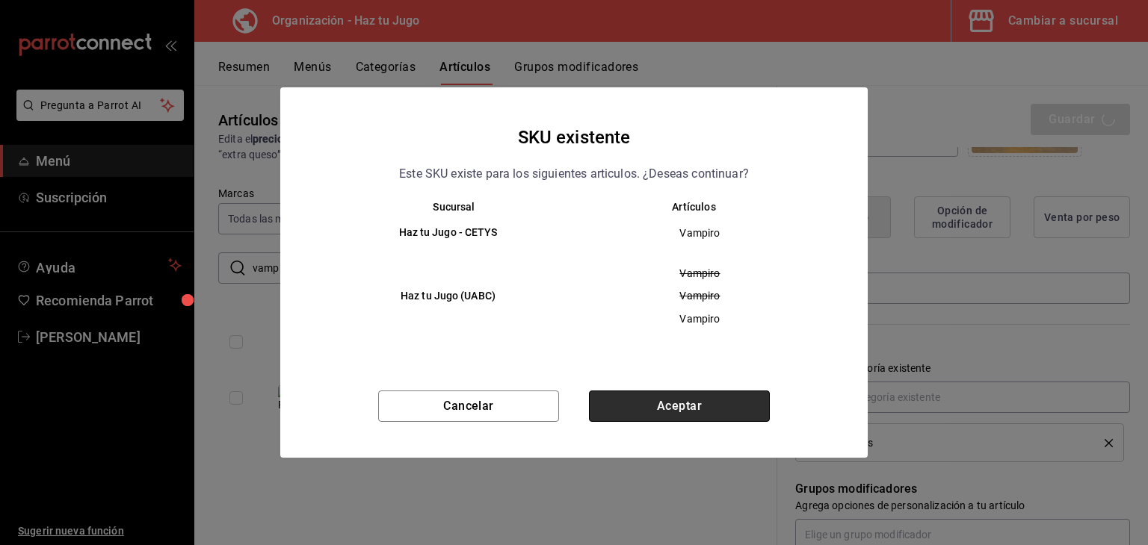
click at [696, 405] on button "Aceptar" at bounding box center [679, 406] width 181 height 31
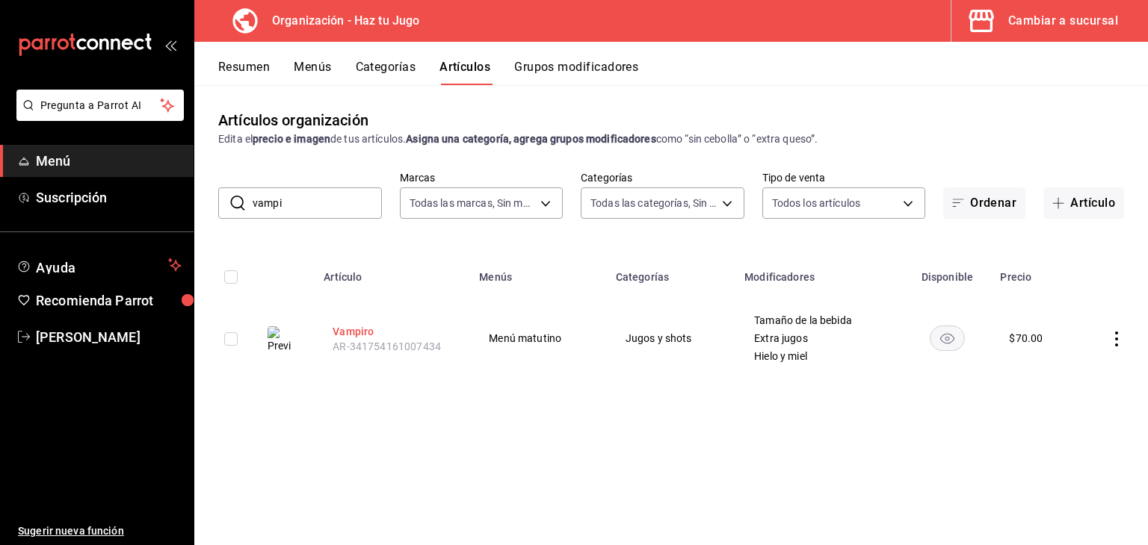
click at [362, 335] on button "Vampiro" at bounding box center [392, 331] width 120 height 15
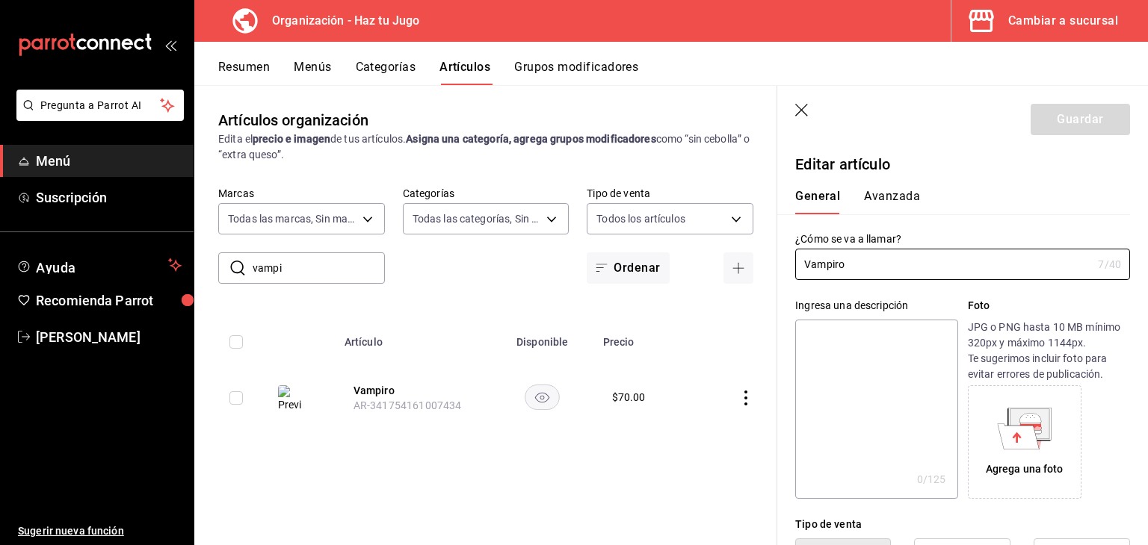
type input "$70.00"
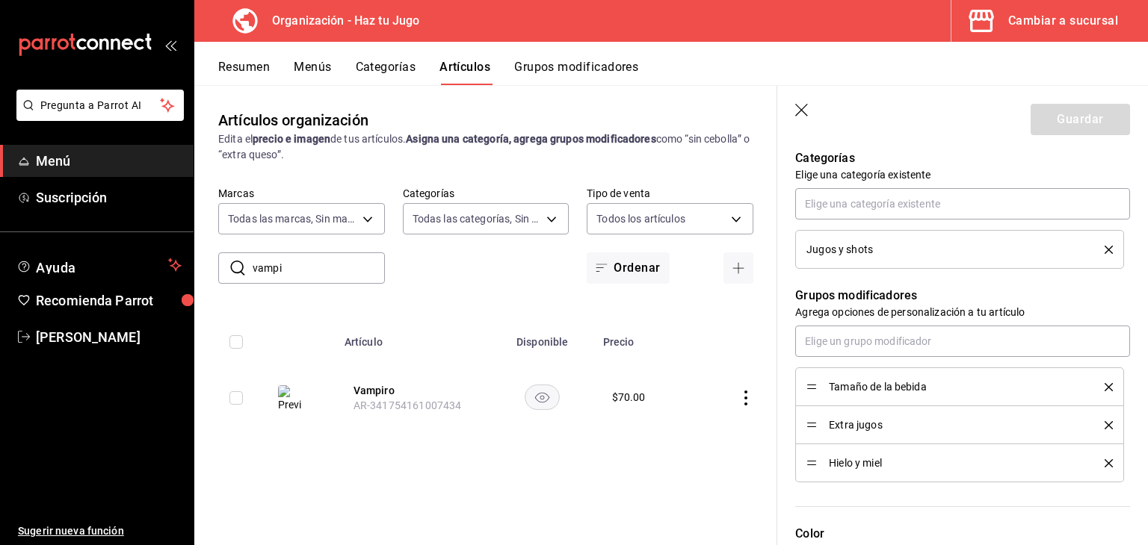
scroll to position [550, 0]
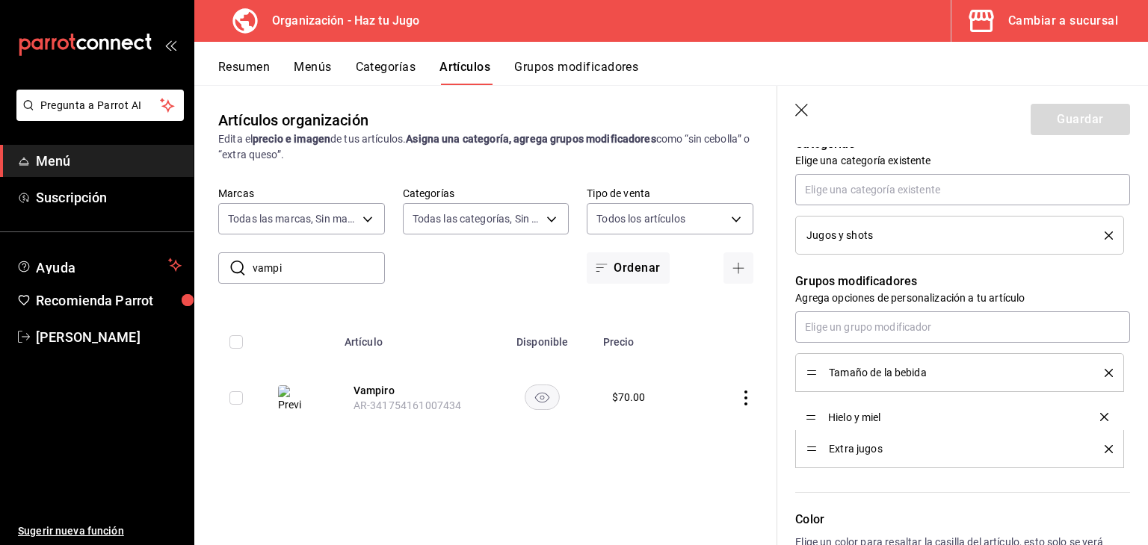
drag, startPoint x: 814, startPoint y: 450, endPoint x: 814, endPoint y: 419, distance: 30.6
click at [1082, 129] on button "Guardar" at bounding box center [1079, 119] width 99 height 31
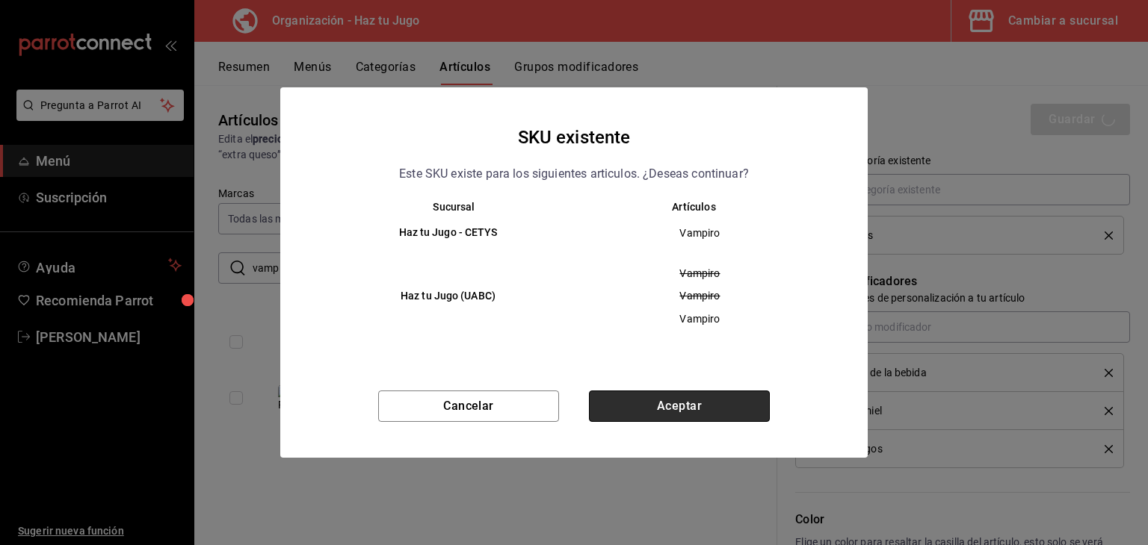
click at [705, 394] on button "Aceptar" at bounding box center [679, 406] width 181 height 31
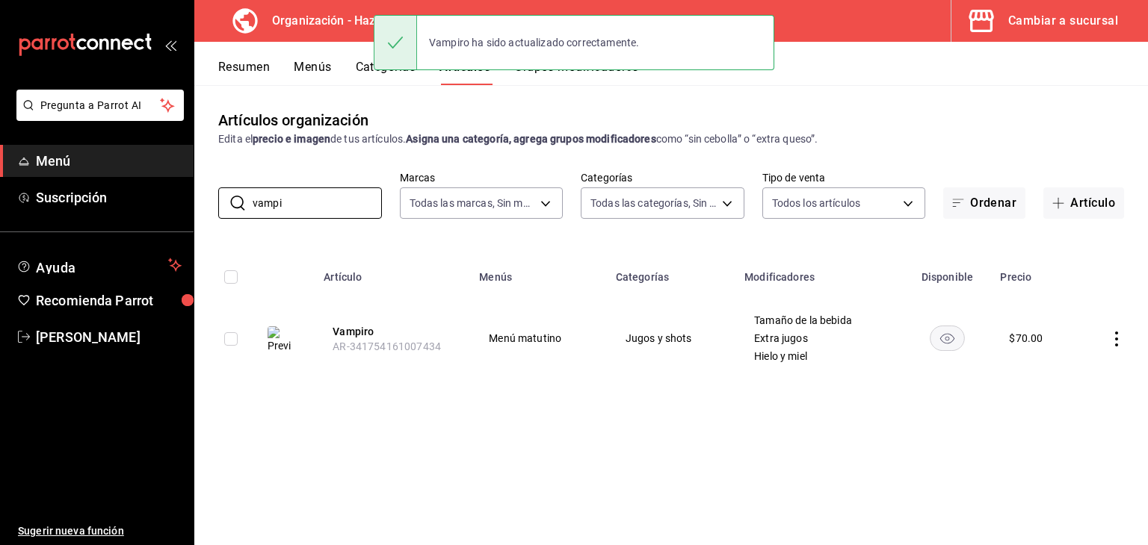
drag, startPoint x: 317, startPoint y: 201, endPoint x: 173, endPoint y: 220, distance: 144.7
click at [173, 220] on div "Pregunta a Parrot AI Menú Suscripción Ayuda Recomienda Parrot [PERSON_NAME] Sug…" at bounding box center [574, 272] width 1148 height 545
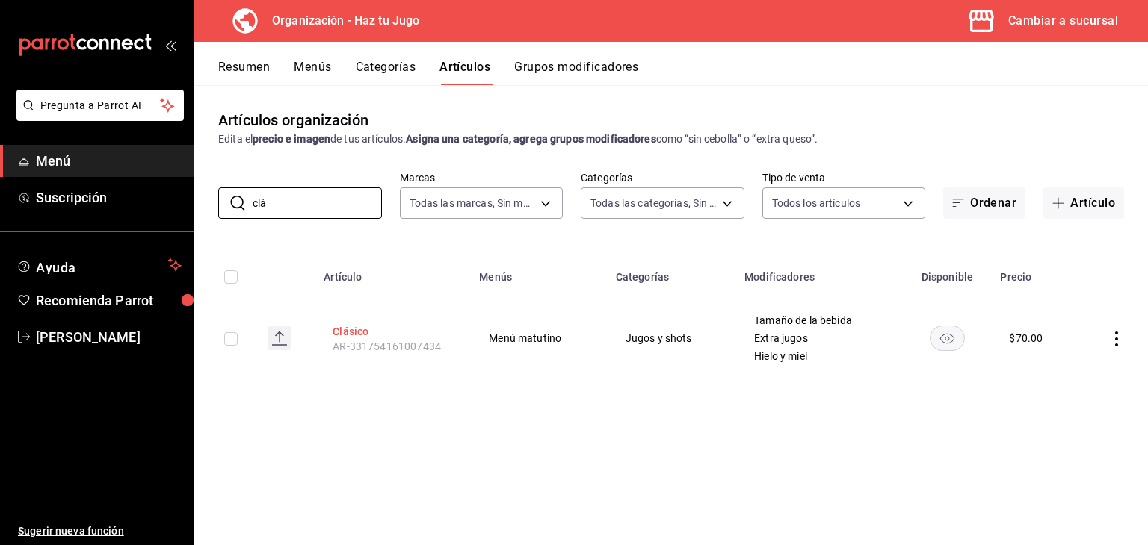
type input "clá"
click at [353, 338] on button "Clásico" at bounding box center [392, 331] width 120 height 15
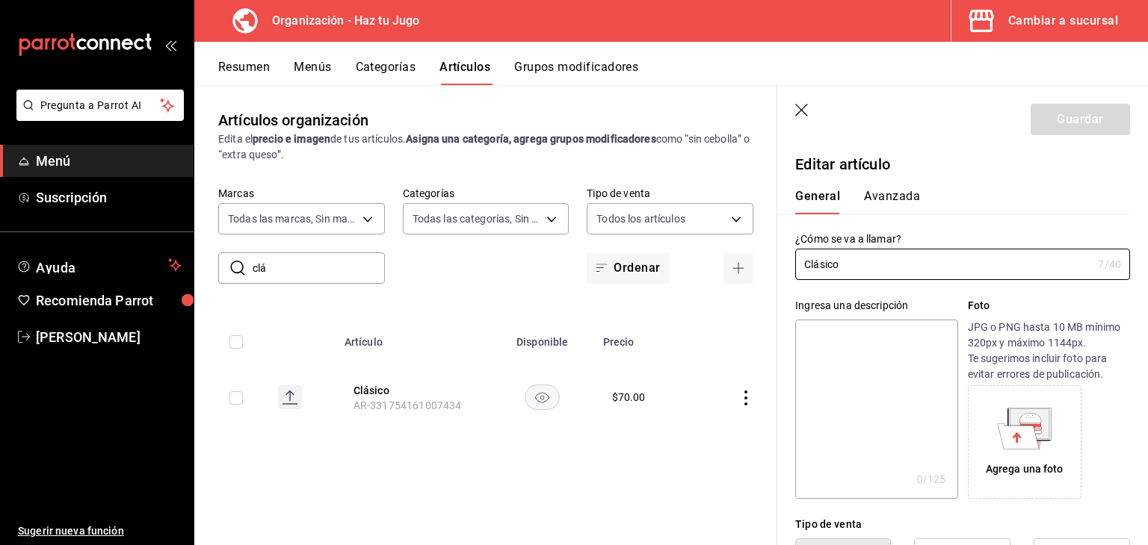
type input "$70.00"
click at [804, 104] on icon "button" at bounding box center [802, 111] width 15 height 15
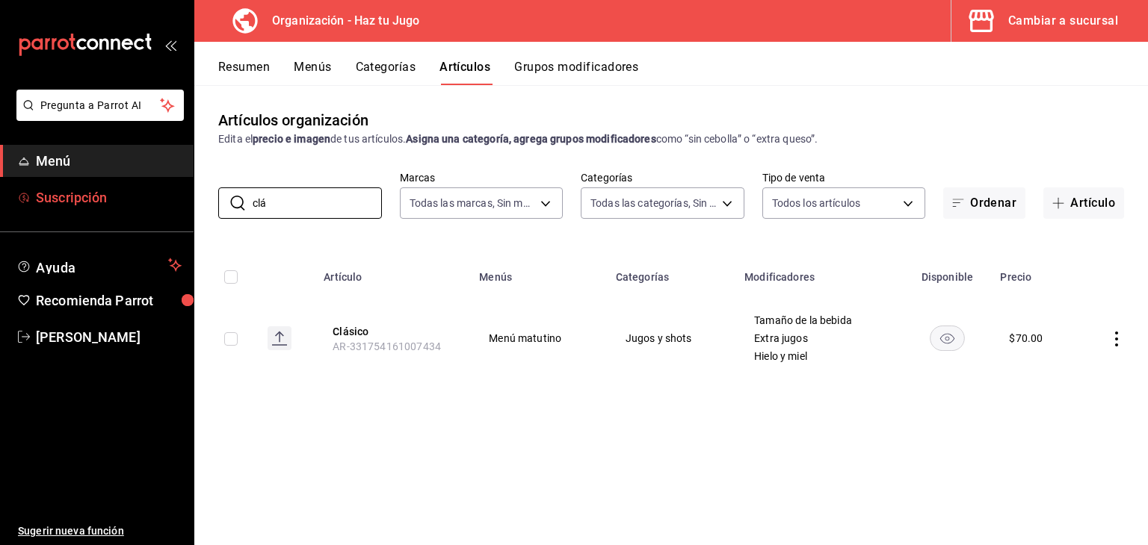
drag, startPoint x: 318, startPoint y: 207, endPoint x: 0, endPoint y: 193, distance: 318.6
click at [0, 193] on div "Pregunta a Parrot AI Menú Suscripción Ayuda Recomienda Parrot [PERSON_NAME] Sug…" at bounding box center [574, 272] width 1148 height 545
type input "n"
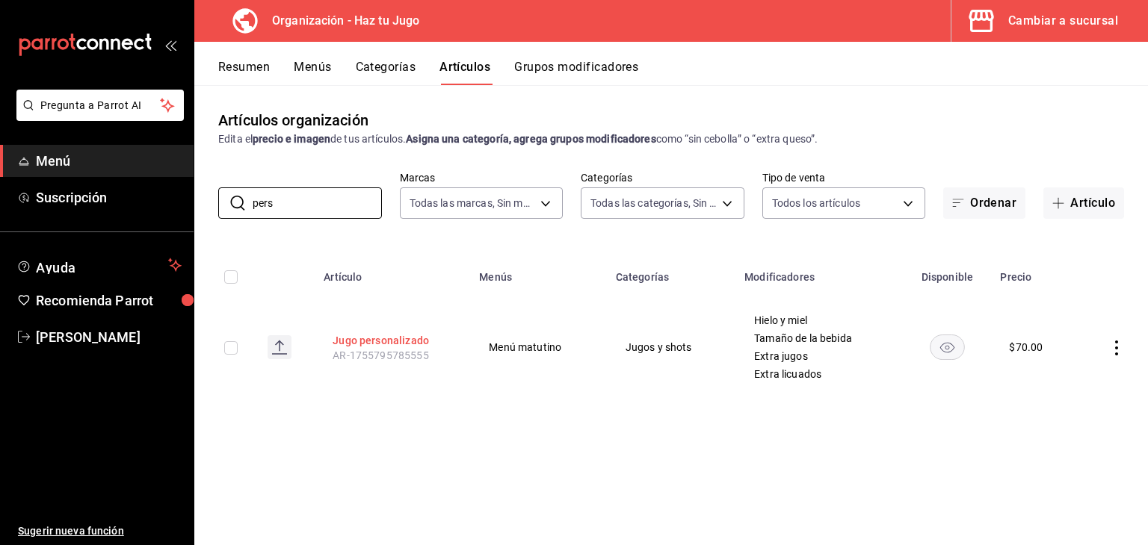
type input "pers"
click at [409, 344] on button "Jugo personalizado" at bounding box center [392, 340] width 120 height 15
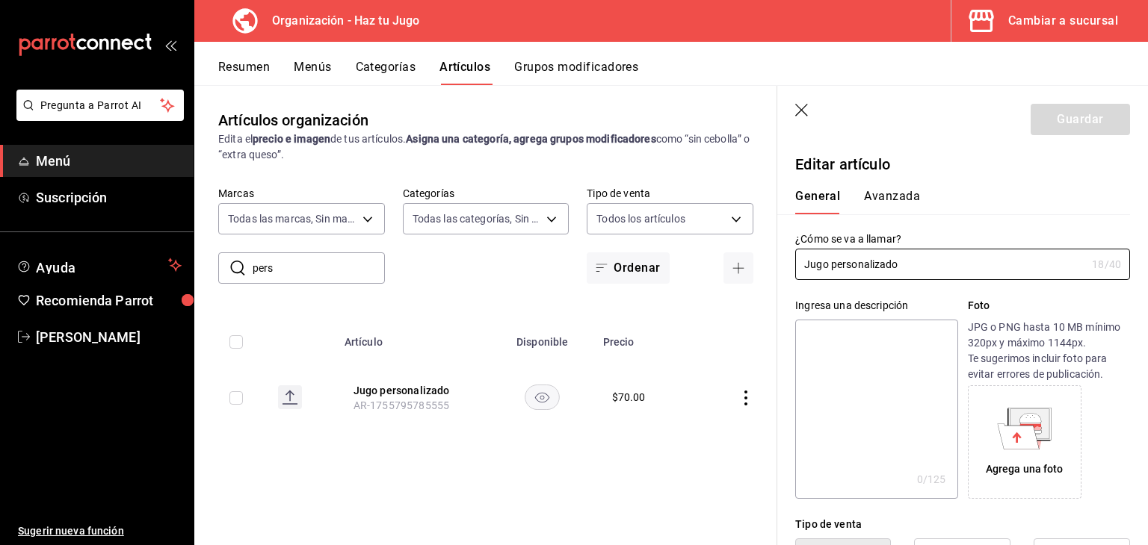
type input "$70.00"
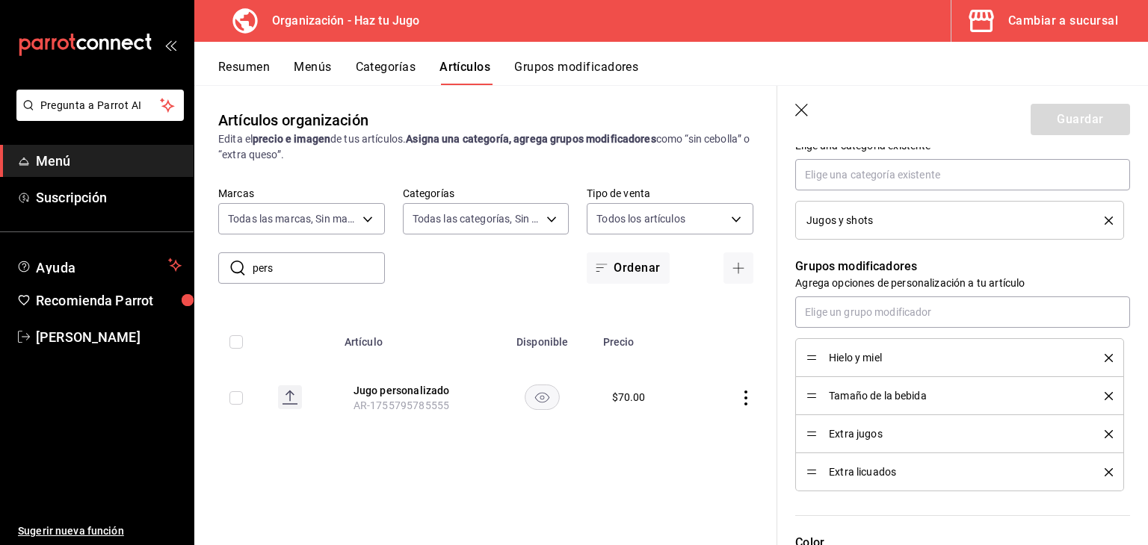
scroll to position [568, 0]
drag, startPoint x: 811, startPoint y: 393, endPoint x: 809, endPoint y: 361, distance: 32.2
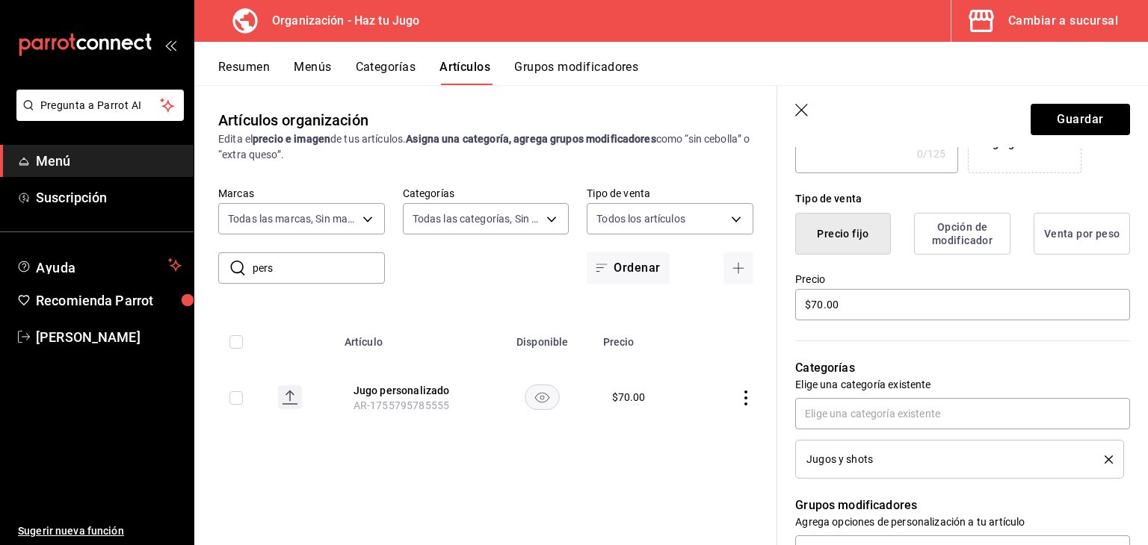
scroll to position [319, 0]
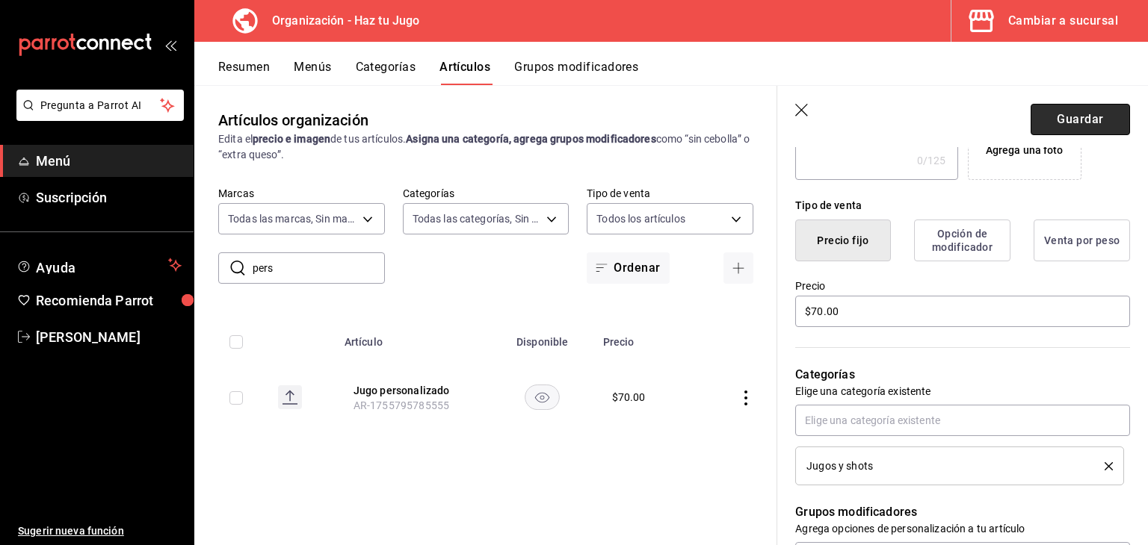
click at [1073, 111] on button "Guardar" at bounding box center [1079, 119] width 99 height 31
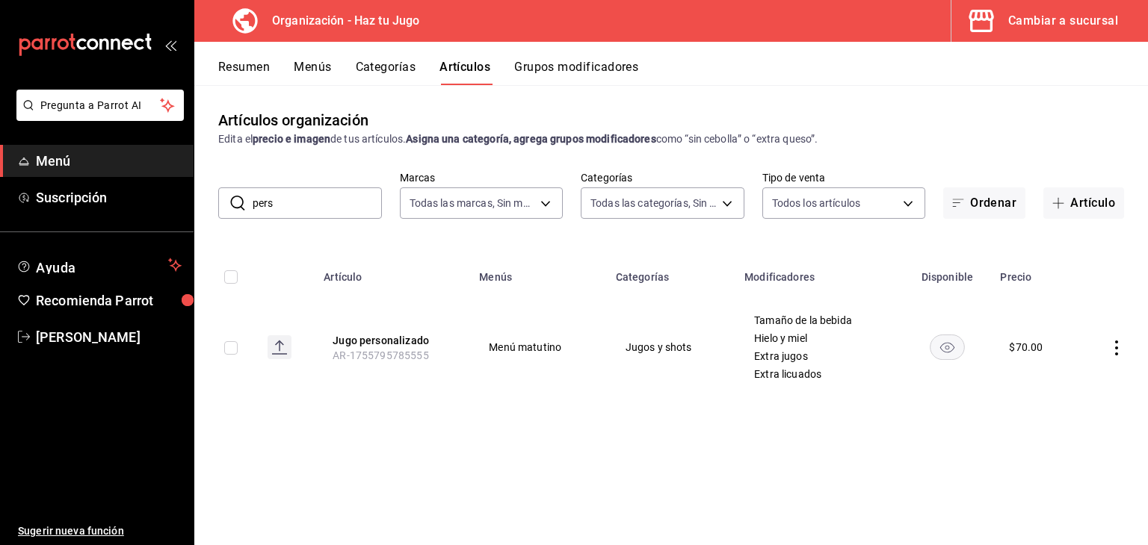
click at [312, 66] on button "Menús" at bounding box center [312, 72] width 37 height 25
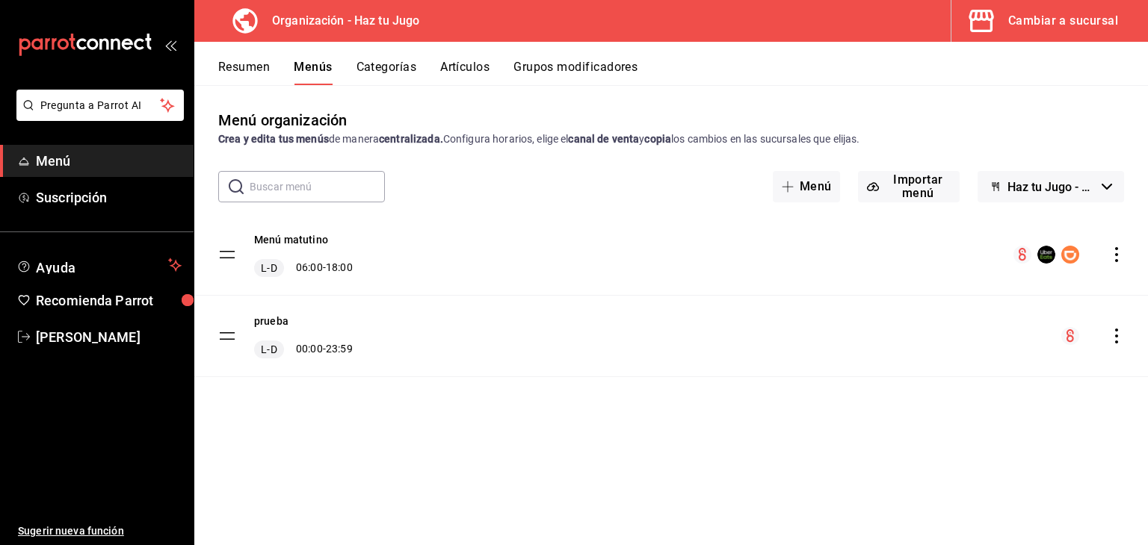
click at [1113, 250] on icon "actions" at bounding box center [1116, 254] width 15 height 15
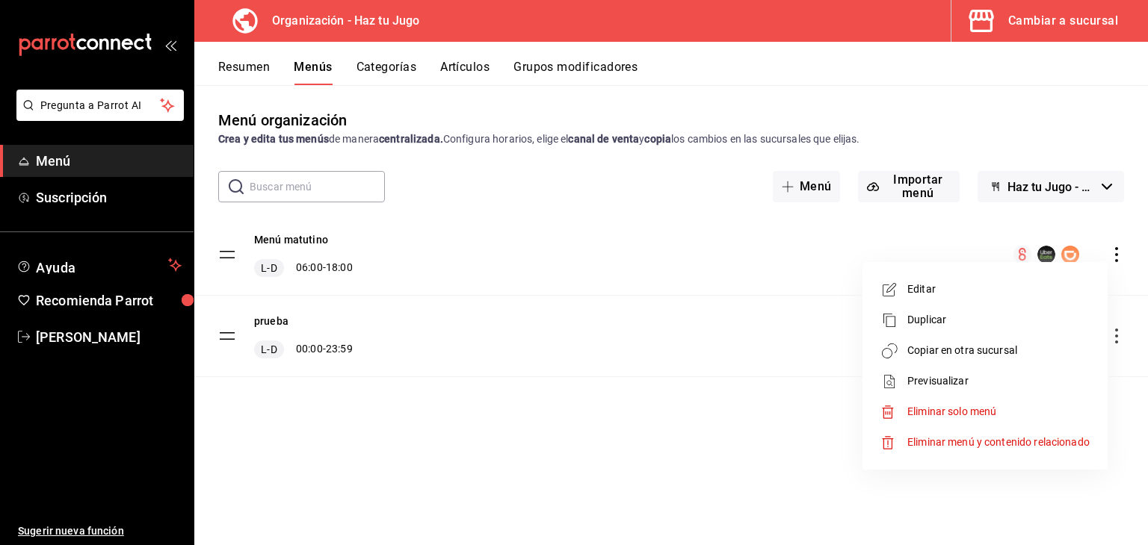
click at [920, 284] on span "Editar" at bounding box center [998, 290] width 182 height 16
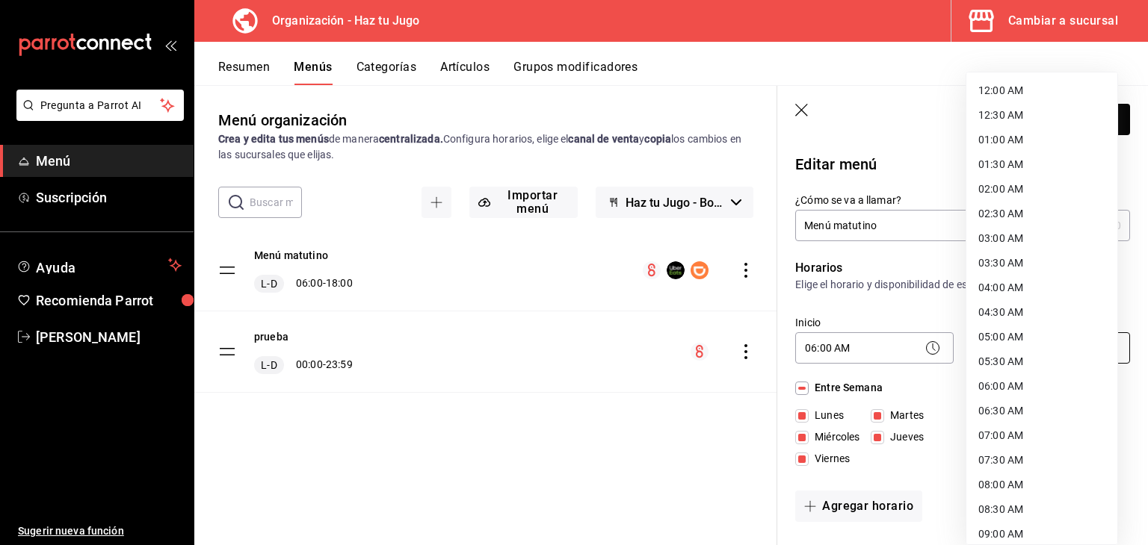
click at [1021, 344] on body "Pregunta a Parrot AI Menú Suscripción Ayuda Recomienda Parrot [PERSON_NAME] Sug…" at bounding box center [574, 272] width 1148 height 545
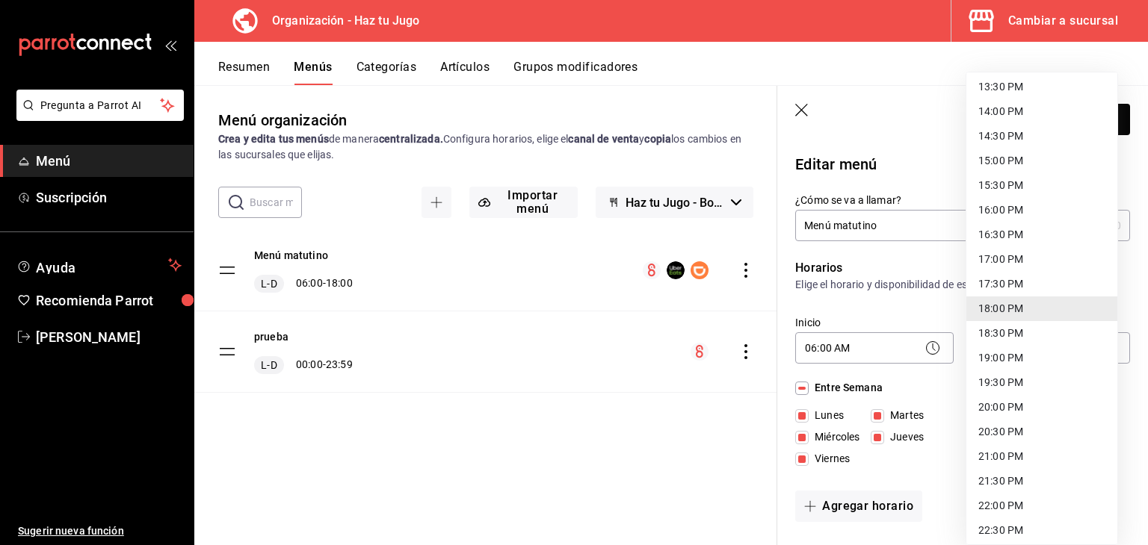
click at [1012, 354] on li "19:00 PM" at bounding box center [1041, 358] width 151 height 25
type input "19:00"
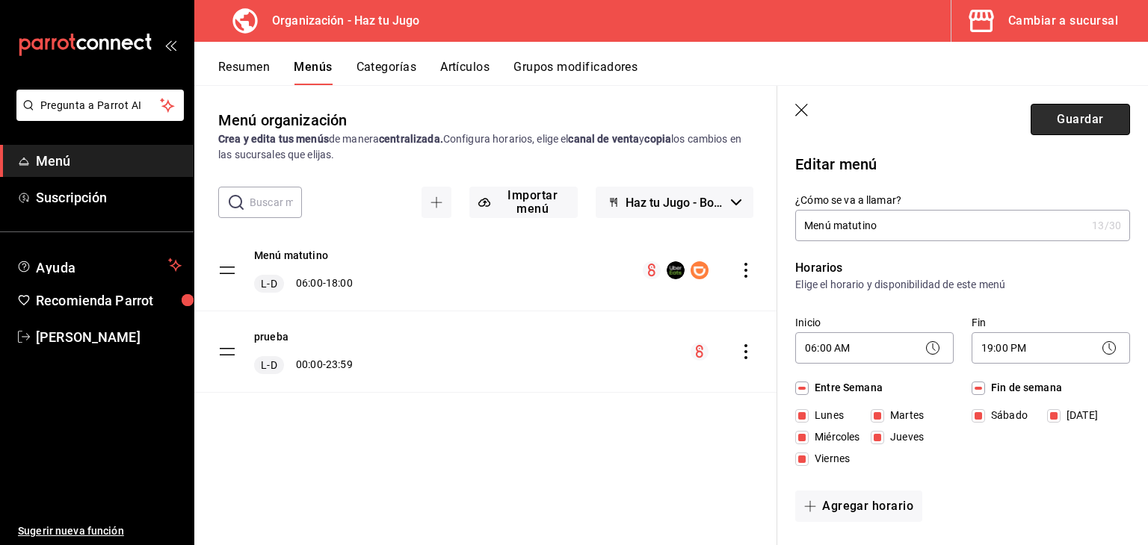
click at [1086, 124] on button "Guardar" at bounding box center [1079, 119] width 99 height 31
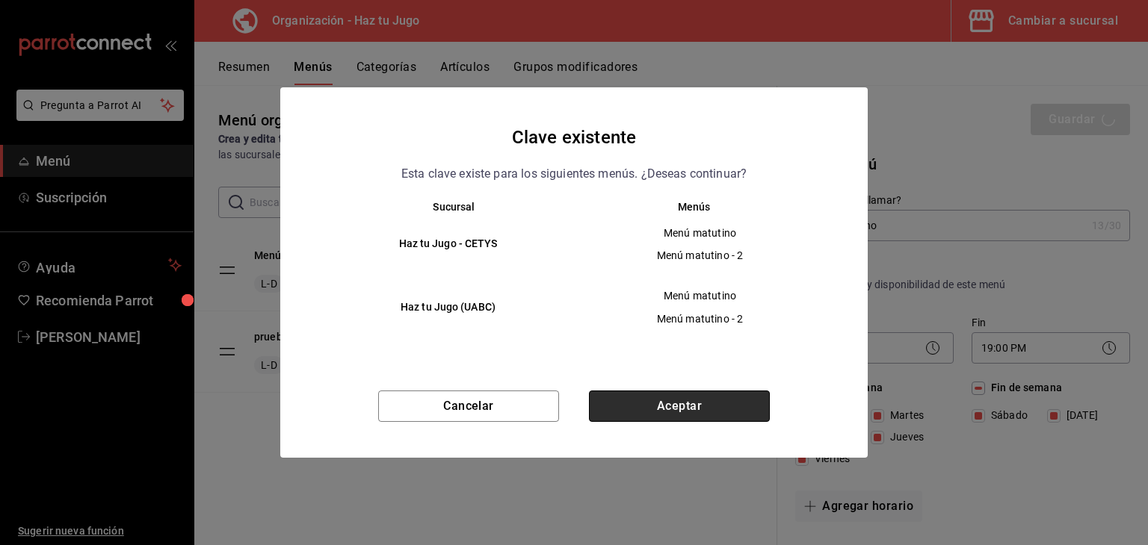
click at [688, 404] on button "Aceptar" at bounding box center [679, 406] width 181 height 31
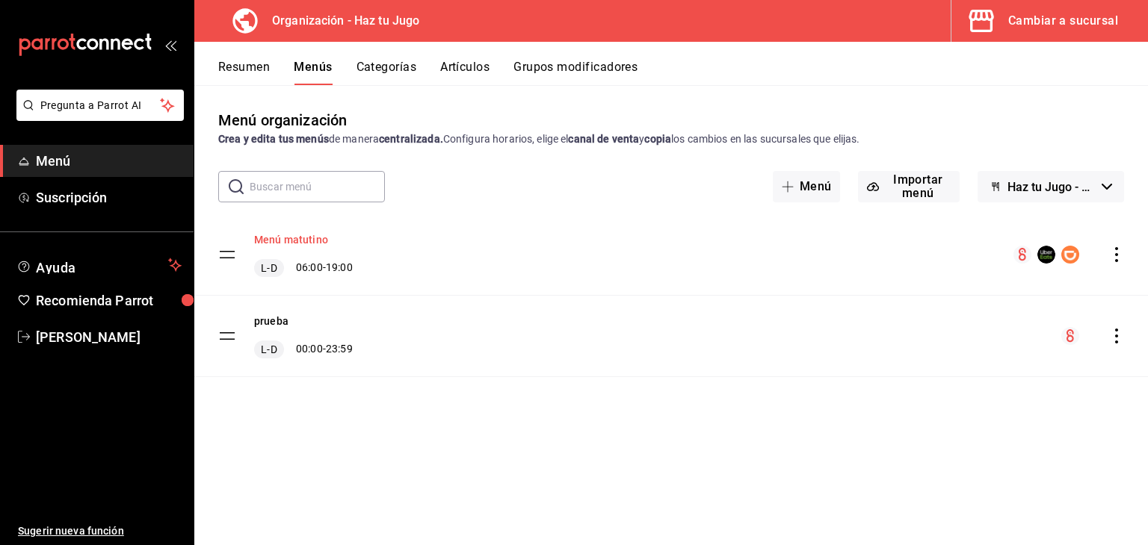
click at [311, 241] on button "Menú matutino" at bounding box center [291, 239] width 74 height 15
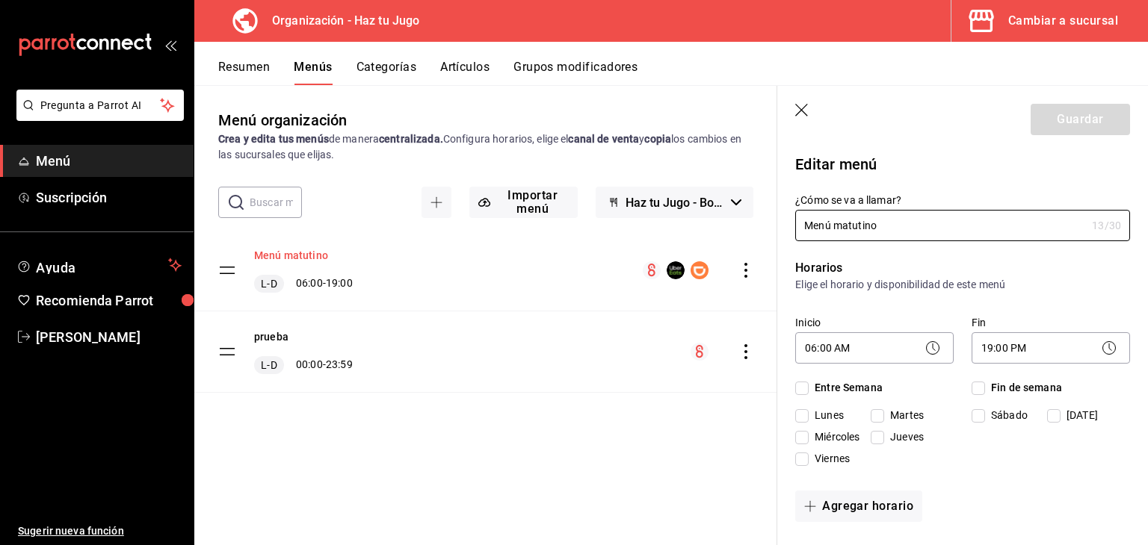
checkbox input "true"
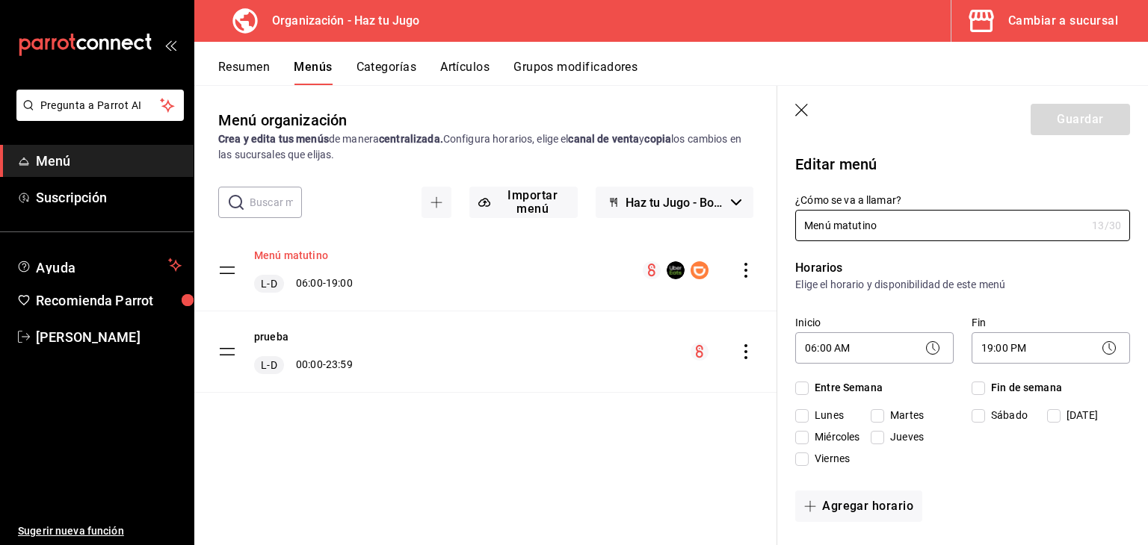
checkbox input "true"
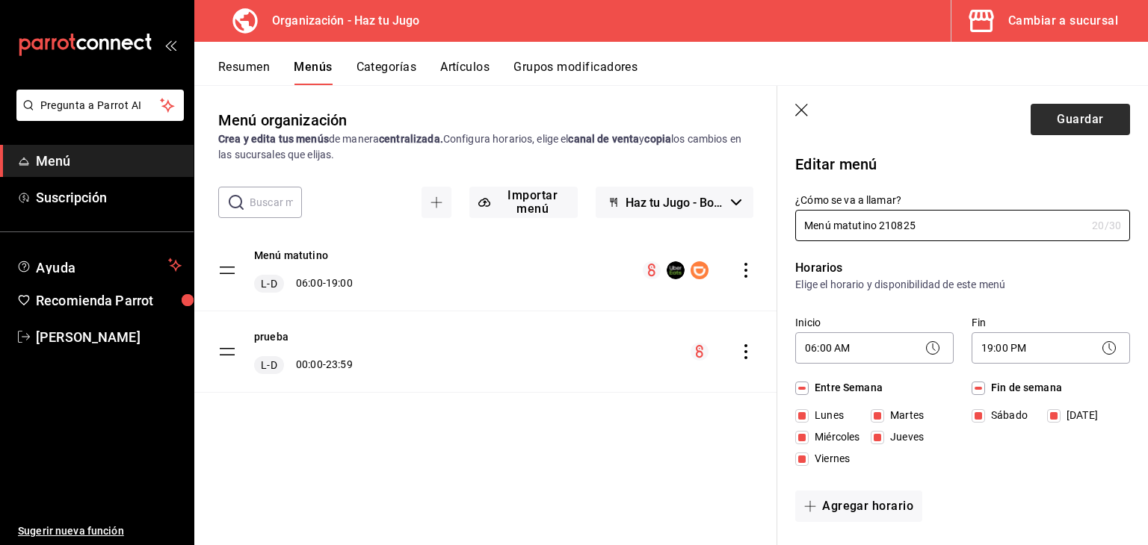
type input "Menú matutino 210825"
click at [1065, 123] on button "Guardar" at bounding box center [1079, 119] width 99 height 31
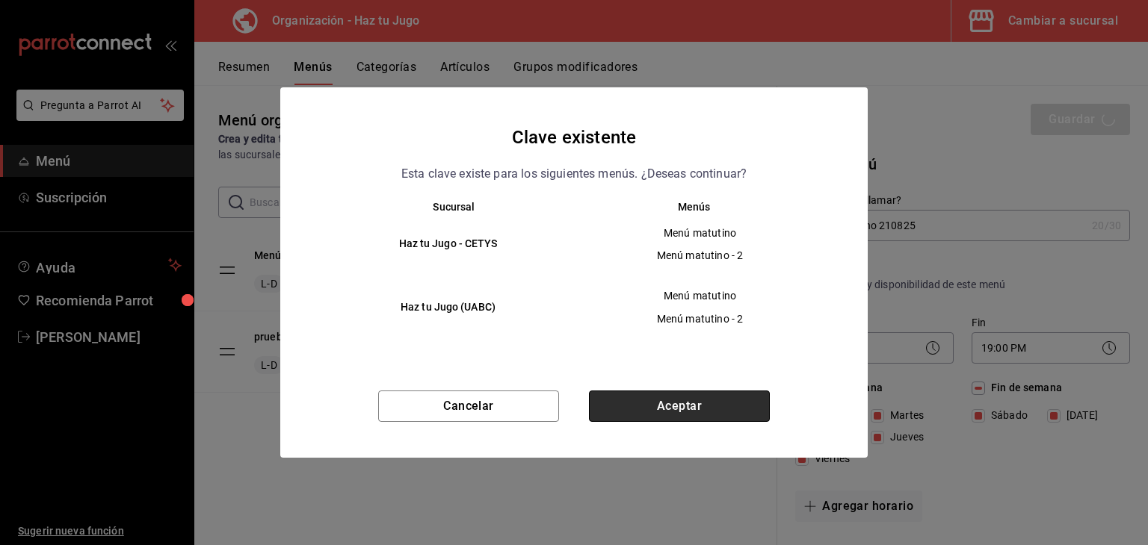
click at [690, 409] on button "Aceptar" at bounding box center [679, 406] width 181 height 31
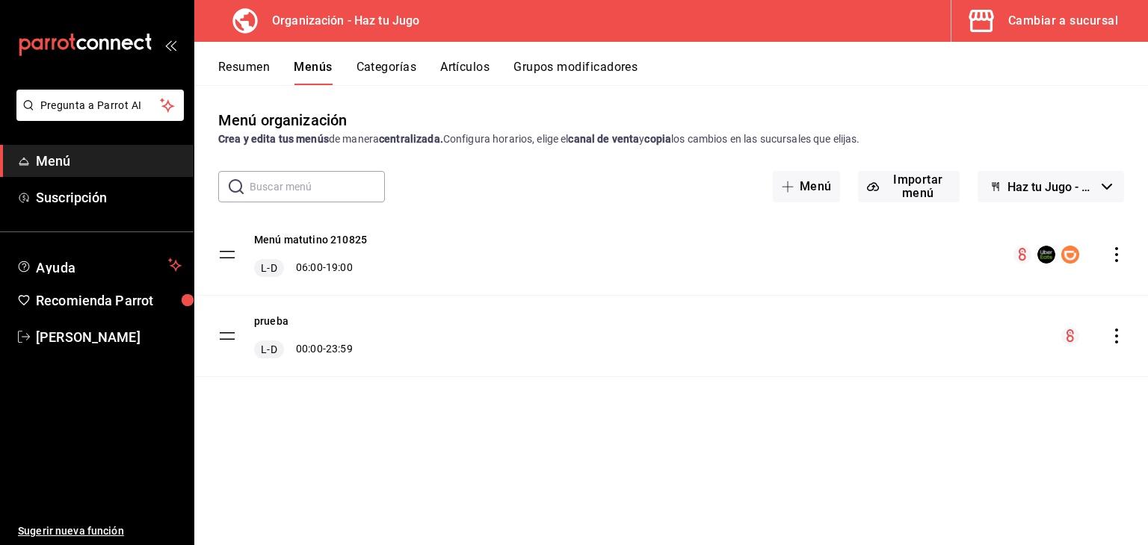
click at [1115, 252] on icon "actions" at bounding box center [1116, 254] width 15 height 15
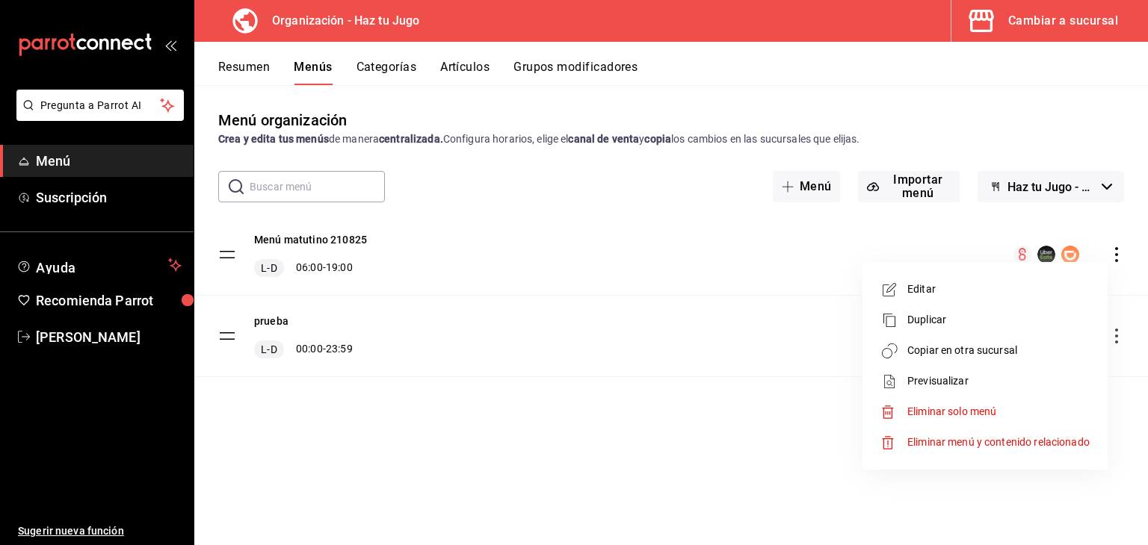
click at [941, 350] on span "Copiar en otra sucursal" at bounding box center [998, 351] width 182 height 16
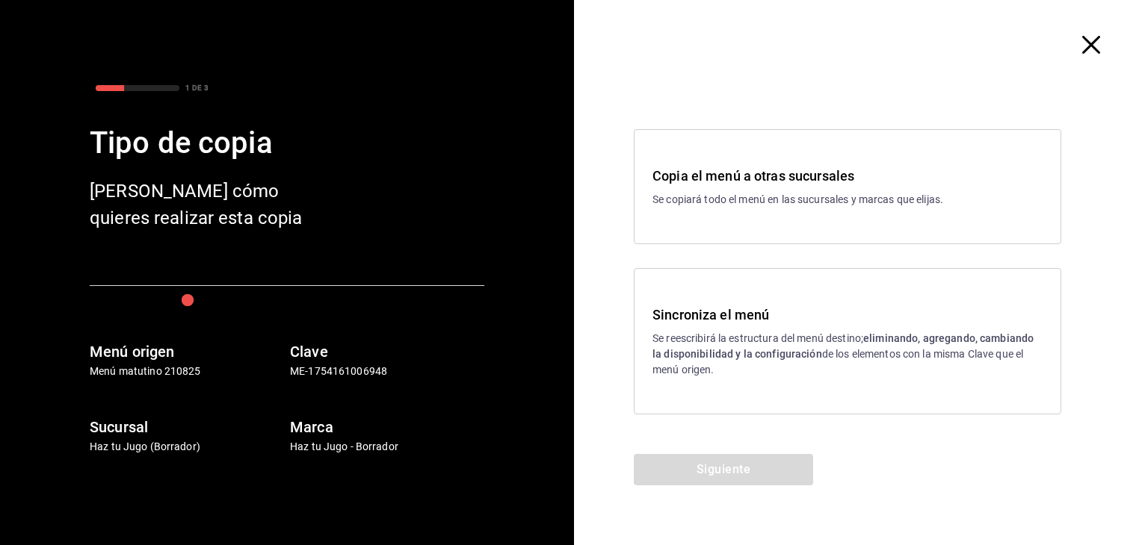
click at [694, 183] on h3 "Copia el menú a otras sucursales" at bounding box center [847, 176] width 390 height 20
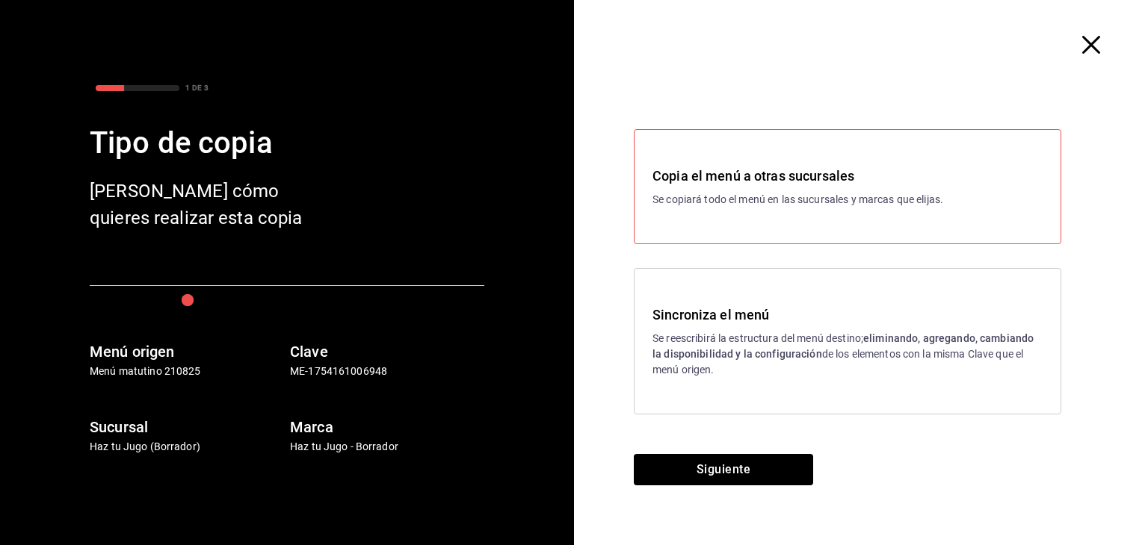
click at [749, 487] on div "Siguiente" at bounding box center [723, 499] width 299 height 91
click at [759, 467] on button "Siguiente" at bounding box center [723, 469] width 179 height 31
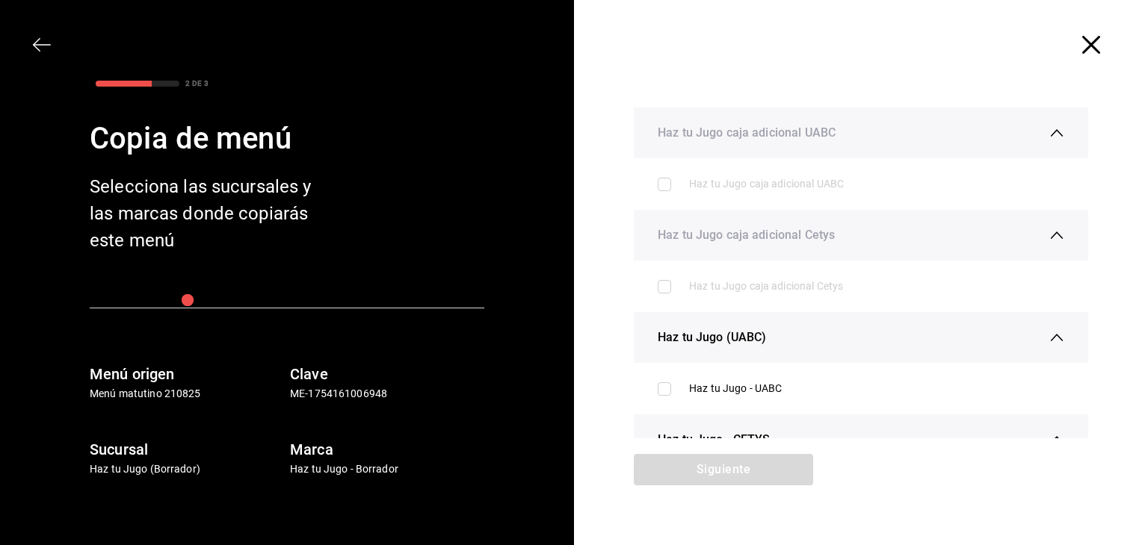
scroll to position [2, 0]
click at [1081, 318] on div "Haz tu Jugo caja adicional UABC Haz tu Jugo caja adicional UABC Haz tu Jugo caj…" at bounding box center [861, 270] width 574 height 367
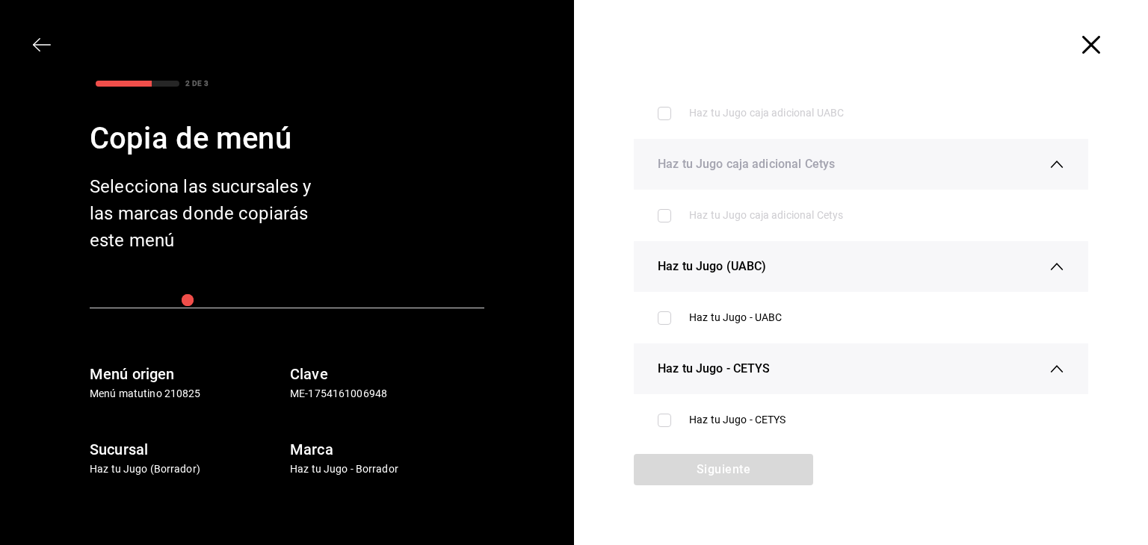
scroll to position [78, 0]
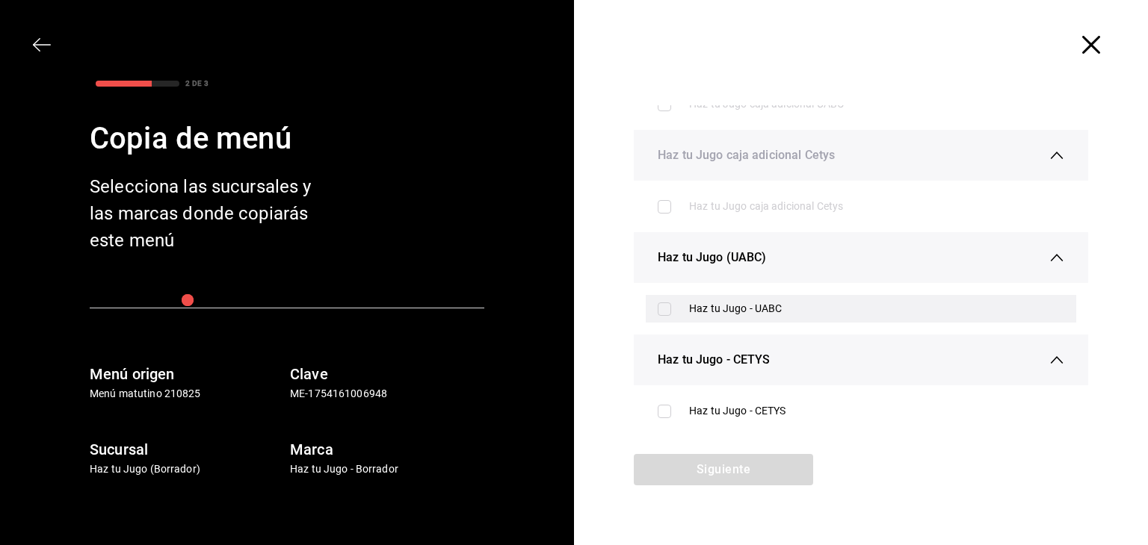
click at [664, 303] on input "checkbox" at bounding box center [663, 309] width 13 height 13
checkbox input "true"
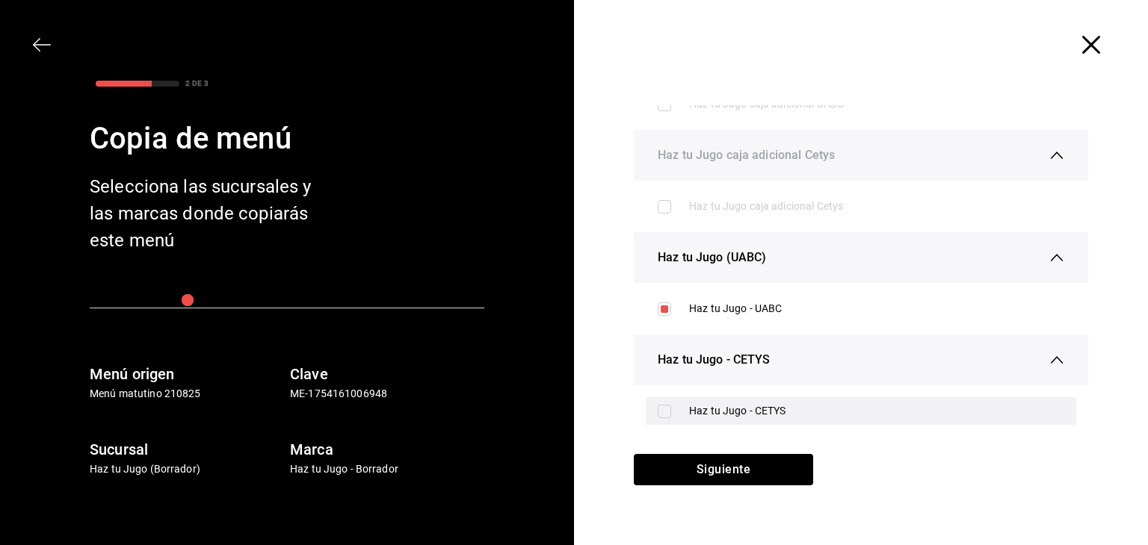
click at [663, 411] on input "checkbox" at bounding box center [663, 411] width 13 height 13
checkbox input "true"
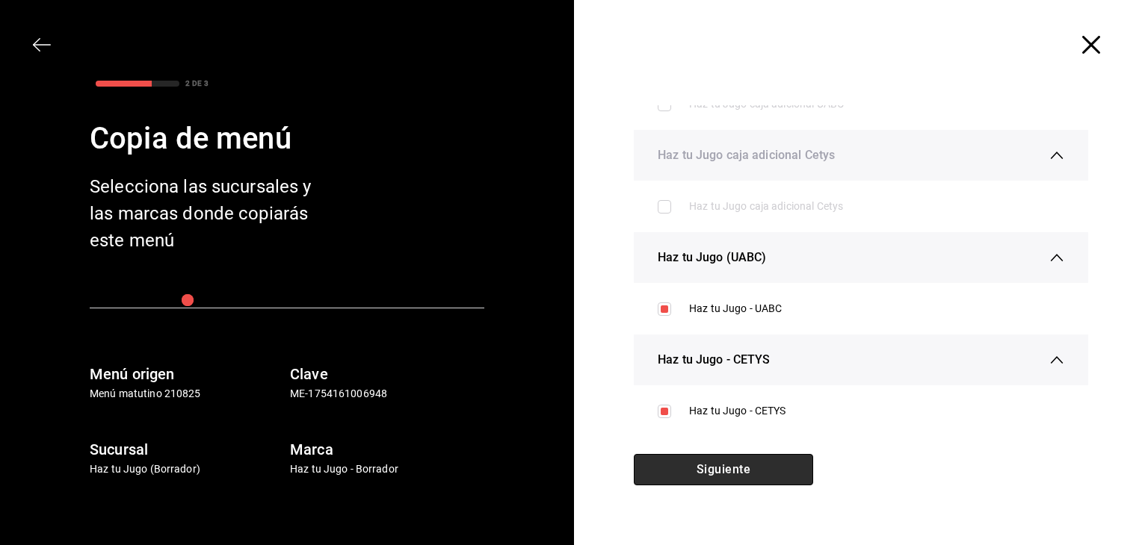
click at [700, 472] on button "Siguiente" at bounding box center [723, 469] width 179 height 31
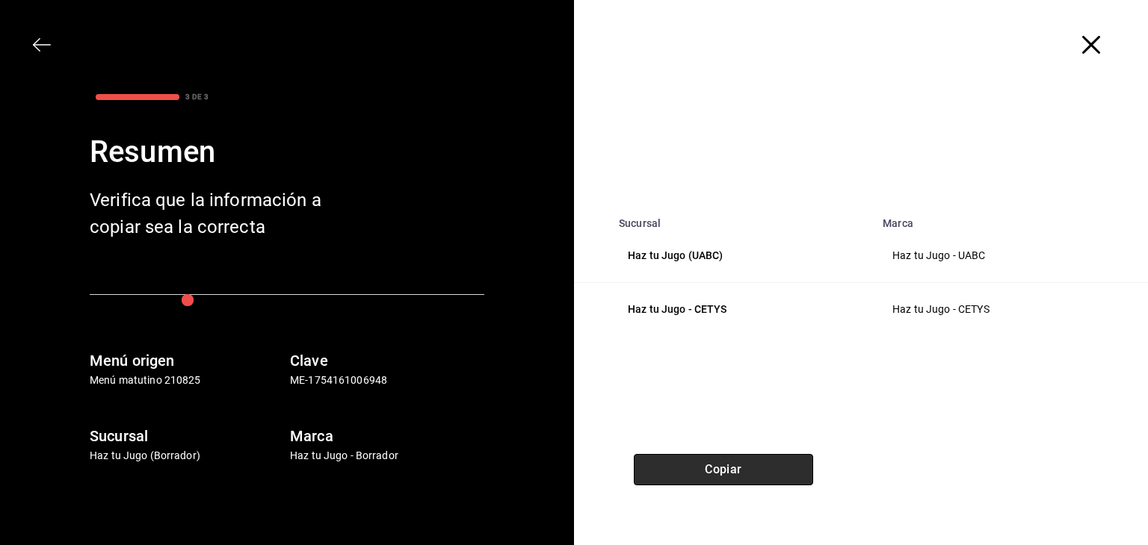
scroll to position [0, 0]
click at [732, 474] on button "Copiar" at bounding box center [723, 469] width 179 height 31
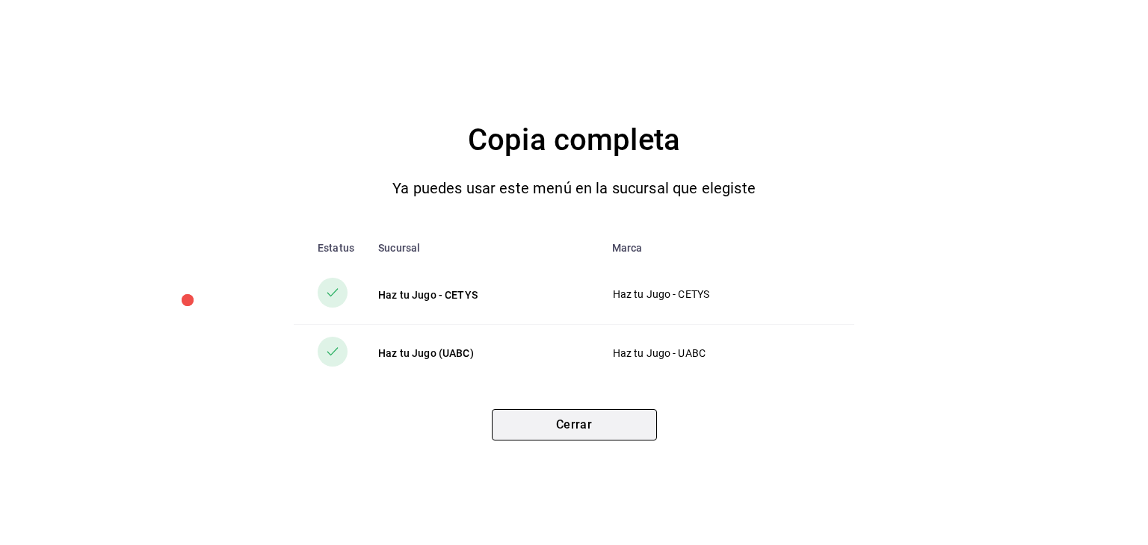
click at [609, 430] on button "Cerrar" at bounding box center [574, 424] width 165 height 31
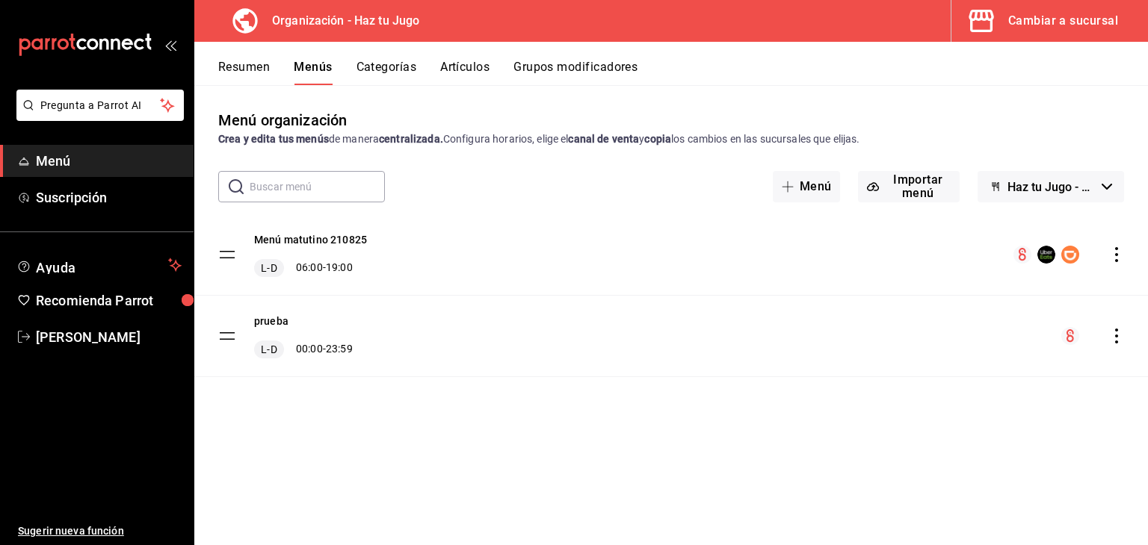
click at [1001, 16] on span "button" at bounding box center [984, 21] width 36 height 30
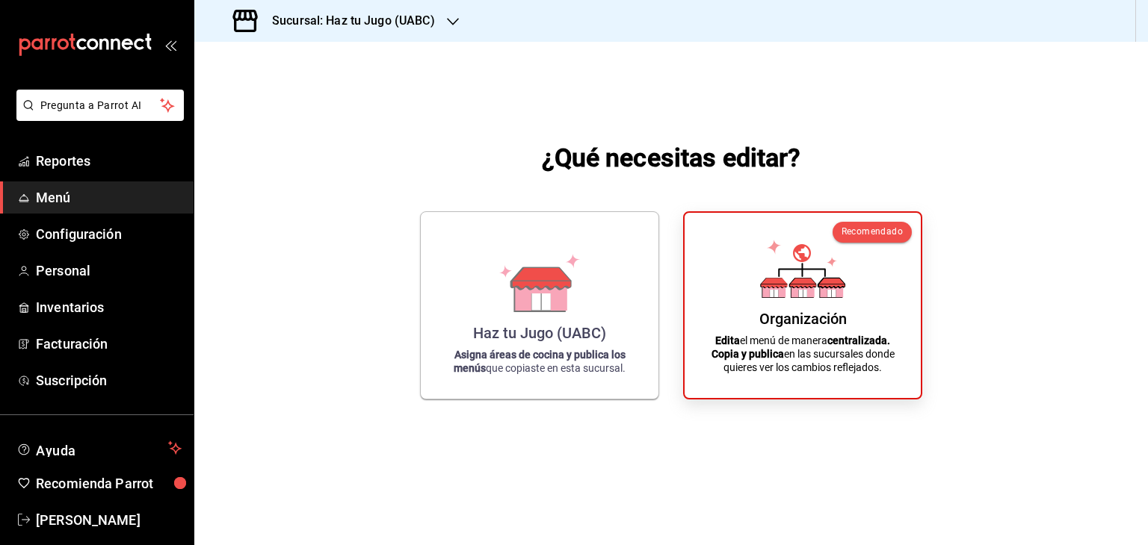
click at [388, 18] on h3 "Sucursal: Haz tu Jugo (UABC)" at bounding box center [347, 21] width 175 height 18
click at [561, 262] on div at bounding box center [574, 272] width 1148 height 545
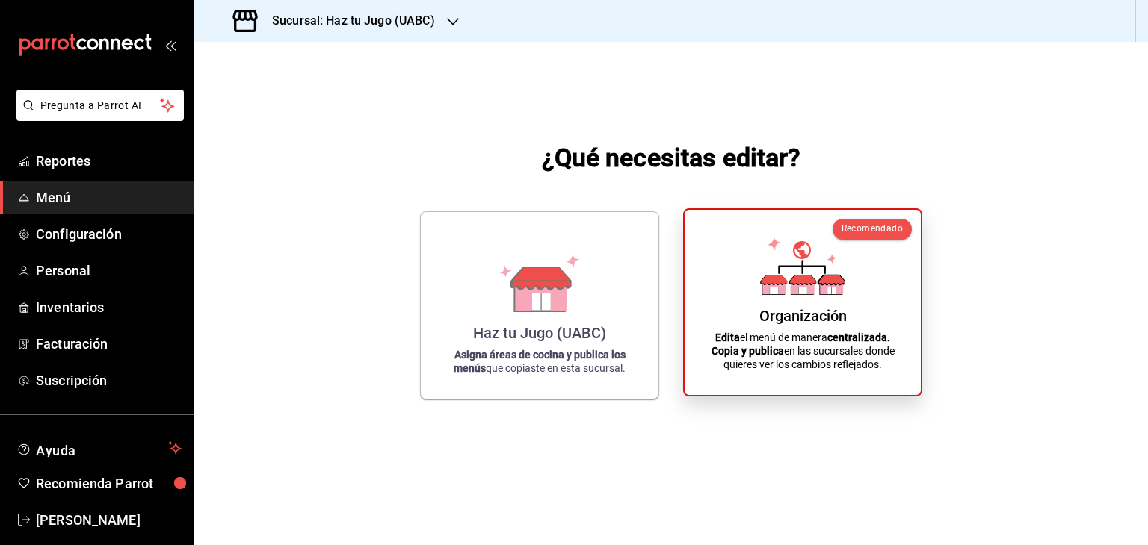
click at [782, 271] on icon at bounding box center [802, 266] width 85 height 58
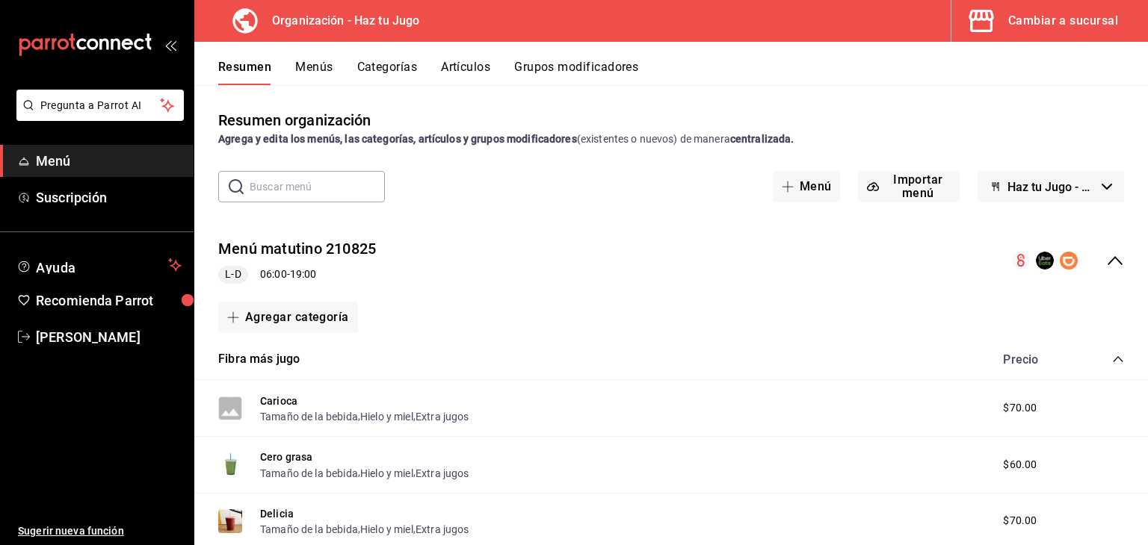
click at [270, 183] on input "text" at bounding box center [317, 187] width 135 height 30
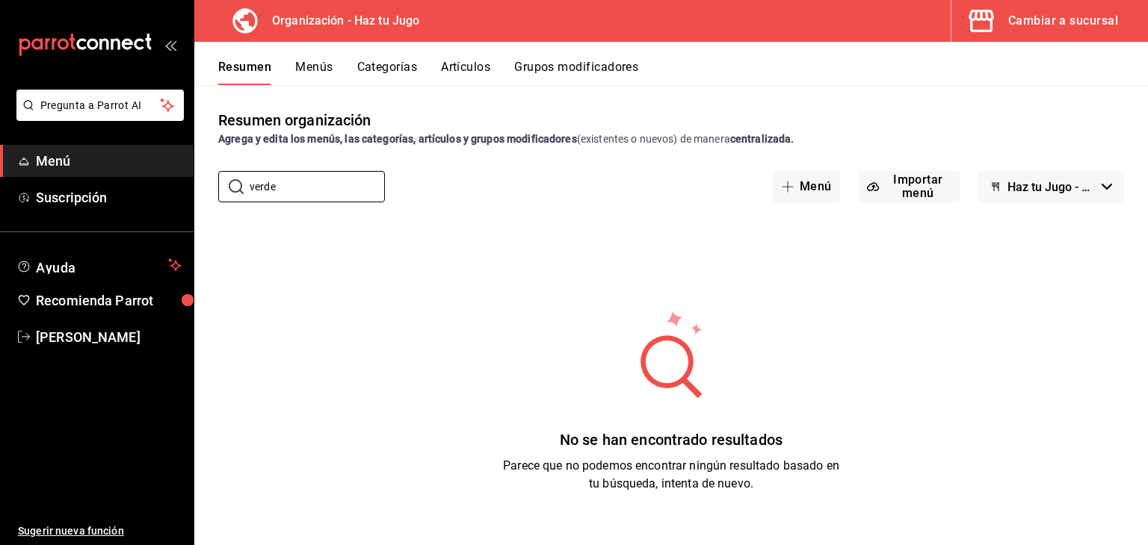
type input "verde"
click at [474, 69] on button "Artículos" at bounding box center [465, 72] width 49 height 25
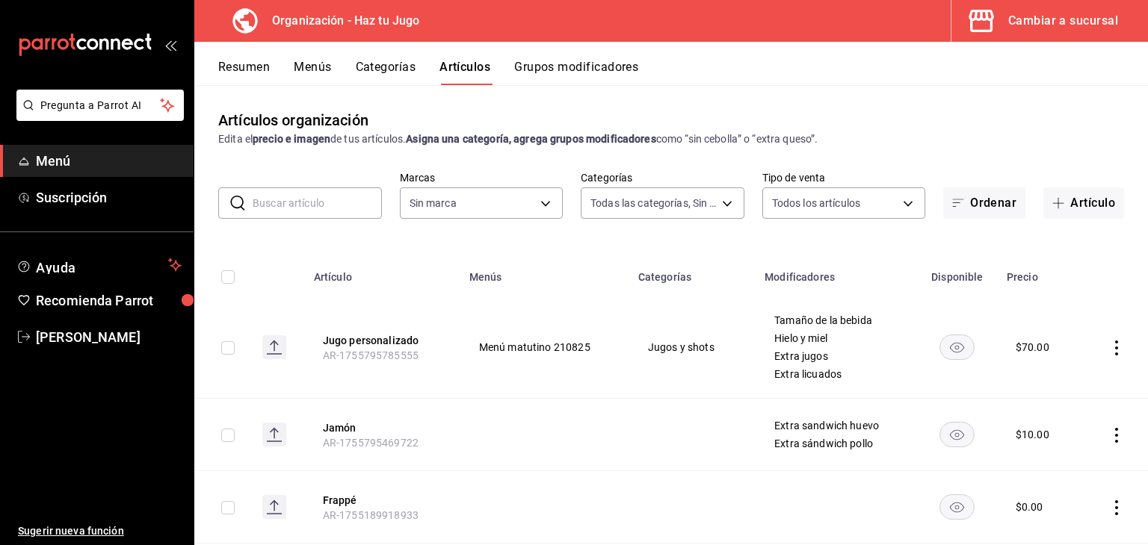
type input "001c27e4-319a-4f56-83db-293b53147510,9de9bbb4-71ba-4db7-8183-90a4bffa0c34,6fcf0…"
type input "6a6a6d2c-cf23-4088-9f71-267082d6ef5e"
click at [332, 211] on input "text" at bounding box center [317, 203] width 129 height 30
type input "c"
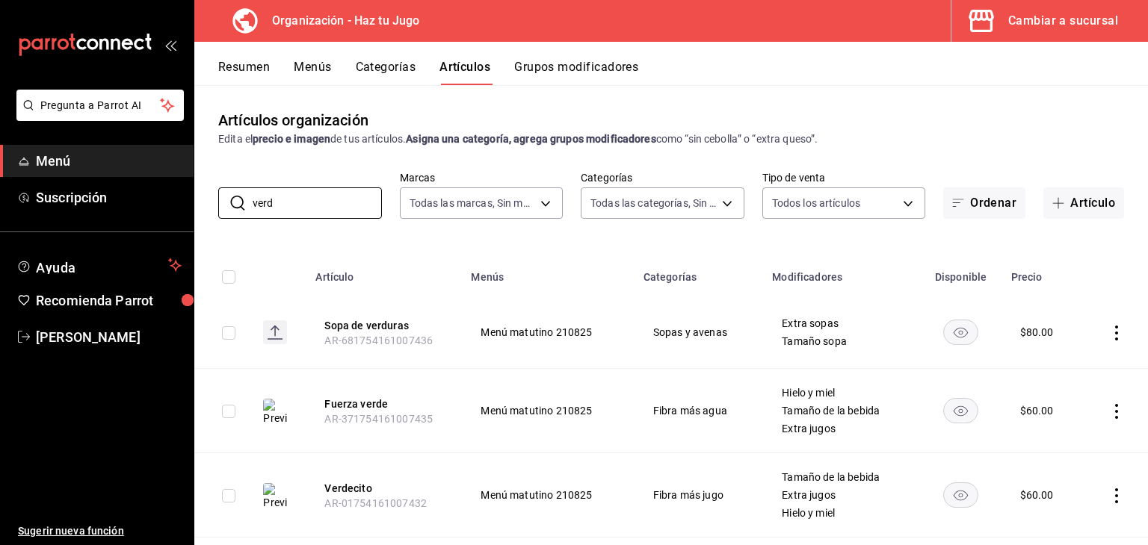
type input "verd"
click at [374, 479] on th "Verdecito AR-01754161007432" at bounding box center [383, 496] width 155 height 84
click at [365, 485] on button "Verdecito" at bounding box center [384, 488] width 120 height 15
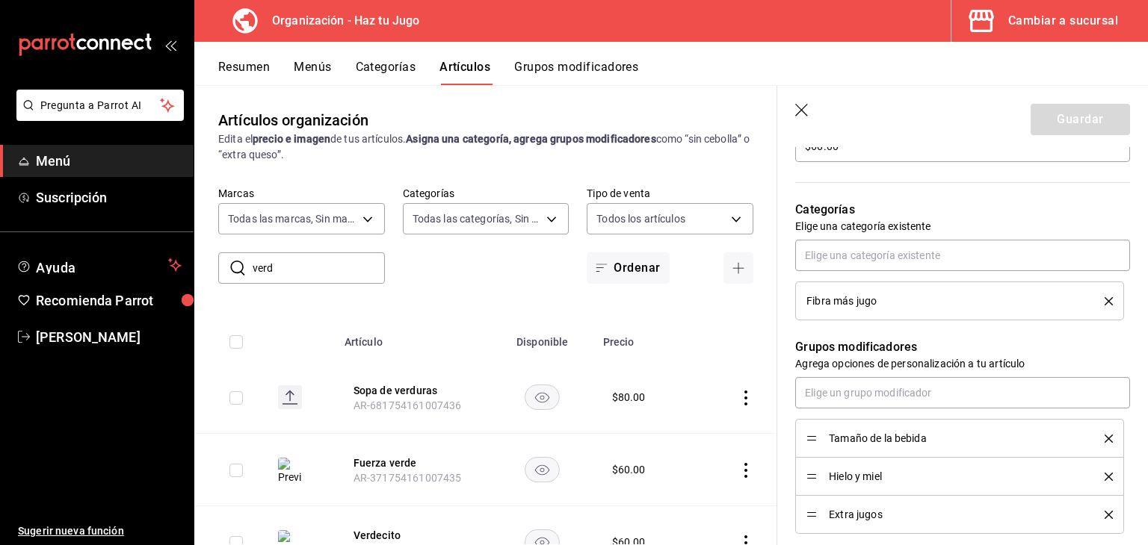
scroll to position [492, 0]
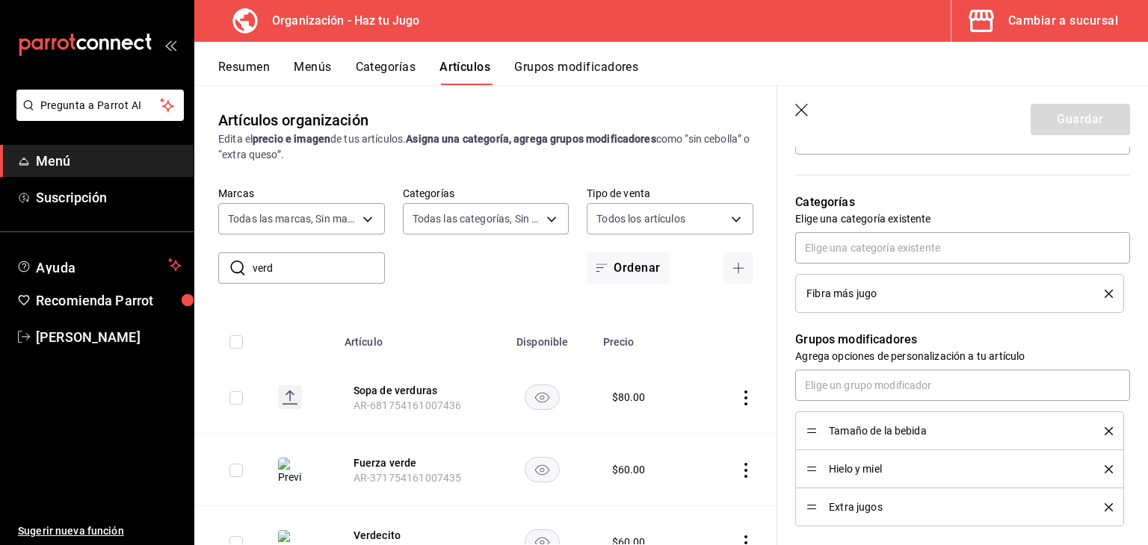
click at [804, 507] on li "Extra jugos" at bounding box center [959, 508] width 329 height 38
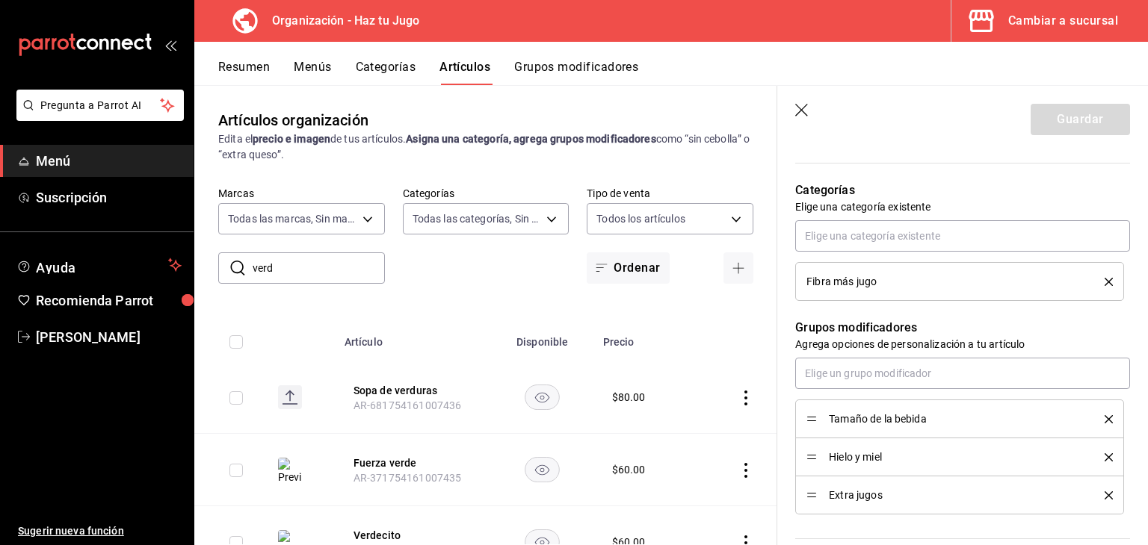
scroll to position [514, 0]
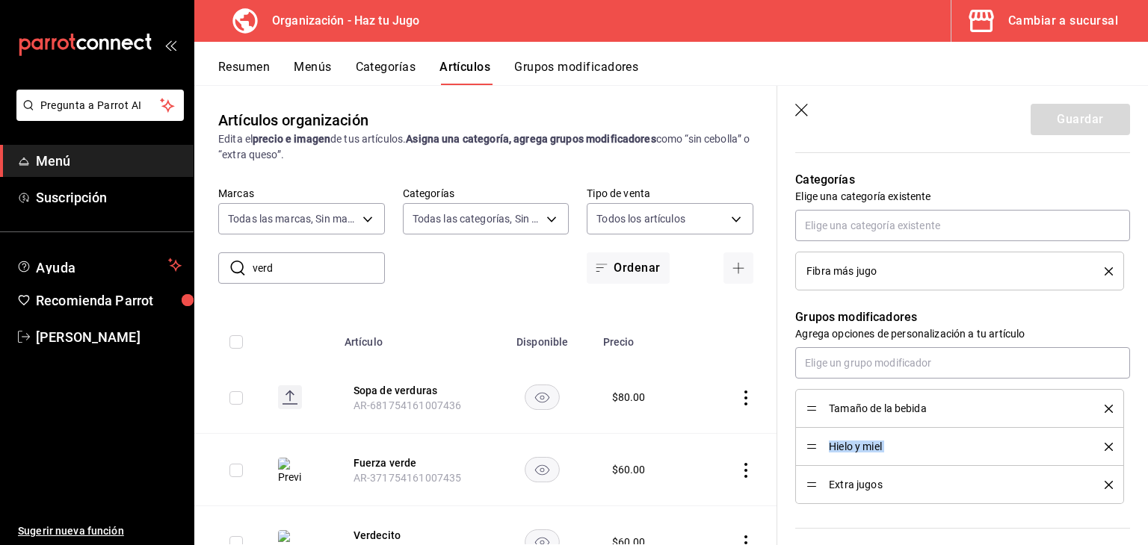
drag, startPoint x: 814, startPoint y: 489, endPoint x: 813, endPoint y: 457, distance: 32.9
click at [813, 457] on ul "Tamaño de la bebida Hielo y miel Extra jugos" at bounding box center [962, 446] width 335 height 115
drag, startPoint x: 810, startPoint y: 445, endPoint x: 812, endPoint y: 410, distance: 34.4
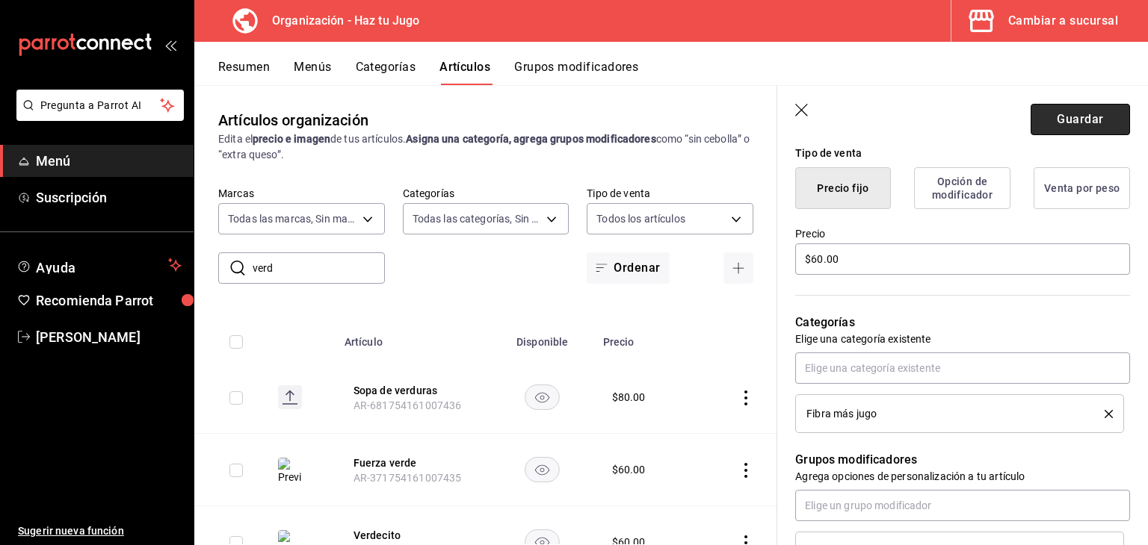
click at [1081, 123] on button "Guardar" at bounding box center [1079, 119] width 99 height 31
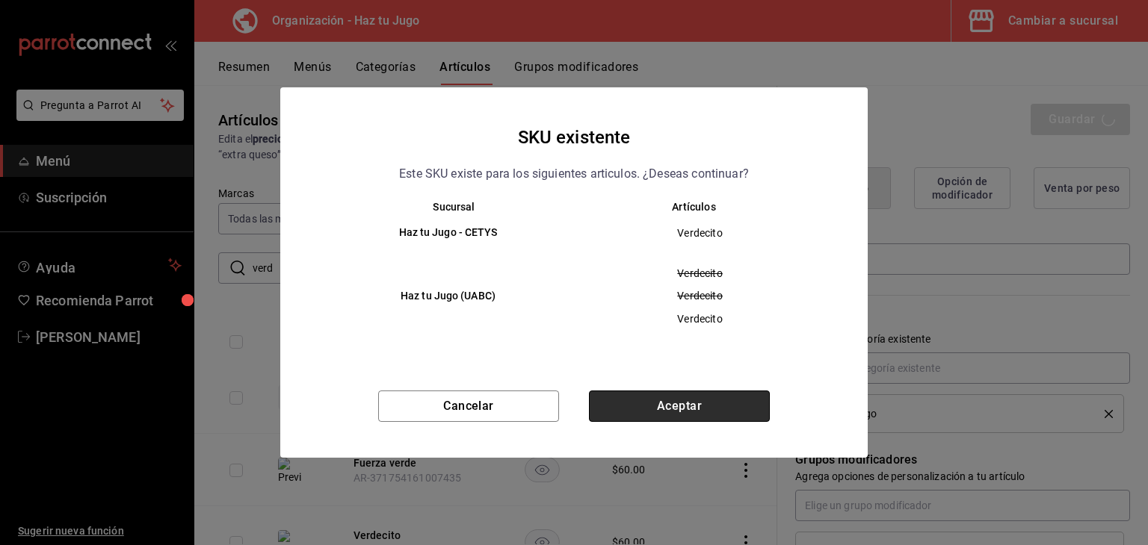
click at [639, 406] on button "Aceptar" at bounding box center [679, 406] width 181 height 31
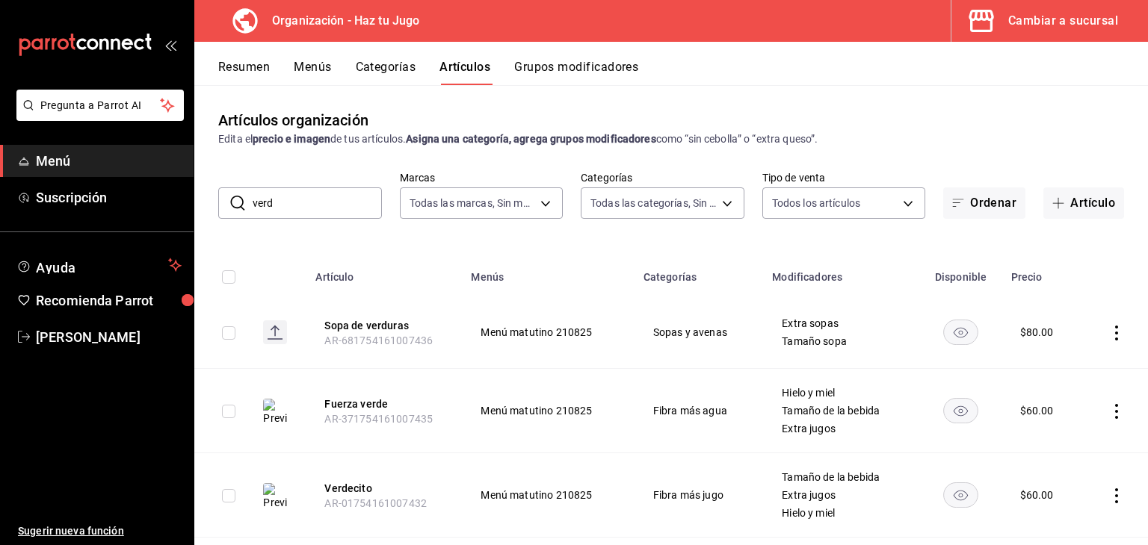
click at [1031, 28] on div "Cambiar a sucursal" at bounding box center [1063, 20] width 110 height 21
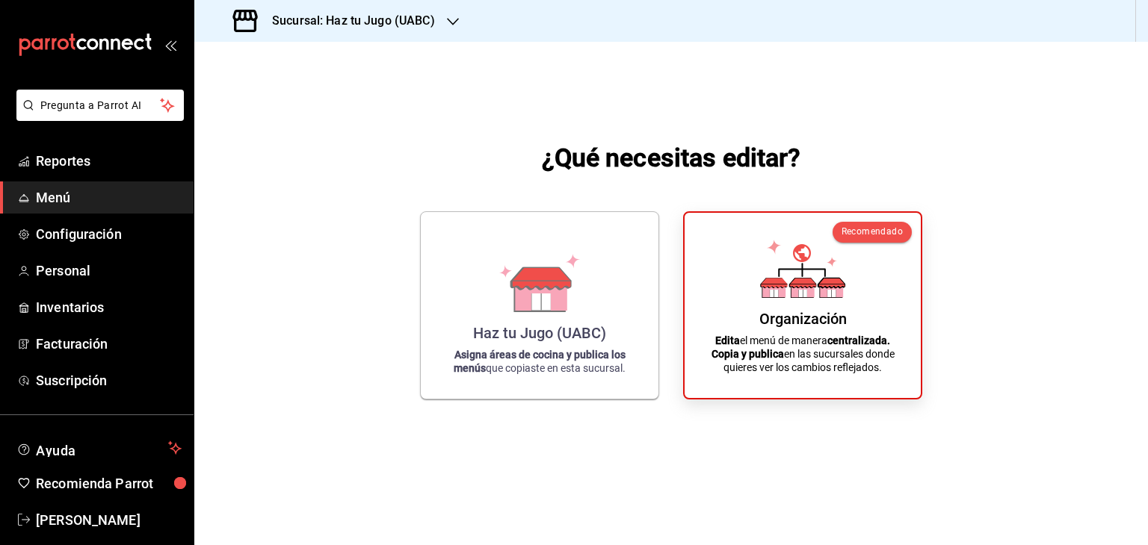
click at [390, 22] on h3 "Sucursal: Haz tu Jugo (UABC)" at bounding box center [347, 21] width 175 height 18
click at [272, 57] on span "Haz tu Jugo - CETYS" at bounding box center [254, 65] width 97 height 16
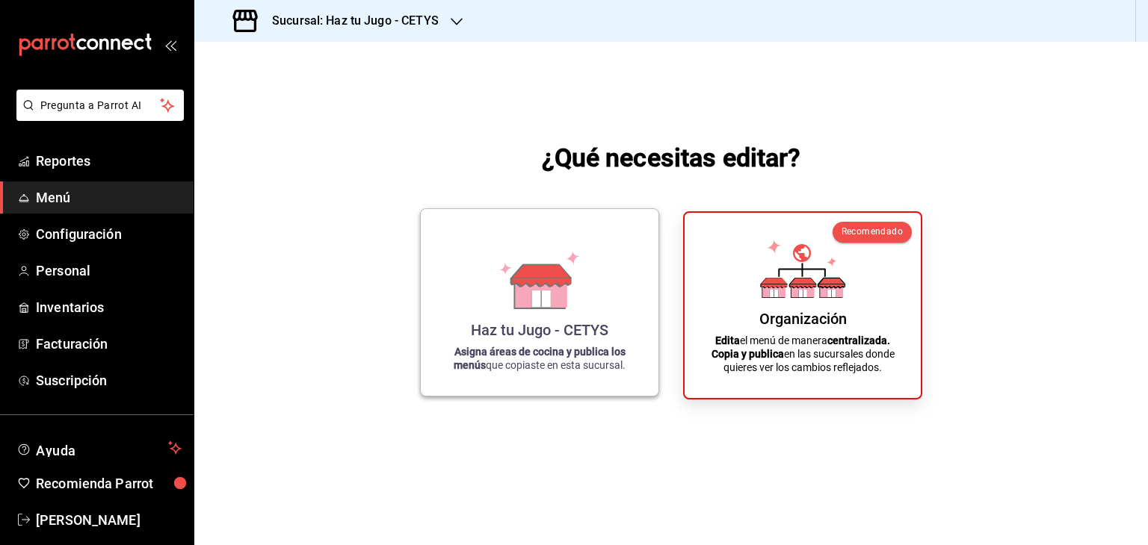
click at [538, 347] on strong "Asigna áreas de cocina y publica los menús" at bounding box center [540, 358] width 172 height 25
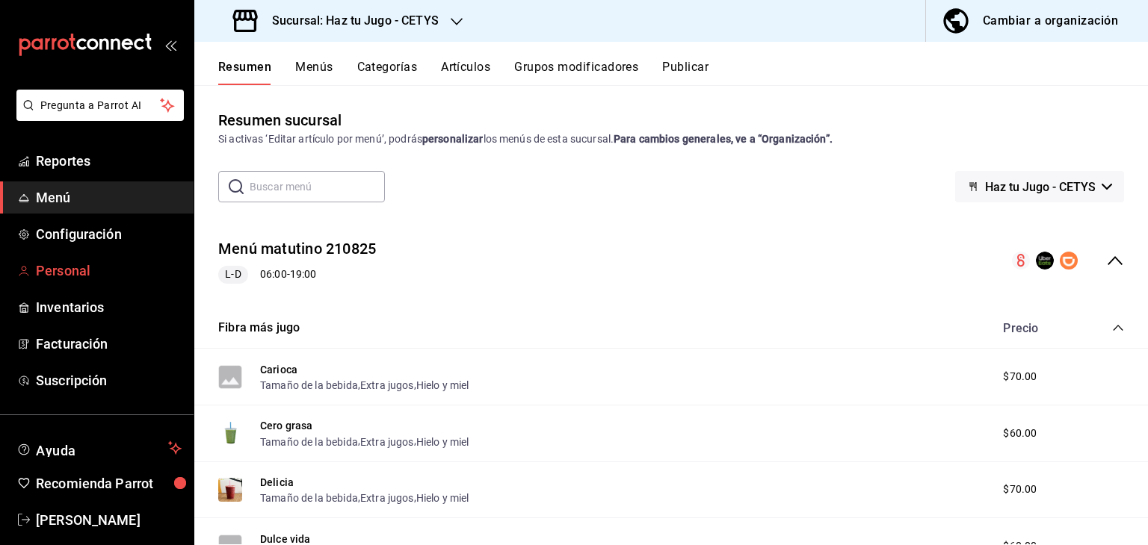
click at [123, 279] on span "Personal" at bounding box center [109, 271] width 146 height 20
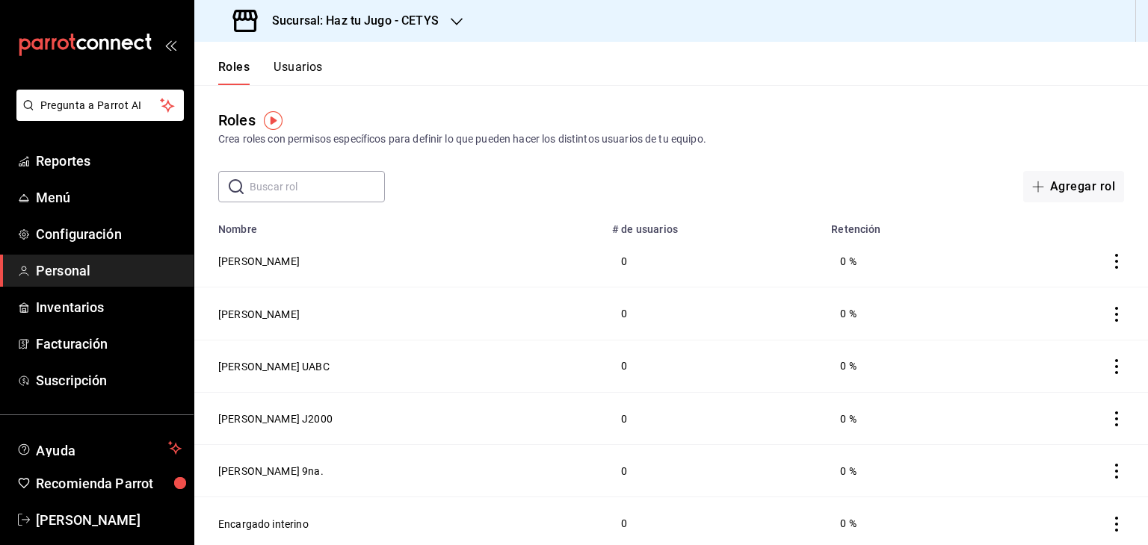
click at [306, 65] on button "Usuarios" at bounding box center [297, 72] width 49 height 25
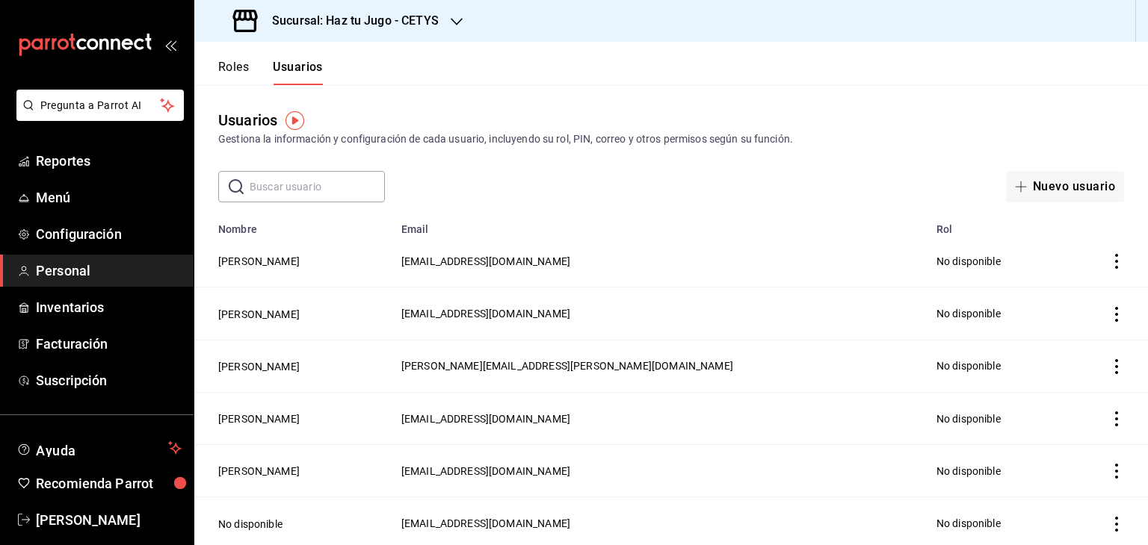
click at [329, 181] on input "text" at bounding box center [317, 187] width 135 height 30
click at [1015, 188] on icon "button" at bounding box center [1021, 187] width 12 height 12
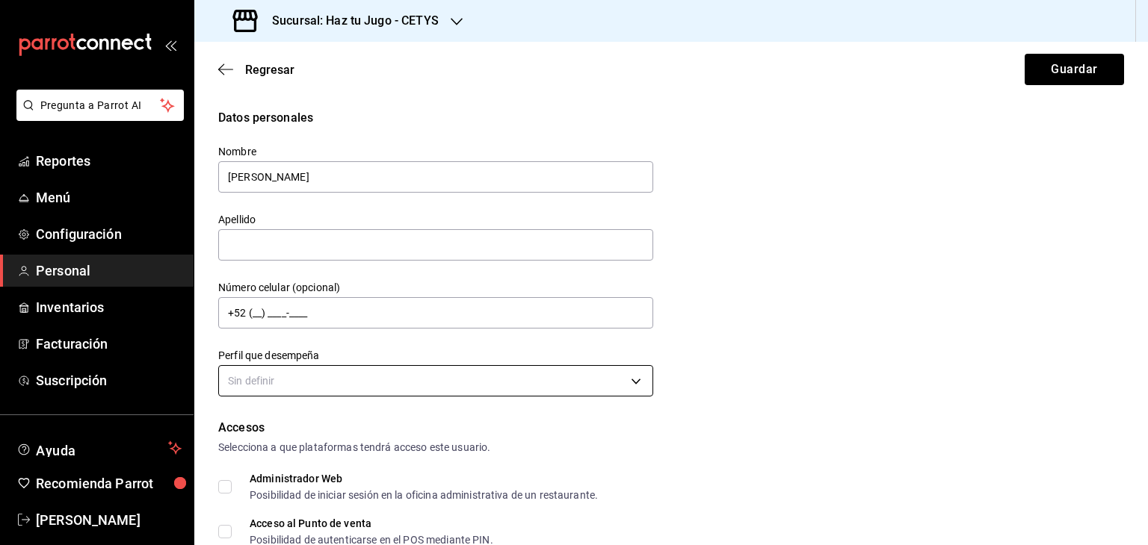
type input "Yuditza Aguayo"
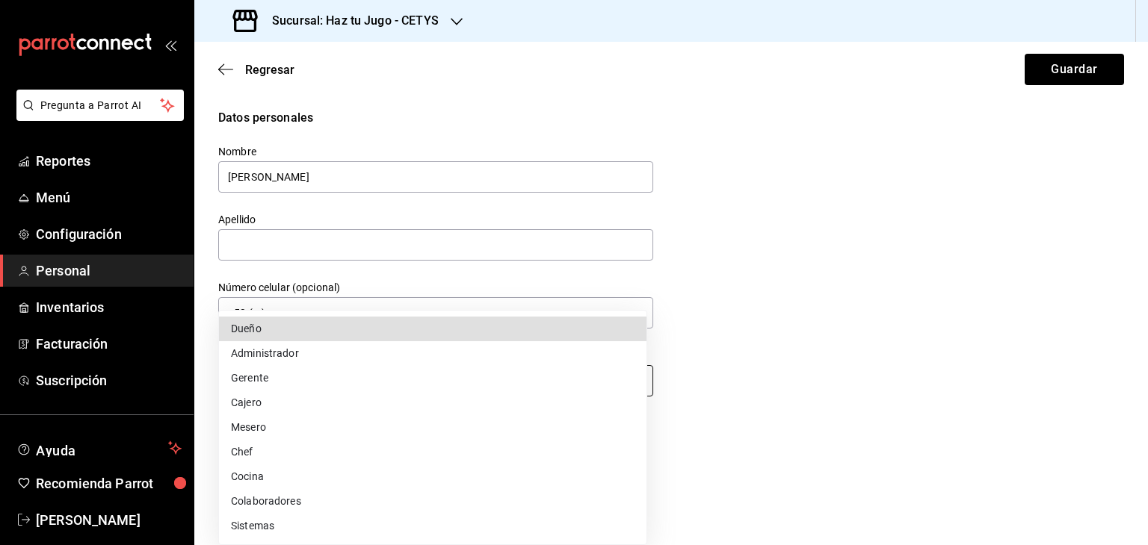
click at [312, 377] on body "Pregunta a Parrot AI Reportes Menú Configuración Personal Inventarios Facturaci…" at bounding box center [574, 272] width 1148 height 545
click at [266, 397] on li "Cajero" at bounding box center [432, 403] width 427 height 25
type input "CASHIER"
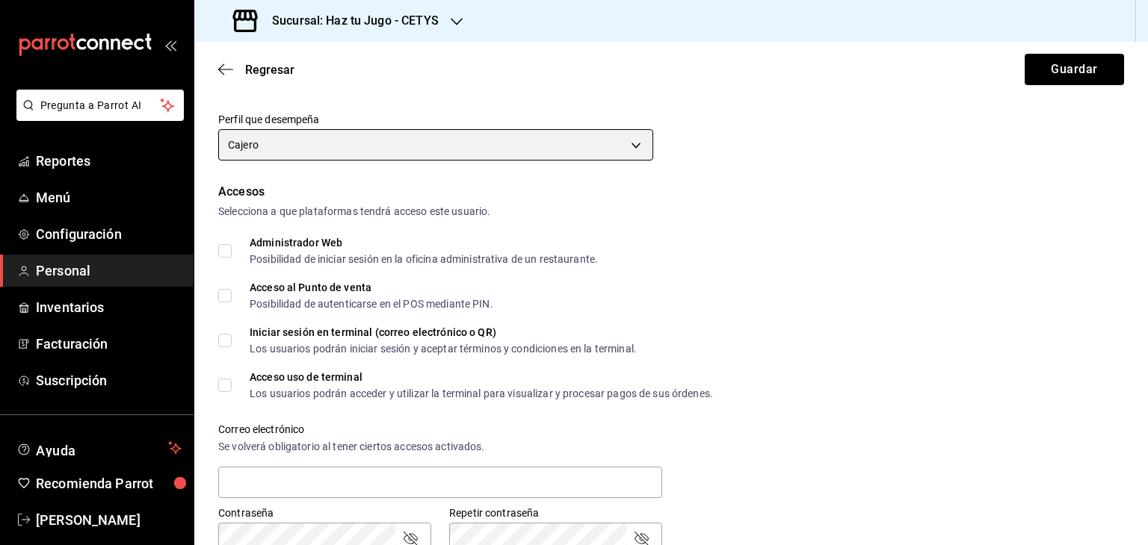
scroll to position [324, 0]
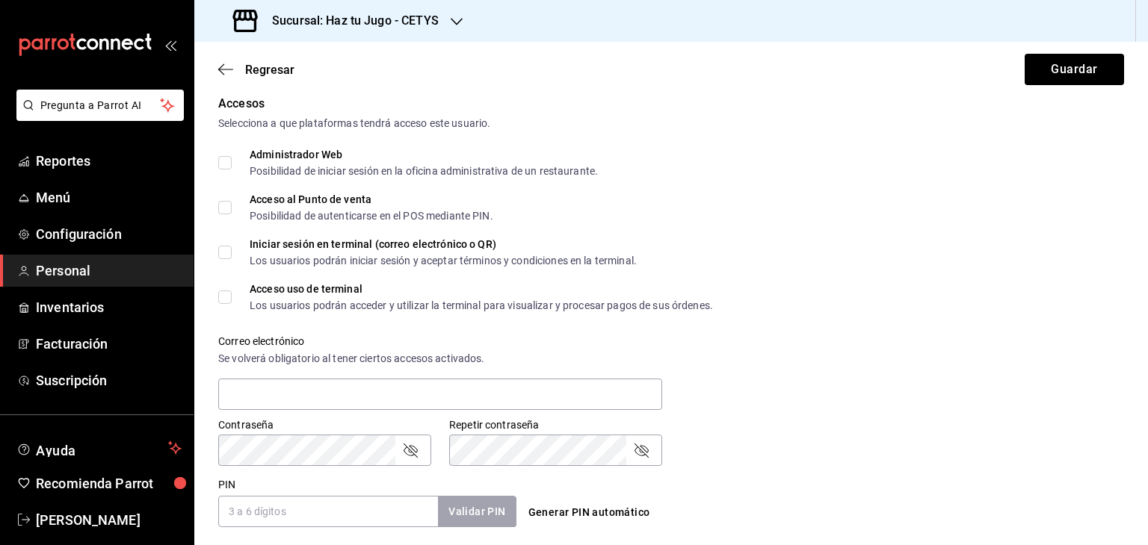
click at [221, 206] on input "Acceso al Punto de venta Posibilidad de autenticarse en el POS mediante PIN." at bounding box center [224, 207] width 13 height 13
checkbox input "true"
click at [223, 301] on input "Acceso uso de terminal Los usuarios podrán acceder y utilizar la terminal para …" at bounding box center [224, 297] width 13 height 13
checkbox input "true"
click at [264, 388] on input "text" at bounding box center [440, 394] width 444 height 31
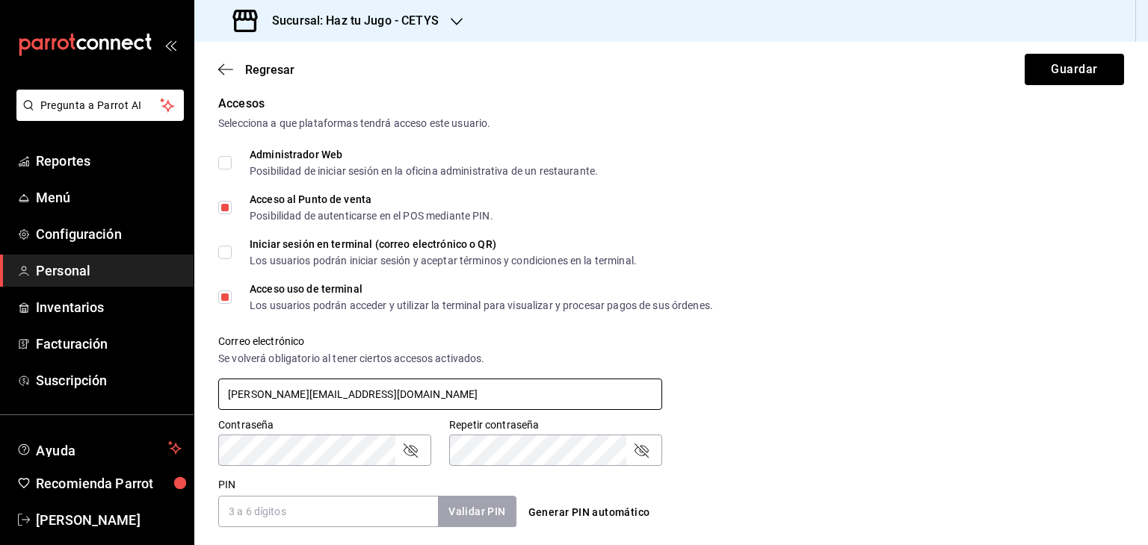
type input "cardenas.aguayo09@gmail.com"
click at [407, 452] on icon "passwordField" at bounding box center [410, 451] width 18 height 18
click at [640, 457] on icon "passwordField" at bounding box center [641, 451] width 18 height 18
click at [358, 496] on input "PIN" at bounding box center [328, 511] width 220 height 31
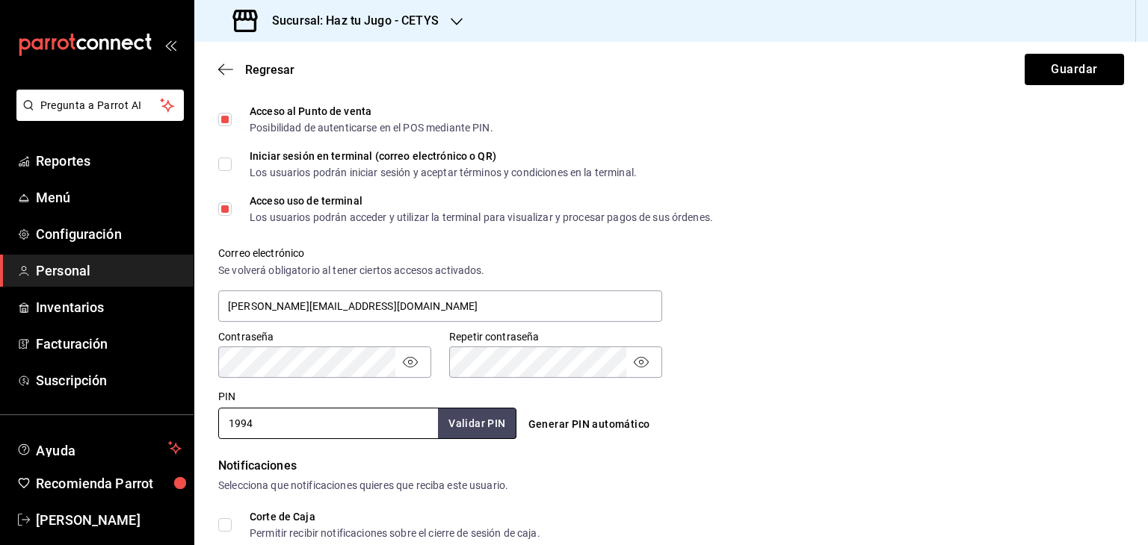
scroll to position [419, 0]
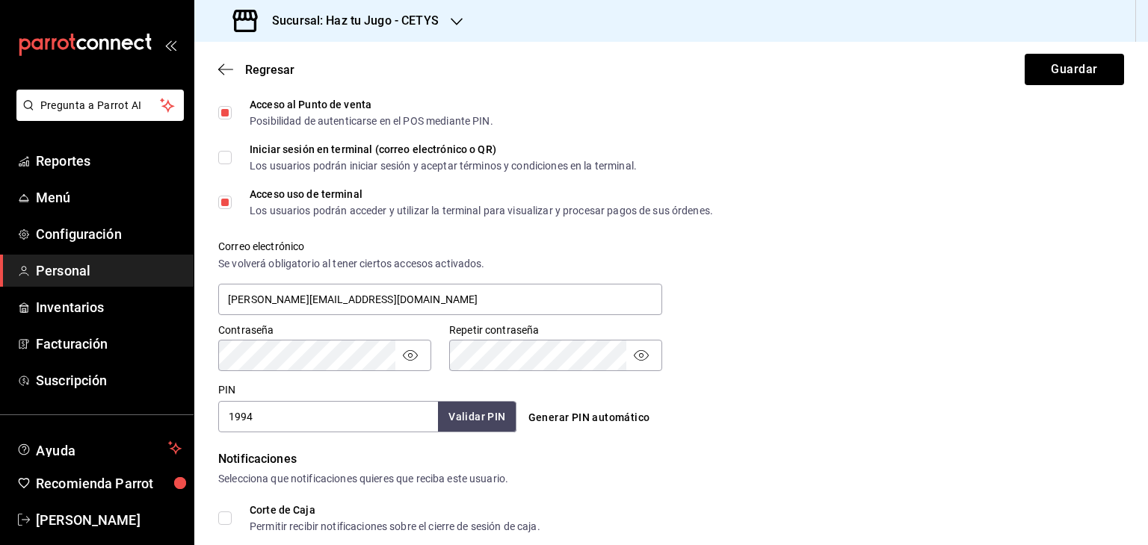
type input "1994"
click at [484, 417] on button "Validar PIN" at bounding box center [475, 417] width 79 height 32
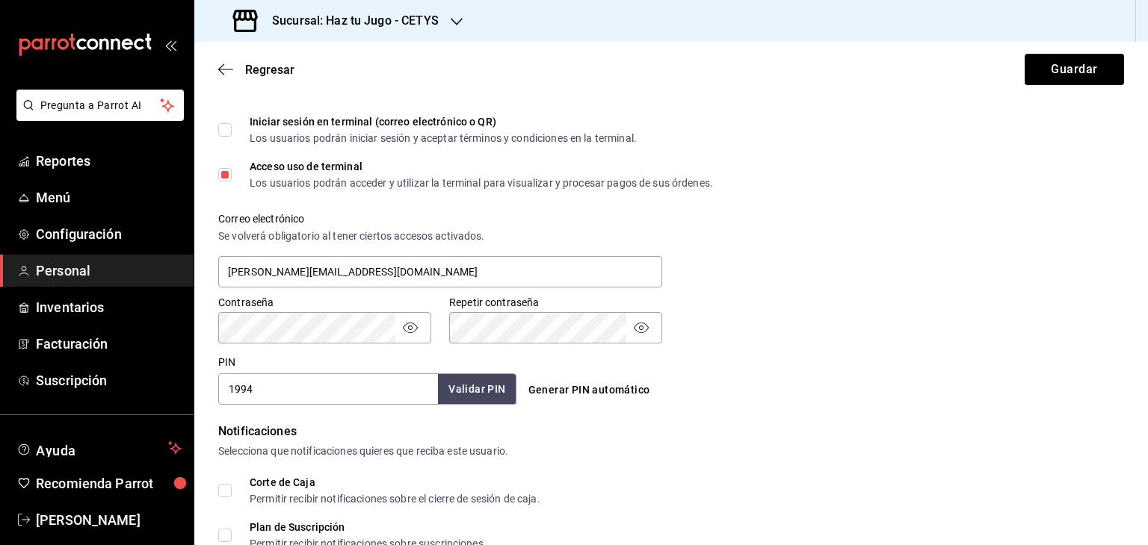
scroll to position [649, 0]
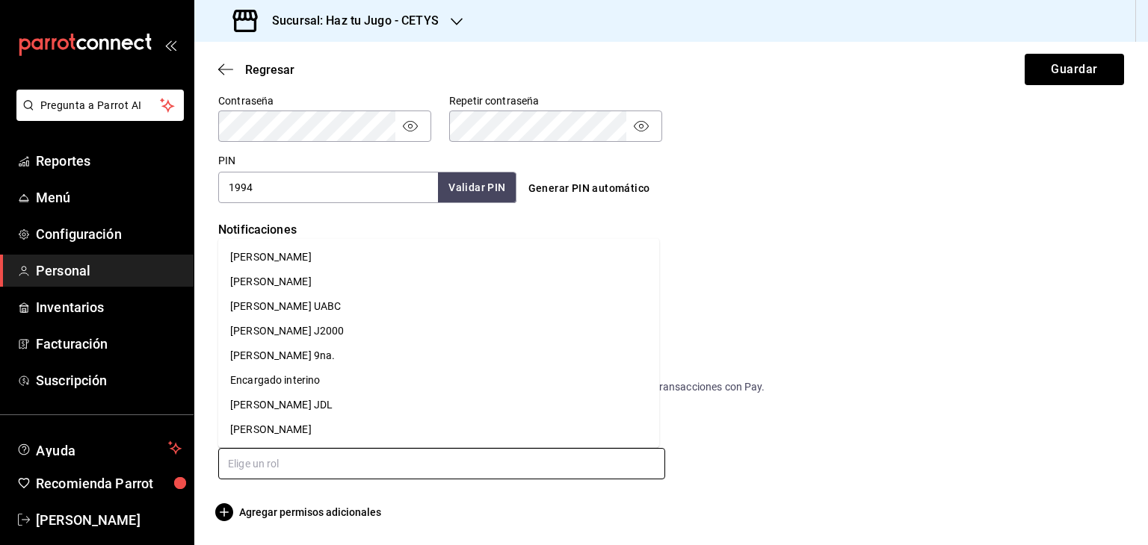
click at [395, 468] on input "text" at bounding box center [441, 463] width 447 height 31
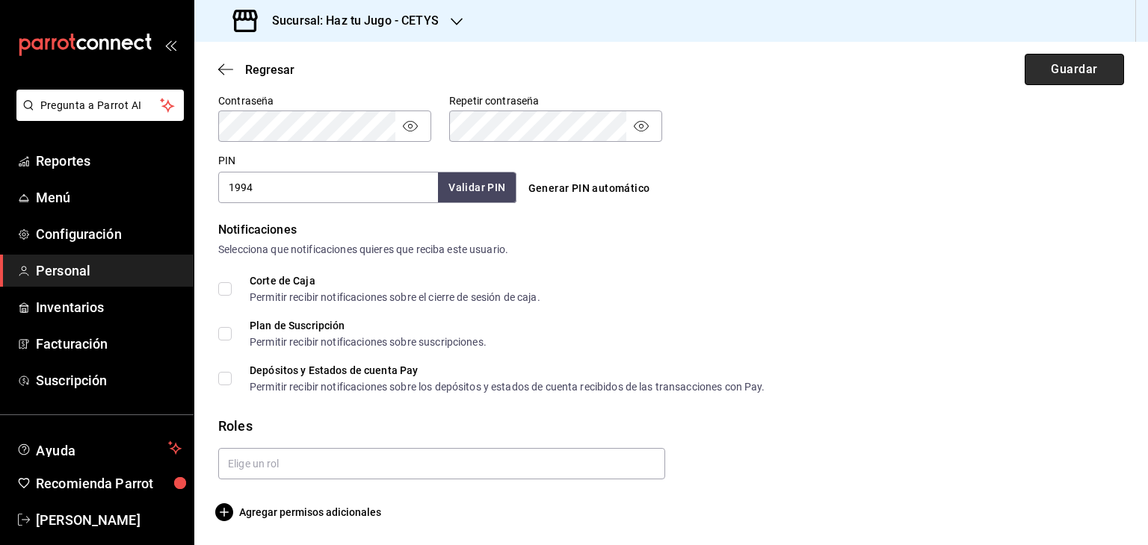
click at [1075, 75] on button "Guardar" at bounding box center [1073, 69] width 99 height 31
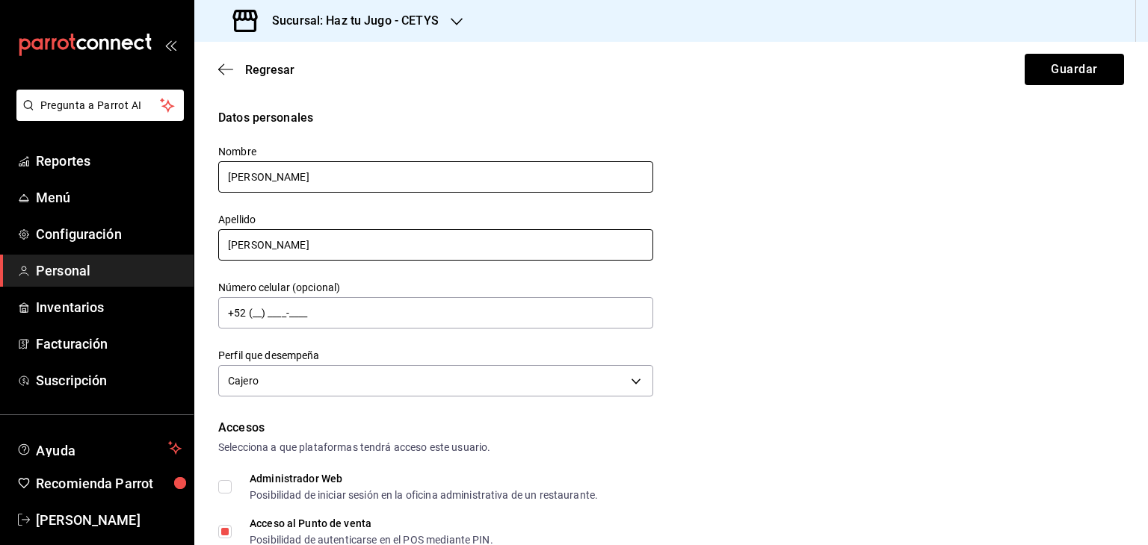
type input "aguayo"
drag, startPoint x: 313, startPoint y: 174, endPoint x: 269, endPoint y: 171, distance: 44.2
click at [269, 171] on input "Yuditza Aguayo" at bounding box center [435, 176] width 435 height 31
type input "Yuditza"
click at [725, 238] on div "Datos personales Nombre Yuditza Apellido aguayo Número celular (opcional) +52 (…" at bounding box center [671, 255] width 906 height 292
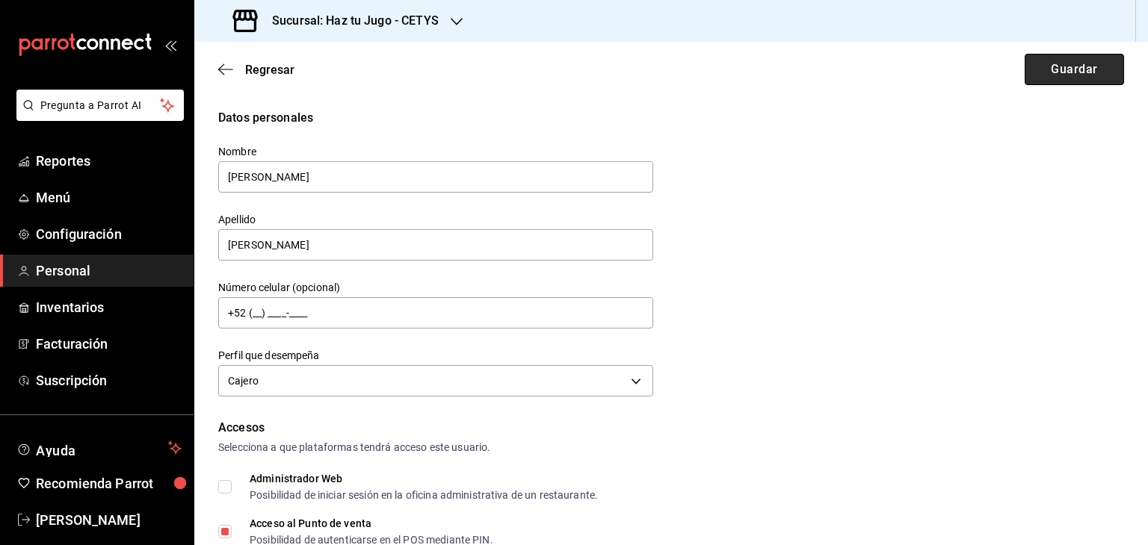
click at [1070, 66] on button "Guardar" at bounding box center [1073, 69] width 99 height 31
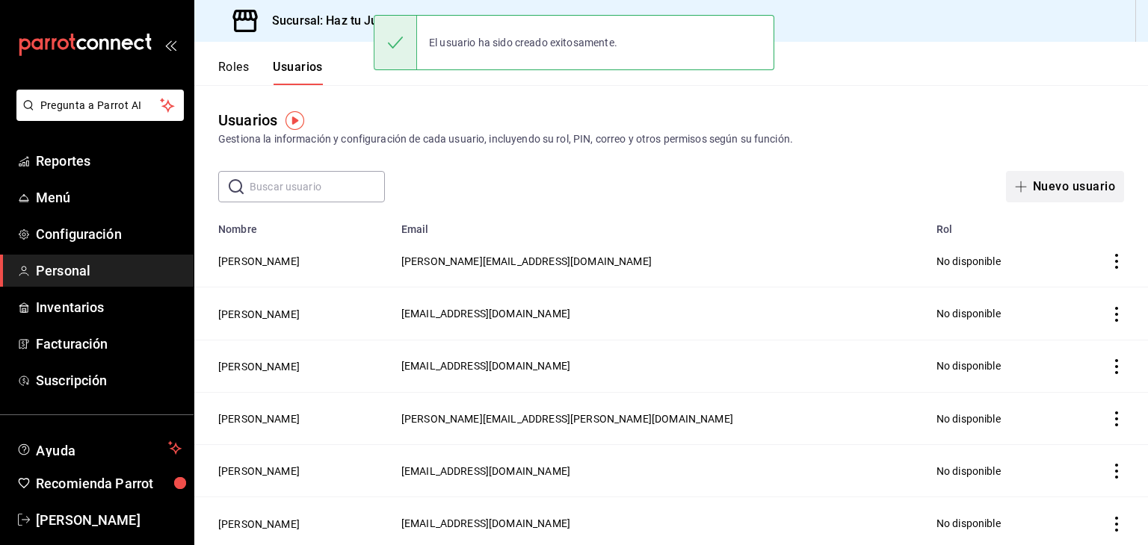
click at [1042, 192] on button "Nuevo usuario" at bounding box center [1065, 186] width 118 height 31
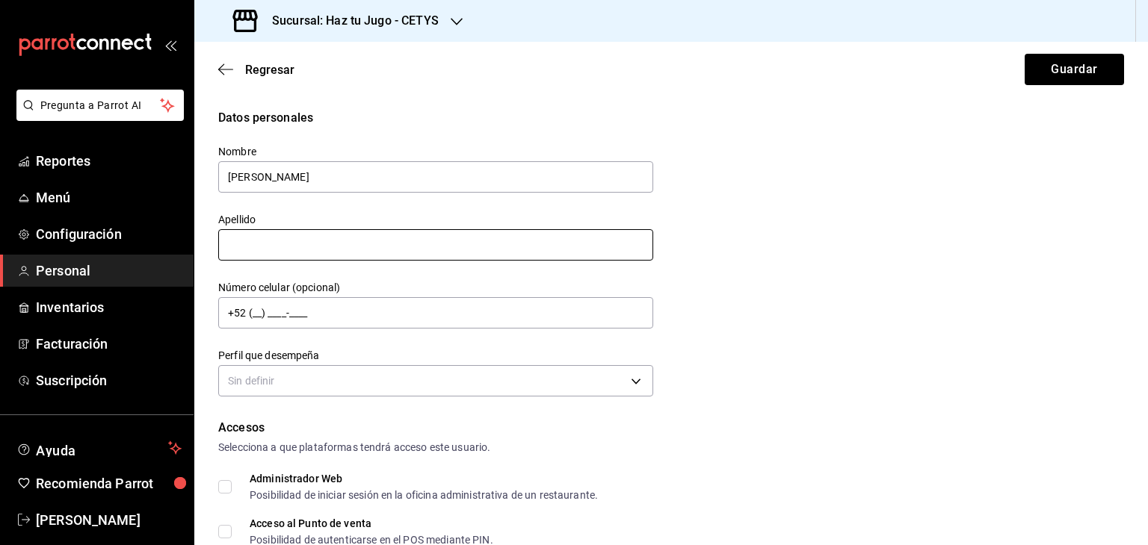
type input "Leslie"
click at [445, 237] on input "text" at bounding box center [435, 244] width 435 height 31
type input "Pérez Ruiz"
click at [327, 164] on input "Leslie" at bounding box center [435, 176] width 435 height 31
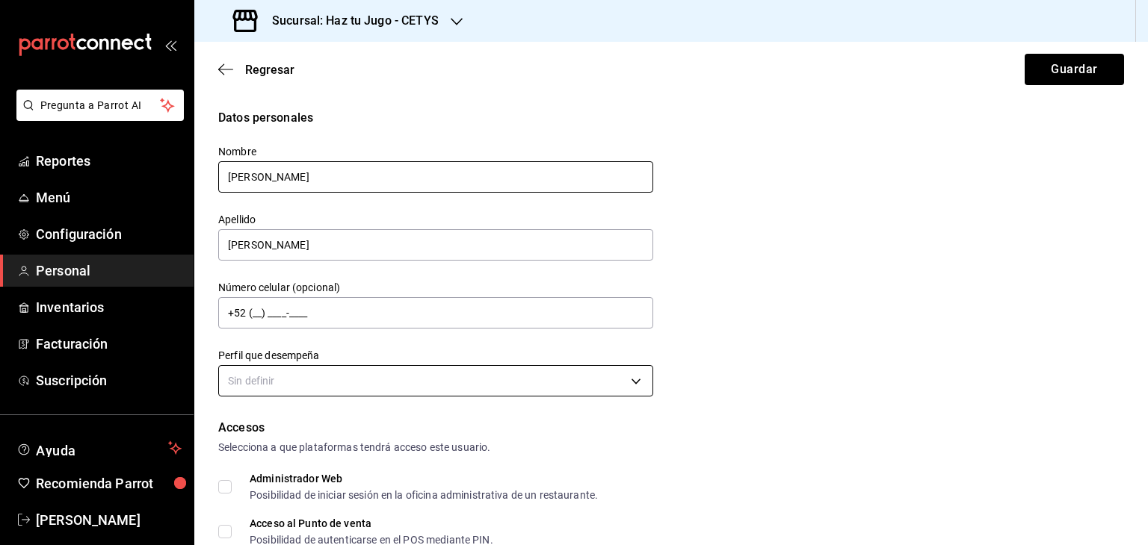
type input "Lesly"
click at [300, 378] on body "Pregunta a Parrot AI Reportes Menú Configuración Personal Inventarios Facturaci…" at bounding box center [574, 272] width 1148 height 545
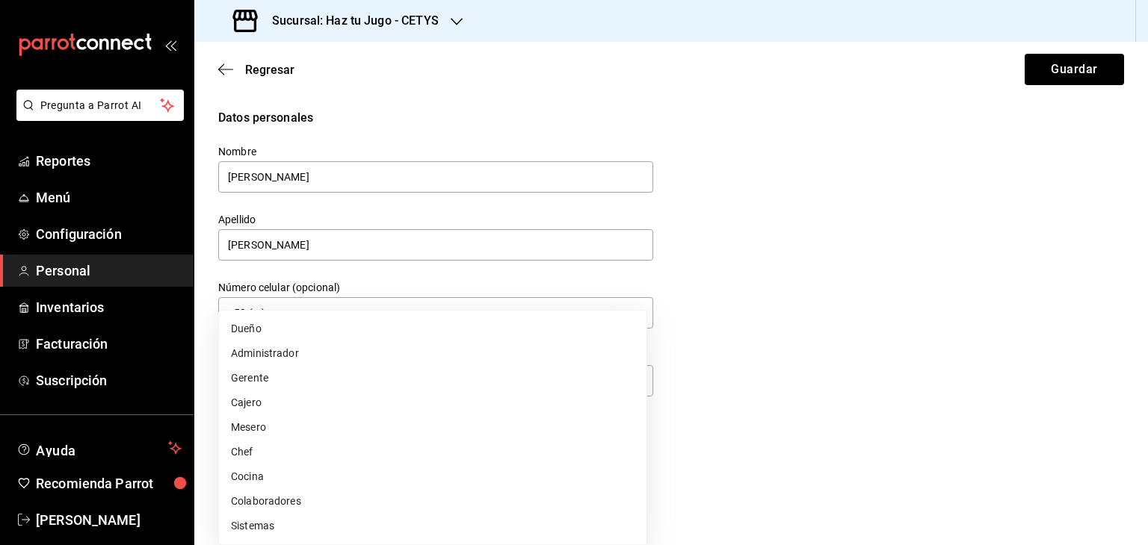
click at [248, 404] on li "Cajero" at bounding box center [432, 403] width 427 height 25
type input "CASHIER"
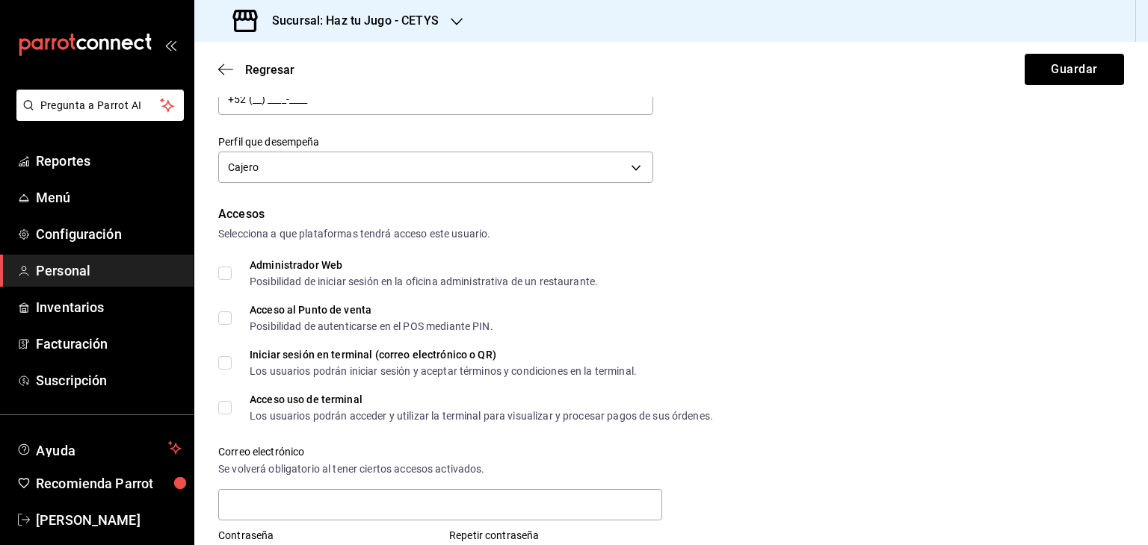
scroll to position [238, 0]
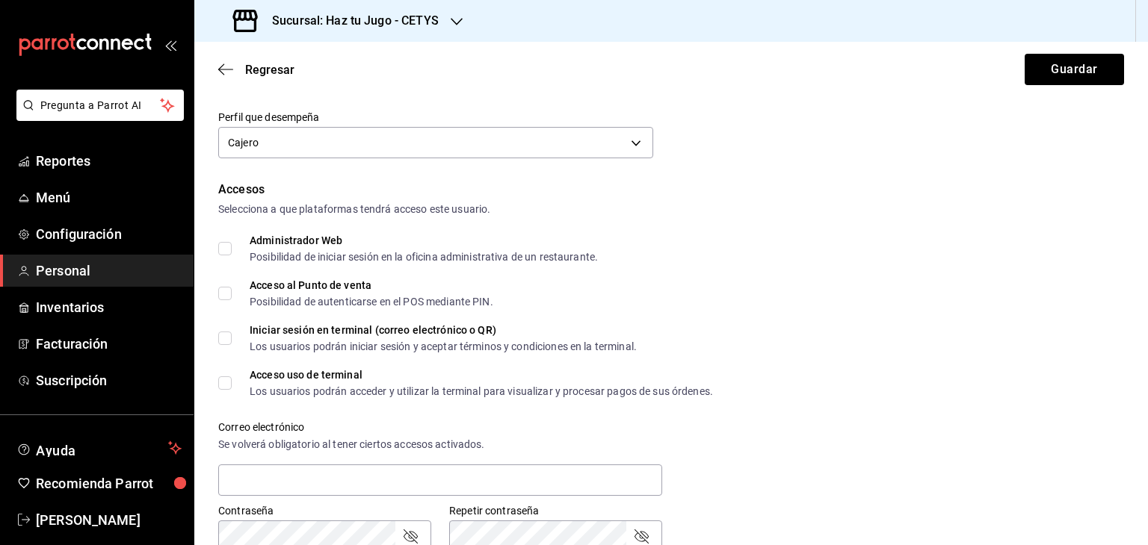
click at [227, 293] on input "Acceso al Punto de venta Posibilidad de autenticarse en el POS mediante PIN." at bounding box center [224, 293] width 13 height 13
checkbox input "true"
click at [221, 387] on input "Acceso uso de terminal Los usuarios podrán acceder y utilizar la terminal para …" at bounding box center [224, 383] width 13 height 13
checkbox input "true"
click at [265, 476] on input "text" at bounding box center [440, 480] width 444 height 31
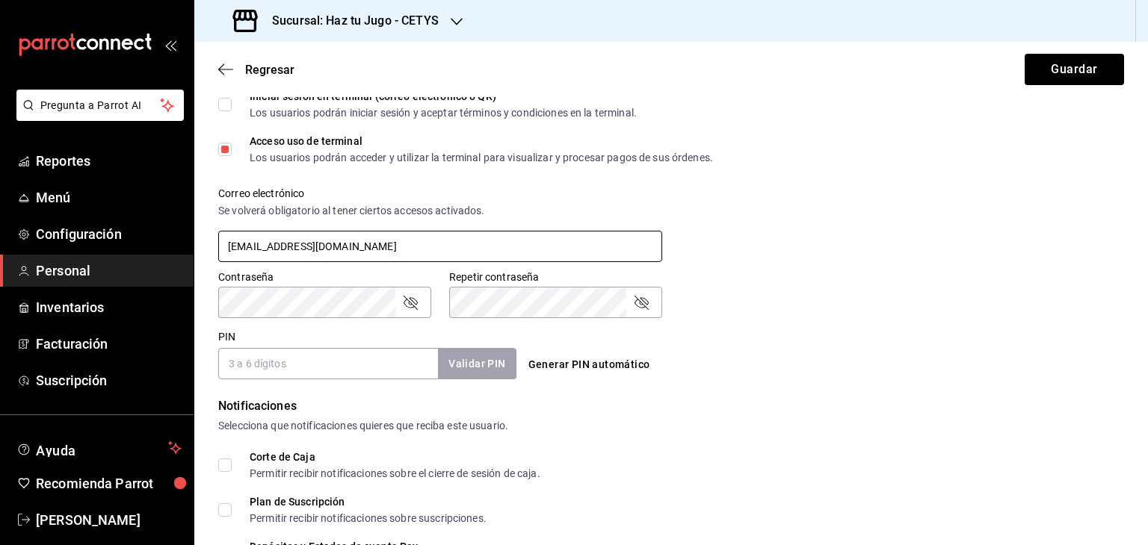
scroll to position [474, 0]
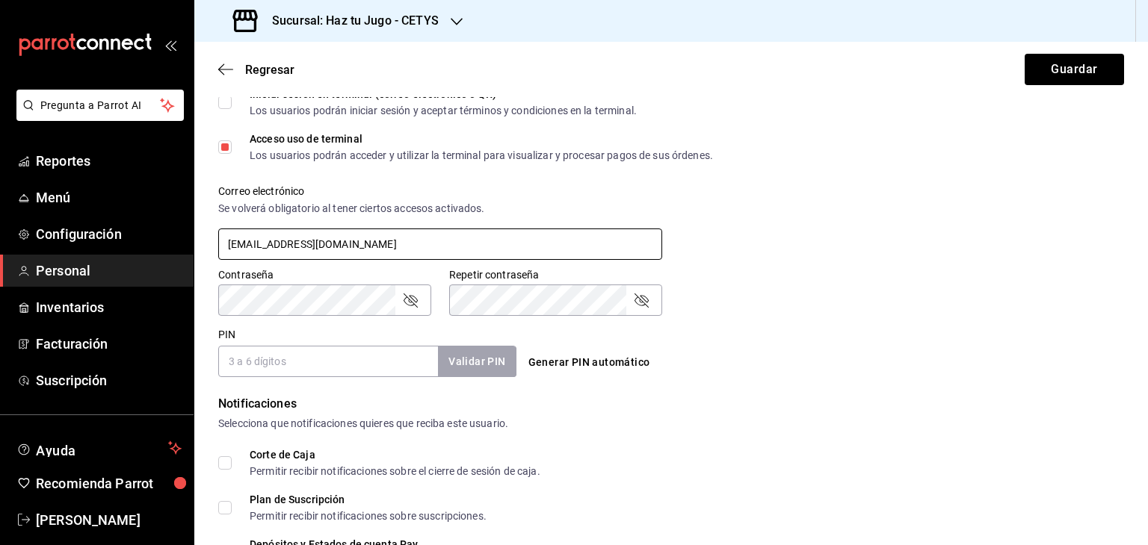
type input "leslyperezrruiz@gmail.com"
click at [411, 300] on icon "passwordField" at bounding box center [410, 300] width 18 height 18
click at [641, 299] on icon "passwordField" at bounding box center [641, 300] width 18 height 18
click at [391, 354] on input "PIN" at bounding box center [328, 361] width 220 height 31
type input "1308"
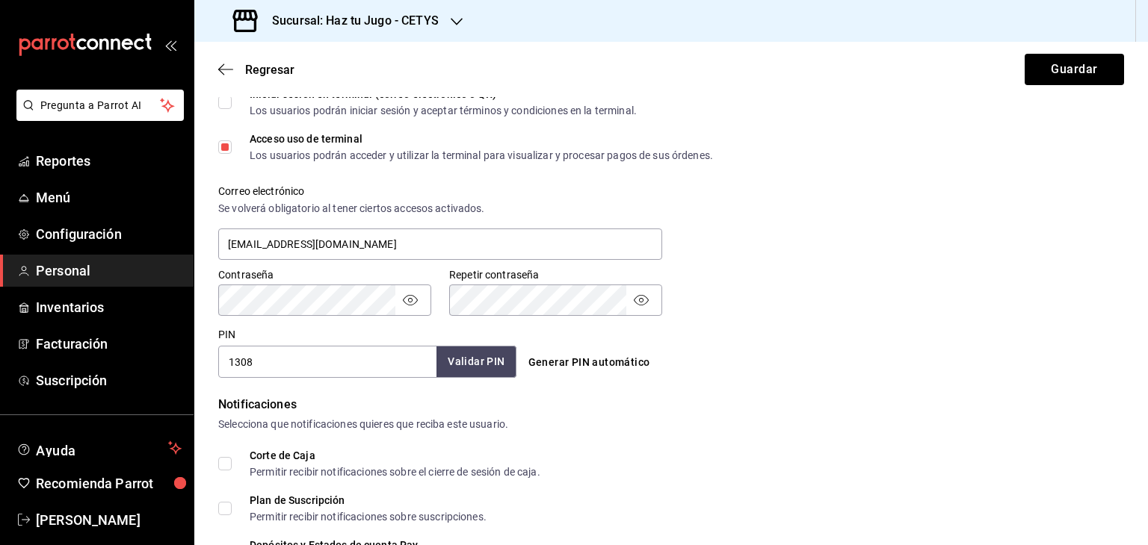
click at [482, 359] on button "Validar PIN" at bounding box center [475, 362] width 79 height 32
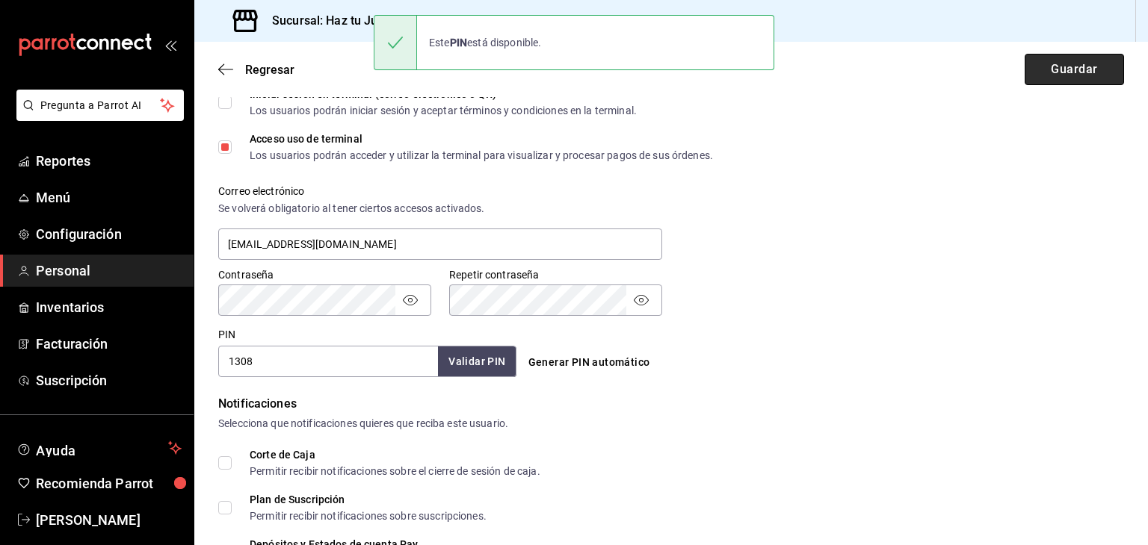
click at [1097, 69] on button "Guardar" at bounding box center [1073, 69] width 99 height 31
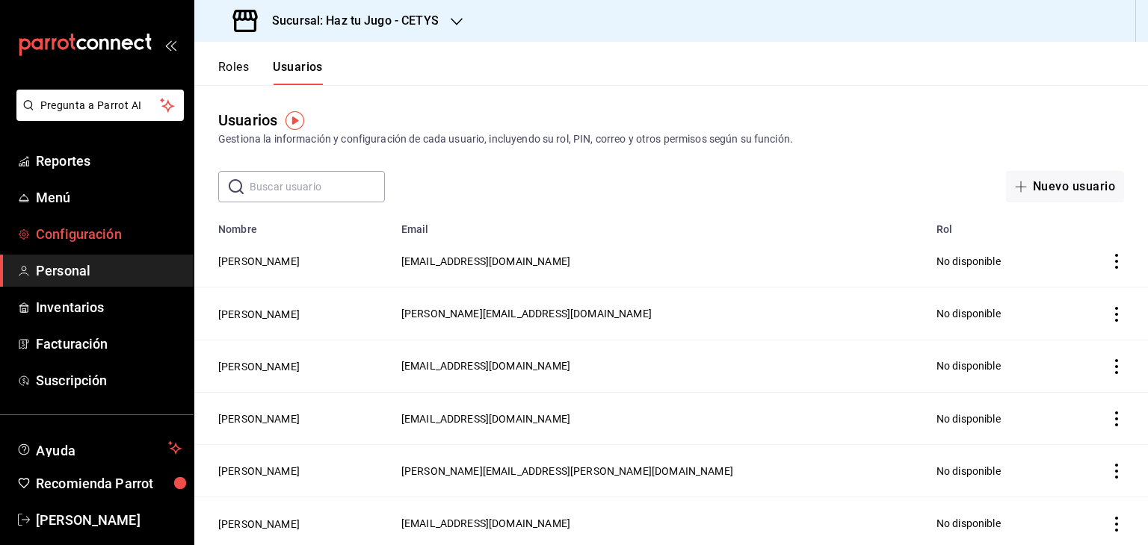
click at [86, 228] on span "Configuración" at bounding box center [109, 234] width 146 height 20
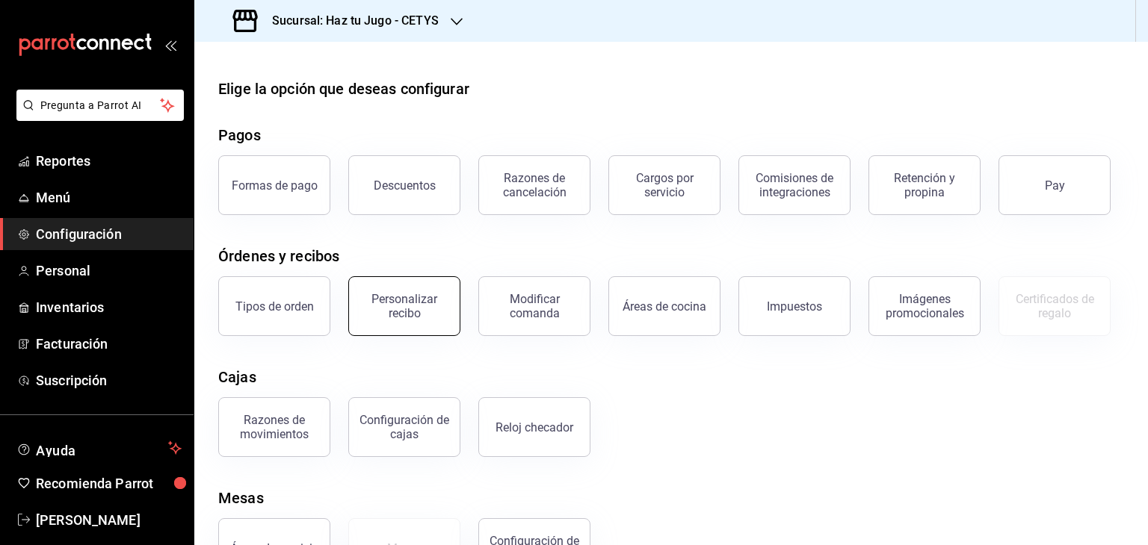
click at [421, 330] on button "Personalizar recibo" at bounding box center [404, 306] width 112 height 60
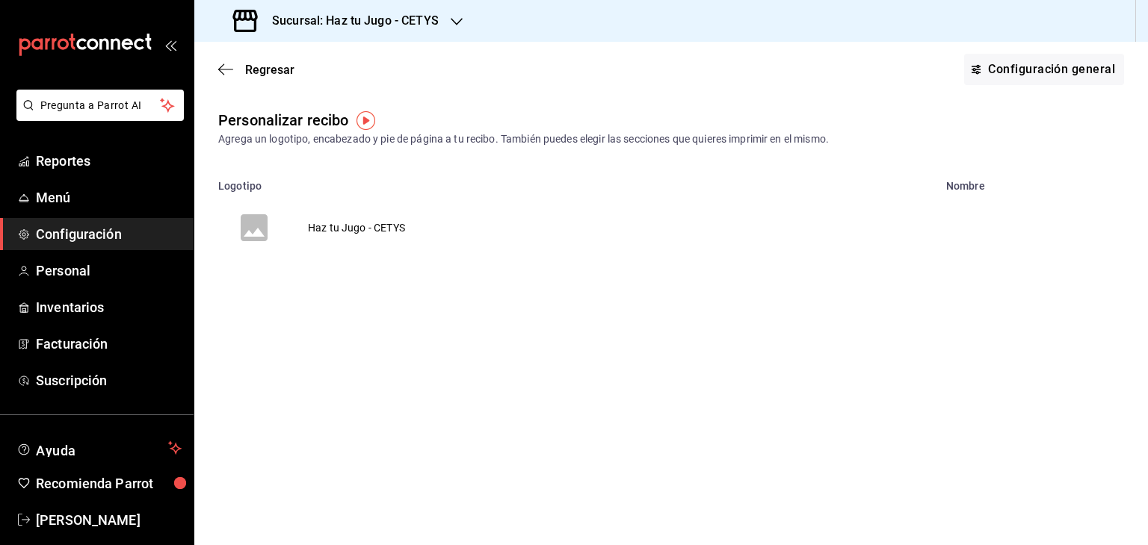
click at [394, 217] on td "Haz tu Jugo - CETYS" at bounding box center [356, 228] width 133 height 72
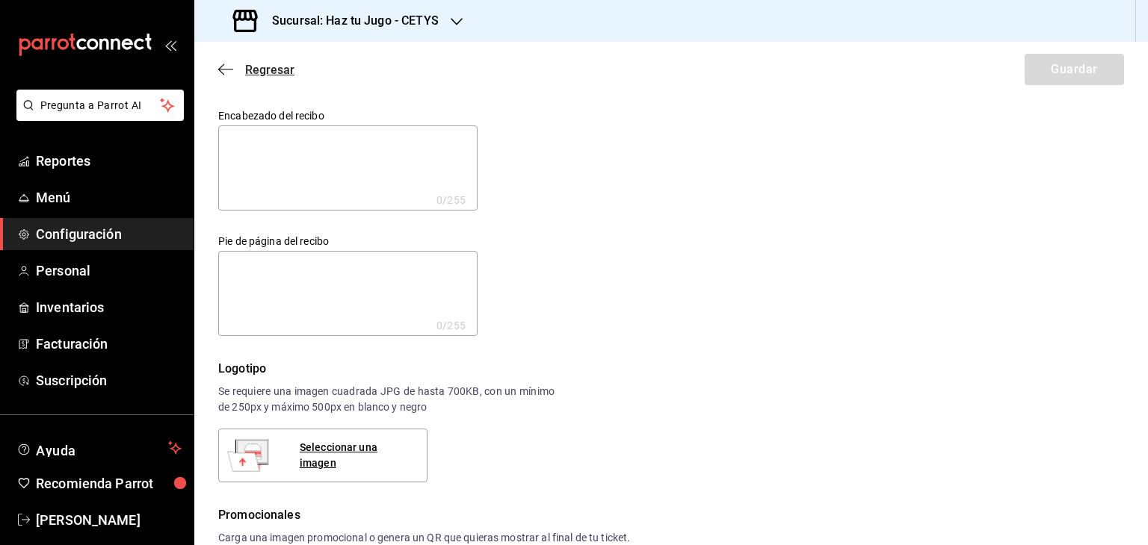
click at [233, 64] on span "Regresar" at bounding box center [256, 70] width 76 height 14
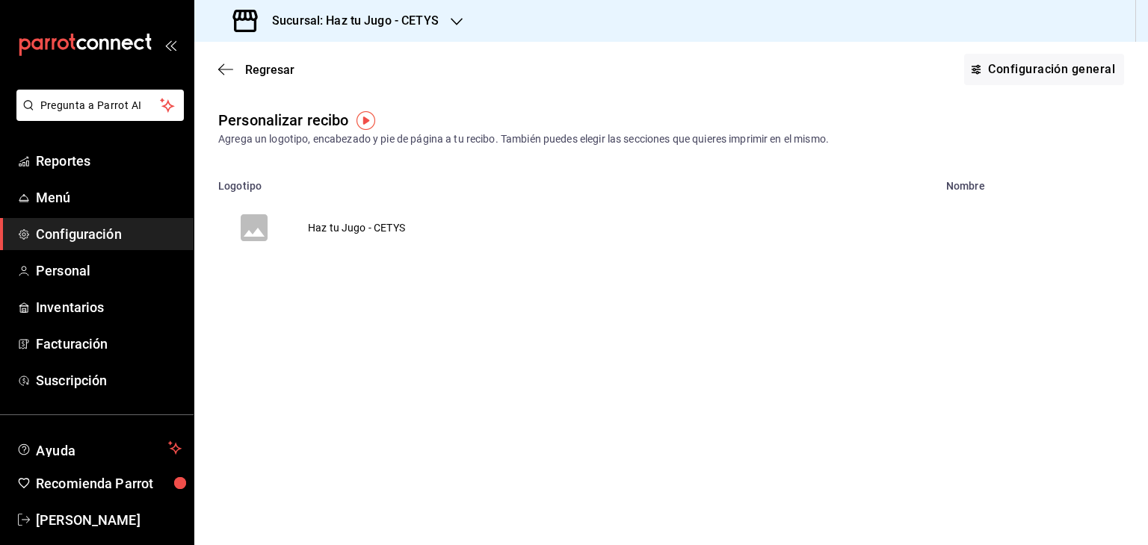
click at [408, 219] on td "Haz tu Jugo - CETYS" at bounding box center [356, 228] width 133 height 72
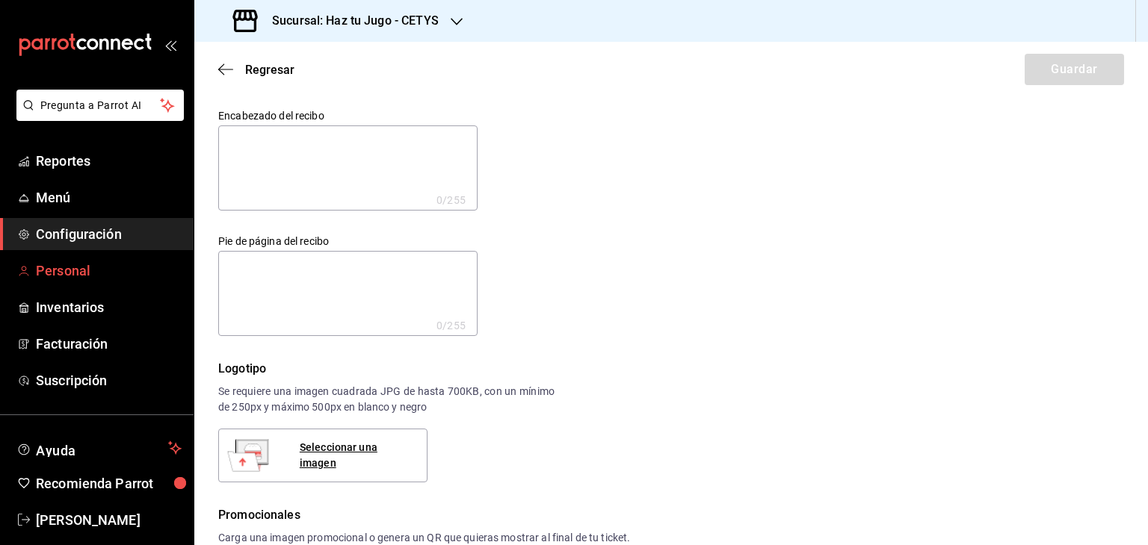
click at [81, 269] on span "Personal" at bounding box center [109, 271] width 146 height 20
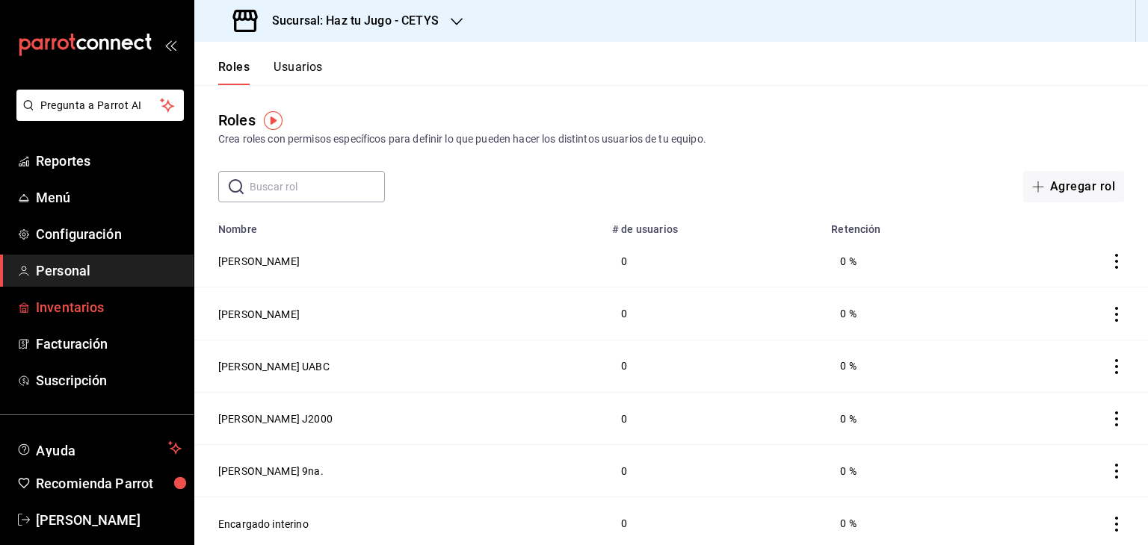
click at [88, 313] on span "Inventarios" at bounding box center [109, 307] width 146 height 20
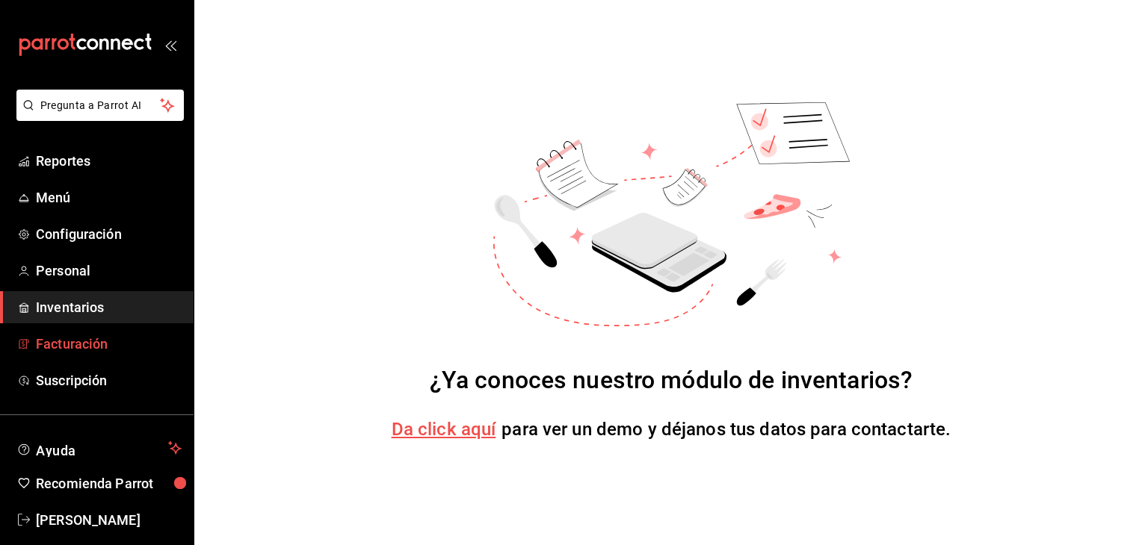
click at [91, 347] on span "Facturación" at bounding box center [109, 344] width 146 height 20
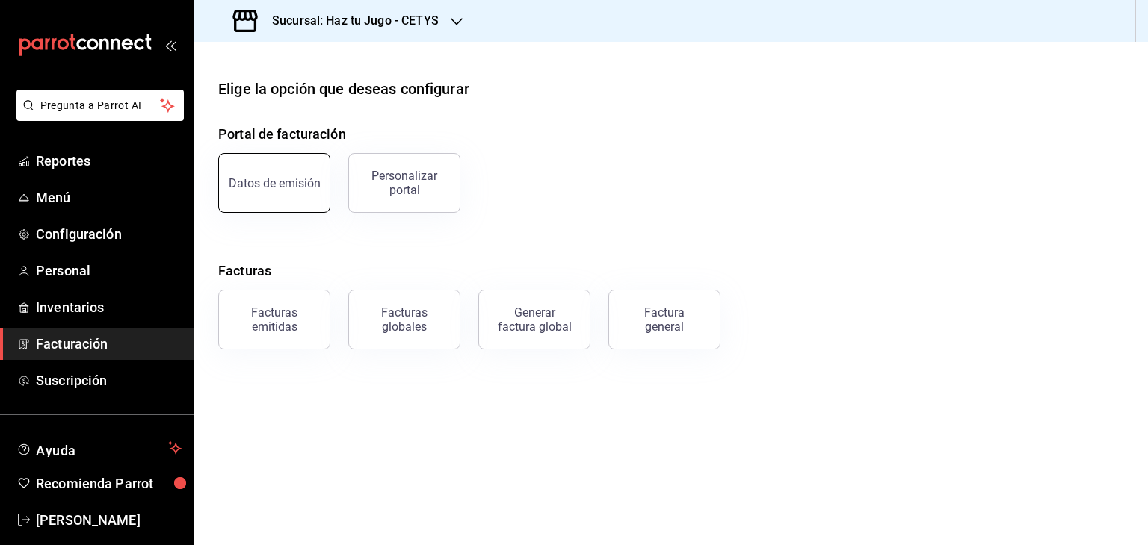
click at [294, 193] on button "Datos de emisión" at bounding box center [274, 183] width 112 height 60
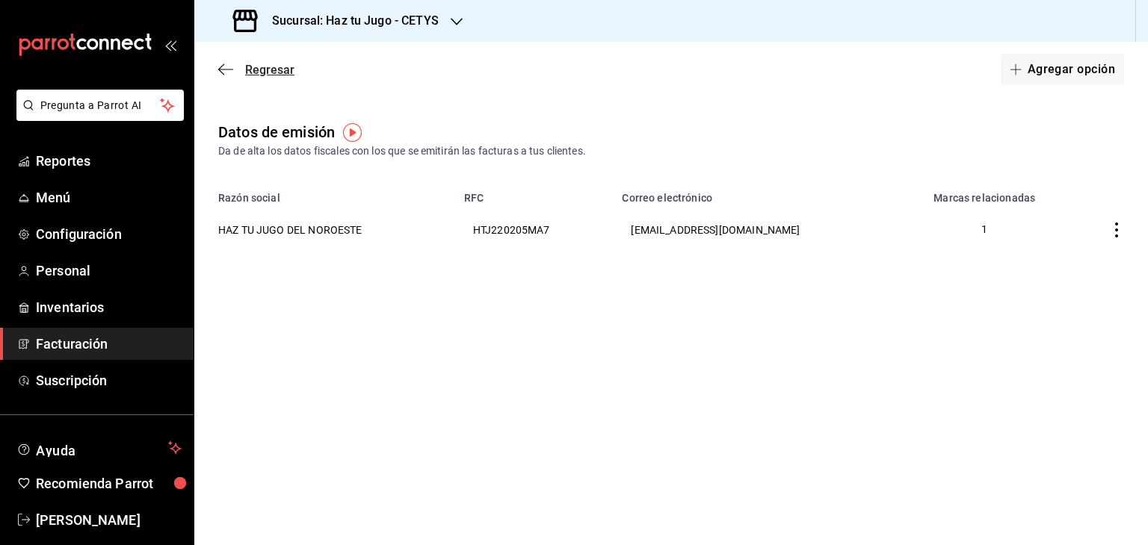
click at [227, 67] on icon "button" at bounding box center [225, 69] width 15 height 13
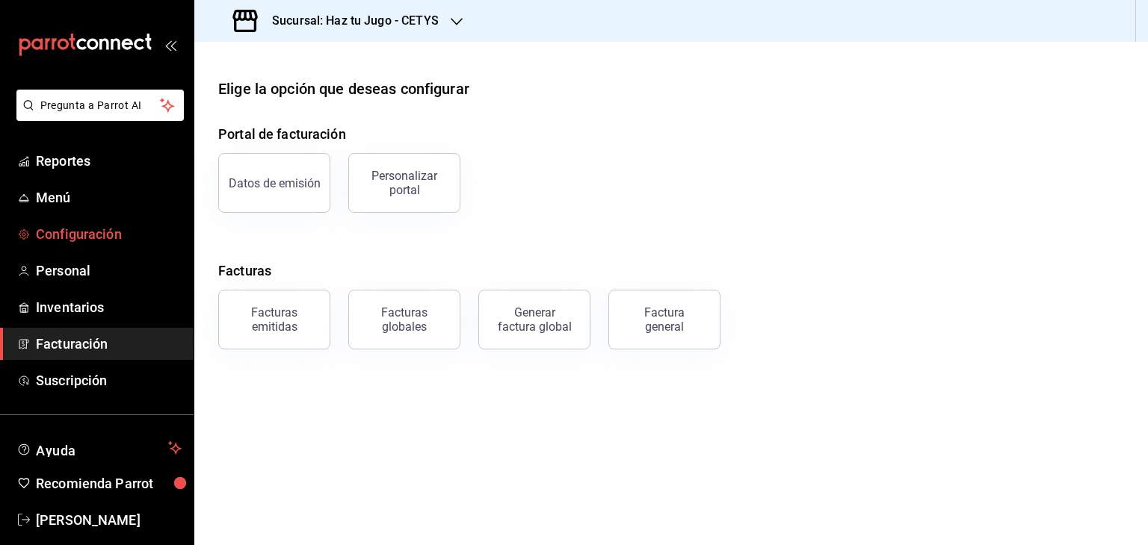
click at [68, 231] on span "Configuración" at bounding box center [109, 234] width 146 height 20
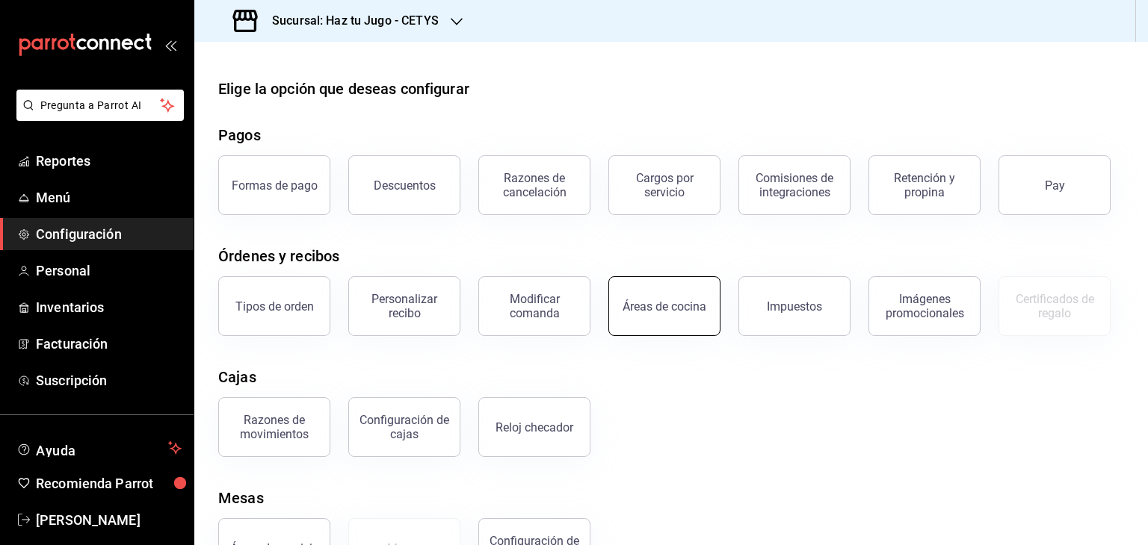
click at [654, 310] on div "Áreas de cocina" at bounding box center [664, 307] width 84 height 14
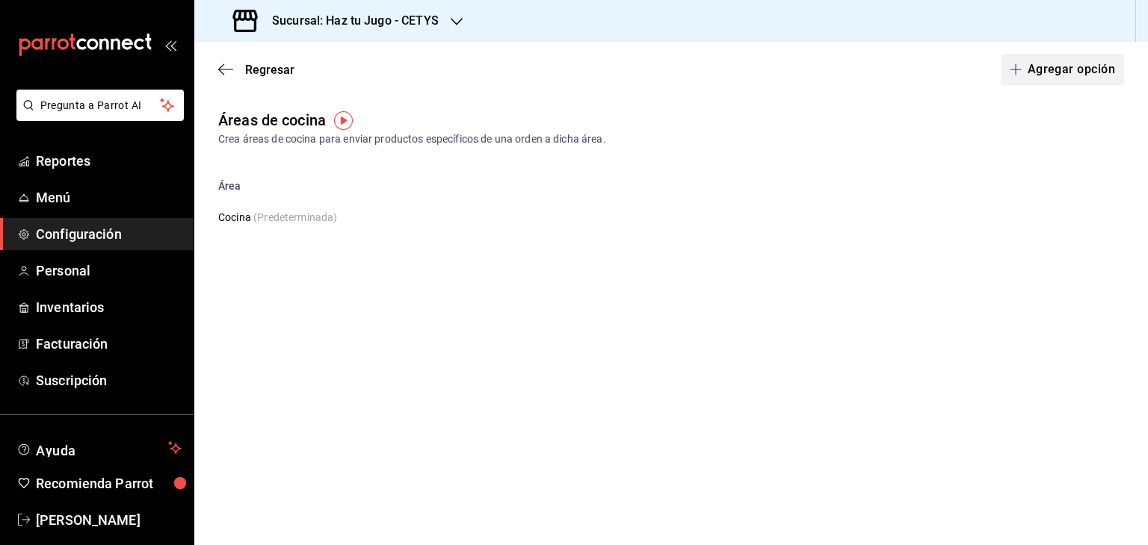
click at [1094, 66] on button "Agregar opción" at bounding box center [1061, 69] width 123 height 31
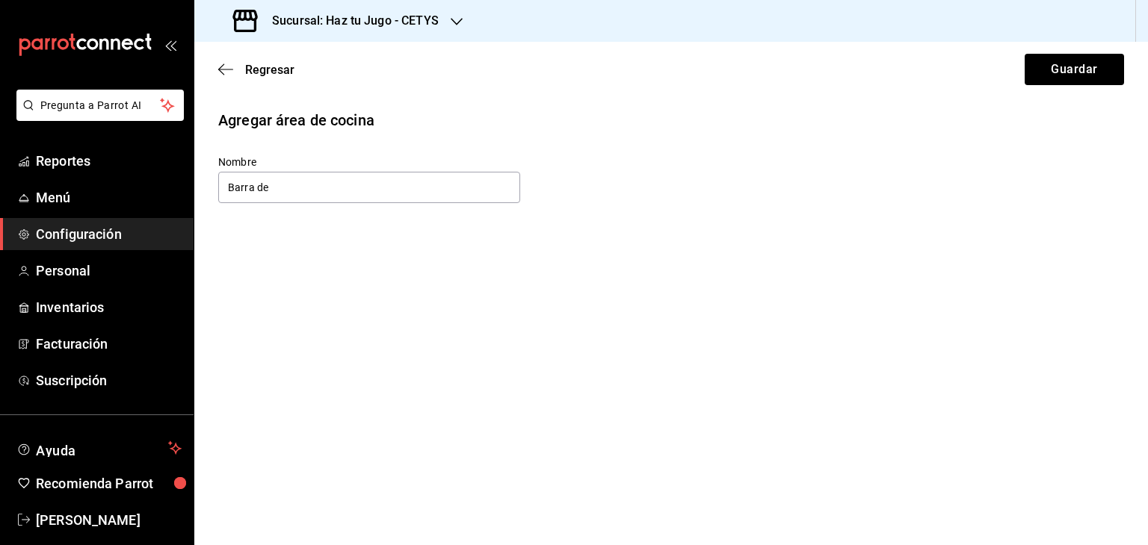
type input "Barra de jugos"
click at [1050, 72] on button "Guardar" at bounding box center [1073, 69] width 99 height 31
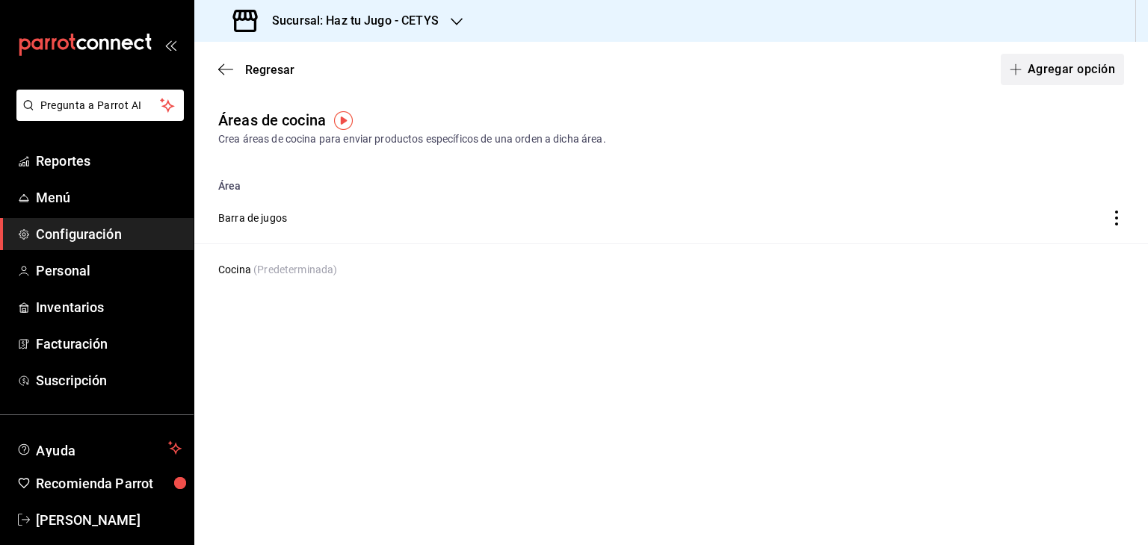
click at [1079, 75] on button "Agregar opción" at bounding box center [1061, 69] width 123 height 31
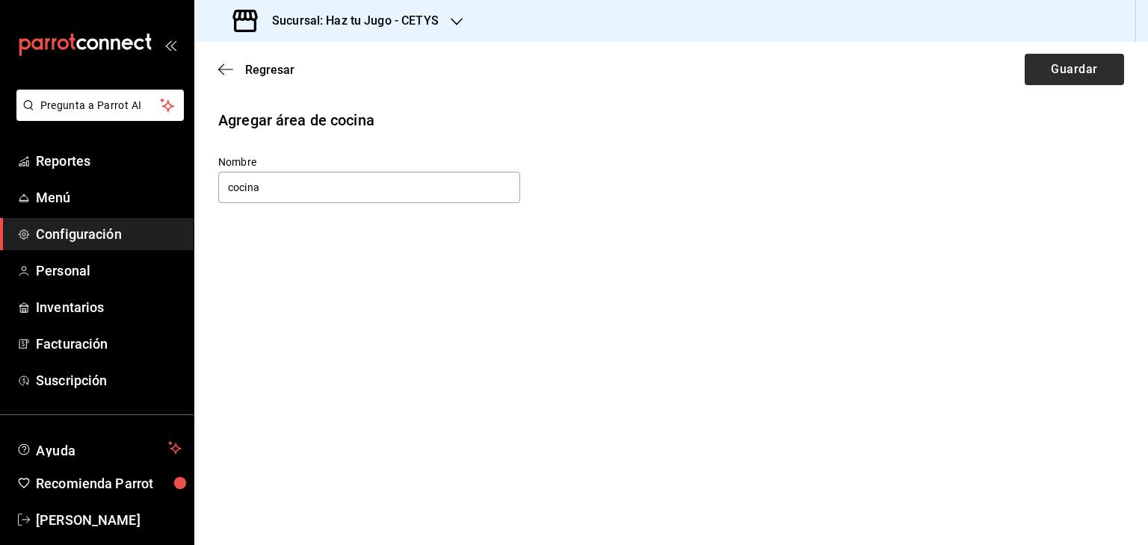
type input "cocina"
click at [1085, 72] on button "Guardar" at bounding box center [1073, 69] width 99 height 31
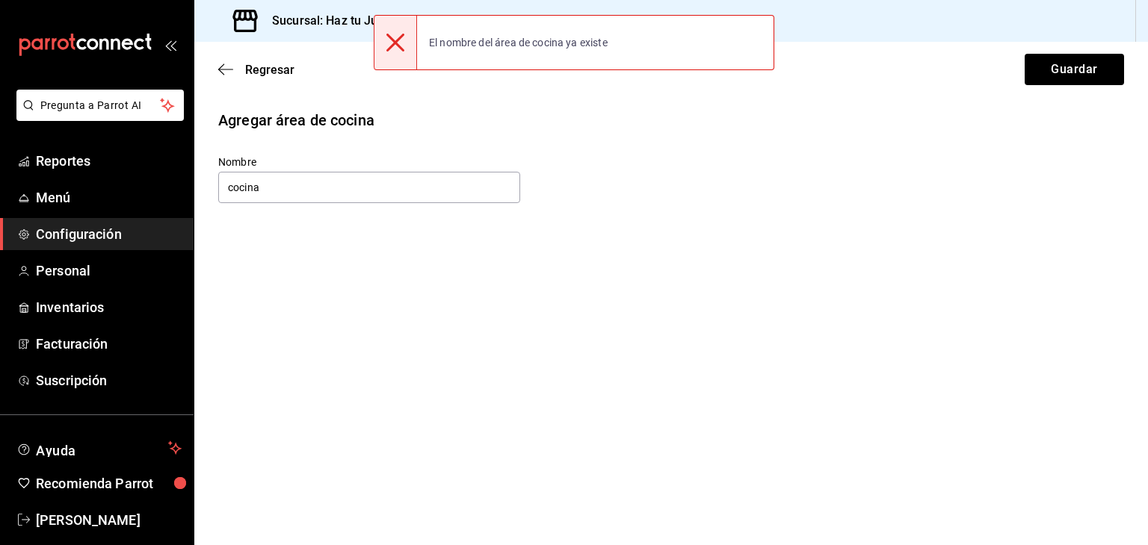
click at [466, 155] on div "Nombre cocina" at bounding box center [369, 180] width 302 height 50
drag, startPoint x: 378, startPoint y: 183, endPoint x: 197, endPoint y: 181, distance: 181.6
click at [197, 181] on div "Agregar área de cocina Nombre cocina" at bounding box center [670, 157] width 953 height 96
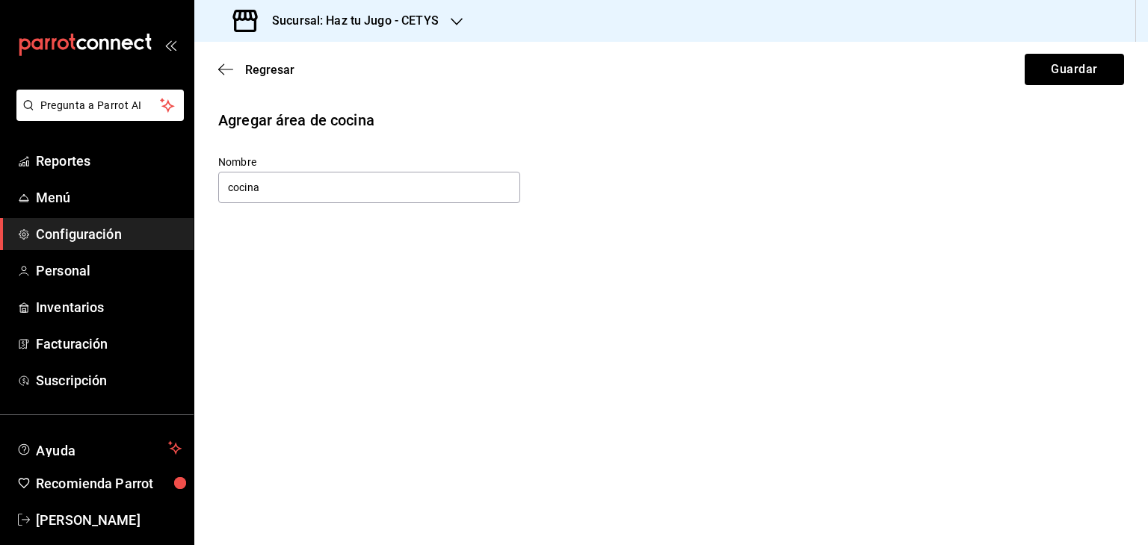
click at [860, 145] on div "Agregar área de cocina Nombre cocina" at bounding box center [670, 157] width 953 height 96
click at [226, 66] on icon "button" at bounding box center [225, 69] width 15 height 13
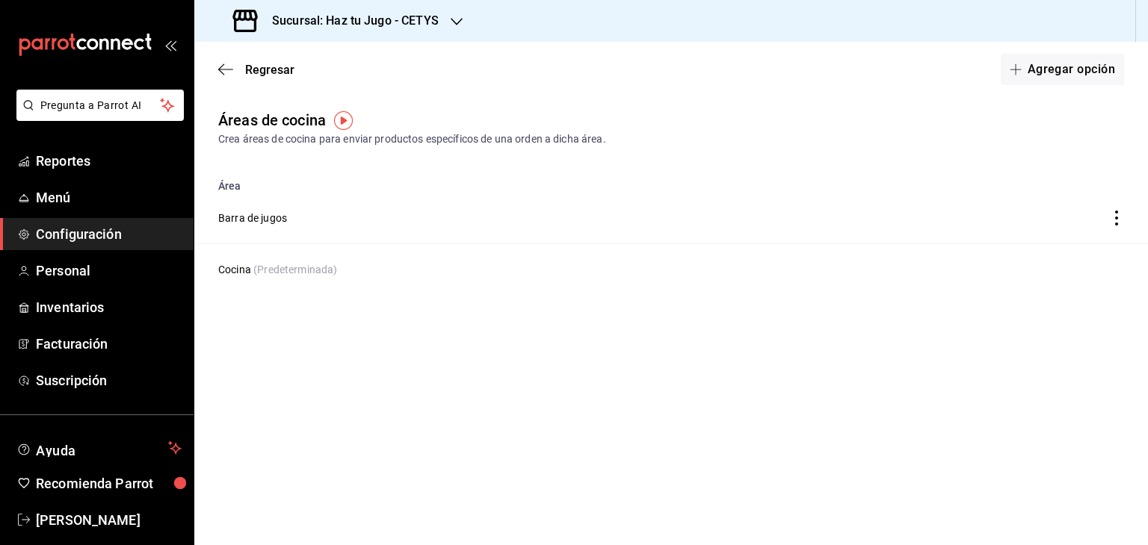
click at [461, 421] on main "Regresar Agregar opción Áreas de cocina Crea áreas de cocina para enviar produc…" at bounding box center [670, 294] width 953 height 504
click at [229, 71] on icon "button" at bounding box center [225, 69] width 15 height 13
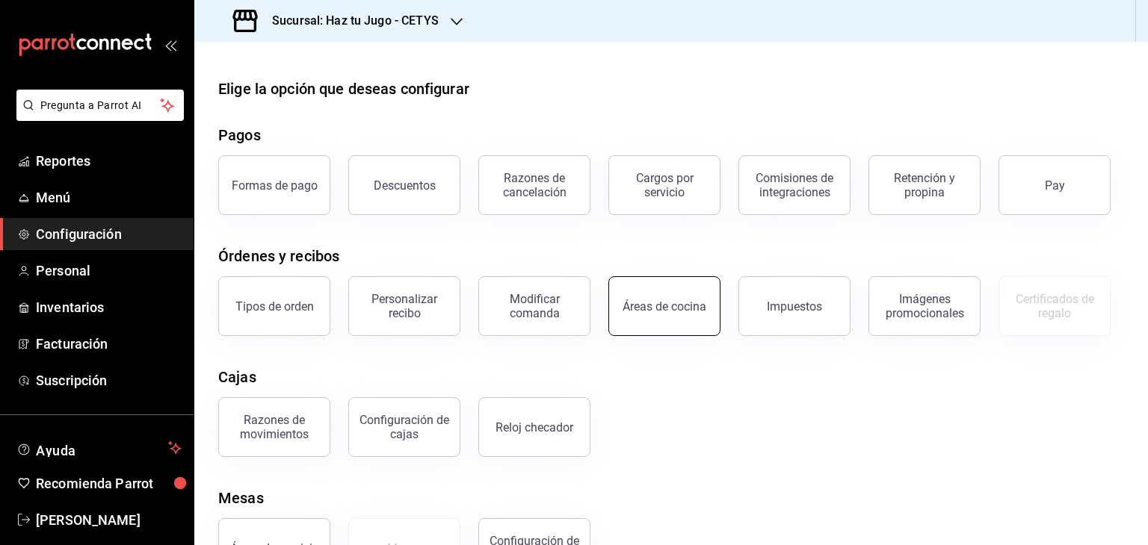
click at [663, 302] on div "Áreas de cocina" at bounding box center [664, 307] width 84 height 14
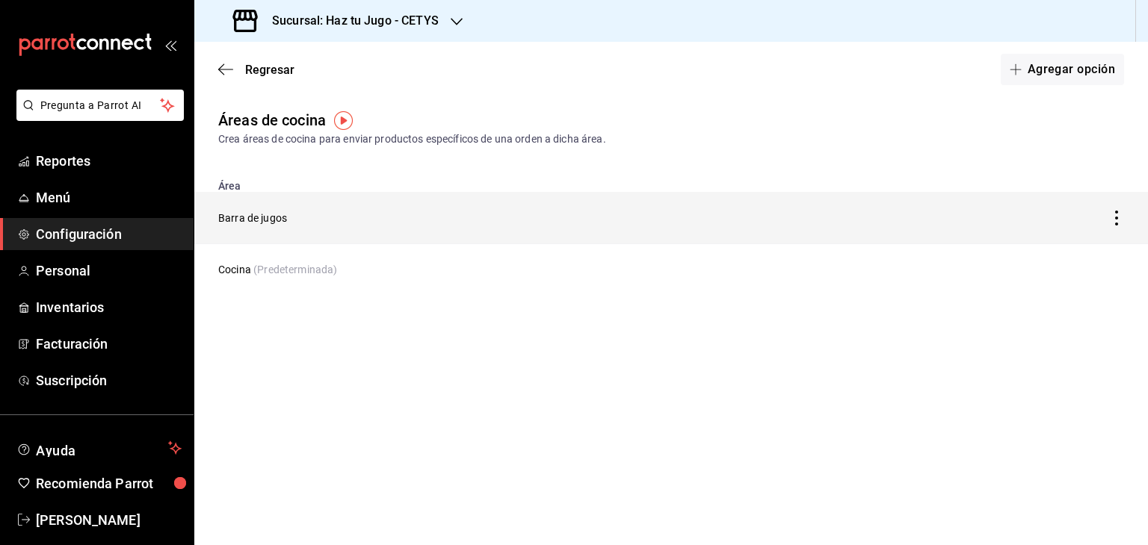
click at [1112, 214] on icon "discountsTable" at bounding box center [1116, 218] width 15 height 15
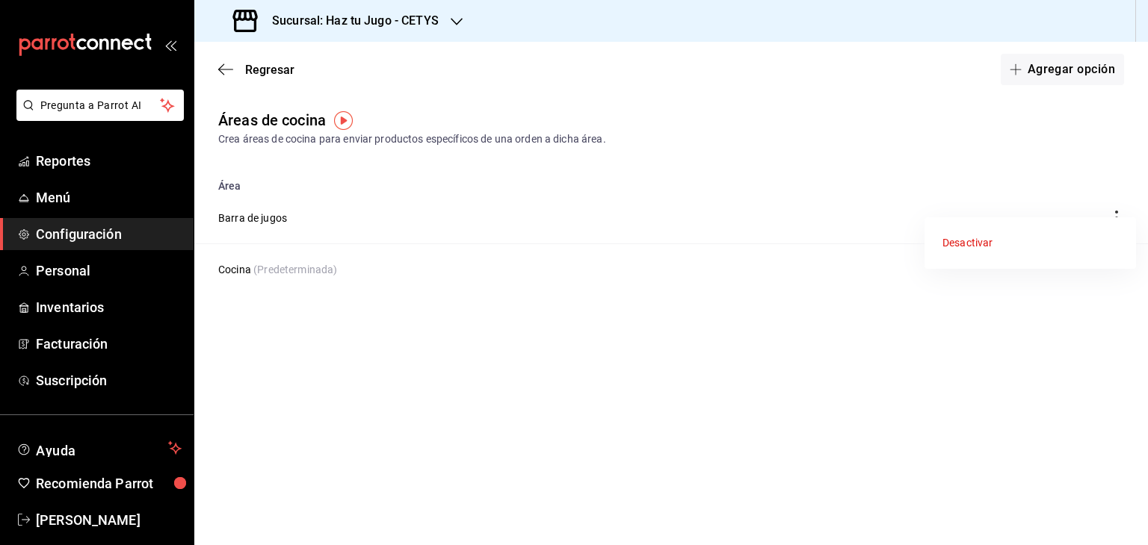
click at [952, 188] on div at bounding box center [574, 272] width 1148 height 545
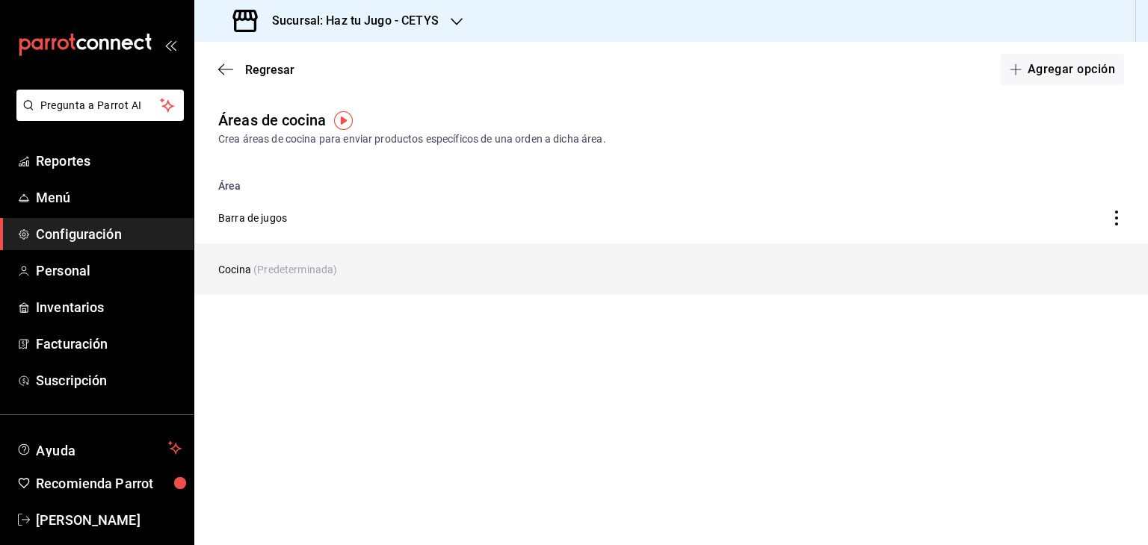
click at [484, 259] on td "Cocina (Predeterminada)" at bounding box center [546, 270] width 705 height 52
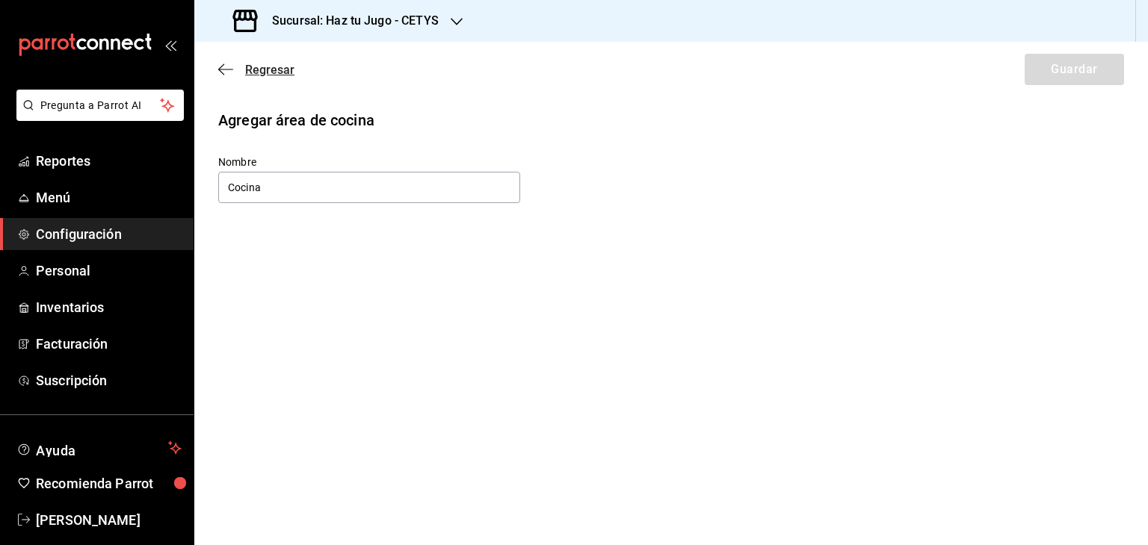
click at [227, 72] on icon "button" at bounding box center [225, 69] width 15 height 13
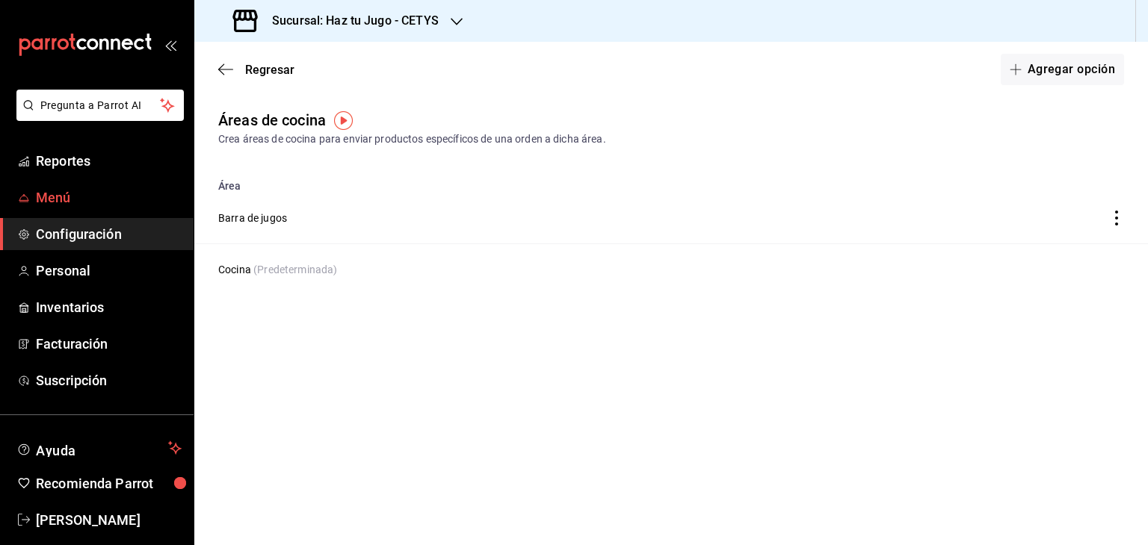
click at [116, 195] on span "Menú" at bounding box center [109, 198] width 146 height 20
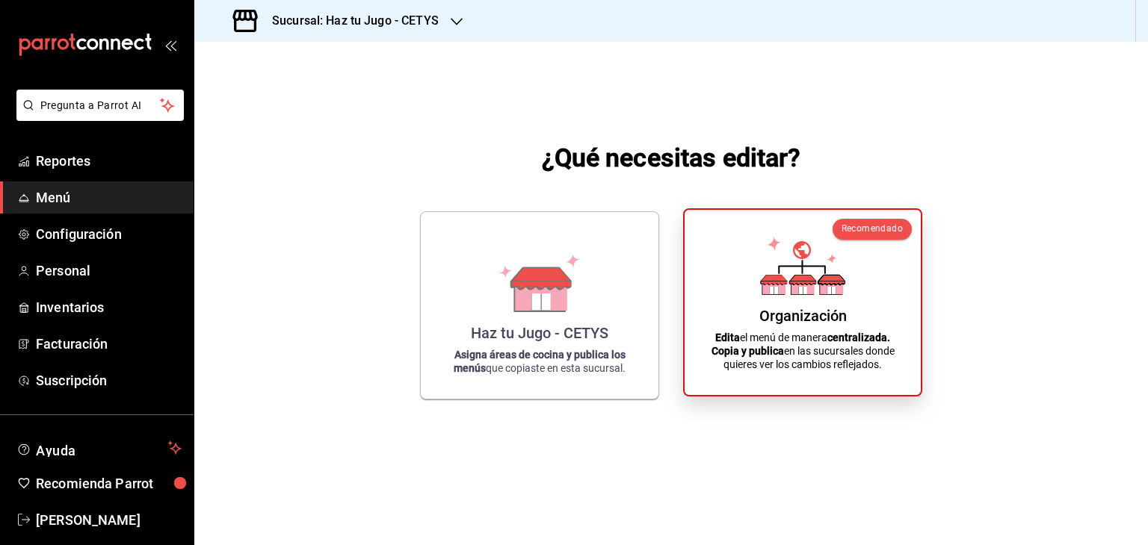
click at [727, 310] on div "Organización Edita el menú de manera centralizada. Copia y publica en las sucur…" at bounding box center [802, 302] width 200 height 161
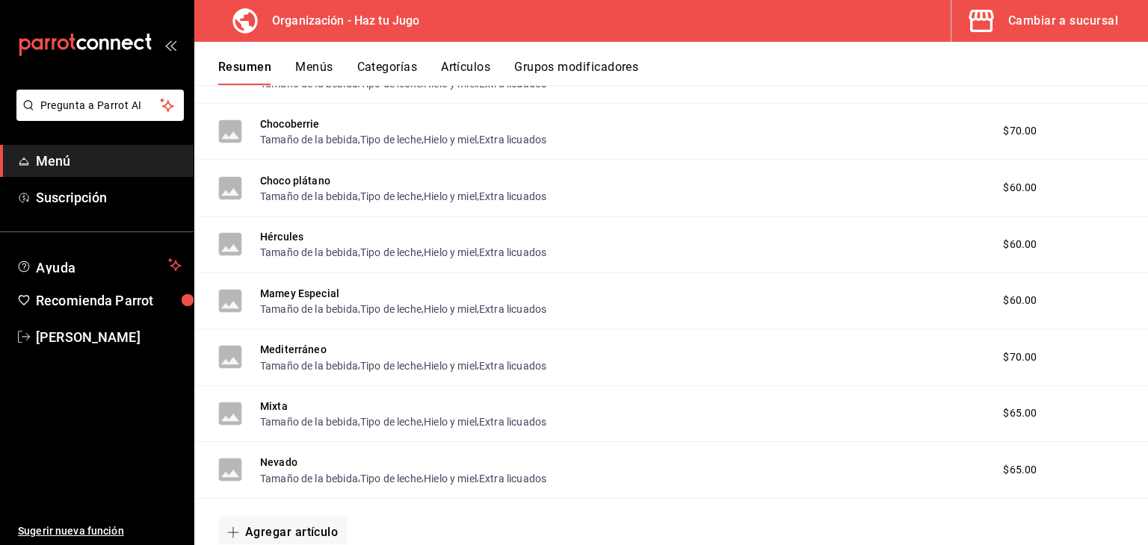
scroll to position [1223, 0]
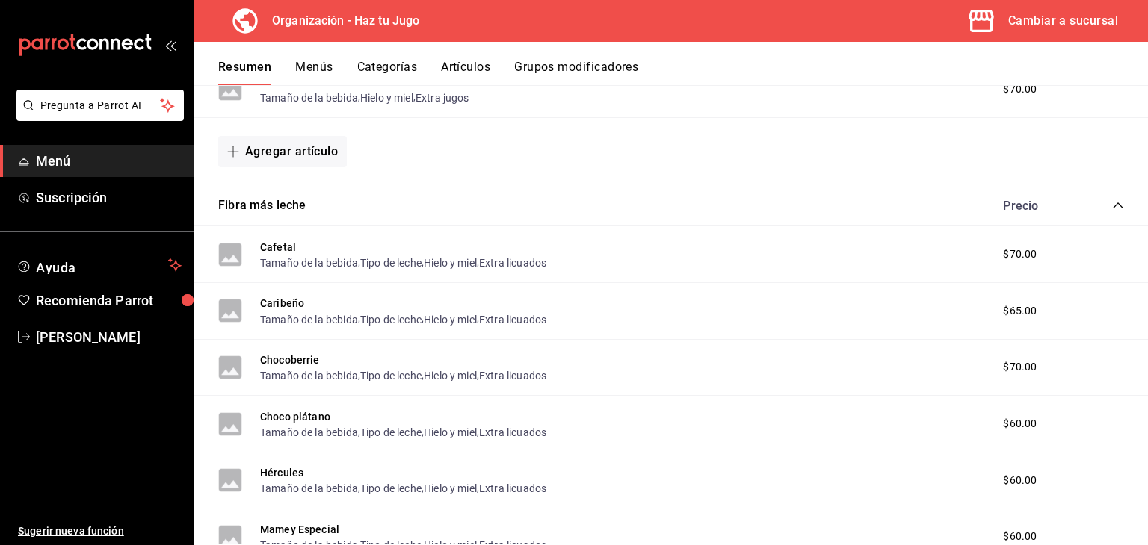
click at [447, 61] on button "Artículos" at bounding box center [465, 72] width 49 height 25
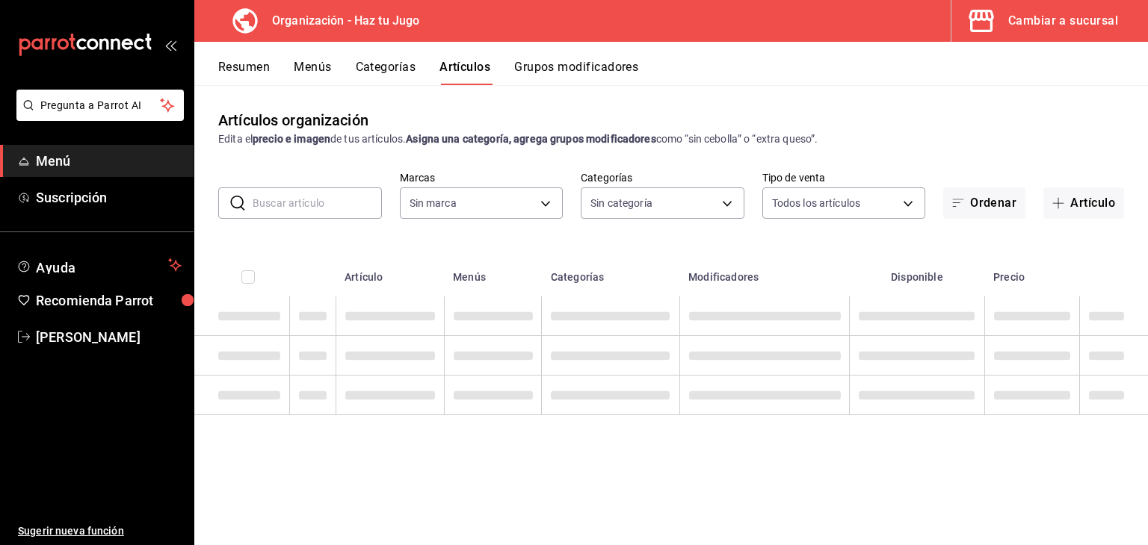
type input "6a6a6d2c-cf23-4088-9f71-267082d6ef5e"
click at [329, 198] on input "text" at bounding box center [317, 203] width 129 height 30
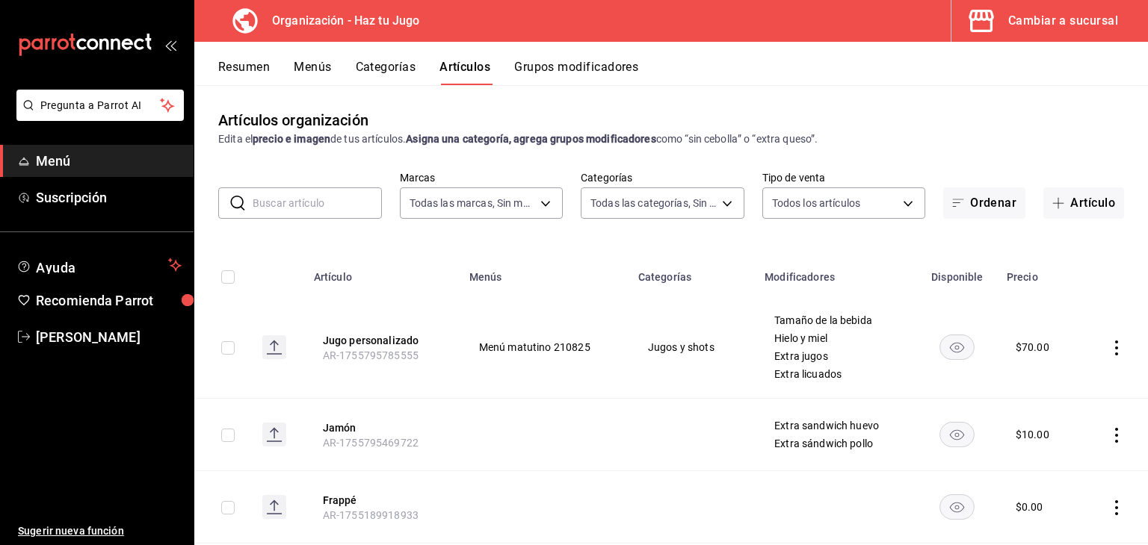
type input "001c27e4-319a-4f56-83db-293b53147510,9de9bbb4-71ba-4db7-8183-90a4bffa0c34,6fcf0…"
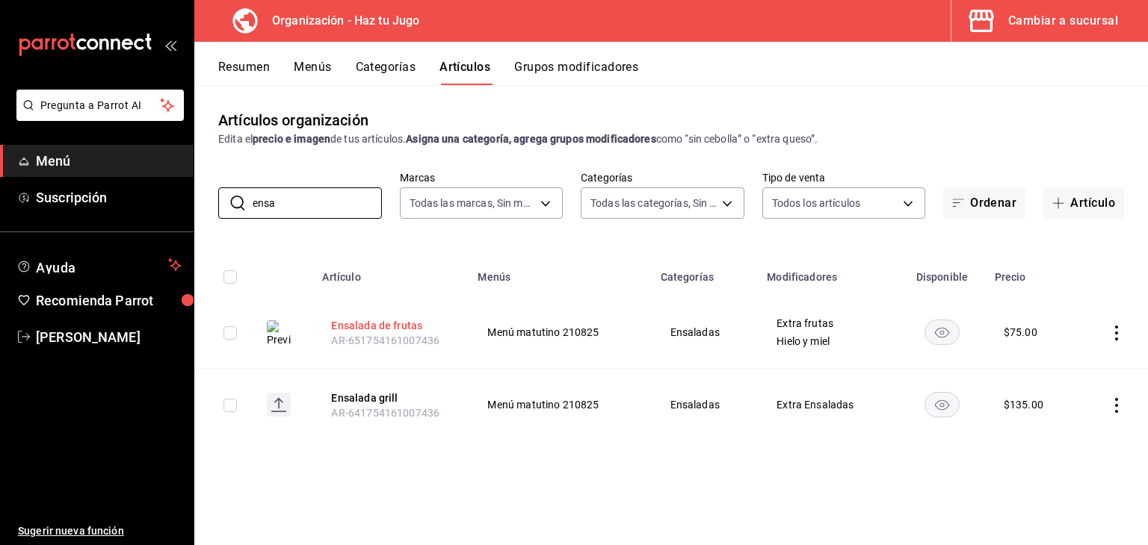
type input "ensa"
click at [418, 331] on button "Ensalada de frutas" at bounding box center [391, 325] width 120 height 15
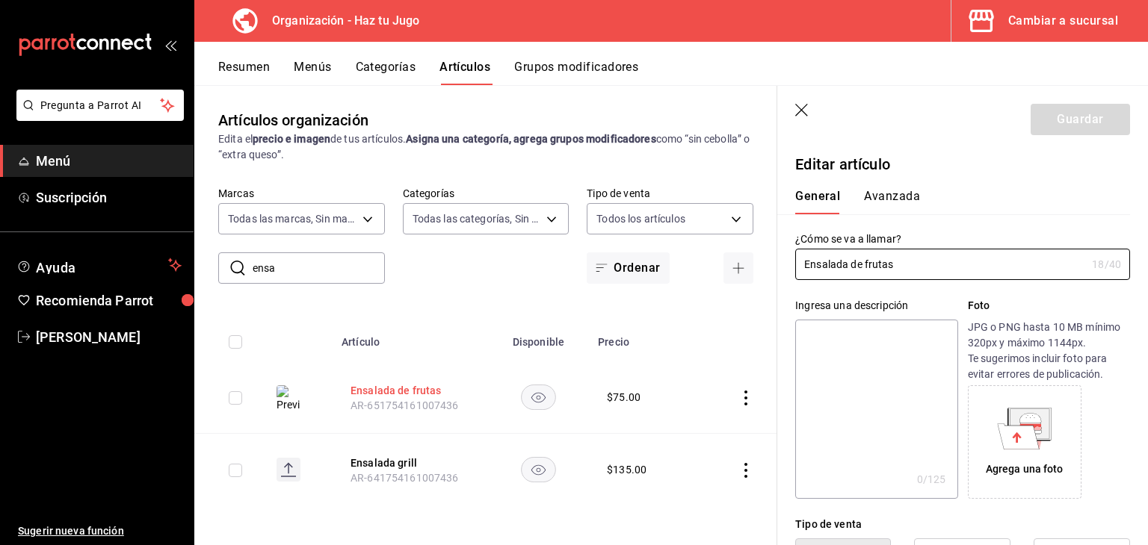
type input "$75.00"
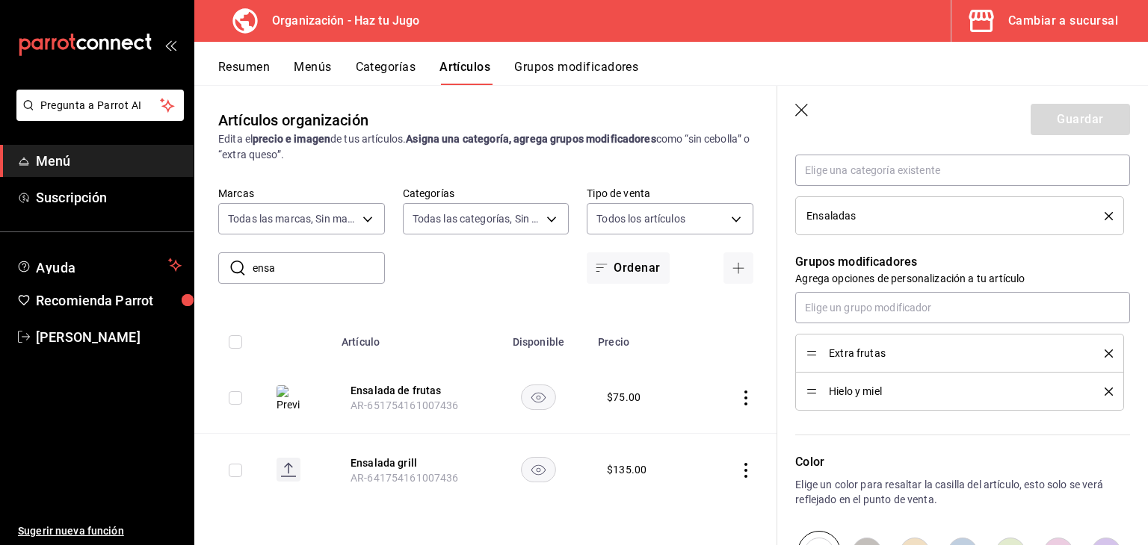
scroll to position [580, 0]
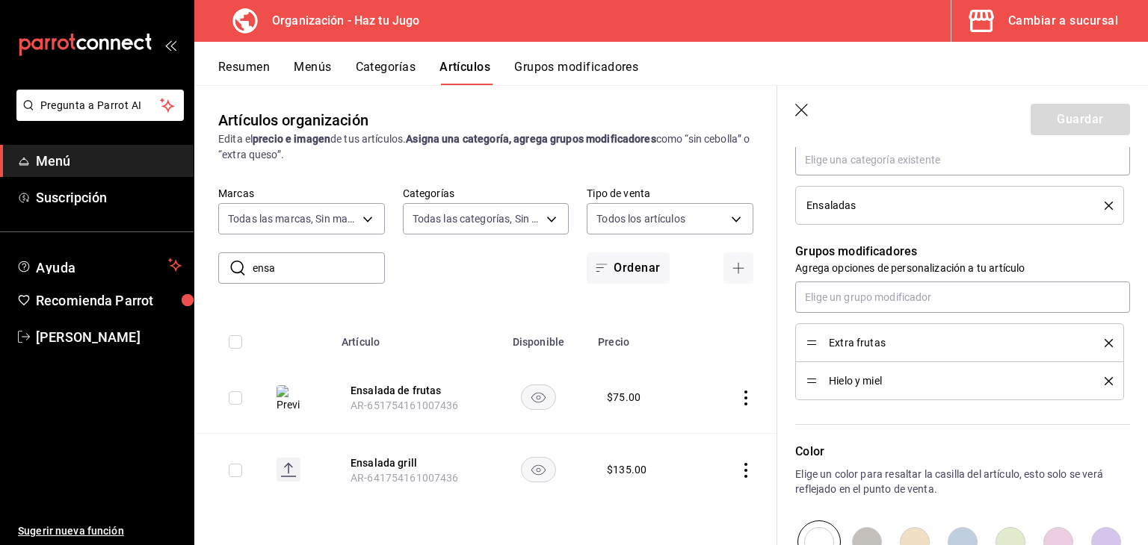
click at [1104, 380] on icon "delete" at bounding box center [1108, 381] width 8 height 8
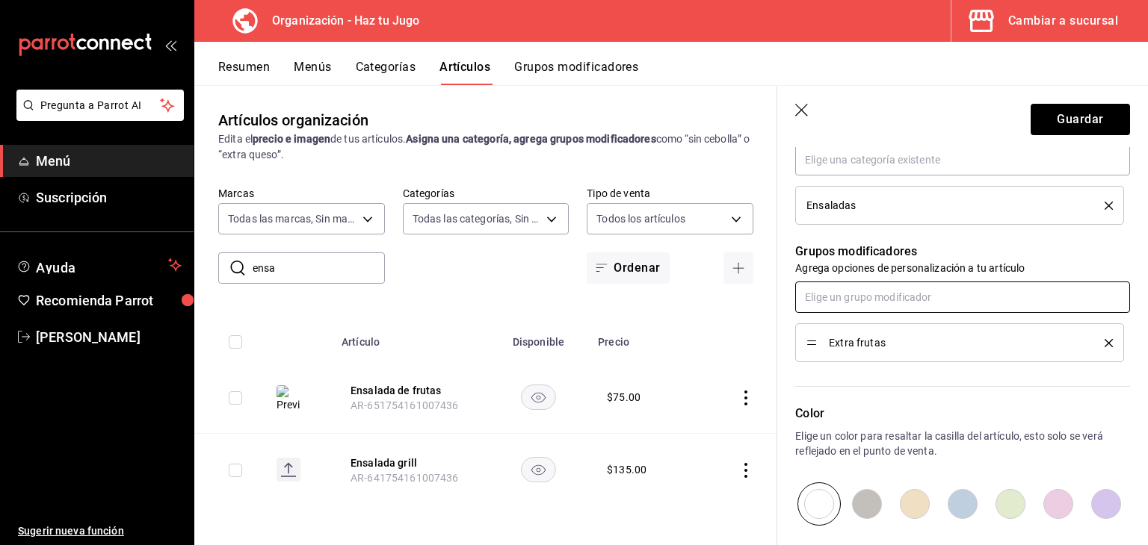
click at [934, 298] on input "text" at bounding box center [962, 297] width 335 height 31
type input "tama"
click at [884, 324] on div "Tamaño de la bebida" at bounding box center [856, 331] width 98 height 16
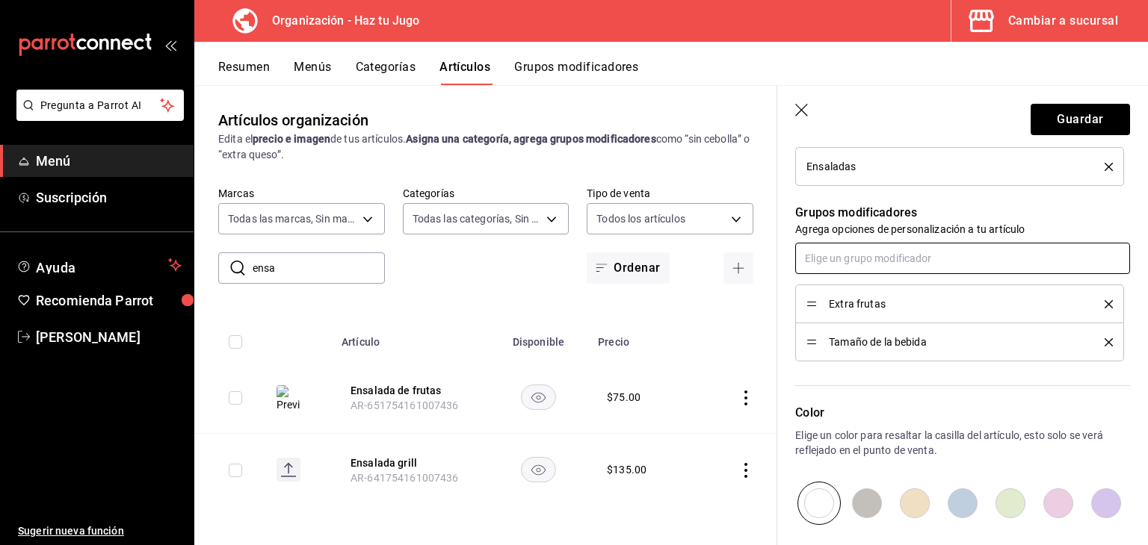
scroll to position [634, 0]
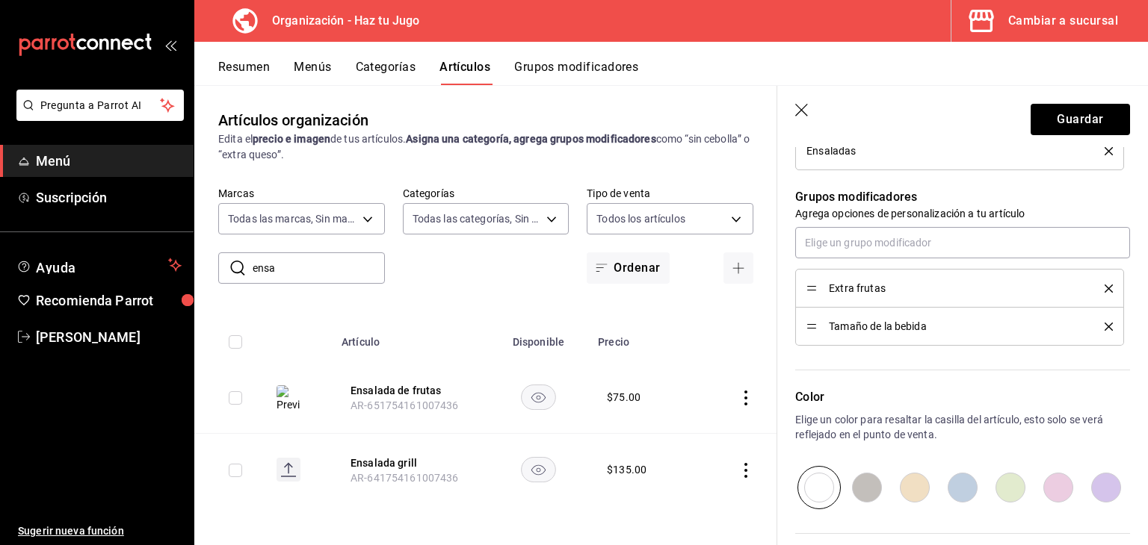
click at [882, 321] on span "Tamaño de la bebida" at bounding box center [955, 326] width 253 height 10
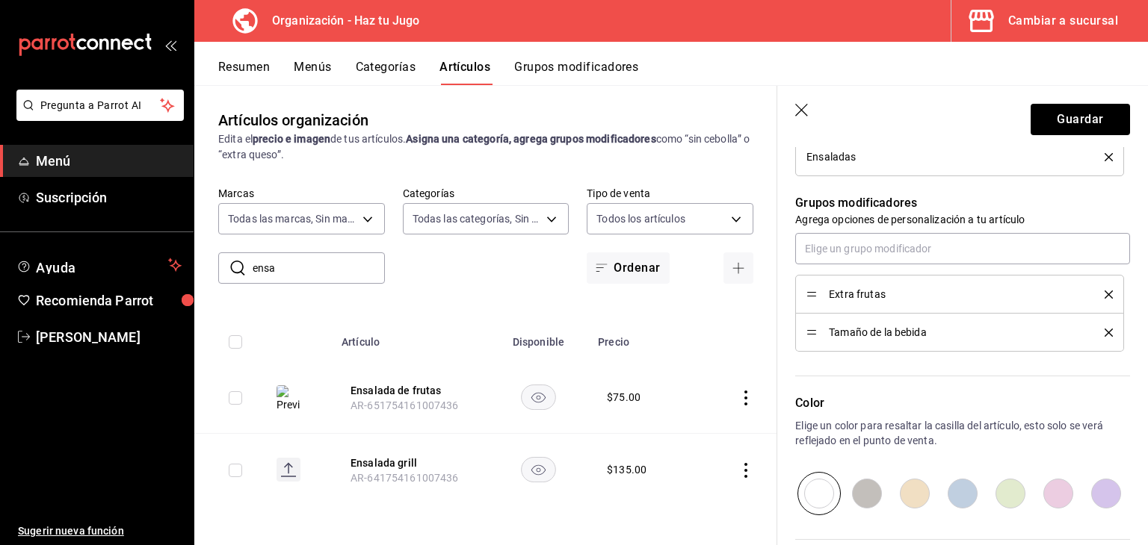
click at [1104, 329] on icon "delete" at bounding box center [1108, 333] width 8 height 8
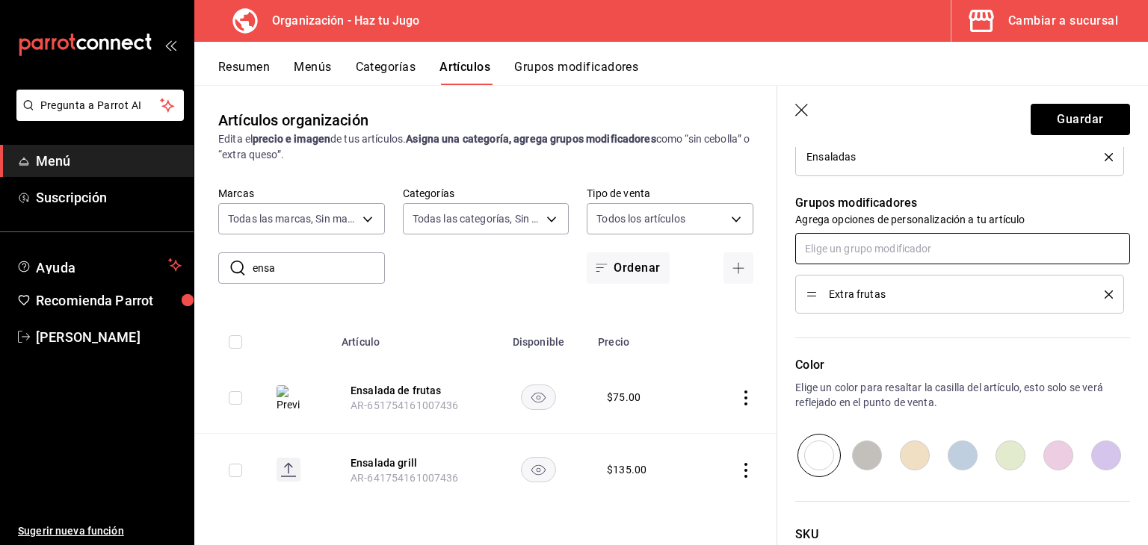
click at [961, 241] on input "text" at bounding box center [962, 248] width 335 height 31
type input "c"
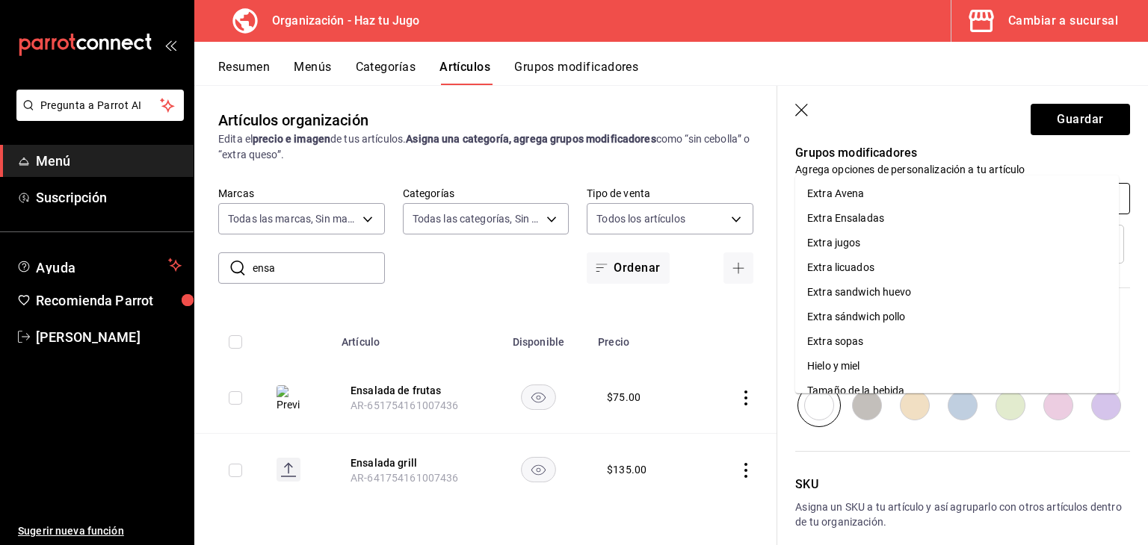
scroll to position [277, 0]
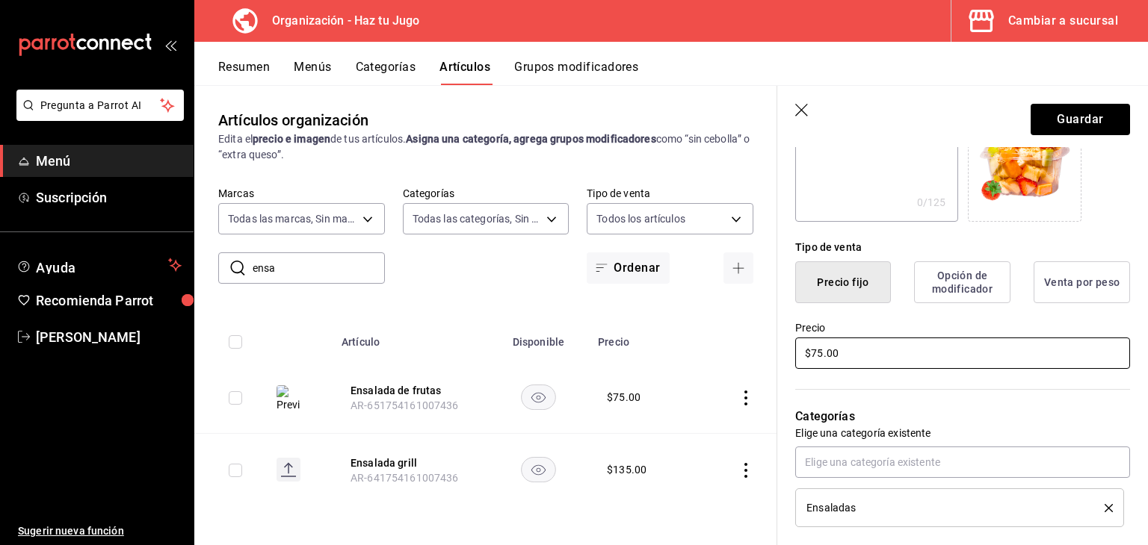
click at [929, 353] on input "$75.00" at bounding box center [962, 353] width 335 height 31
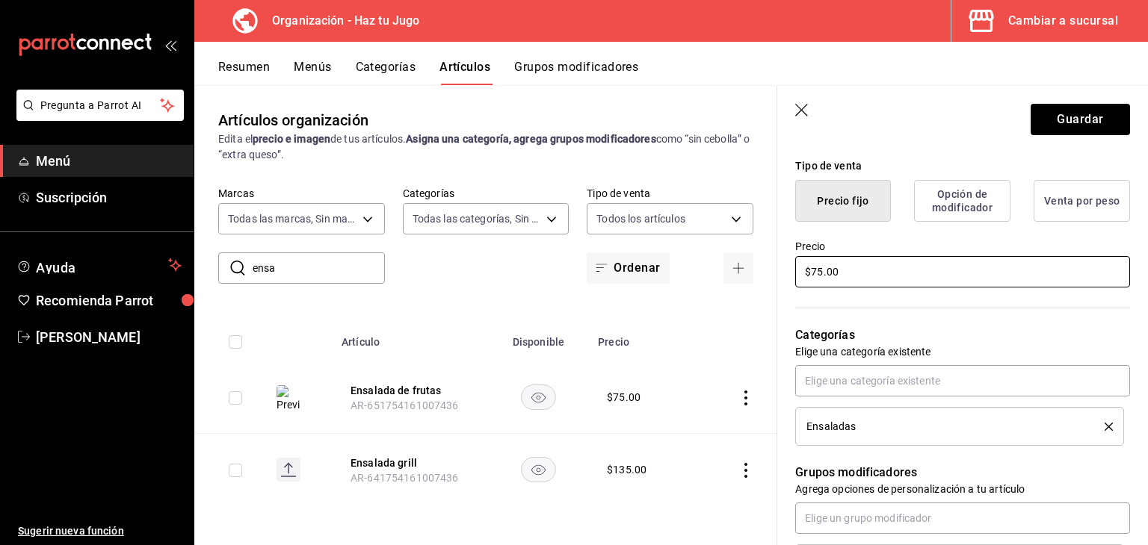
scroll to position [367, 0]
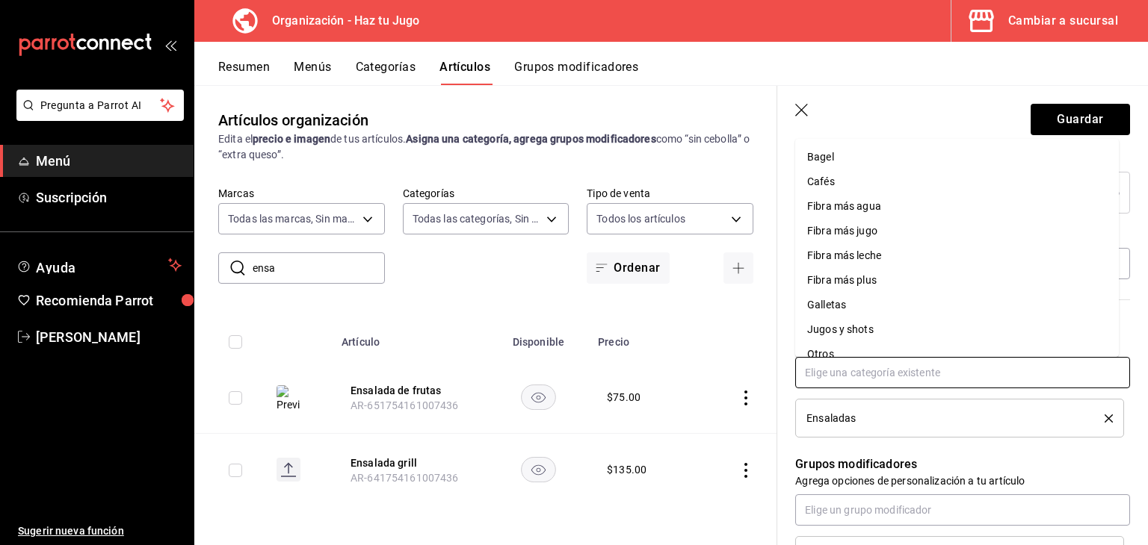
click at [923, 374] on input "text" at bounding box center [962, 372] width 335 height 31
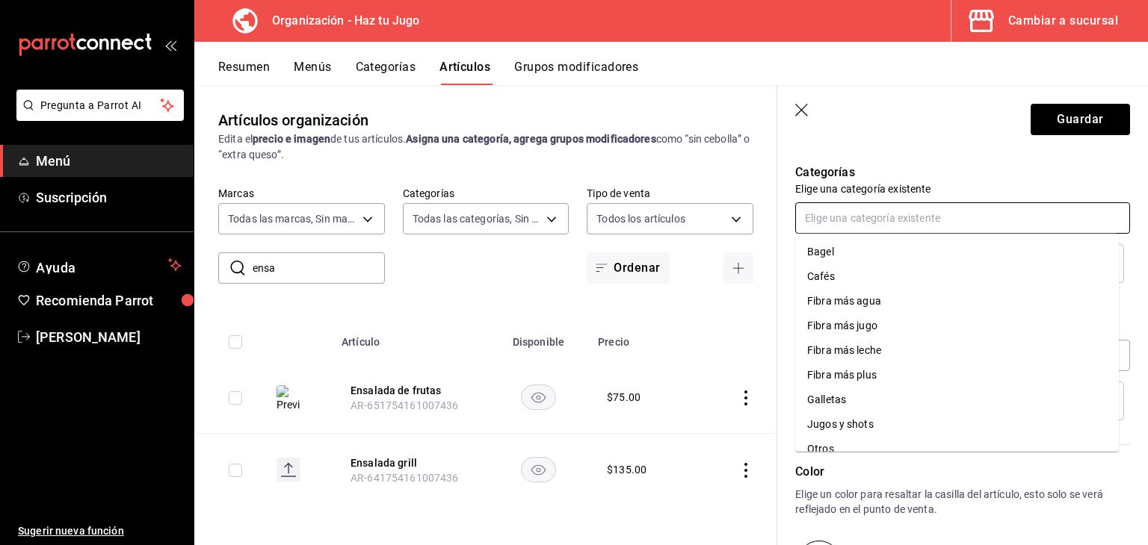
scroll to position [523, 0]
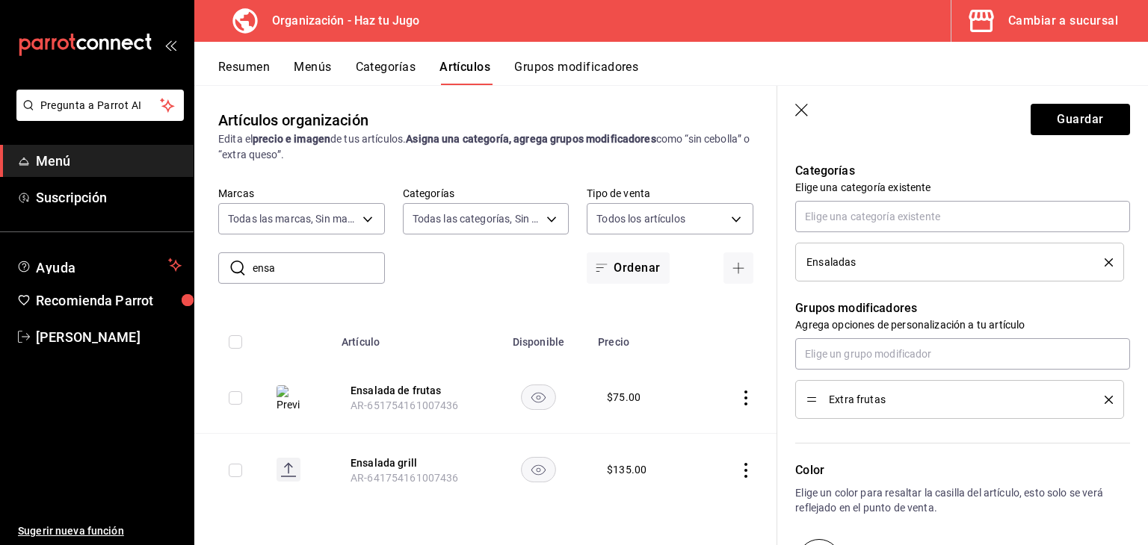
click at [1091, 172] on p "Categorías" at bounding box center [962, 171] width 335 height 18
click at [912, 359] on input "text" at bounding box center [962, 353] width 335 height 31
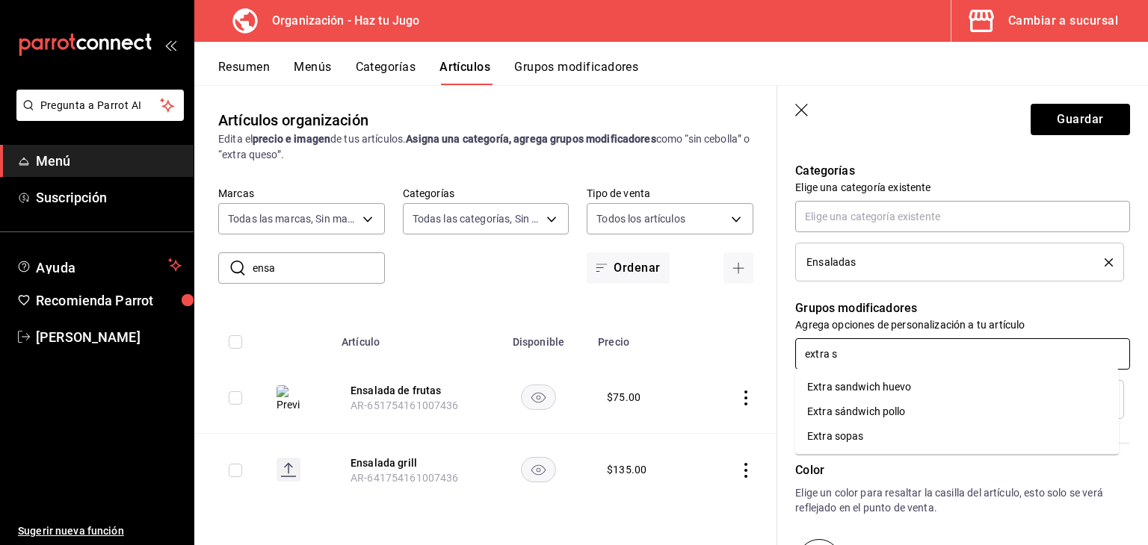
type input "extra so"
click at [866, 389] on li "Extra sopas" at bounding box center [957, 387] width 324 height 25
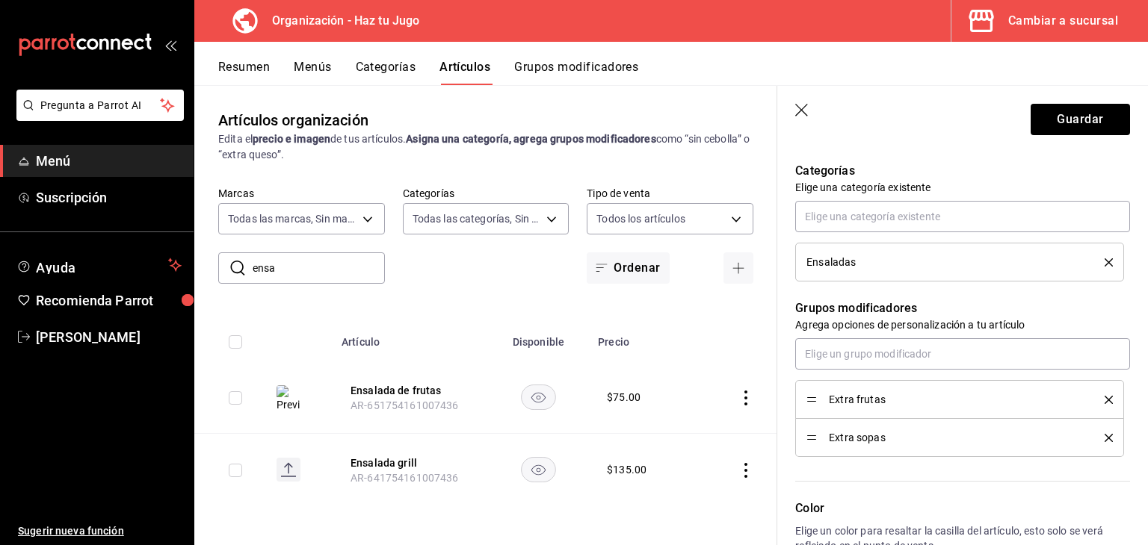
click at [864, 438] on span "Extra sopas" at bounding box center [955, 438] width 253 height 10
click at [1098, 441] on div "Extra sopas" at bounding box center [959, 438] width 306 height 16
click at [1104, 435] on icon "delete" at bounding box center [1108, 438] width 8 height 8
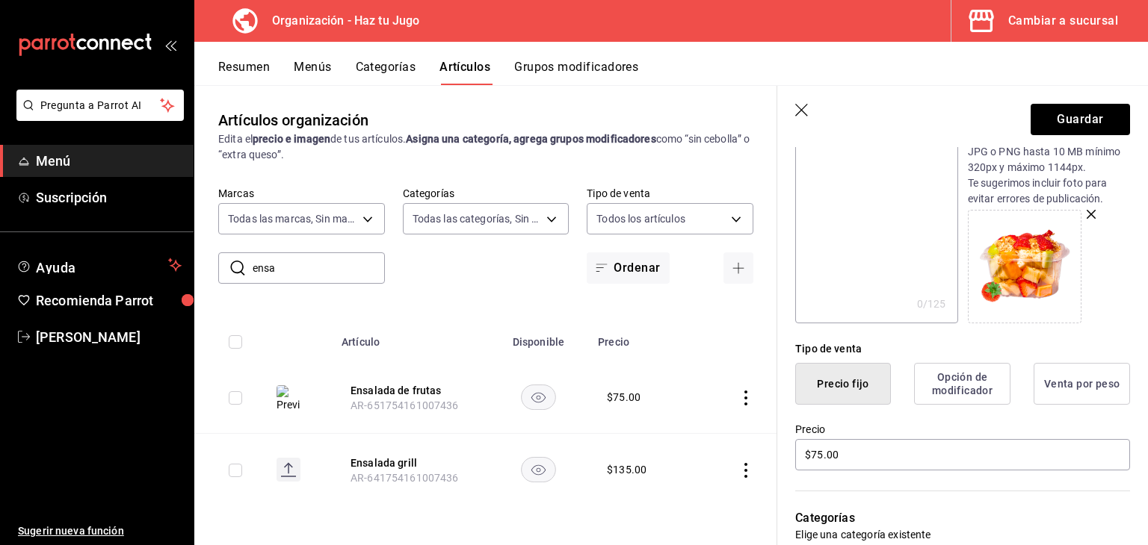
scroll to position [0, 0]
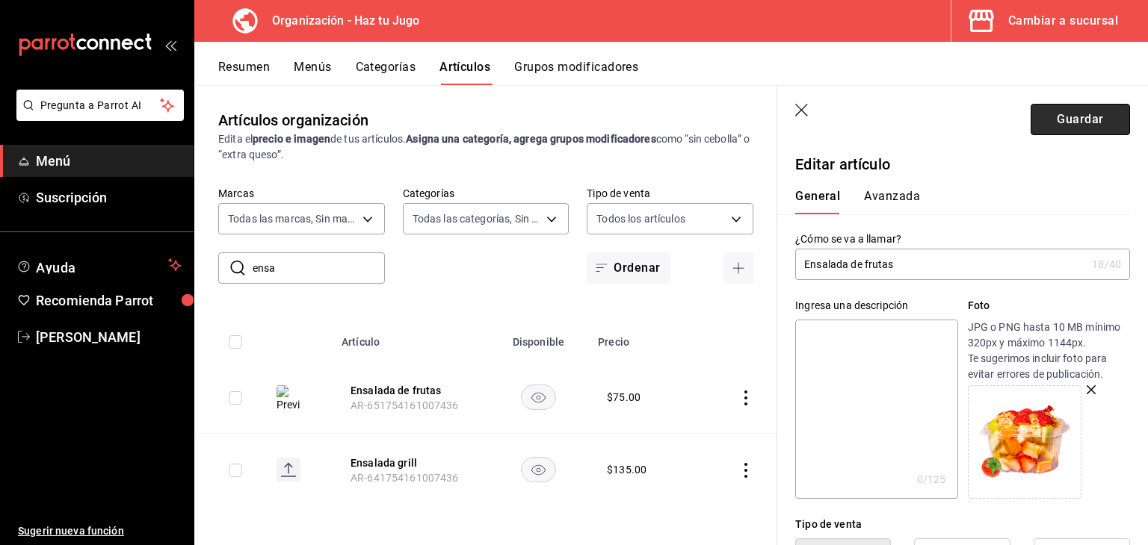
click at [1065, 120] on button "Guardar" at bounding box center [1079, 119] width 99 height 31
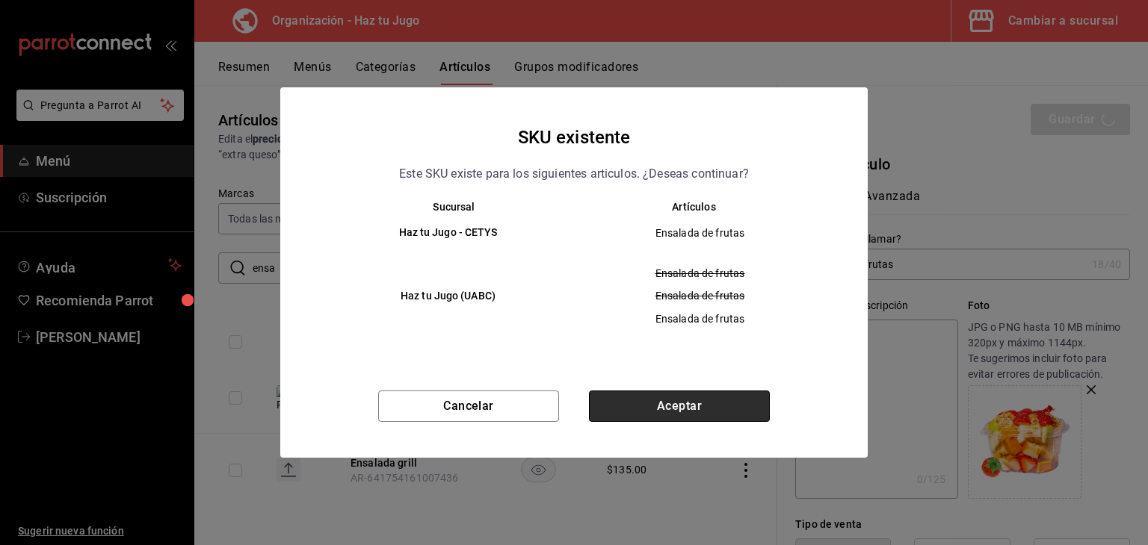
click at [669, 408] on button "Aceptar" at bounding box center [679, 406] width 181 height 31
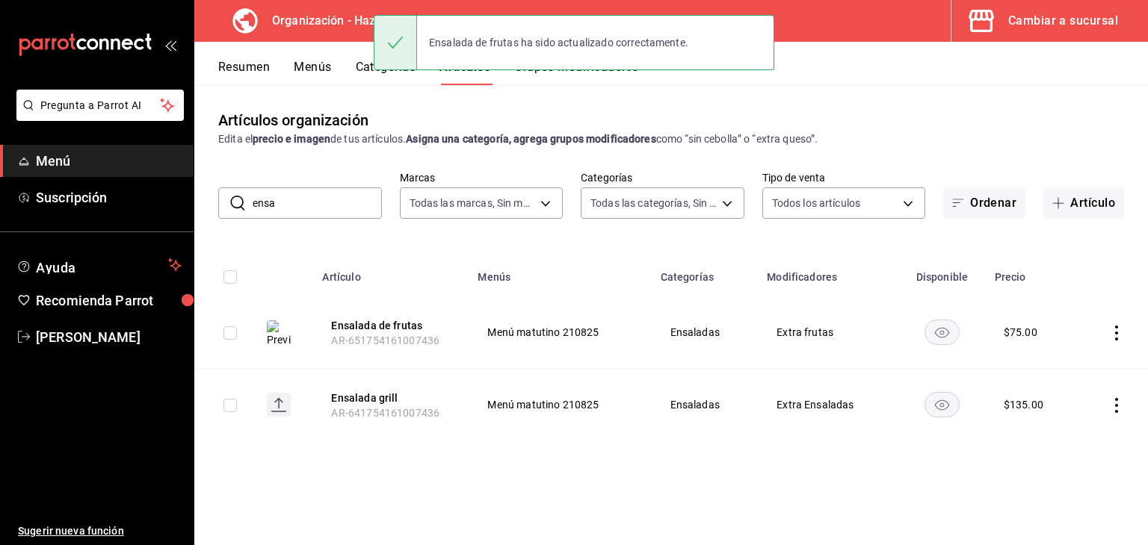
click at [590, 72] on div "Ensalada de frutas ha sido actualizado correctamente." at bounding box center [574, 42] width 400 height 64
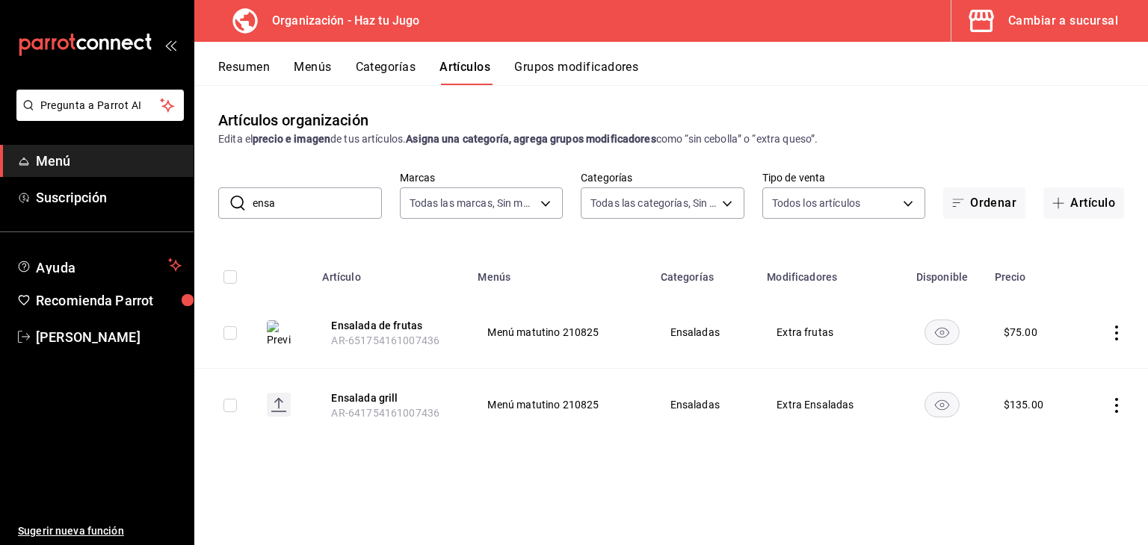
click at [596, 77] on button "Grupos modificadores" at bounding box center [576, 72] width 124 height 25
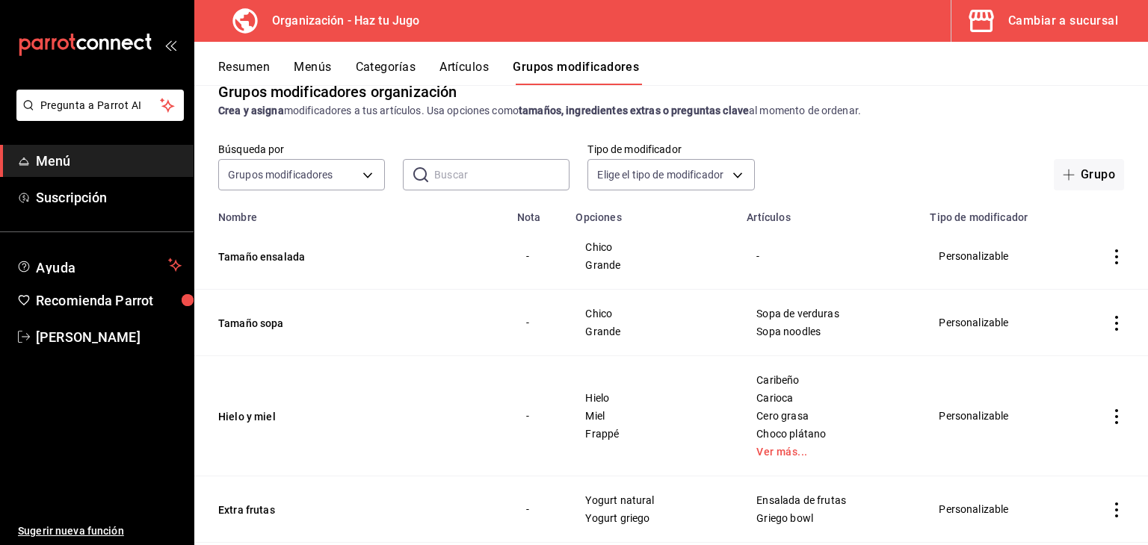
scroll to position [60, 0]
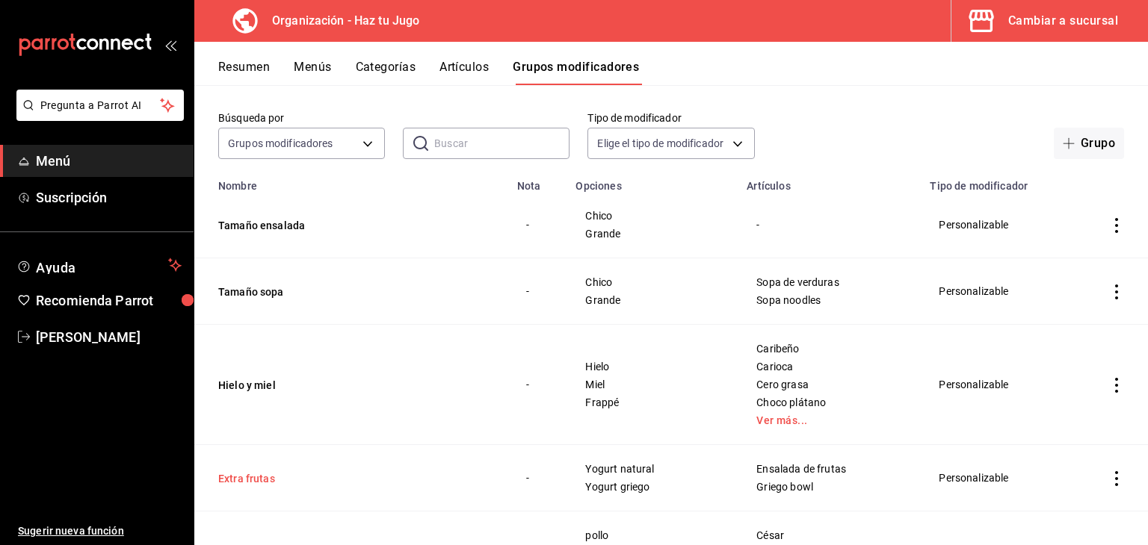
click at [241, 477] on button "Extra frutas" at bounding box center [307, 478] width 179 height 15
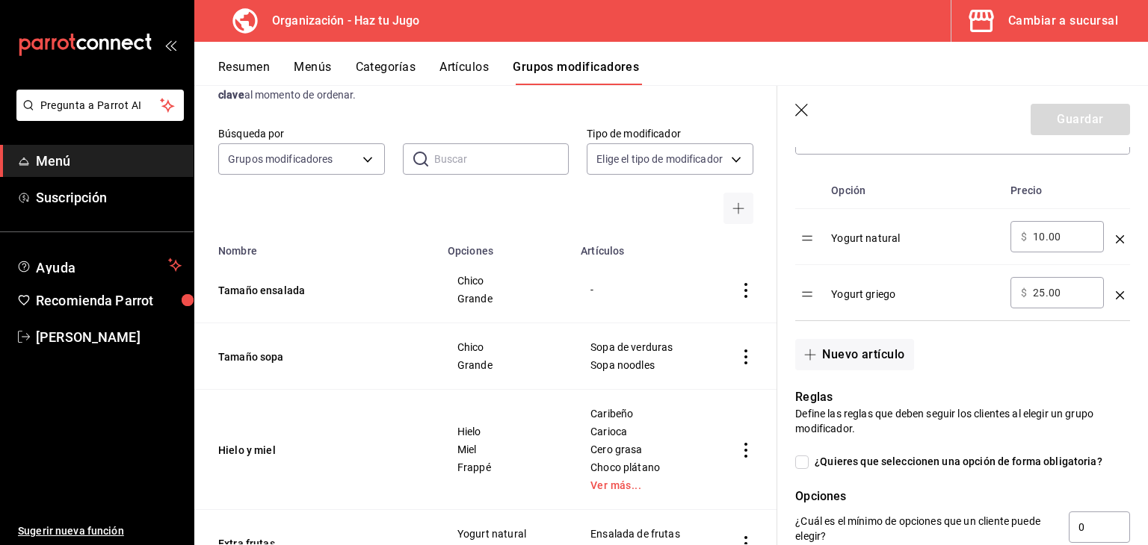
scroll to position [468, 0]
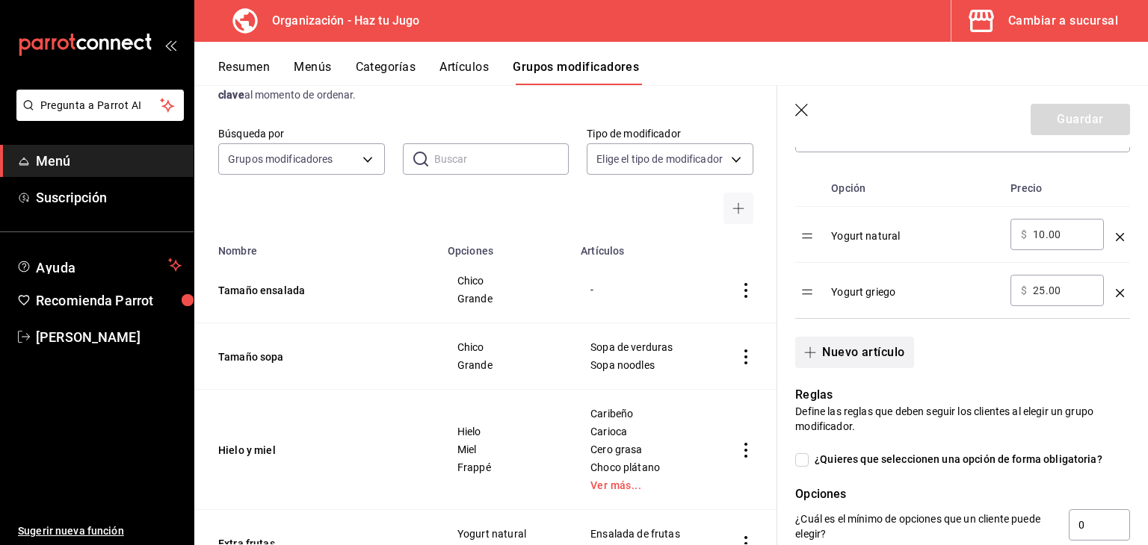
click at [846, 352] on button "Nuevo artículo" at bounding box center [854, 352] width 118 height 31
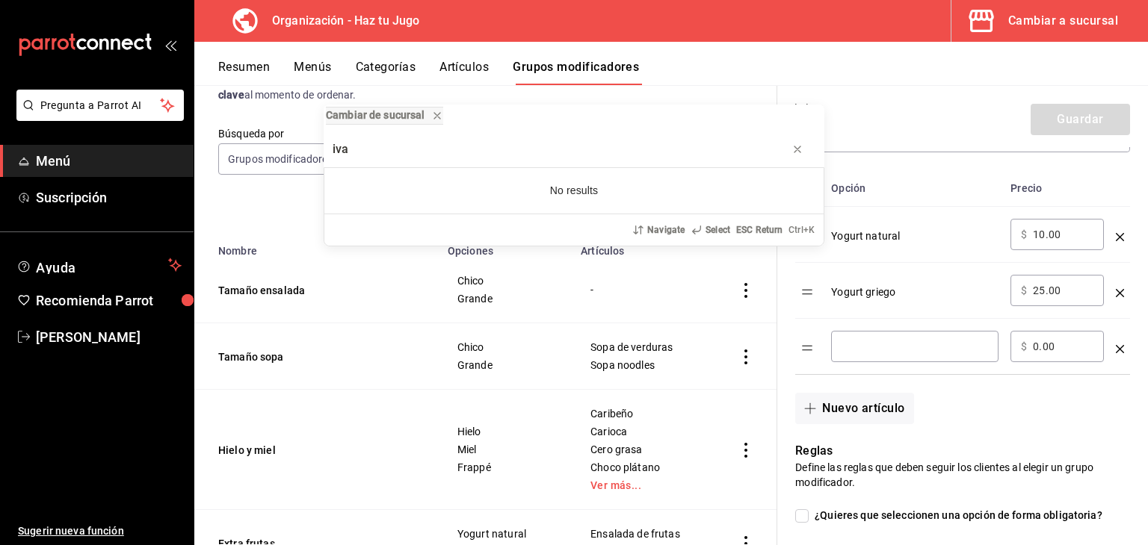
type input "iva"
click at [875, 355] on div "Cambiar de sucursal iva No results Navigate Select ESC Return Ctrl+ K" at bounding box center [574, 272] width 1148 height 545
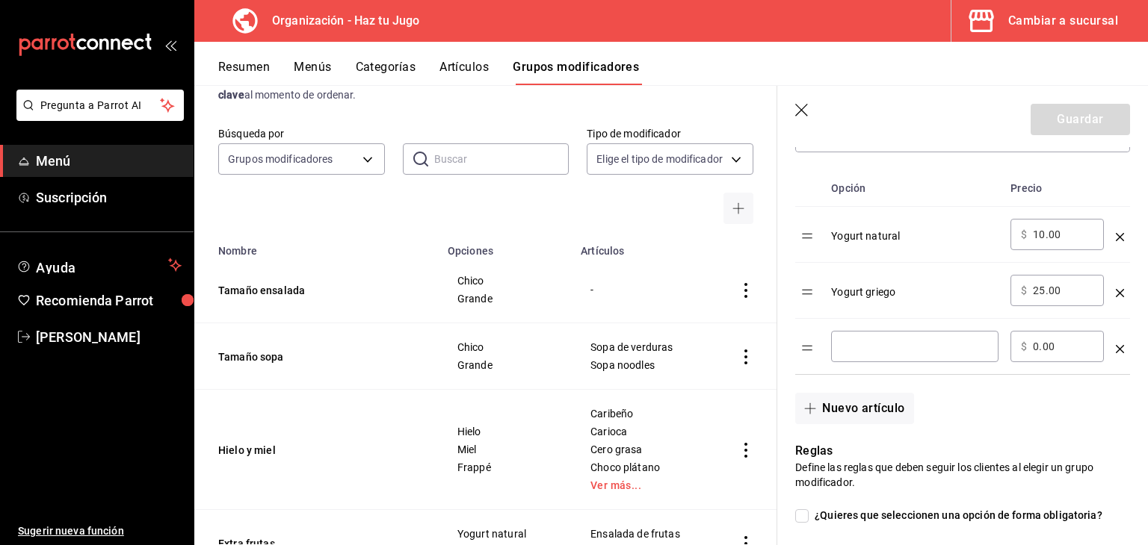
click at [861, 356] on div "​" at bounding box center [914, 346] width 167 height 31
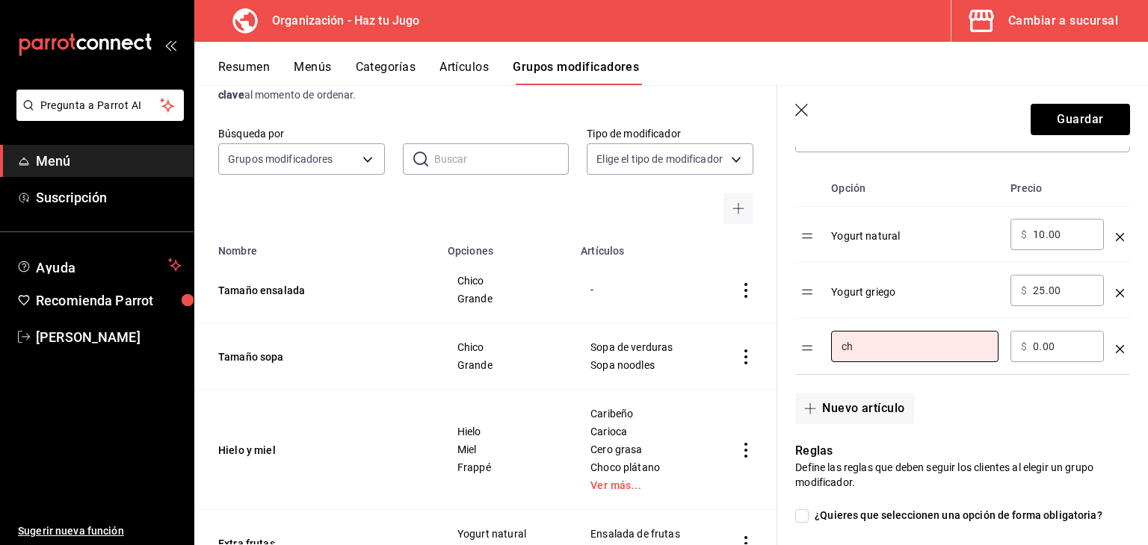
type input "c"
type input "Chica"
click at [814, 405] on icon "button" at bounding box center [810, 409] width 12 height 12
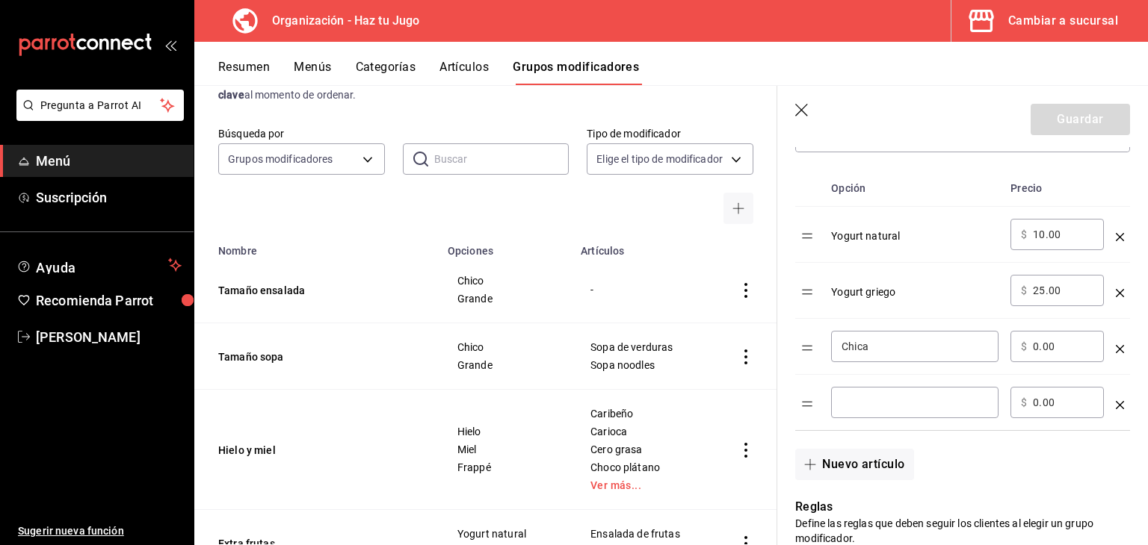
click at [864, 399] on input "optionsTable" at bounding box center [914, 402] width 146 height 15
type input "Grande"
drag, startPoint x: 1066, startPoint y: 395, endPoint x: 982, endPoint y: 403, distance: 84.8
click at [982, 403] on tr "Grande ​ ​ $ 0.00 ​" at bounding box center [962, 403] width 335 height 56
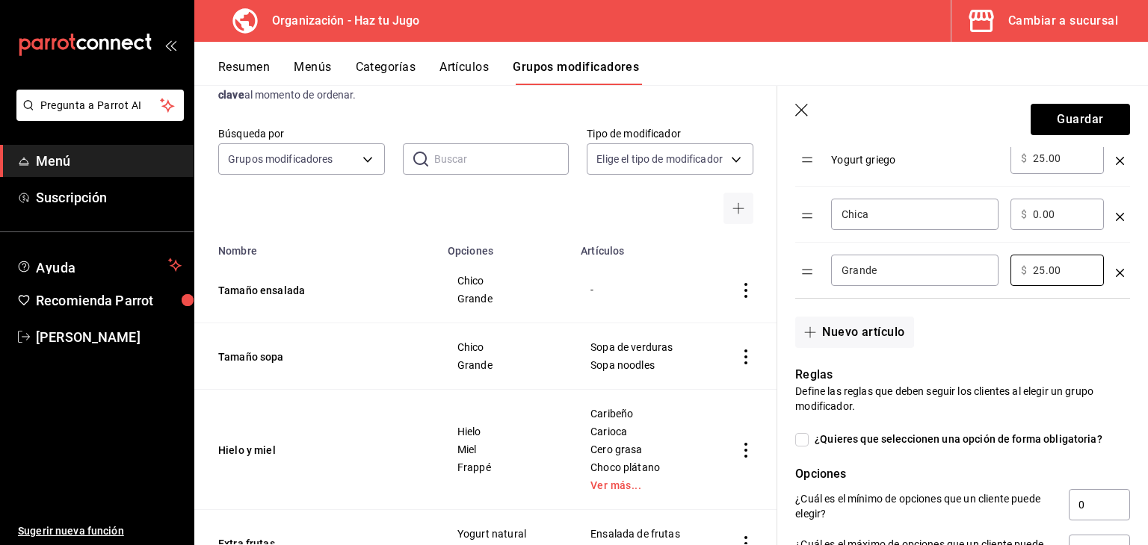
scroll to position [311, 0]
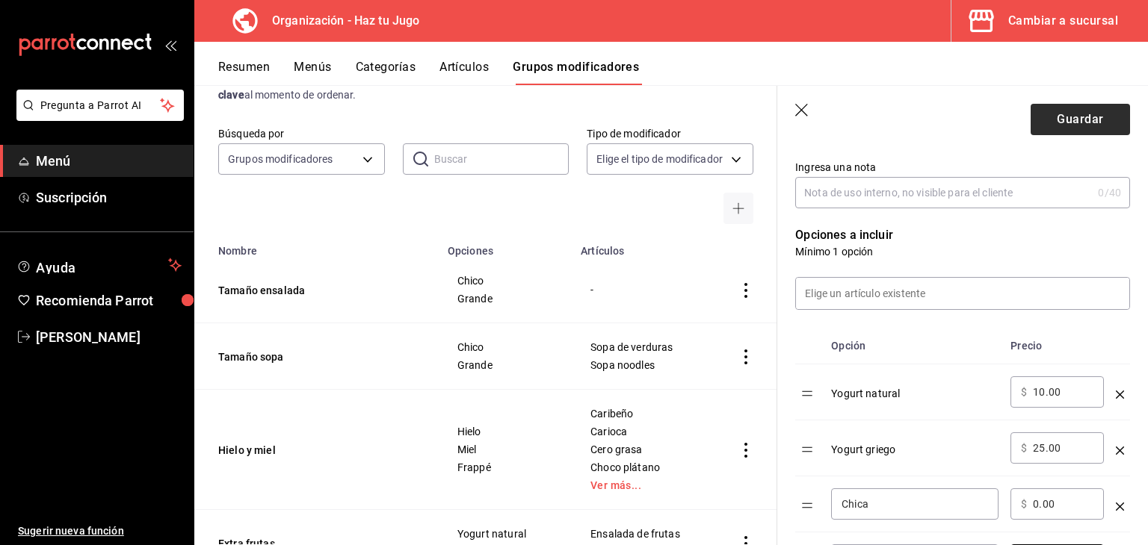
type input "25.00"
click at [1081, 114] on button "Guardar" at bounding box center [1079, 119] width 99 height 31
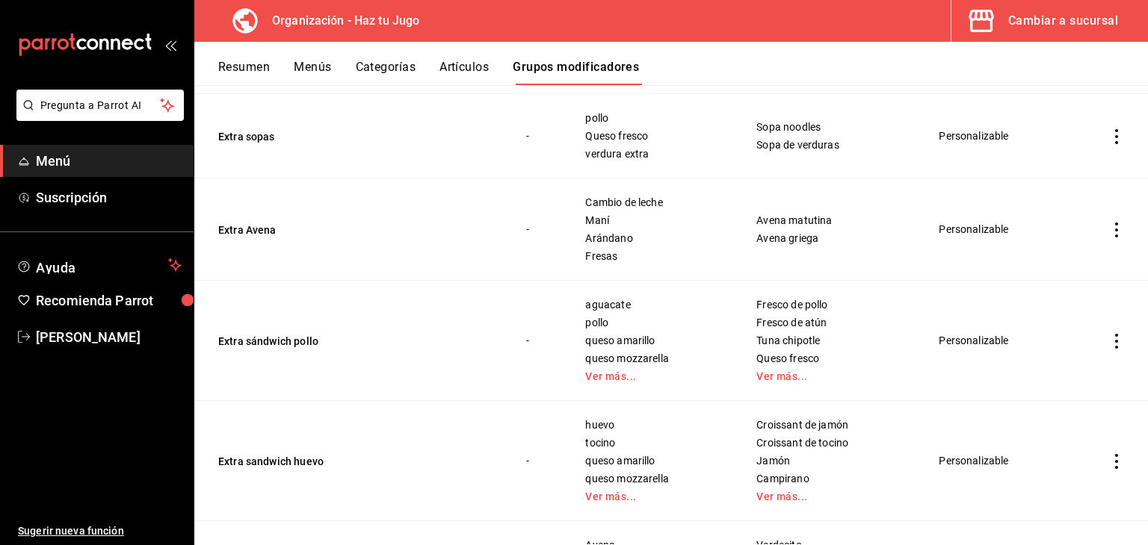
scroll to position [677, 0]
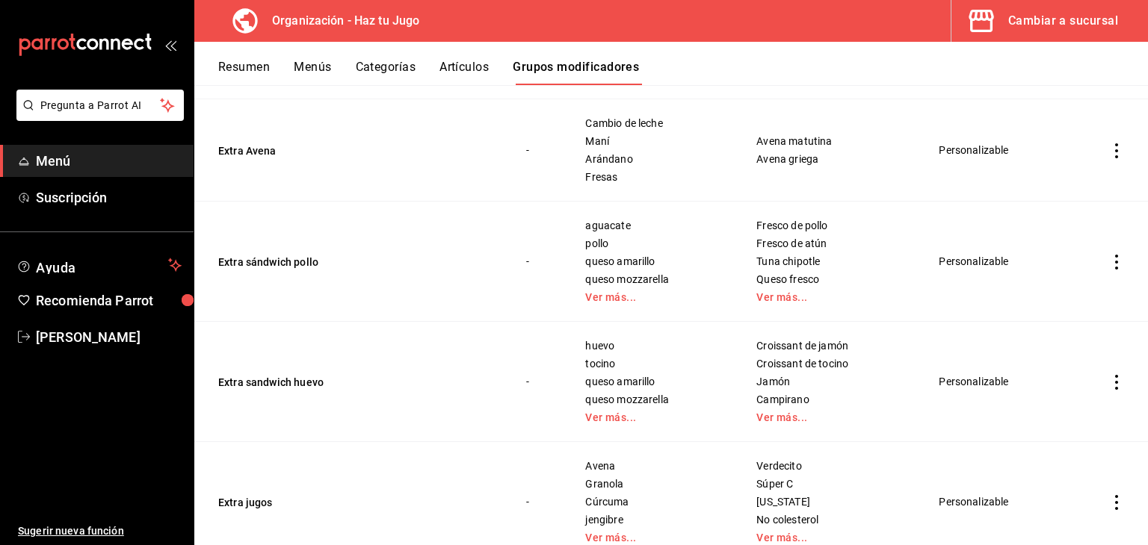
click at [1007, 16] on button "Cambiar a sucursal" at bounding box center [1043, 21] width 185 height 42
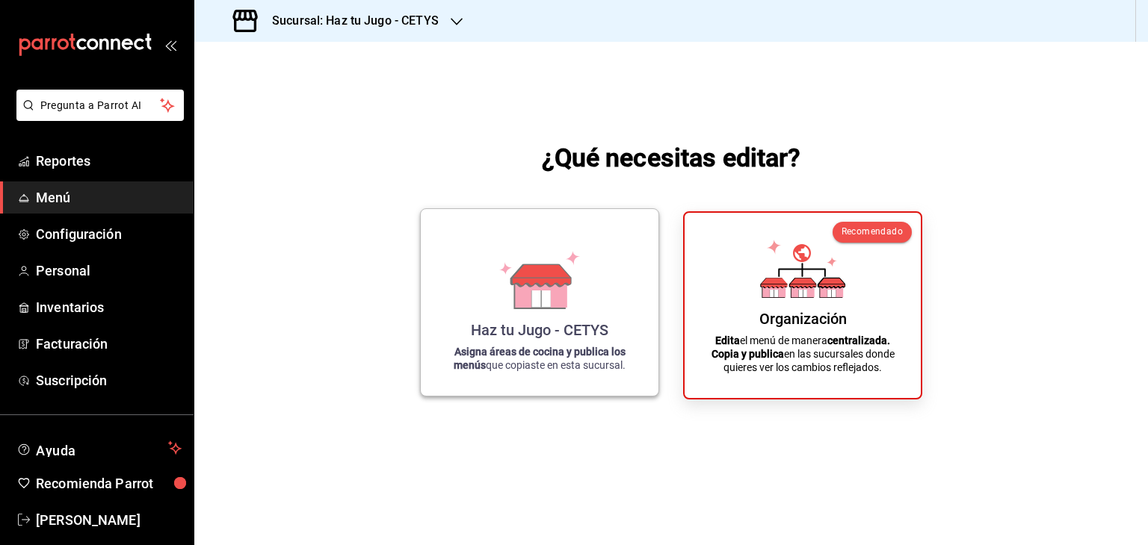
click at [568, 317] on div "Haz tu Jugo - CETYS Asigna áreas de cocina y publica los menús que copiaste en …" at bounding box center [540, 302] width 202 height 163
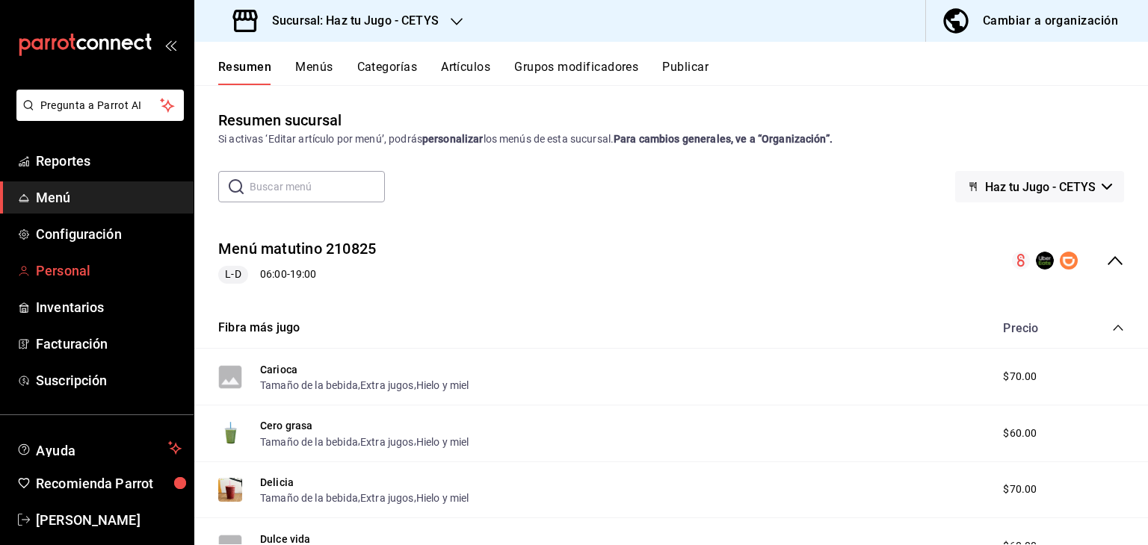
click at [79, 270] on span "Personal" at bounding box center [109, 271] width 146 height 20
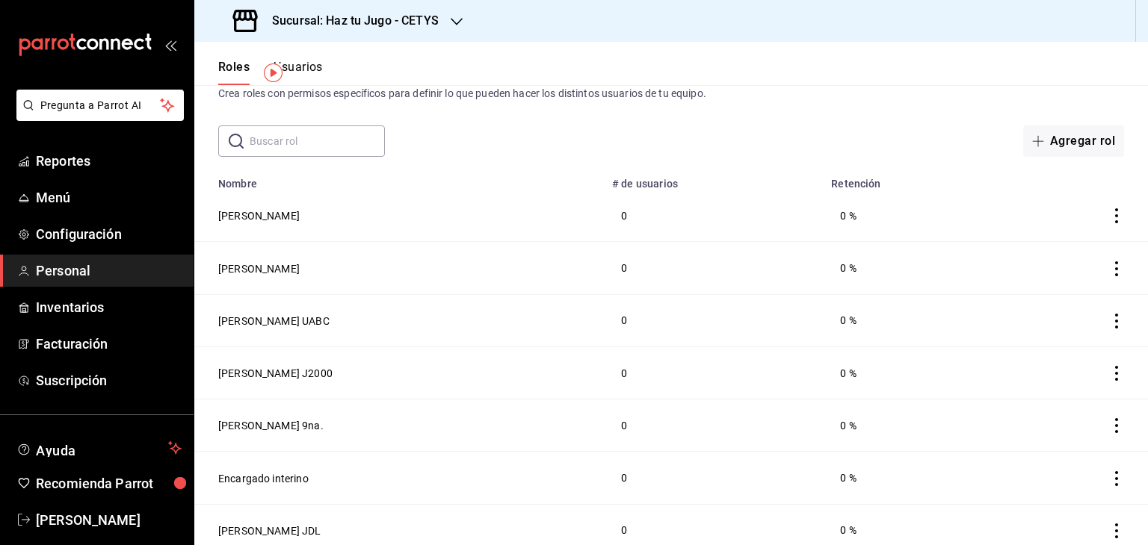
scroll to position [47, 0]
click at [300, 213] on button "Lesly Guadalupe Pérez Ruiz" at bounding box center [258, 214] width 81 height 15
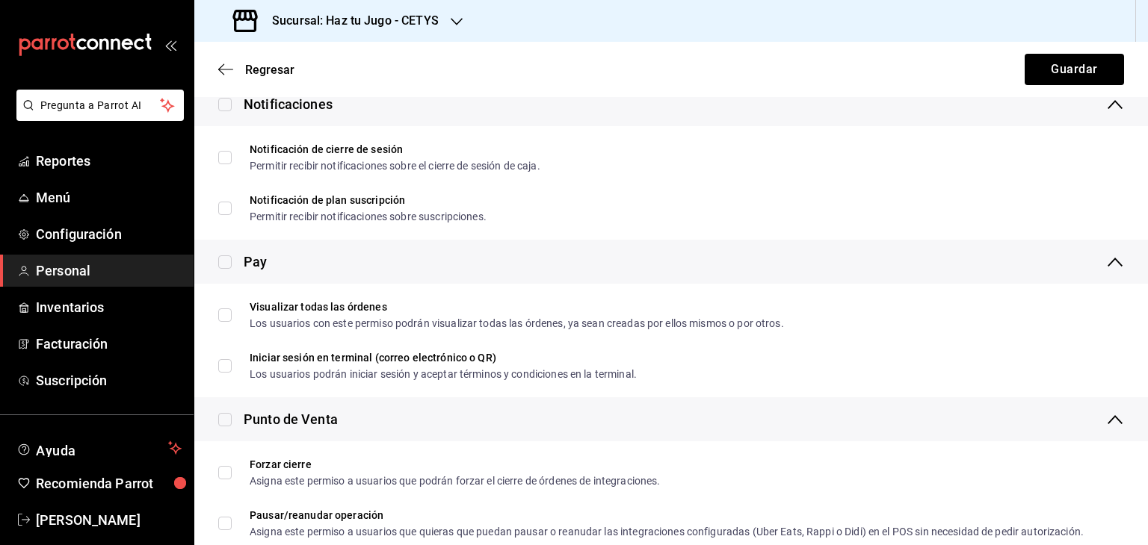
scroll to position [1446, 0]
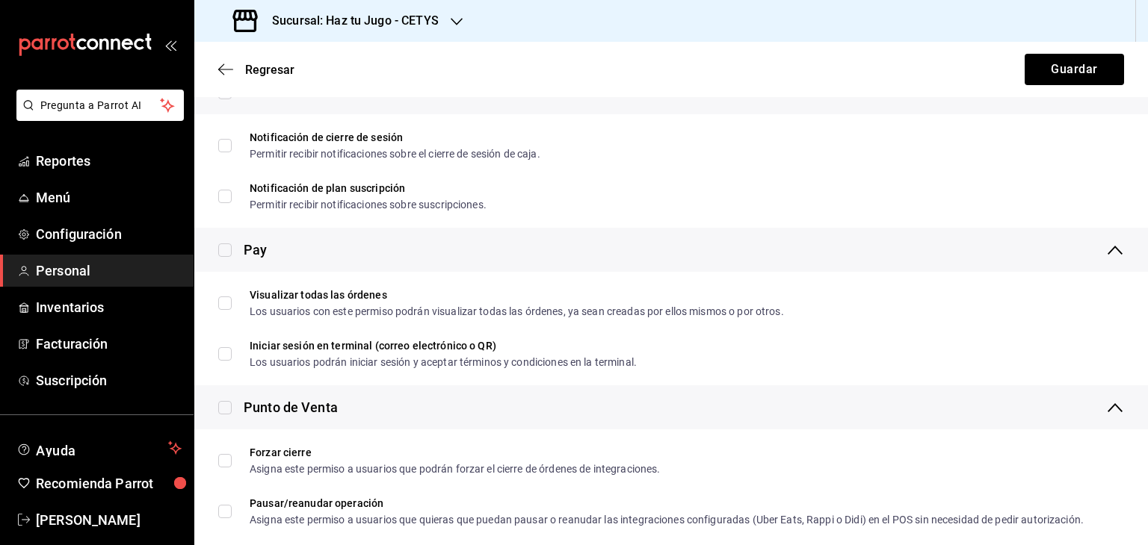
click at [226, 249] on input "checkbox" at bounding box center [224, 250] width 13 height 13
checkbox input "true"
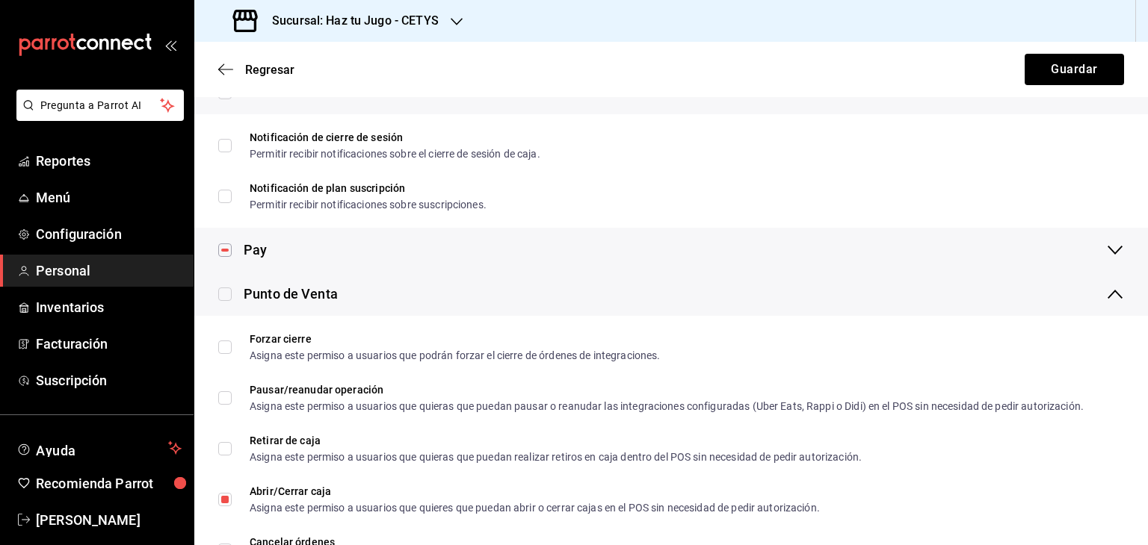
click at [227, 282] on div "Punto de Venta" at bounding box center [670, 294] width 953 height 44
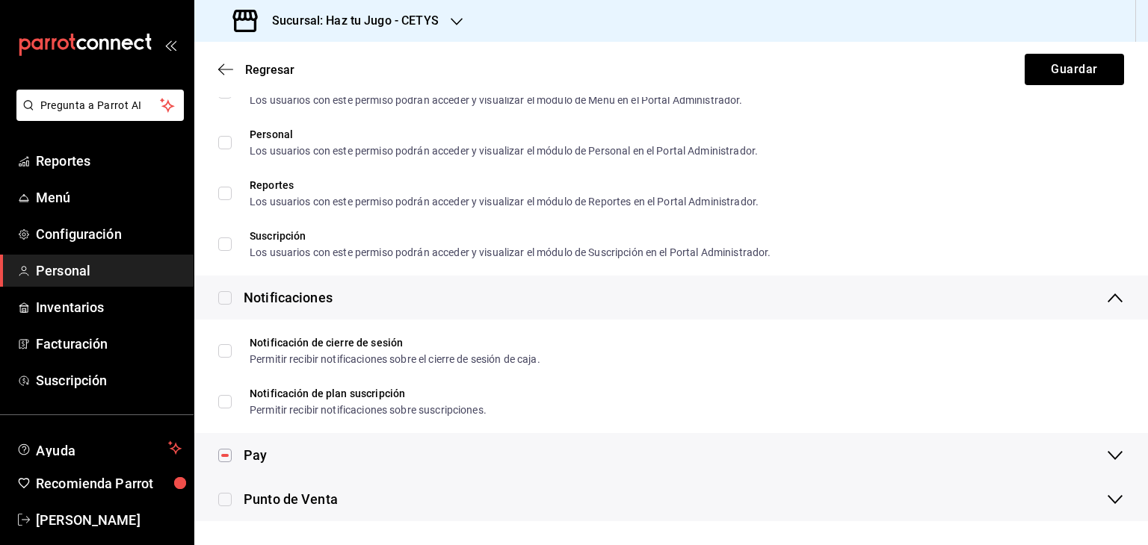
scroll to position [1240, 0]
click at [222, 500] on input "checkbox" at bounding box center [224, 500] width 13 height 13
checkbox input "true"
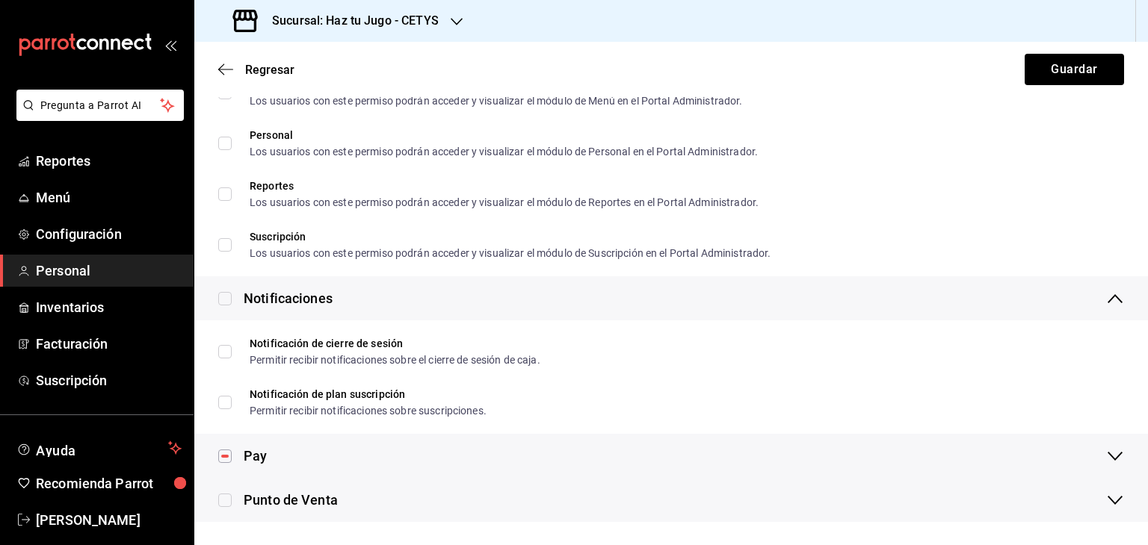
checkbox input "true"
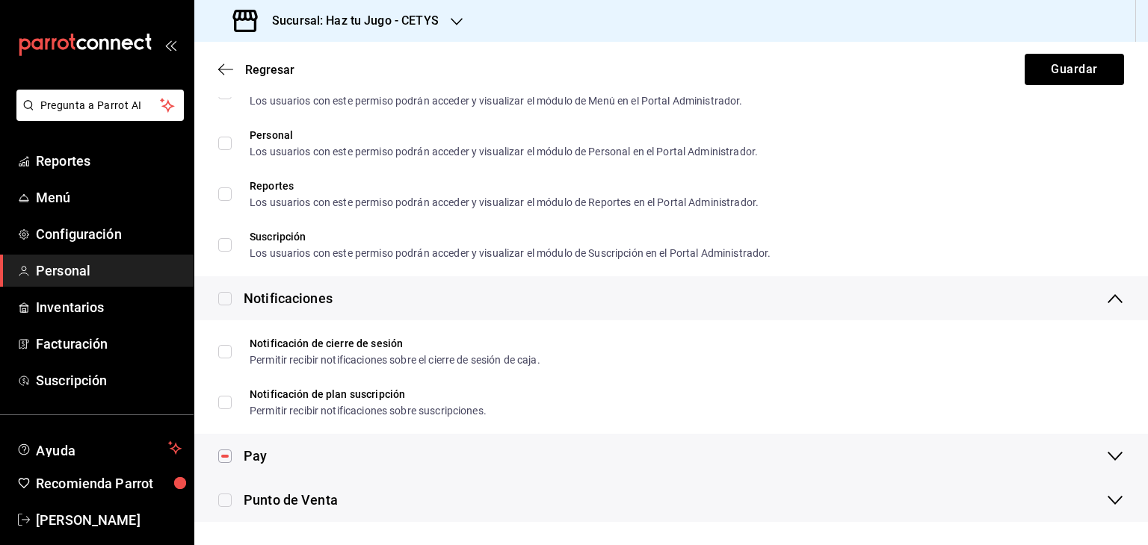
checkbox input "true"
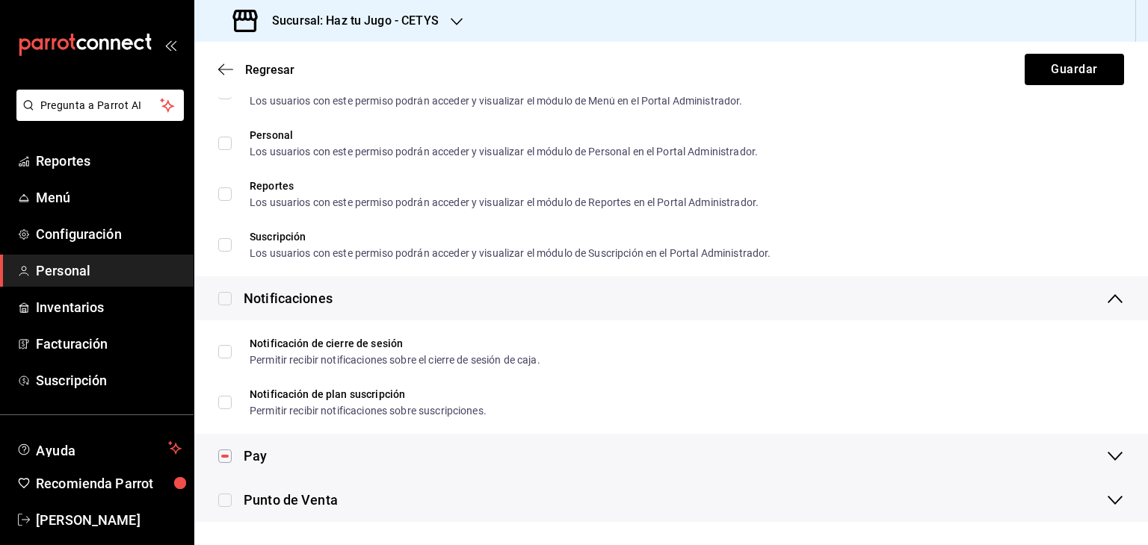
checkbox input "true"
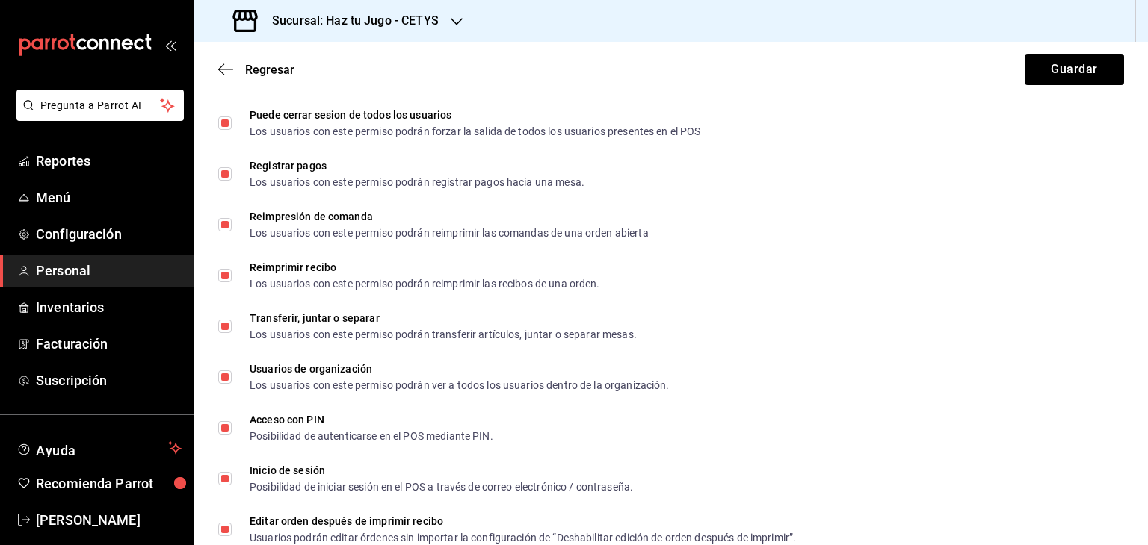
scroll to position [2543, 0]
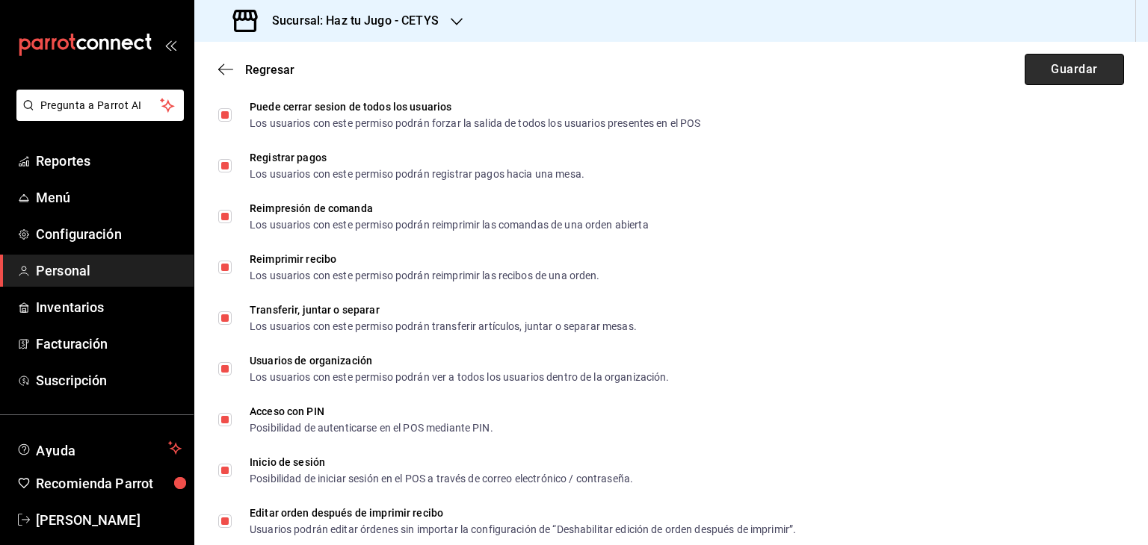
click at [1056, 64] on button "Guardar" at bounding box center [1073, 69] width 99 height 31
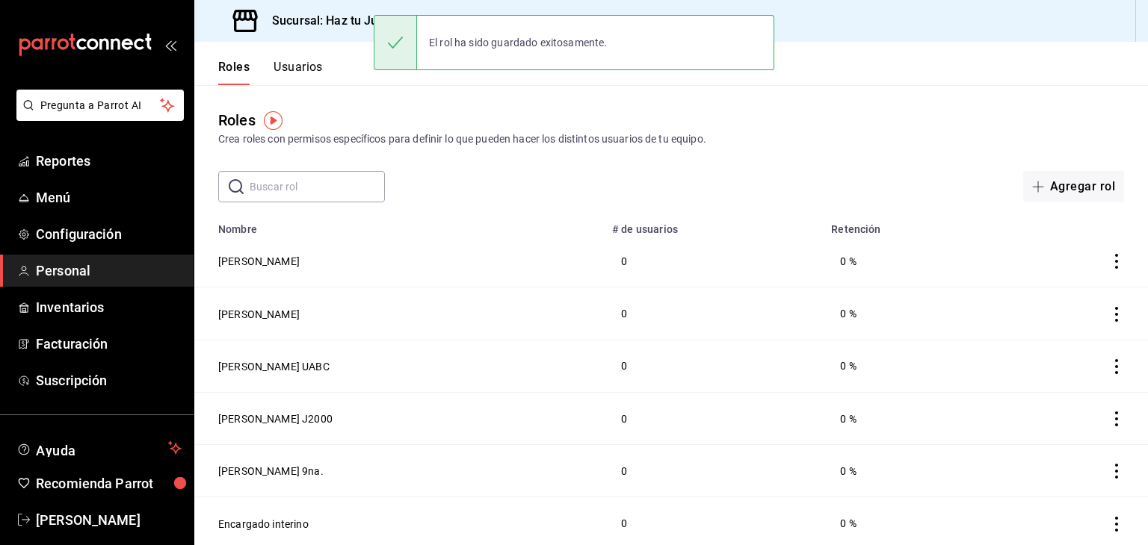
click at [306, 188] on input "text" at bounding box center [317, 187] width 135 height 30
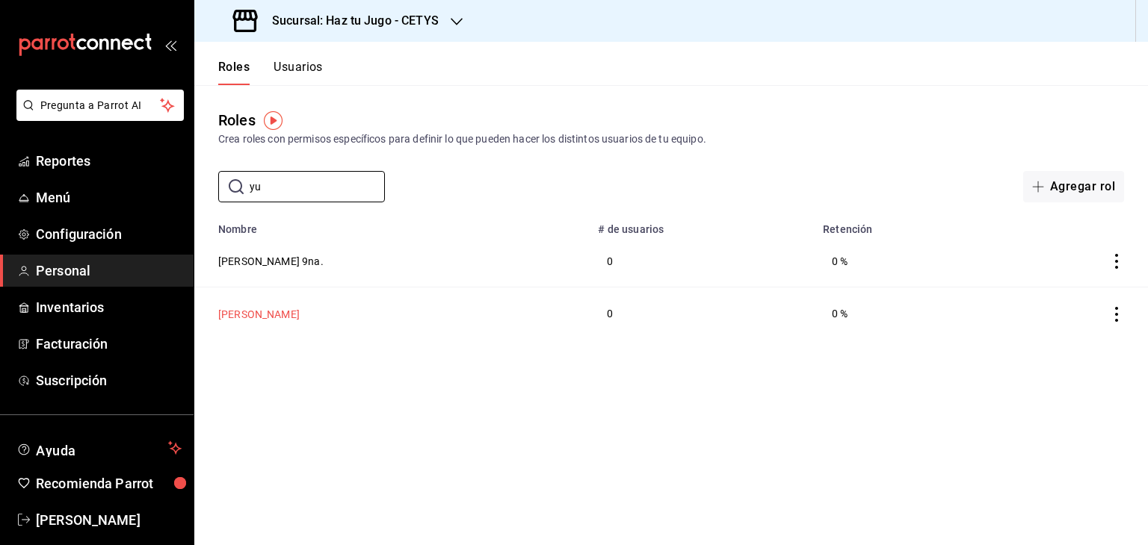
type input "yu"
click at [272, 312] on button "Yuditza Aguayo" at bounding box center [258, 314] width 81 height 15
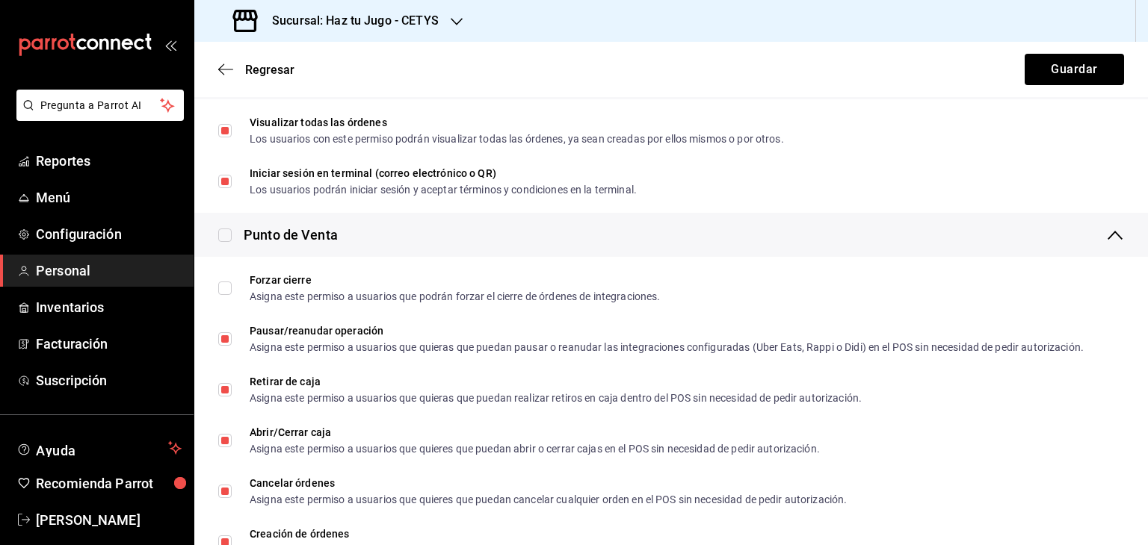
scroll to position [1615, 0]
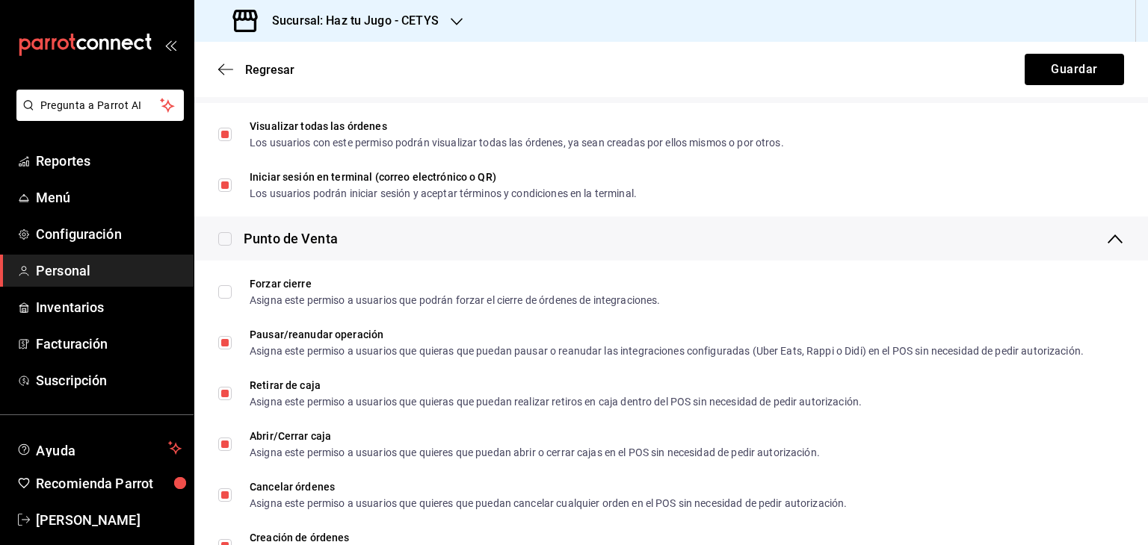
click at [229, 81] on div "Regresar Guardar" at bounding box center [670, 69] width 953 height 55
click at [230, 79] on div "Regresar Guardar" at bounding box center [670, 69] width 953 height 55
click at [261, 72] on span "Regresar" at bounding box center [269, 70] width 49 height 14
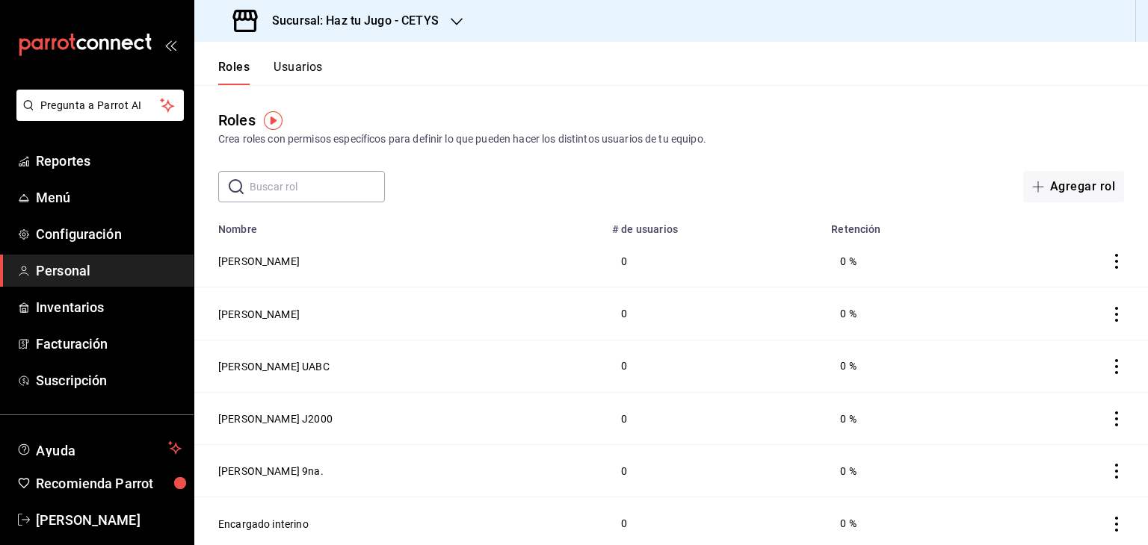
click at [306, 64] on button "Usuarios" at bounding box center [297, 72] width 49 height 25
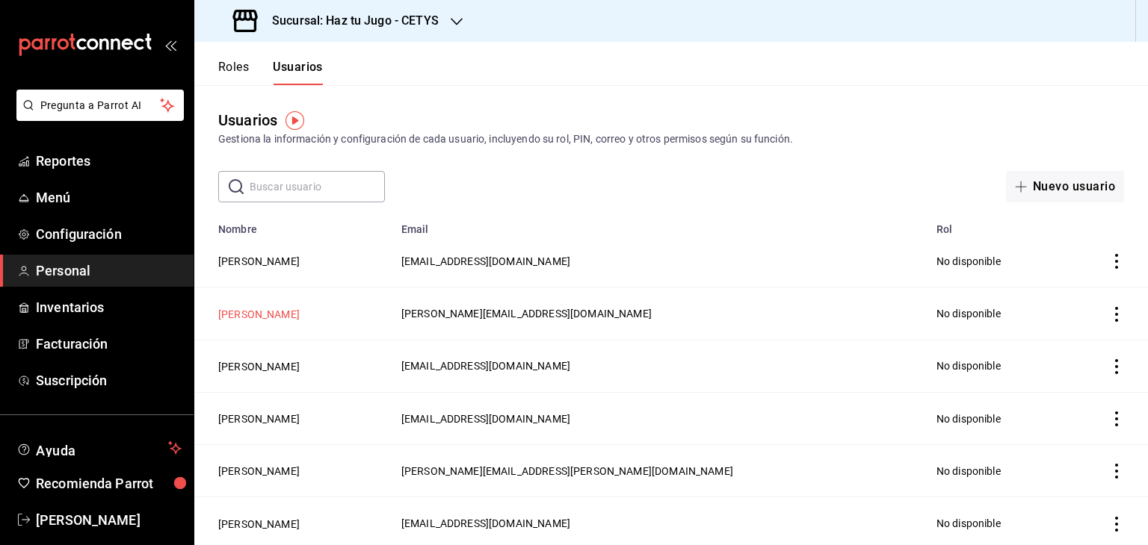
click at [273, 321] on button "Yuditza aguayo" at bounding box center [258, 314] width 81 height 15
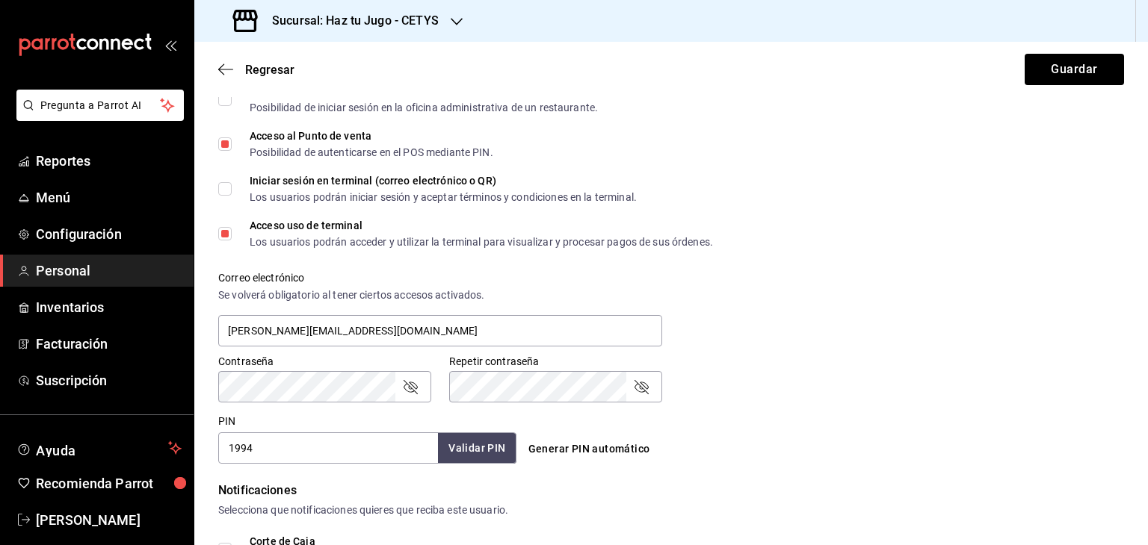
scroll to position [649, 0]
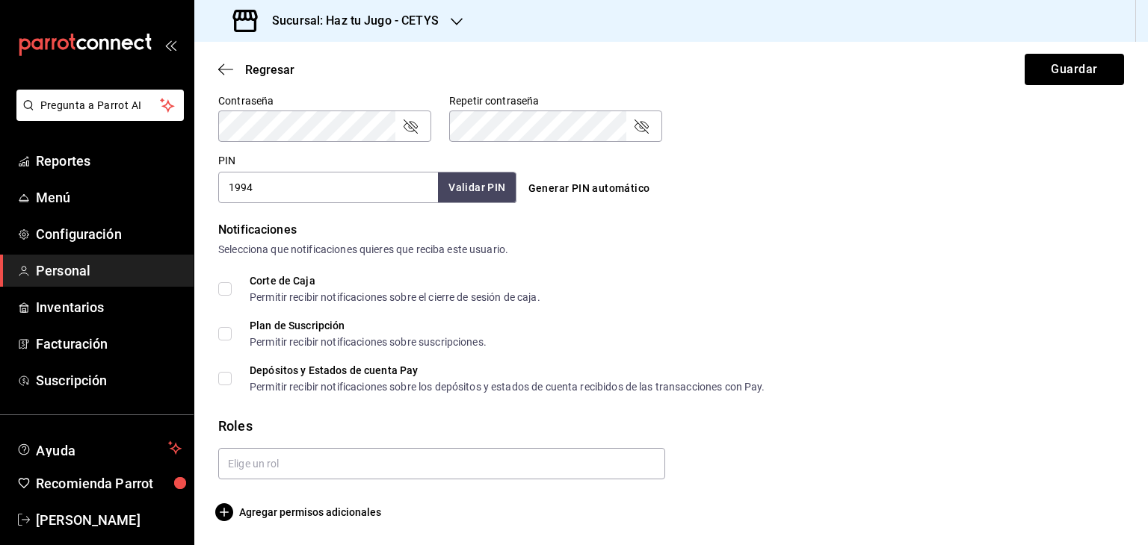
click at [227, 292] on input "Corte de Caja Permitir recibir notificaciones sobre el cierre de sesión de caja." at bounding box center [224, 288] width 13 height 13
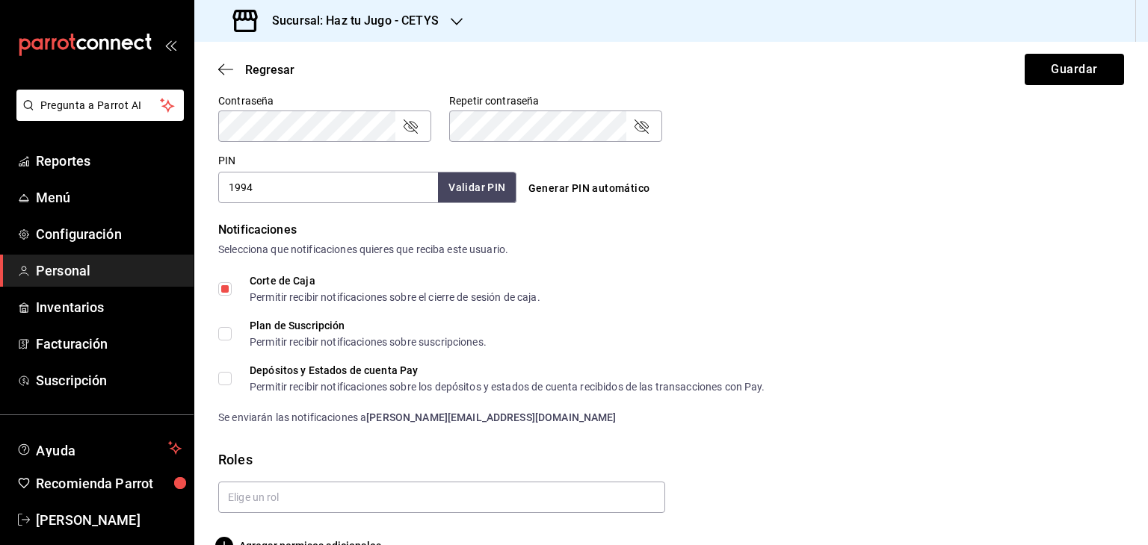
click at [226, 291] on input "Corte de Caja Permitir recibir notificaciones sobre el cierre de sesión de caja." at bounding box center [224, 288] width 13 height 13
checkbox input "false"
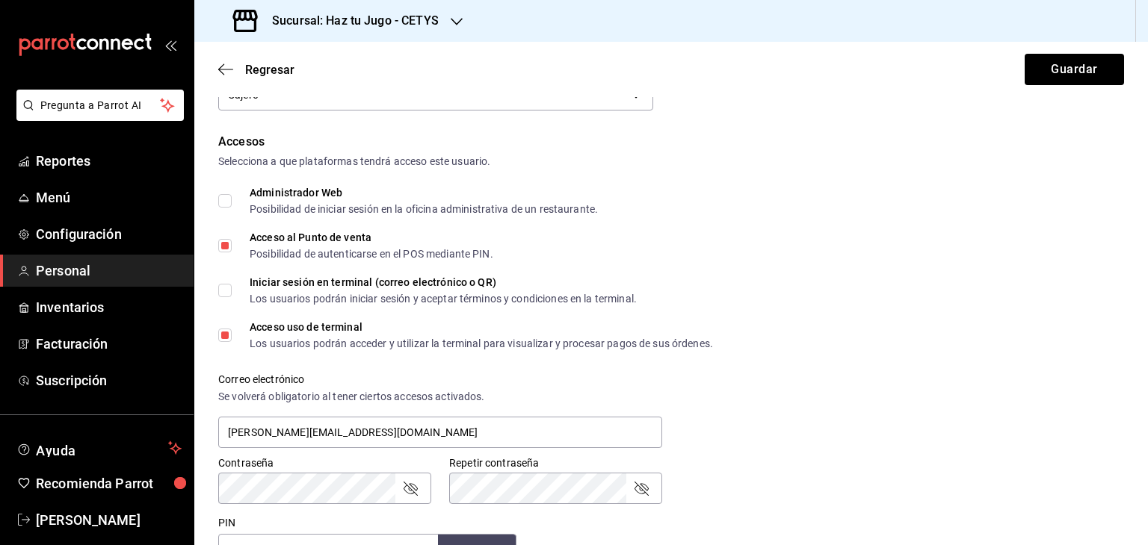
scroll to position [285, 0]
click at [1074, 63] on button "Guardar" at bounding box center [1073, 69] width 99 height 31
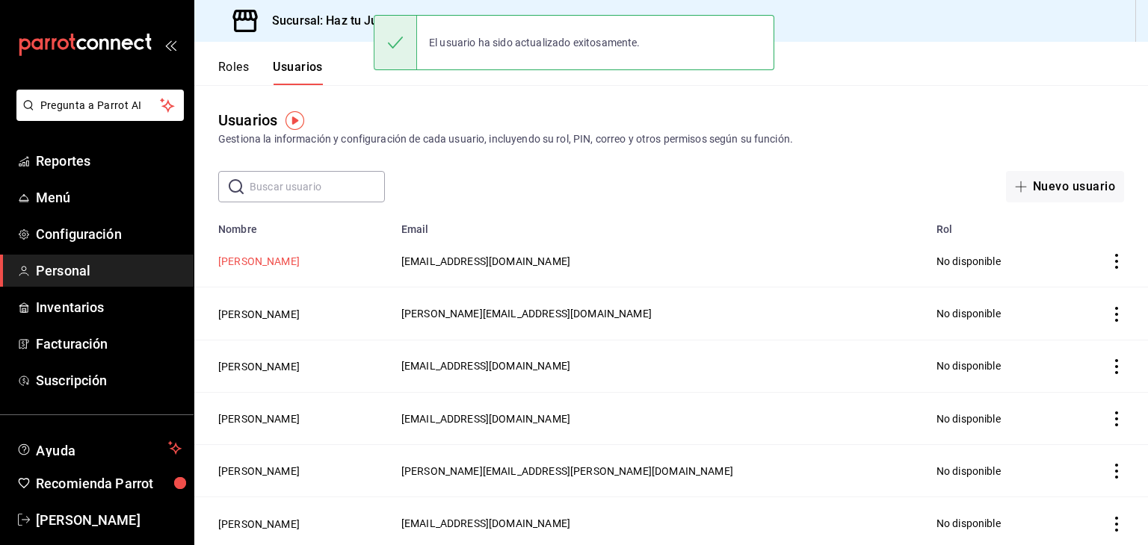
click at [271, 262] on button "Lesly Pérez Ruiz" at bounding box center [258, 261] width 81 height 15
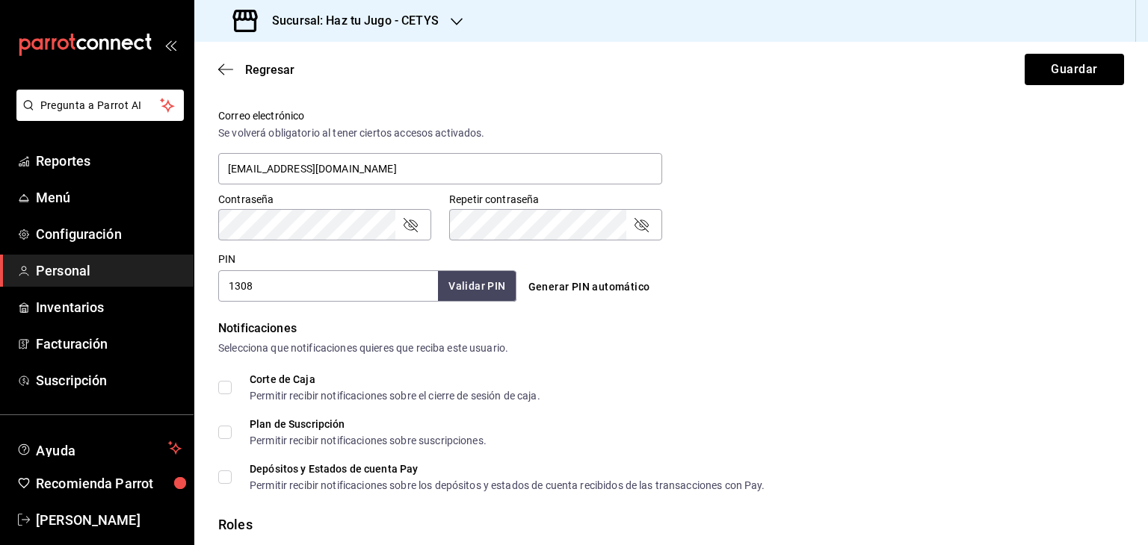
scroll to position [649, 0]
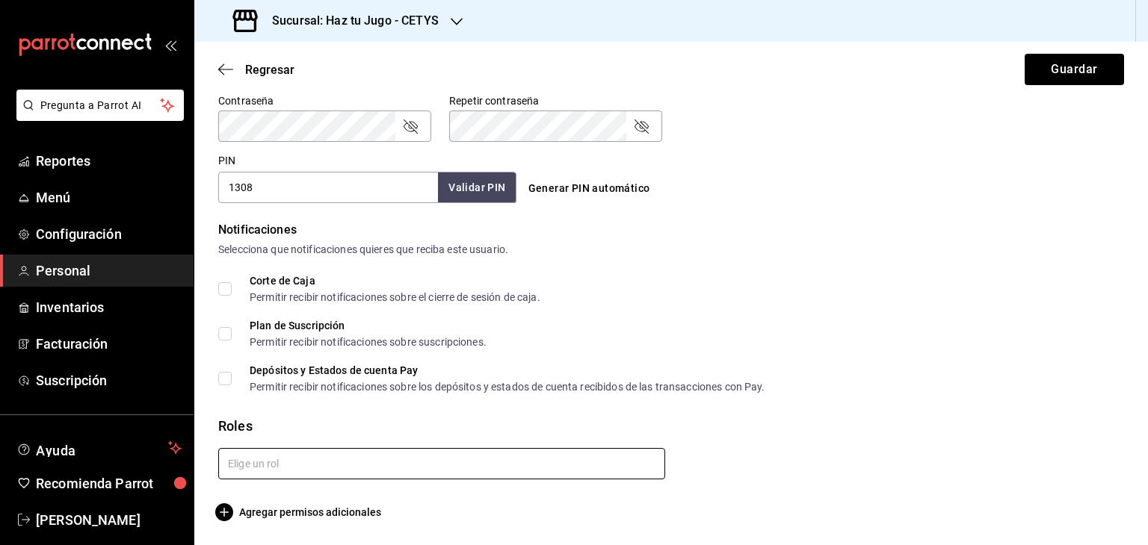
click at [382, 456] on input "text" at bounding box center [441, 463] width 447 height 31
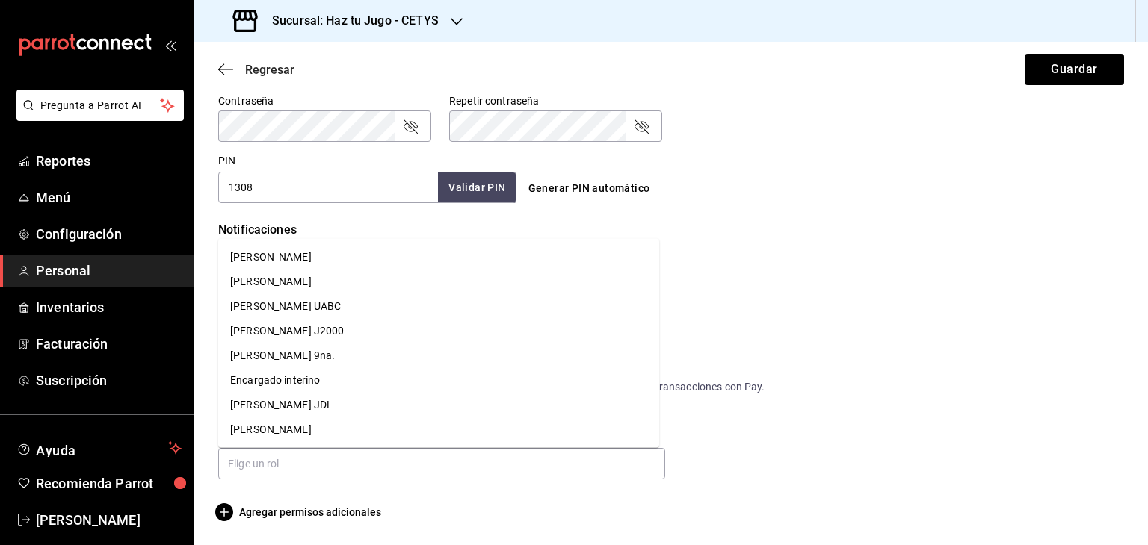
click at [224, 66] on icon "button" at bounding box center [225, 69] width 15 height 13
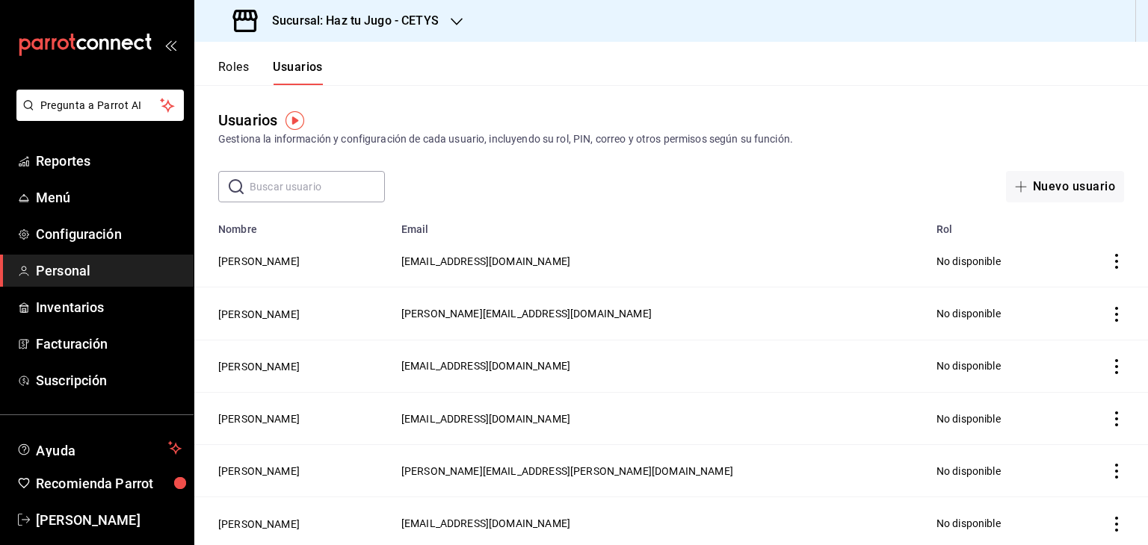
click at [267, 306] on td "Yuditza aguayo" at bounding box center [293, 314] width 198 height 52
click at [270, 321] on button "Yuditza aguayo" at bounding box center [258, 314] width 81 height 15
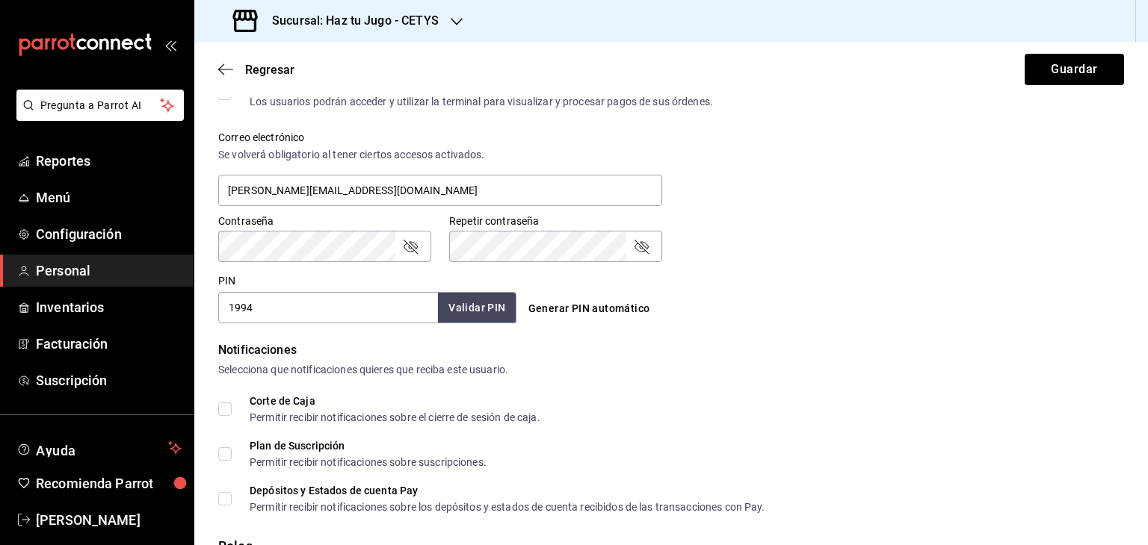
scroll to position [649, 0]
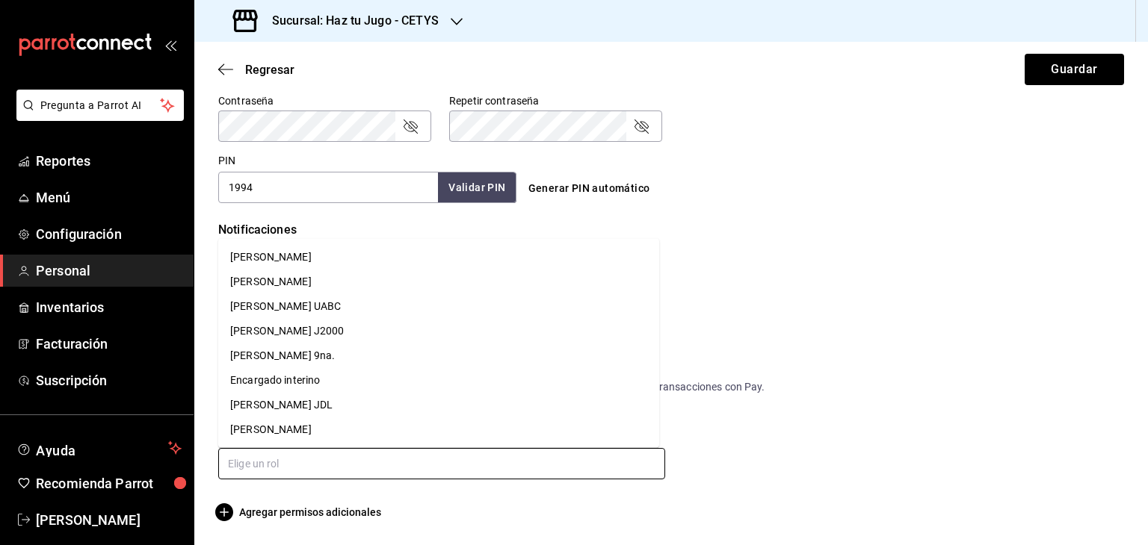
click at [362, 469] on input "text" at bounding box center [441, 463] width 447 height 31
click at [292, 426] on li "Yuditza Aguayo" at bounding box center [438, 430] width 441 height 25
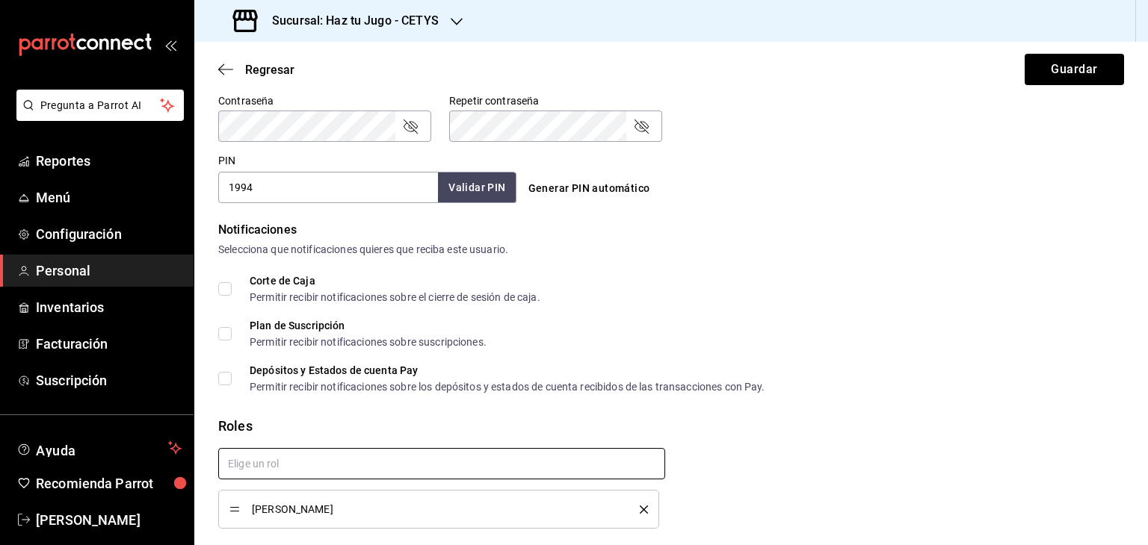
checkbox input "true"
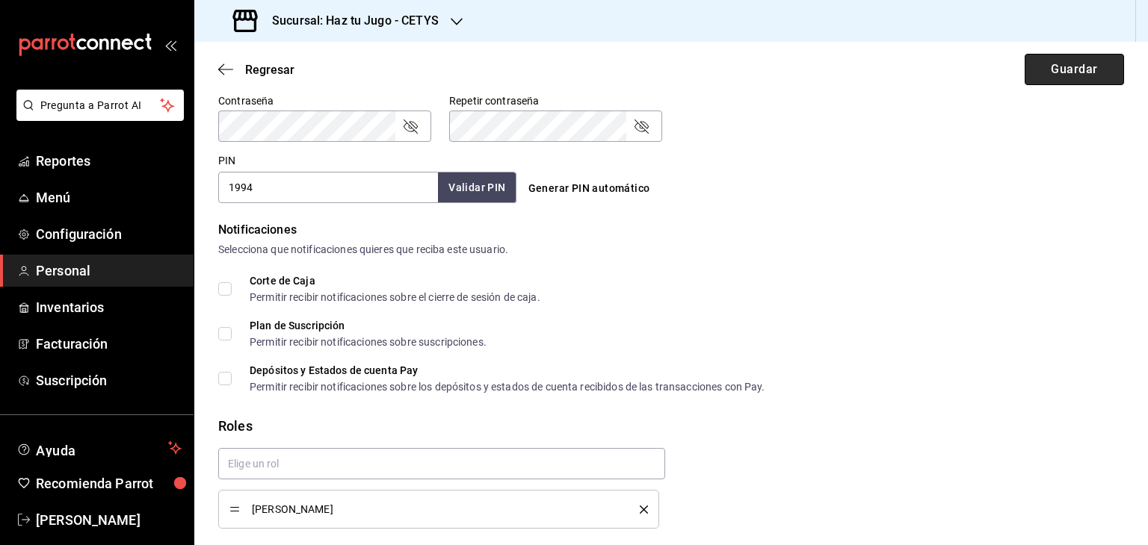
click at [1090, 71] on button "Guardar" at bounding box center [1073, 69] width 99 height 31
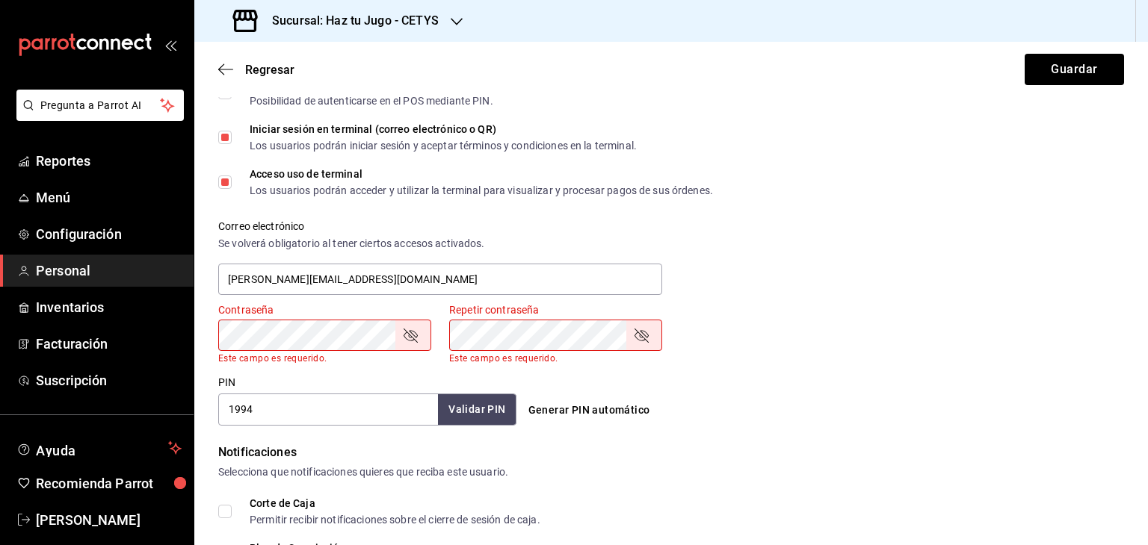
scroll to position [461, 0]
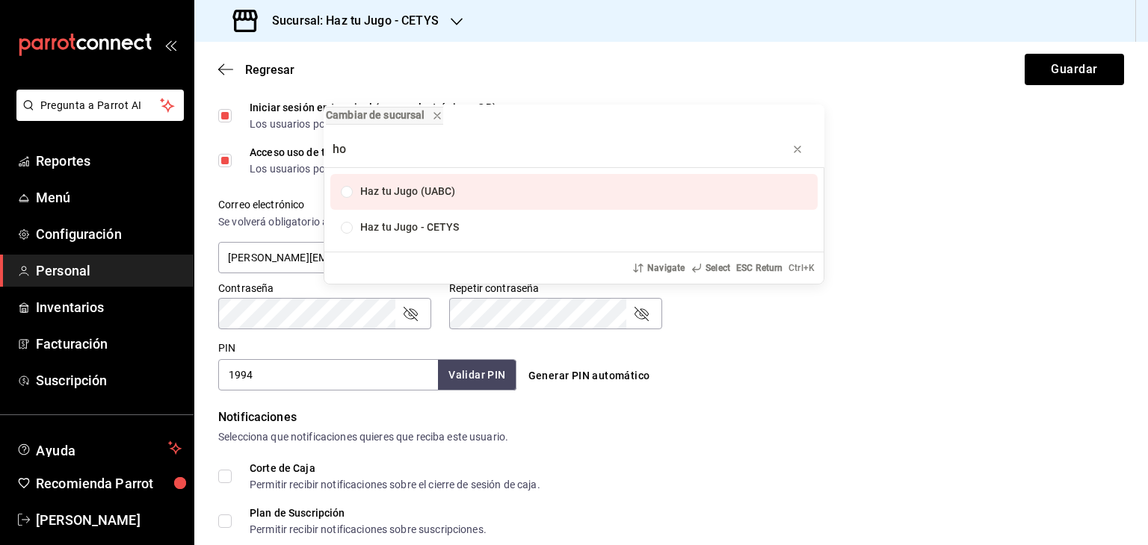
type input "h"
click at [513, 321] on div "Cambiar de sucursal Haz tu Jugo - CETYS Haz tu Jugo (UABC) Navigate Select ESC …" at bounding box center [574, 272] width 1148 height 545
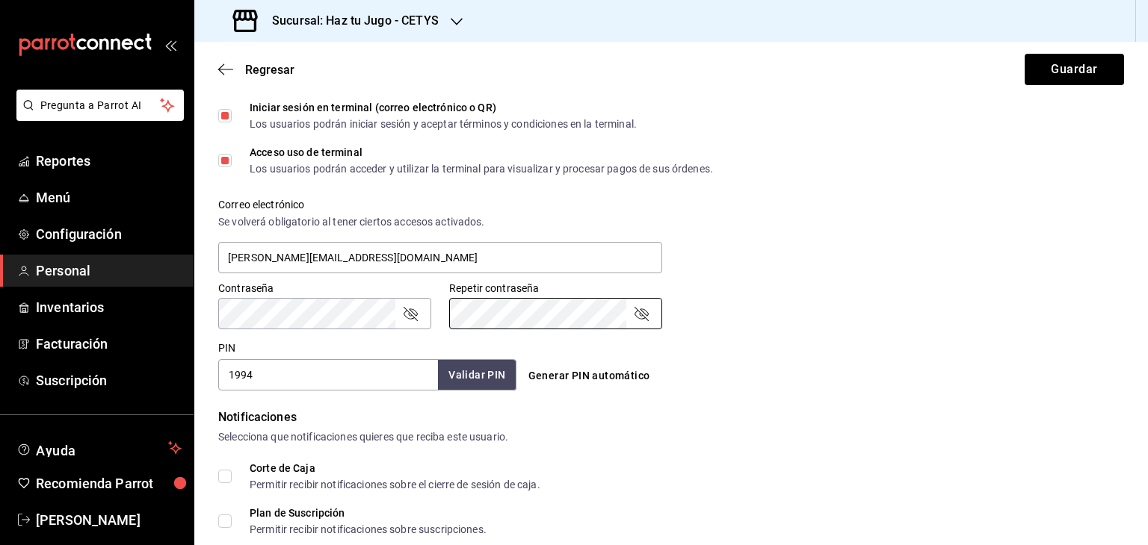
click at [409, 314] on icon "passwordField" at bounding box center [410, 314] width 14 height 14
click at [634, 308] on icon "passwordField" at bounding box center [641, 314] width 18 height 18
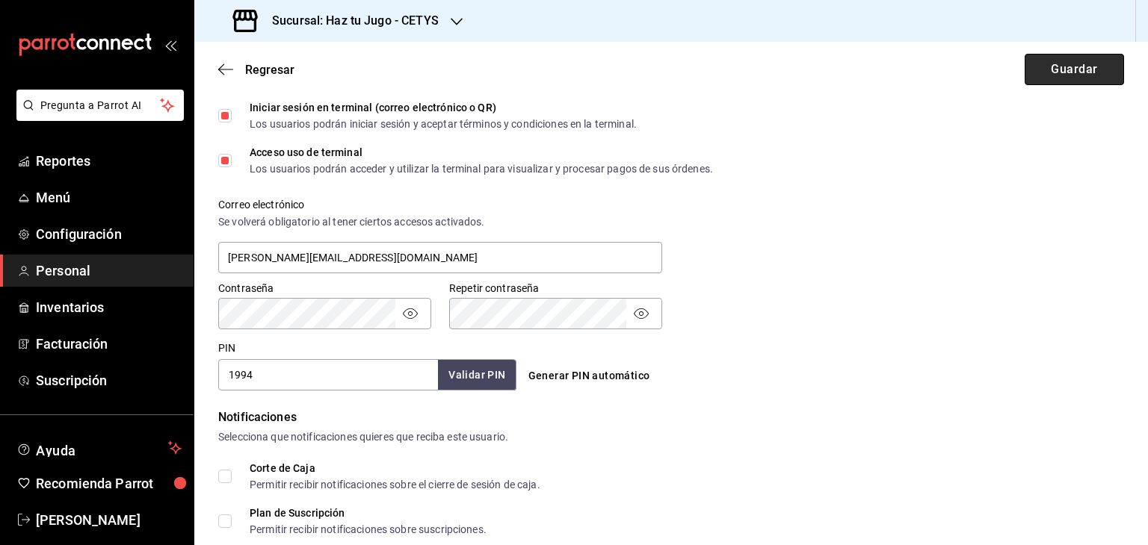
click at [1082, 69] on button "Guardar" at bounding box center [1073, 69] width 99 height 31
